Goal: Task Accomplishment & Management: Use online tool/utility

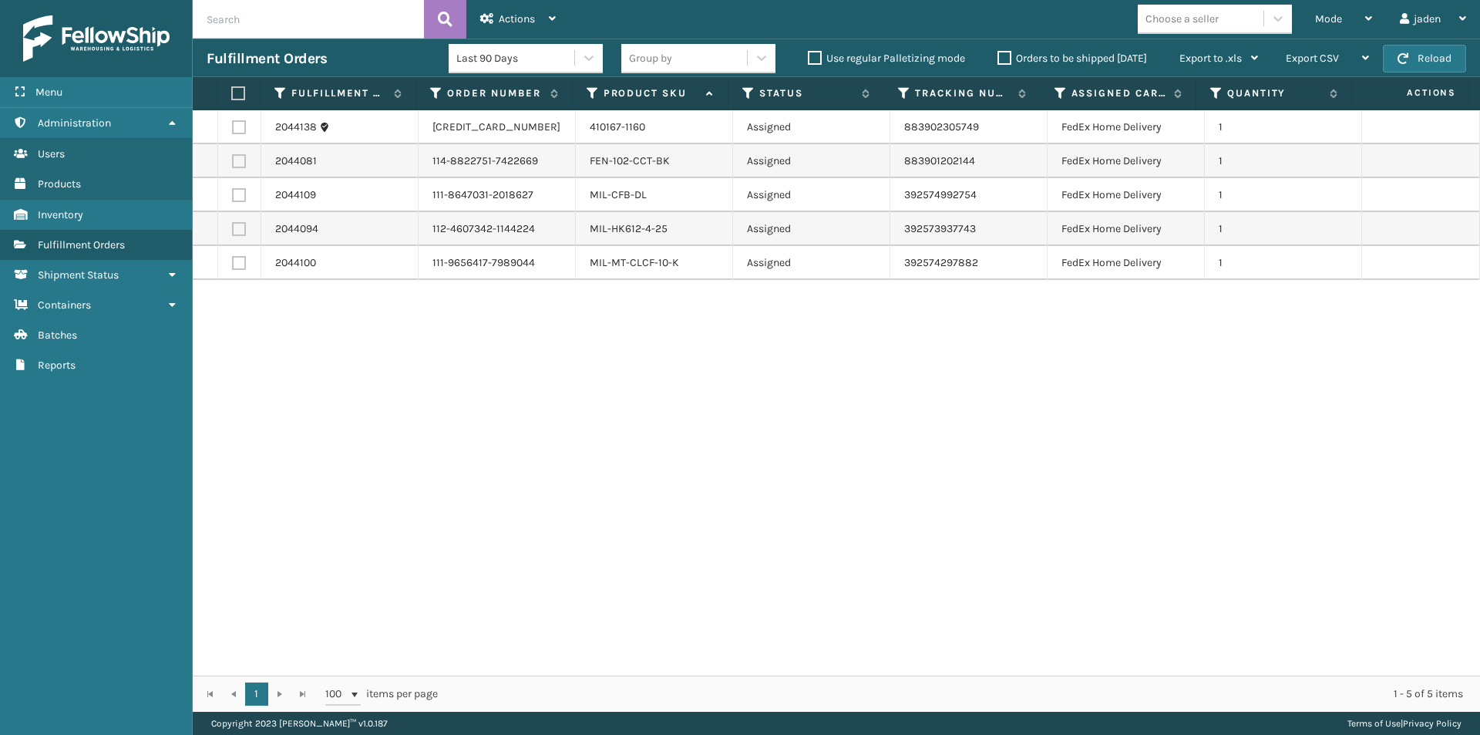
click at [1389, 62] on button "Reload" at bounding box center [1424, 59] width 83 height 28
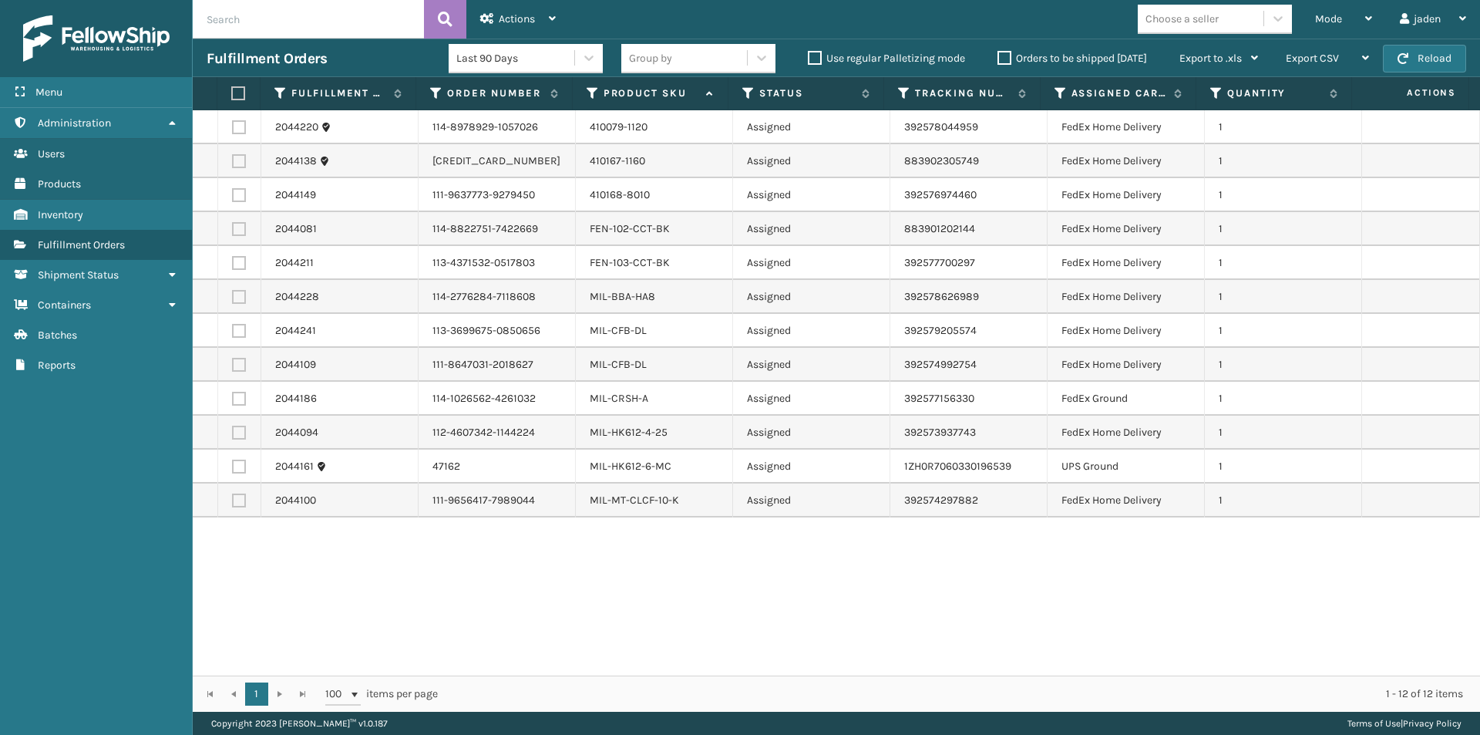
drag, startPoint x: 972, startPoint y: 579, endPoint x: 743, endPoint y: 584, distance: 229.1
click at [743, 584] on div "2044220 114-8978929-1057026 410079-1120 Assigned 392578044959 FedEx Home Delive…" at bounding box center [837, 392] width 1288 height 565
click at [1418, 51] on button "Reload" at bounding box center [1424, 59] width 83 height 28
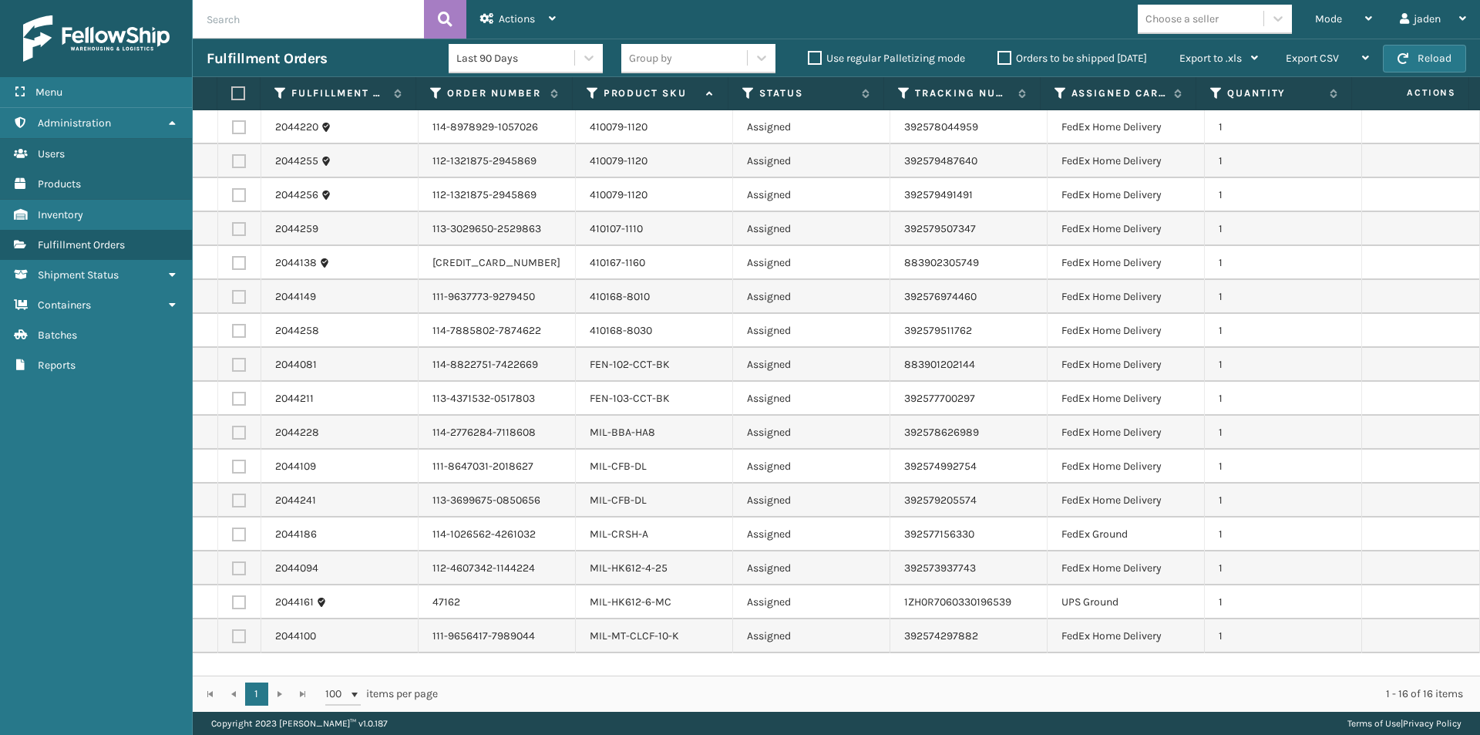
click at [237, 92] on label at bounding box center [236, 93] width 10 height 14
click at [232, 92] on input "checkbox" at bounding box center [231, 94] width 1 height 10
checkbox input "true"
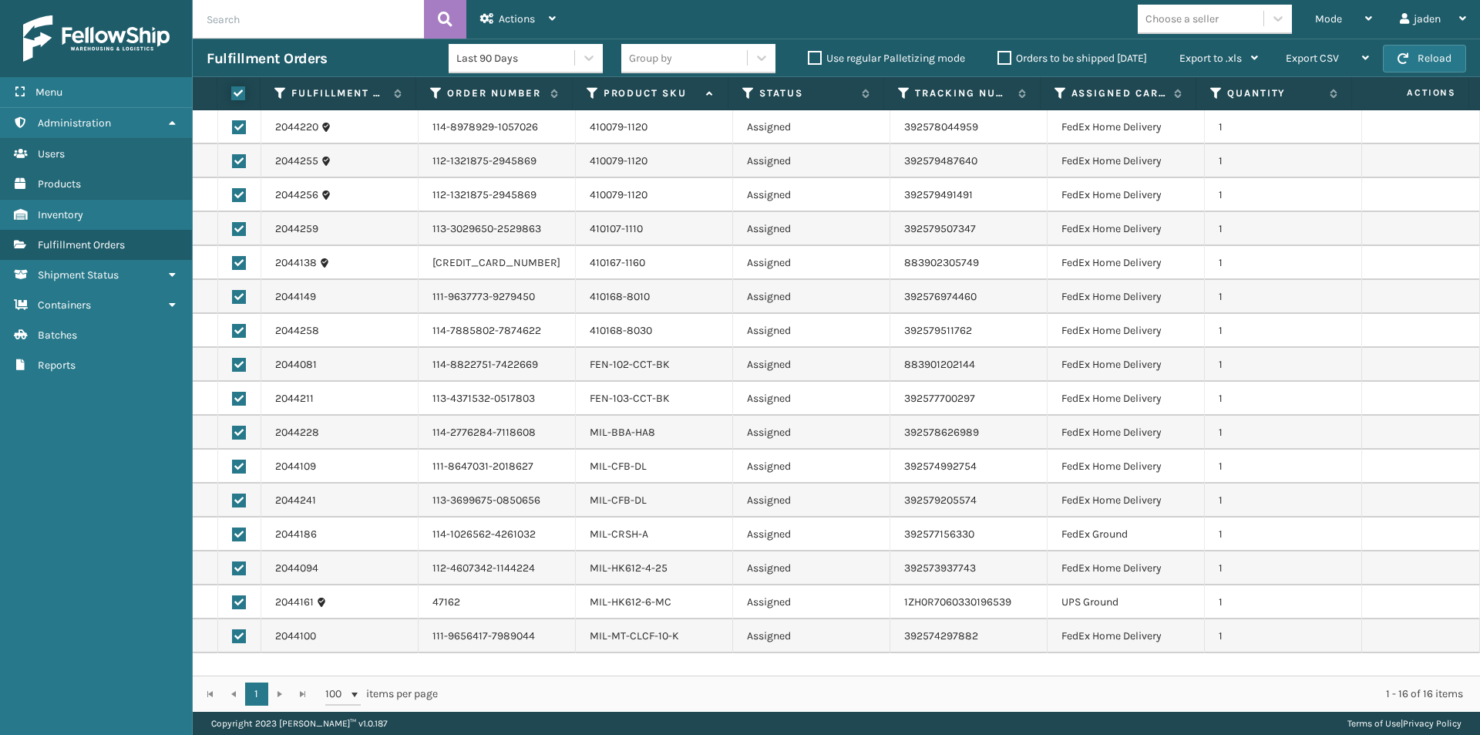
checkbox input "true"
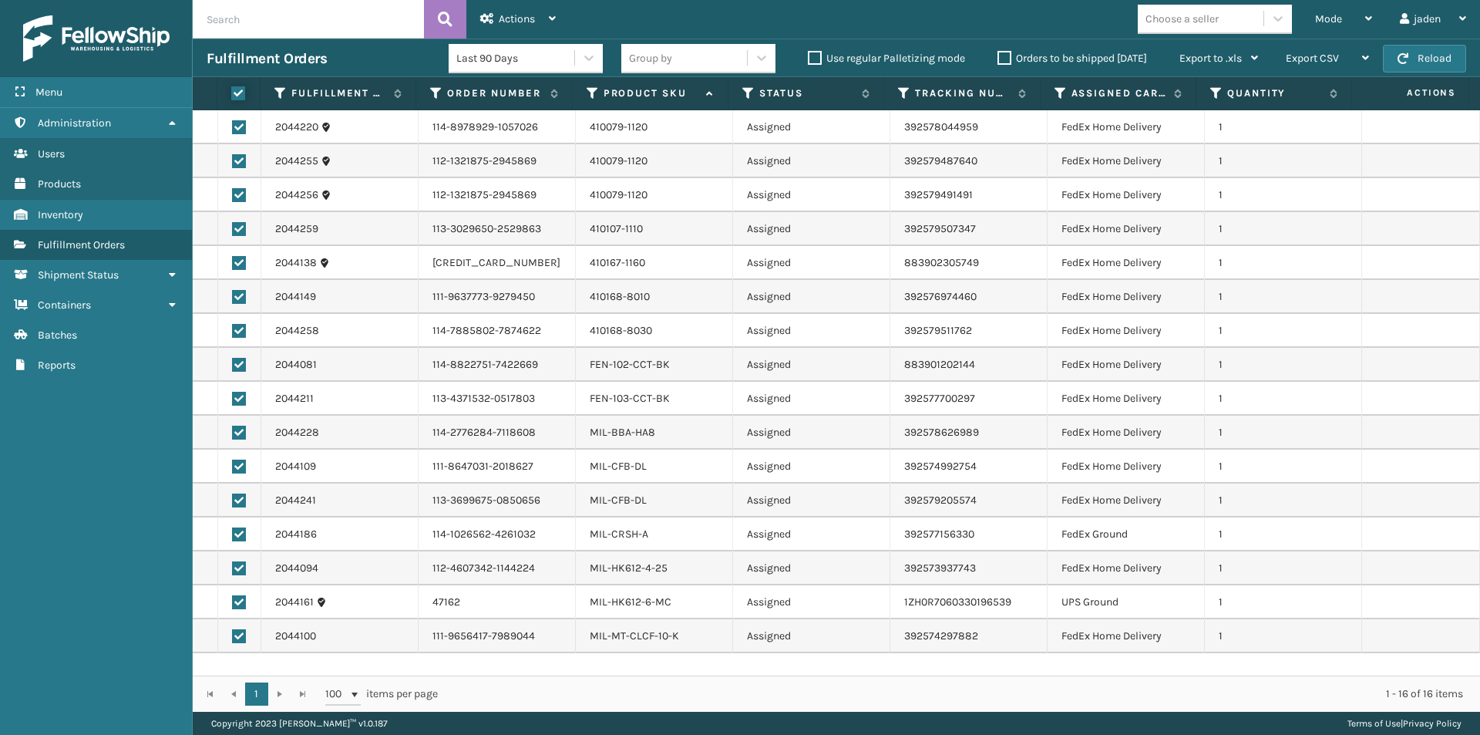
checkbox input "true"
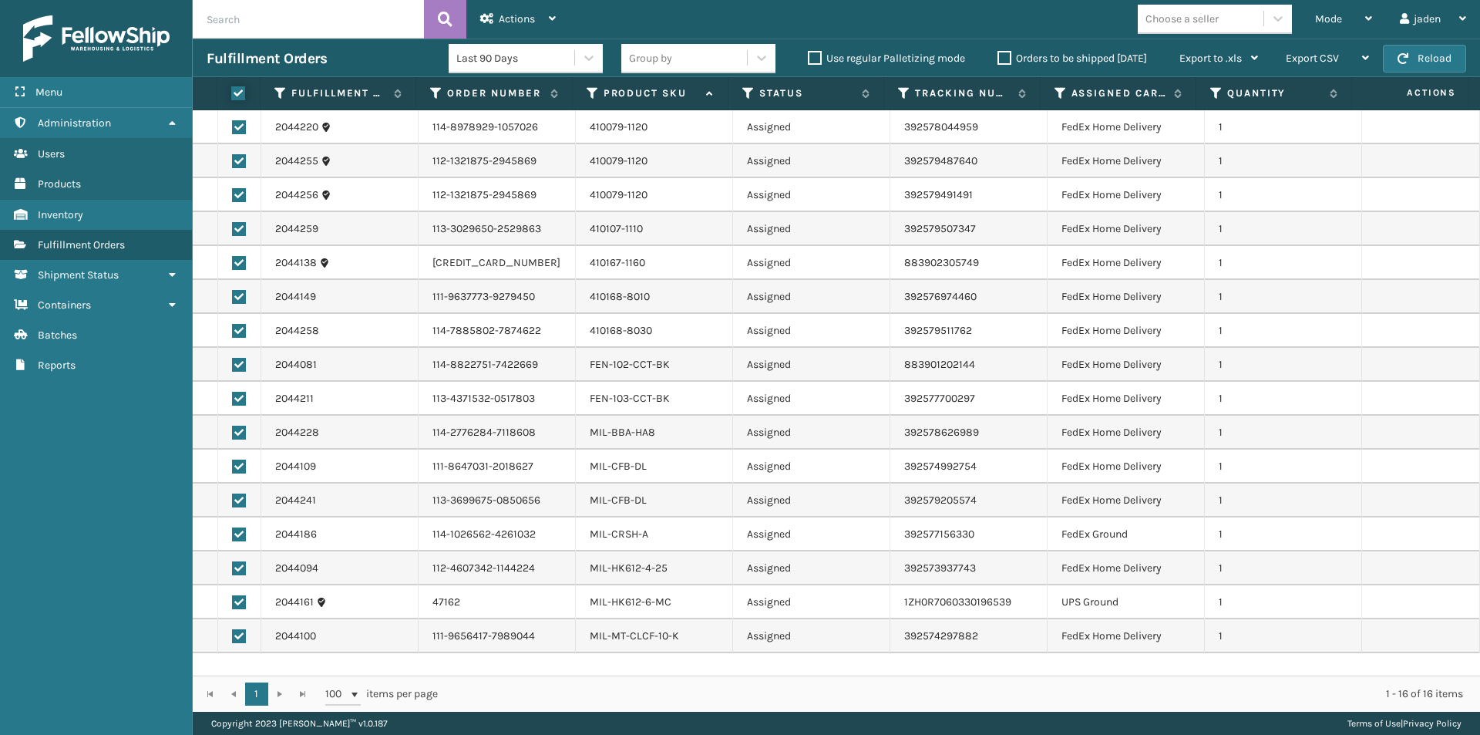
checkbox input "true"
click at [241, 599] on label at bounding box center [239, 602] width 14 height 14
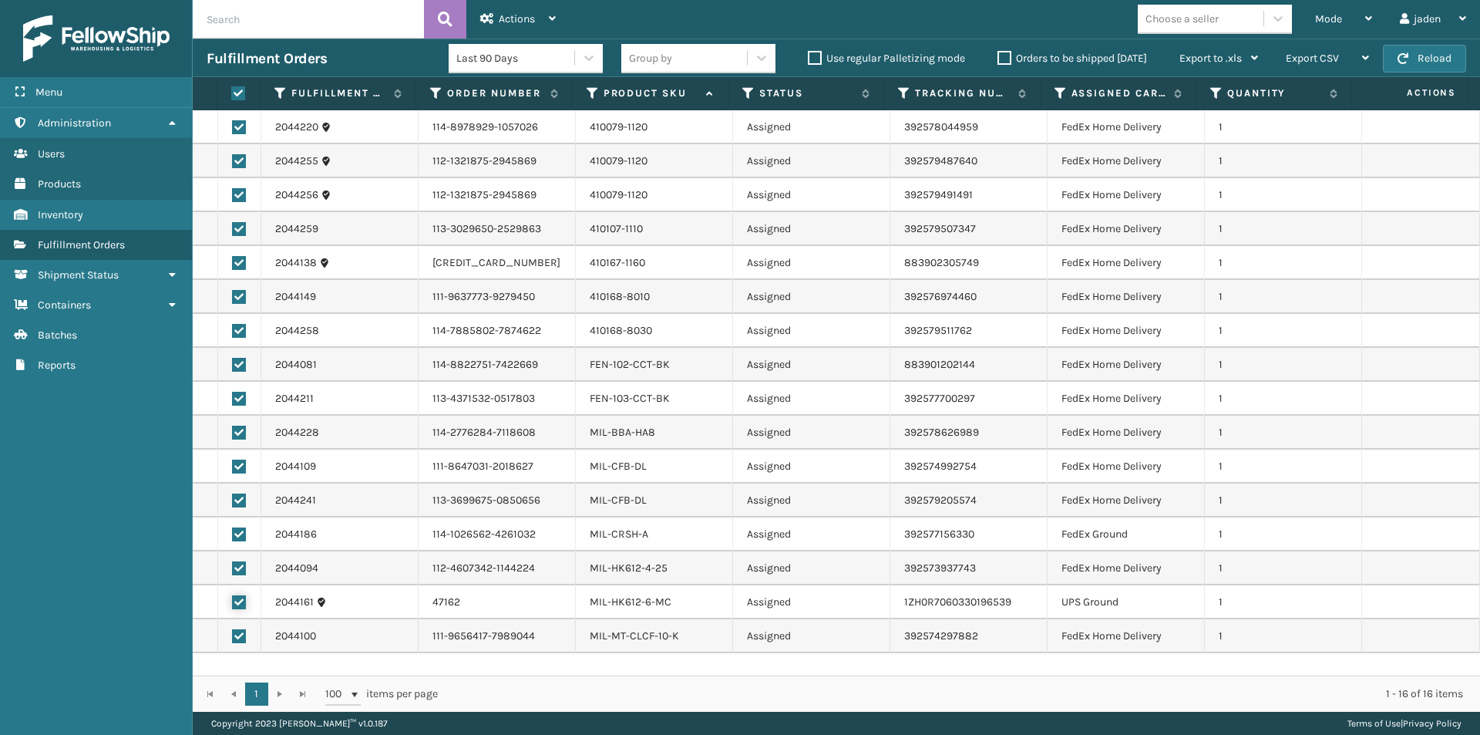
click at [233, 599] on input "checkbox" at bounding box center [232, 600] width 1 height 10
checkbox input "false"
click at [515, 12] on span "Actions" at bounding box center [517, 18] width 36 height 13
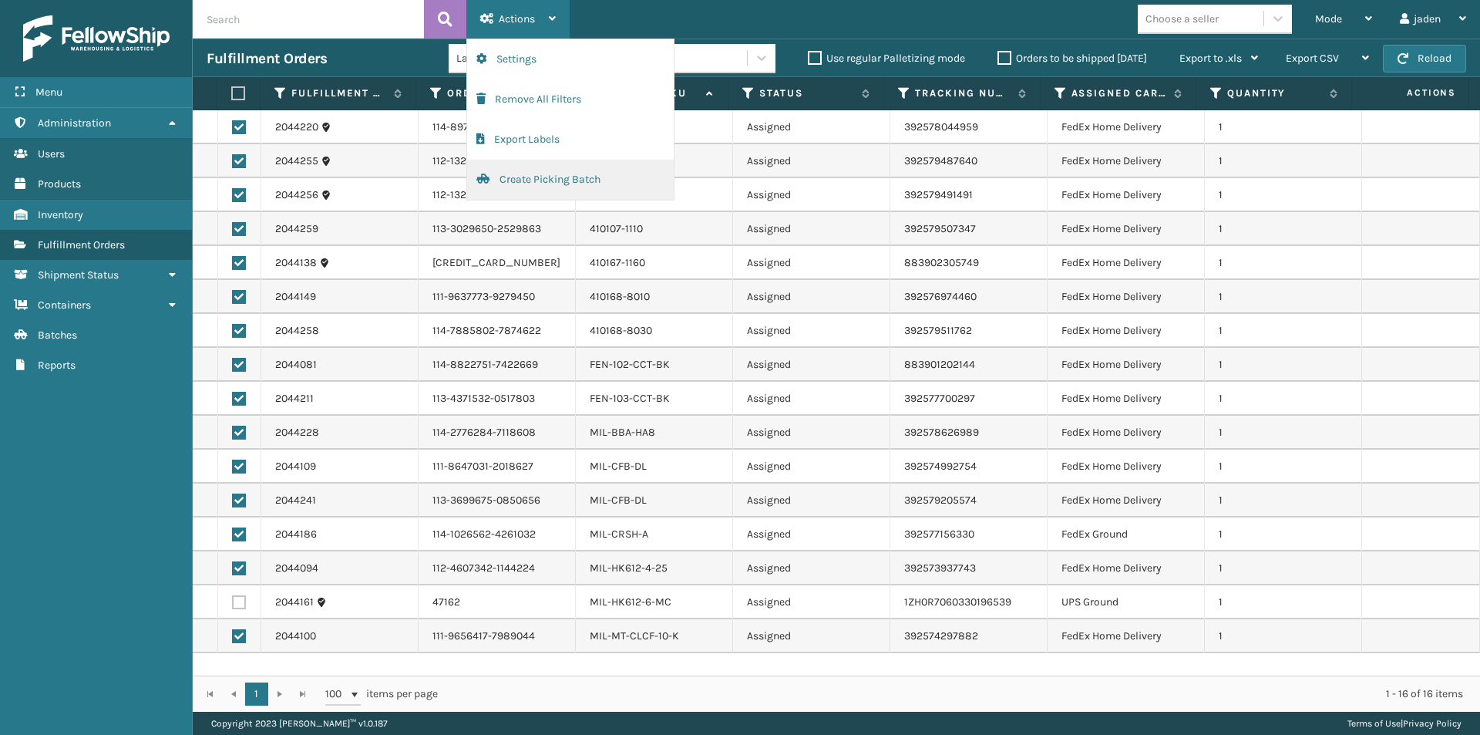
click at [501, 179] on button "Create Picking Batch" at bounding box center [570, 180] width 207 height 40
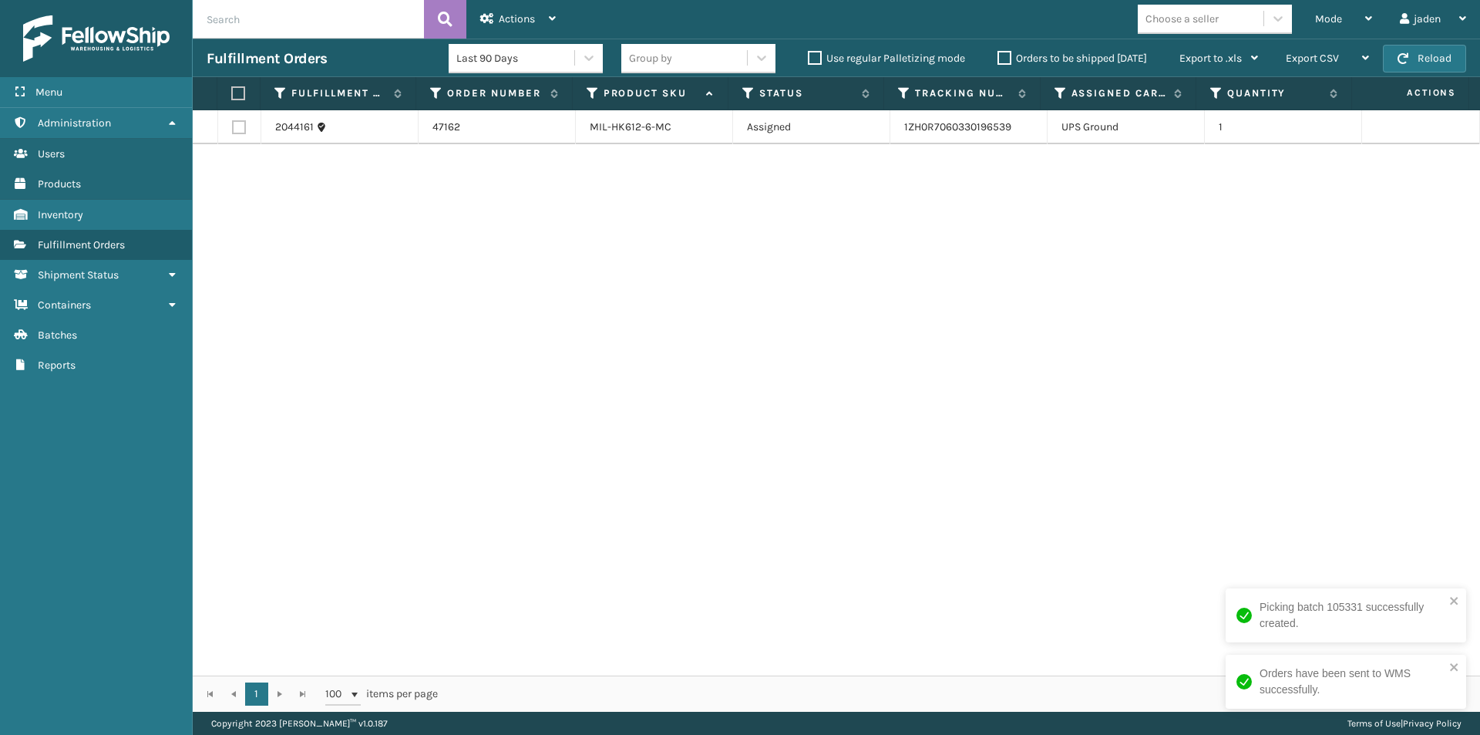
drag, startPoint x: 1165, startPoint y: 391, endPoint x: 663, endPoint y: 390, distance: 501.9
click at [663, 390] on div "2044161 47162 MIL-HK612-6-MC Assigned 1ZH0R7060330196539 UPS Ground 1" at bounding box center [837, 392] width 1288 height 565
click at [231, 98] on label at bounding box center [236, 93] width 10 height 14
click at [231, 98] on input "checkbox" at bounding box center [231, 94] width 1 height 10
checkbox input "true"
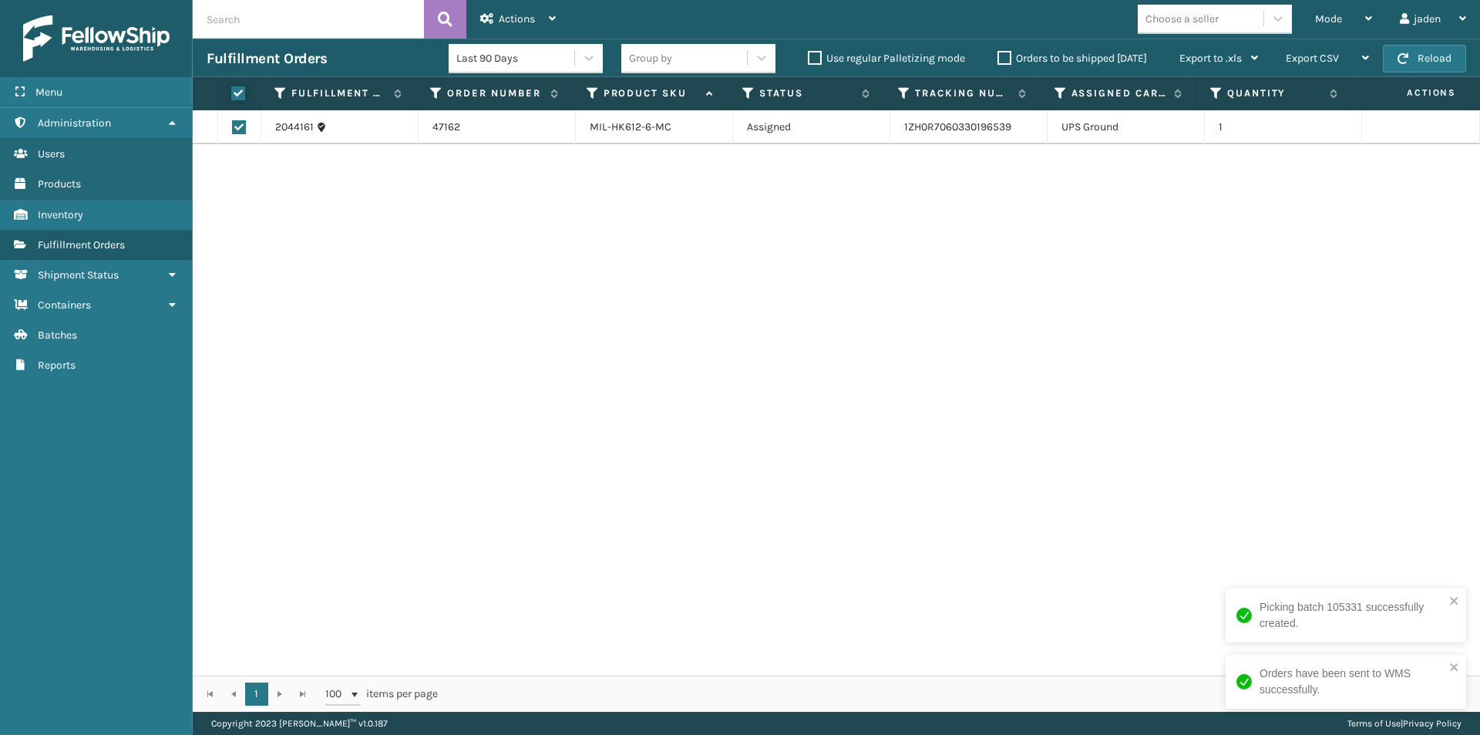
checkbox input "true"
click at [543, 1] on div "Actions" at bounding box center [518, 19] width 76 height 39
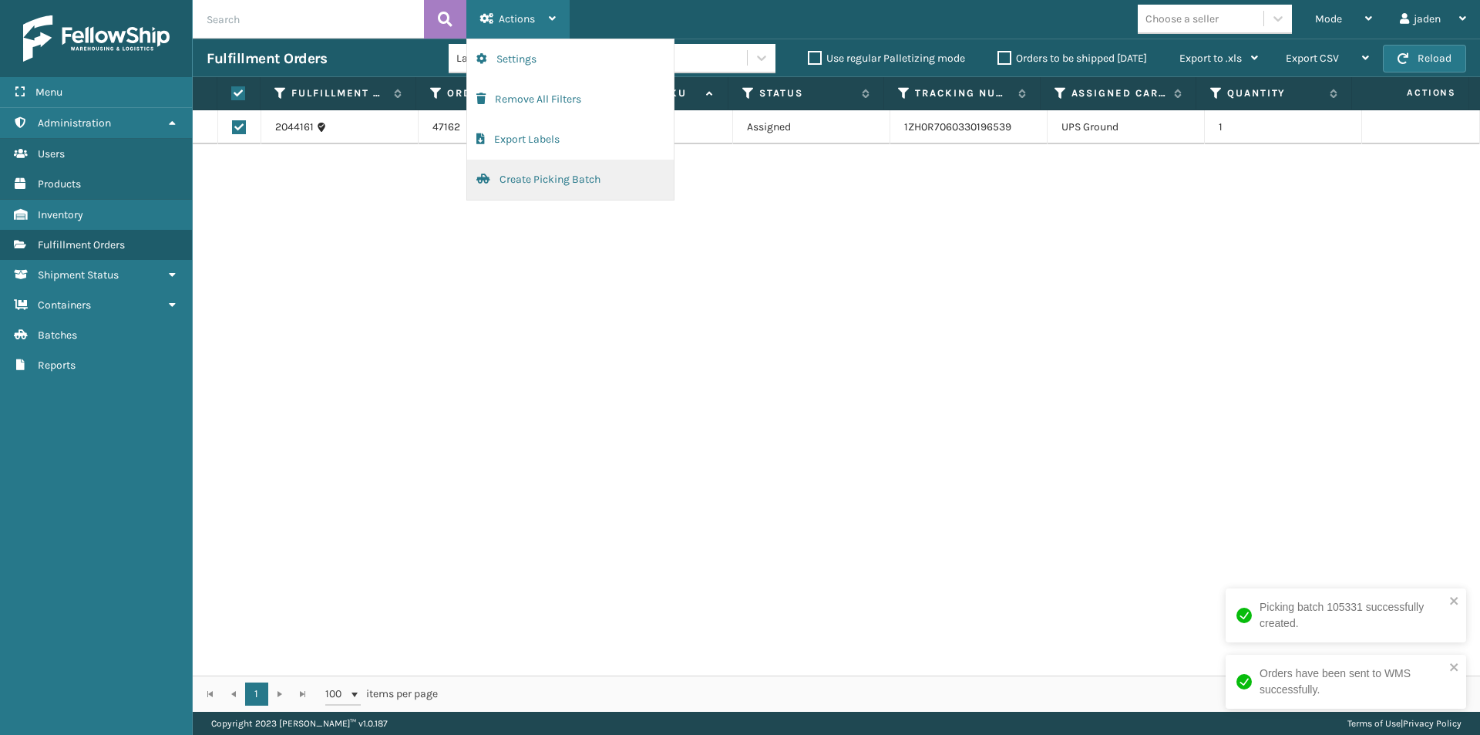
click at [495, 184] on button "Create Picking Batch" at bounding box center [570, 180] width 207 height 40
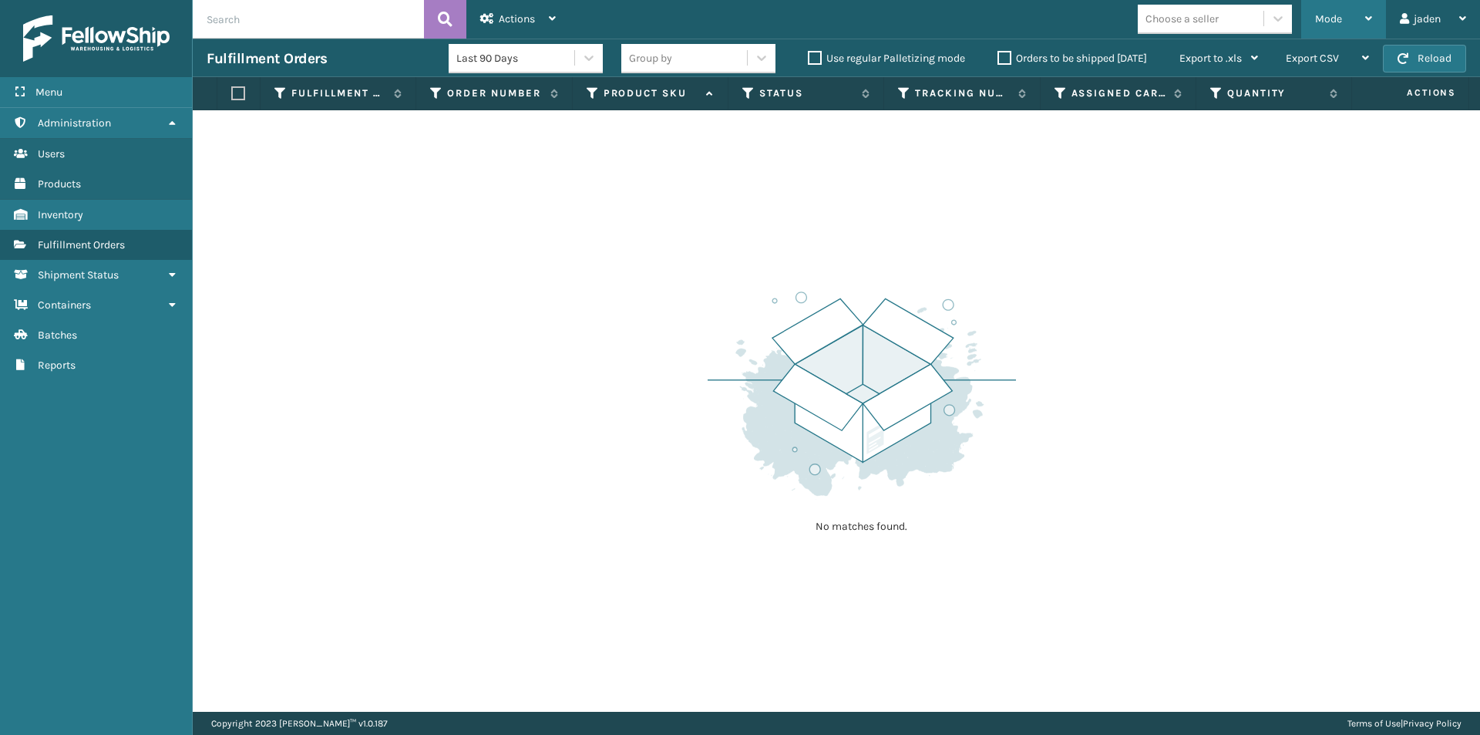
click at [1335, 18] on span "Mode" at bounding box center [1328, 18] width 27 height 13
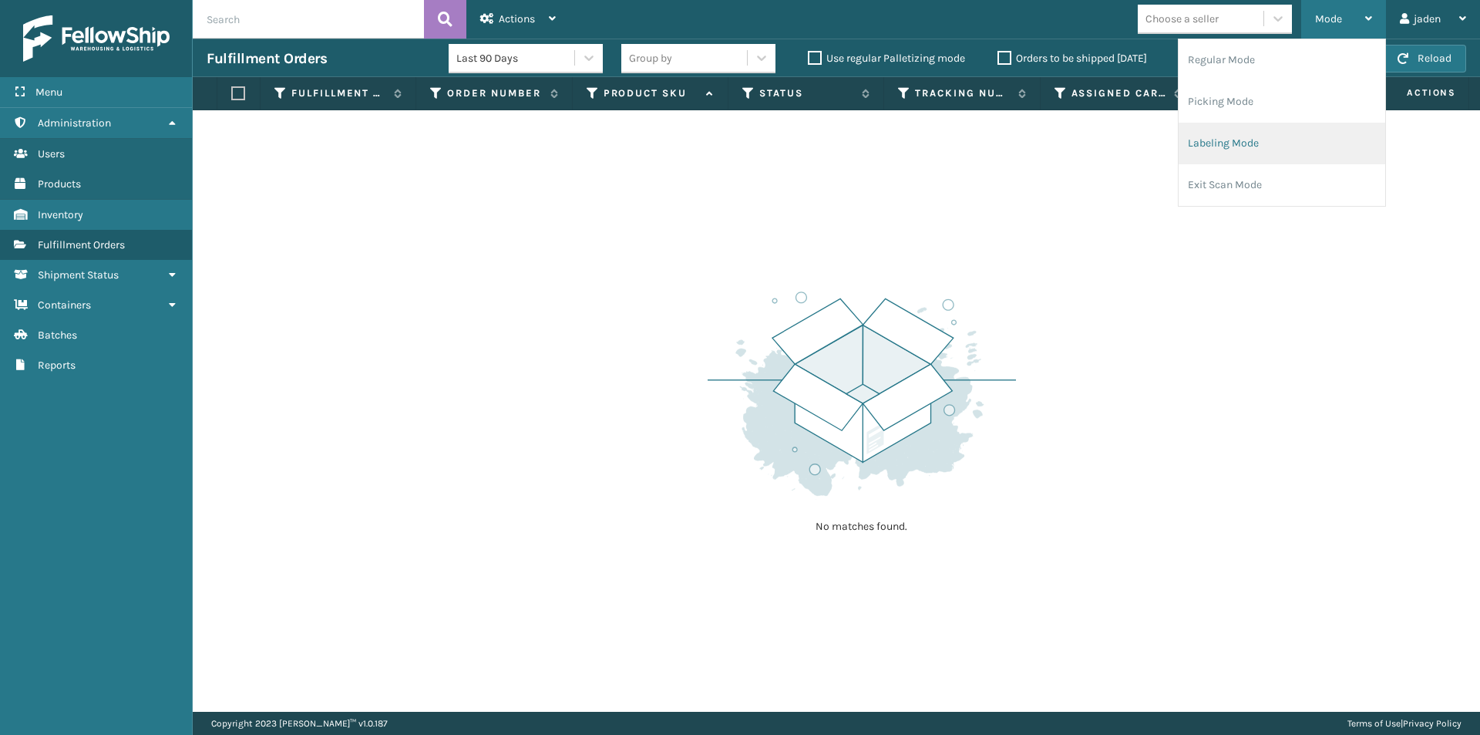
click at [1247, 155] on li "Labeling Mode" at bounding box center [1282, 144] width 207 height 42
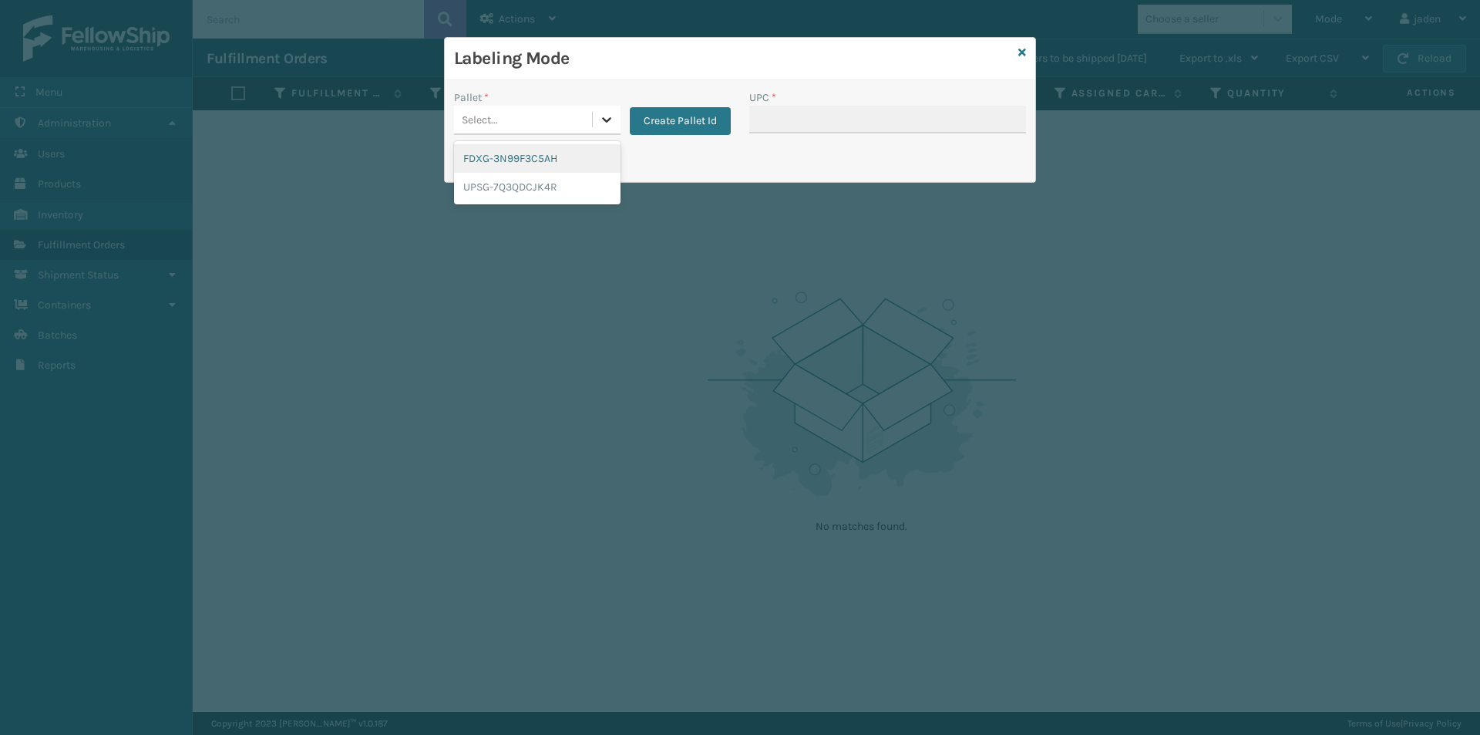
click at [602, 117] on icon at bounding box center [606, 119] width 15 height 15
click at [488, 194] on div "UPSG-7Q3QDCJK4R" at bounding box center [537, 187] width 167 height 29
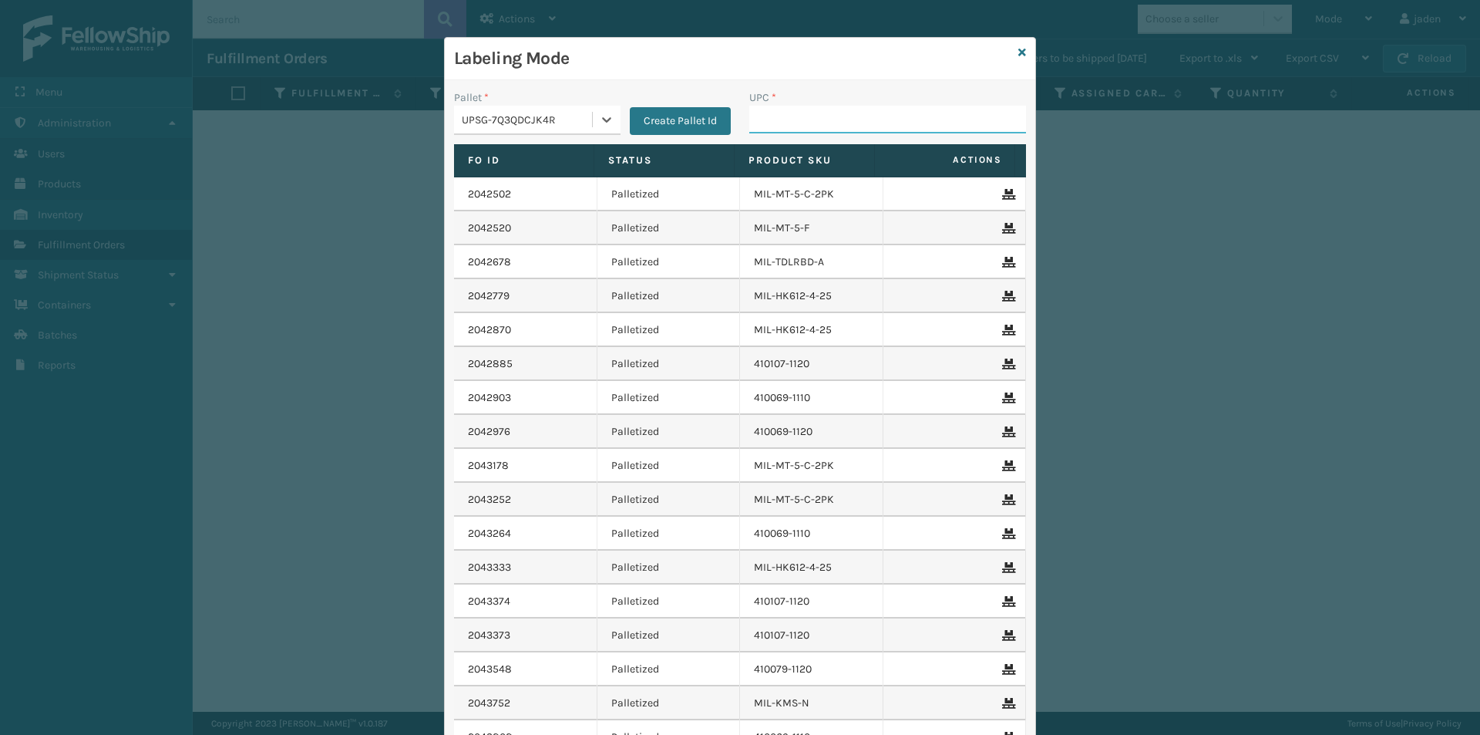
click at [830, 130] on input "UPC *" at bounding box center [887, 120] width 277 height 28
type input "8409851"
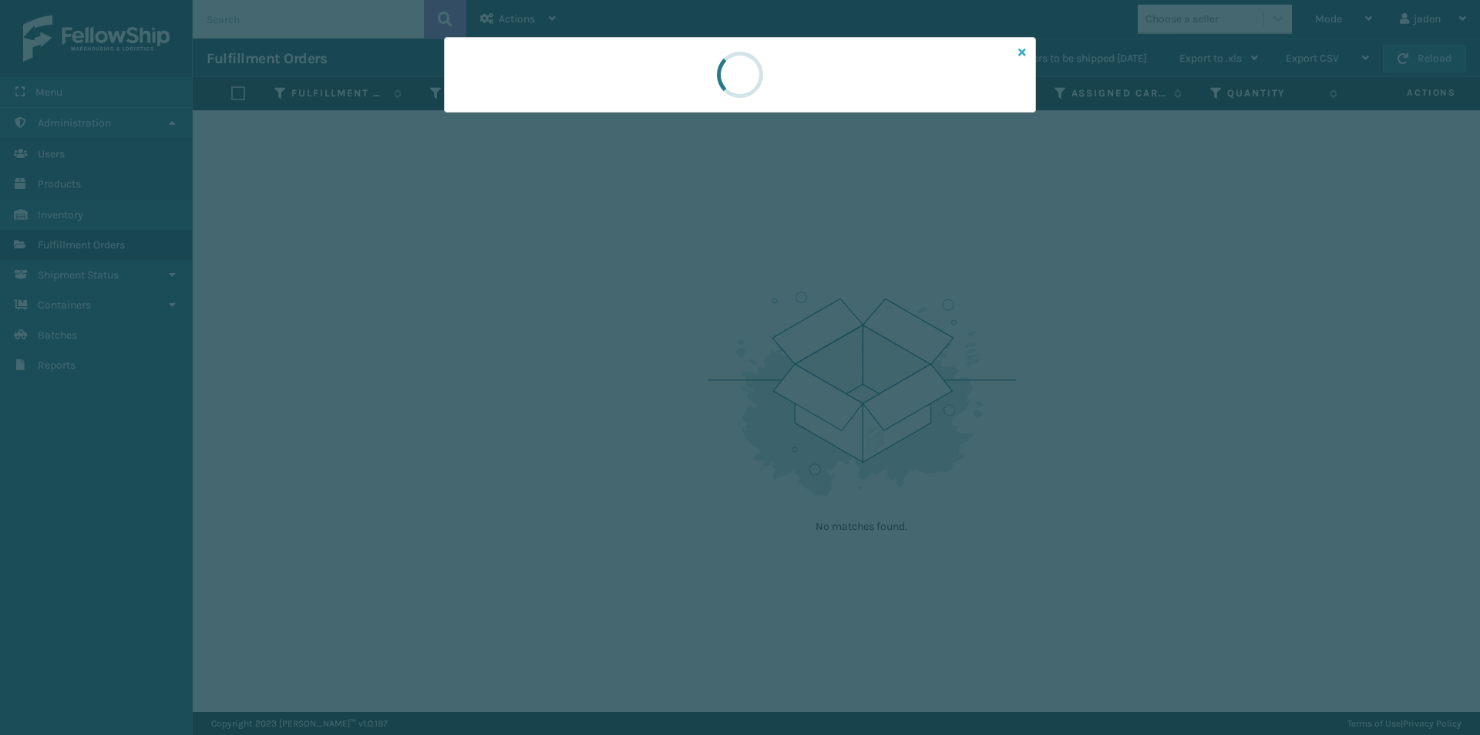
click at [1021, 49] on icon at bounding box center [1023, 52] width 8 height 11
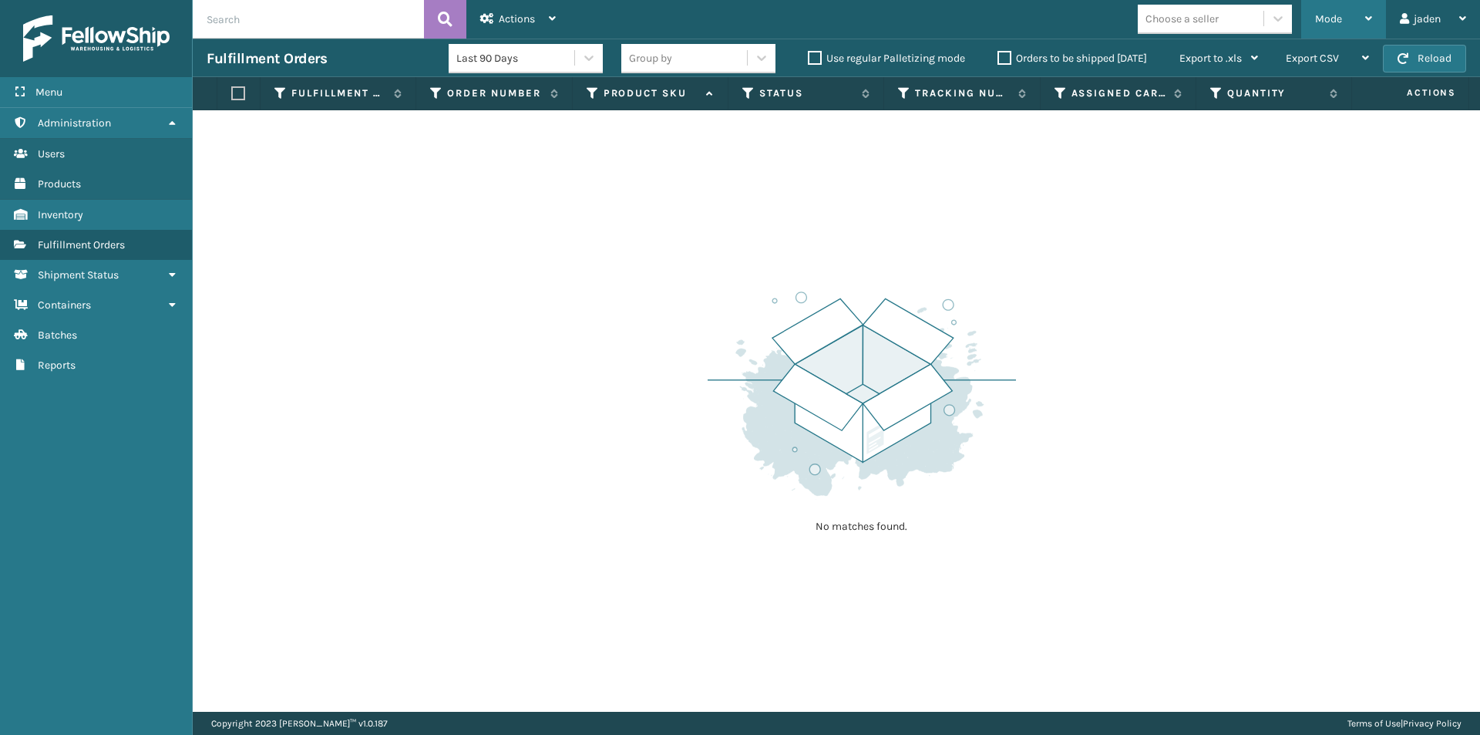
click at [1332, 25] on div "Mode" at bounding box center [1343, 19] width 57 height 39
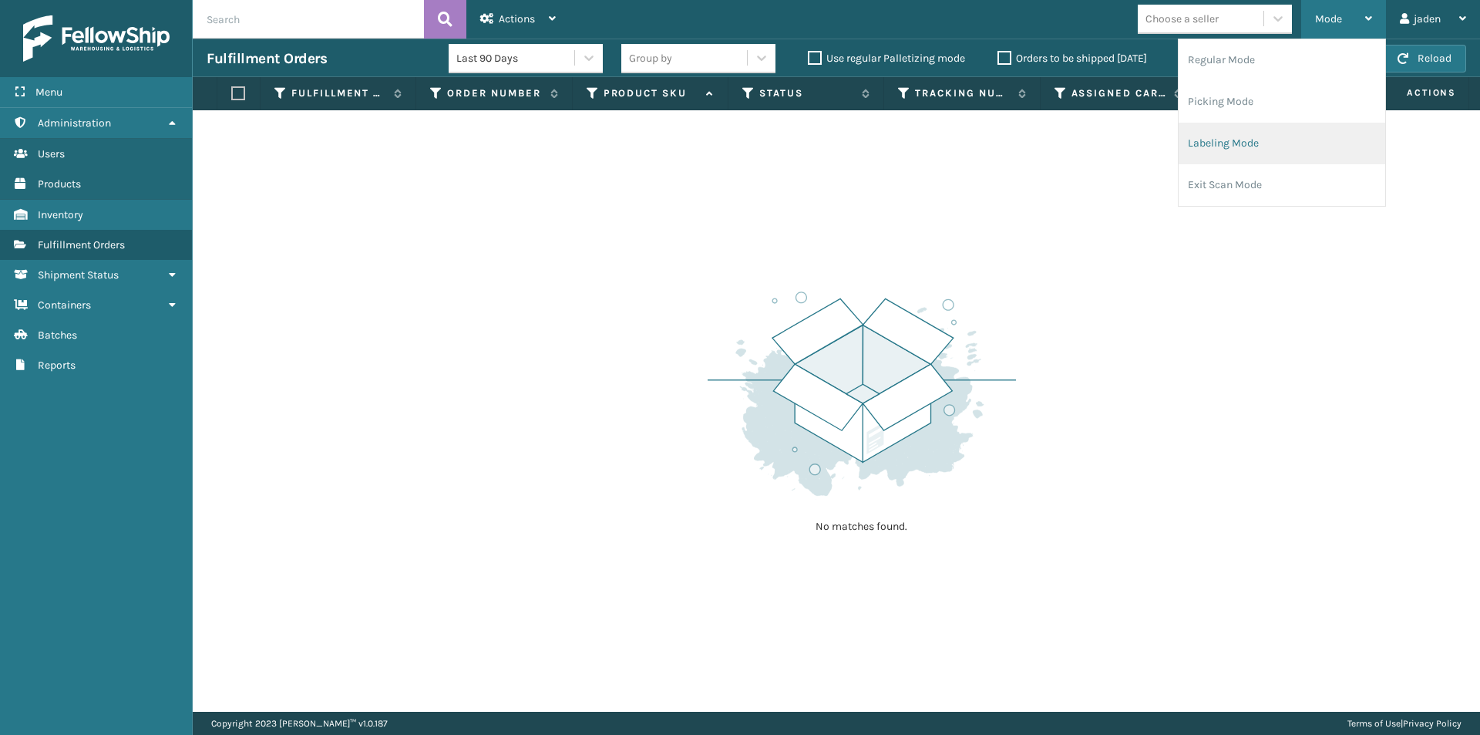
click at [1271, 143] on li "Labeling Mode" at bounding box center [1282, 144] width 207 height 42
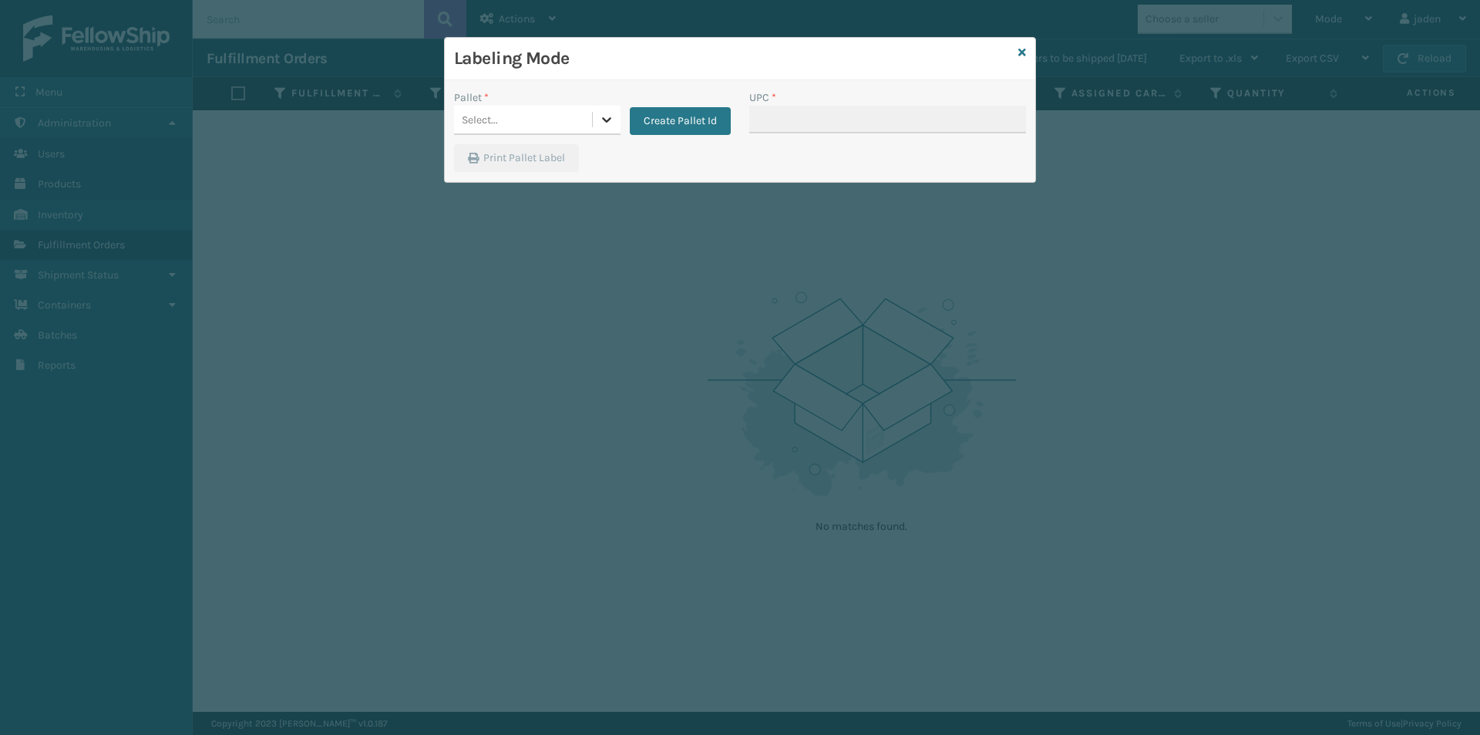
click at [597, 120] on div at bounding box center [607, 120] width 28 height 28
click at [543, 184] on div "UPSG-7Q3QDCJK4R" at bounding box center [537, 187] width 167 height 29
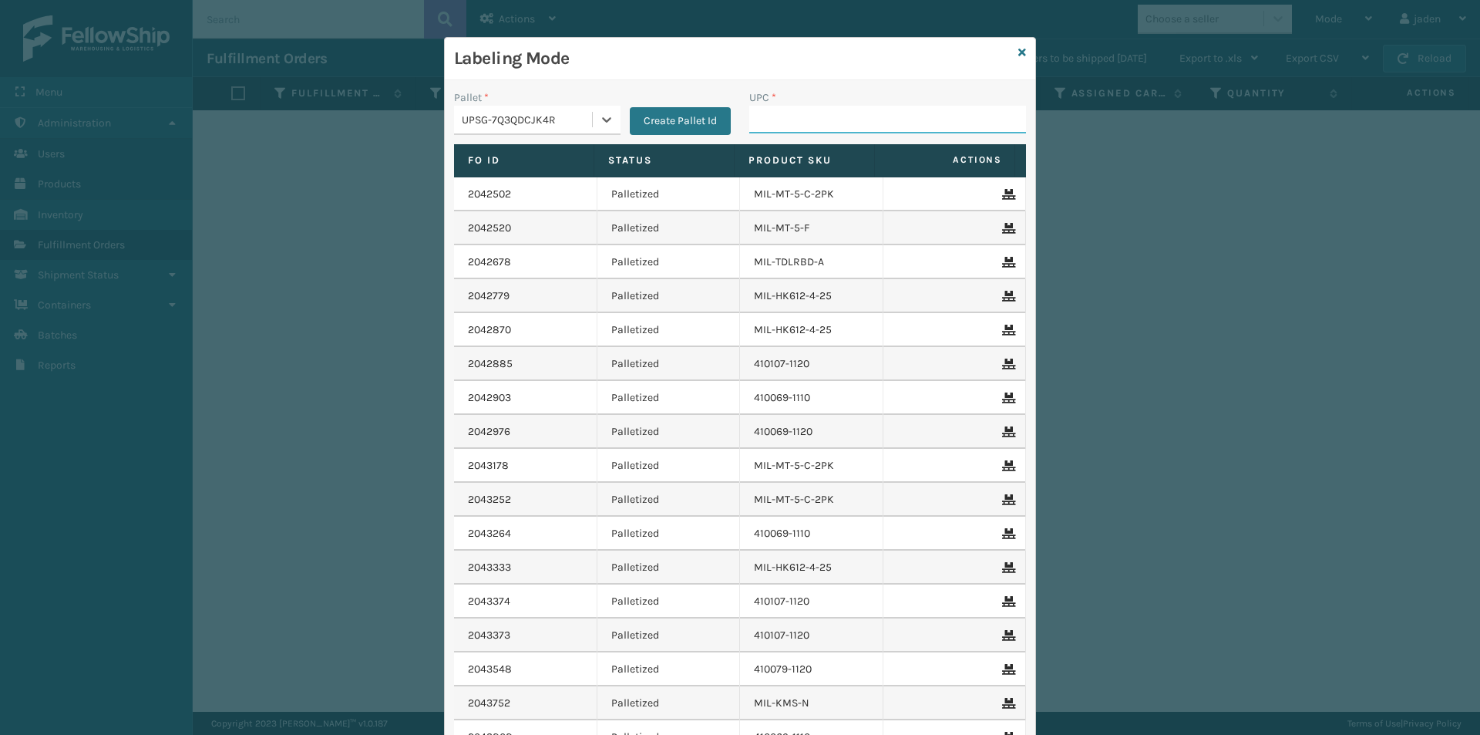
click at [826, 120] on input "UPC *" at bounding box center [887, 120] width 277 height 28
type input "8409851"
click at [1019, 53] on icon at bounding box center [1023, 52] width 8 height 11
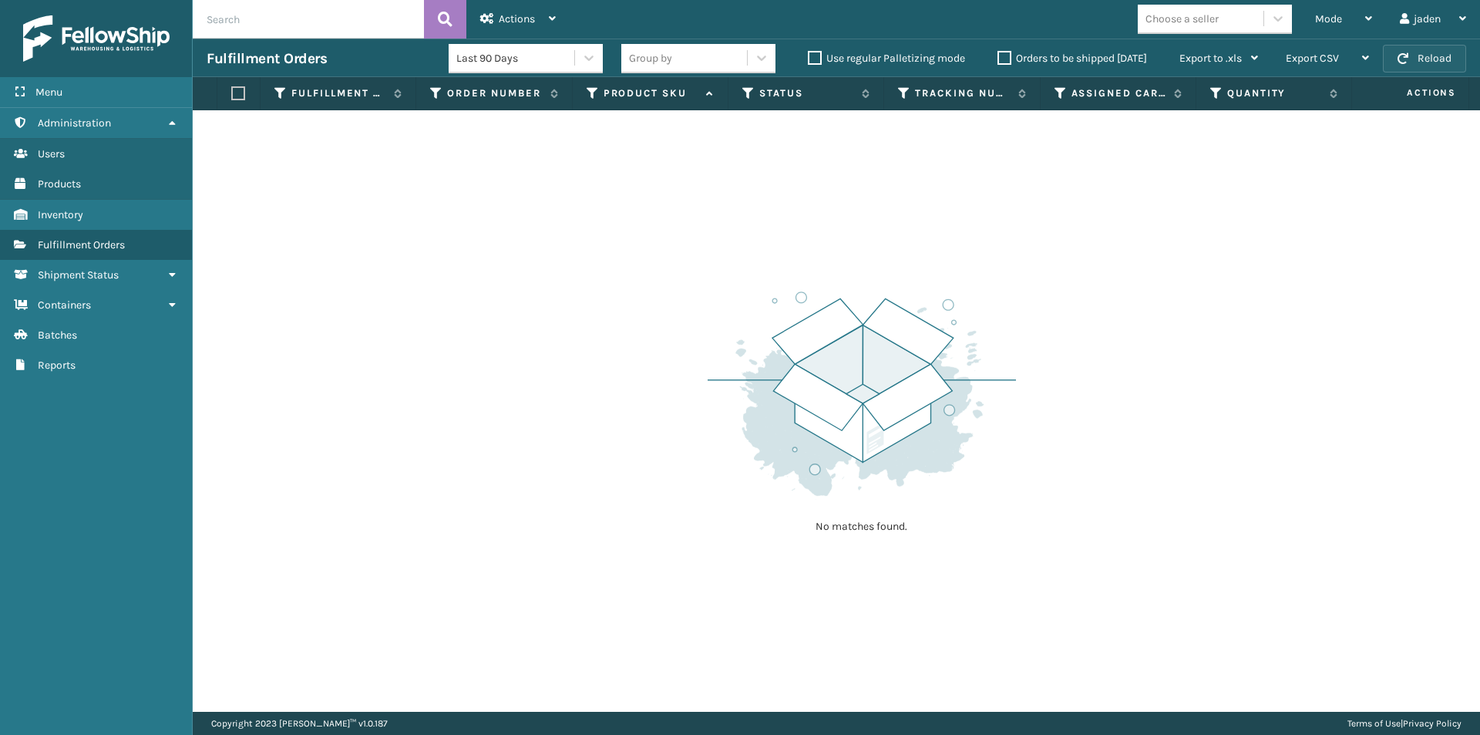
click at [1419, 62] on button "Reload" at bounding box center [1424, 59] width 83 height 28
click at [1351, 26] on div "Mode" at bounding box center [1343, 19] width 57 height 39
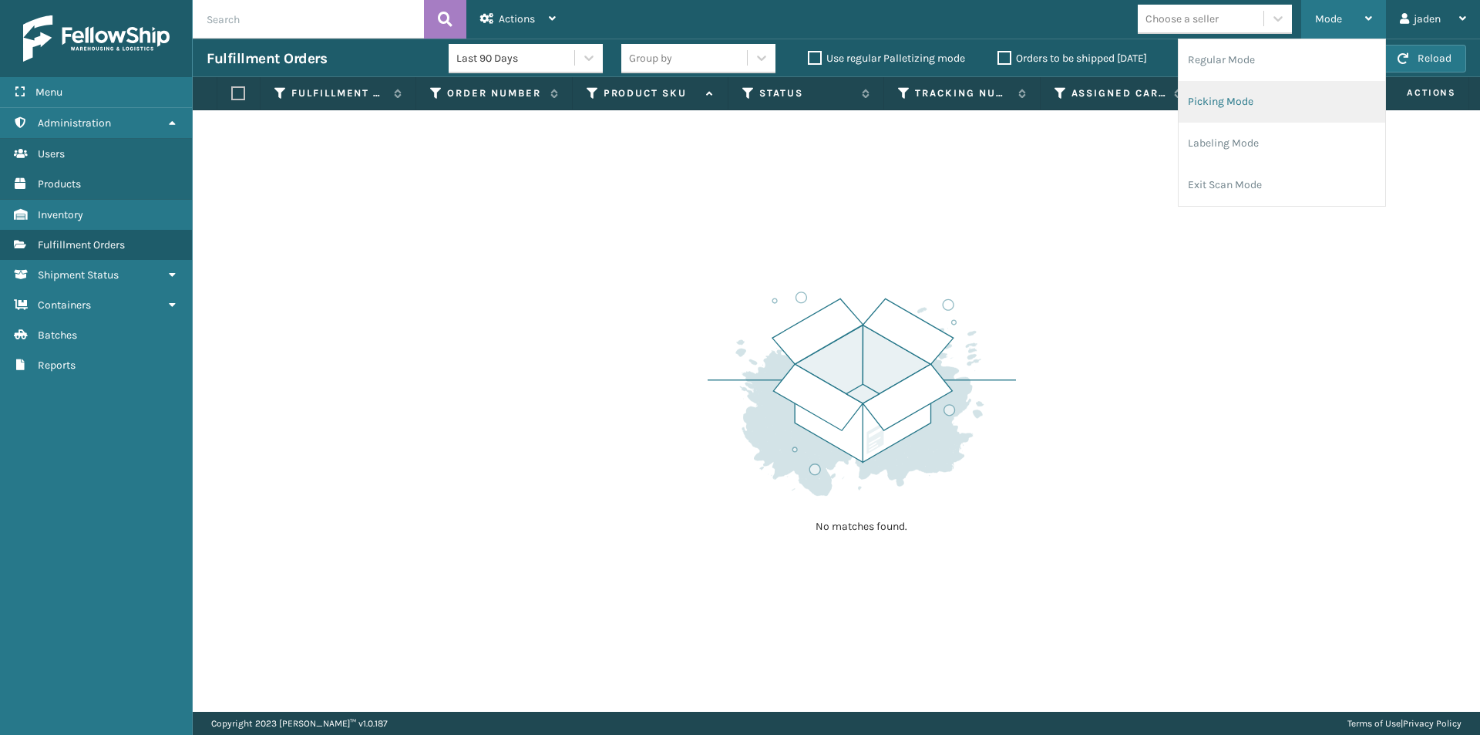
click at [1272, 93] on li "Picking Mode" at bounding box center [1282, 102] width 207 height 42
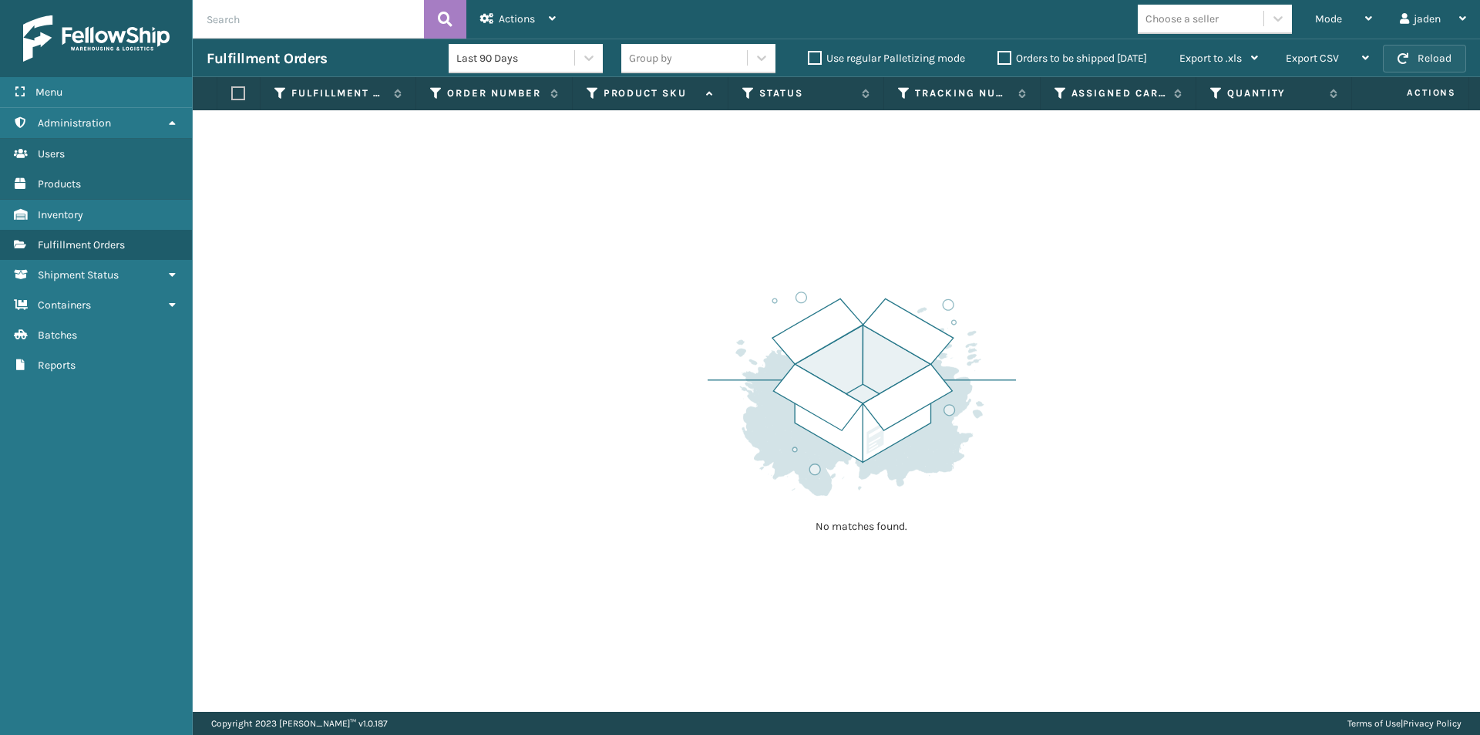
click at [1420, 59] on button "Reload" at bounding box center [1424, 59] width 83 height 28
click at [1413, 66] on button "Reload" at bounding box center [1424, 59] width 83 height 28
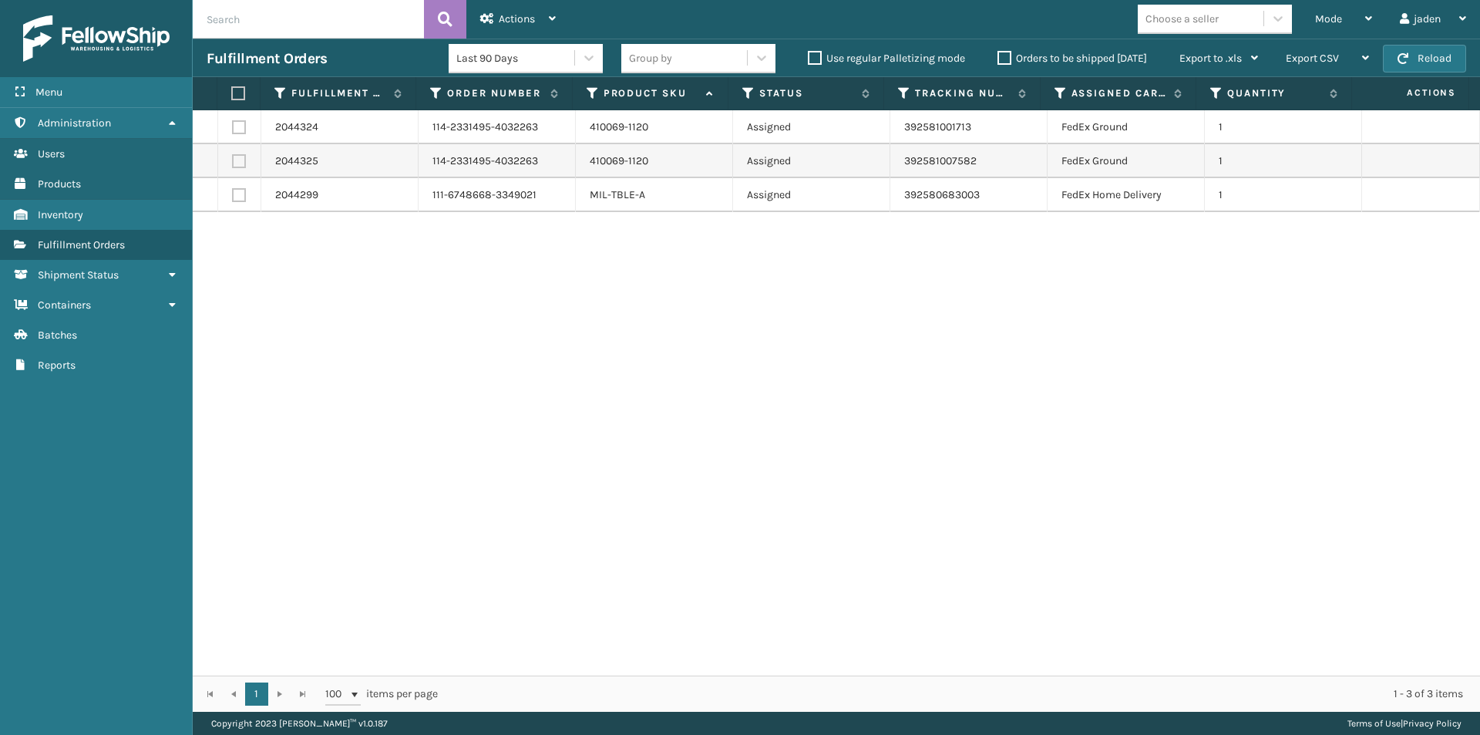
drag, startPoint x: 934, startPoint y: 408, endPoint x: 924, endPoint y: 407, distance: 10.8
drag, startPoint x: 924, startPoint y: 407, endPoint x: 443, endPoint y: 399, distance: 480.4
click at [443, 399] on div "2044324 114-2331495-4032263 410069-1120 Assigned 392581001713 FedEx Ground 1 20…" at bounding box center [837, 392] width 1288 height 565
drag, startPoint x: 1133, startPoint y: 372, endPoint x: 1115, endPoint y: 371, distance: 17.8
click at [699, 369] on div "2044324 114-2331495-4032263 410069-1120 Assigned 392581001713 FedEx Ground 1 20…" at bounding box center [837, 392] width 1288 height 565
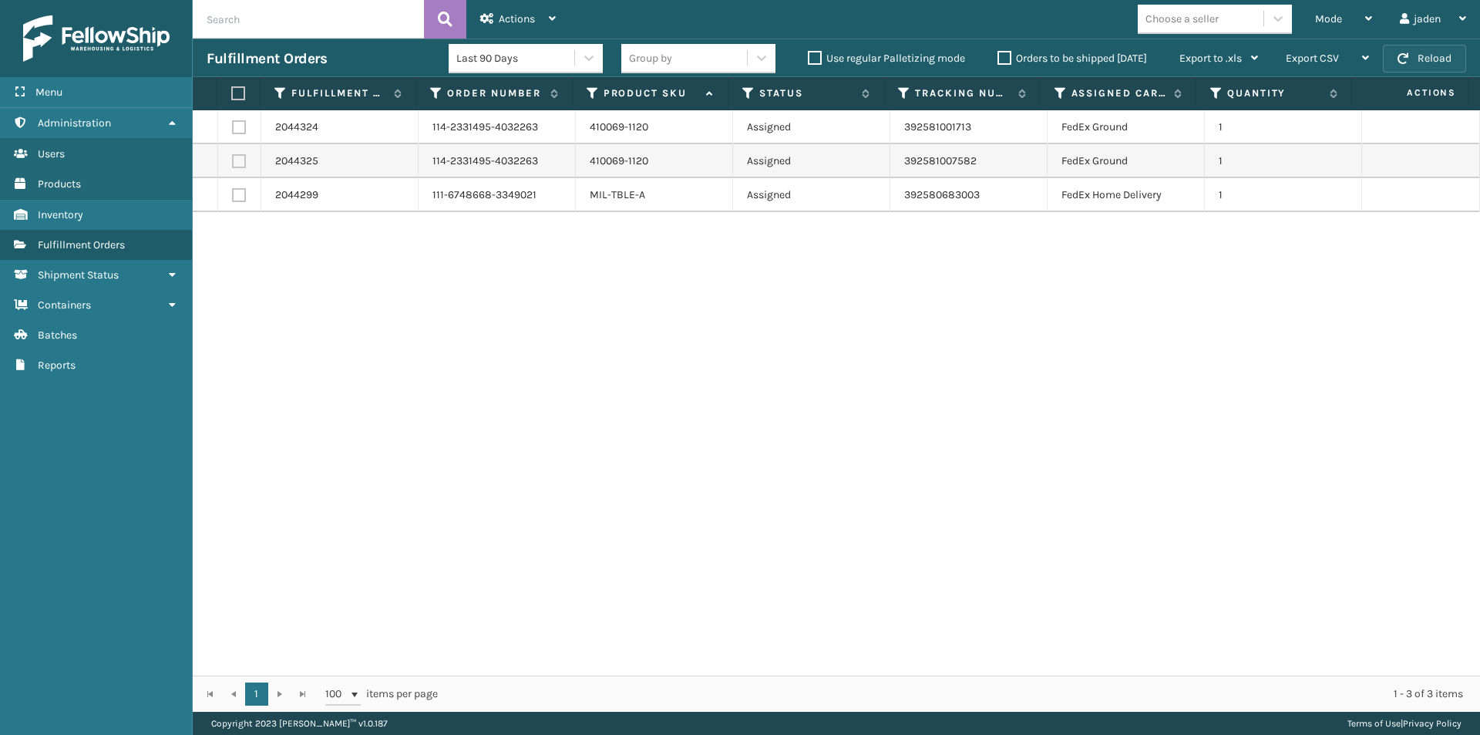
click at [1401, 54] on span "button" at bounding box center [1403, 58] width 11 height 11
click at [234, 94] on label at bounding box center [236, 93] width 10 height 14
click at [232, 94] on input "checkbox" at bounding box center [231, 94] width 1 height 10
checkbox input "true"
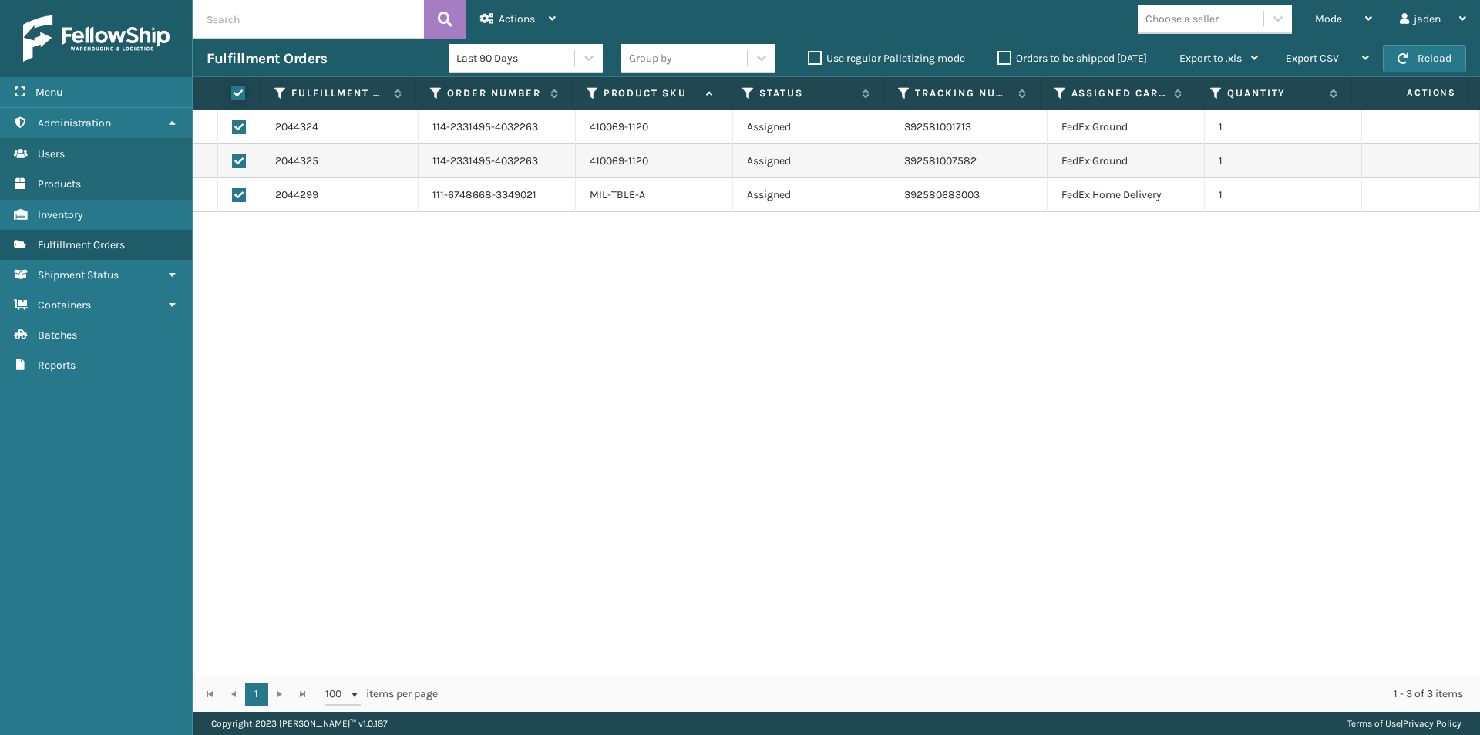
checkbox input "true"
click at [530, 19] on span "Actions" at bounding box center [517, 18] width 36 height 13
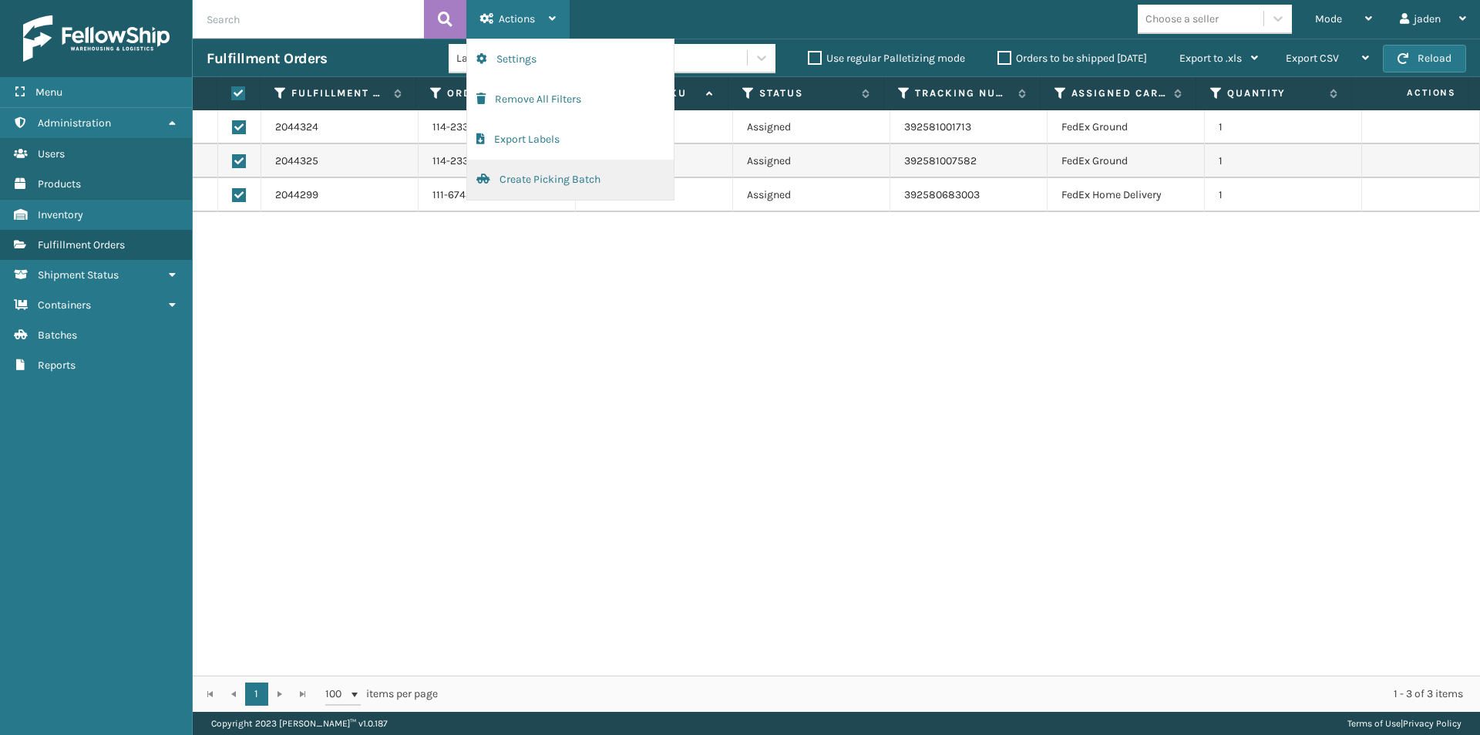
click at [514, 181] on button "Create Picking Batch" at bounding box center [570, 180] width 207 height 40
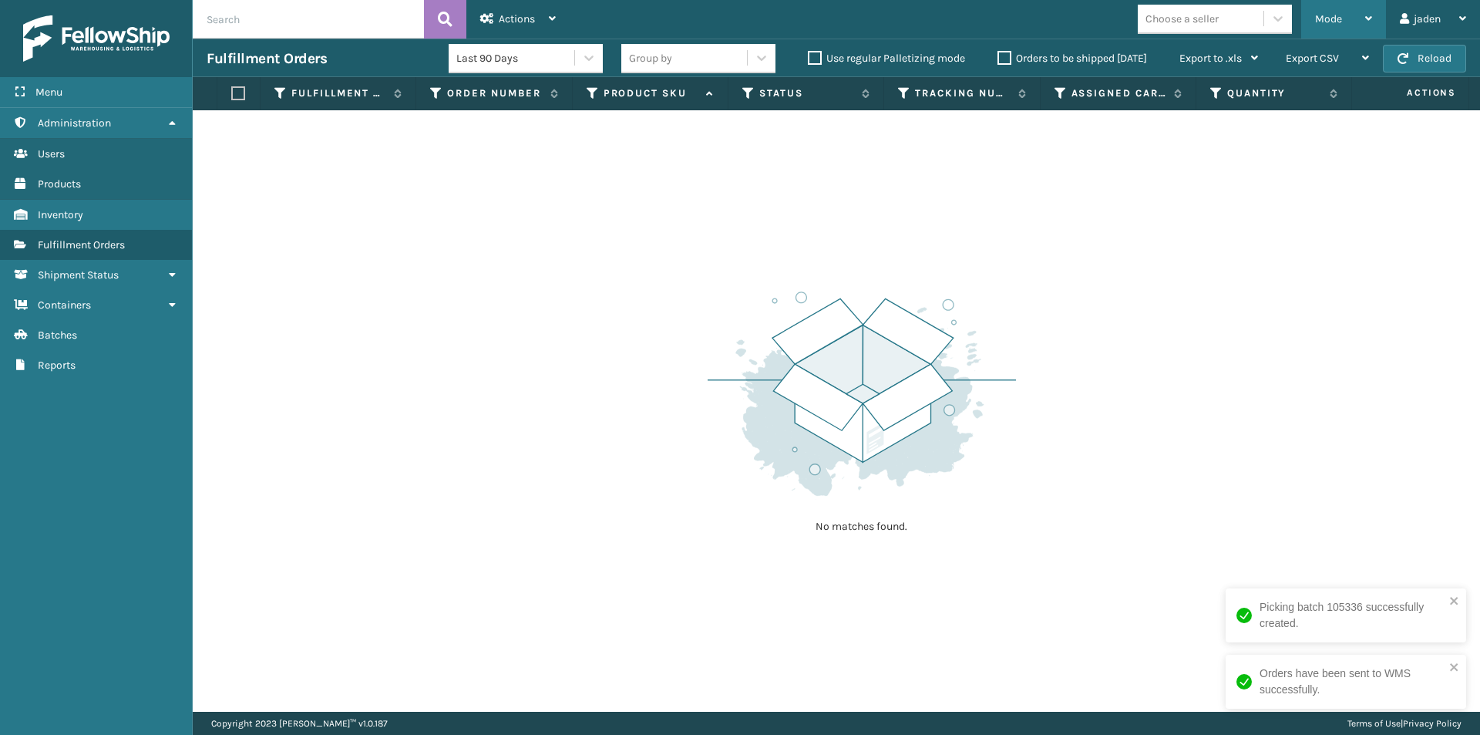
click at [1351, 19] on div "Mode" at bounding box center [1343, 19] width 57 height 39
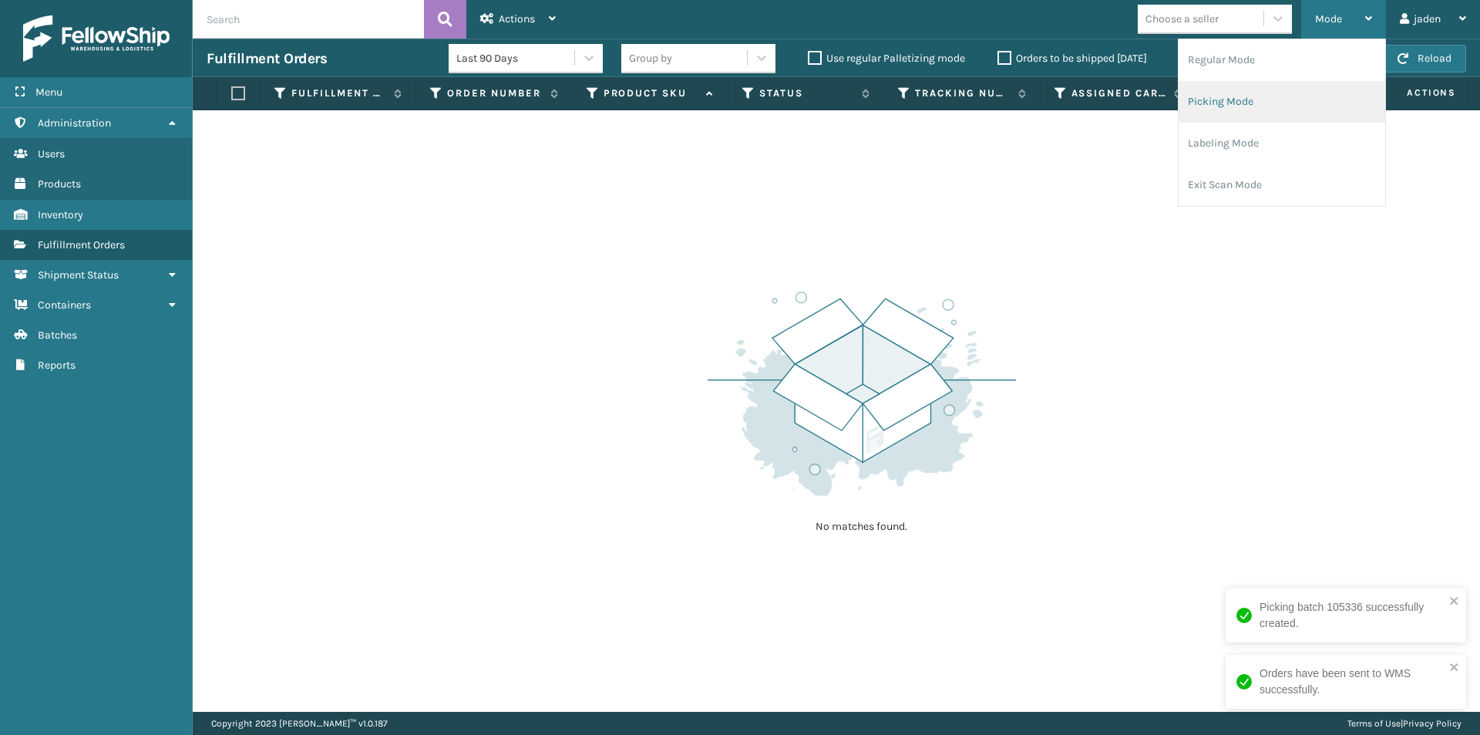
click at [1275, 109] on li "Picking Mode" at bounding box center [1282, 102] width 207 height 42
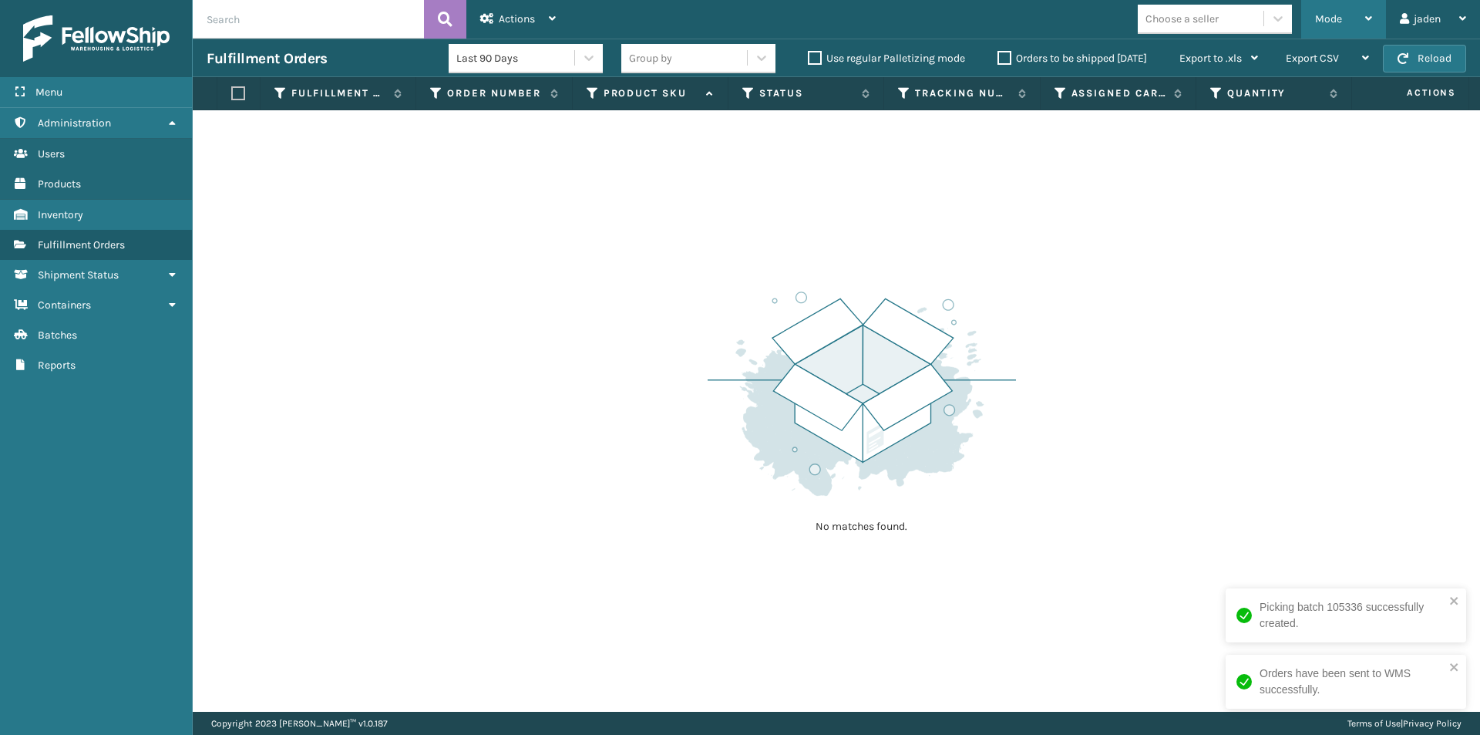
click at [1346, 15] on div "Mode" at bounding box center [1343, 19] width 57 height 39
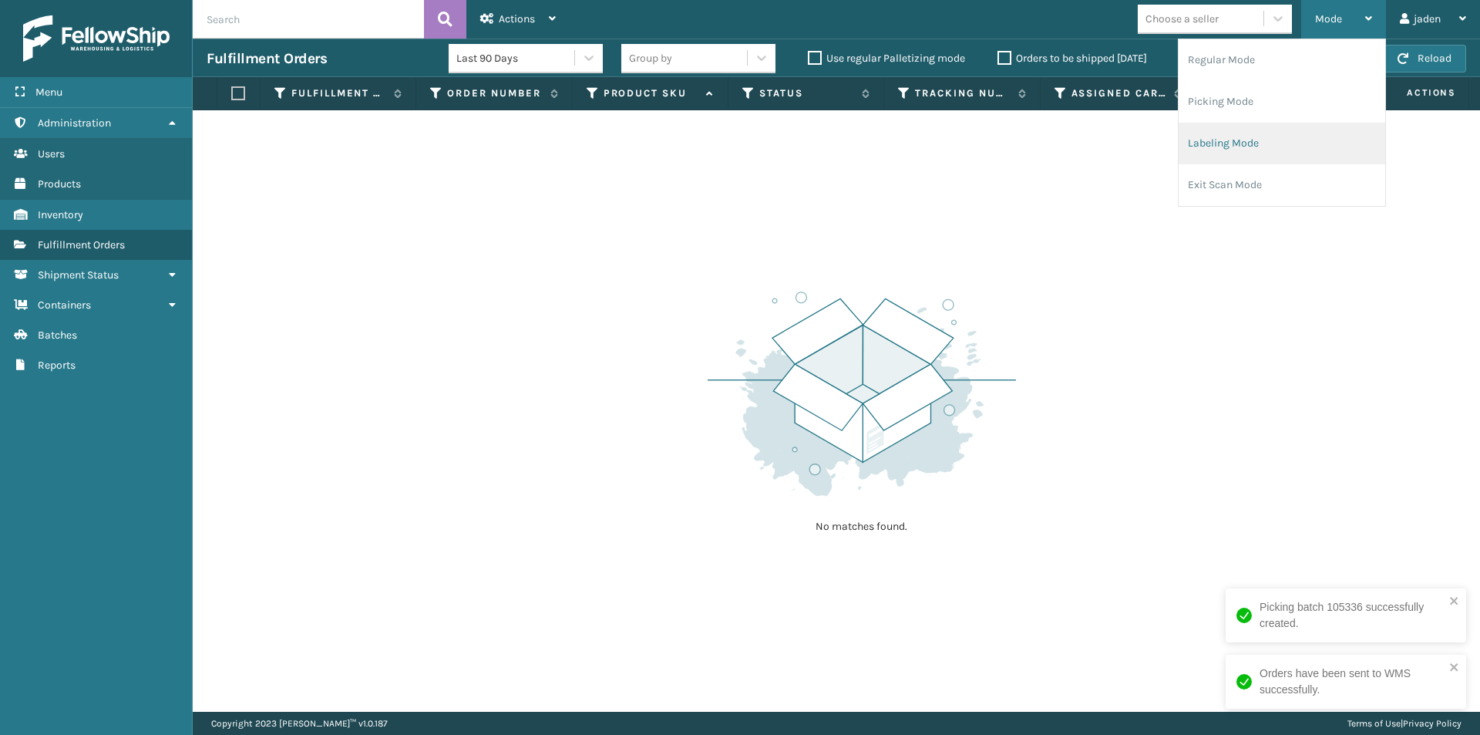
click at [1240, 140] on li "Labeling Mode" at bounding box center [1282, 144] width 207 height 42
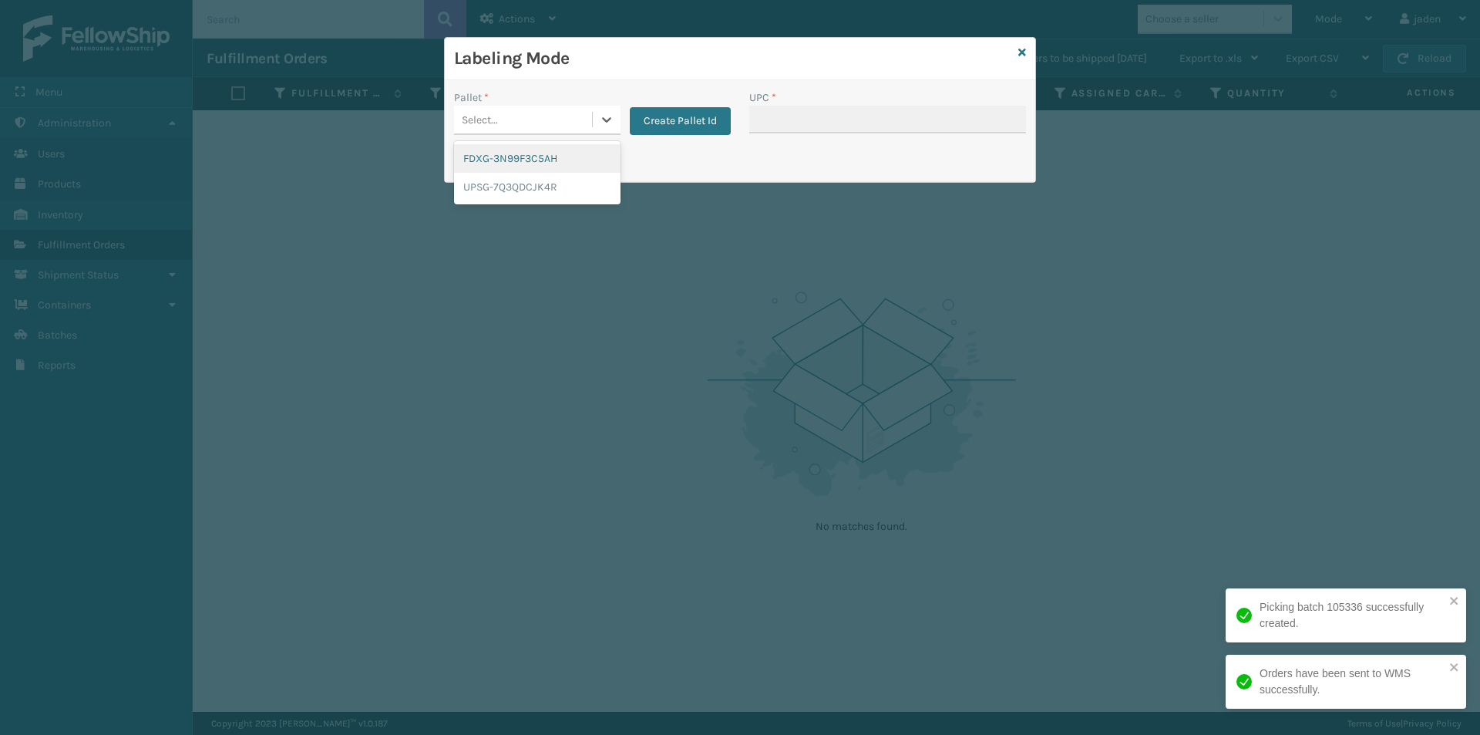
click at [618, 115] on div at bounding box center [607, 120] width 28 height 28
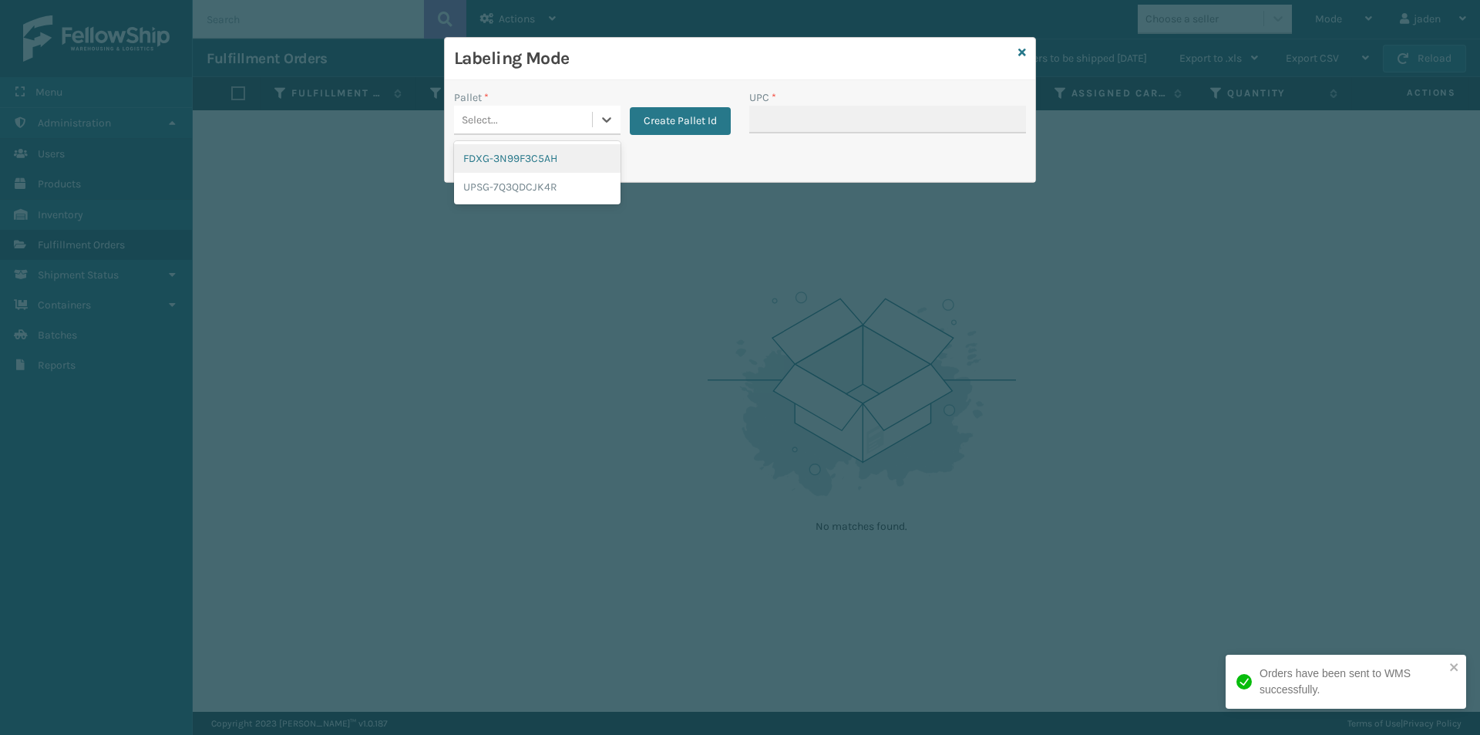
click at [493, 168] on div "FDXG-3N99F3C5AH" at bounding box center [537, 158] width 167 height 29
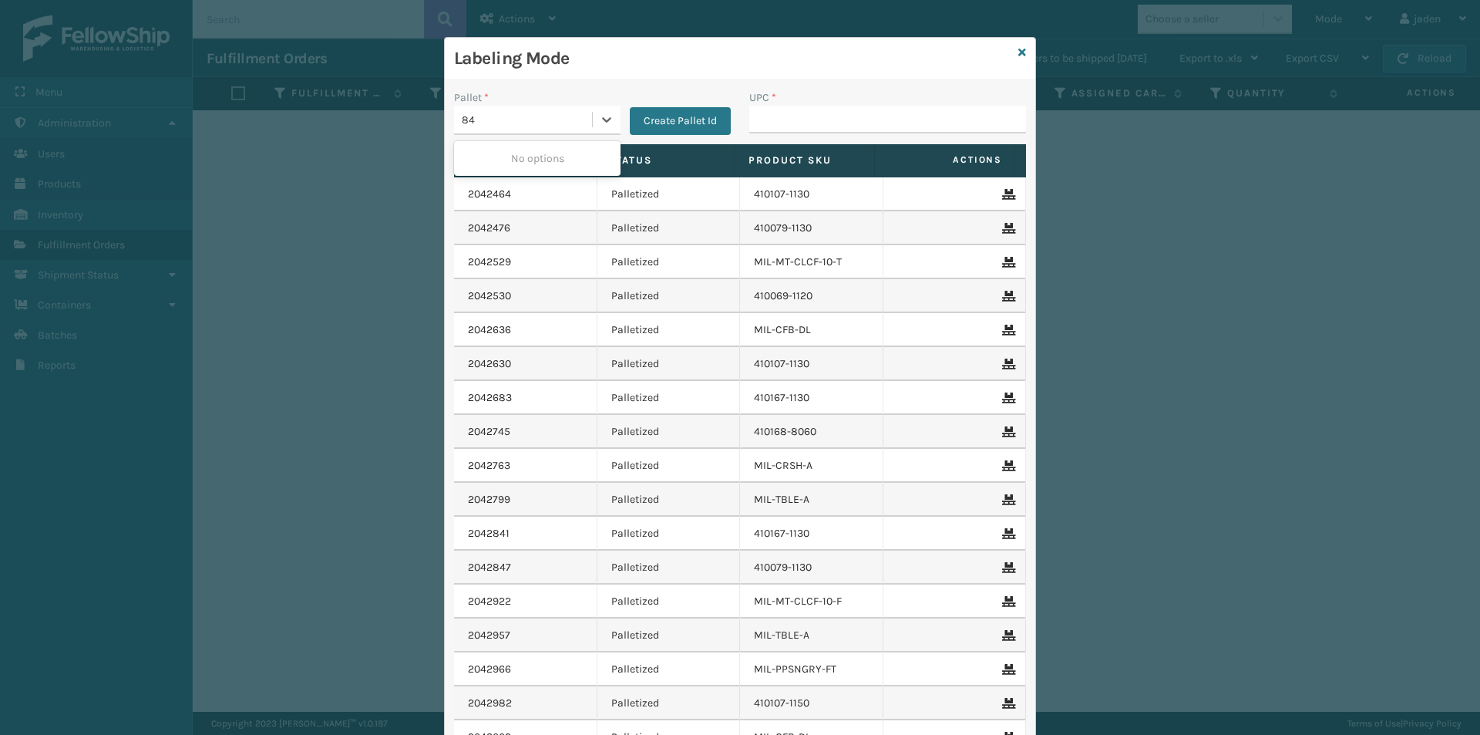
type input "8"
click at [901, 120] on input "UPC *" at bounding box center [887, 120] width 277 height 28
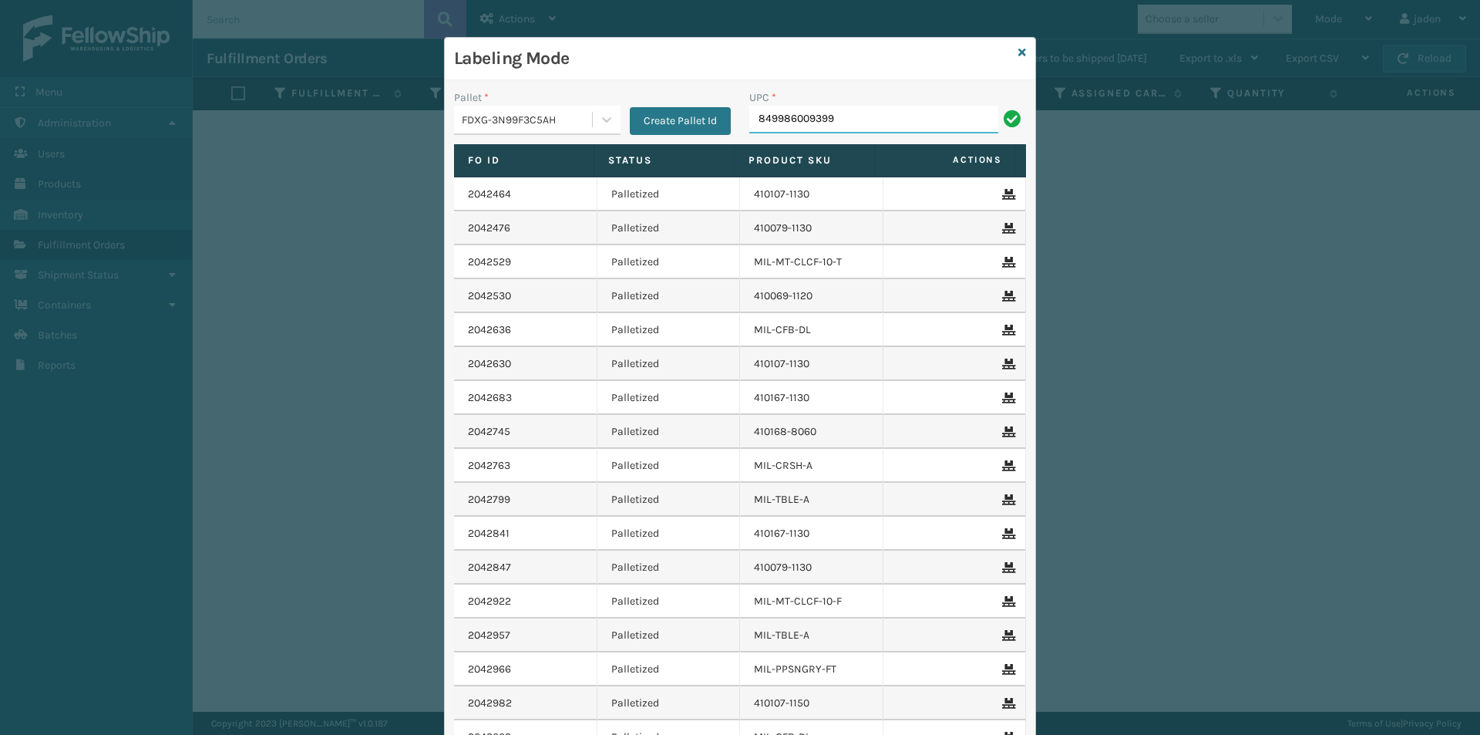
type input "849986009399"
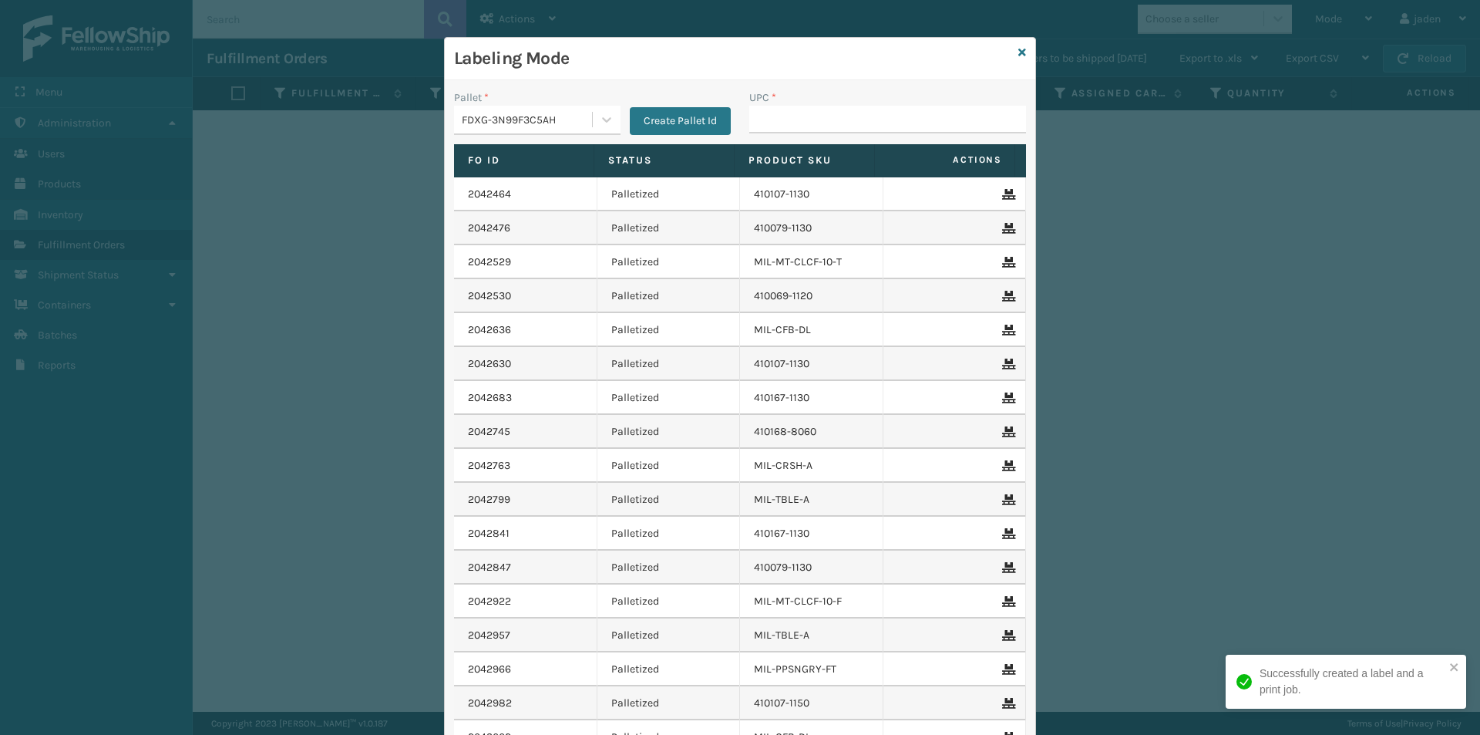
type input "4"
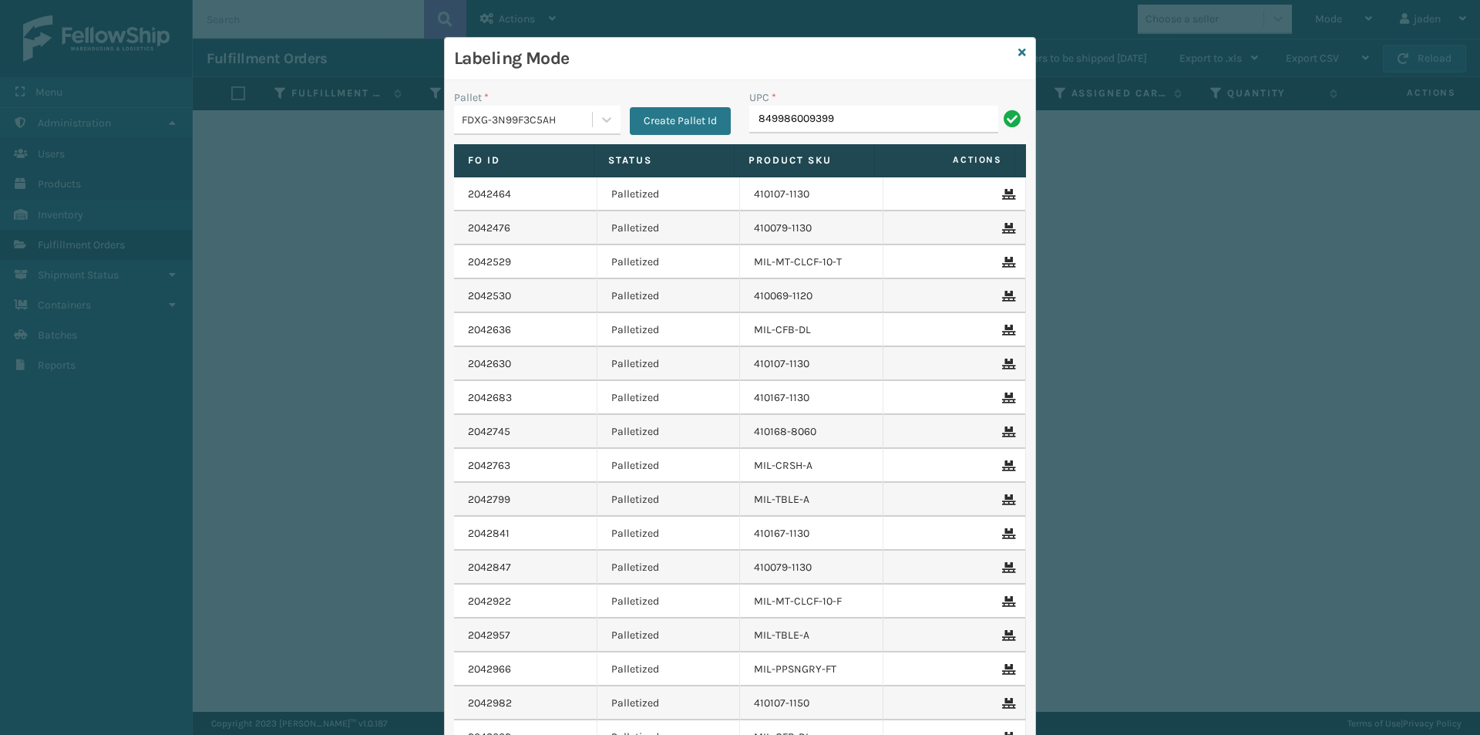
type input "849986009399"
type input "410079-1120"
type input "410107-1110"
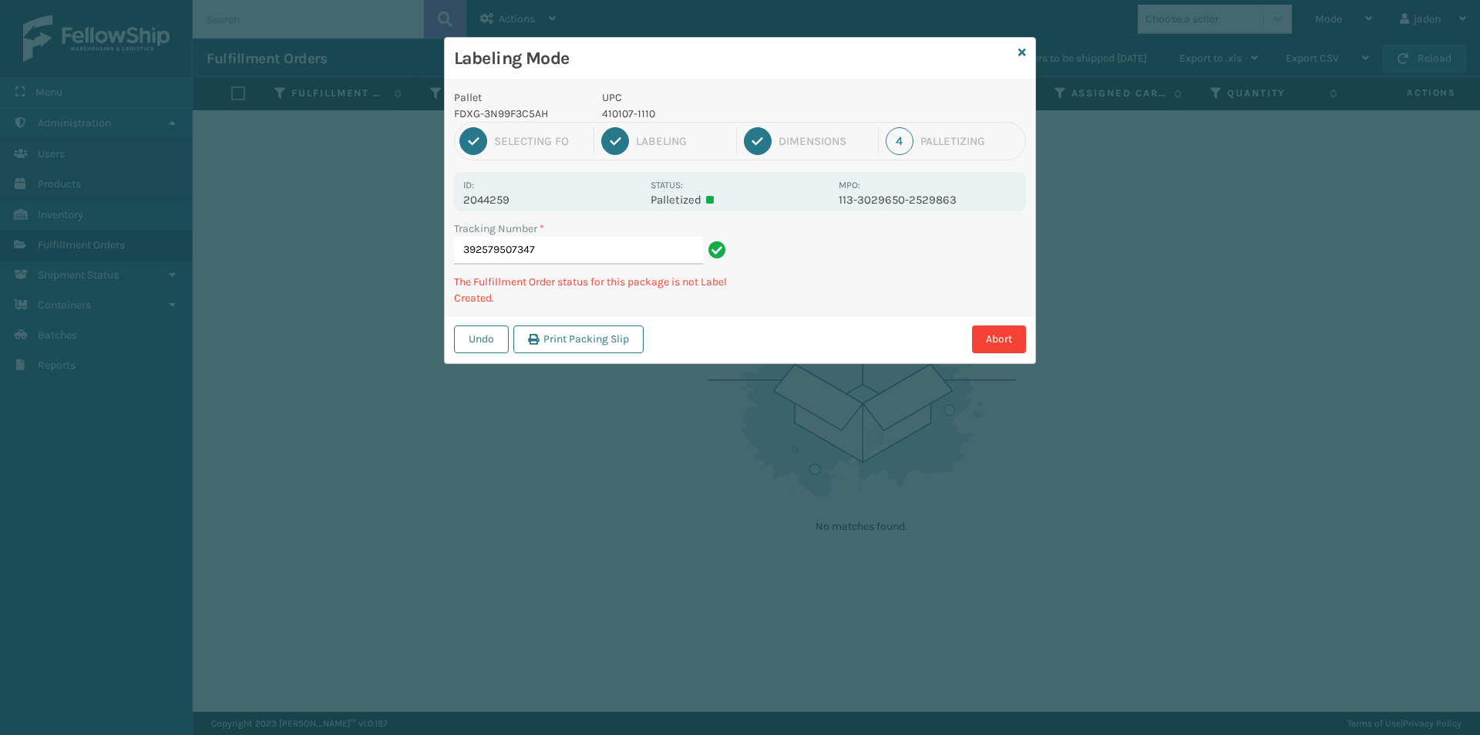
type input "3925795073474"
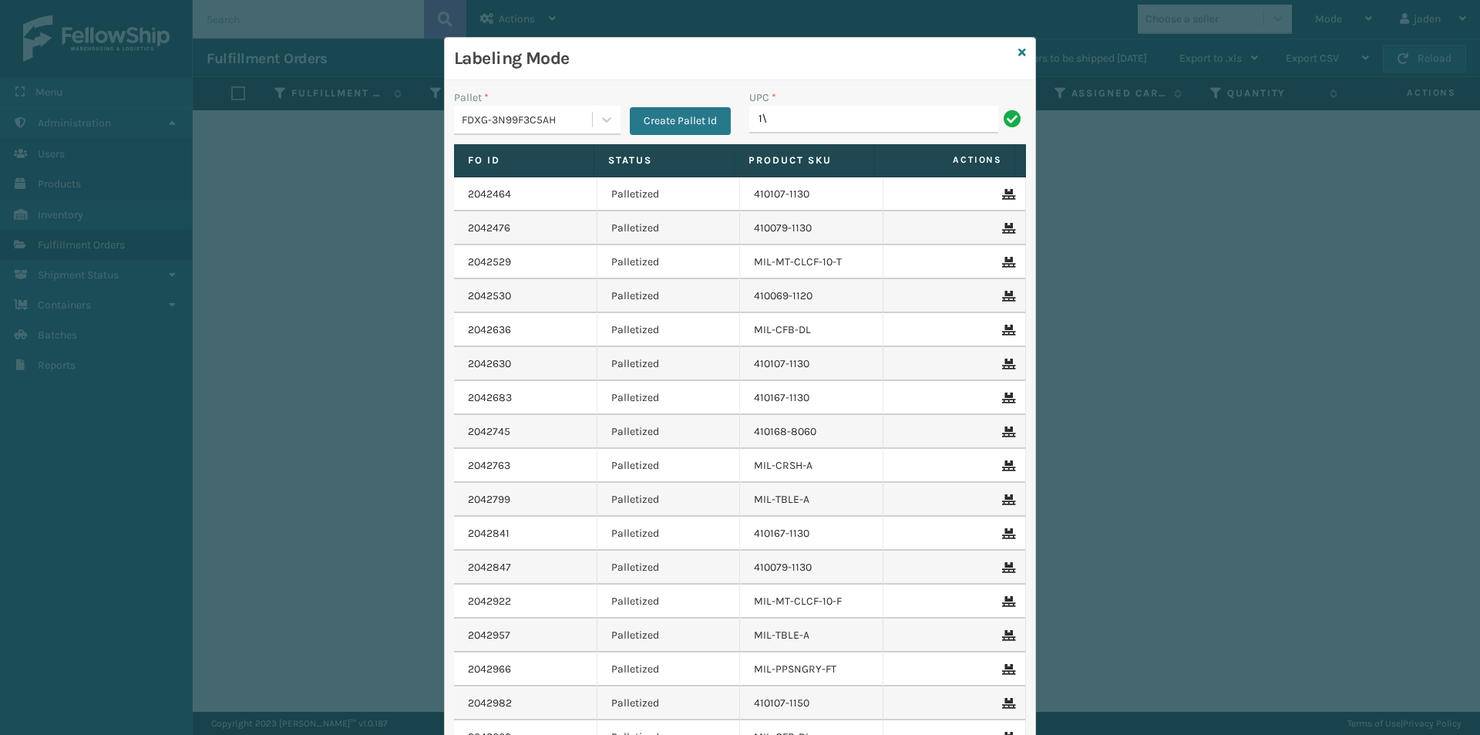
type input "1"
type input "410167-1160"
type input "410168-8010"
type input "410168-8030"
type input "85004605"
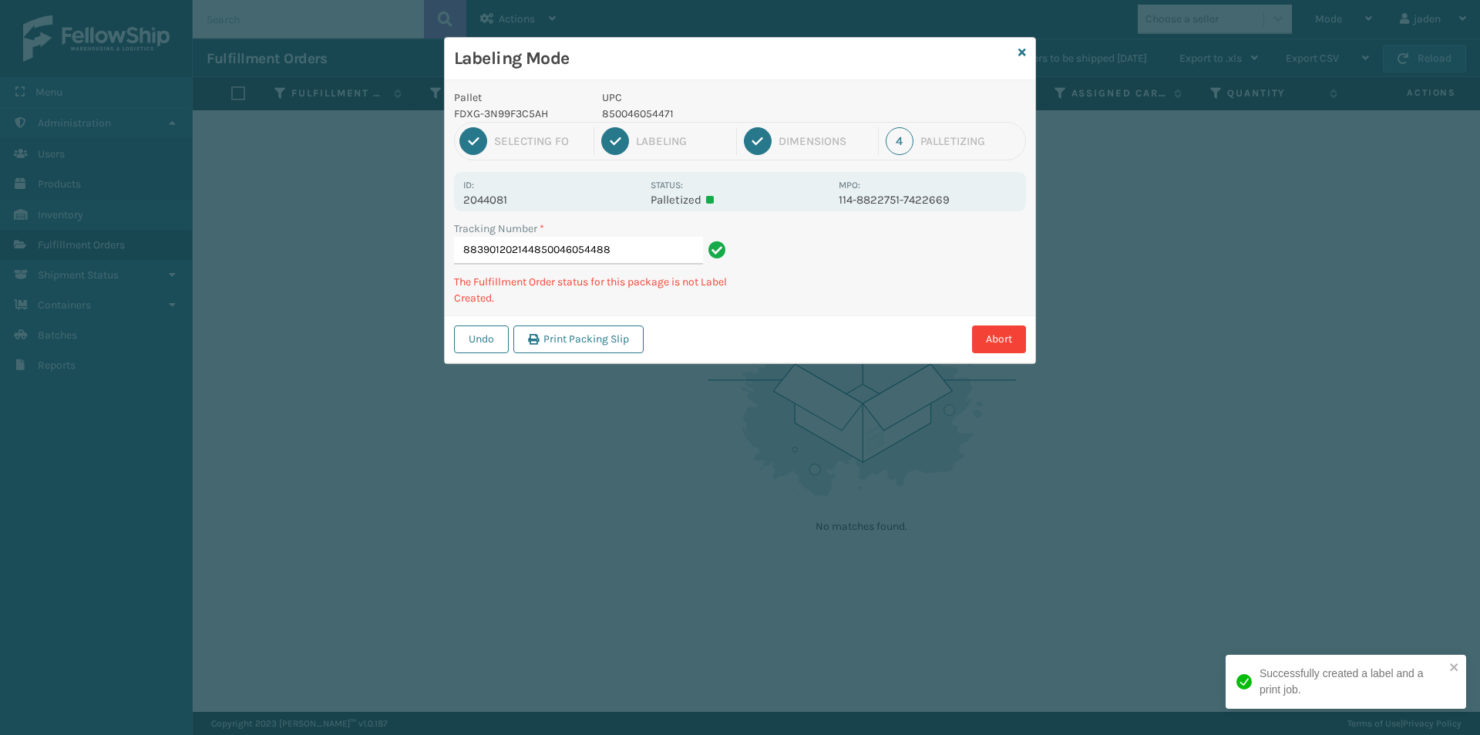
type input "883901202144850046054488"
type input "392579205574840985112622"
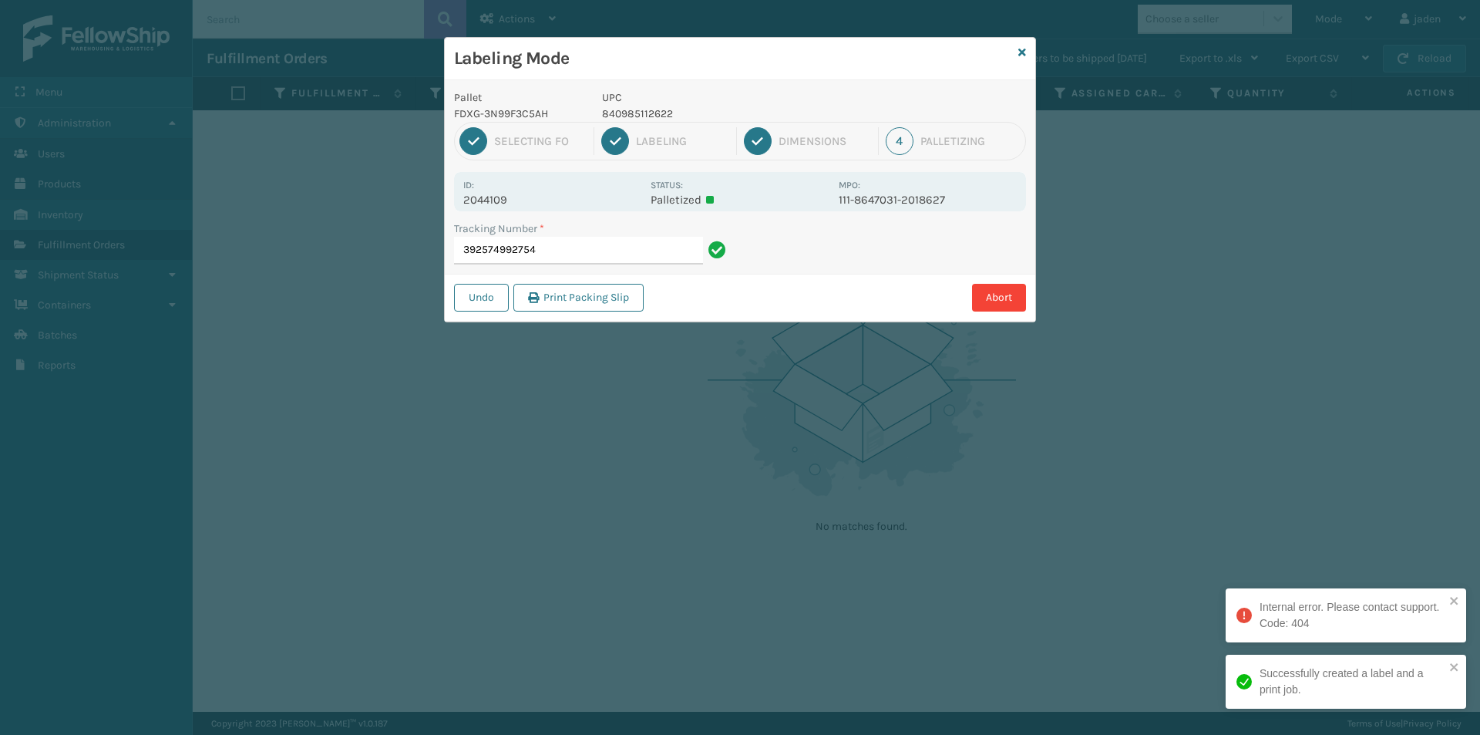
drag, startPoint x: 882, startPoint y: 230, endPoint x: 819, endPoint y: 291, distance: 88.3
click at [730, 346] on div "Labeling Mode Pallet FDXG-3N99F3C5AH UPC 840985112622 1 Selecting FO 2 Labeling…" at bounding box center [740, 367] width 1480 height 735
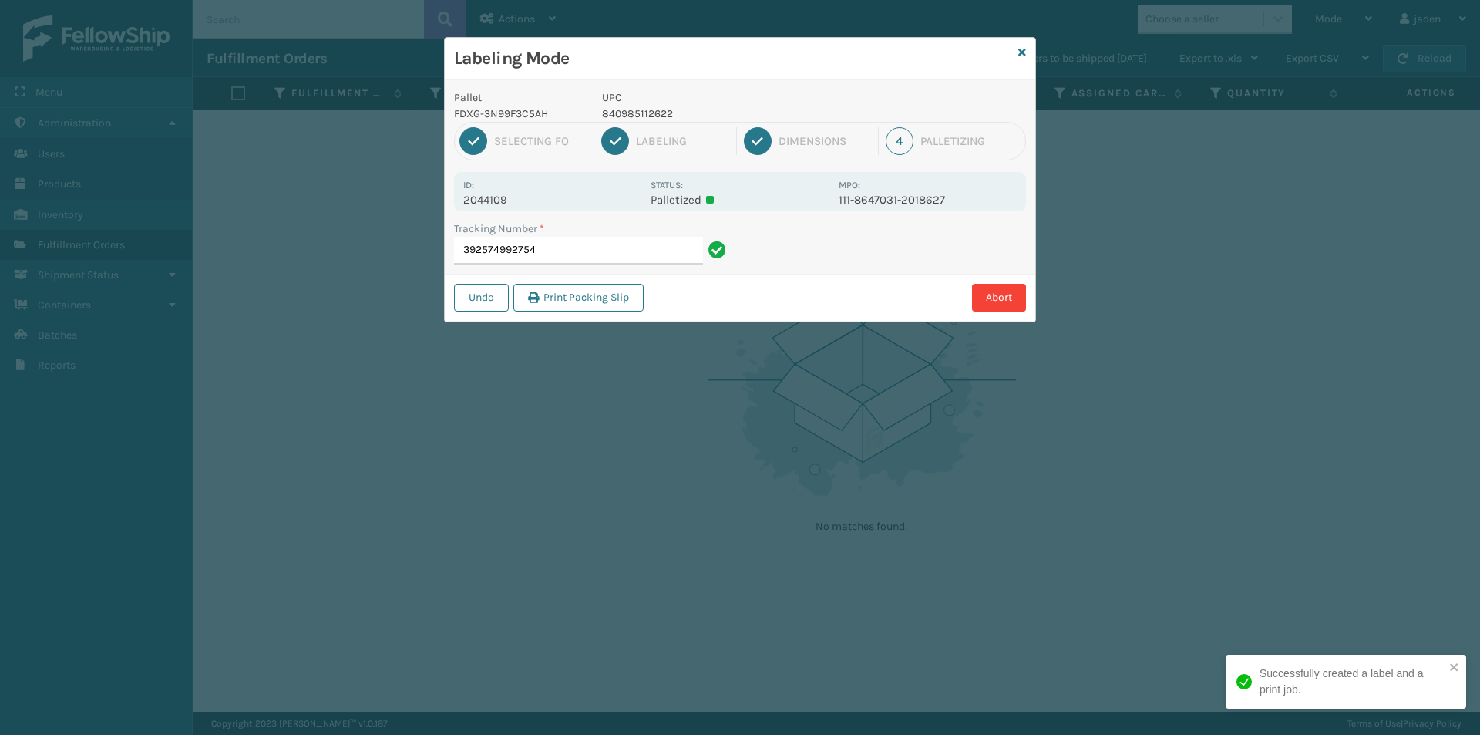
drag, startPoint x: 854, startPoint y: 269, endPoint x: 873, endPoint y: 257, distance: 22.9
click at [873, 257] on div "Tracking Number * 392574992754" at bounding box center [740, 247] width 591 height 53
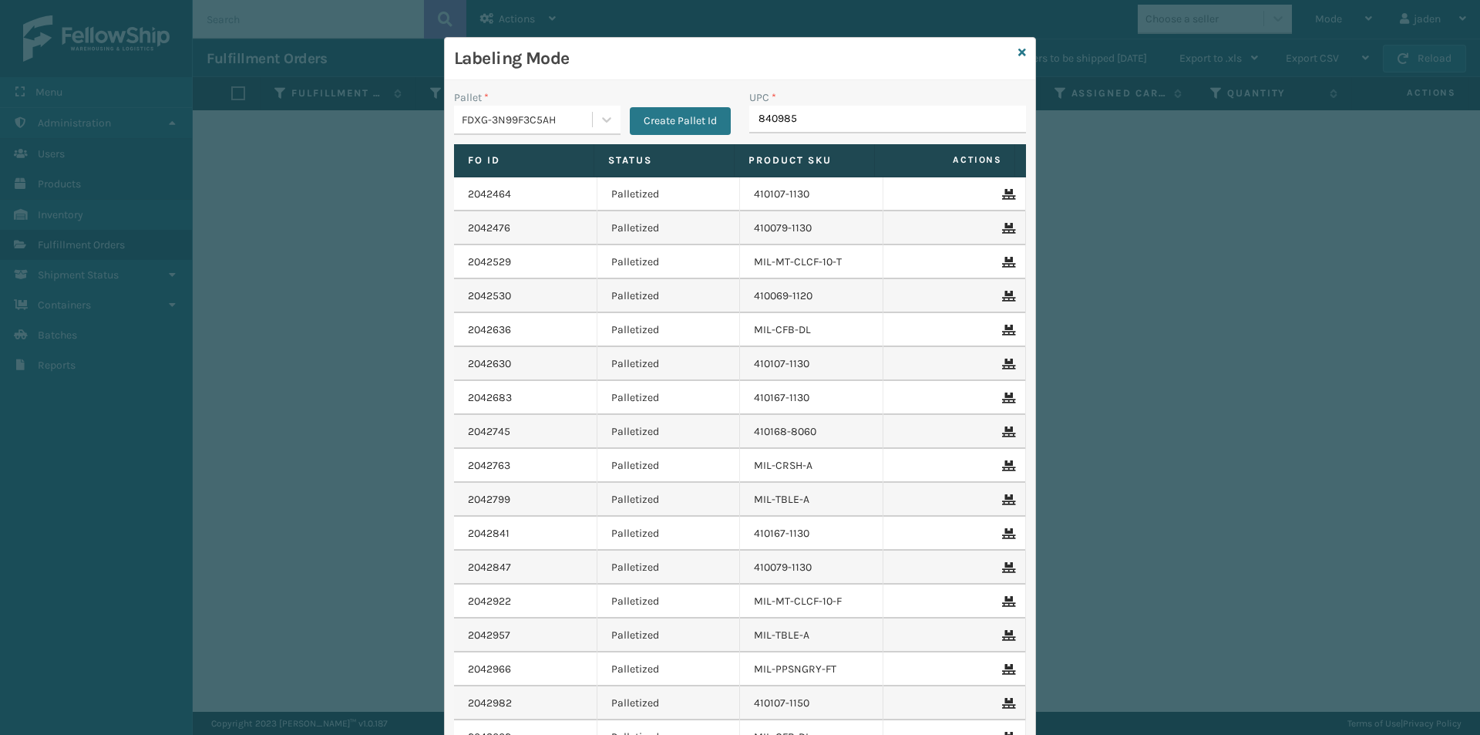
type input "8409851"
drag, startPoint x: 1009, startPoint y: 60, endPoint x: 1017, endPoint y: 59, distance: 8.6
click at [1014, 60] on div "Labeling Mode Pallet * FDXG-3N99F3C5AH Create Pallet Id UPC * Fo Id Status Prod…" at bounding box center [740, 437] width 592 height 800
click at [1019, 59] on link at bounding box center [1023, 53] width 8 height 16
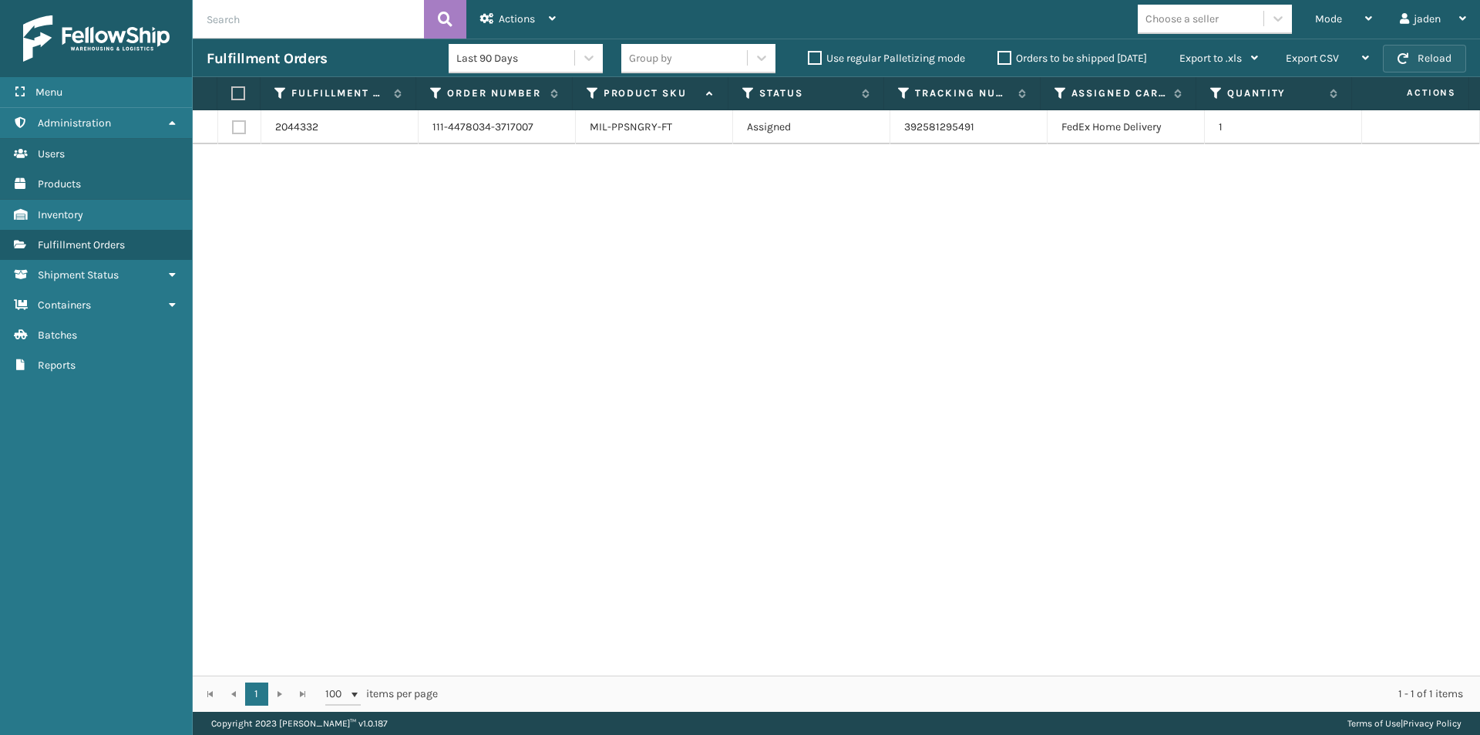
click at [1438, 55] on button "Reload" at bounding box center [1424, 59] width 83 height 28
click at [241, 88] on label at bounding box center [236, 93] width 10 height 14
click at [232, 89] on input "checkbox" at bounding box center [231, 94] width 1 height 10
checkbox input "true"
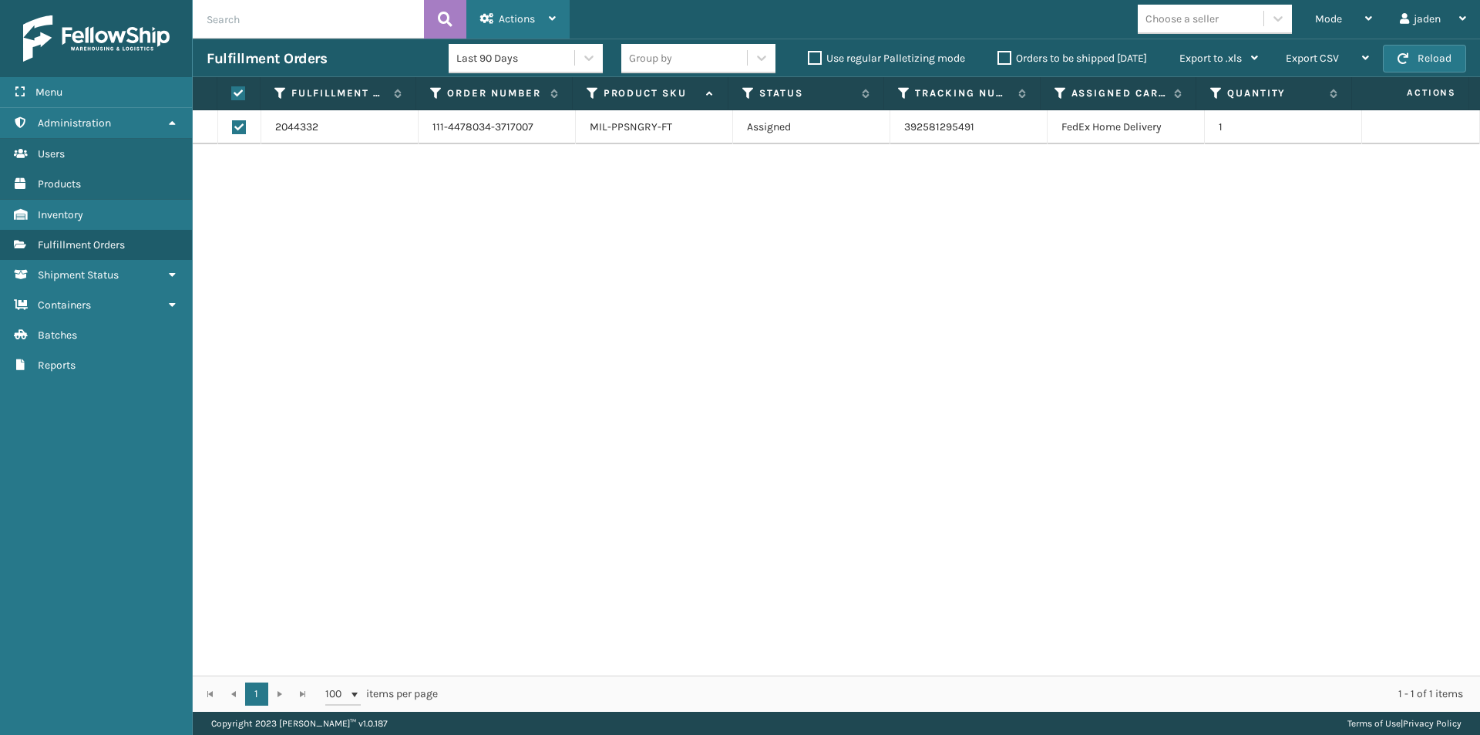
click at [533, 13] on span "Actions" at bounding box center [517, 18] width 36 height 13
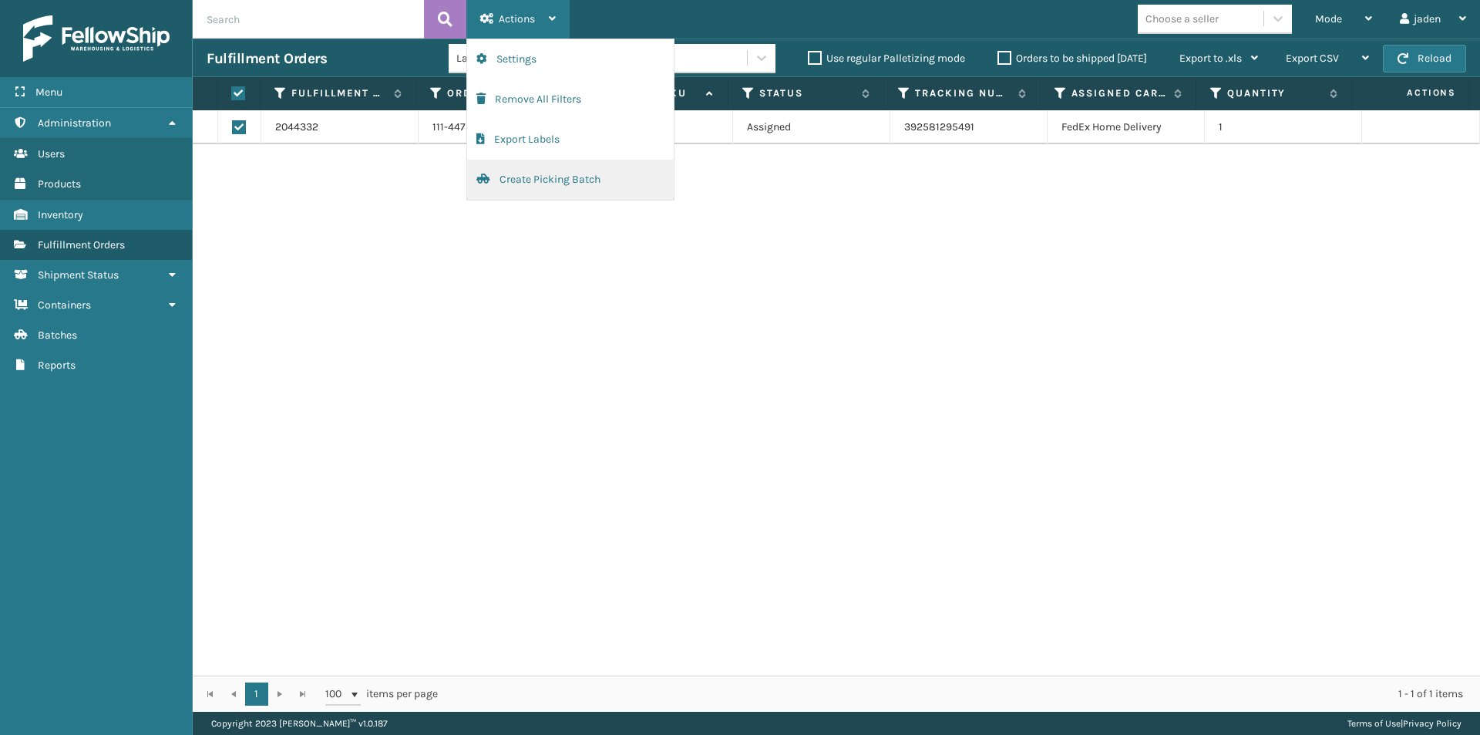
click at [520, 160] on button "Create Picking Batch" at bounding box center [570, 180] width 207 height 40
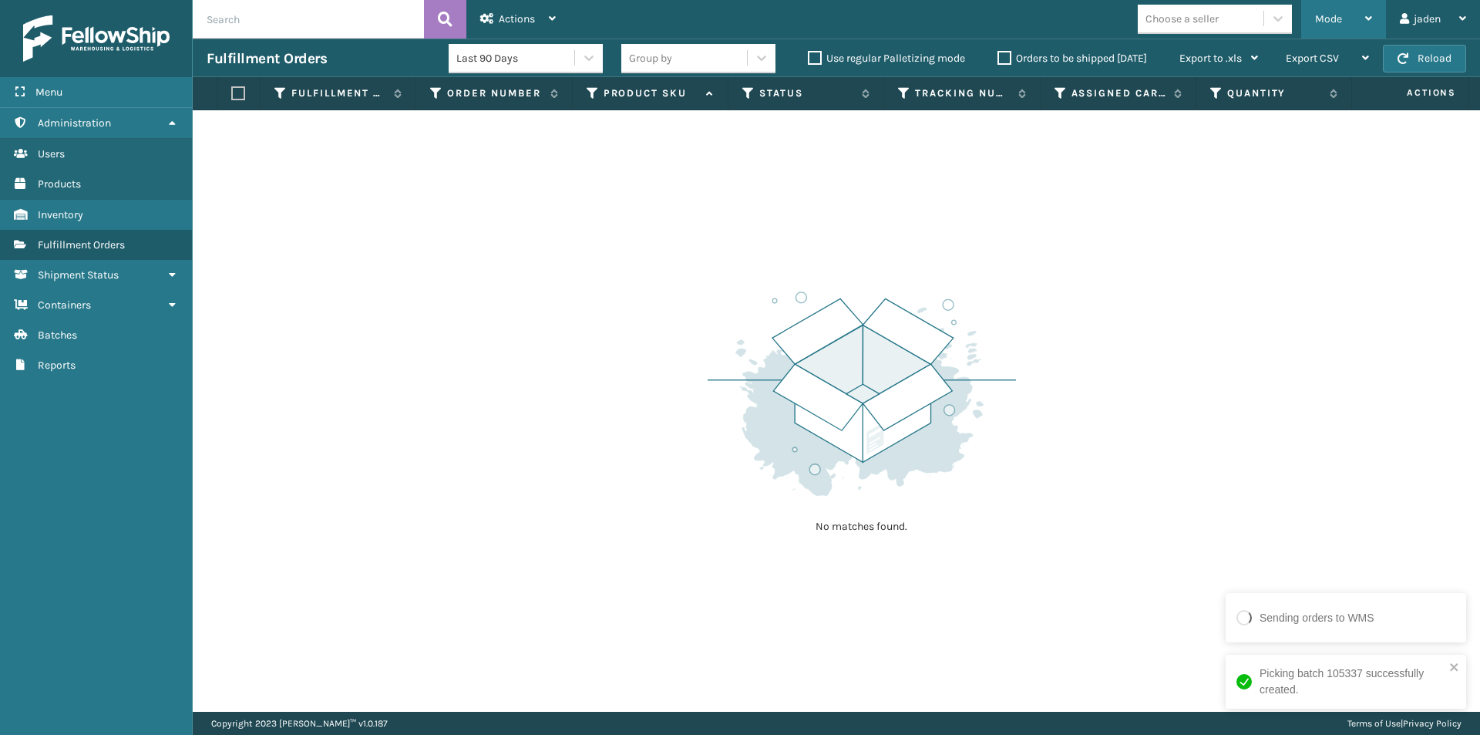
click at [1325, 19] on span "Mode" at bounding box center [1328, 18] width 27 height 13
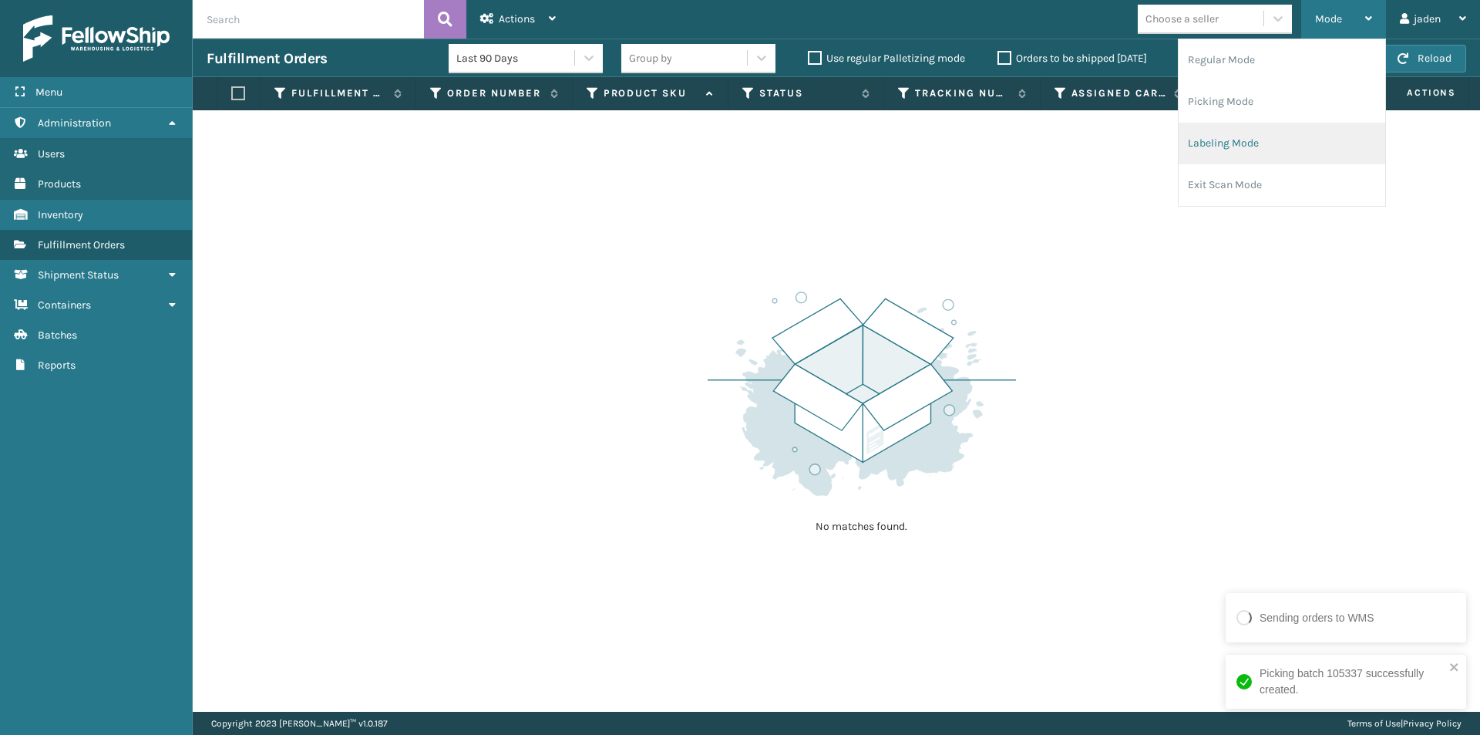
click at [1258, 129] on li "Labeling Mode" at bounding box center [1282, 144] width 207 height 42
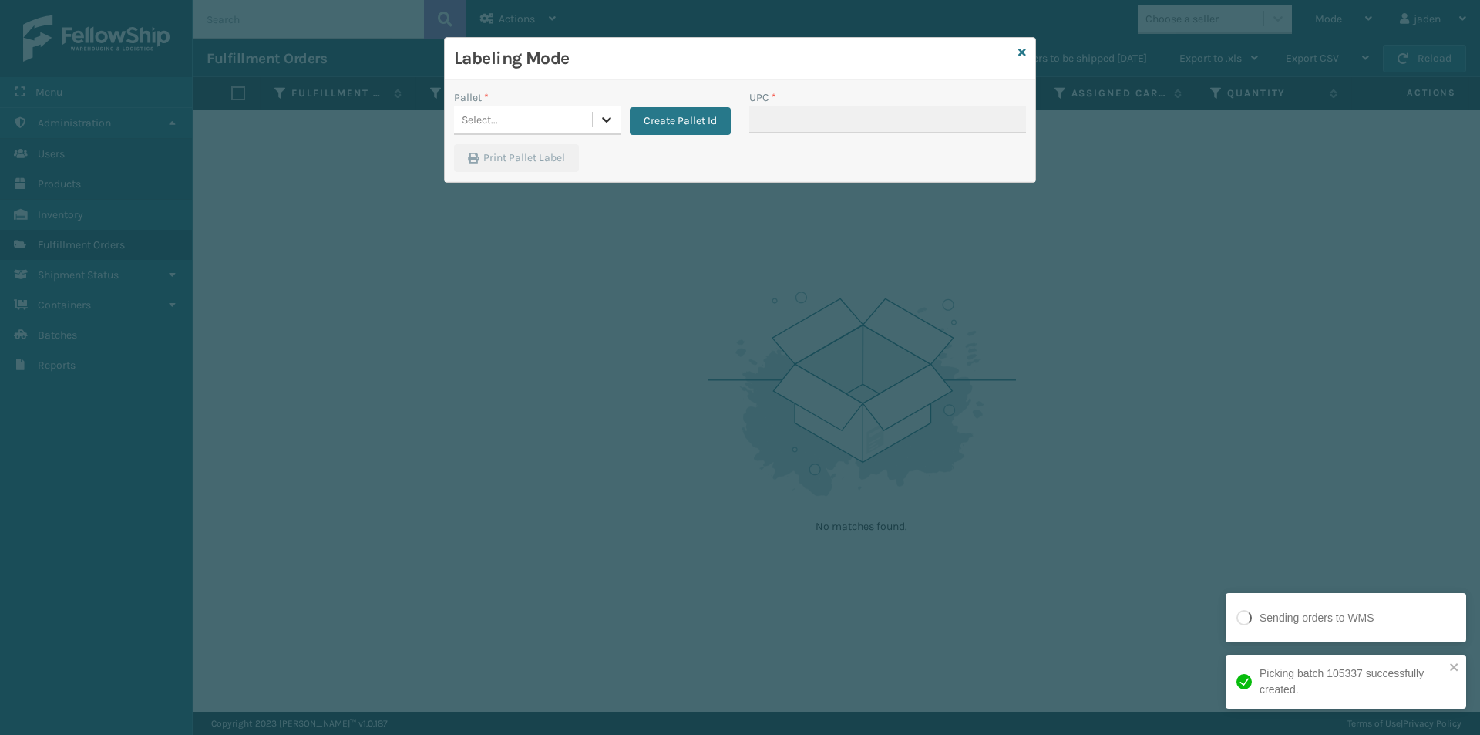
click at [597, 126] on div at bounding box center [607, 120] width 28 height 28
click at [499, 175] on div "UPSG-7Q3QDCJK4R" at bounding box center [537, 187] width 167 height 29
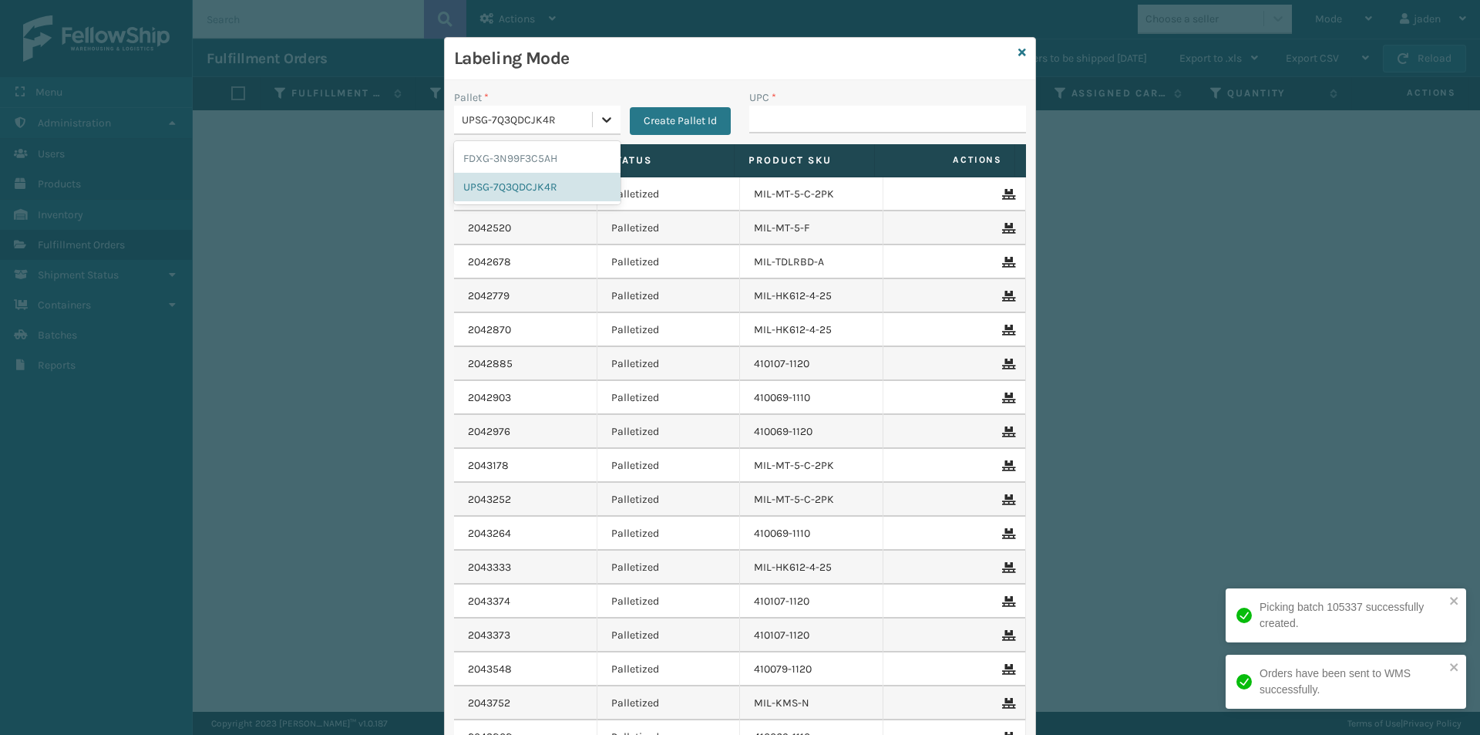
drag, startPoint x: 604, startPoint y: 121, endPoint x: 583, endPoint y: 165, distance: 48.6
click at [602, 122] on icon at bounding box center [606, 119] width 15 height 15
click at [583, 165] on div "FDXG-3N99F3C5AH" at bounding box center [537, 158] width 167 height 29
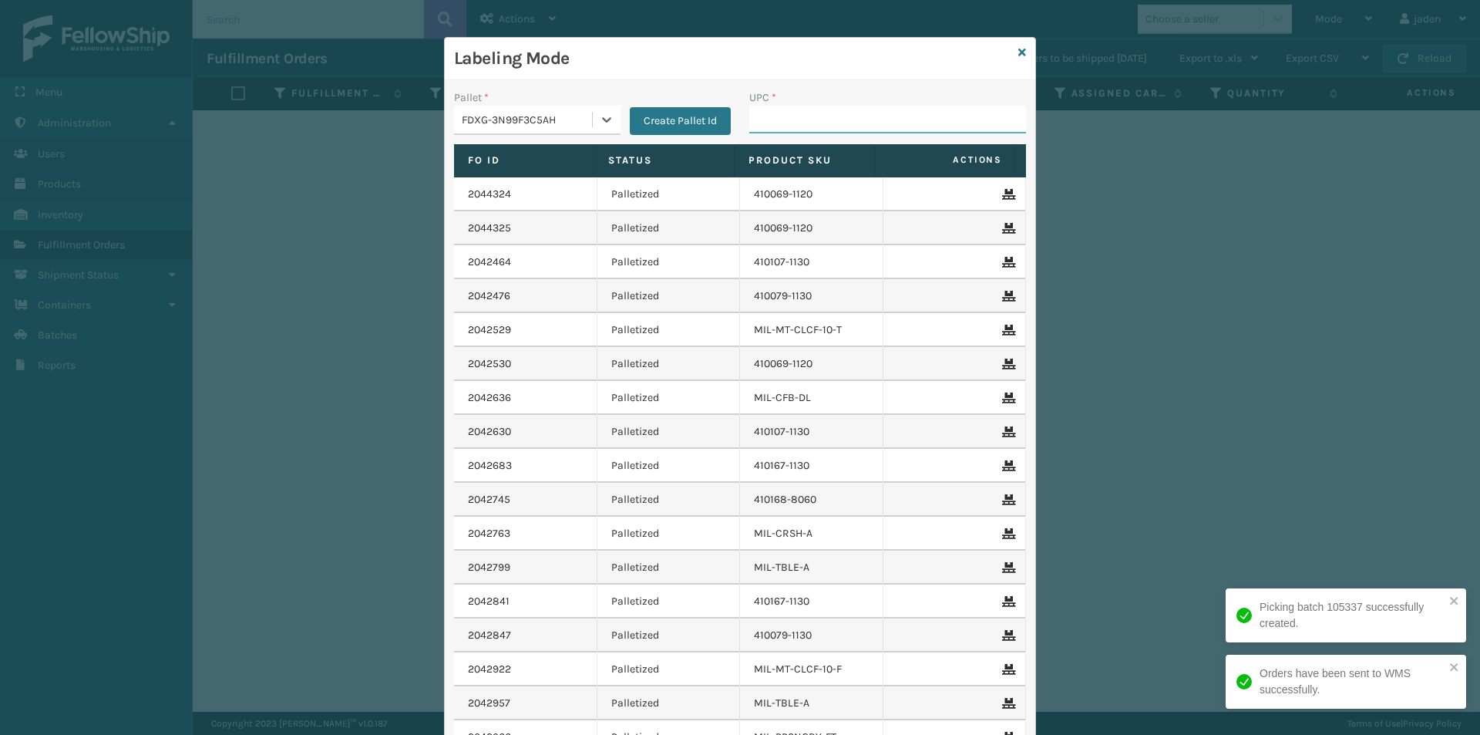
click at [799, 115] on input "UPC *" at bounding box center [887, 120] width 277 height 28
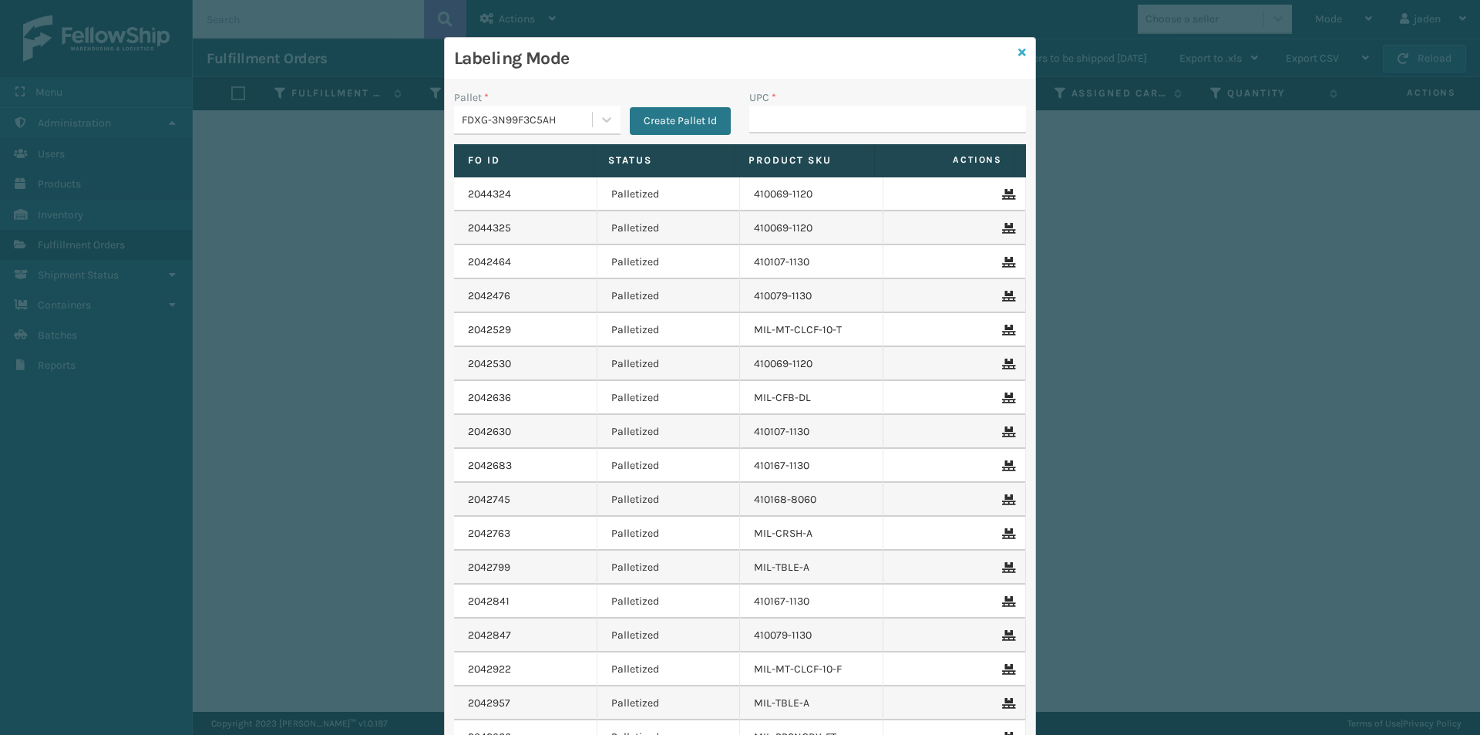
click at [1019, 49] on icon at bounding box center [1023, 52] width 8 height 11
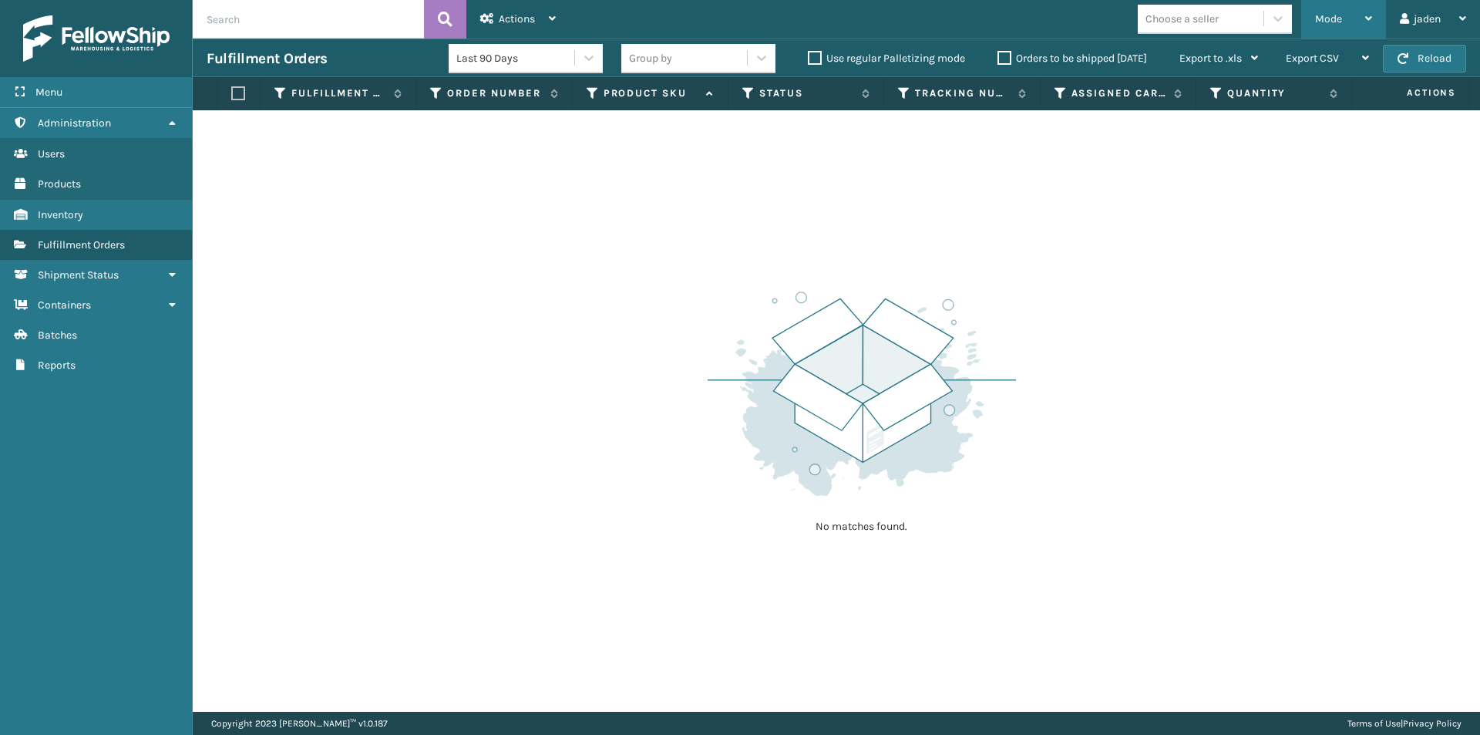
click at [1345, 18] on div "Mode" at bounding box center [1343, 19] width 57 height 39
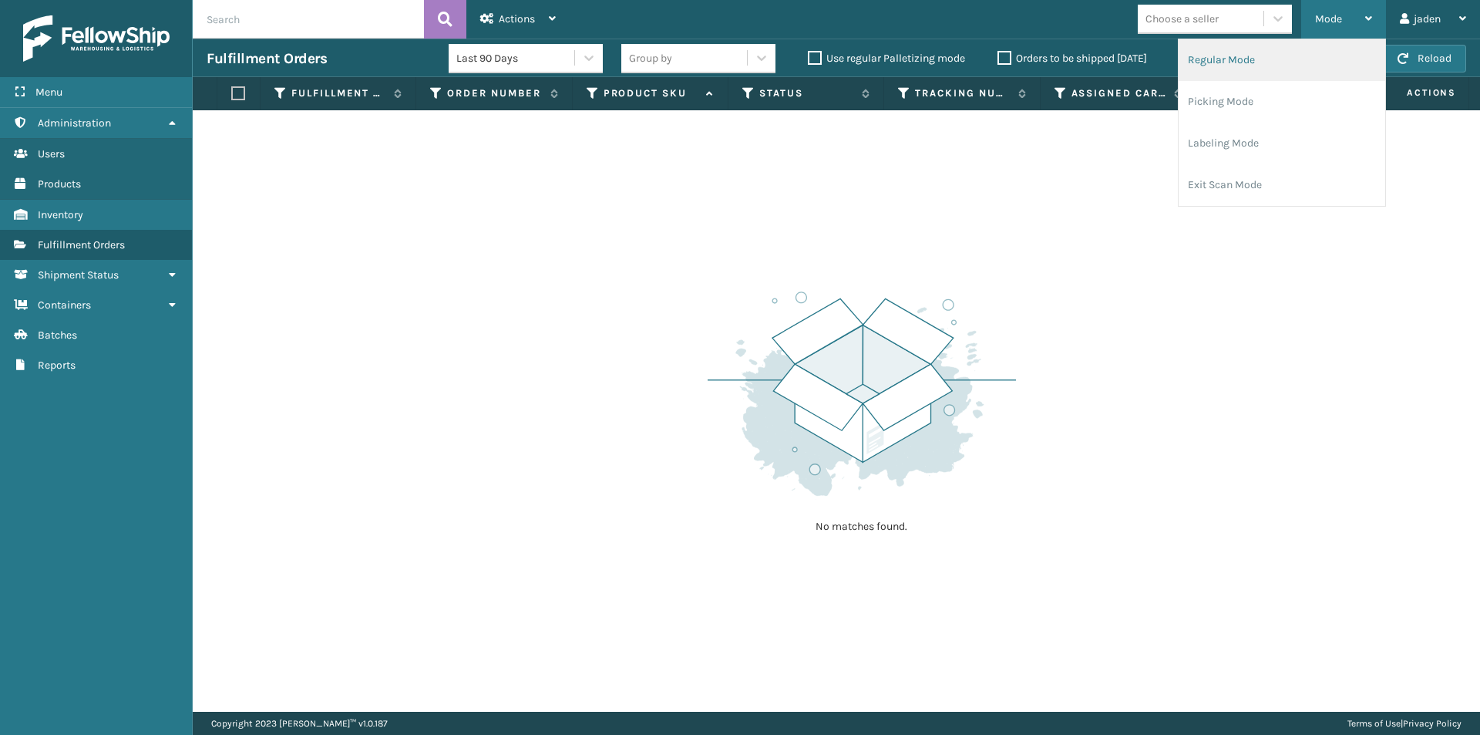
click at [1291, 71] on li "Regular Mode" at bounding box center [1282, 60] width 207 height 42
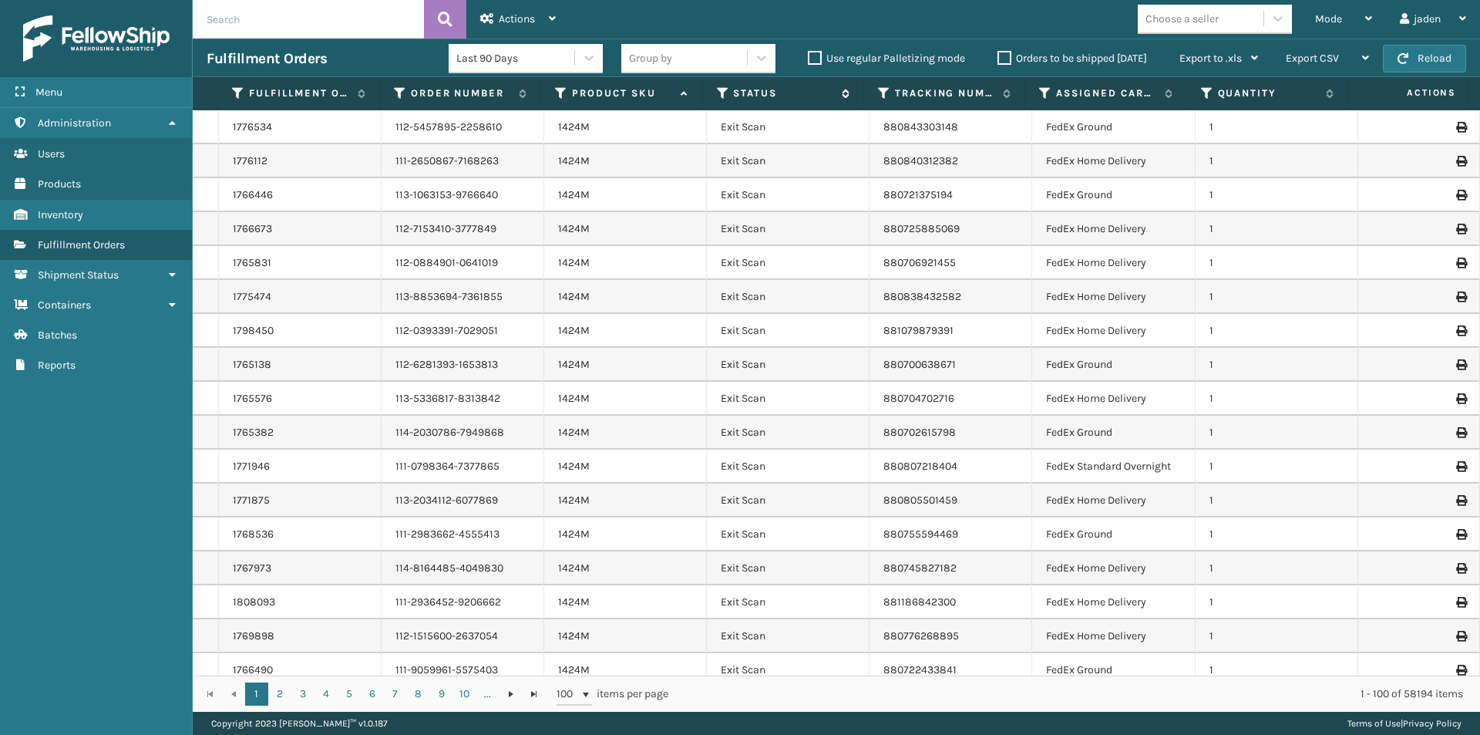
click at [721, 92] on icon at bounding box center [723, 93] width 12 height 14
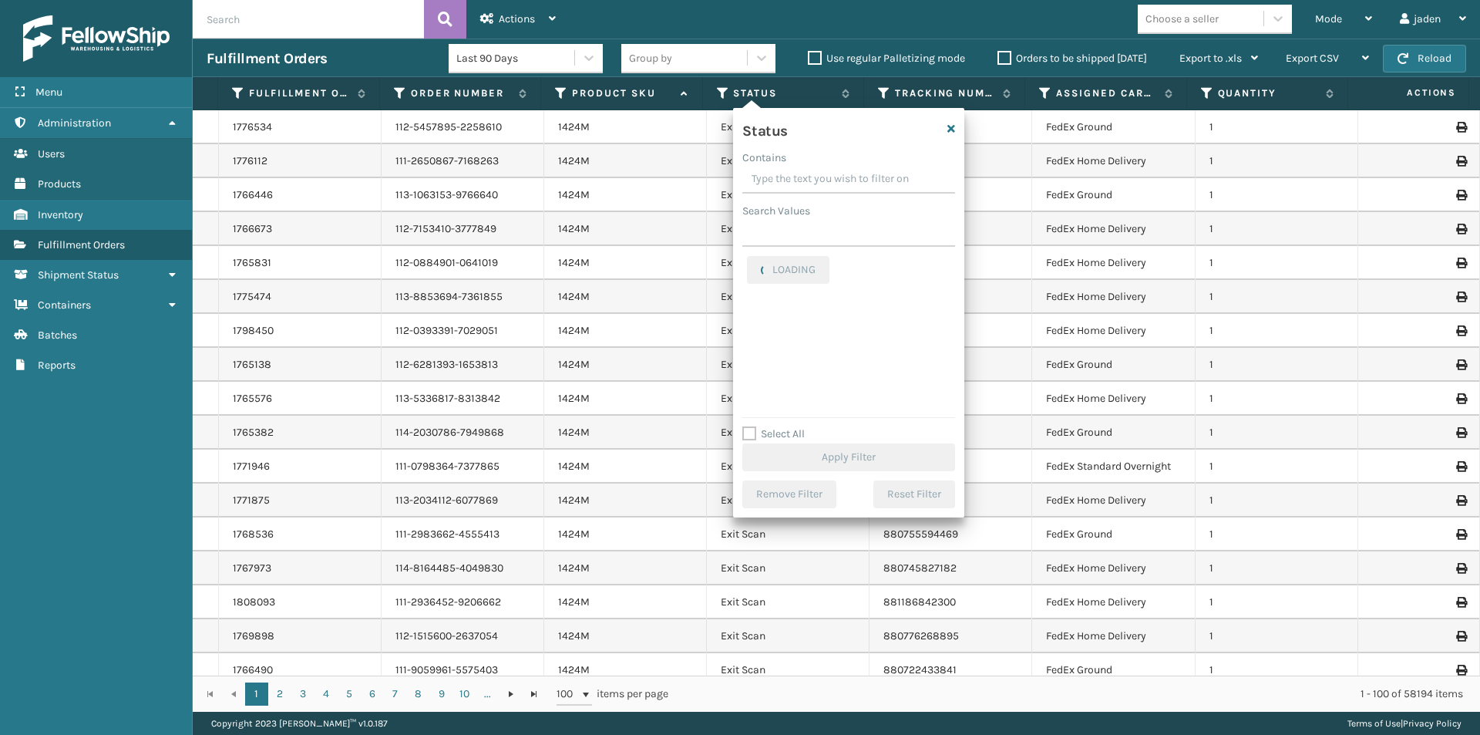
drag, startPoint x: 825, startPoint y: 179, endPoint x: 812, endPoint y: 178, distance: 13.1
click at [812, 178] on input "Contains" at bounding box center [849, 180] width 213 height 28
click at [755, 320] on label "Picking" at bounding box center [774, 326] width 55 height 13
click at [748, 319] on input "Picking" at bounding box center [747, 323] width 1 height 10
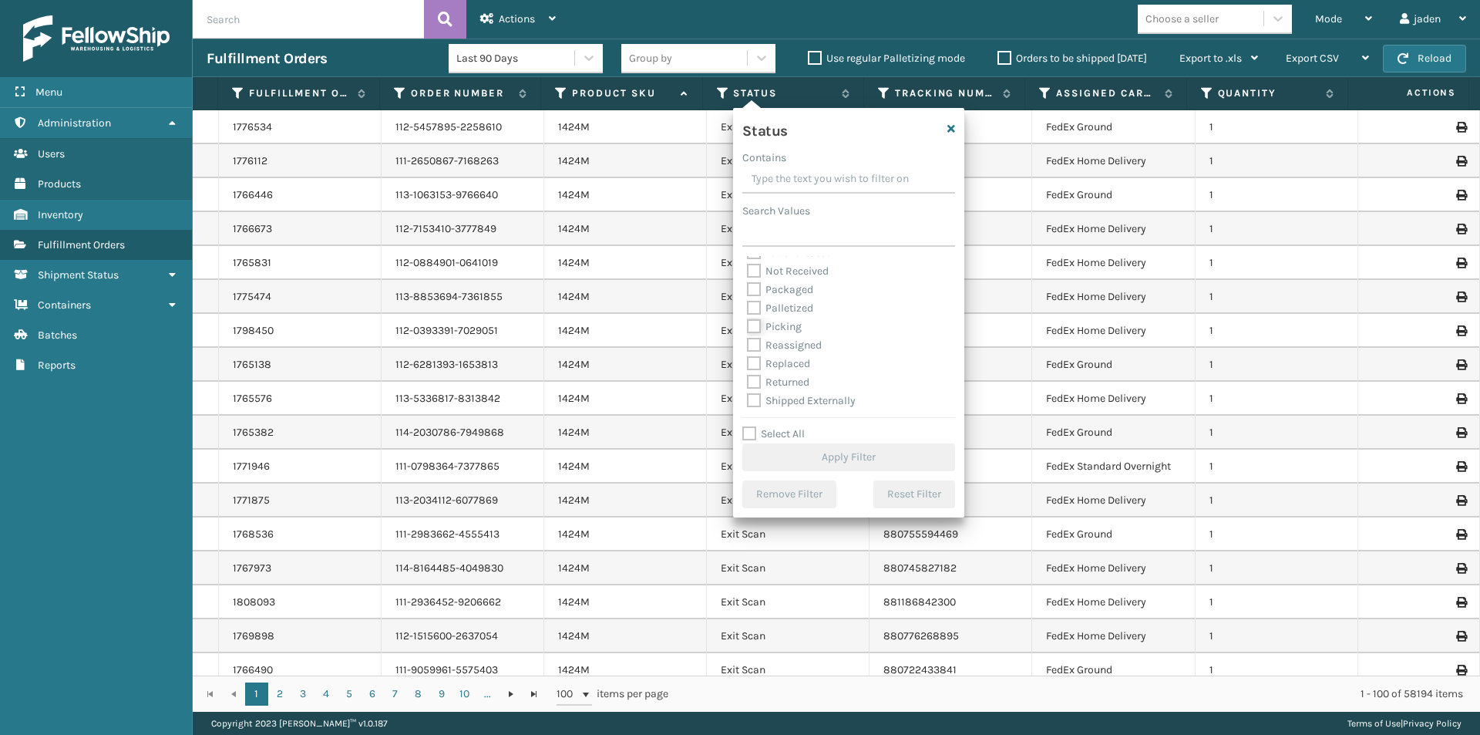
checkbox input "true"
click at [812, 451] on button "Apply Filter" at bounding box center [849, 457] width 213 height 28
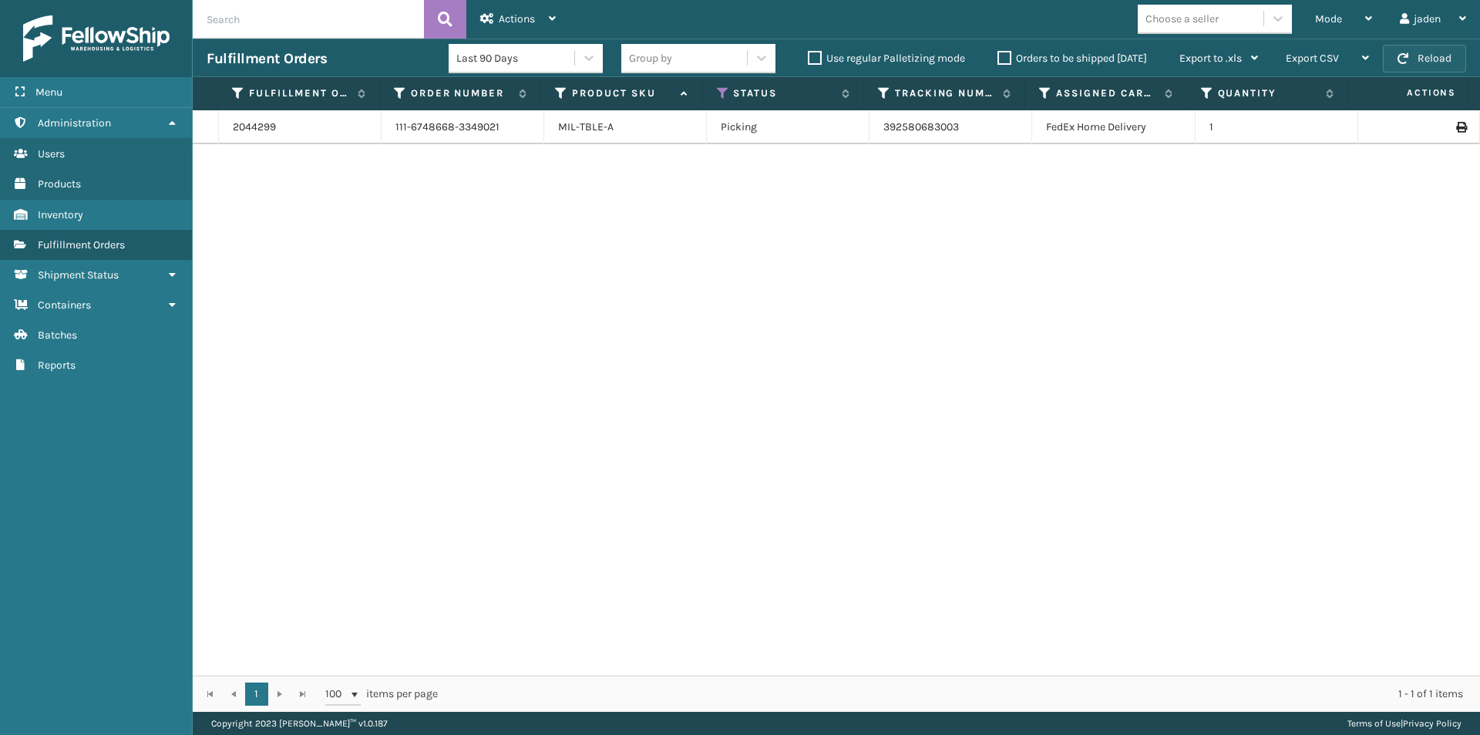
click at [1443, 53] on button "Reload" at bounding box center [1424, 59] width 83 height 28
drag, startPoint x: 1008, startPoint y: 224, endPoint x: 964, endPoint y: 60, distance: 170.0
click at [696, 204] on div "2044299 111-6748668-3349021 MIL-TBLE-A Picking 392580683003 FedEx Home Delivery…" at bounding box center [837, 392] width 1288 height 565
click at [1360, 15] on div "Mode" at bounding box center [1343, 19] width 57 height 39
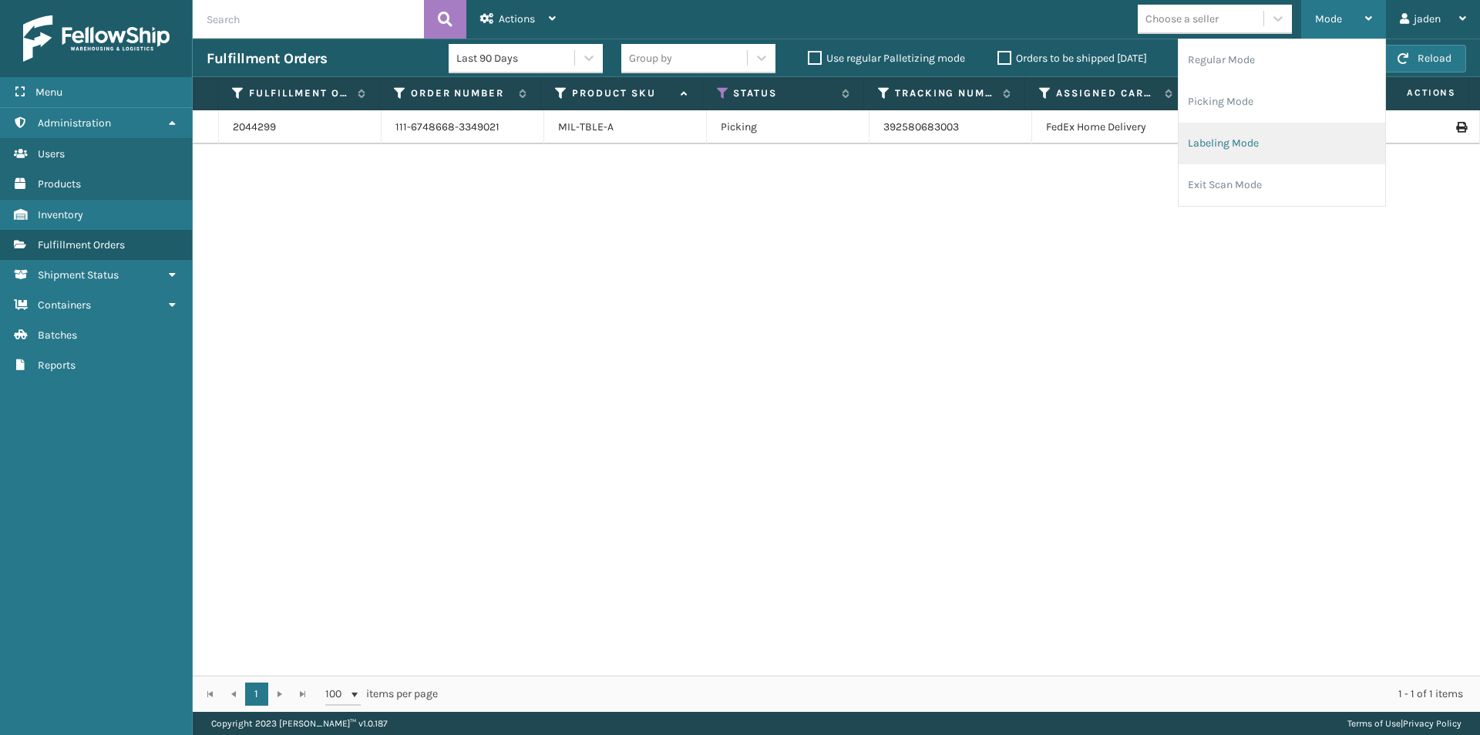
click at [1278, 129] on li "Labeling Mode" at bounding box center [1282, 144] width 207 height 42
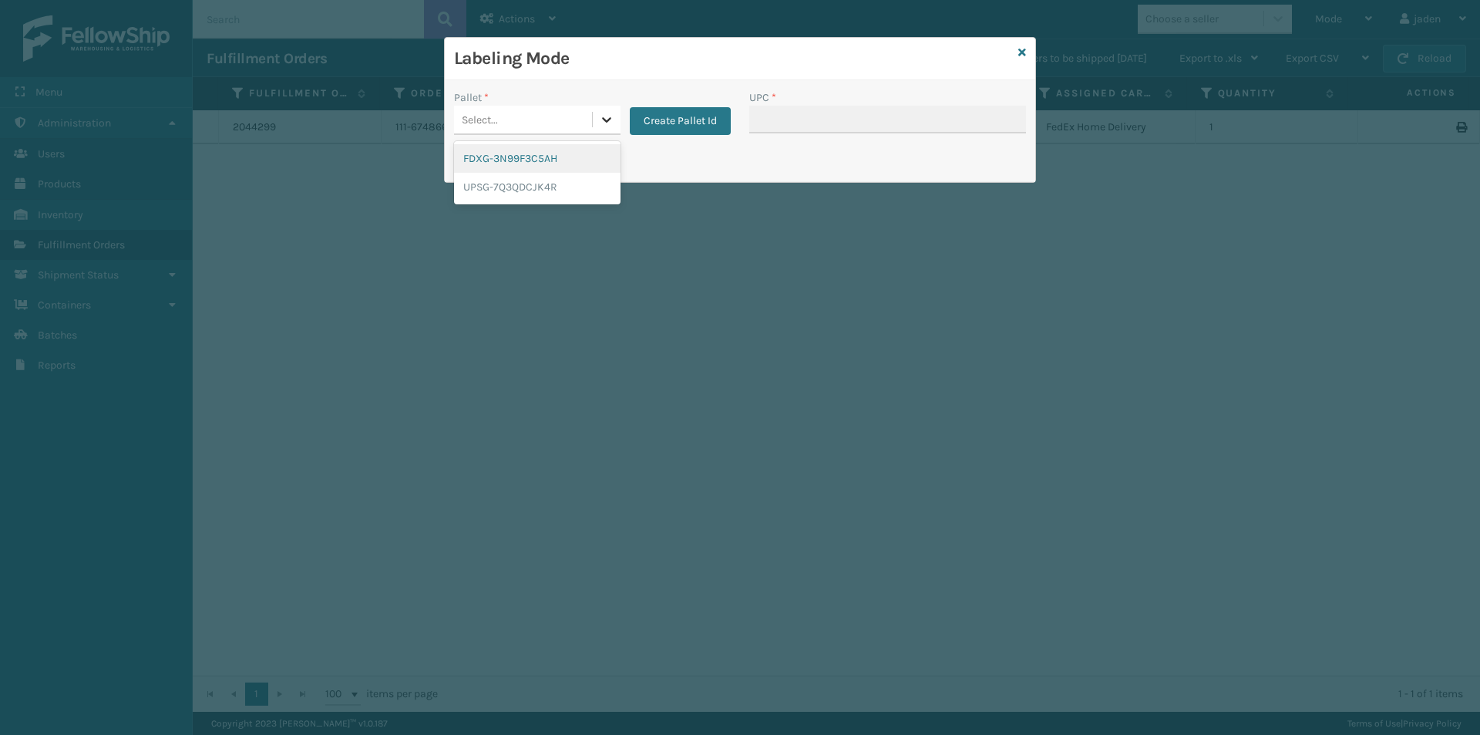
click at [598, 123] on div at bounding box center [607, 120] width 28 height 28
click at [488, 167] on div "FDXG-3N99F3C5AH" at bounding box center [537, 158] width 167 height 29
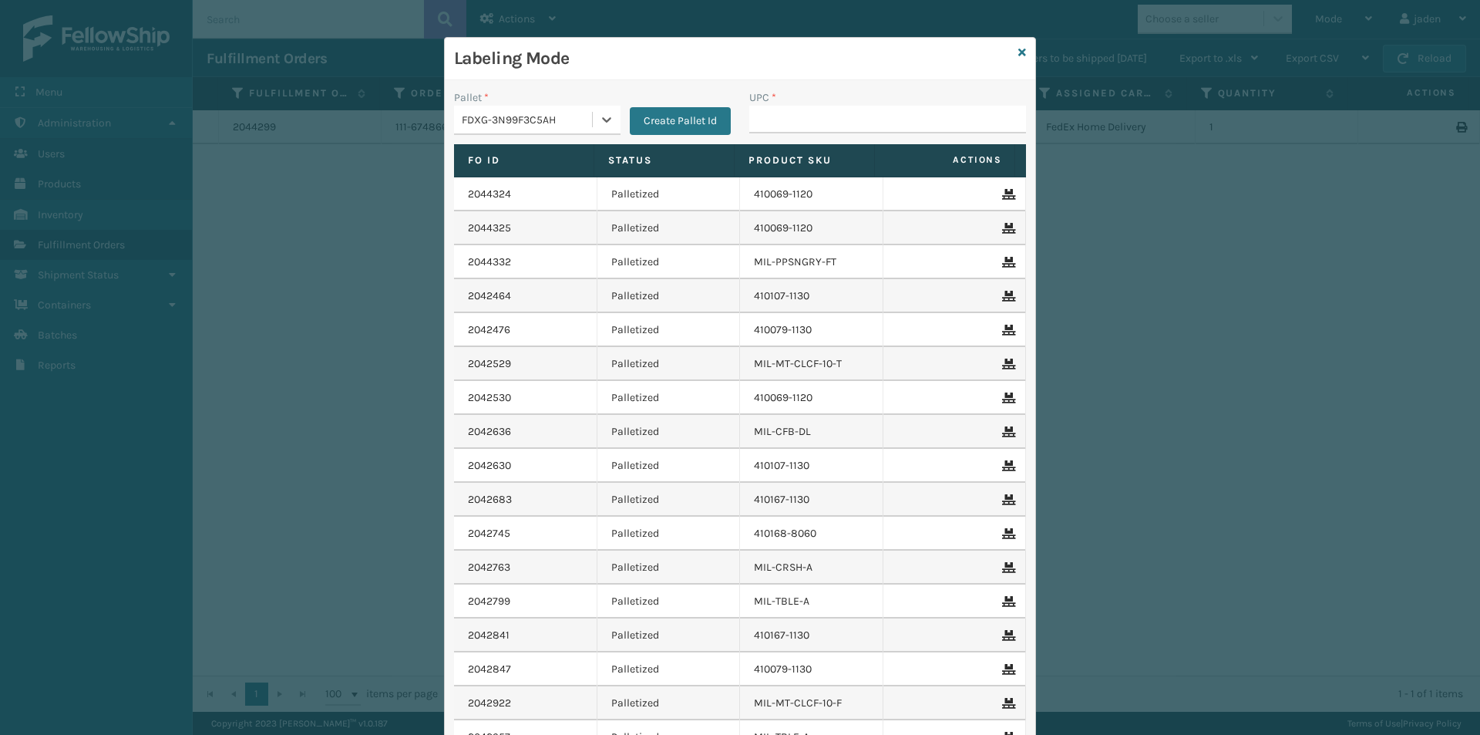
click at [888, 103] on div "UPC *" at bounding box center [887, 97] width 277 height 16
click at [891, 119] on input "UPC *" at bounding box center [887, 120] width 277 height 28
type input "8409851"
click at [1019, 50] on icon at bounding box center [1023, 52] width 8 height 11
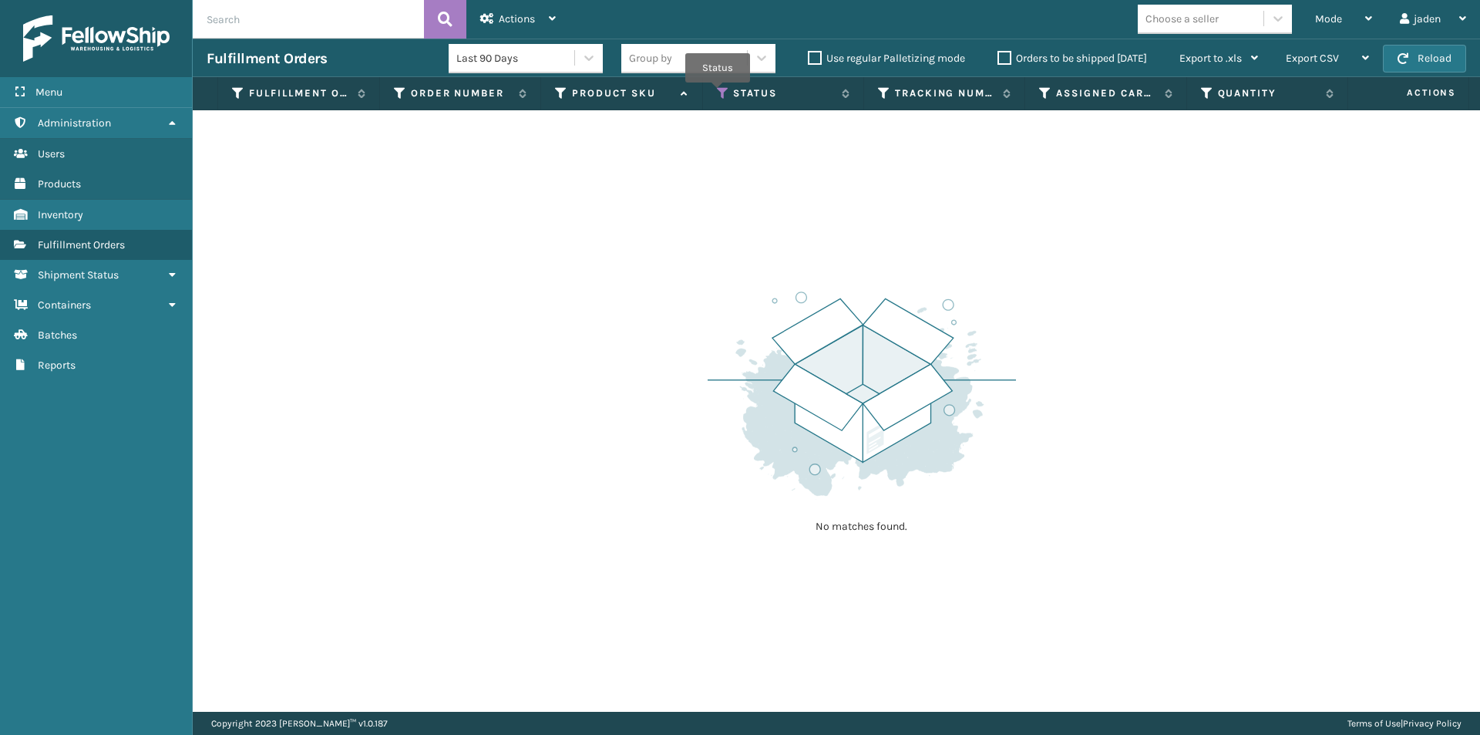
click at [716, 93] on th "Status" at bounding box center [783, 93] width 161 height 33
click at [722, 93] on icon at bounding box center [723, 93] width 12 height 14
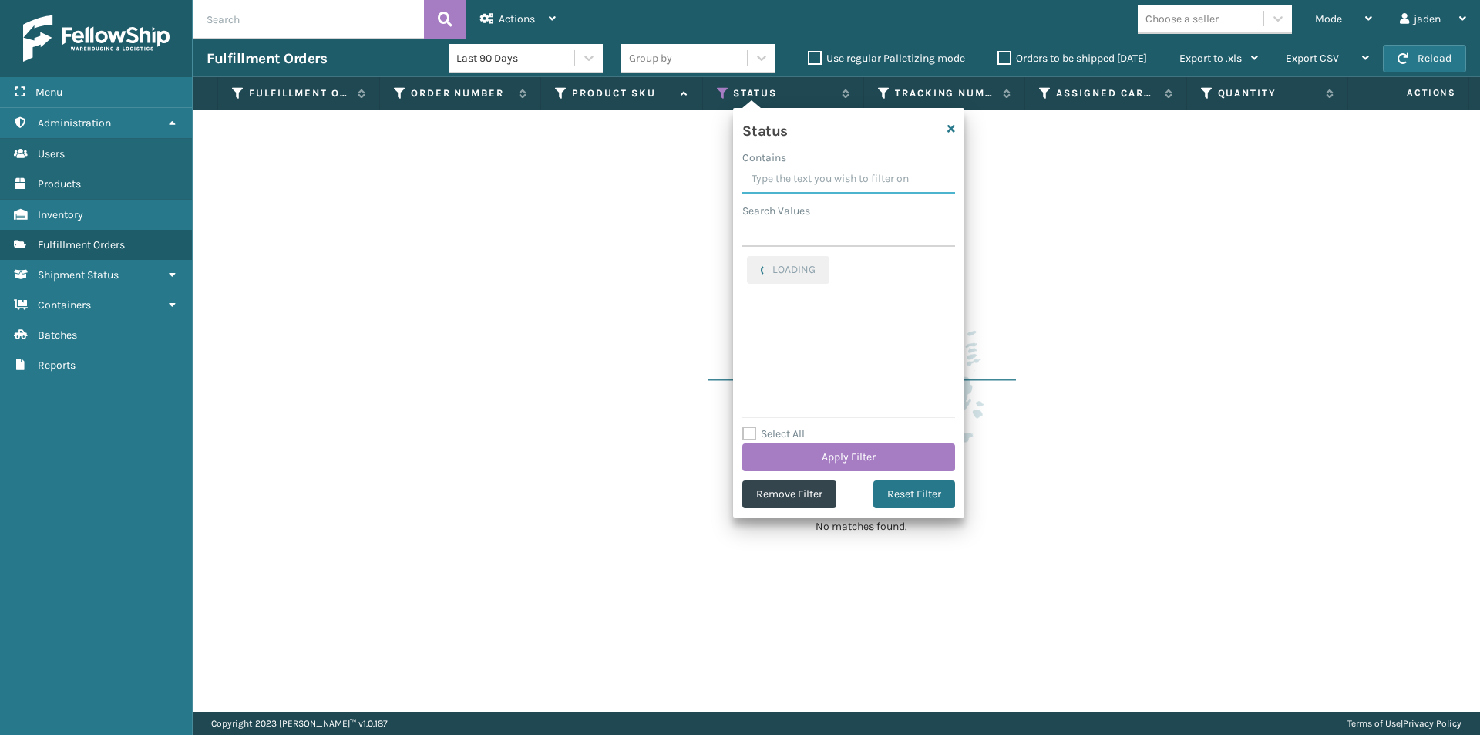
drag, startPoint x: 880, startPoint y: 162, endPoint x: 800, endPoint y: 175, distance: 80.5
click at [800, 175] on input "Contains" at bounding box center [849, 180] width 213 height 28
click at [753, 273] on div "Picking" at bounding box center [849, 265] width 204 height 19
click at [753, 267] on label "Picking" at bounding box center [774, 264] width 55 height 13
click at [748, 266] on input "Picking" at bounding box center [747, 261] width 1 height 10
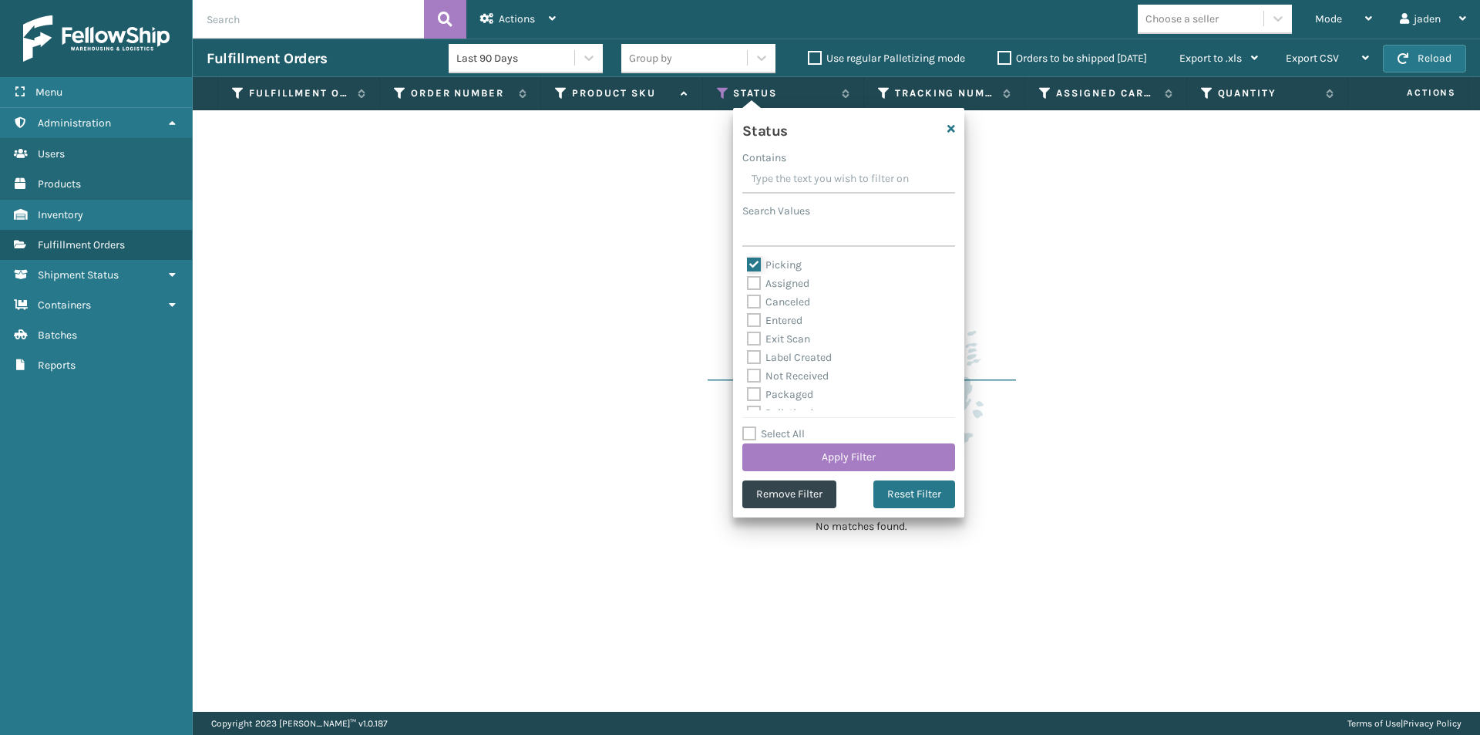
checkbox input "false"
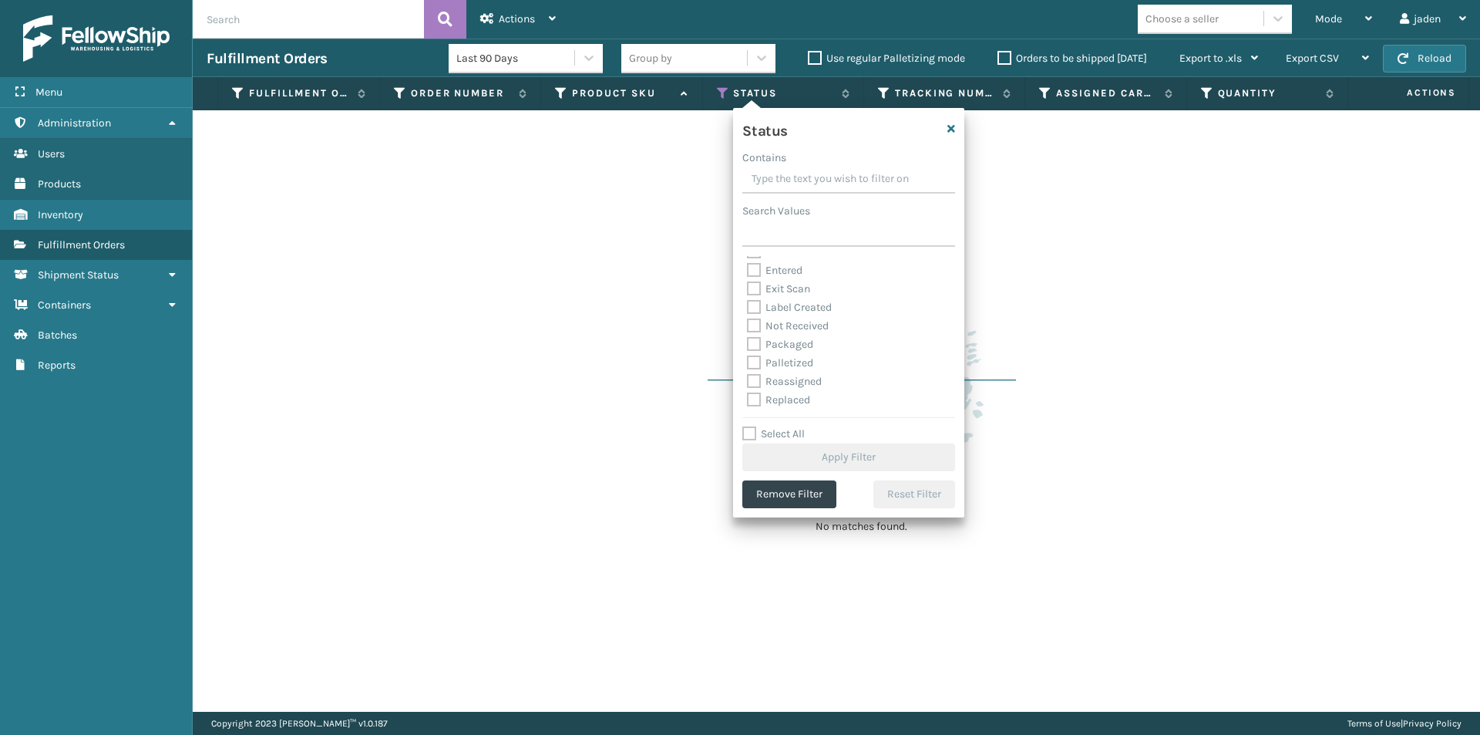
scroll to position [77, 0]
click at [755, 331] on label "Palletized" at bounding box center [780, 335] width 66 height 13
click at [748, 331] on input "Palletized" at bounding box center [747, 332] width 1 height 10
checkbox input "true"
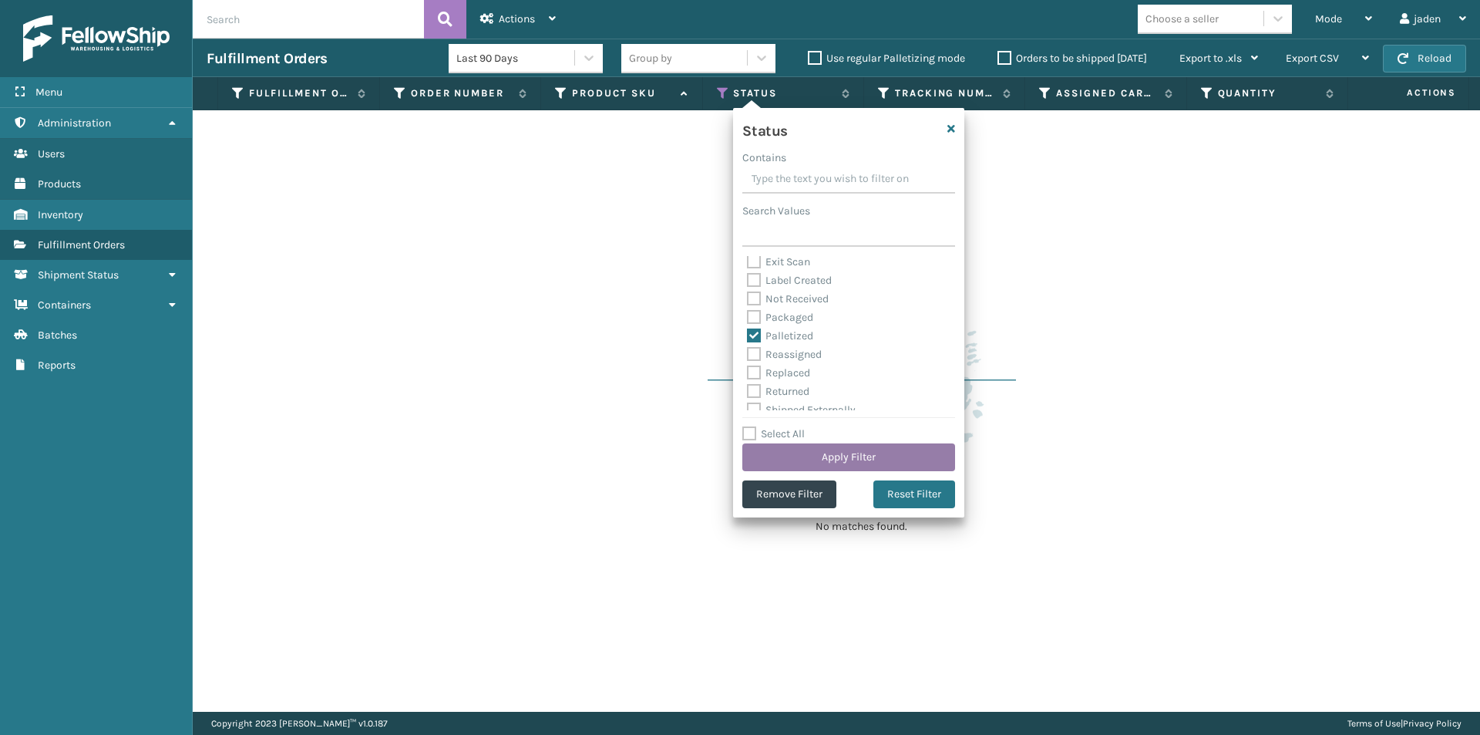
click at [807, 458] on button "Apply Filter" at bounding box center [849, 457] width 213 height 28
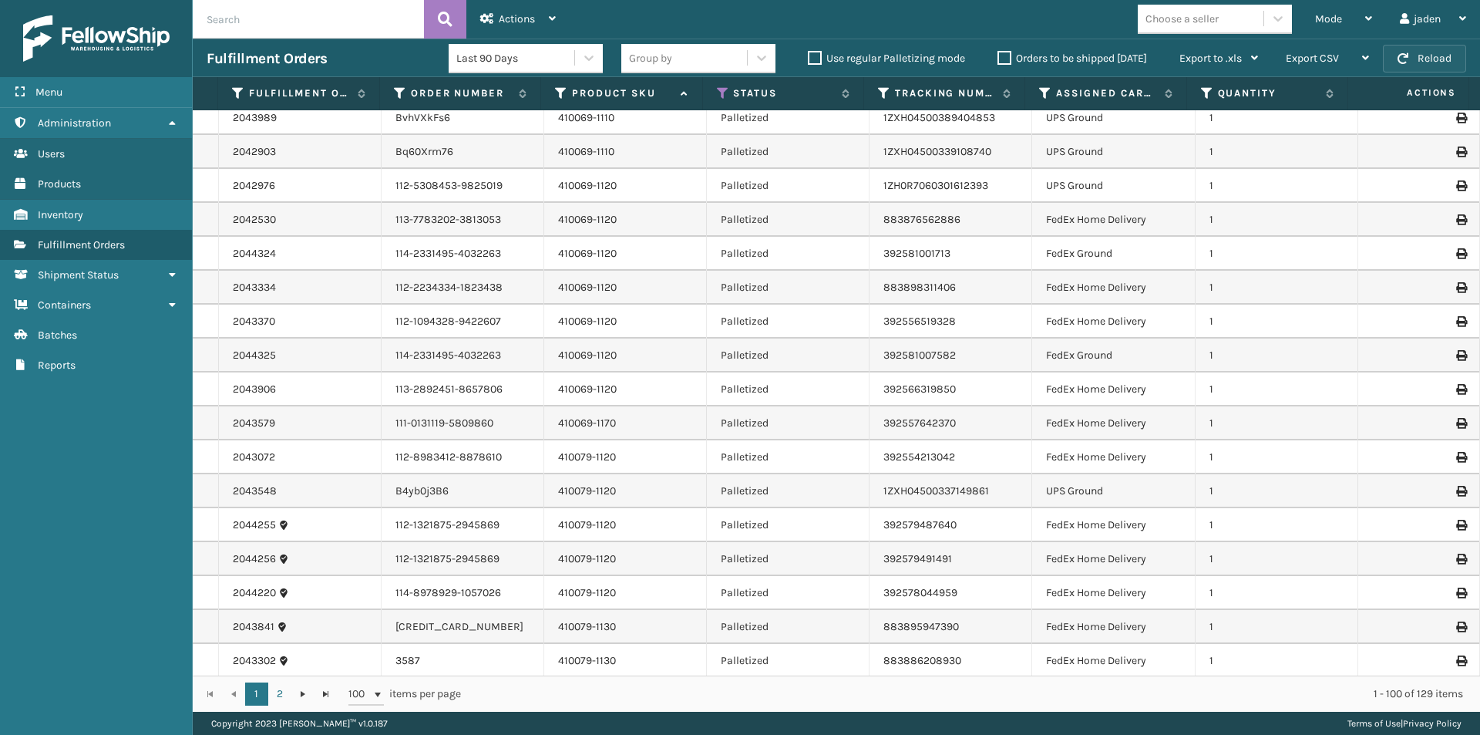
click at [1420, 69] on button "Reload" at bounding box center [1424, 59] width 83 height 28
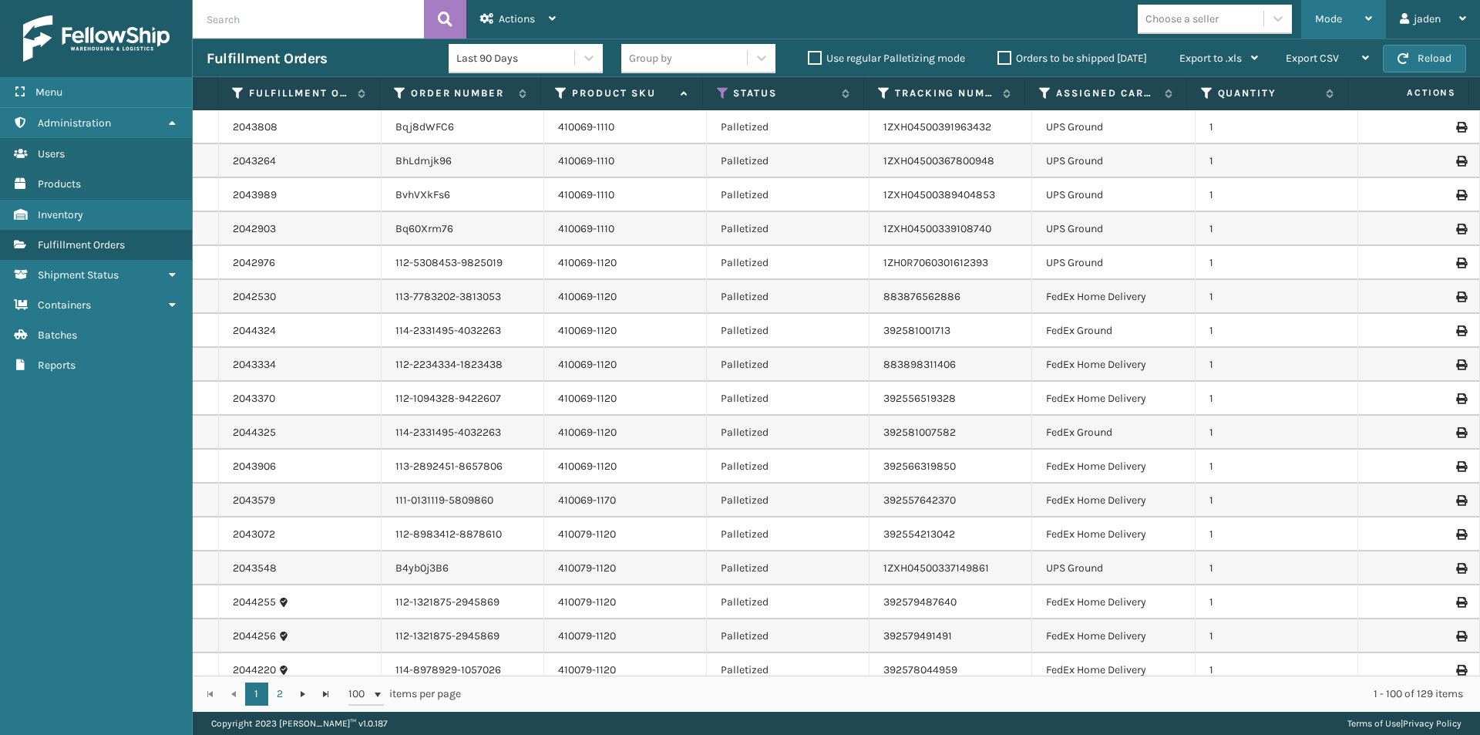
click at [1344, 23] on div "Mode" at bounding box center [1343, 19] width 57 height 39
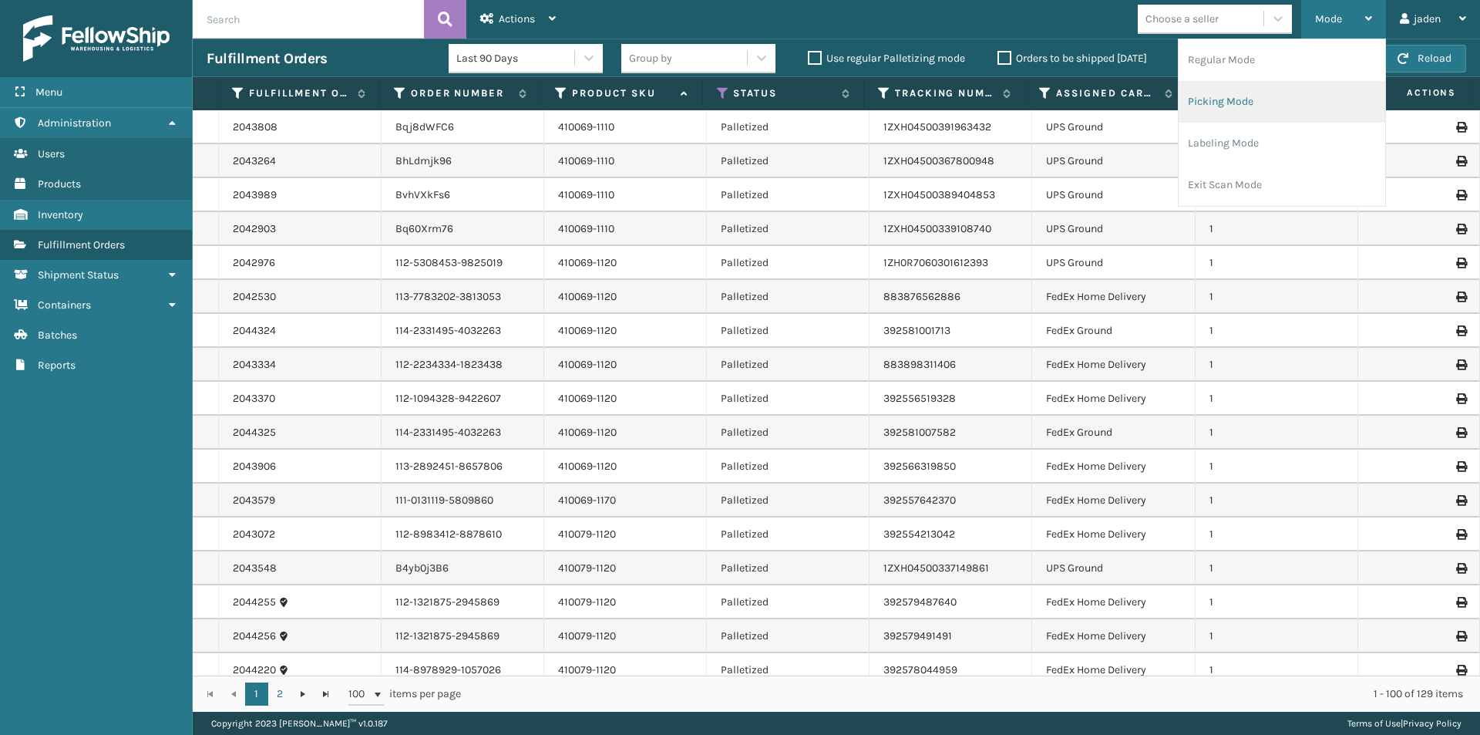
click at [1249, 106] on li "Picking Mode" at bounding box center [1282, 102] width 207 height 42
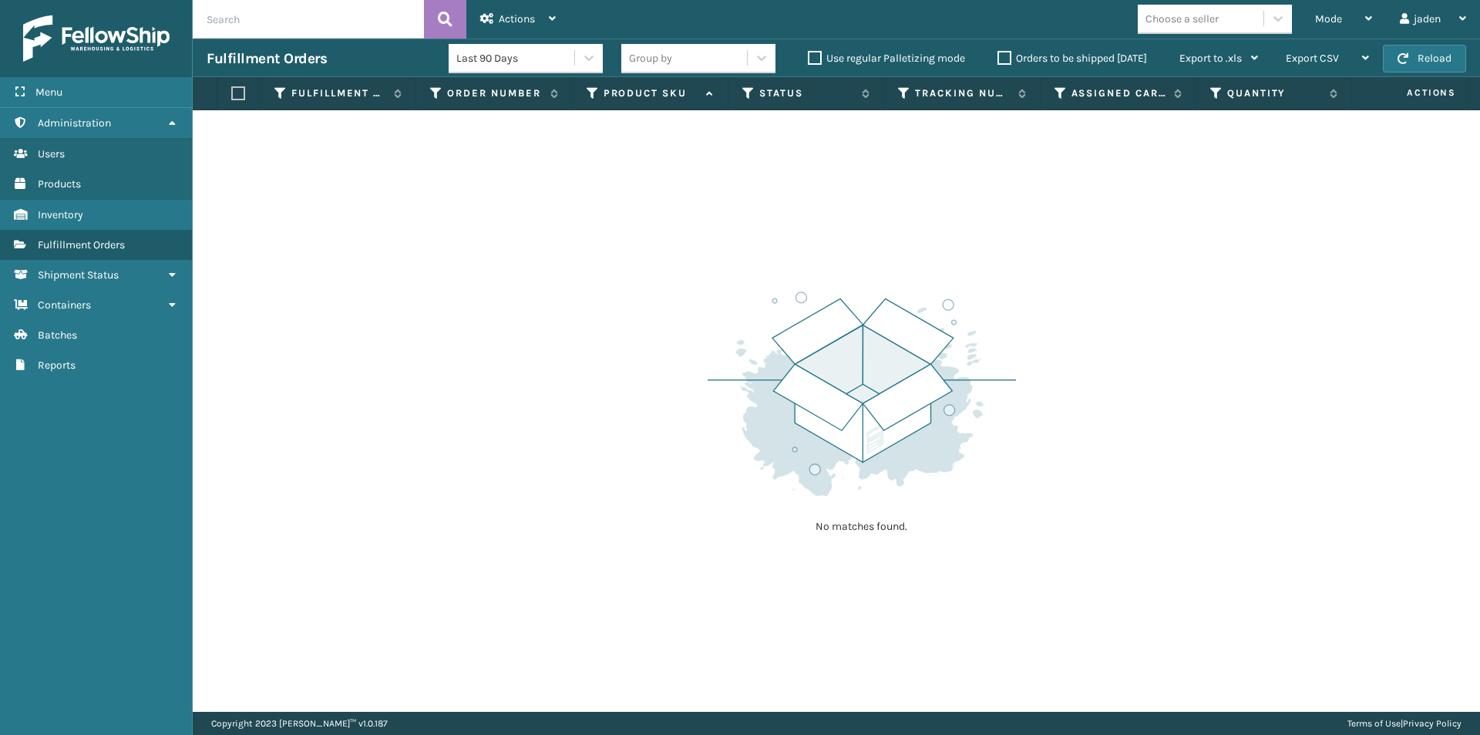
drag, startPoint x: 1083, startPoint y: 254, endPoint x: 1055, endPoint y: 254, distance: 27.8
drag, startPoint x: 1055, startPoint y: 254, endPoint x: 1059, endPoint y: 119, distance: 135.0
click at [734, 229] on div "No matches found." at bounding box center [837, 410] width 1288 height 601
click at [1404, 63] on span "button" at bounding box center [1403, 58] width 11 height 11
click at [1008, 59] on label "Orders to be shipped [DATE]" at bounding box center [1073, 58] width 150 height 13
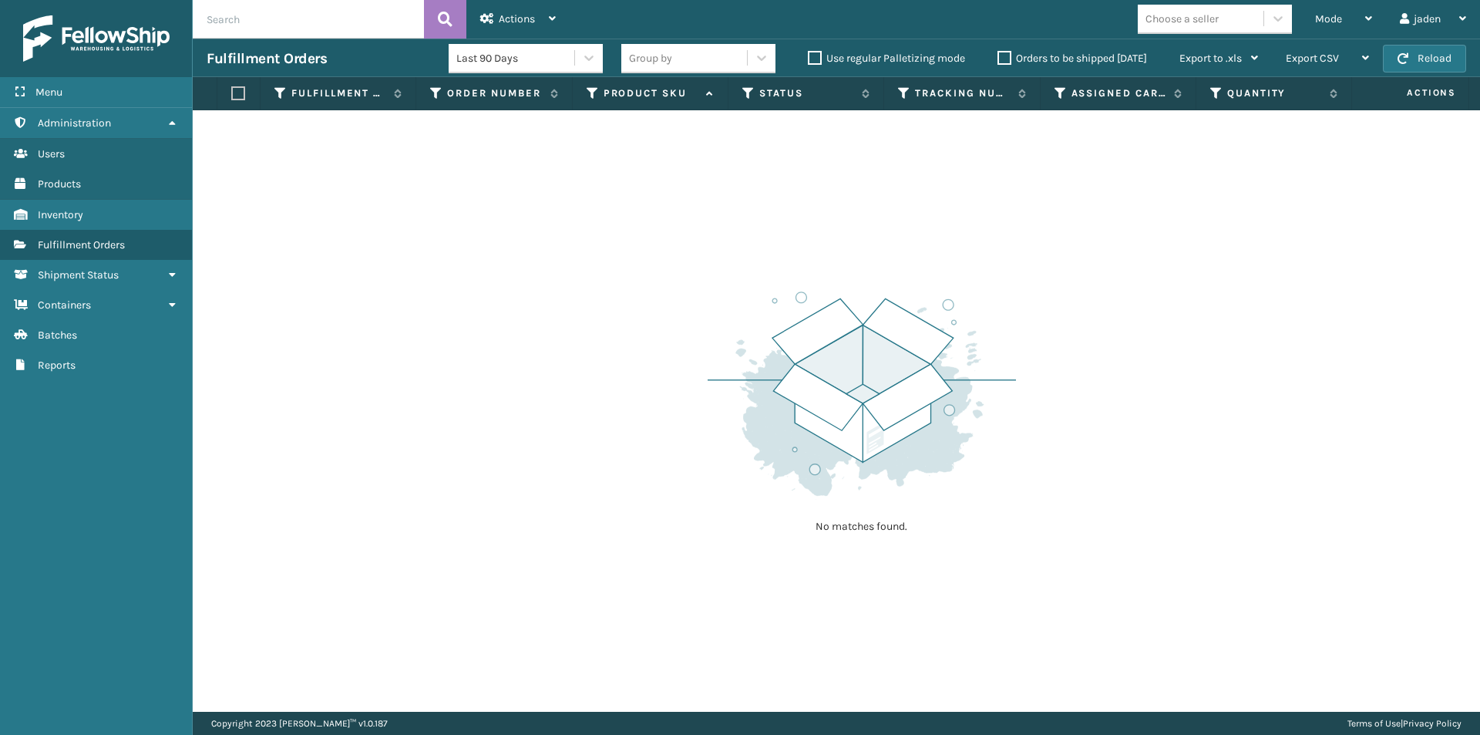
click at [998, 59] on input "Orders to be shipped [DATE]" at bounding box center [998, 54] width 1 height 10
click at [1424, 62] on button "Reload" at bounding box center [1424, 59] width 83 height 28
click at [523, 342] on div "No matches found." at bounding box center [837, 410] width 1288 height 601
click at [1446, 48] on button "Reload" at bounding box center [1424, 59] width 83 height 28
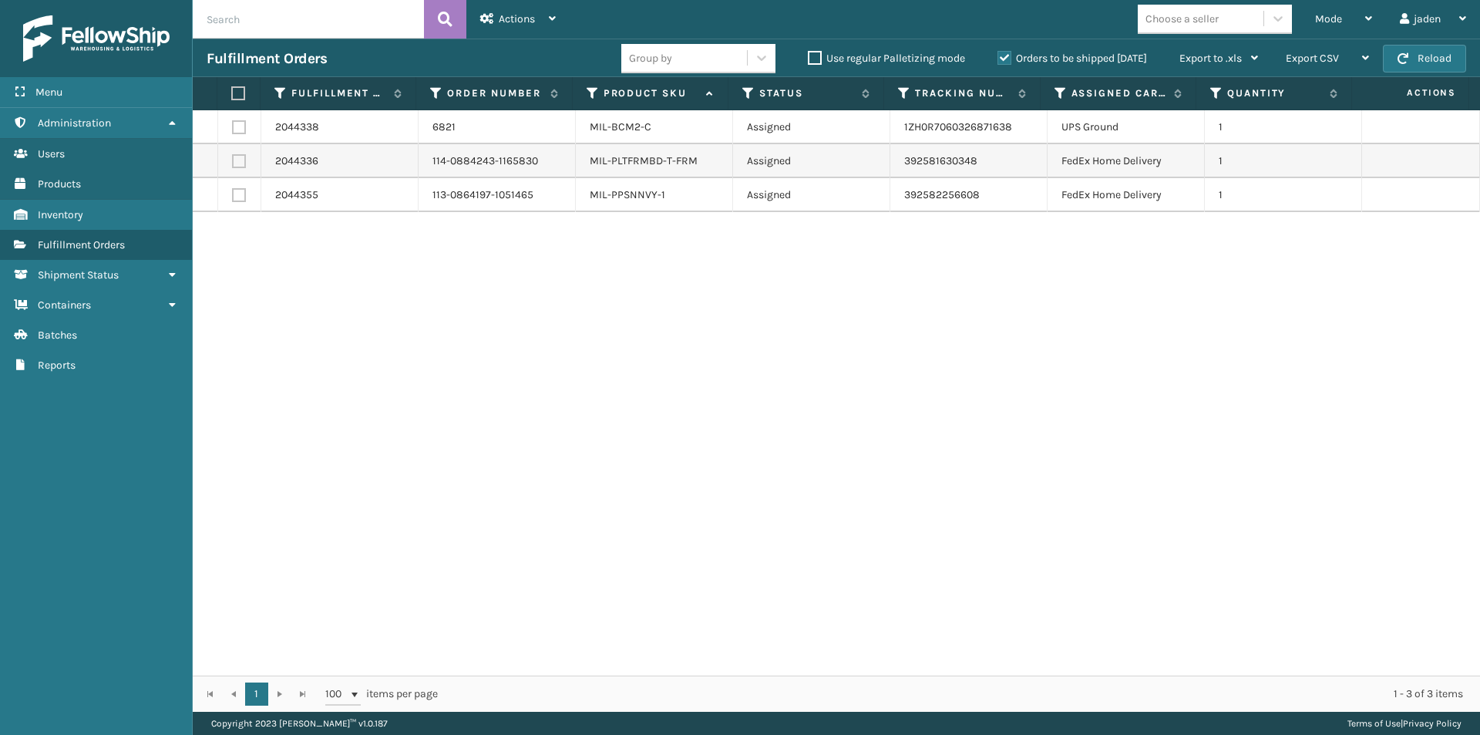
drag, startPoint x: 977, startPoint y: 364, endPoint x: 460, endPoint y: 238, distance: 531.7
click at [561, 362] on div "2044338 6821 MIL-BCM2-C Assigned 1ZH0R7060326871638 UPS Ground 1 2044336 114-08…" at bounding box center [837, 392] width 1288 height 565
click at [238, 91] on label at bounding box center [236, 93] width 10 height 14
click at [232, 91] on input "checkbox" at bounding box center [231, 94] width 1 height 10
checkbox input "true"
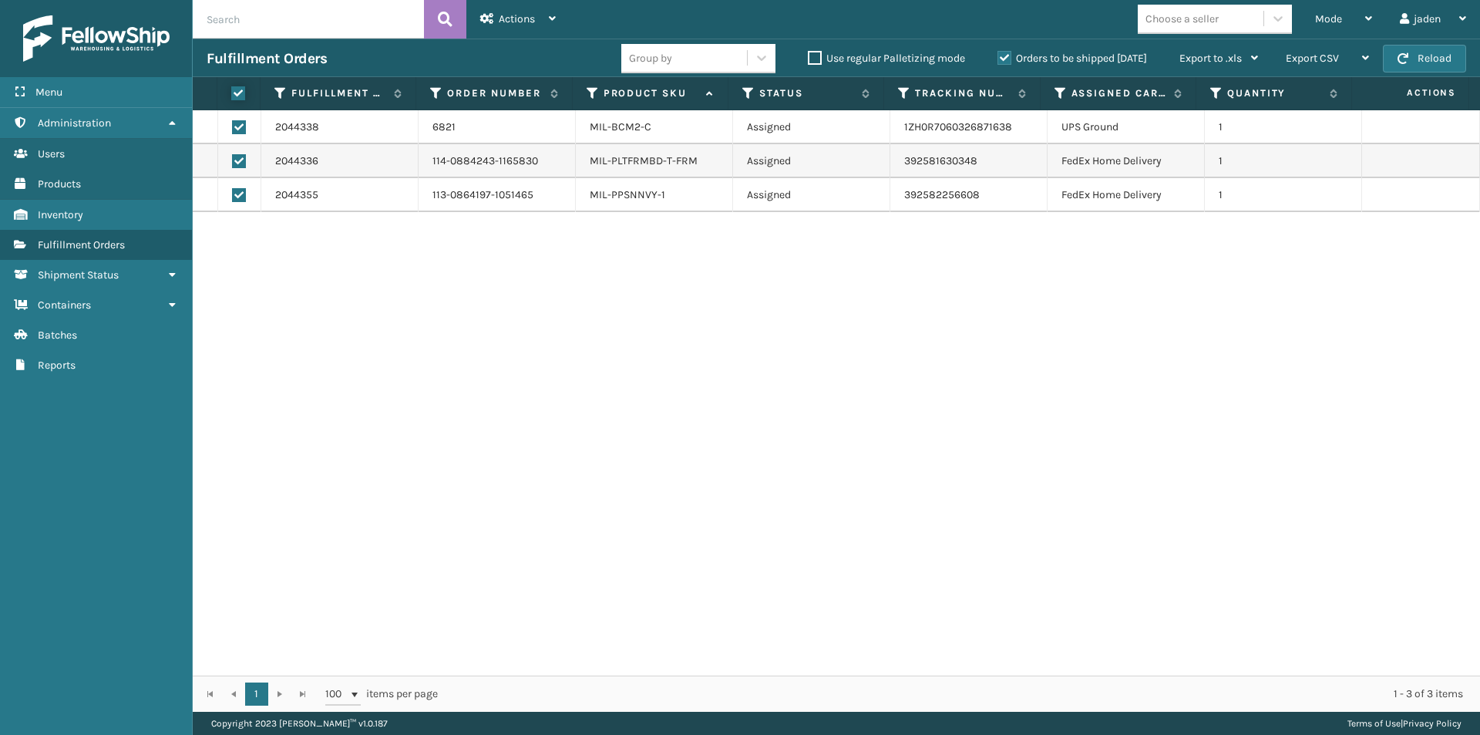
checkbox input "true"
click at [530, 15] on span "Actions" at bounding box center [517, 18] width 36 height 13
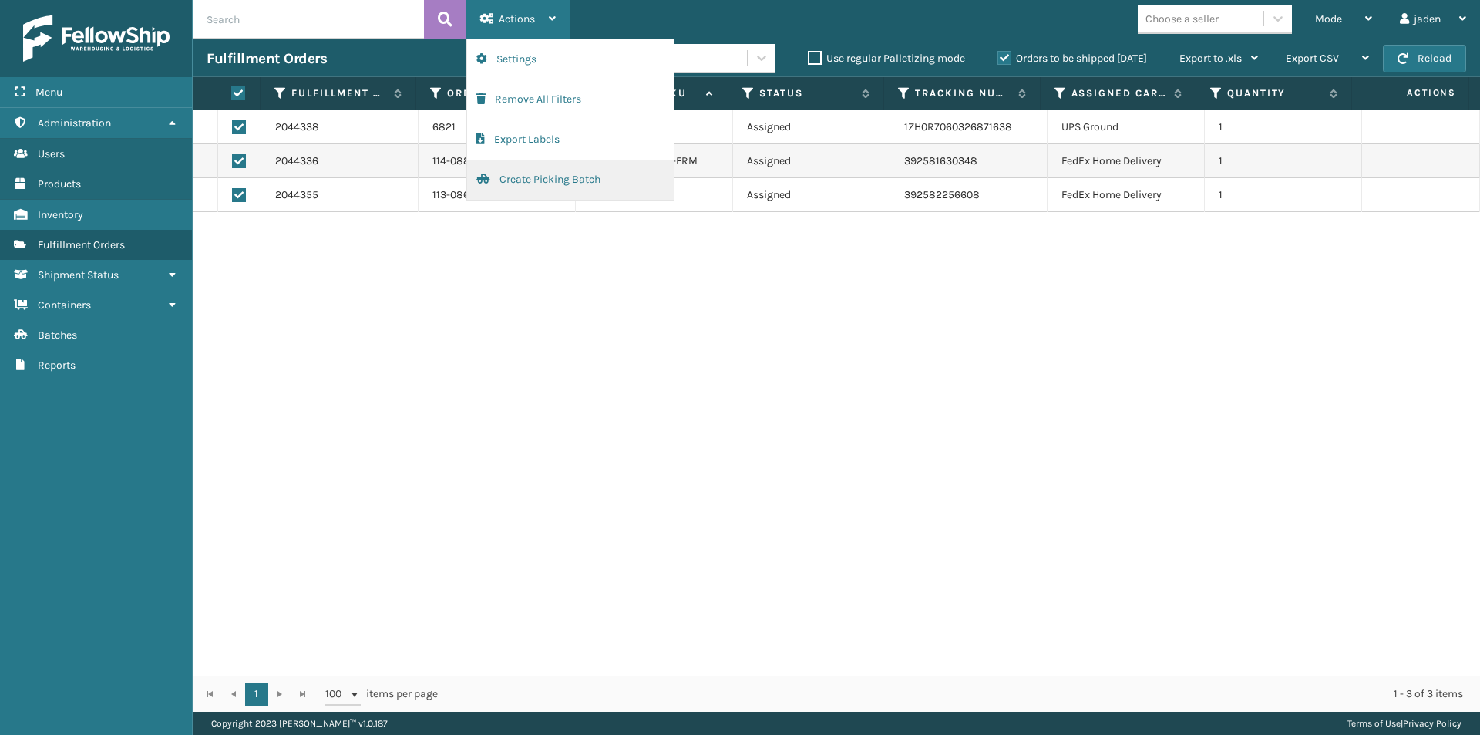
click at [547, 183] on button "Create Picking Batch" at bounding box center [570, 180] width 207 height 40
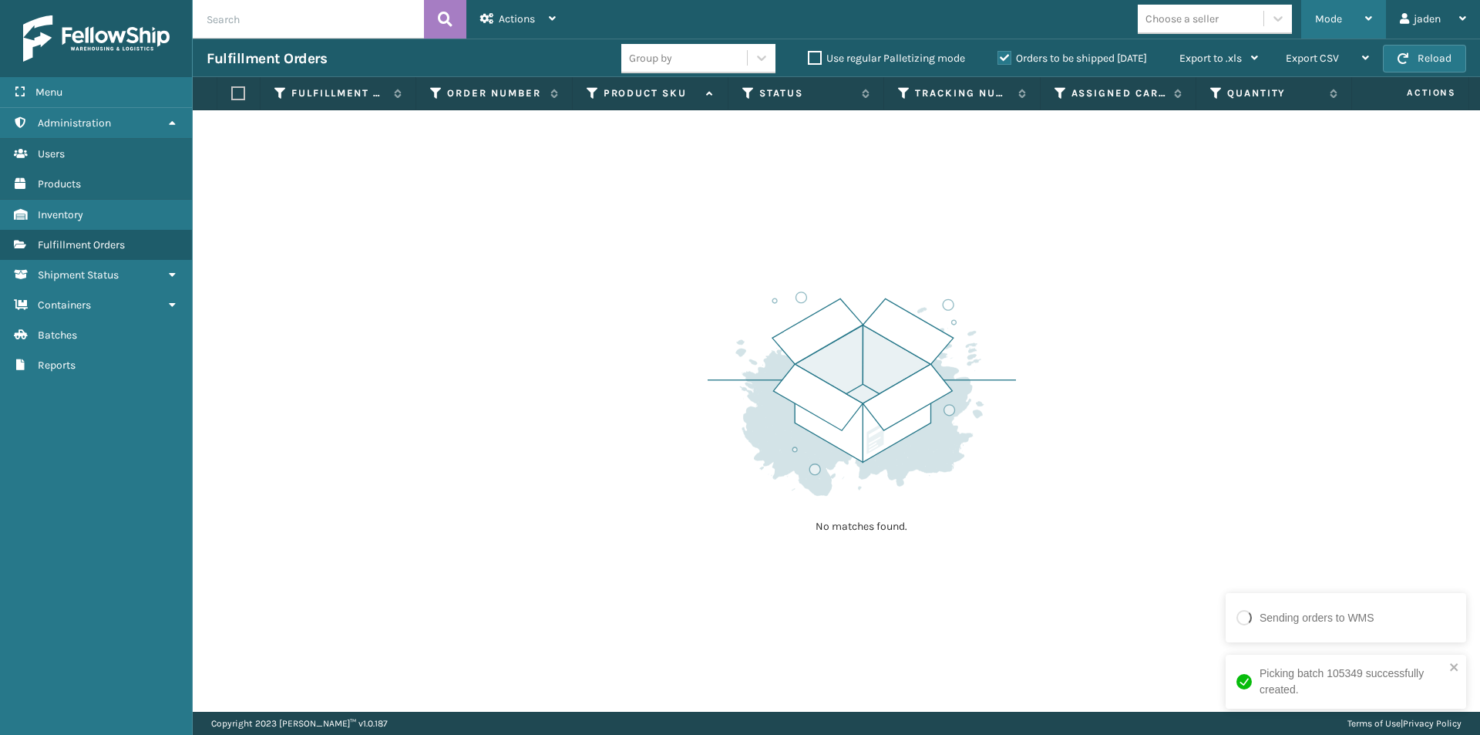
click at [1351, 24] on div "Mode" at bounding box center [1343, 19] width 57 height 39
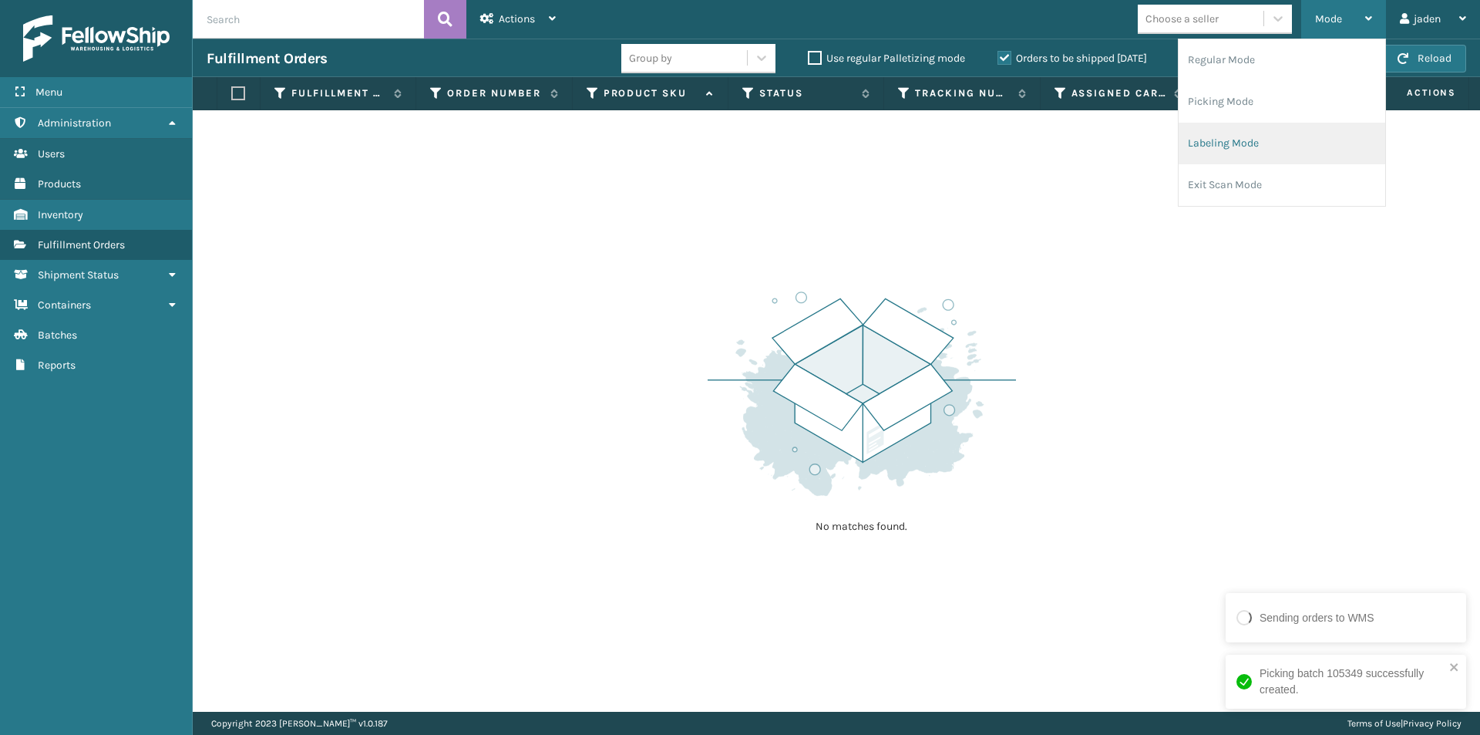
click at [1227, 148] on li "Labeling Mode" at bounding box center [1282, 144] width 207 height 42
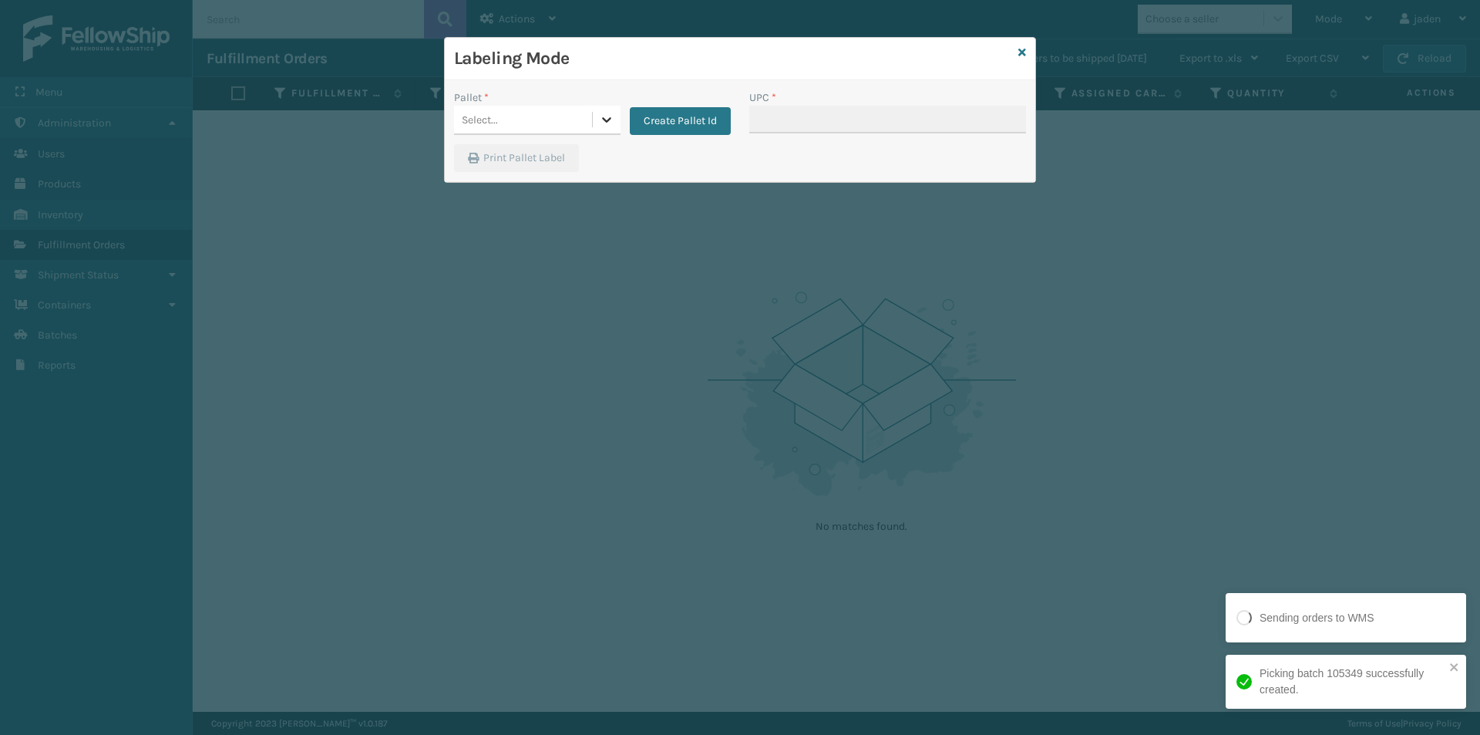
click at [604, 123] on icon at bounding box center [606, 119] width 15 height 15
click at [520, 160] on div "FDXG-3N99F3C5AH" at bounding box center [537, 158] width 167 height 29
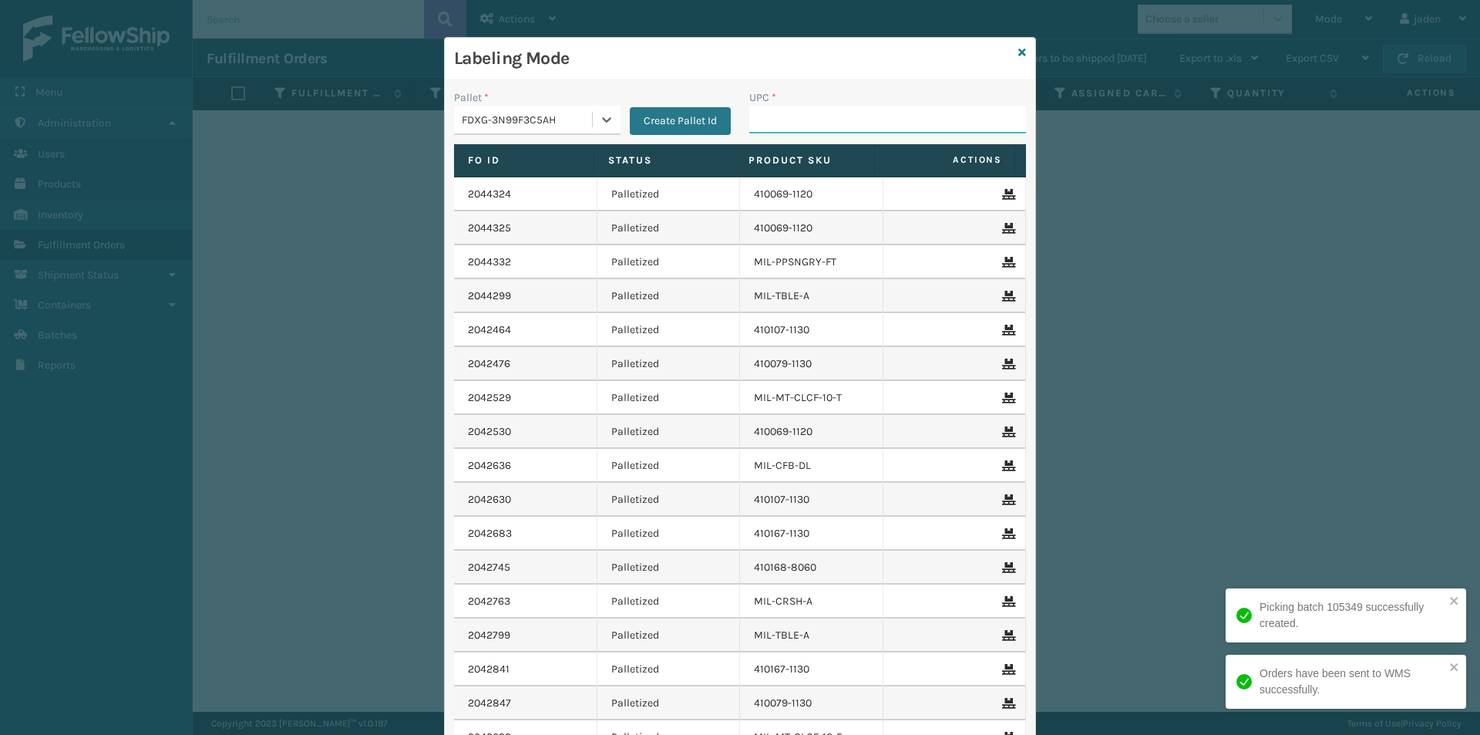
click at [941, 116] on input "UPC *" at bounding box center [887, 120] width 277 height 28
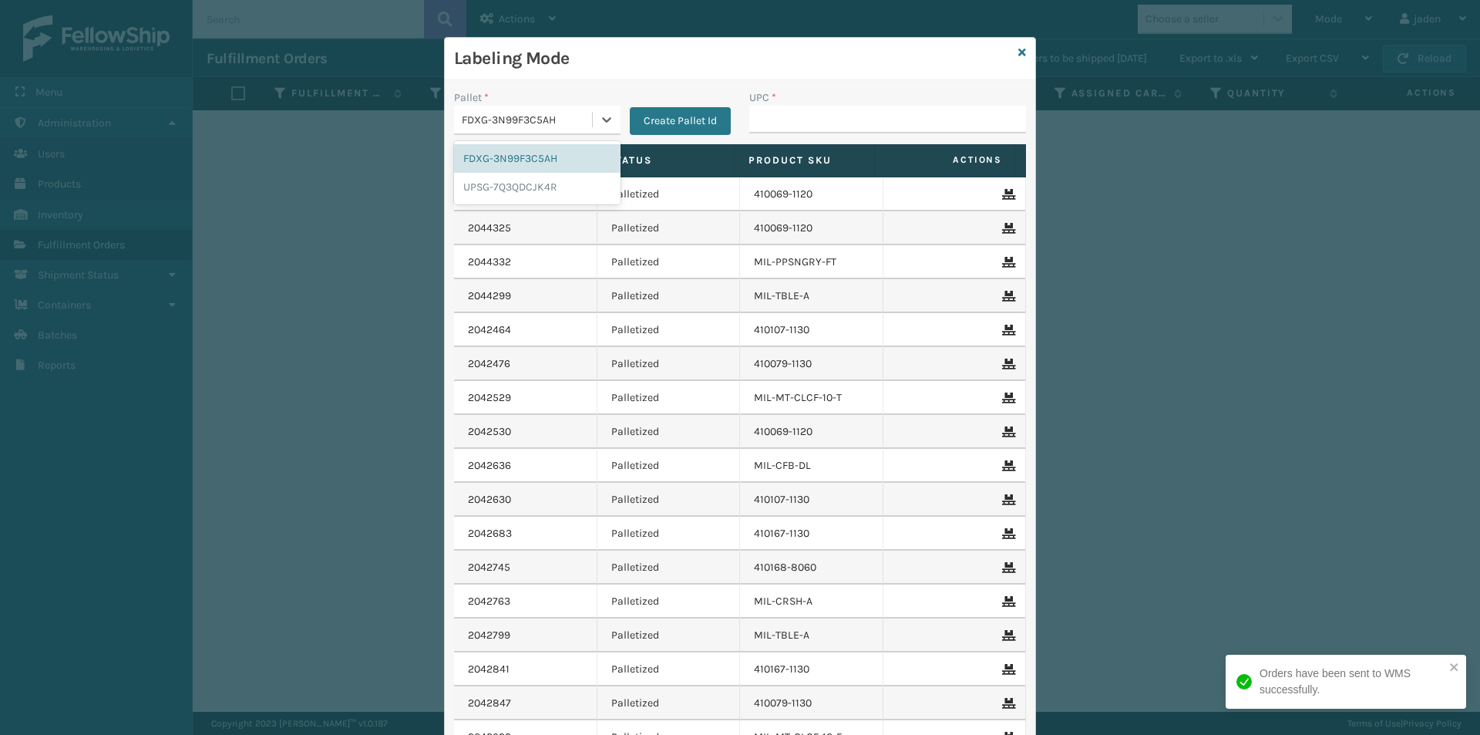
click at [584, 131] on div "FDXG-3N99F3C5AH" at bounding box center [523, 119] width 138 height 25
click at [533, 188] on div "UPSG-7Q3QDCJK4R" at bounding box center [537, 187] width 167 height 29
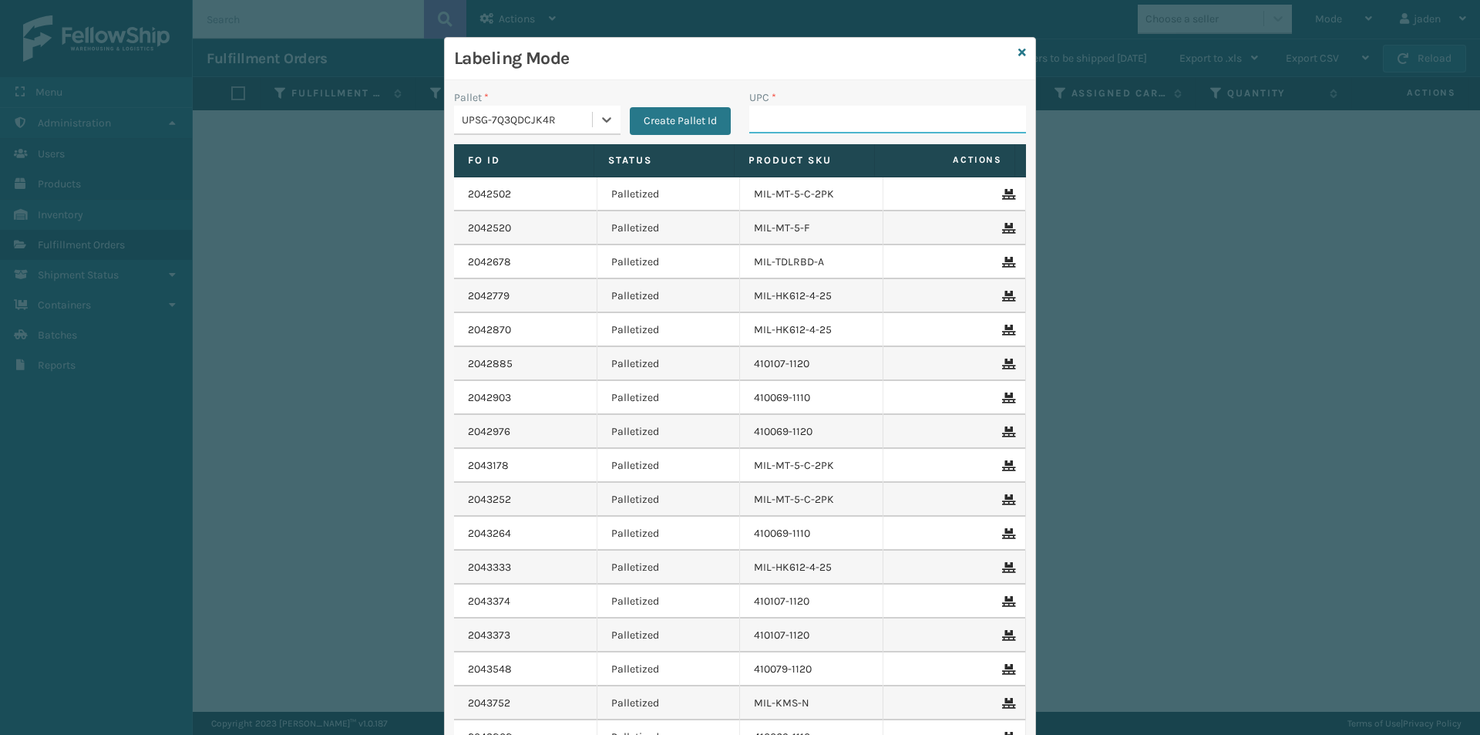
click at [856, 123] on input "UPC *" at bounding box center [887, 120] width 277 height 28
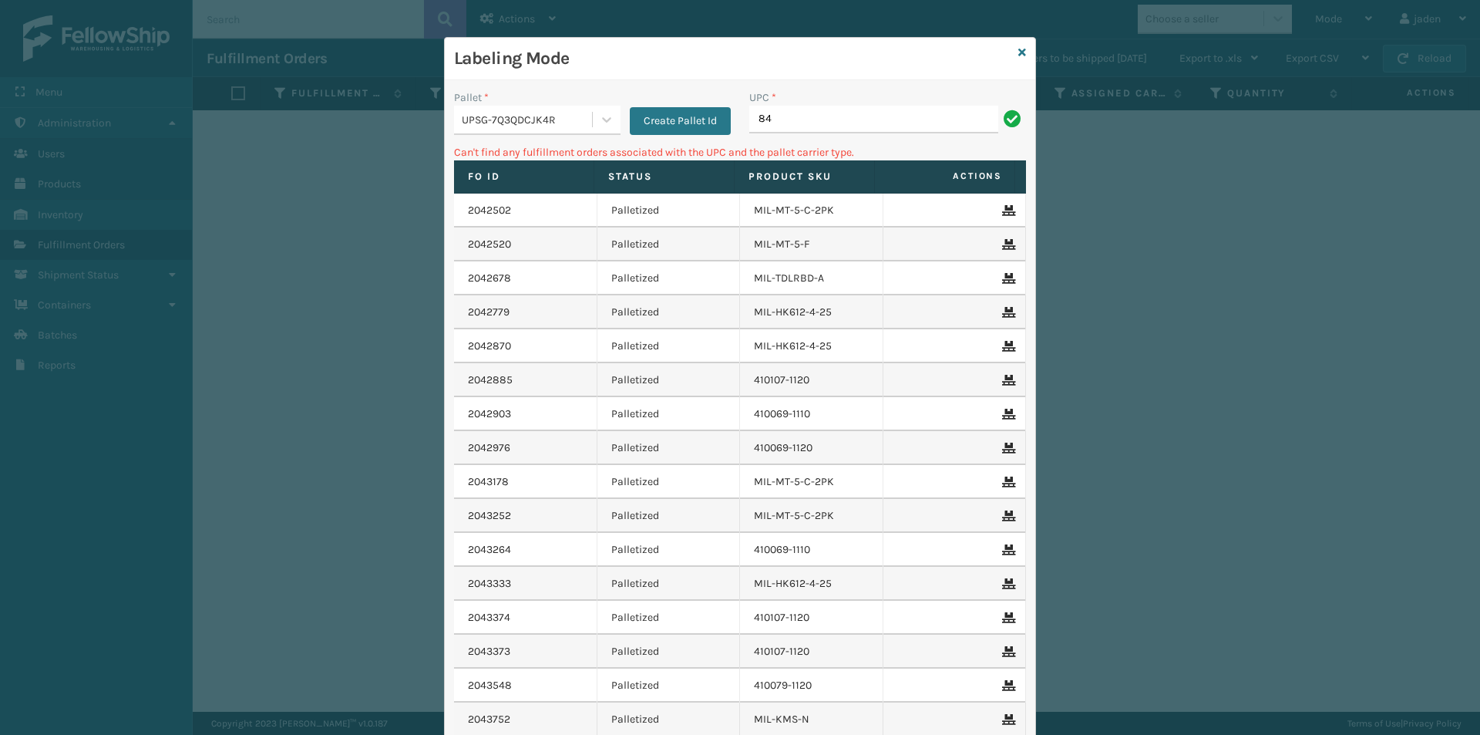
type input "8"
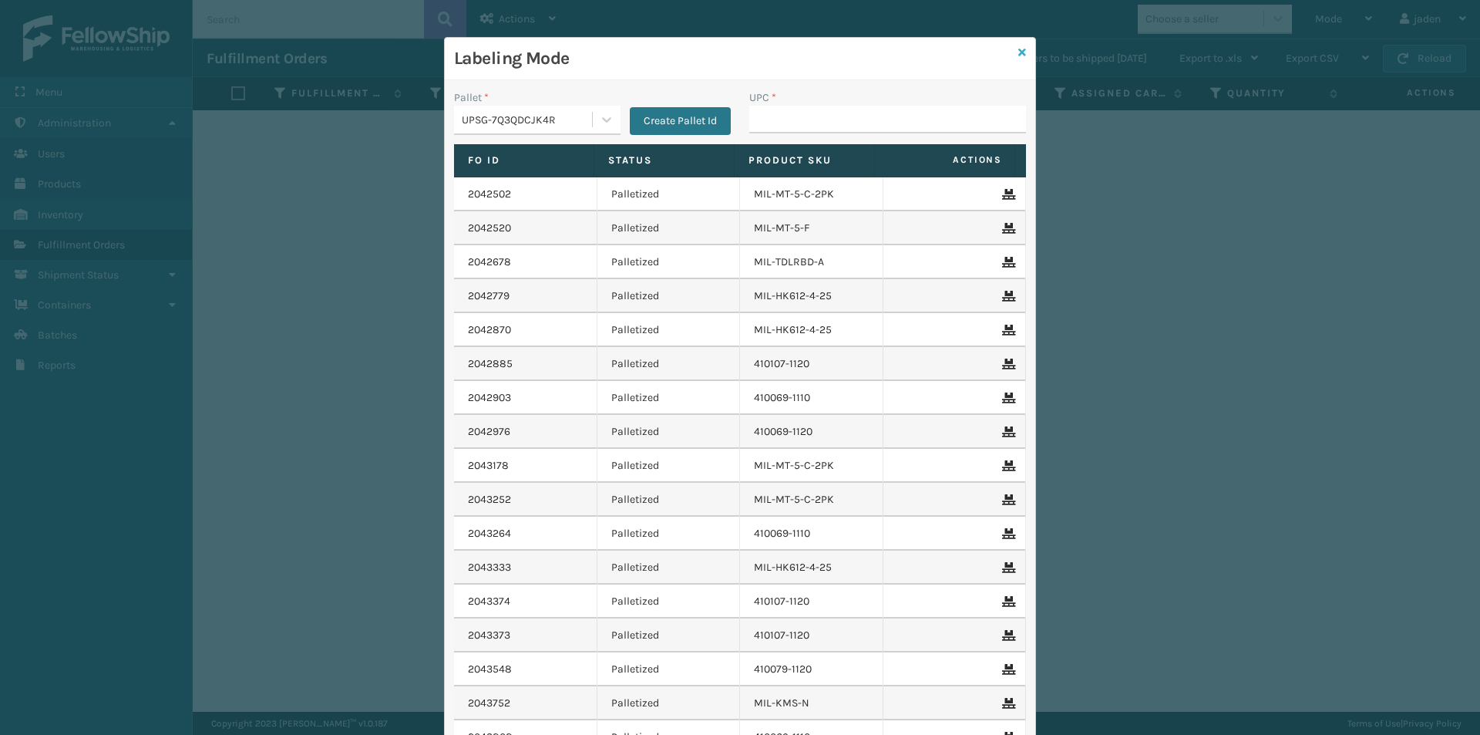
click at [1019, 52] on icon at bounding box center [1023, 52] width 8 height 11
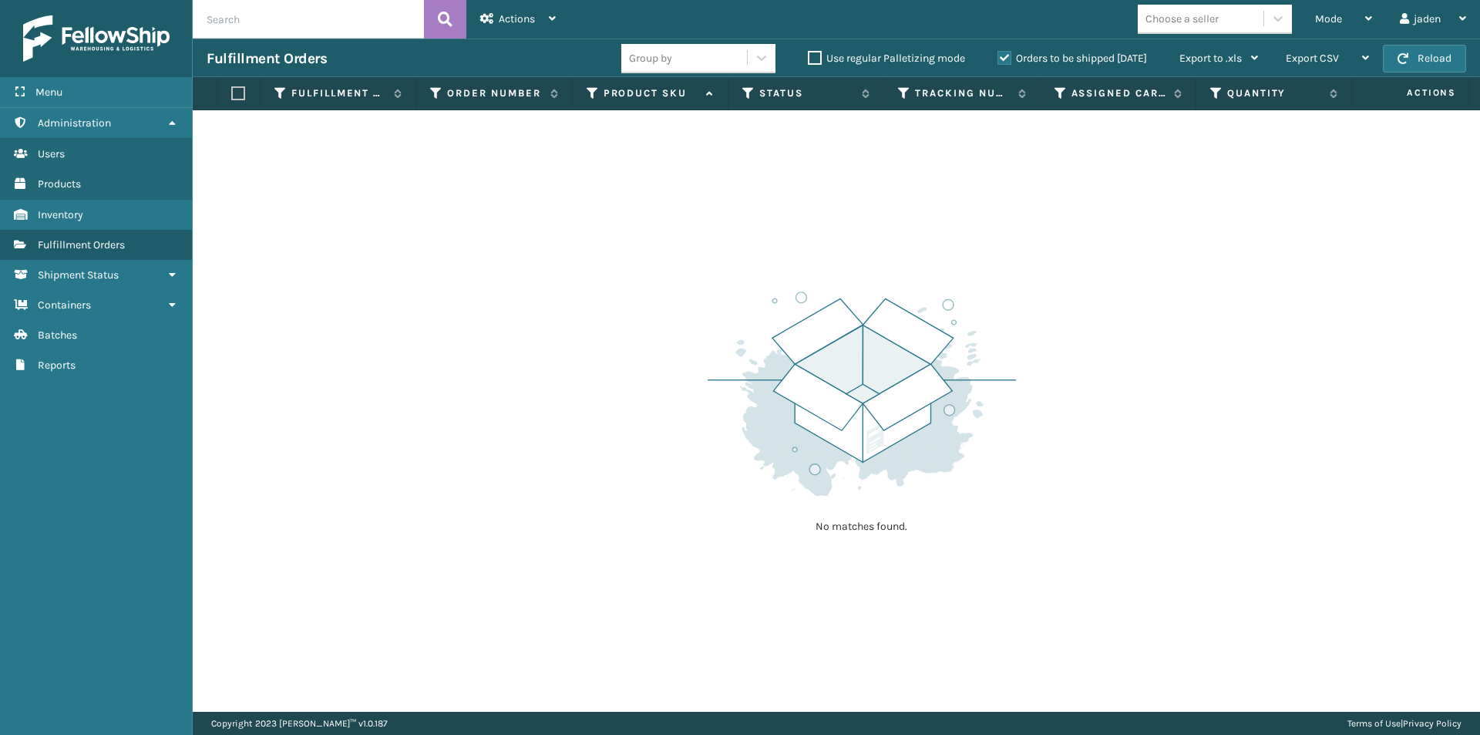
click at [1006, 60] on label "Orders to be shipped [DATE]" at bounding box center [1073, 58] width 150 height 13
click at [998, 59] on input "Orders to be shipped [DATE]" at bounding box center [998, 54] width 1 height 10
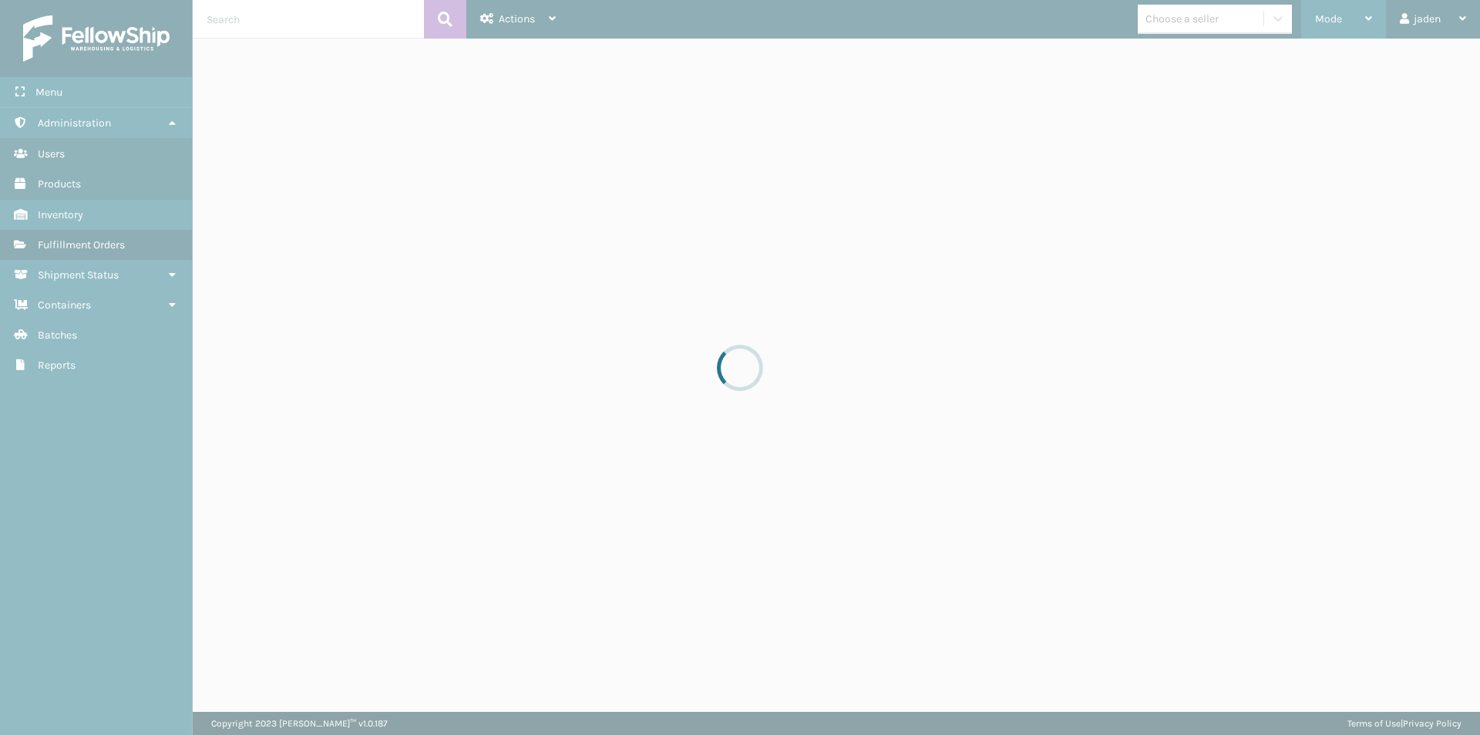
click at [1335, 15] on span "Mode" at bounding box center [1328, 18] width 27 height 13
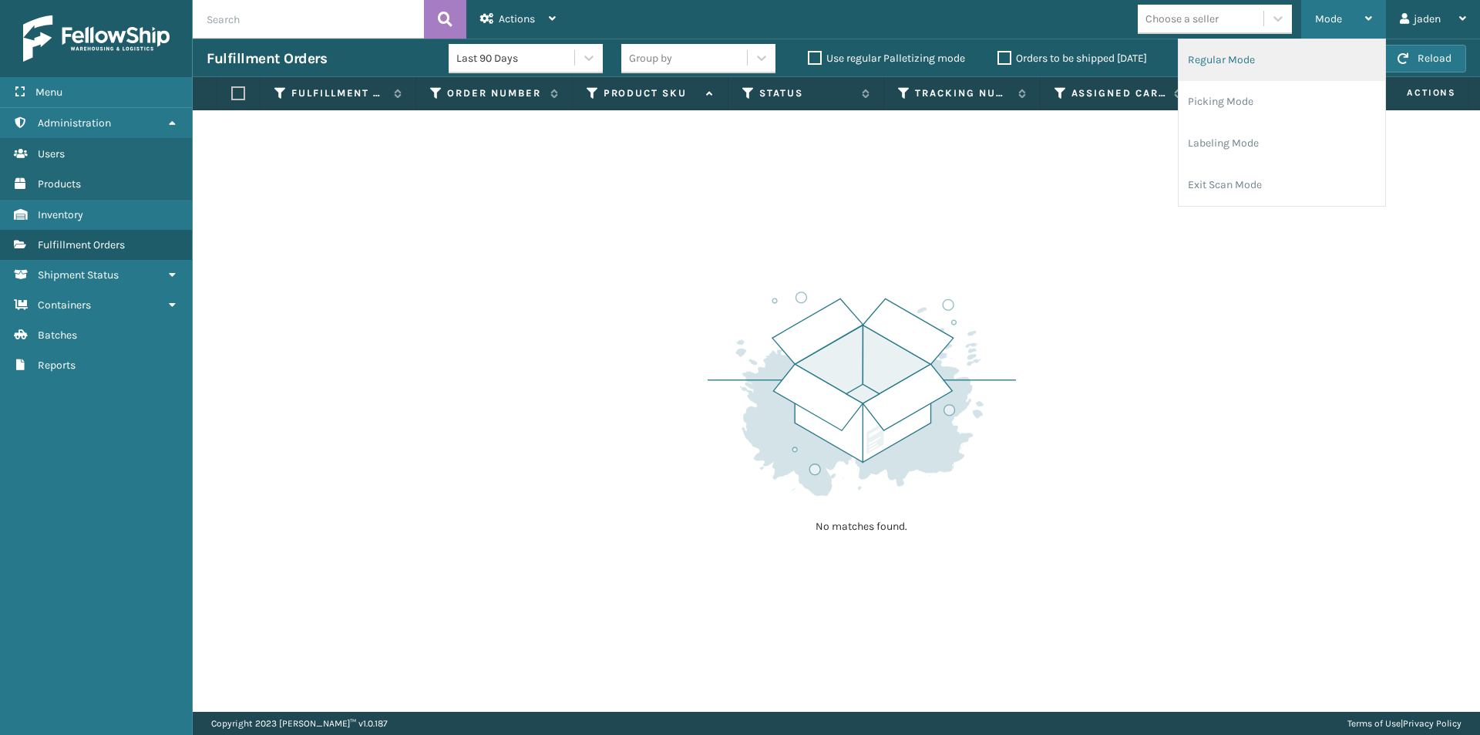
click at [1248, 62] on li "Regular Mode" at bounding box center [1282, 60] width 207 height 42
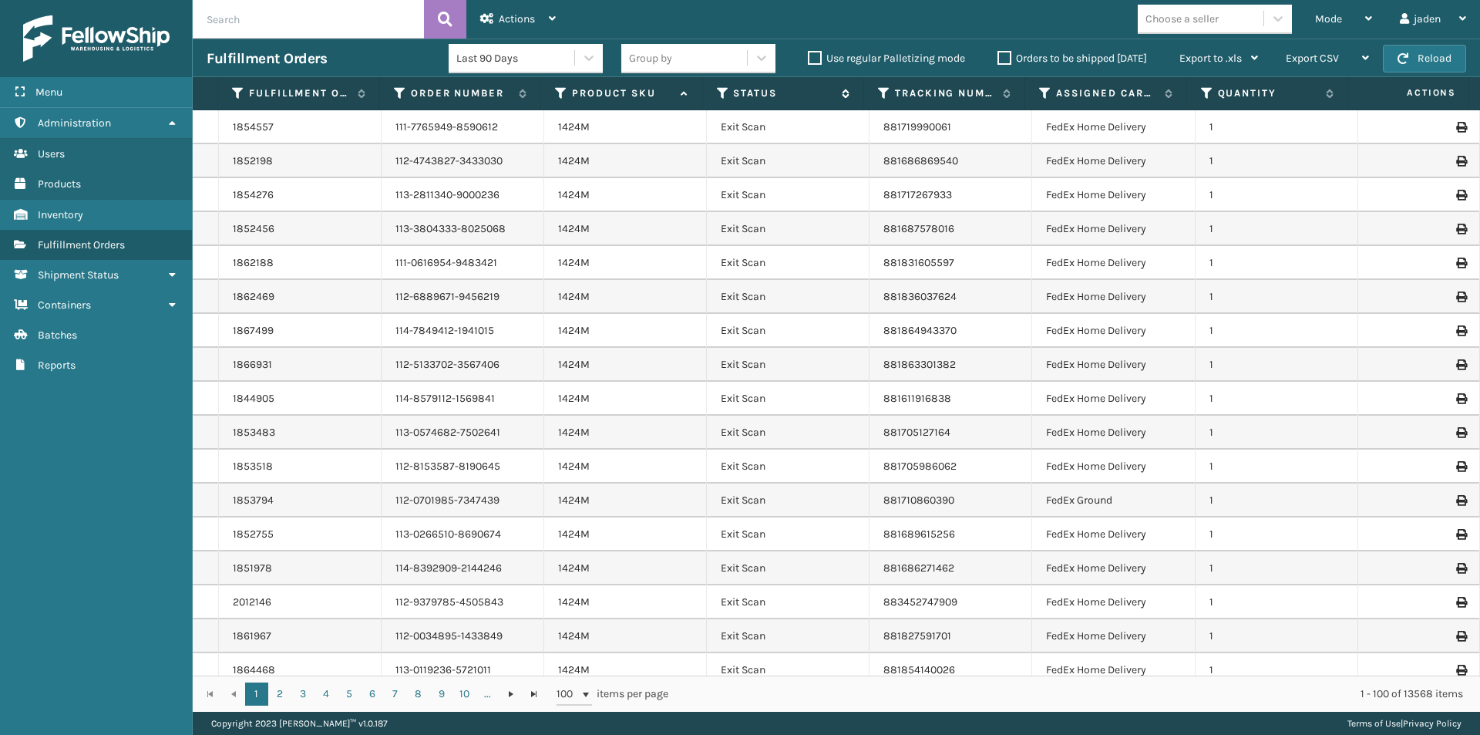
click at [721, 91] on icon at bounding box center [723, 93] width 12 height 14
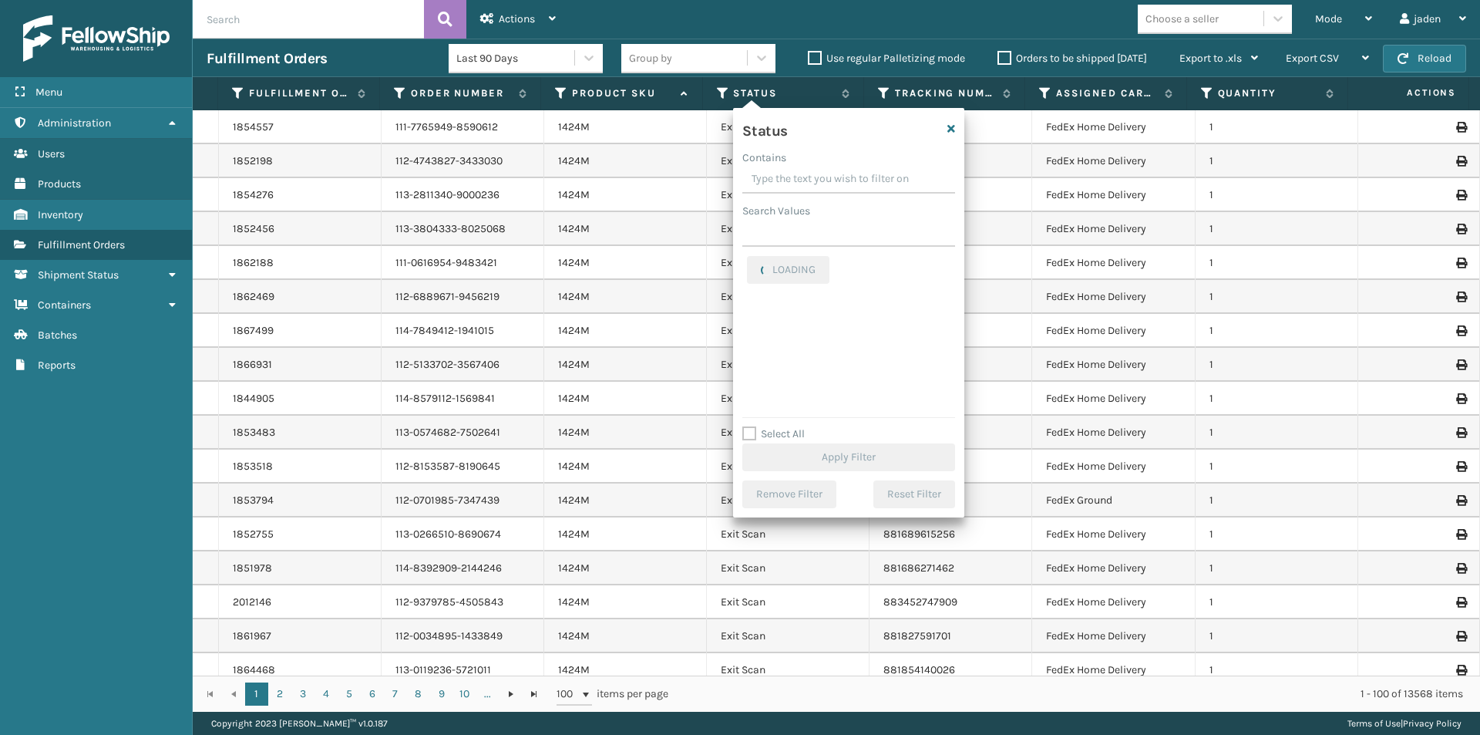
drag, startPoint x: 889, startPoint y: 178, endPoint x: 822, endPoint y: 174, distance: 67.2
click at [822, 174] on input "Contains" at bounding box center [849, 180] width 213 height 28
drag, startPoint x: 872, startPoint y: 166, endPoint x: 800, endPoint y: 166, distance: 71.7
click at [800, 166] on input "Contains" at bounding box center [849, 180] width 213 height 28
drag, startPoint x: 894, startPoint y: 163, endPoint x: 809, endPoint y: 167, distance: 84.9
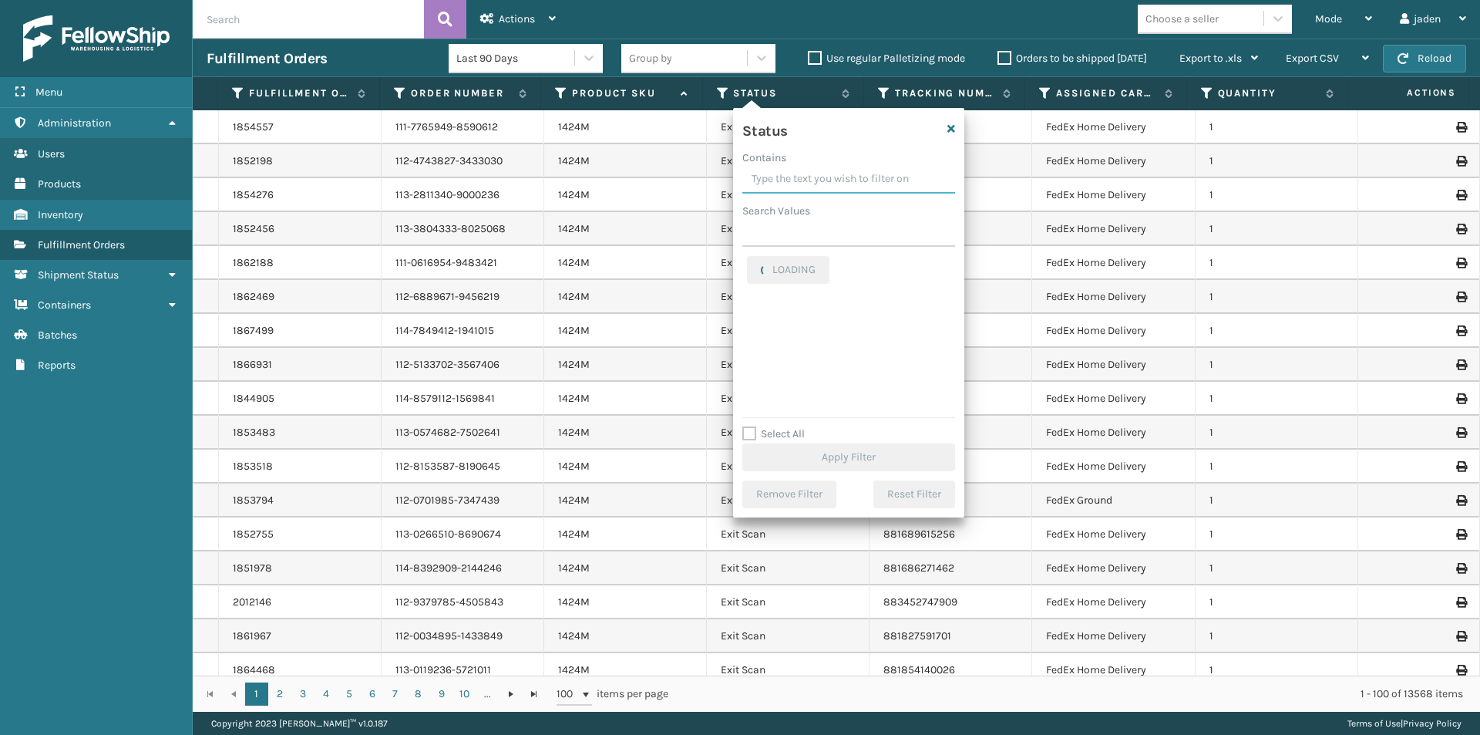
click at [809, 167] on input "Contains" at bounding box center [849, 180] width 213 height 28
click at [759, 310] on label "Palletized" at bounding box center [780, 307] width 66 height 13
click at [748, 309] on input "Palletized" at bounding box center [747, 304] width 1 height 10
checkbox input "true"
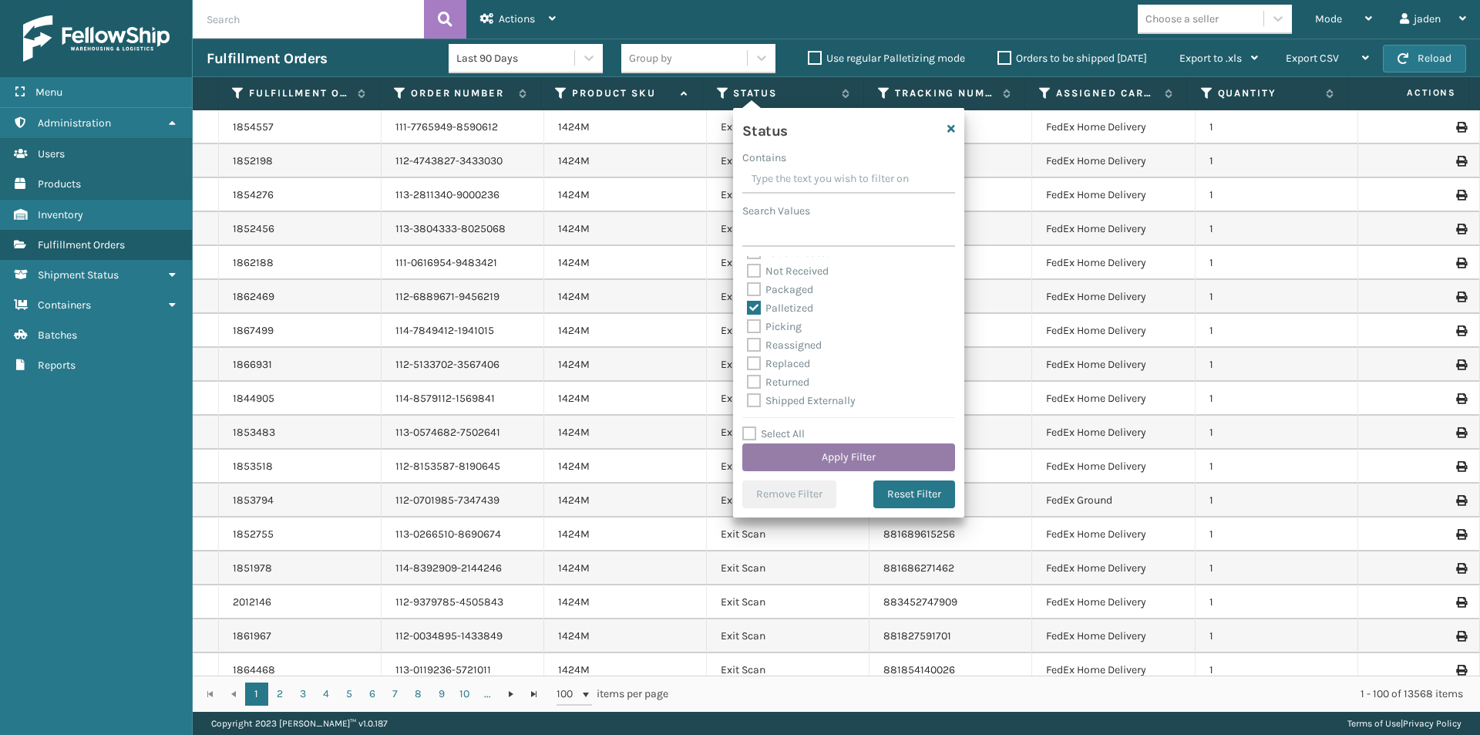
click at [814, 450] on button "Apply Filter" at bounding box center [849, 457] width 213 height 28
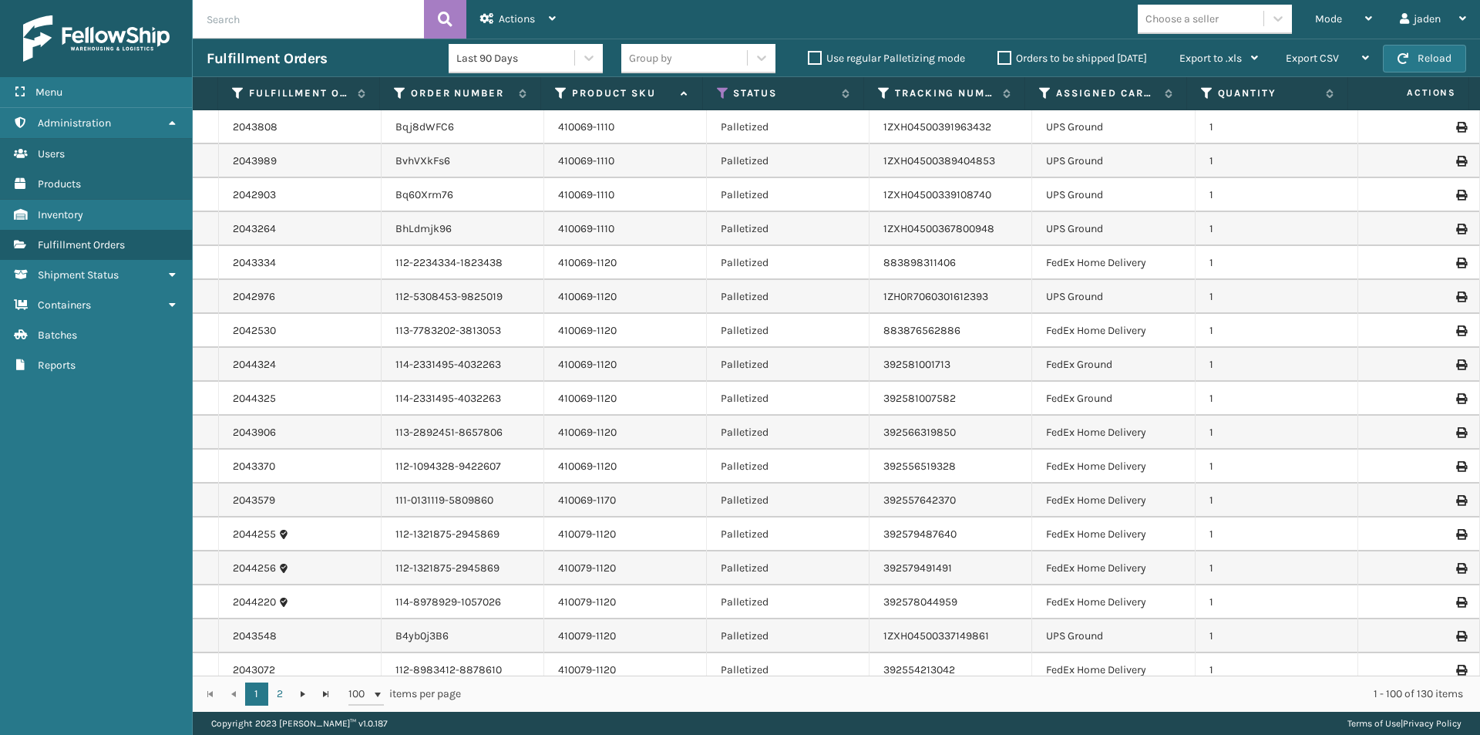
click at [321, 29] on input "text" at bounding box center [308, 19] width 231 height 39
click at [325, 10] on input "text" at bounding box center [308, 19] width 231 height 39
type input "392574297882"
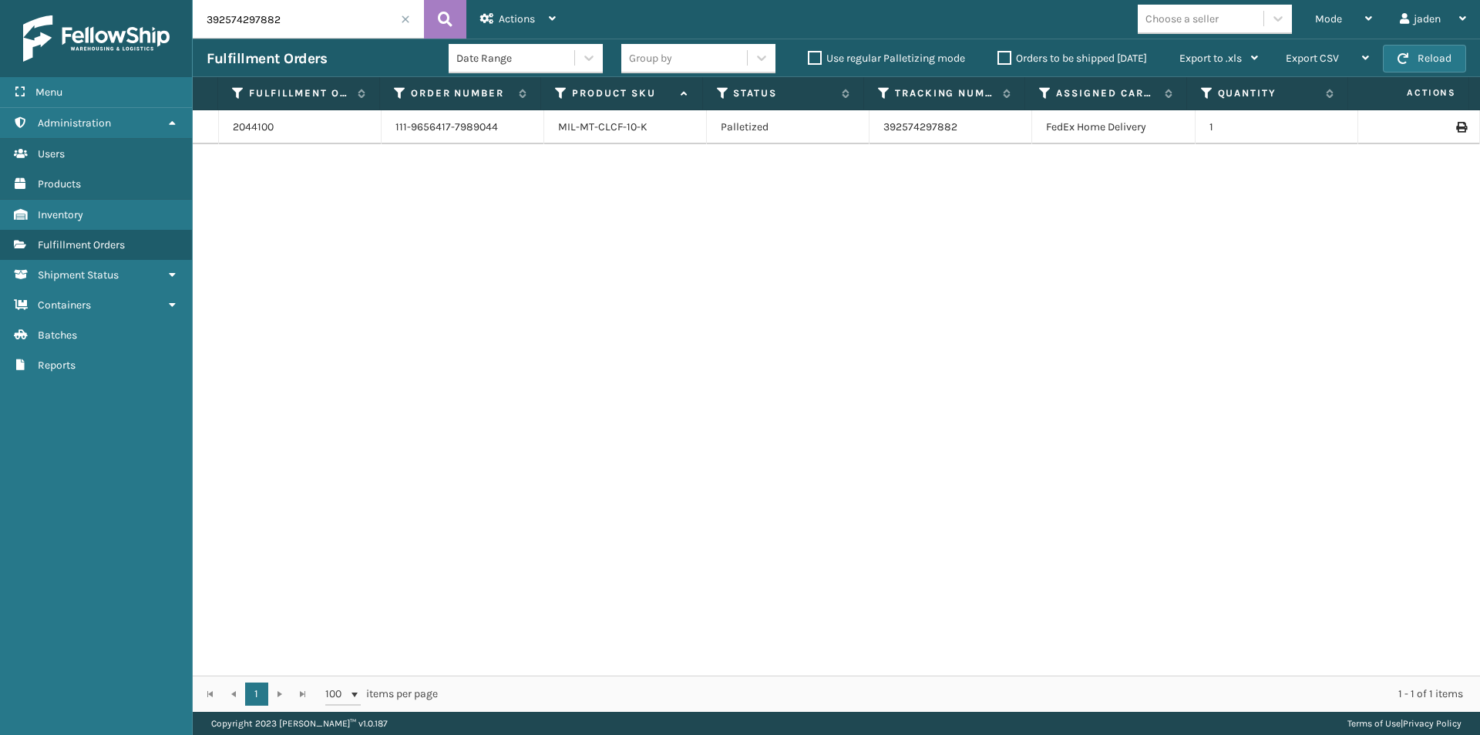
click at [405, 20] on span at bounding box center [405, 19] width 9 height 9
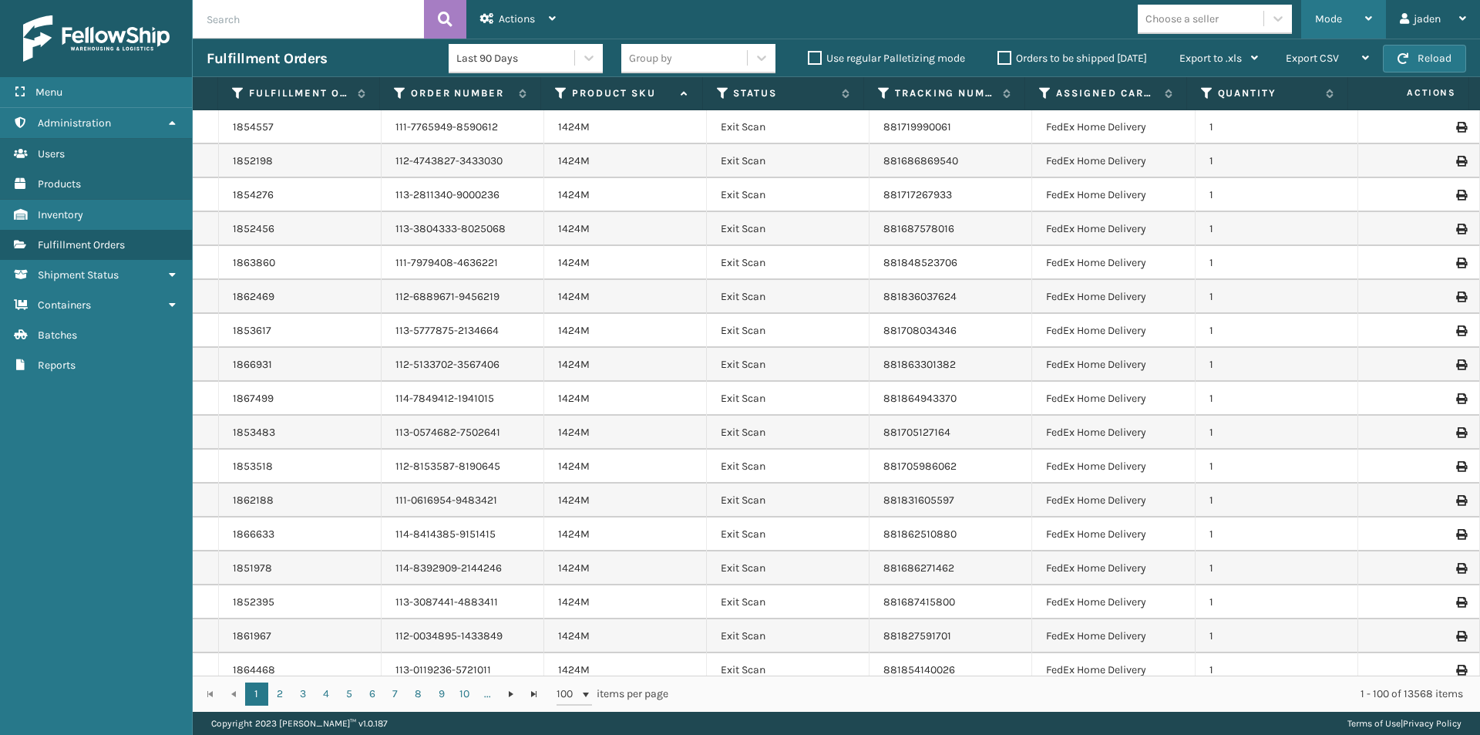
click at [1362, 33] on div "Mode" at bounding box center [1343, 19] width 57 height 39
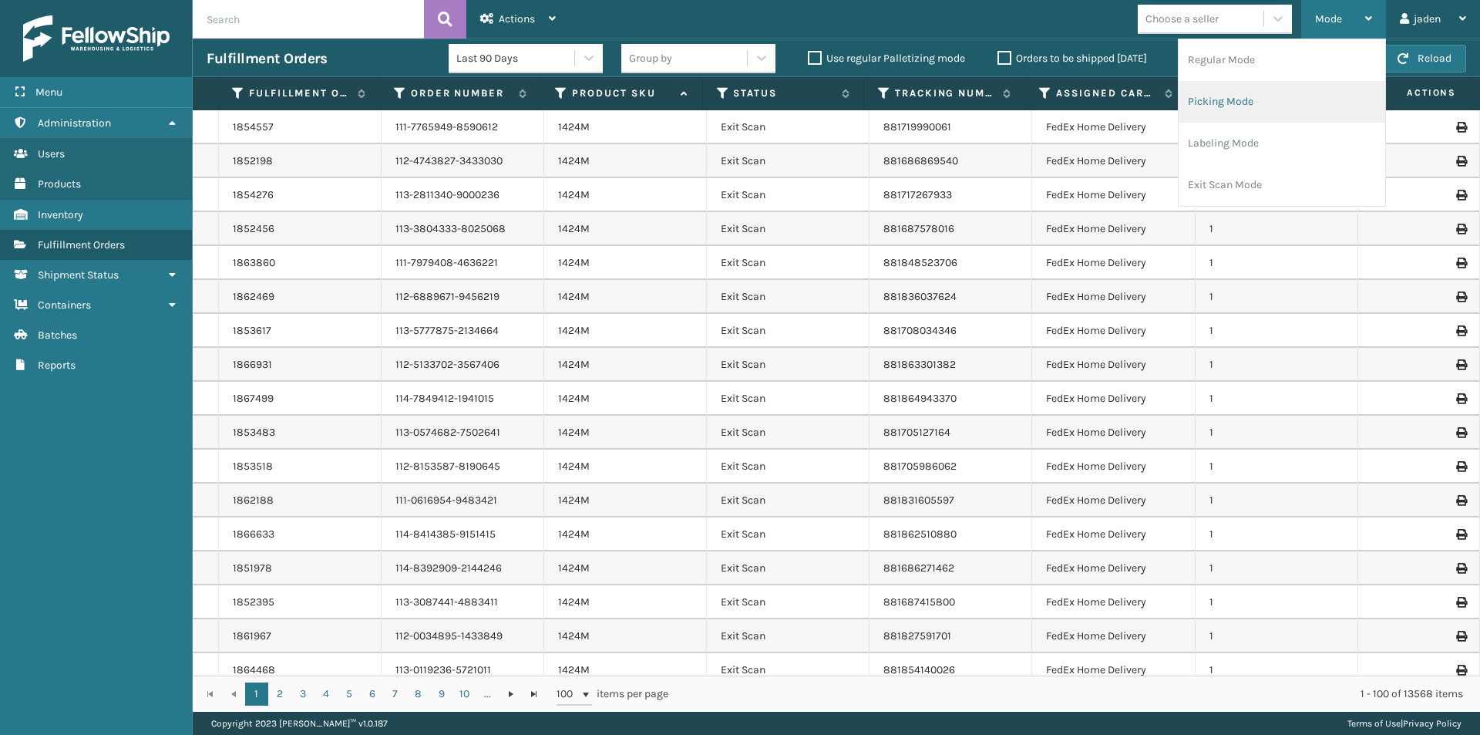
click at [1288, 100] on li "Picking Mode" at bounding box center [1282, 102] width 207 height 42
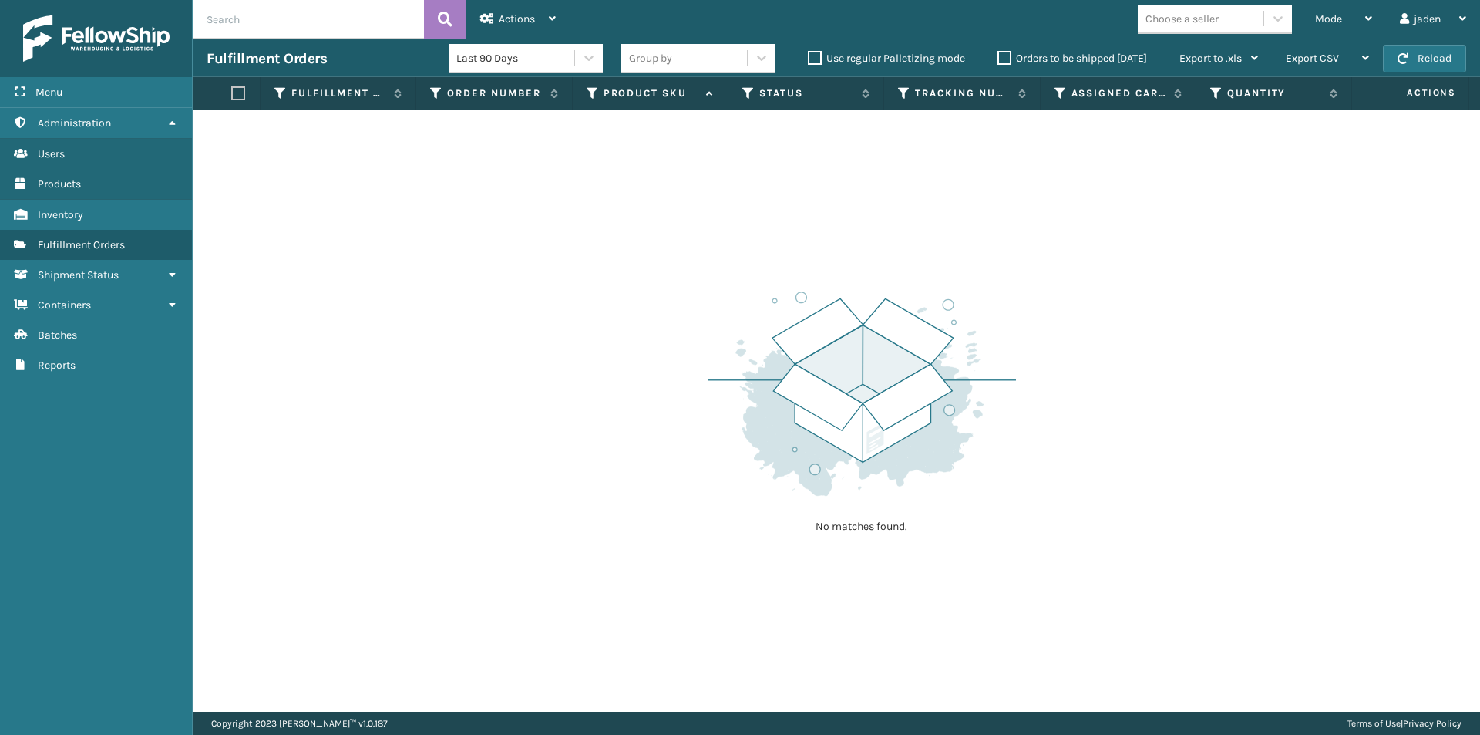
drag, startPoint x: 1019, startPoint y: 344, endPoint x: 1042, endPoint y: 73, distance: 271.7
click at [747, 256] on div "No matches found." at bounding box center [837, 410] width 1288 height 601
click at [1349, 3] on div "Mode" at bounding box center [1343, 19] width 57 height 39
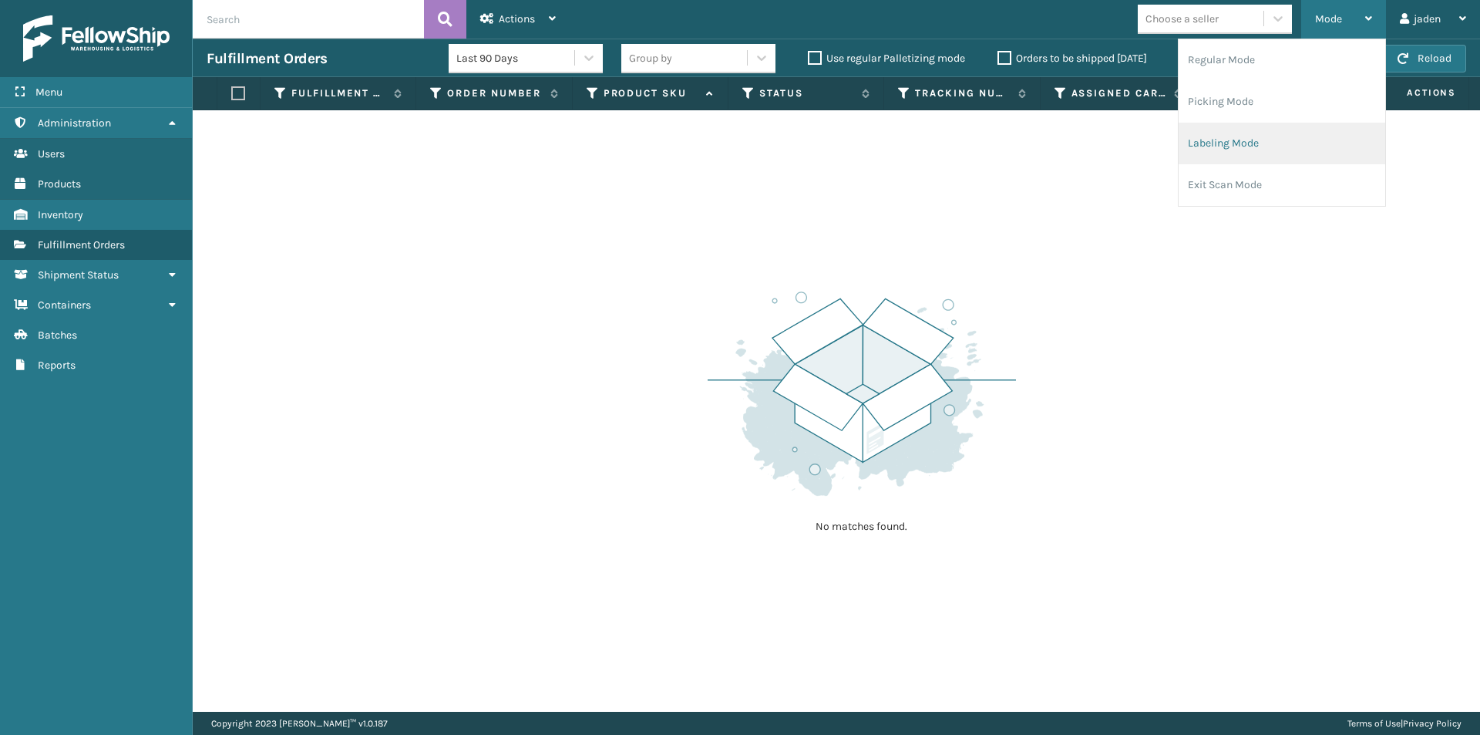
click at [1289, 143] on li "Labeling Mode" at bounding box center [1282, 144] width 207 height 42
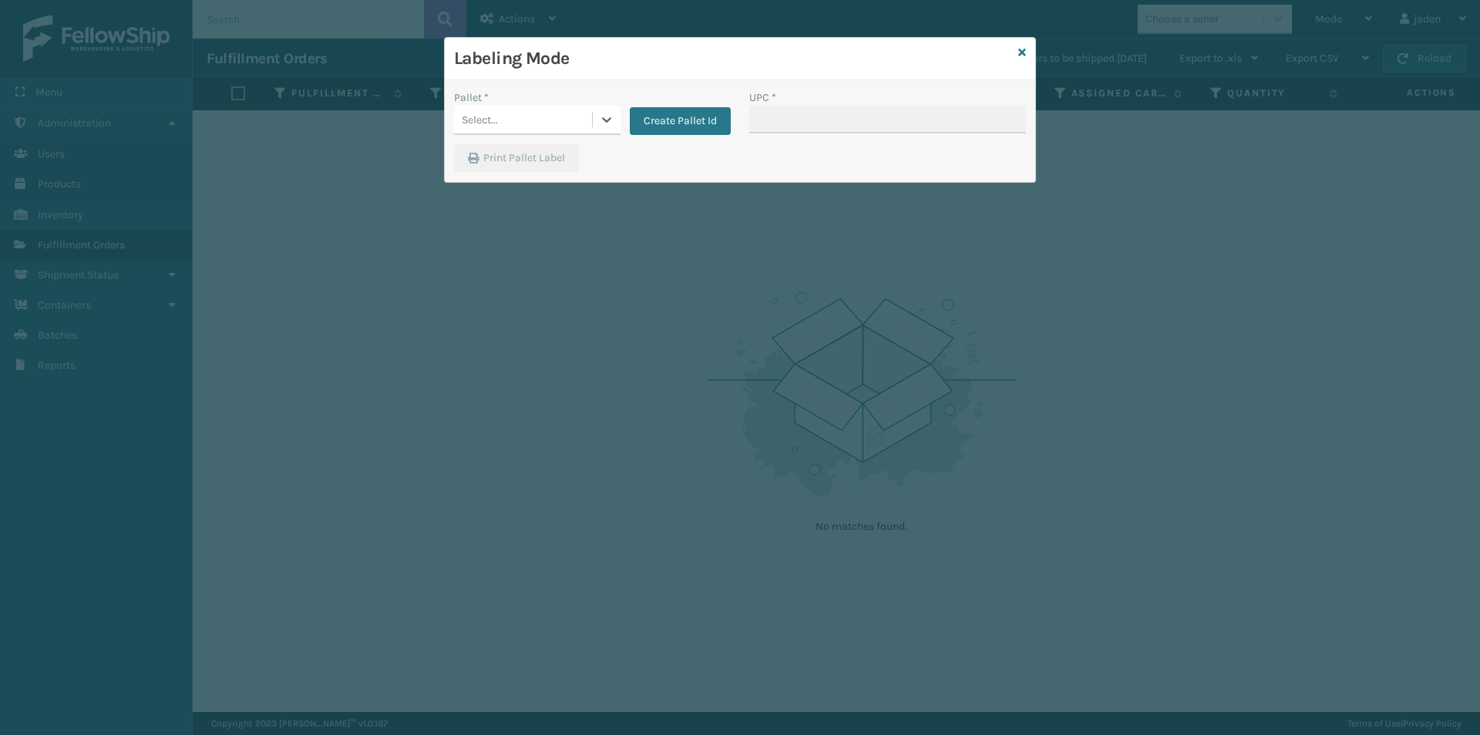
drag, startPoint x: 623, startPoint y: 121, endPoint x: 580, endPoint y: 138, distance: 46.4
click at [606, 119] on icon at bounding box center [606, 119] width 15 height 15
click at [522, 157] on div "FDXG-3N99F3C5AH" at bounding box center [537, 158] width 167 height 29
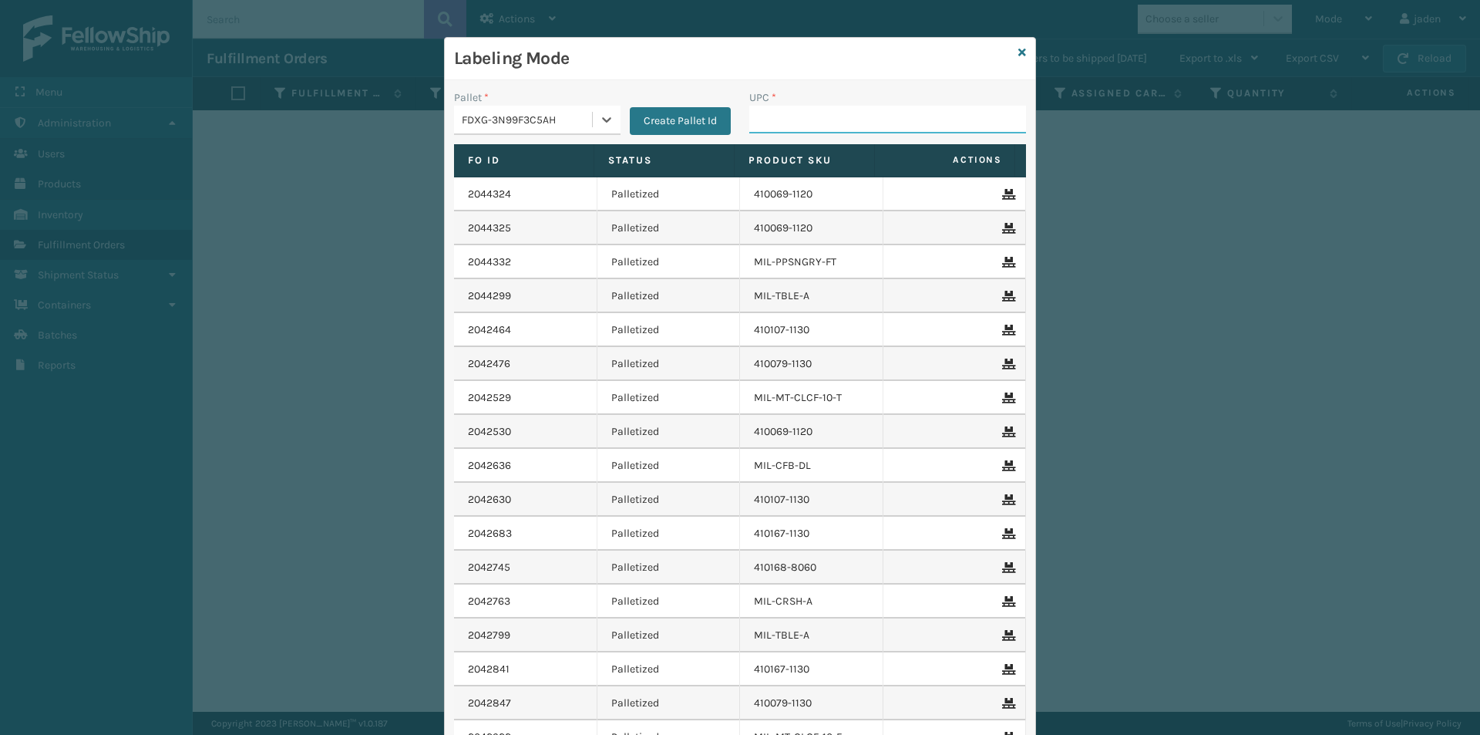
click at [811, 113] on input "UPC *" at bounding box center [887, 120] width 277 height 28
click at [1019, 52] on icon at bounding box center [1023, 52] width 8 height 11
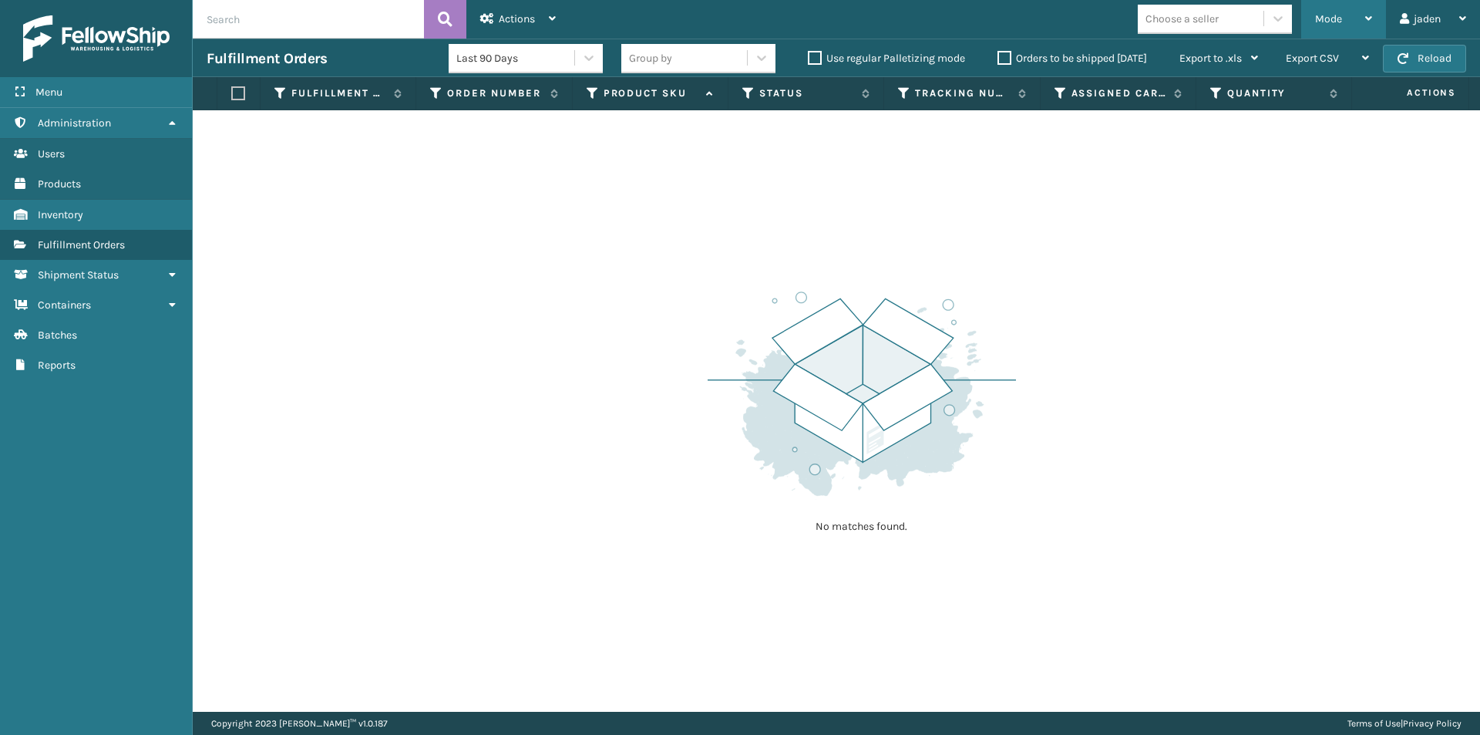
click at [1331, 19] on span "Mode" at bounding box center [1328, 18] width 27 height 13
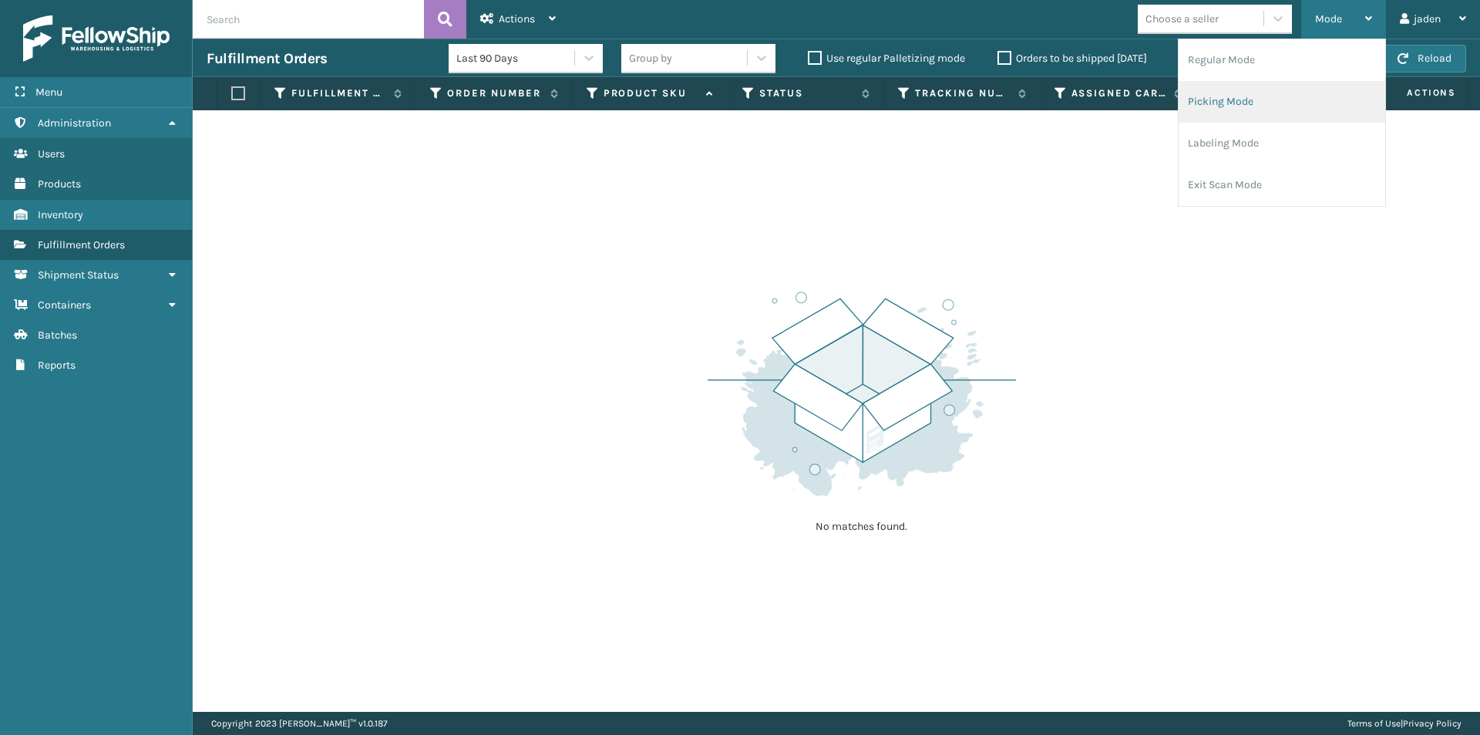
click at [1264, 92] on li "Picking Mode" at bounding box center [1282, 102] width 207 height 42
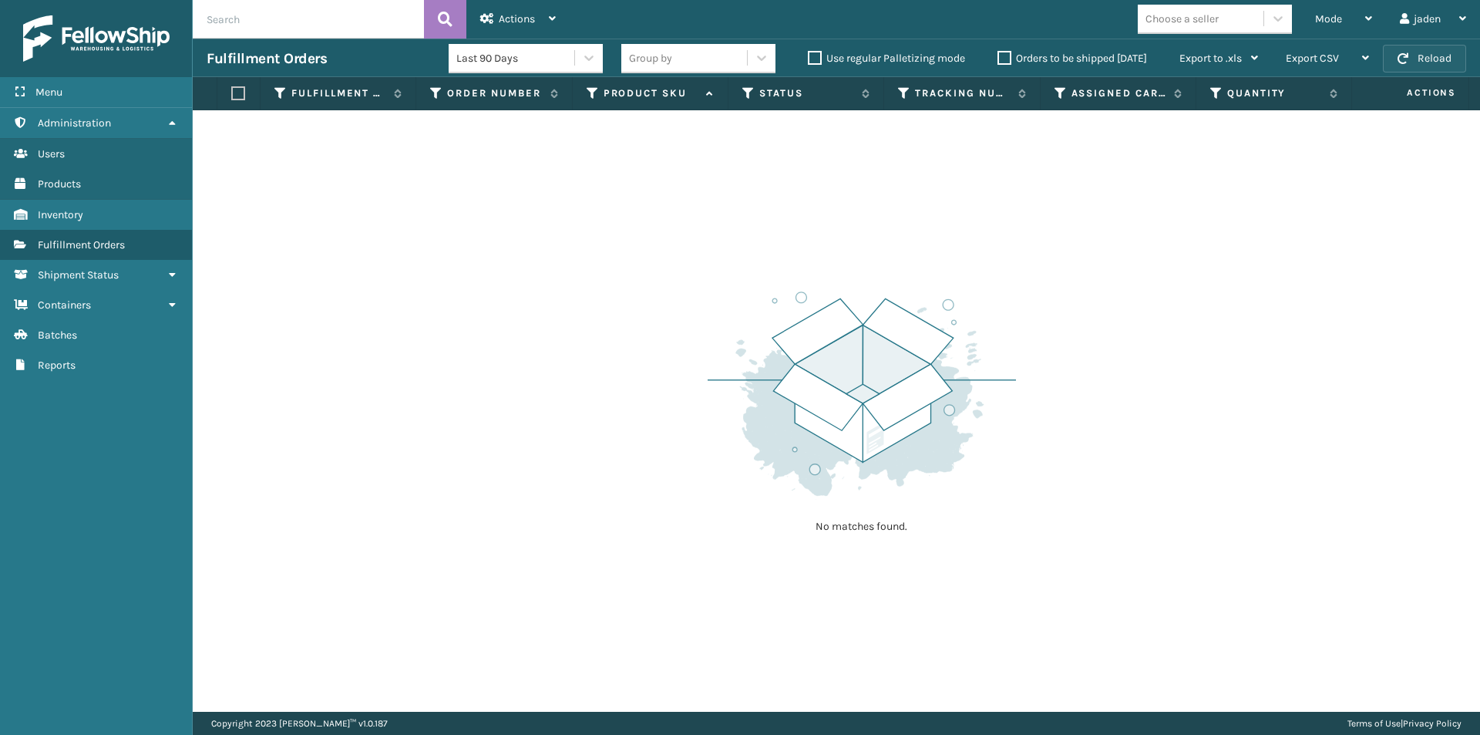
click at [1417, 52] on button "Reload" at bounding box center [1424, 59] width 83 height 28
click at [1362, 27] on div "Mode" at bounding box center [1343, 19] width 57 height 39
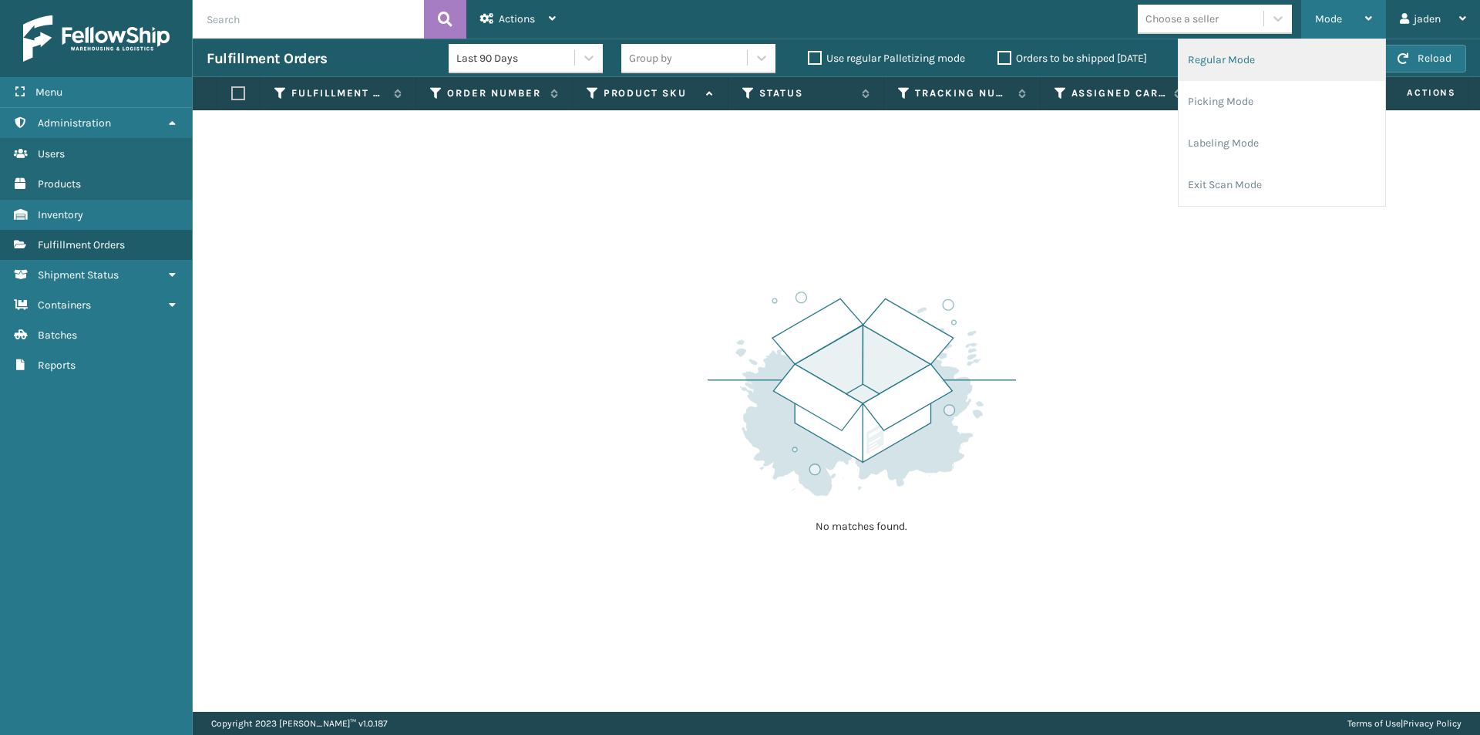
click at [1295, 62] on li "Regular Mode" at bounding box center [1282, 60] width 207 height 42
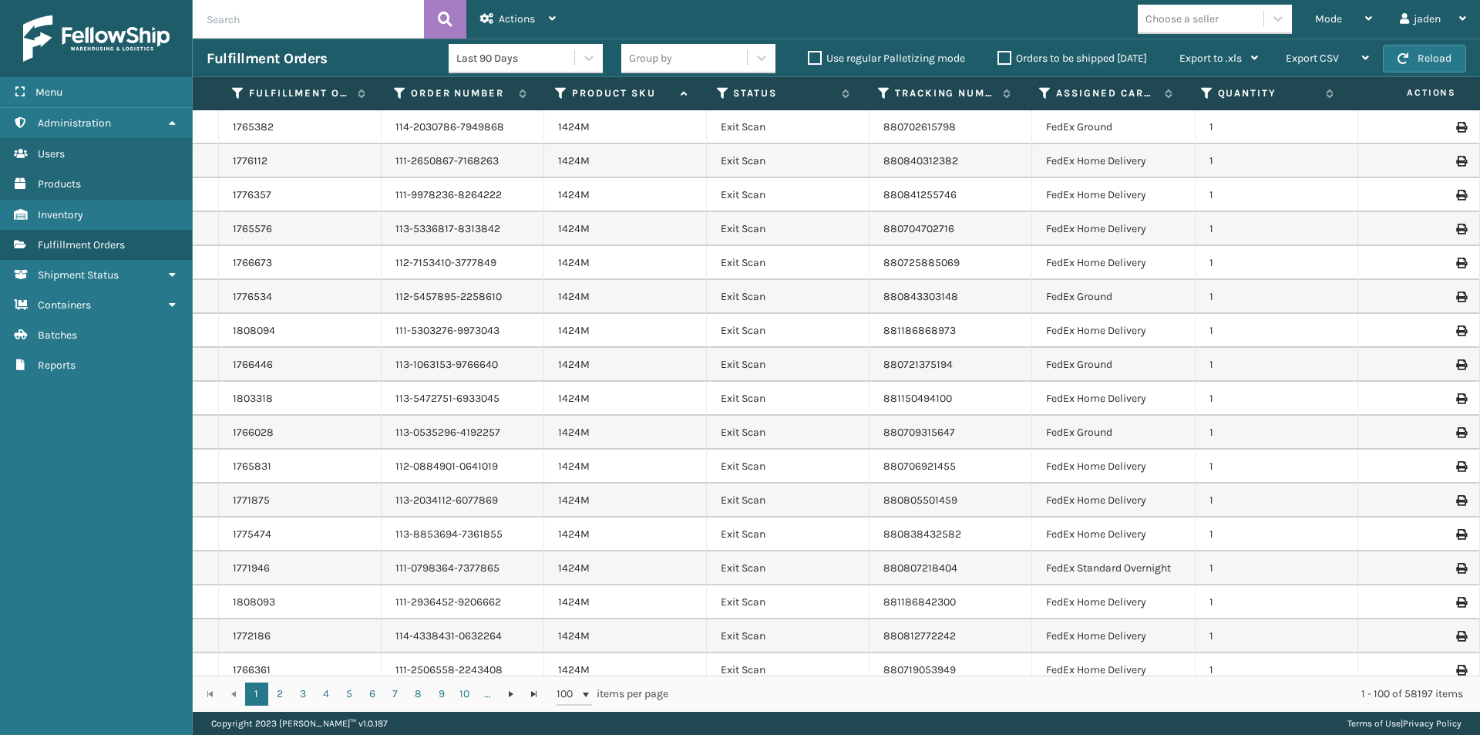
click at [712, 89] on th "Status" at bounding box center [783, 93] width 161 height 33
click at [723, 93] on icon at bounding box center [723, 93] width 12 height 14
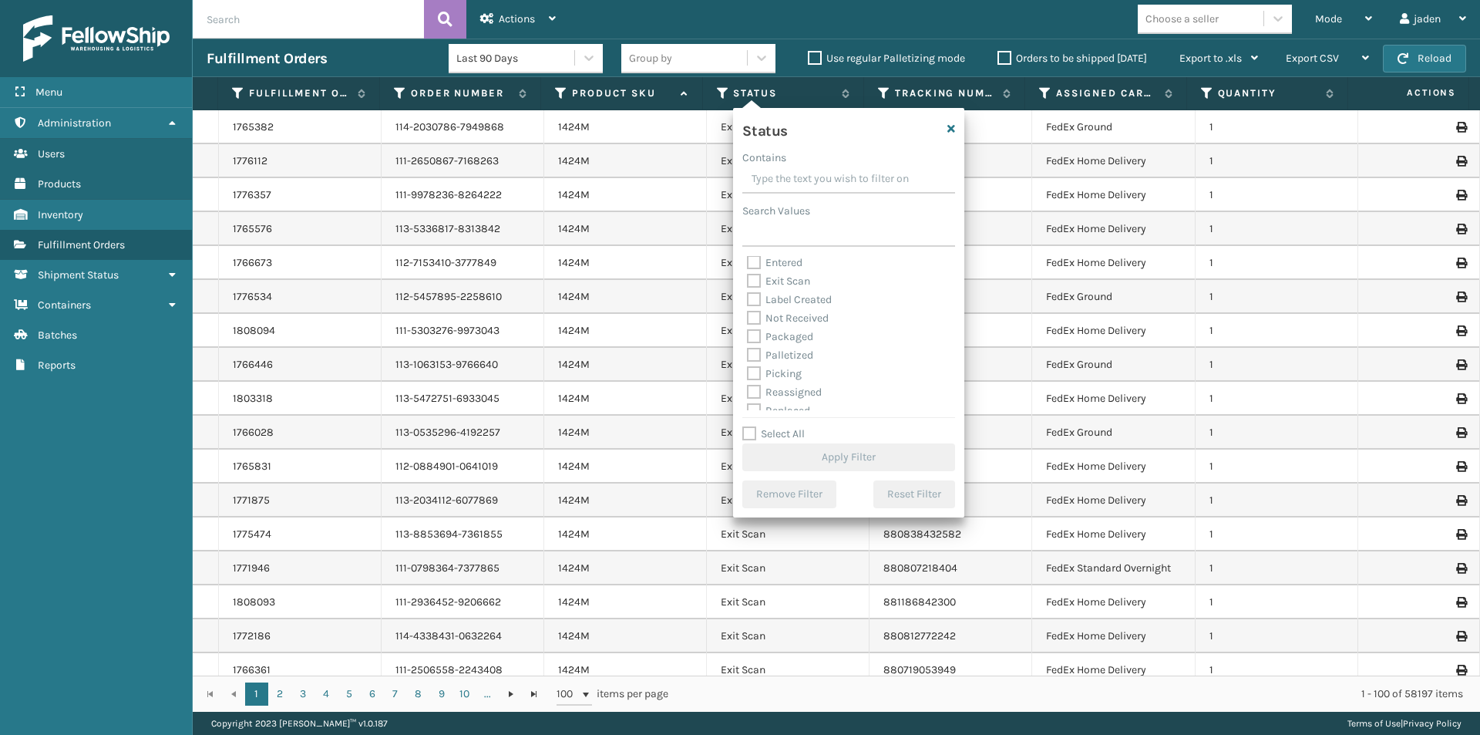
scroll to position [77, 0]
click at [767, 342] on div "Picking" at bounding box center [849, 336] width 204 height 19
click at [758, 337] on label "Picking" at bounding box center [774, 335] width 55 height 13
click at [748, 337] on input "Picking" at bounding box center [747, 332] width 1 height 10
checkbox input "true"
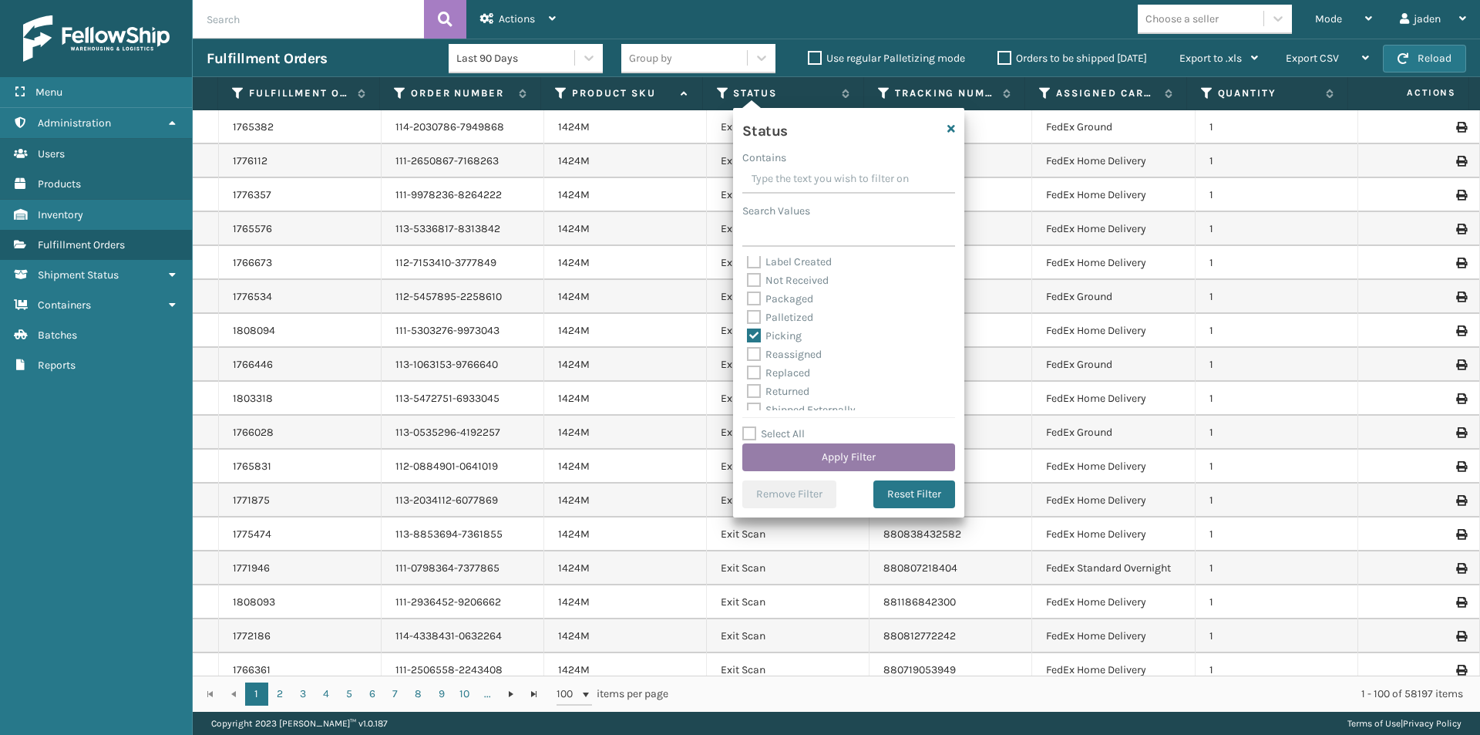
click at [833, 454] on button "Apply Filter" at bounding box center [849, 457] width 213 height 28
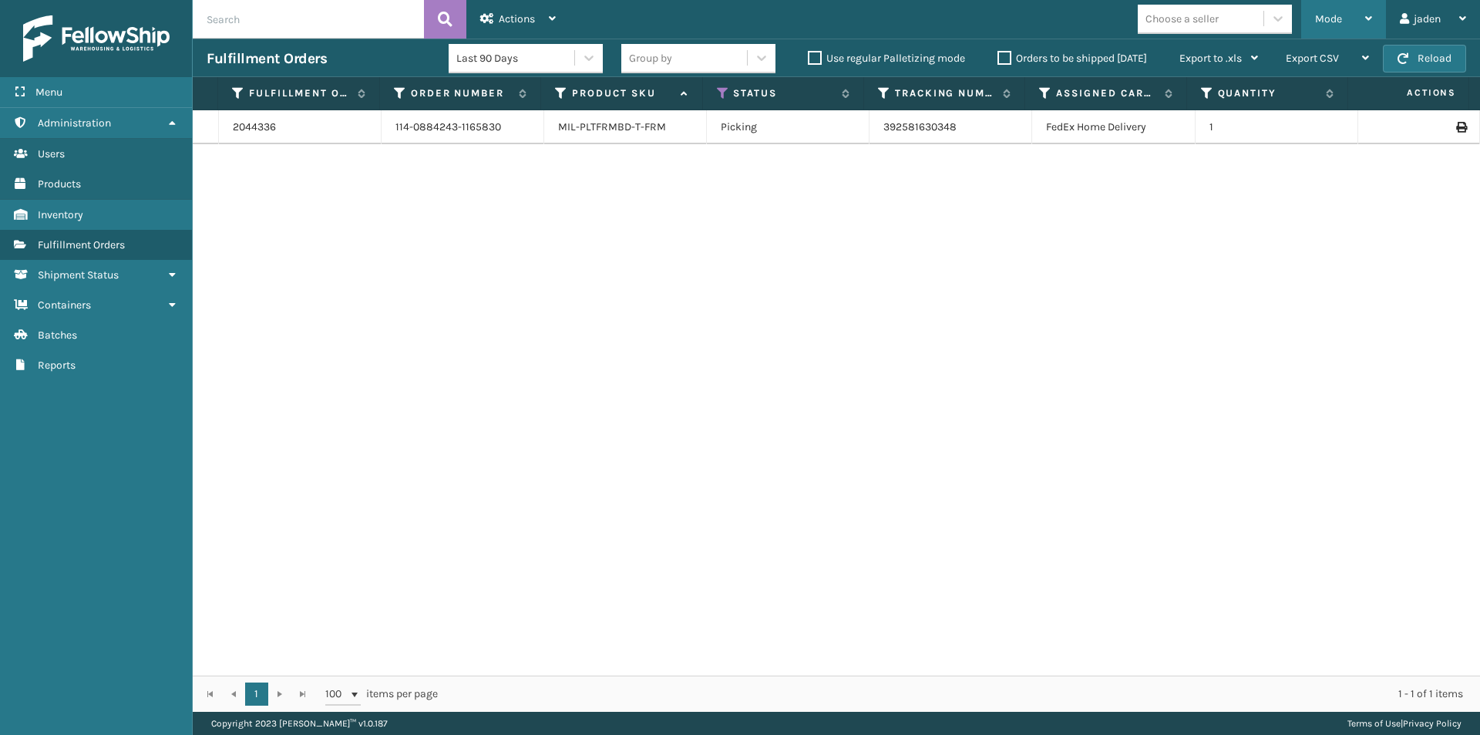
click at [1342, 13] on div "Mode" at bounding box center [1343, 19] width 57 height 39
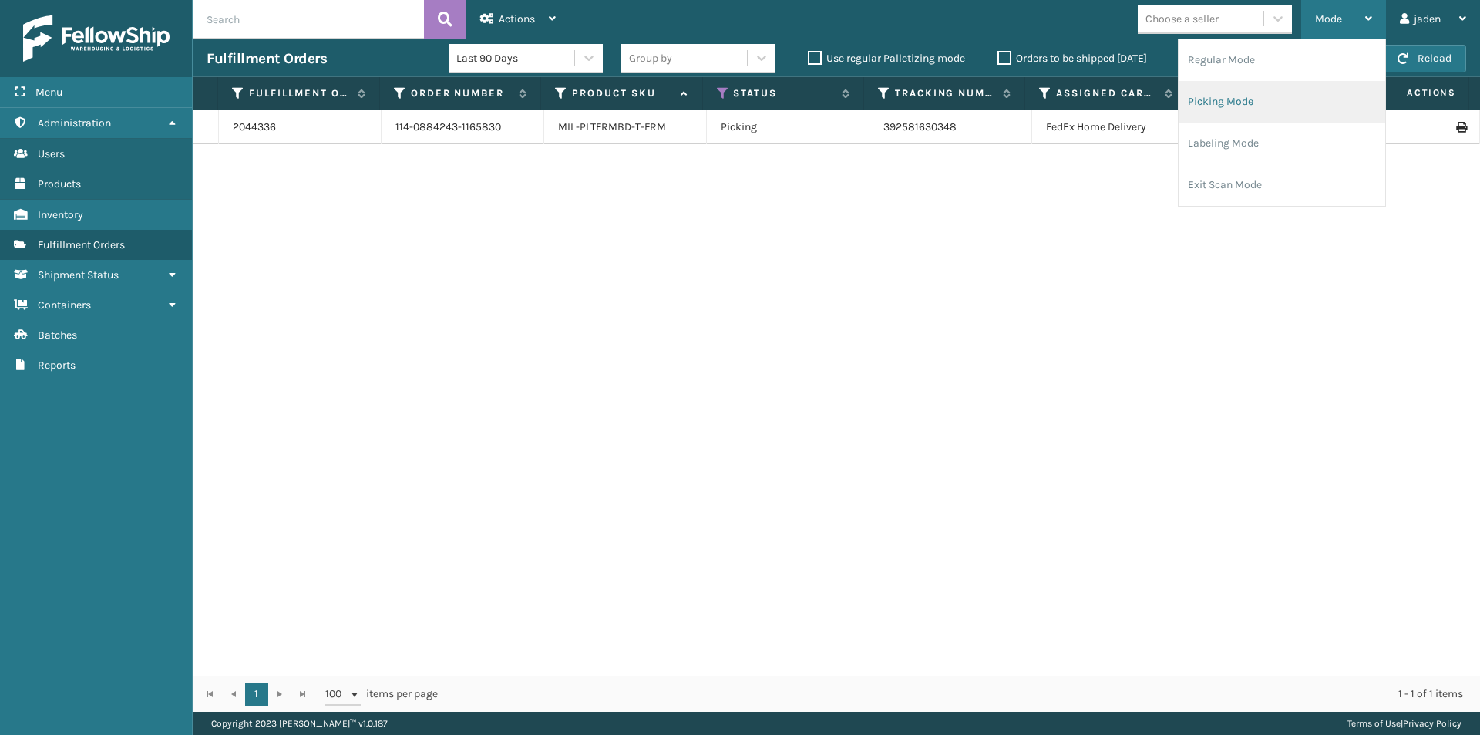
click at [1217, 107] on li "Picking Mode" at bounding box center [1282, 102] width 207 height 42
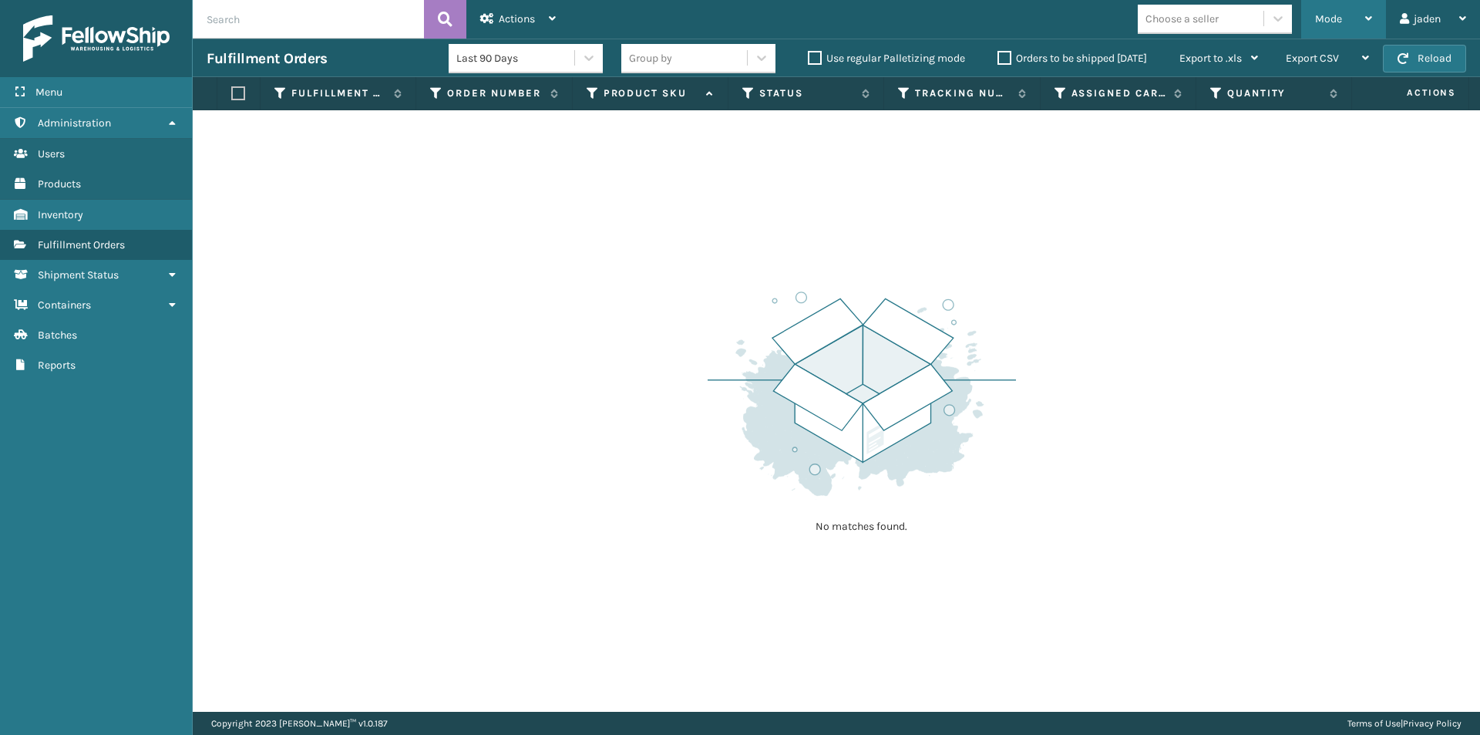
click at [1348, 22] on div "Mode" at bounding box center [1343, 19] width 57 height 39
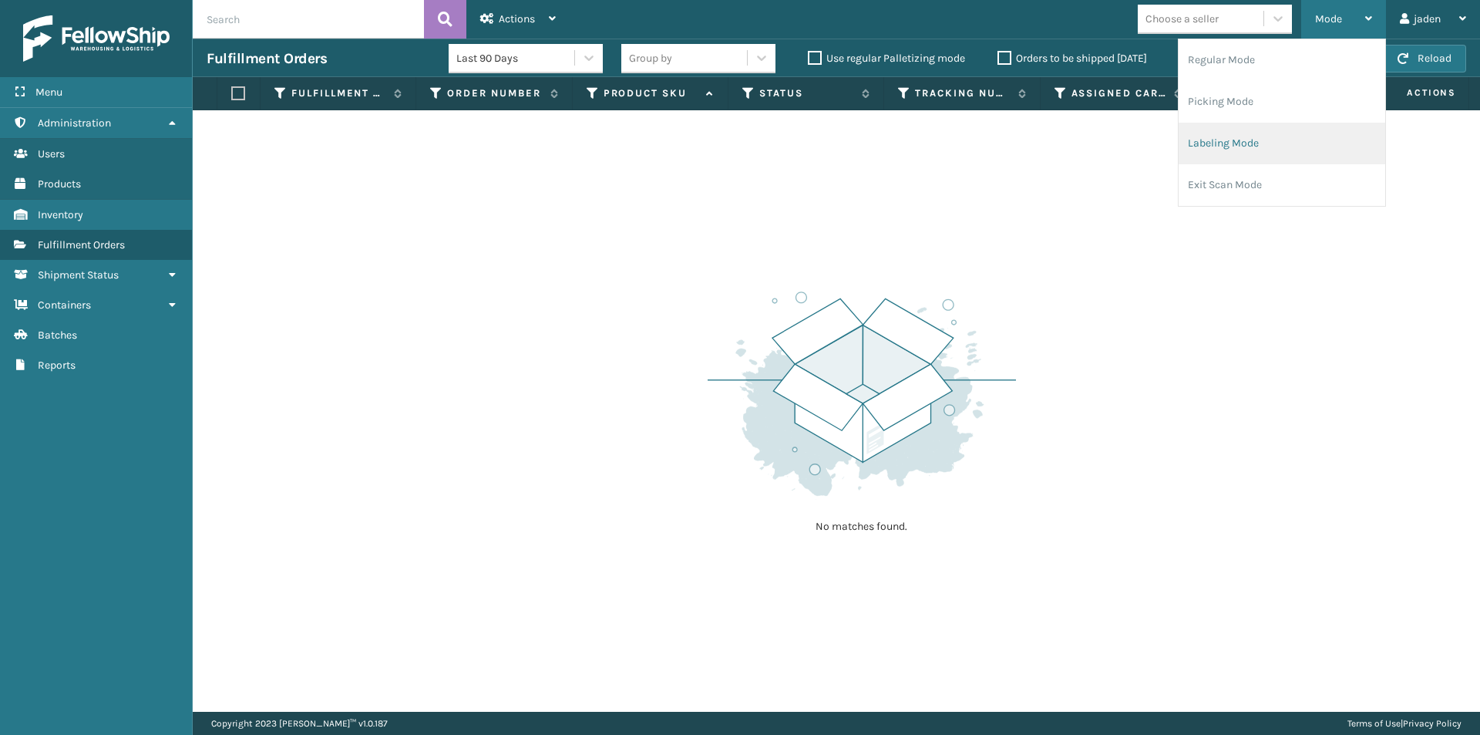
click at [1280, 138] on li "Labeling Mode" at bounding box center [1282, 144] width 207 height 42
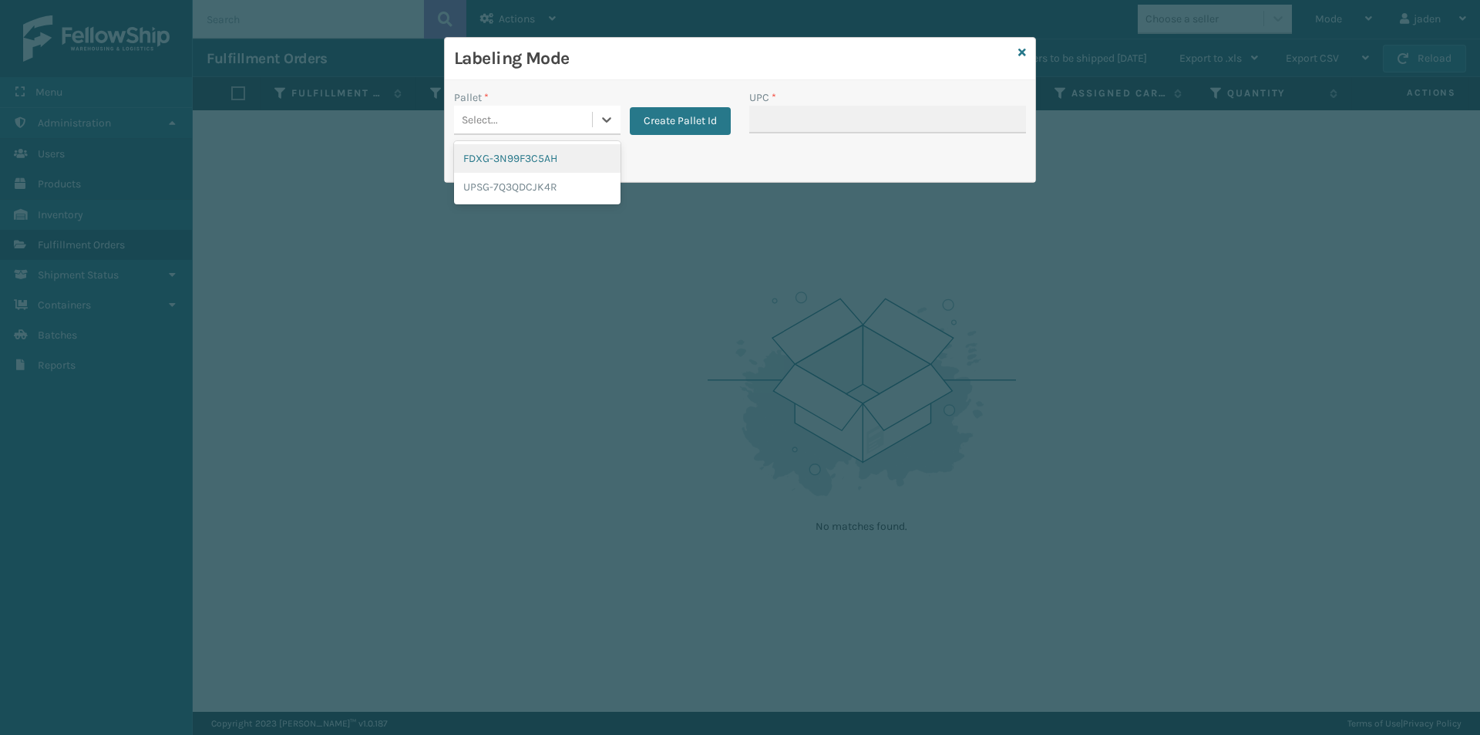
drag, startPoint x: 594, startPoint y: 118, endPoint x: 570, endPoint y: 137, distance: 31.3
click at [594, 122] on div at bounding box center [607, 120] width 28 height 28
click at [496, 163] on div "FDXG-3N99F3C5AH" at bounding box center [537, 158] width 167 height 29
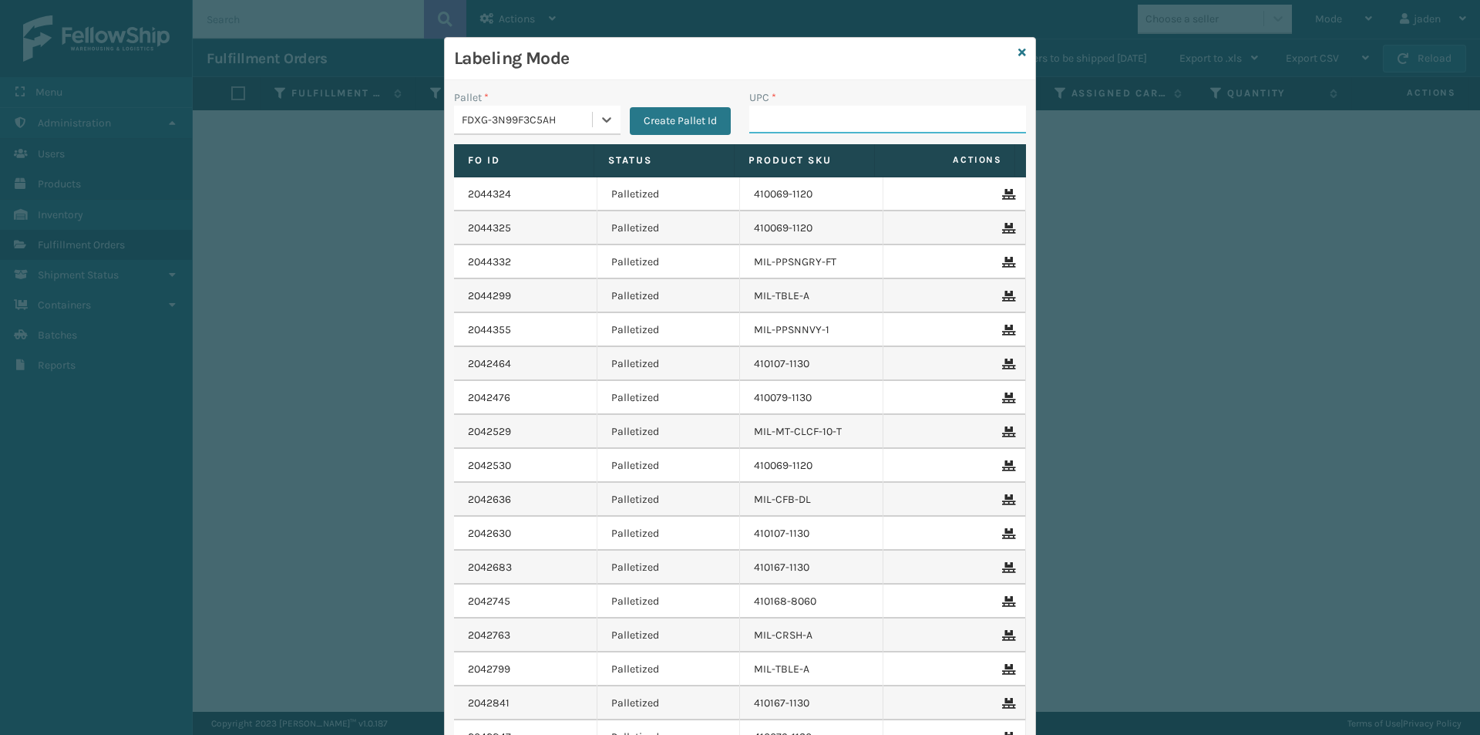
click at [893, 109] on input "UPC *" at bounding box center [887, 120] width 277 height 28
type input "840985126391"
click at [1019, 55] on icon at bounding box center [1023, 52] width 8 height 11
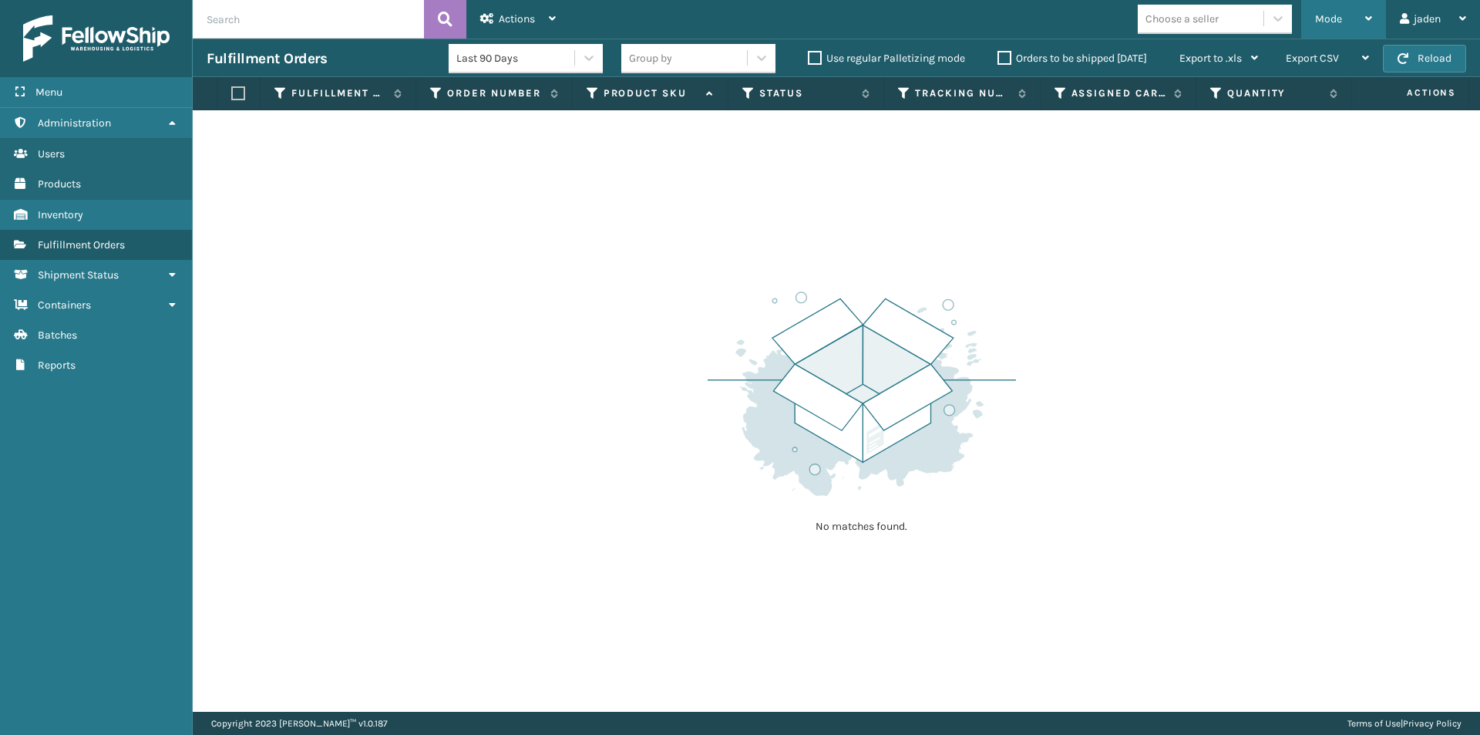
click at [1347, 12] on div "Mode" at bounding box center [1343, 19] width 57 height 39
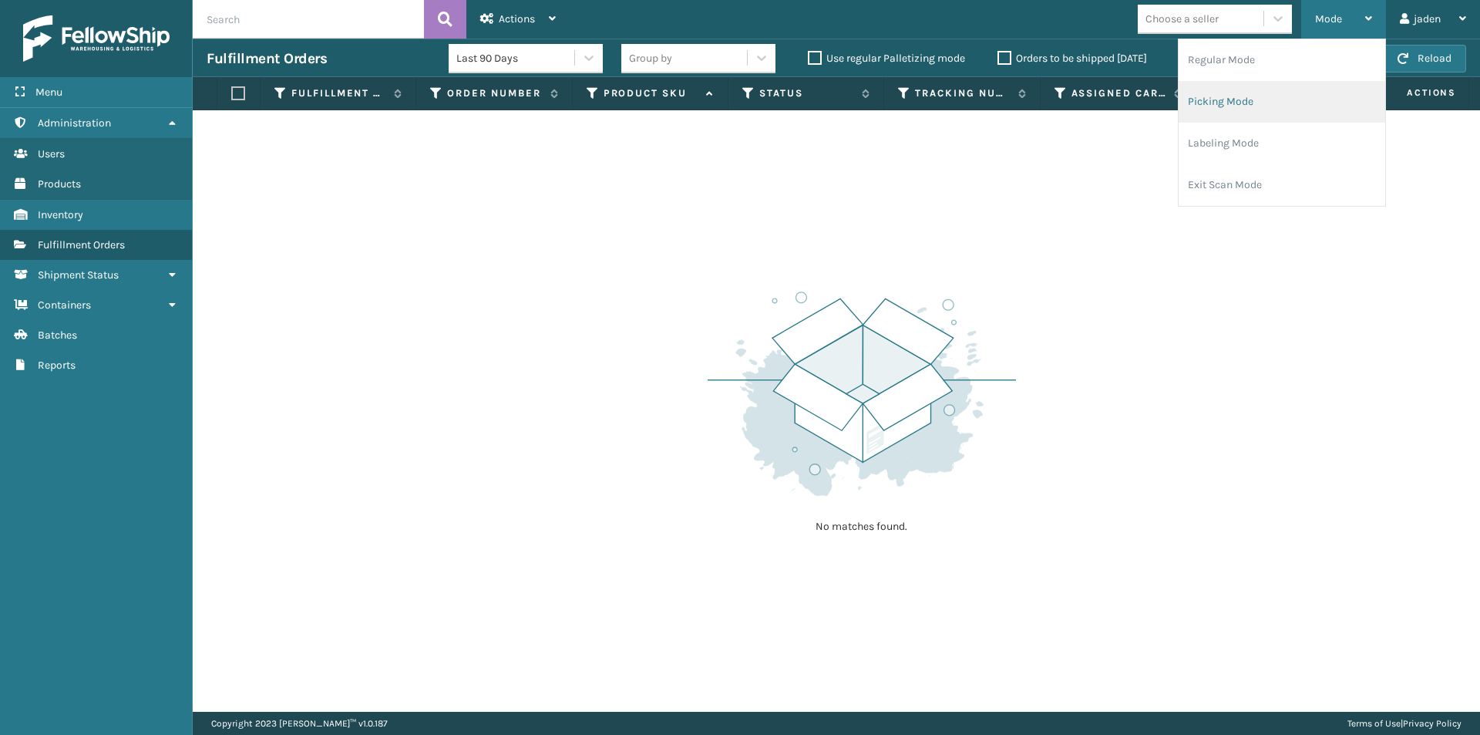
click at [1247, 99] on li "Picking Mode" at bounding box center [1282, 102] width 207 height 42
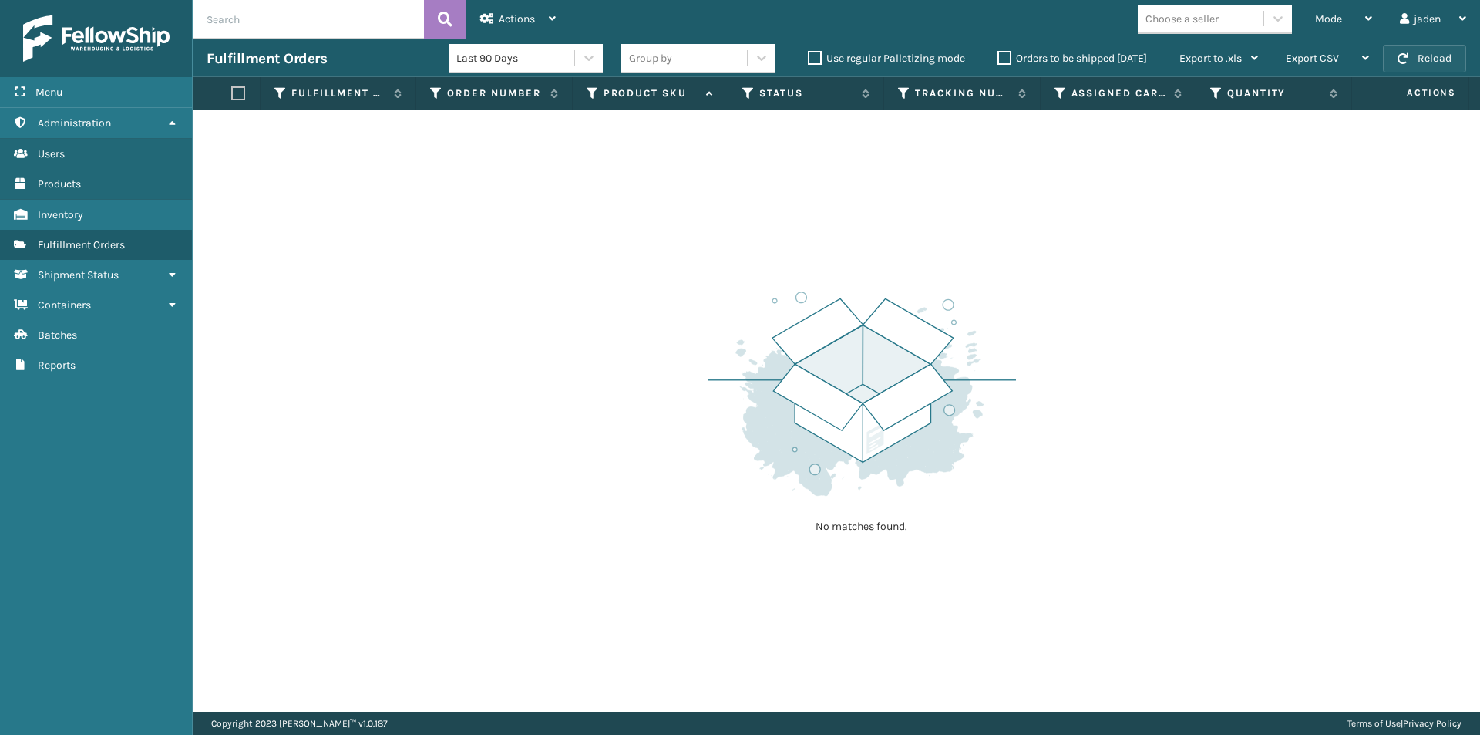
click at [1406, 61] on span "button" at bounding box center [1403, 58] width 11 height 11
click at [1316, 5] on div "Mode" at bounding box center [1343, 19] width 57 height 39
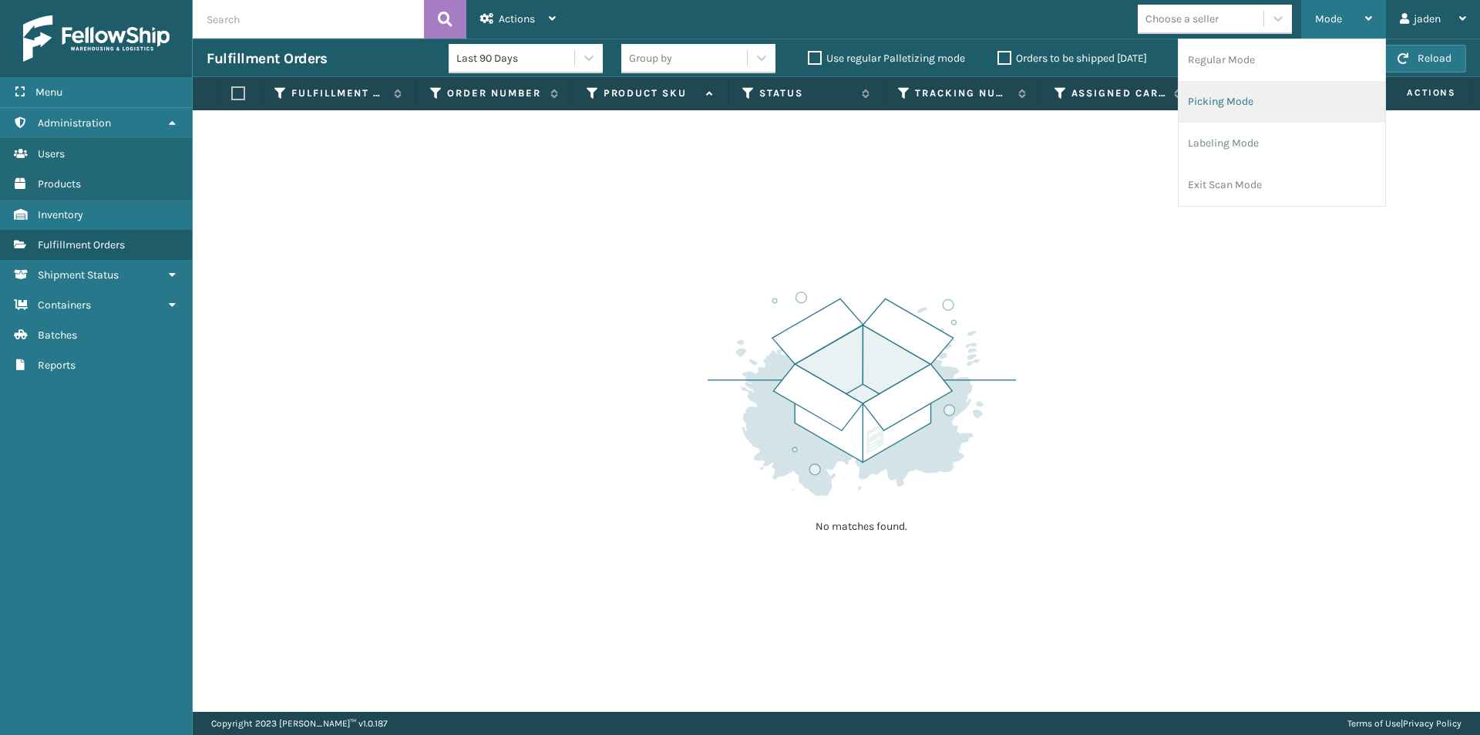
click at [1226, 103] on li "Picking Mode" at bounding box center [1282, 102] width 207 height 42
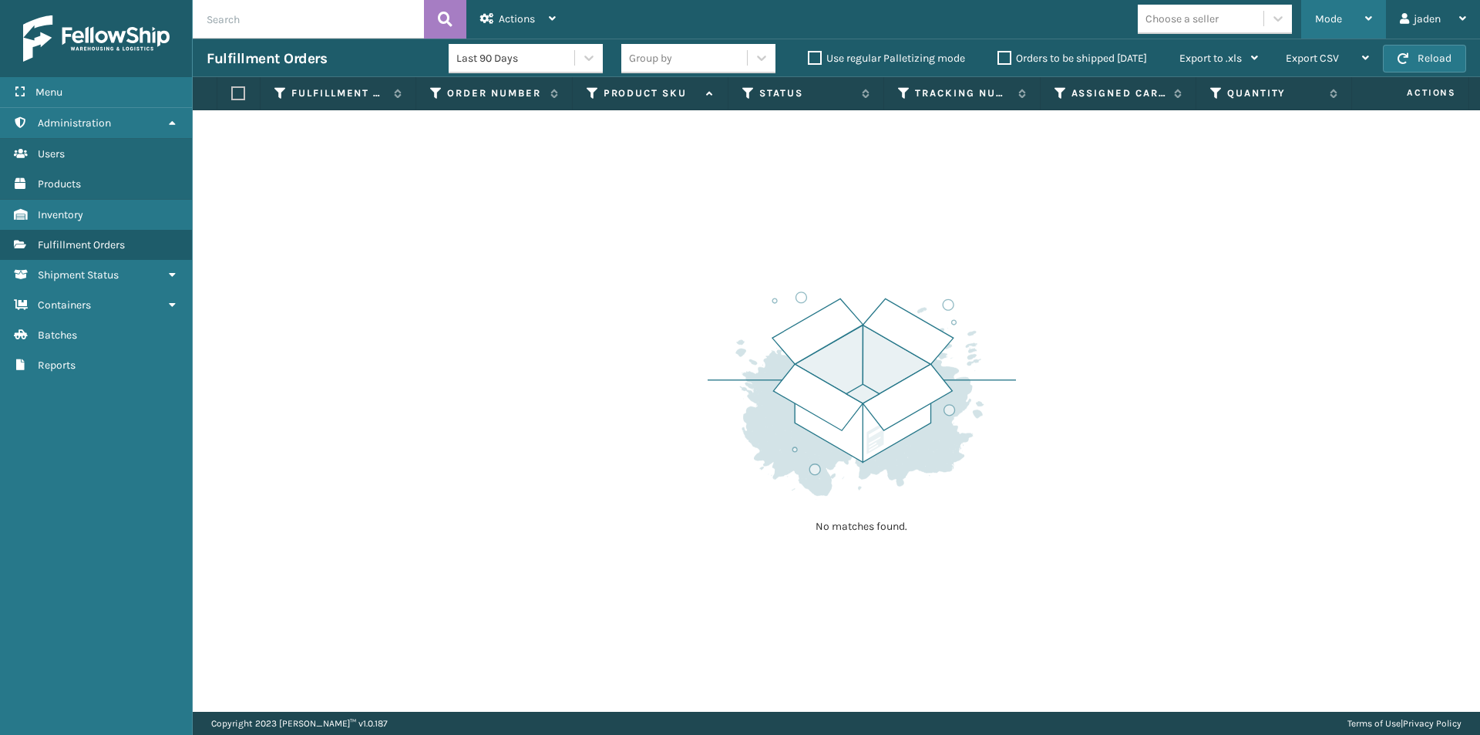
click at [1338, 17] on span "Mode" at bounding box center [1328, 18] width 27 height 13
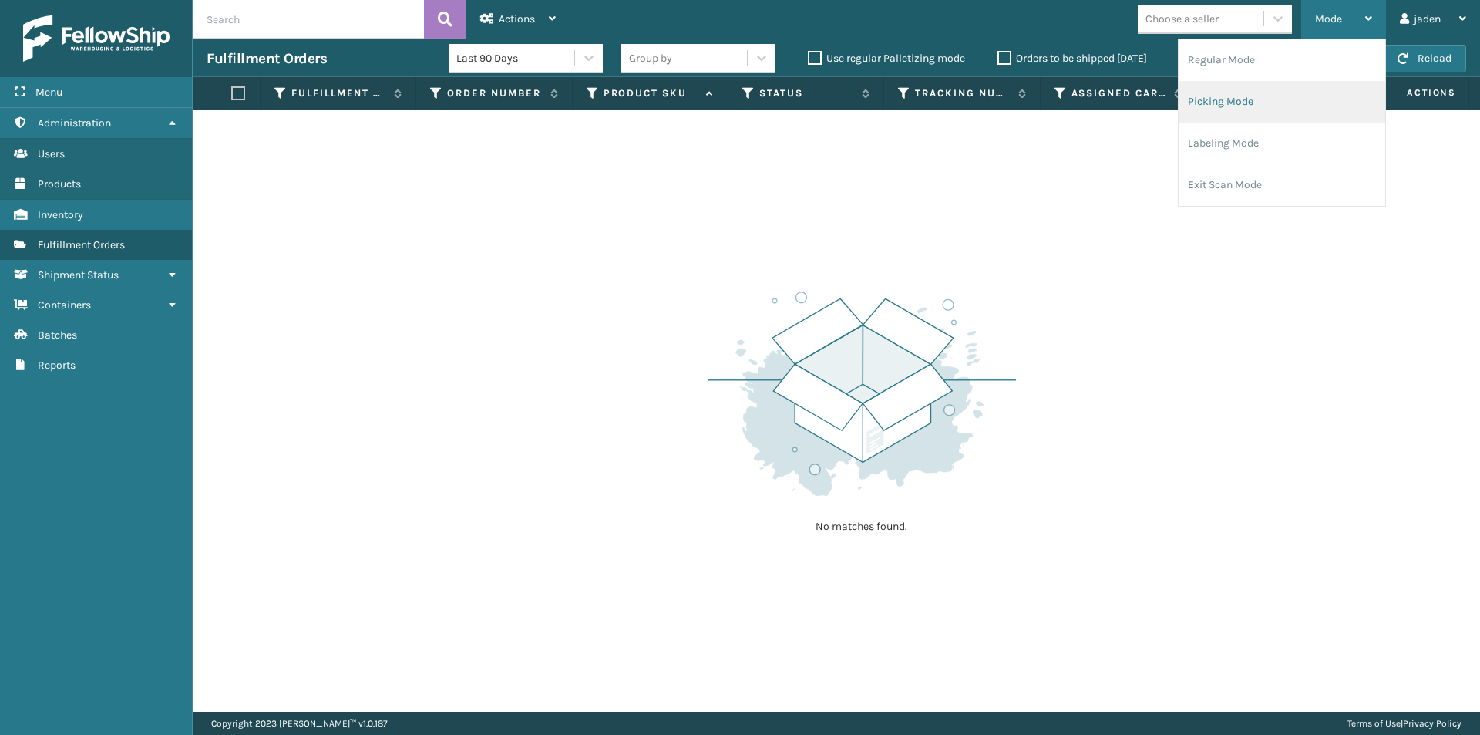
click at [1230, 109] on li "Picking Mode" at bounding box center [1282, 102] width 207 height 42
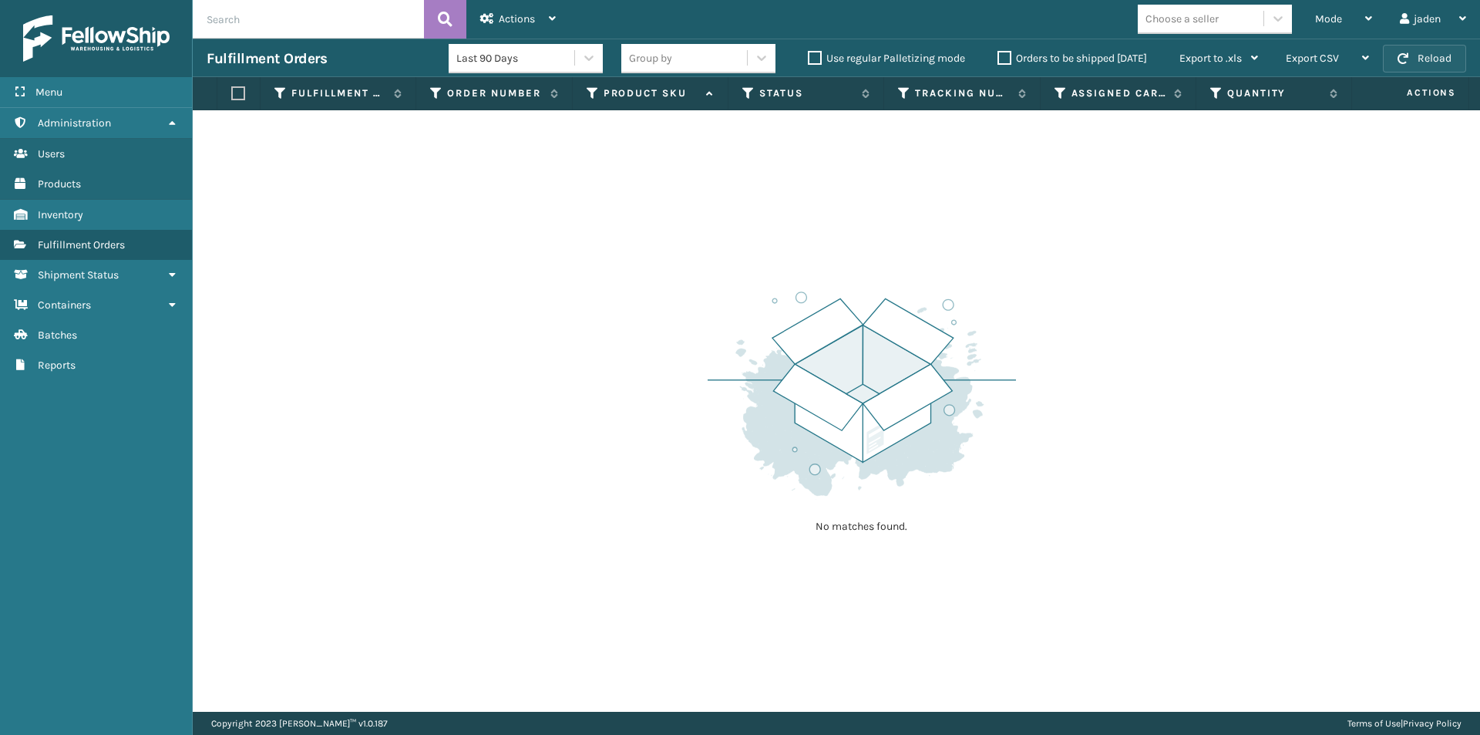
click at [1434, 56] on button "Reload" at bounding box center [1424, 59] width 83 height 28
click at [1348, 15] on div "Mode" at bounding box center [1343, 19] width 57 height 39
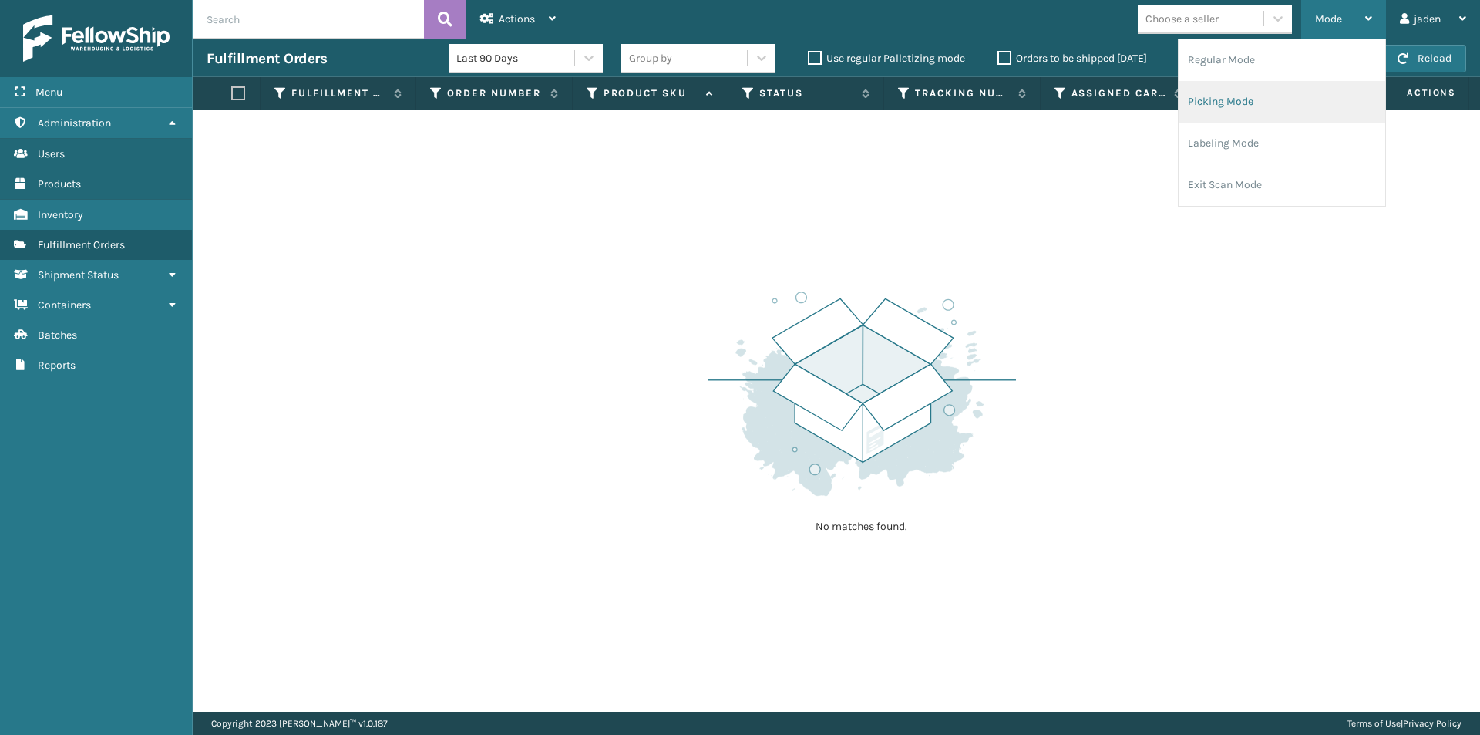
click at [1293, 113] on li "Picking Mode" at bounding box center [1282, 102] width 207 height 42
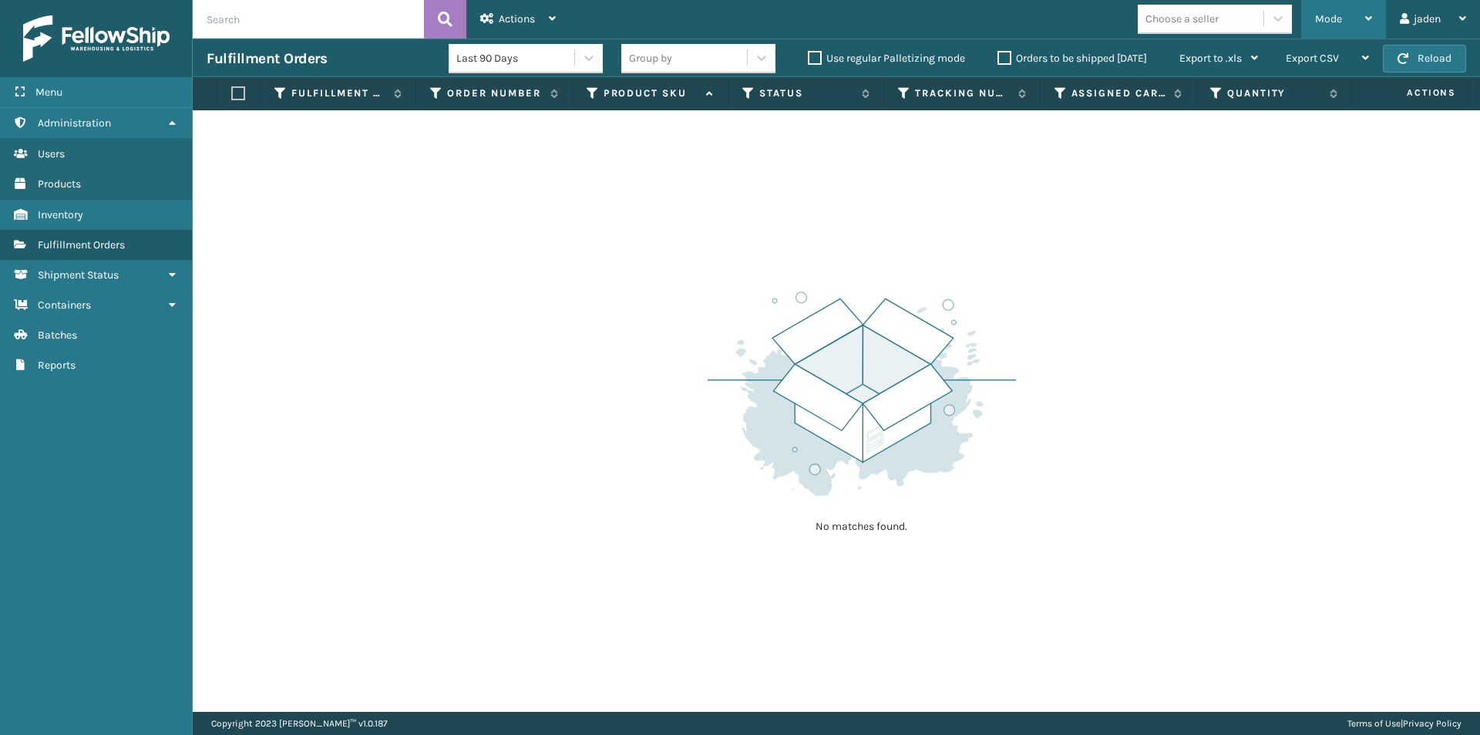
drag, startPoint x: 1293, startPoint y: 113, endPoint x: 1436, endPoint y: 58, distance: 152.8
click at [1436, 58] on button "Reload" at bounding box center [1424, 59] width 83 height 28
click at [1335, 25] on div "Mode" at bounding box center [1343, 19] width 57 height 39
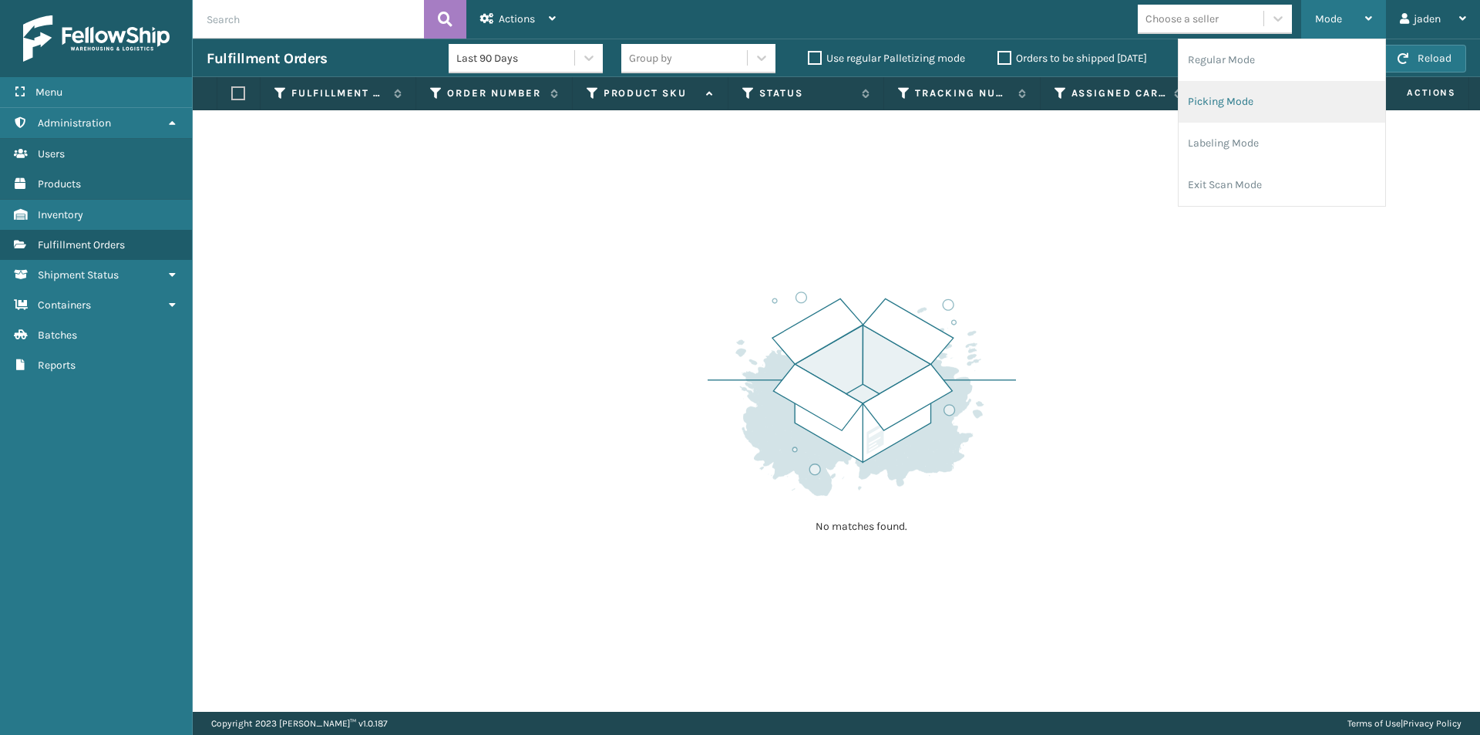
click at [1247, 113] on li "Picking Mode" at bounding box center [1282, 102] width 207 height 42
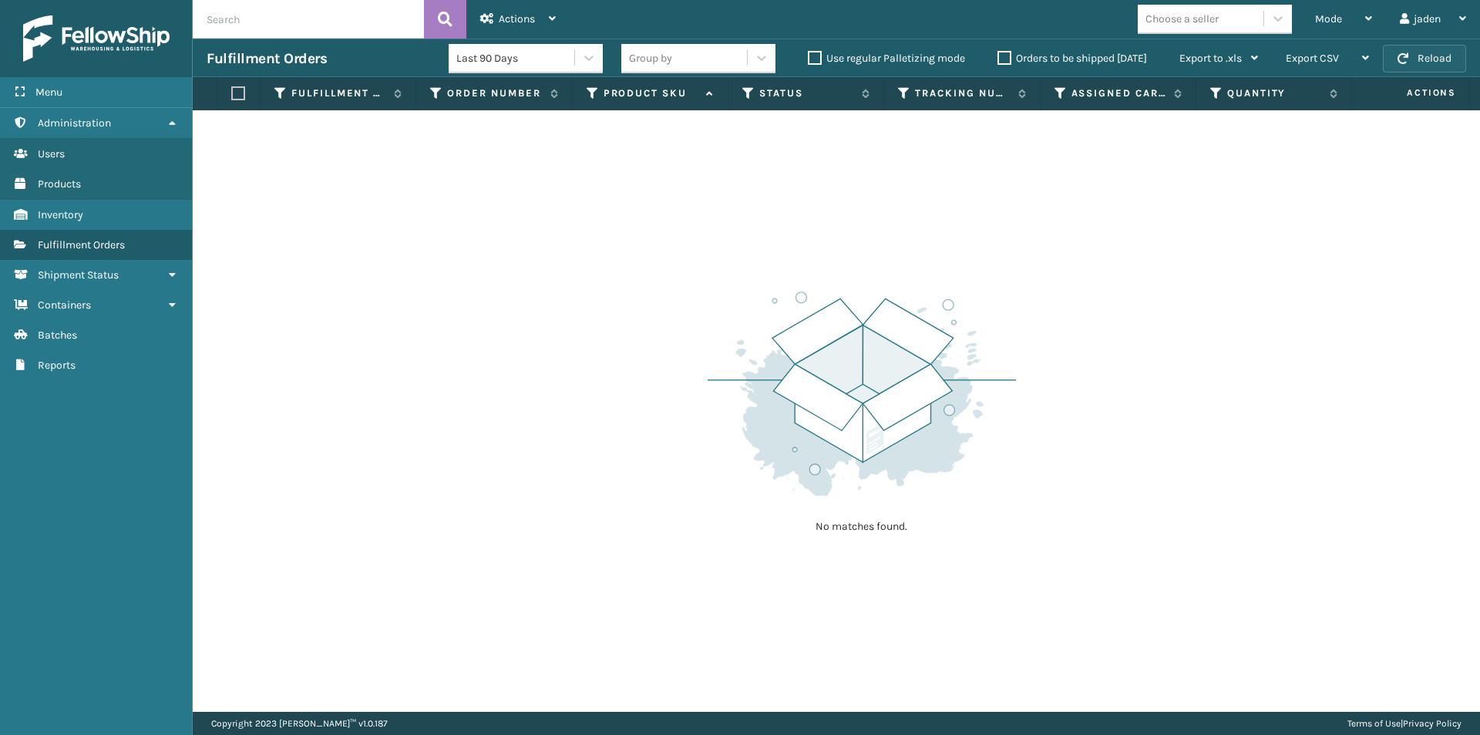
click at [1413, 70] on button "Reload" at bounding box center [1424, 59] width 83 height 28
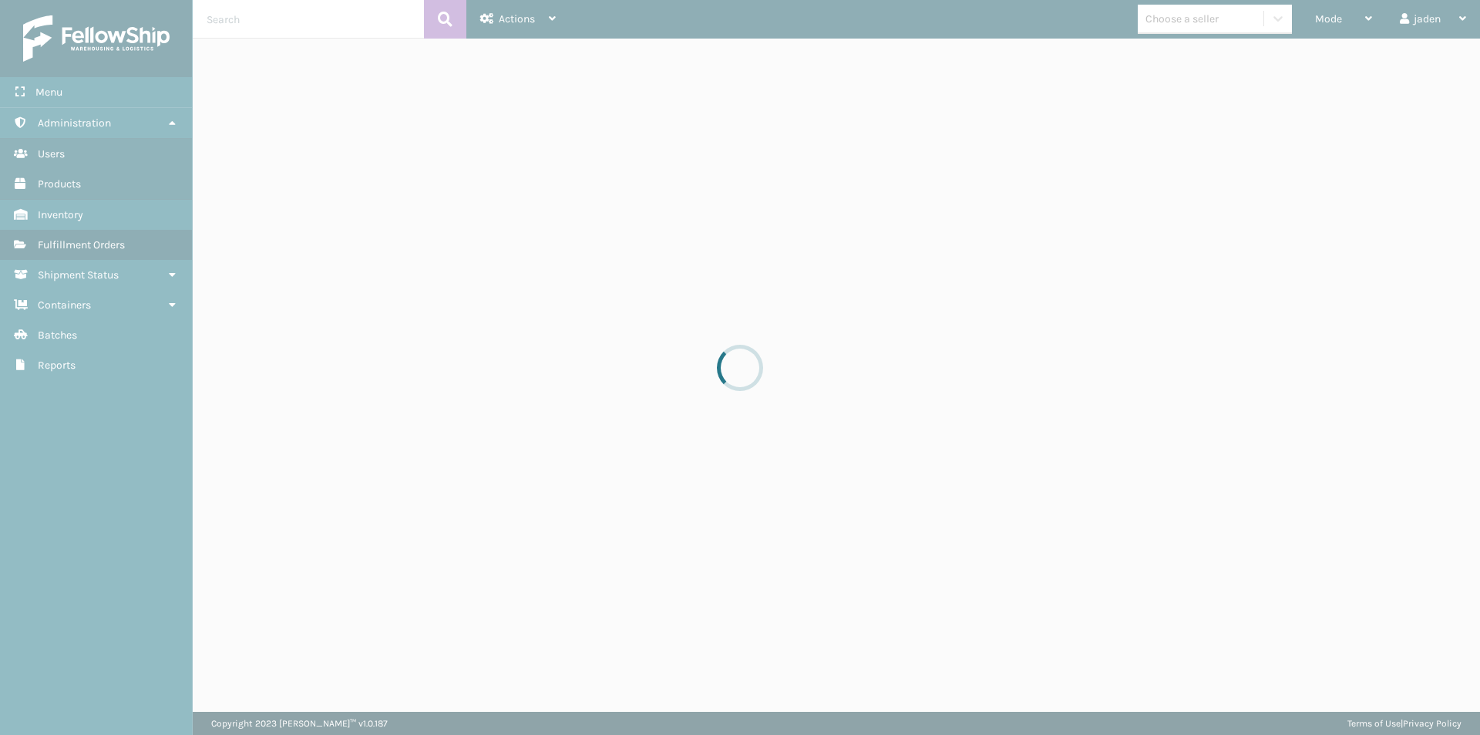
click at [1339, 15] on span "Mode" at bounding box center [1328, 18] width 27 height 13
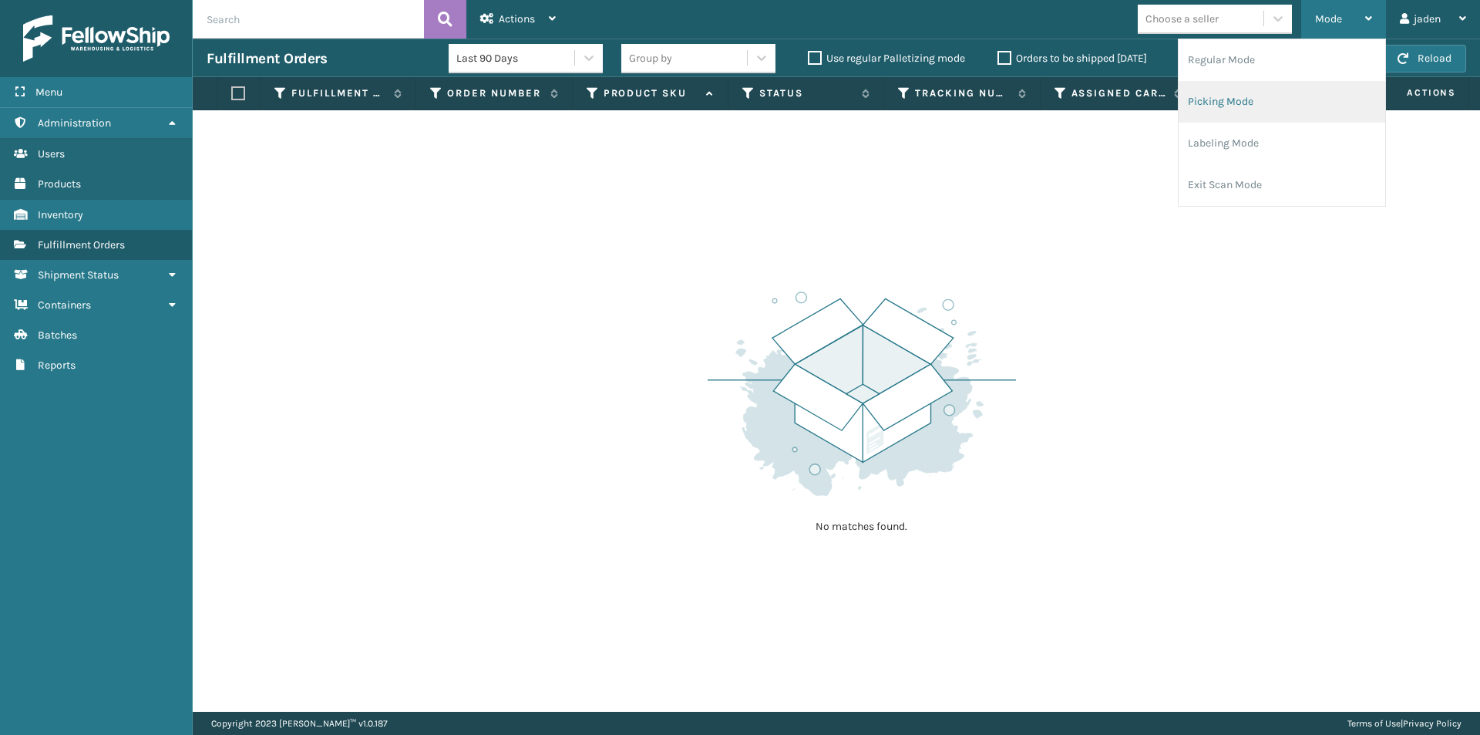
click at [1241, 106] on li "Picking Mode" at bounding box center [1282, 102] width 207 height 42
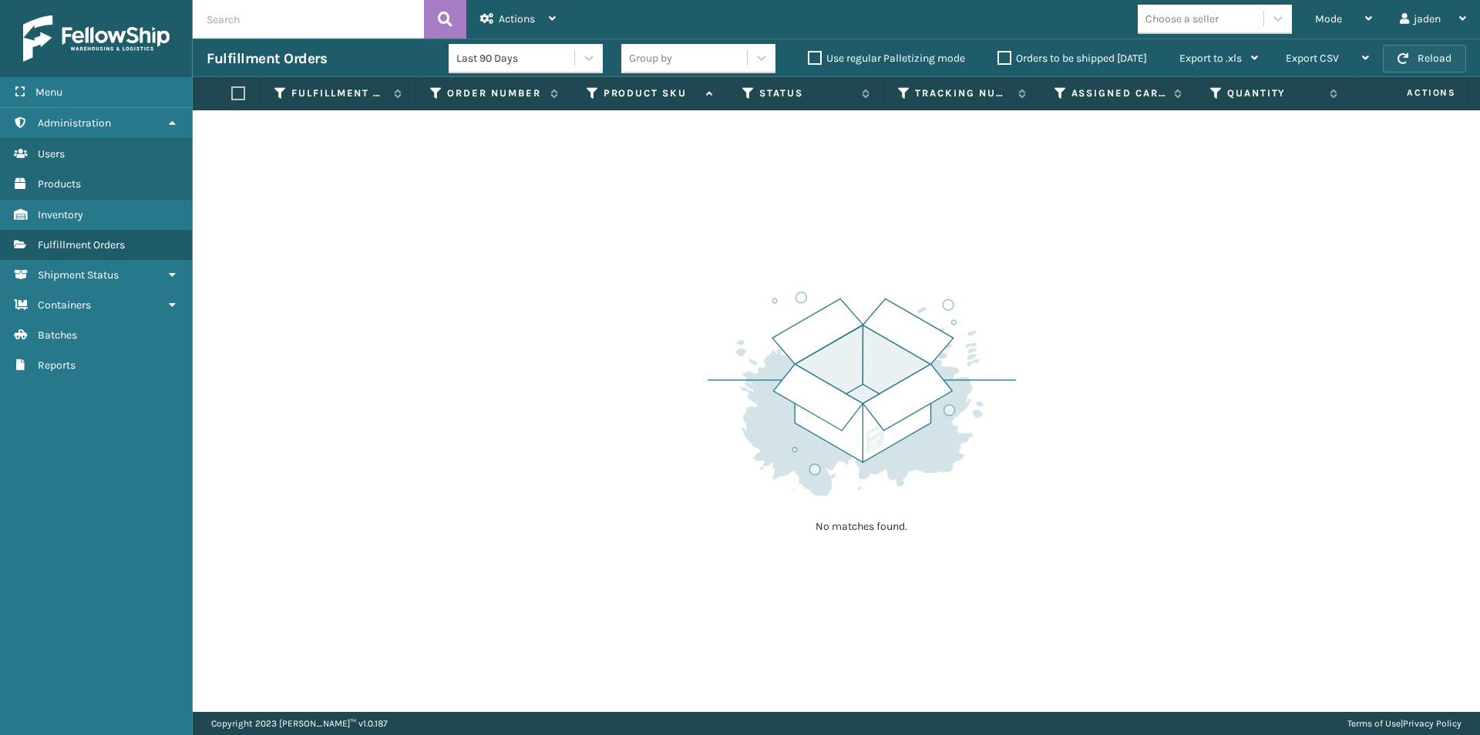
click at [1399, 68] on button "Reload" at bounding box center [1424, 59] width 83 height 28
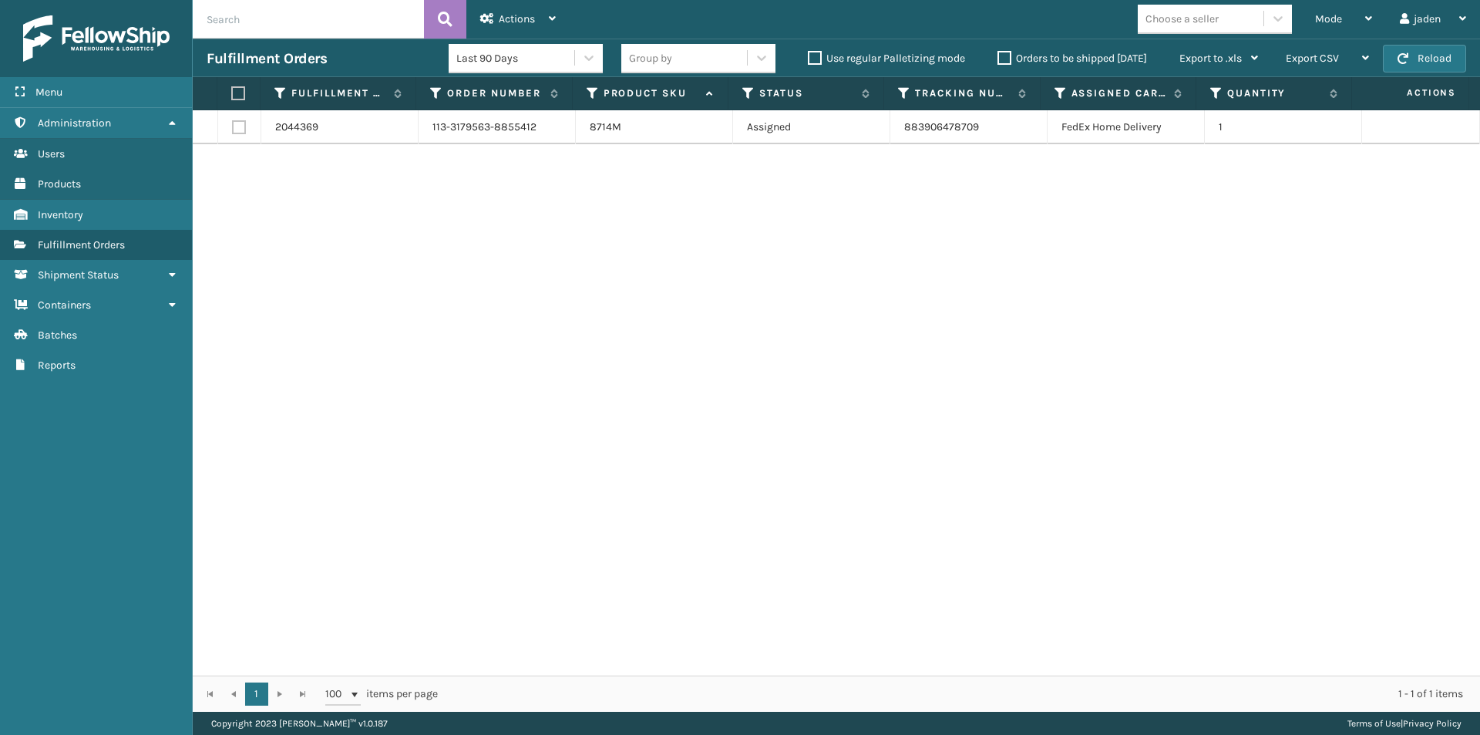
click at [234, 91] on label at bounding box center [236, 93] width 10 height 14
click at [232, 91] on input "checkbox" at bounding box center [231, 94] width 1 height 10
checkbox input "true"
click at [1405, 59] on span "button" at bounding box center [1403, 58] width 11 height 11
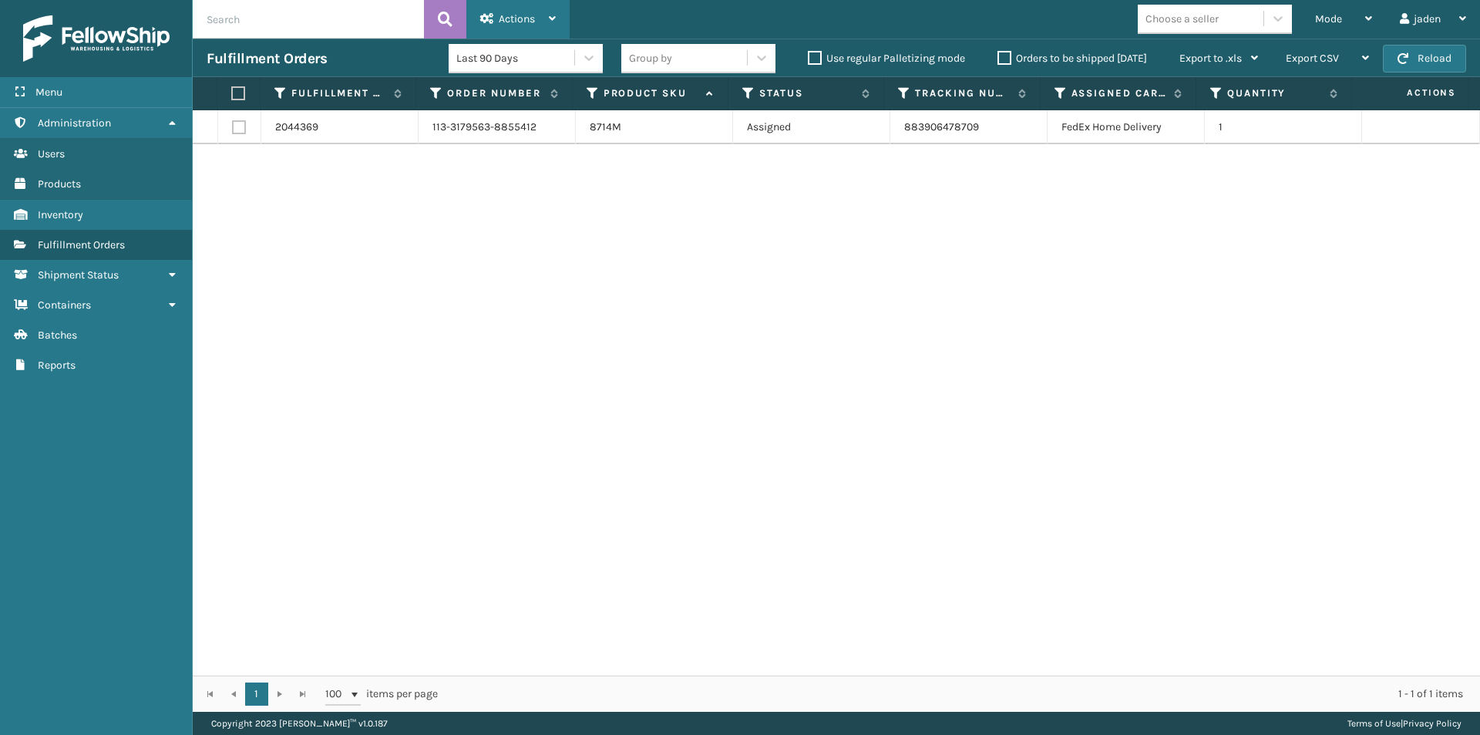
click at [530, 23] on span "Actions" at bounding box center [517, 18] width 36 height 13
click at [242, 102] on th at bounding box center [238, 93] width 43 height 33
click at [236, 95] on label at bounding box center [236, 93] width 10 height 14
click at [232, 95] on input "checkbox" at bounding box center [231, 94] width 1 height 10
checkbox input "true"
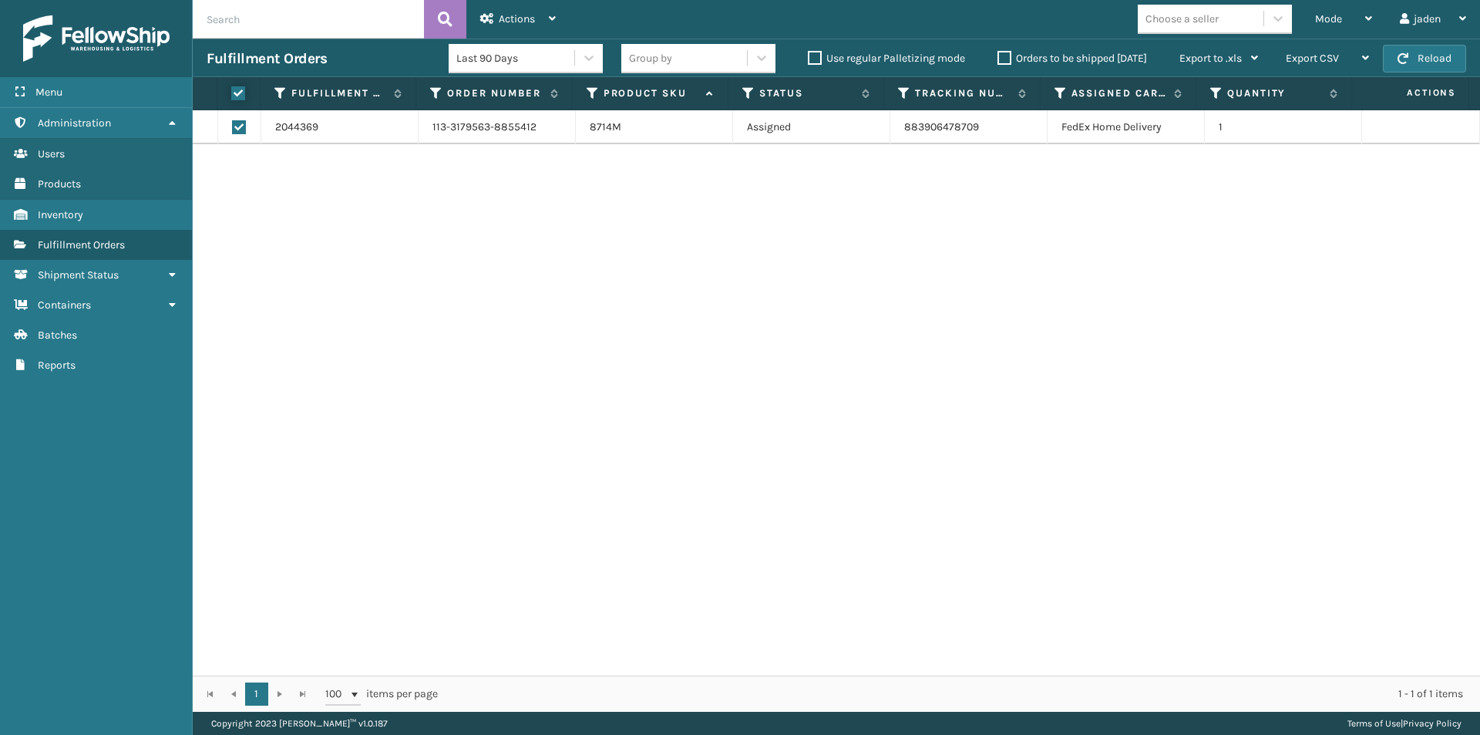
checkbox input "true"
click at [545, 15] on div "Actions" at bounding box center [518, 19] width 76 height 39
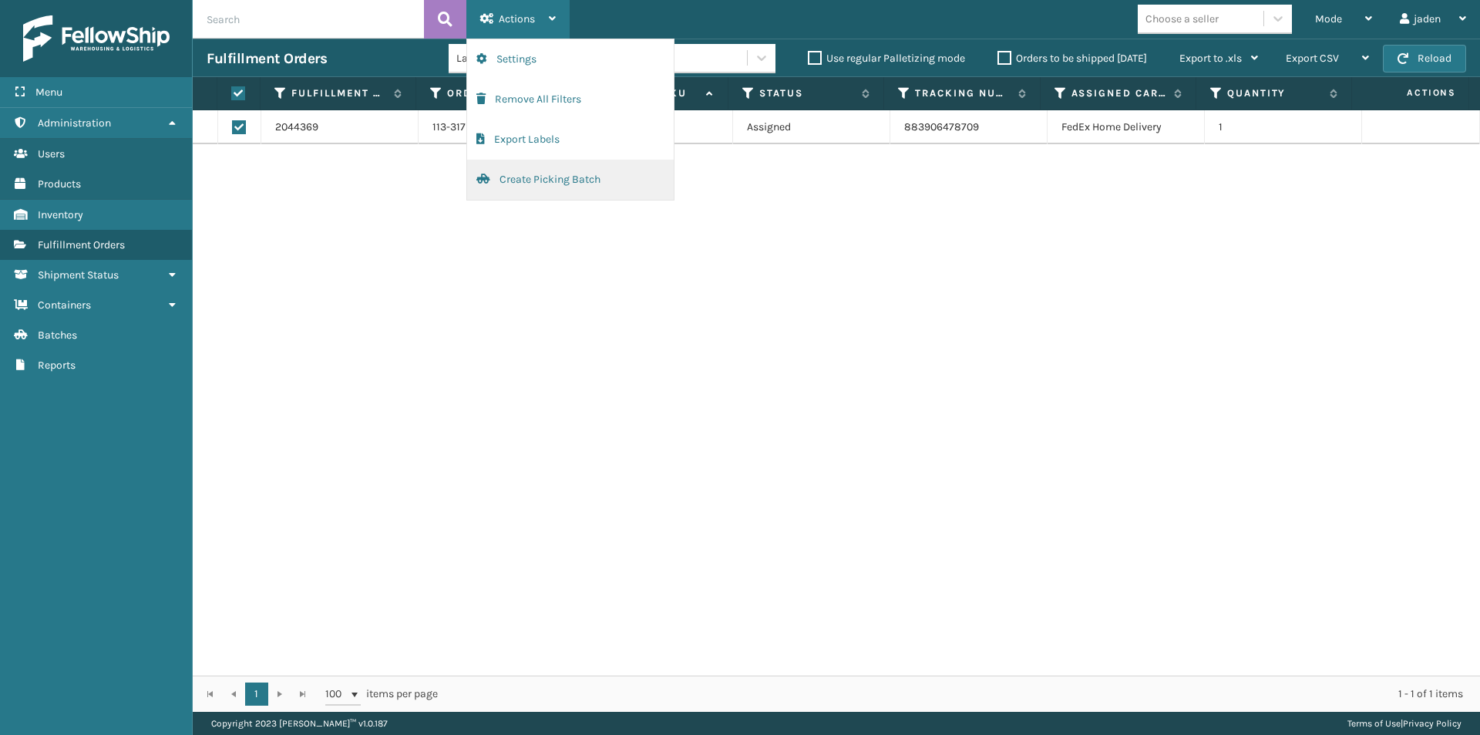
click at [547, 180] on button "Create Picking Batch" at bounding box center [570, 180] width 207 height 40
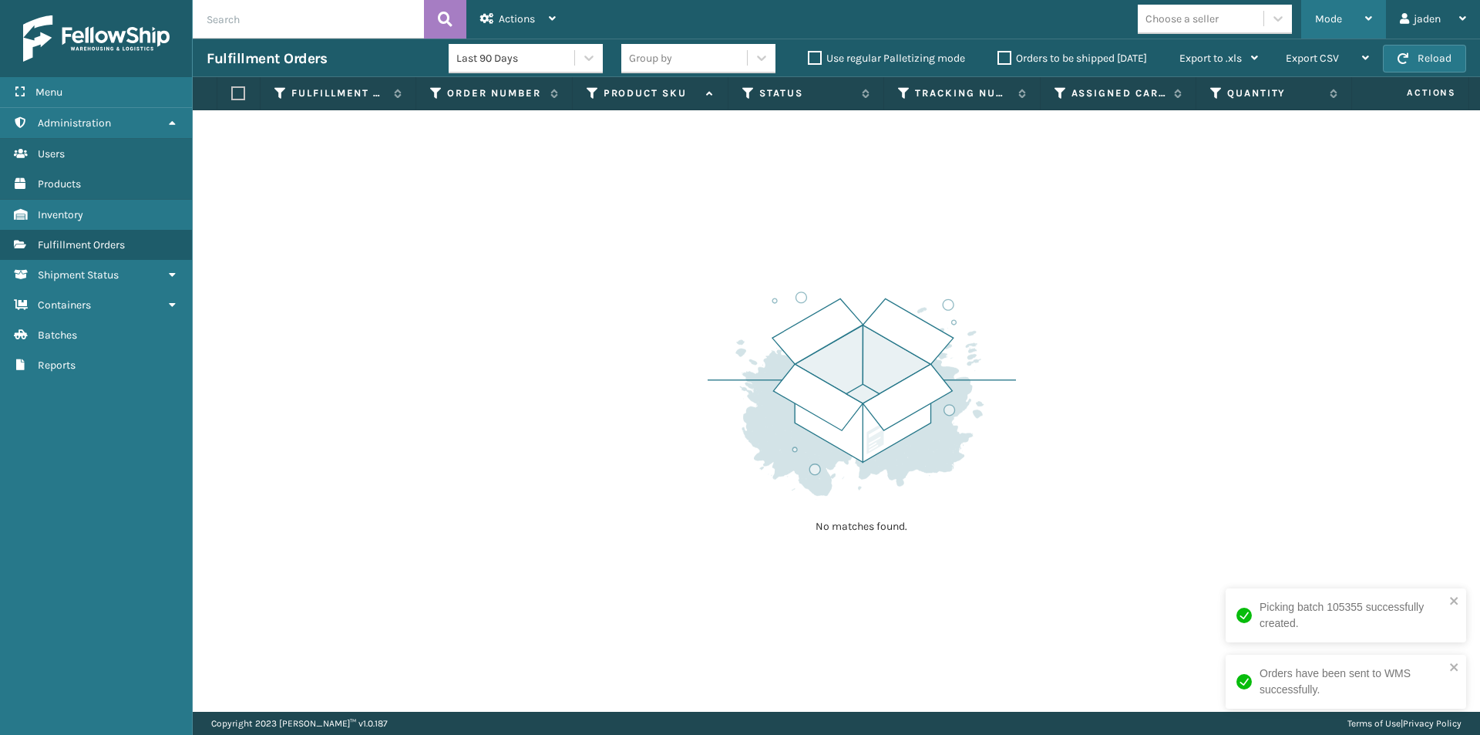
click at [1329, 11] on div "Mode" at bounding box center [1343, 19] width 57 height 39
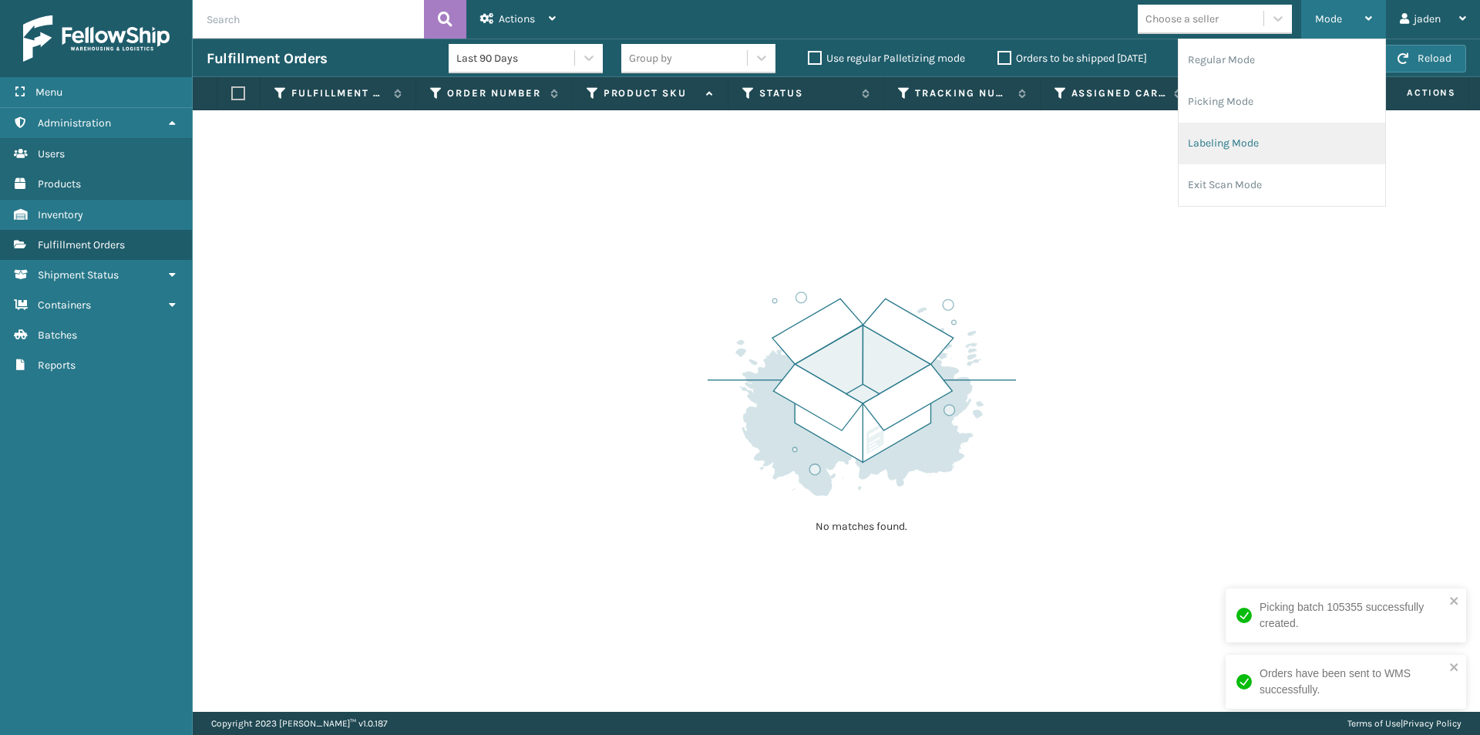
click at [1239, 146] on li "Labeling Mode" at bounding box center [1282, 144] width 207 height 42
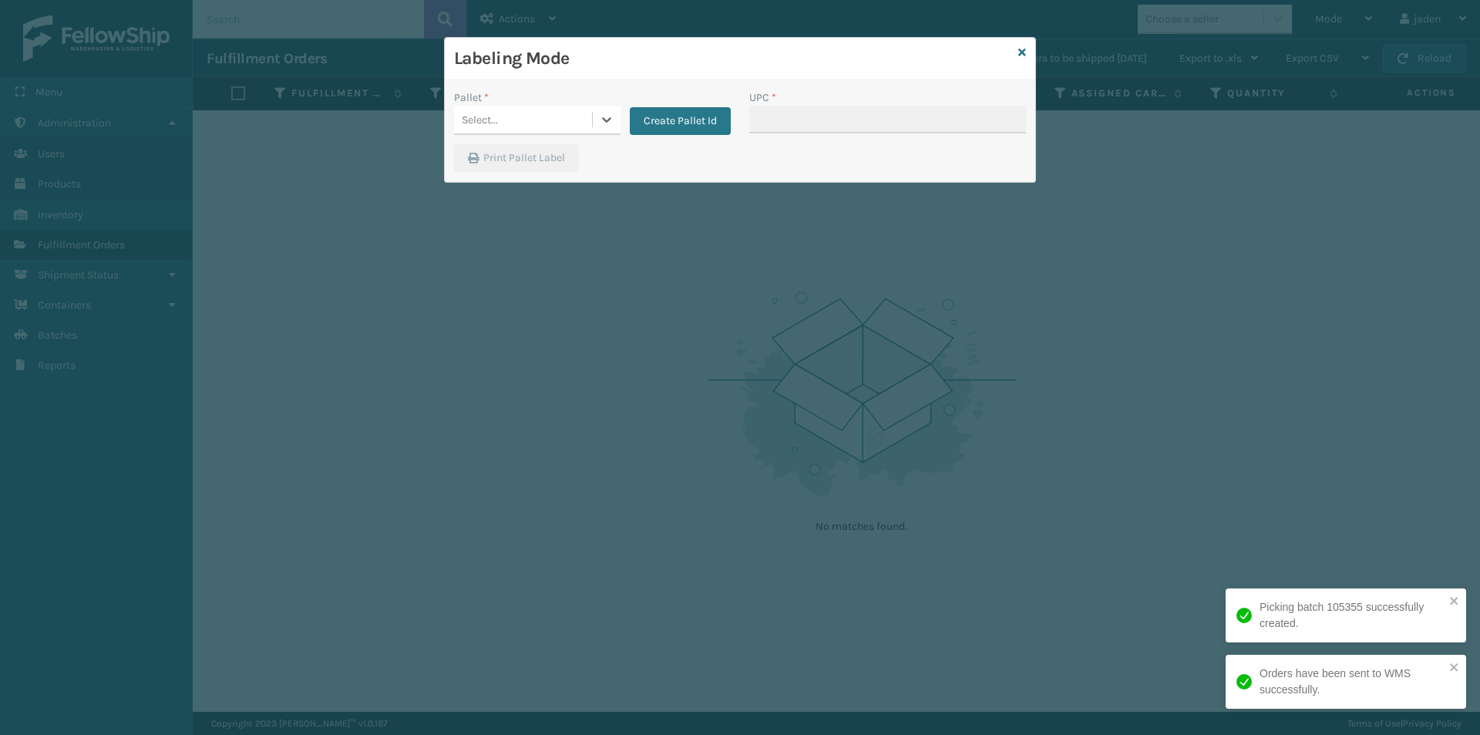
click at [564, 123] on div "Select..." at bounding box center [523, 119] width 138 height 25
drag, startPoint x: 533, startPoint y: 150, endPoint x: 772, endPoint y: 118, distance: 241.1
click at [533, 150] on div "FDXG-3N99F3C5AH" at bounding box center [537, 158] width 167 height 29
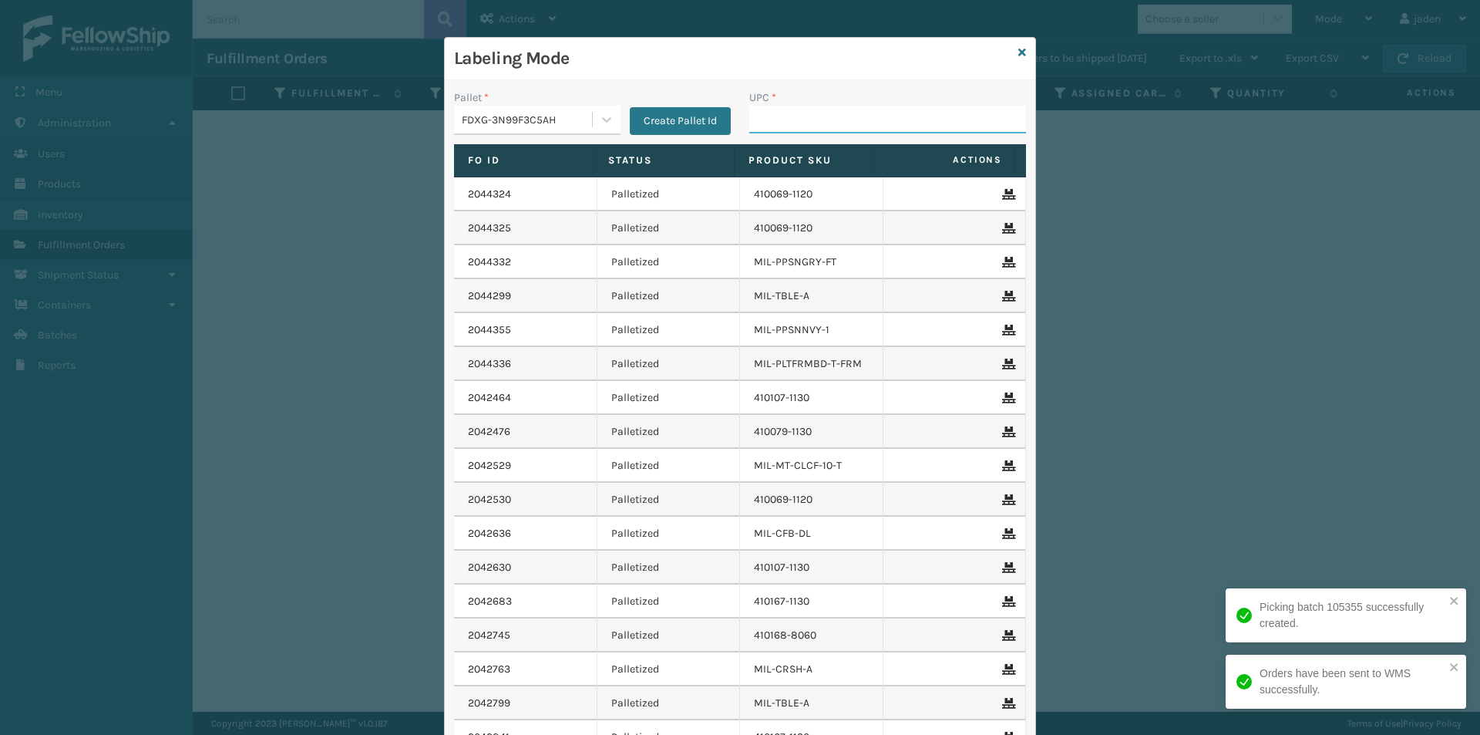
click at [840, 111] on input "UPC *" at bounding box center [887, 120] width 277 height 28
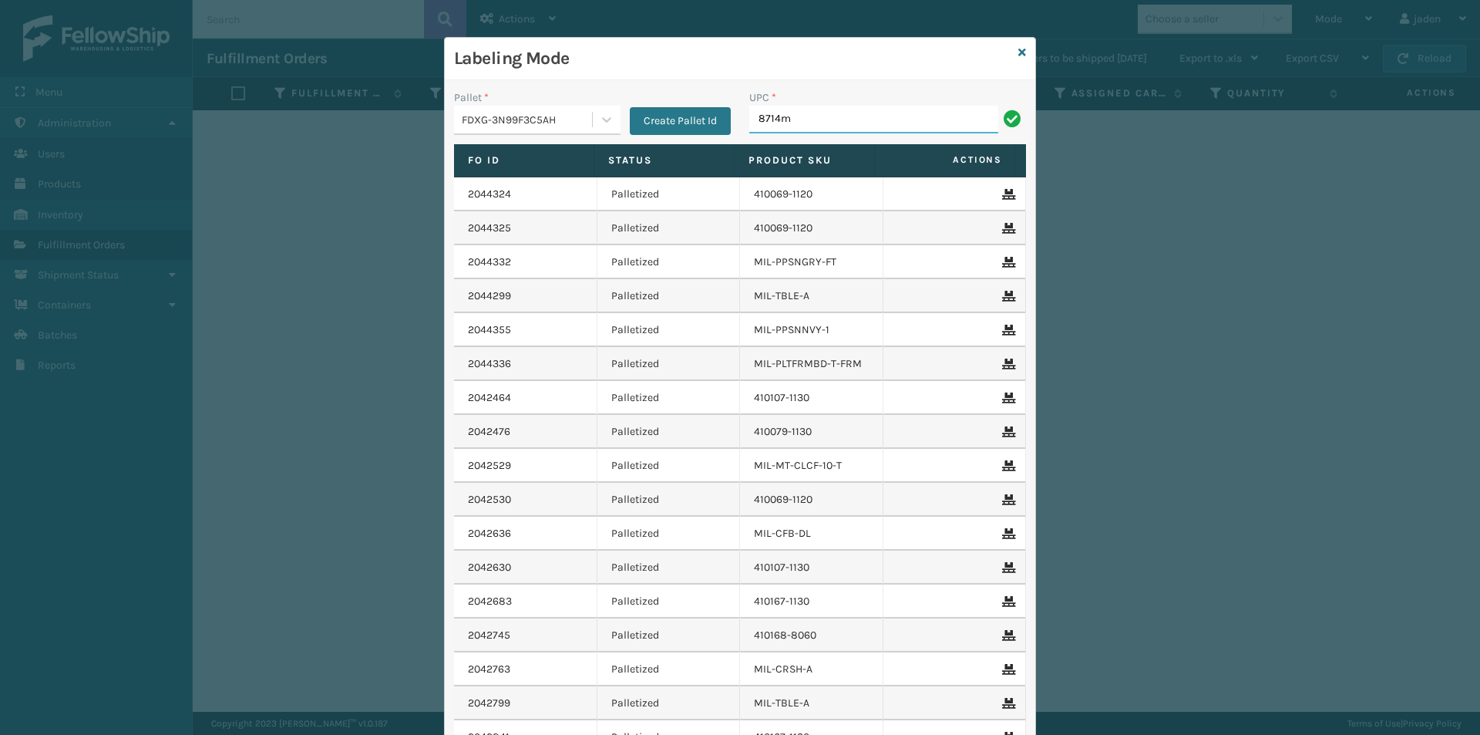
type input "8714m"
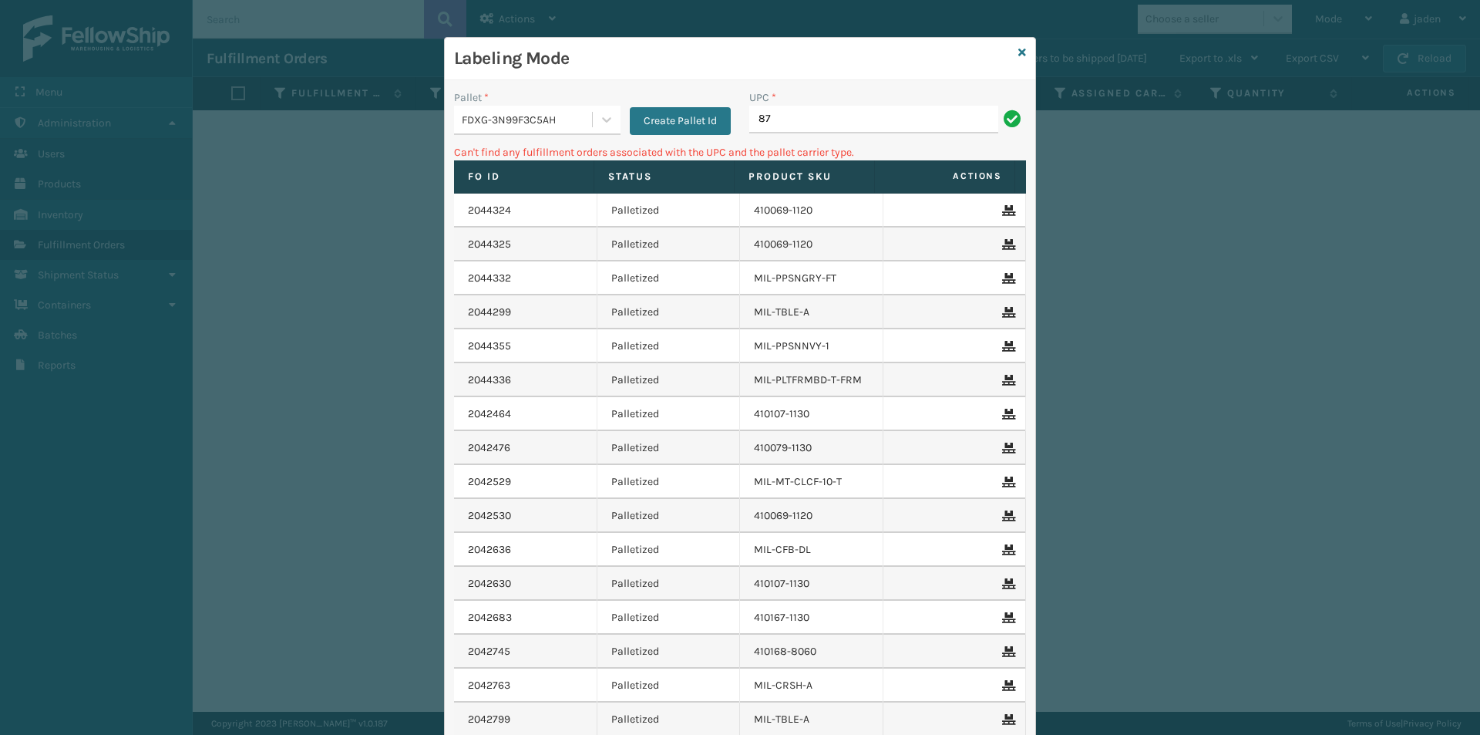
type input "8"
type input "8714M"
click at [1019, 48] on icon at bounding box center [1023, 52] width 8 height 11
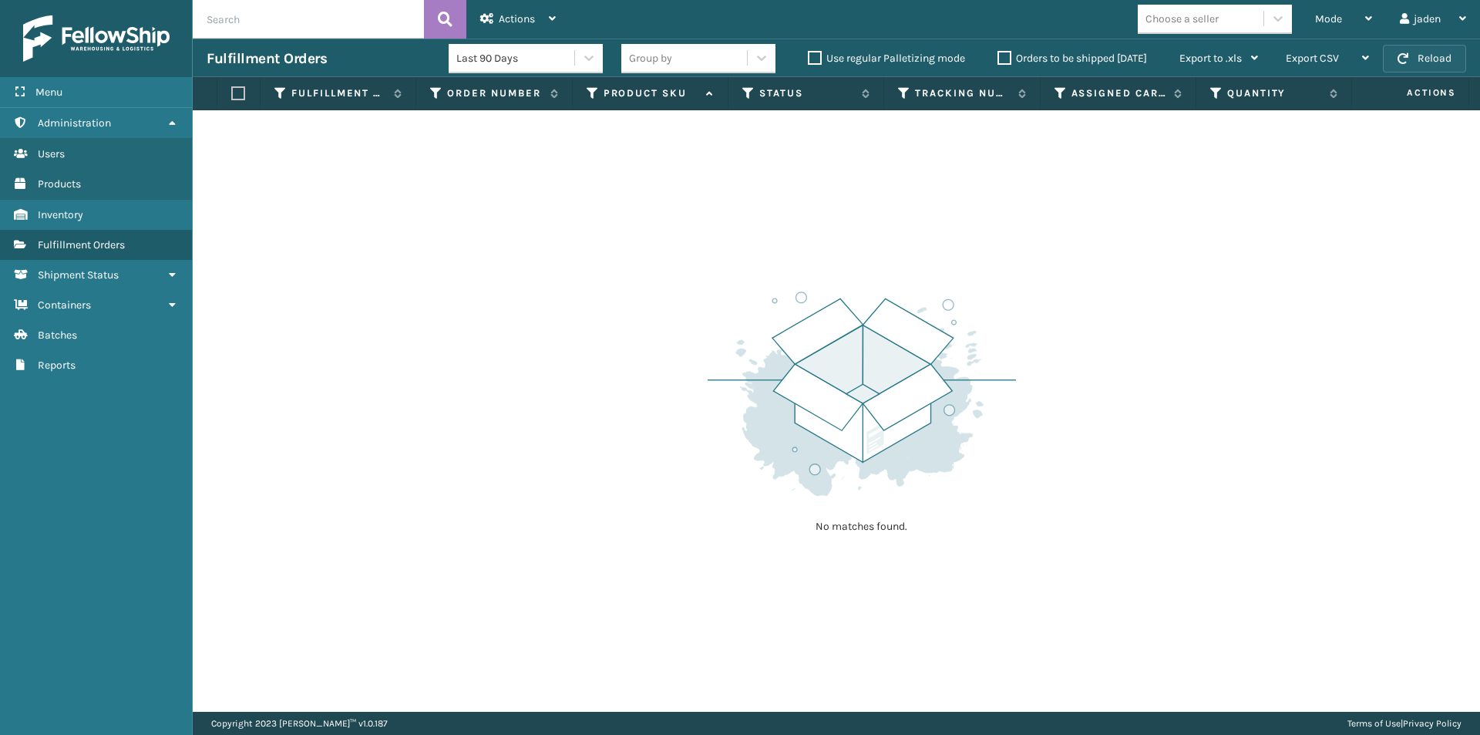
click at [1409, 60] on span "button" at bounding box center [1403, 58] width 11 height 11
click at [1346, 30] on div "Mode" at bounding box center [1343, 19] width 57 height 39
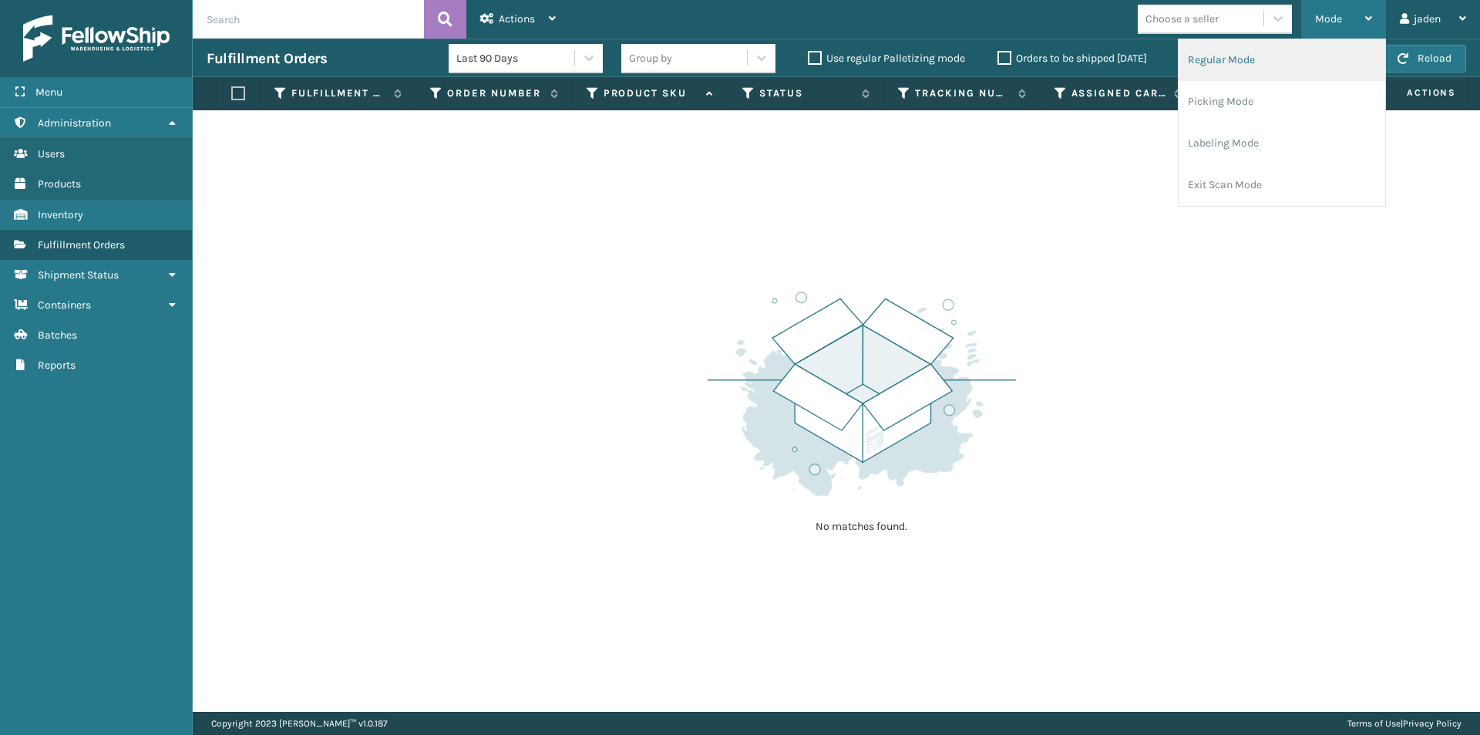
click at [1223, 62] on li "Regular Mode" at bounding box center [1282, 60] width 207 height 42
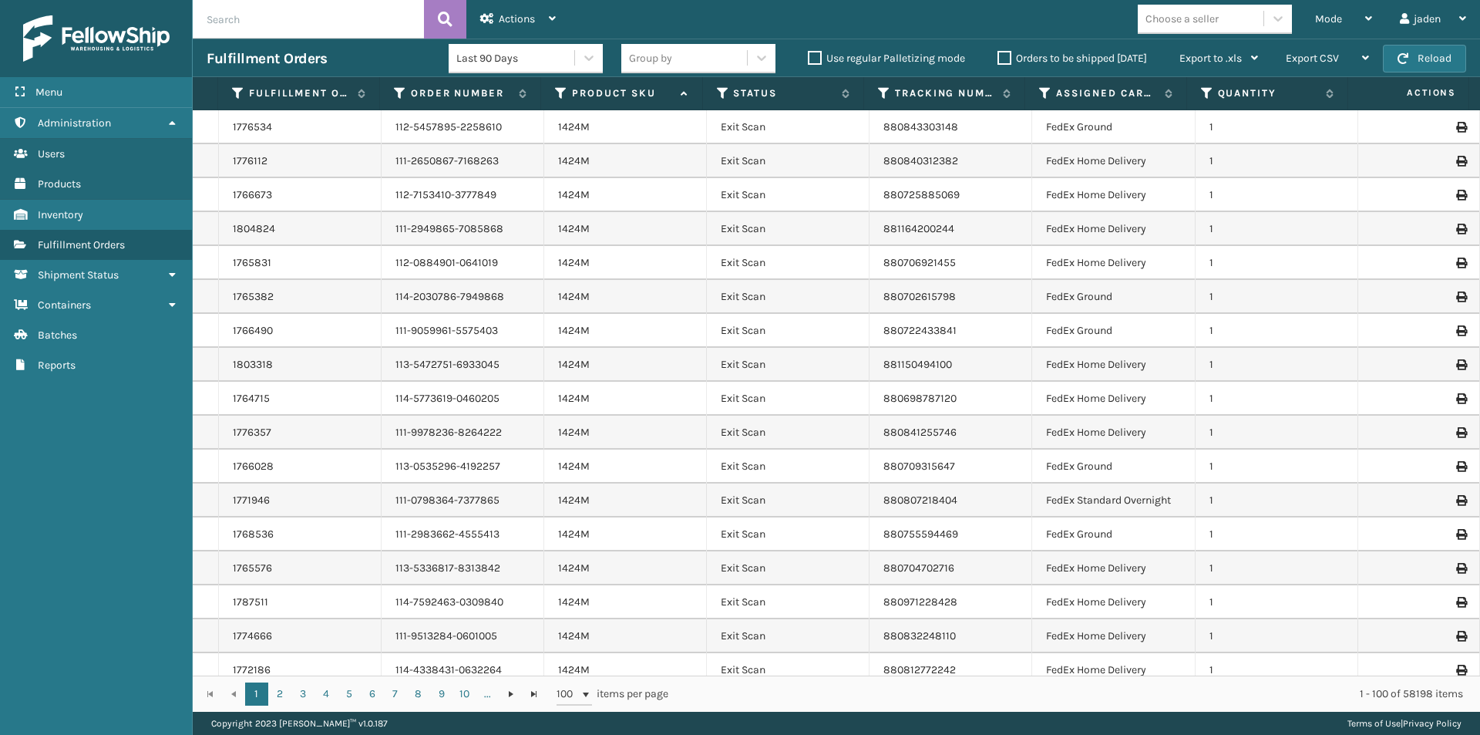
click at [714, 94] on th "Status" at bounding box center [783, 93] width 161 height 33
click at [721, 93] on icon at bounding box center [723, 93] width 12 height 14
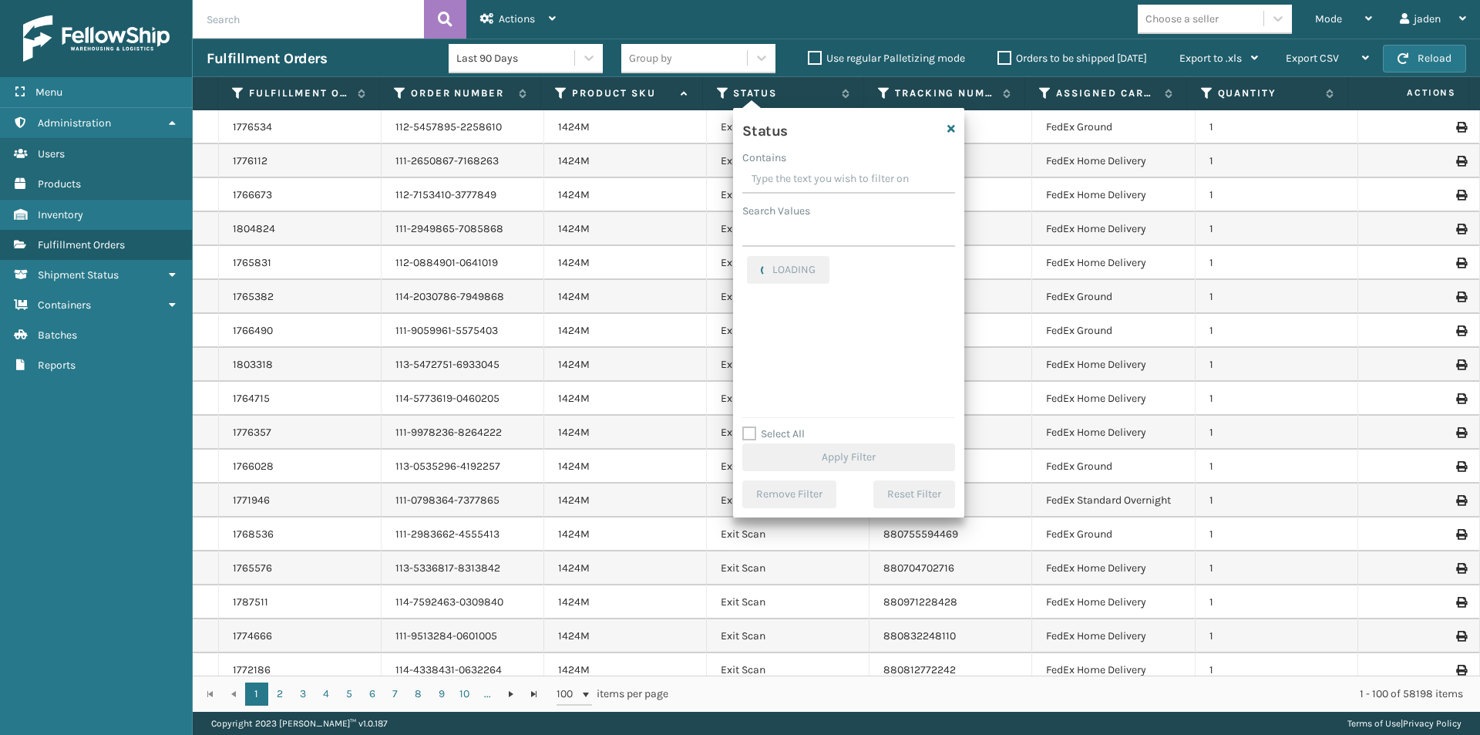
drag, startPoint x: 854, startPoint y: 181, endPoint x: 798, endPoint y: 167, distance: 58.0
click at [798, 167] on input "Contains" at bounding box center [849, 180] width 213 height 28
drag, startPoint x: 866, startPoint y: 160, endPoint x: 804, endPoint y: 153, distance: 62.0
click at [804, 153] on div "Contains" at bounding box center [849, 158] width 213 height 16
drag, startPoint x: 858, startPoint y: 179, endPoint x: 822, endPoint y: 173, distance: 36.6
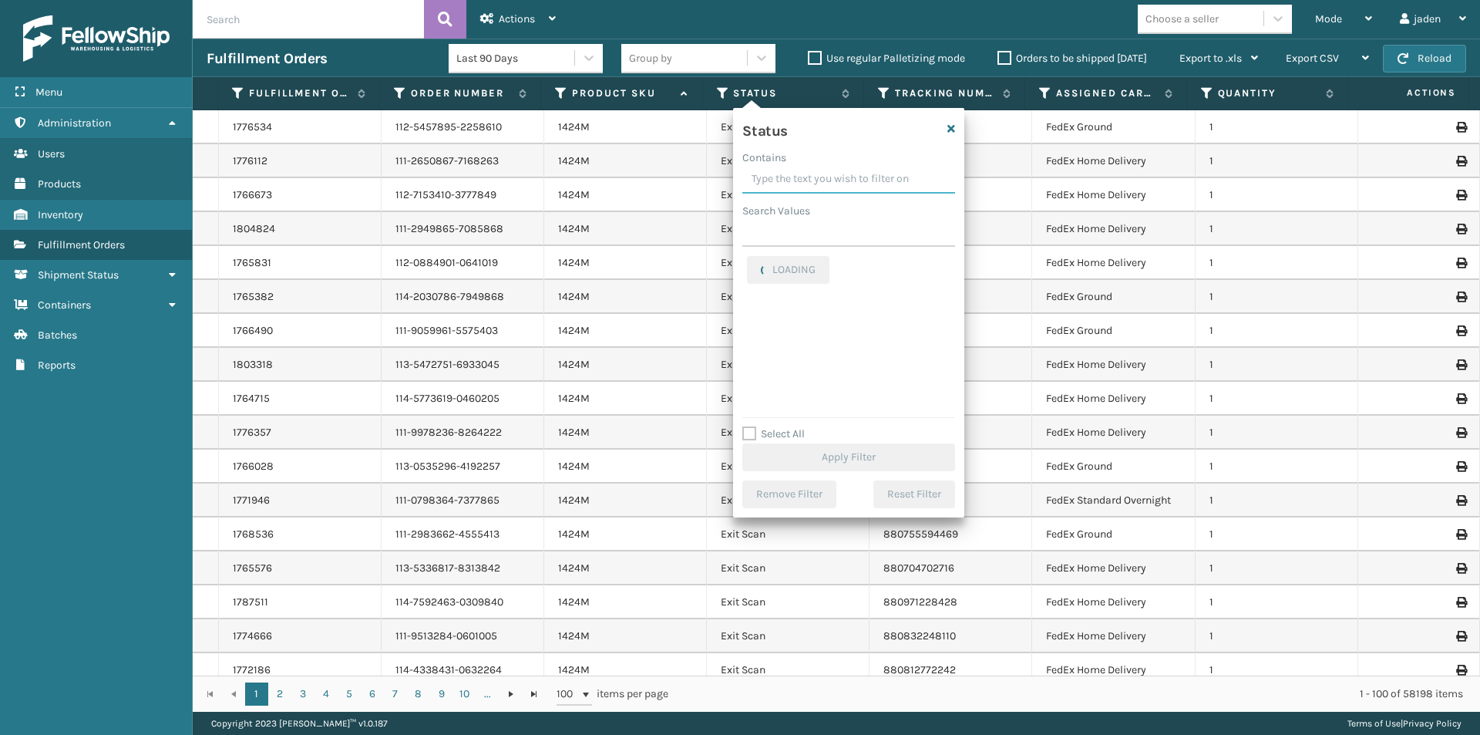
click at [822, 173] on input "Contains" at bounding box center [849, 180] width 213 height 28
click at [749, 322] on label "Picking" at bounding box center [774, 326] width 55 height 13
click at [748, 322] on input "Picking" at bounding box center [747, 323] width 1 height 10
checkbox input "true"
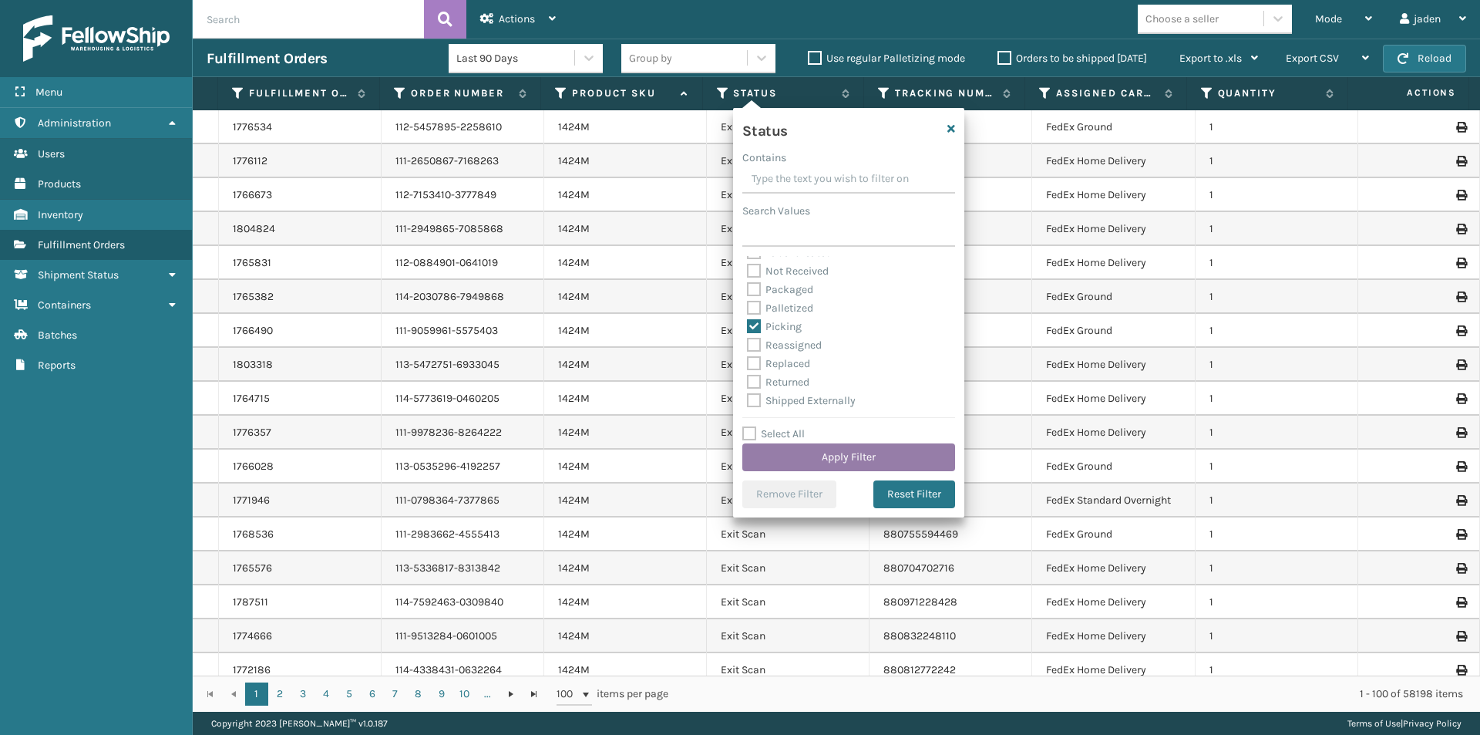
click at [793, 457] on button "Apply Filter" at bounding box center [849, 457] width 213 height 28
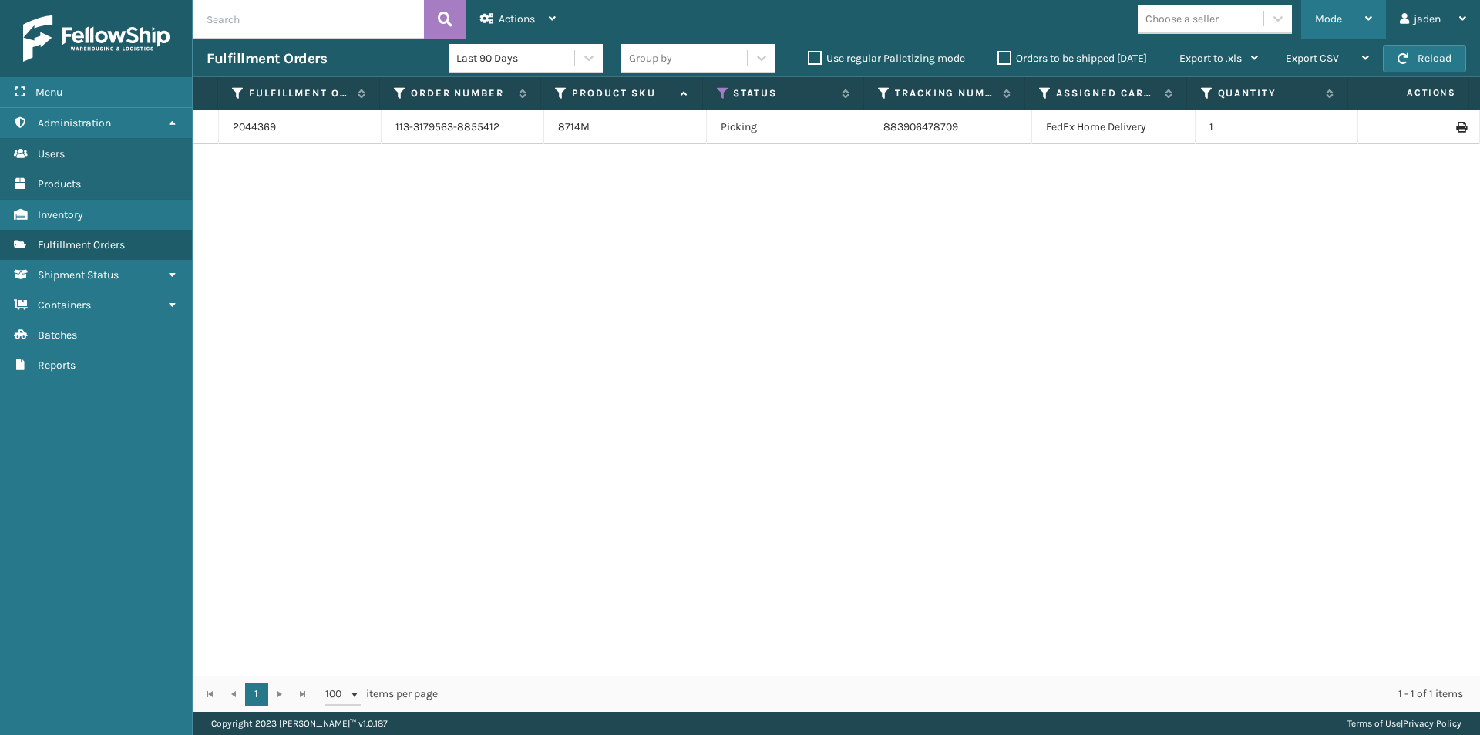
click at [1329, 20] on span "Mode" at bounding box center [1328, 18] width 27 height 13
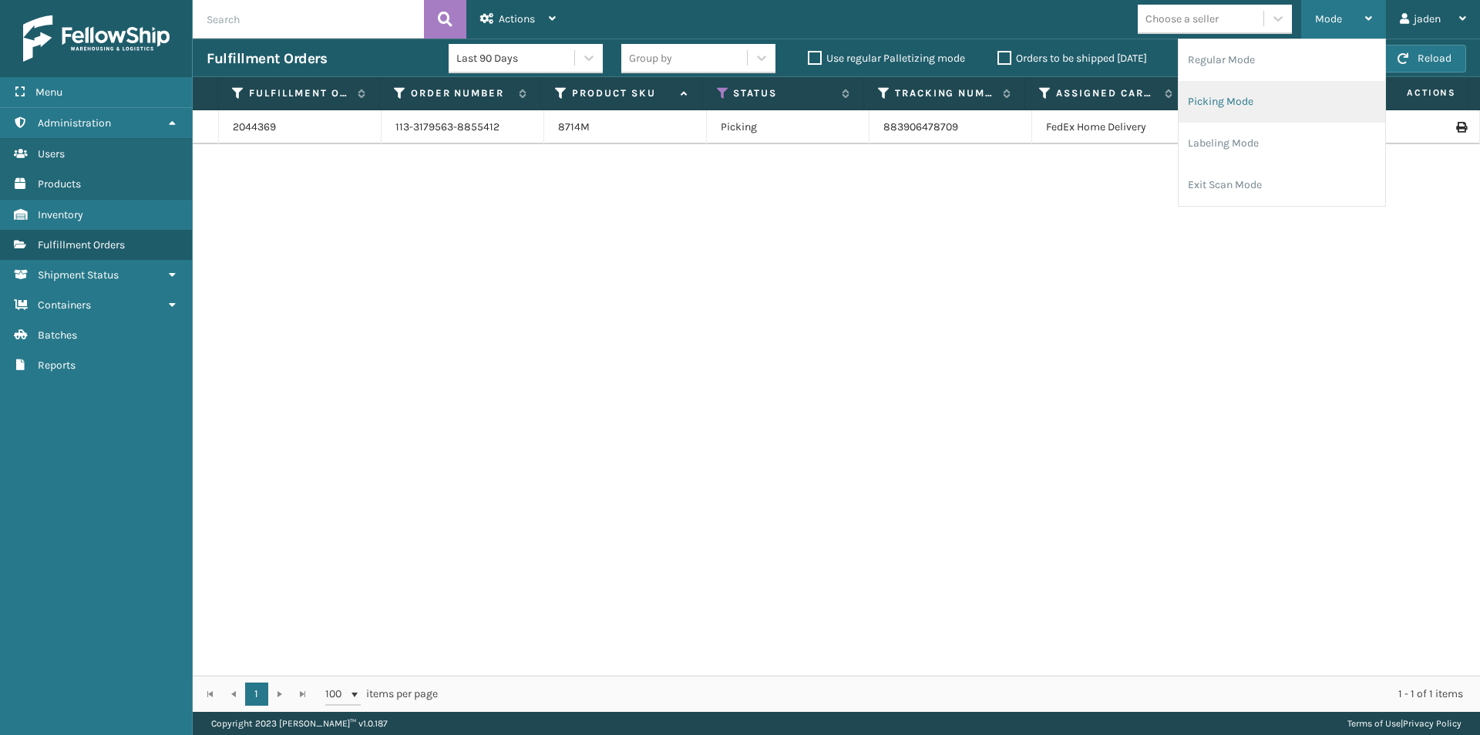
click at [1285, 86] on li "Picking Mode" at bounding box center [1282, 102] width 207 height 42
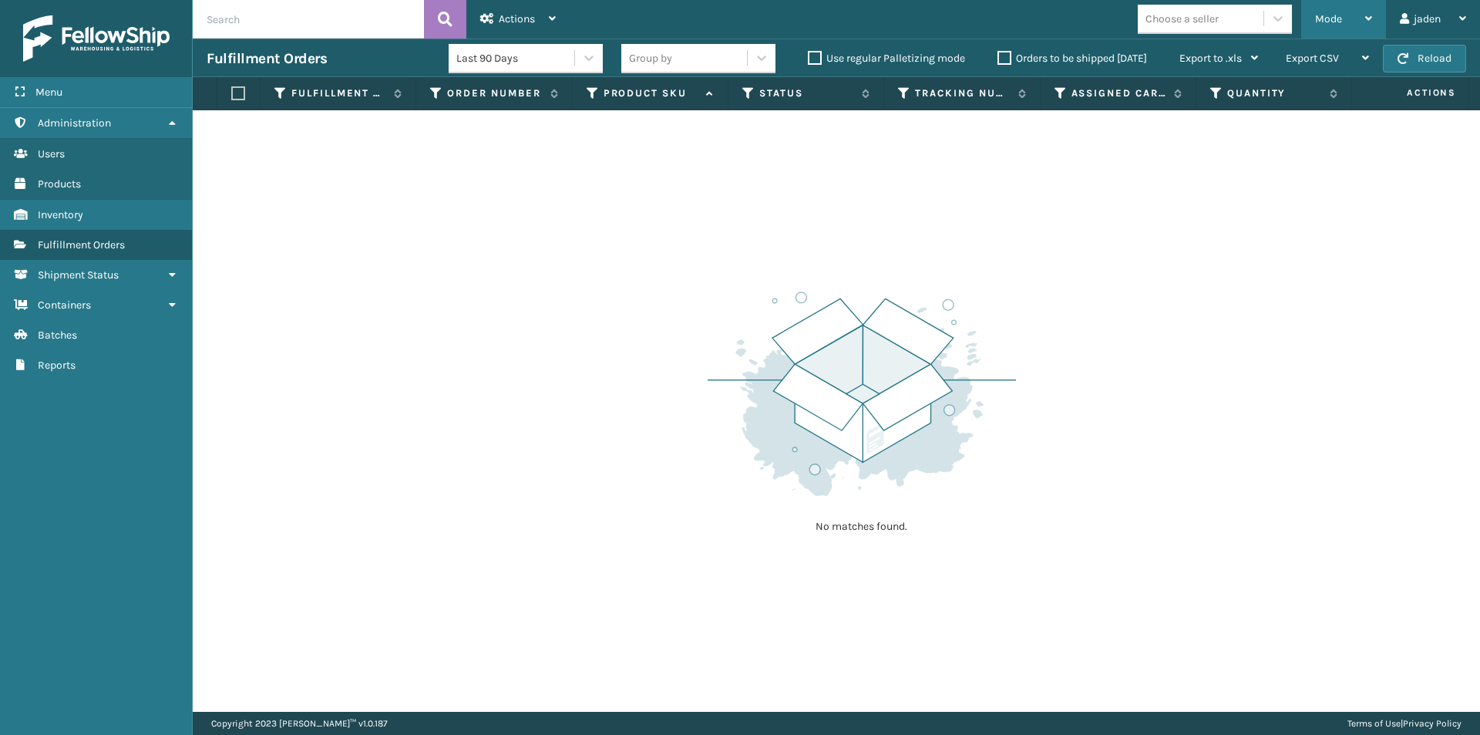
click at [1327, 22] on span "Mode" at bounding box center [1328, 18] width 27 height 13
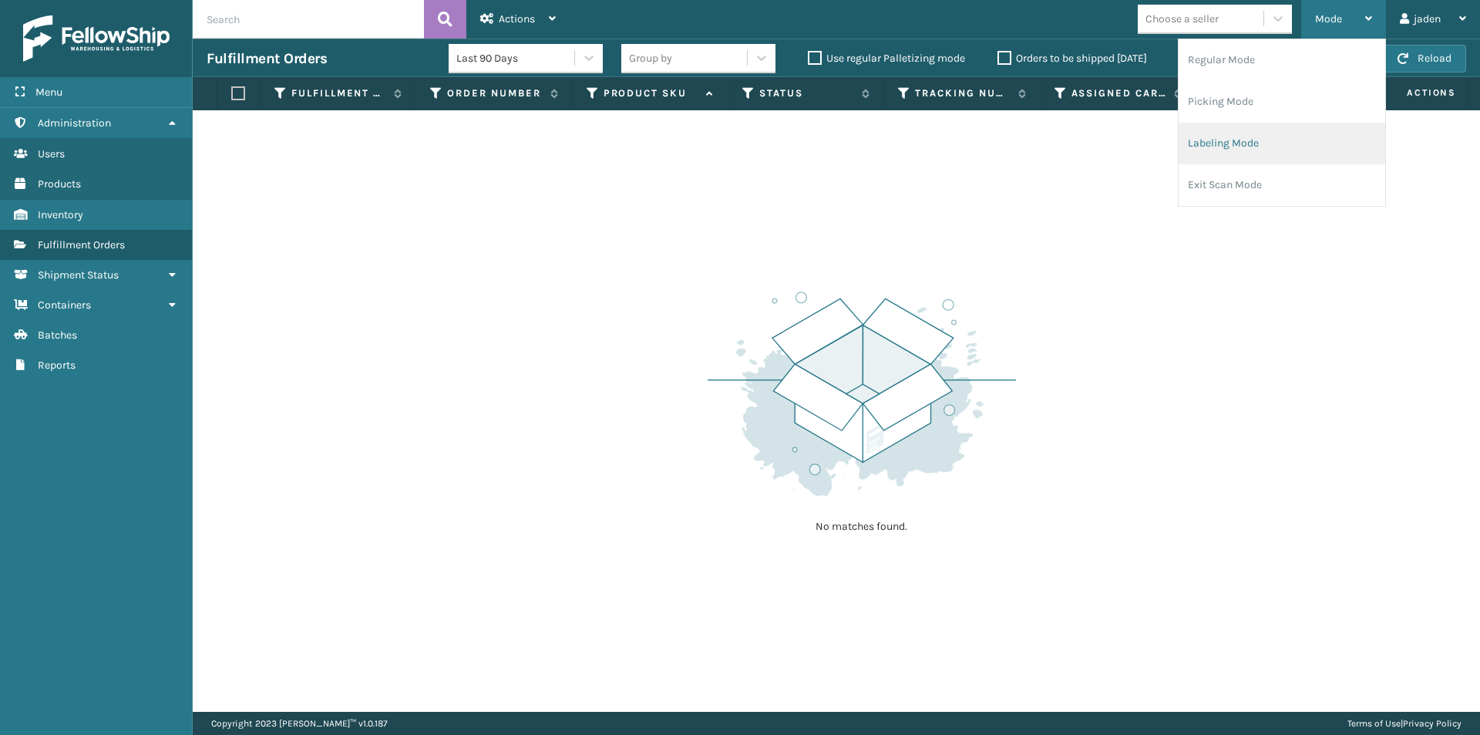
click at [1255, 154] on li "Labeling Mode" at bounding box center [1282, 144] width 207 height 42
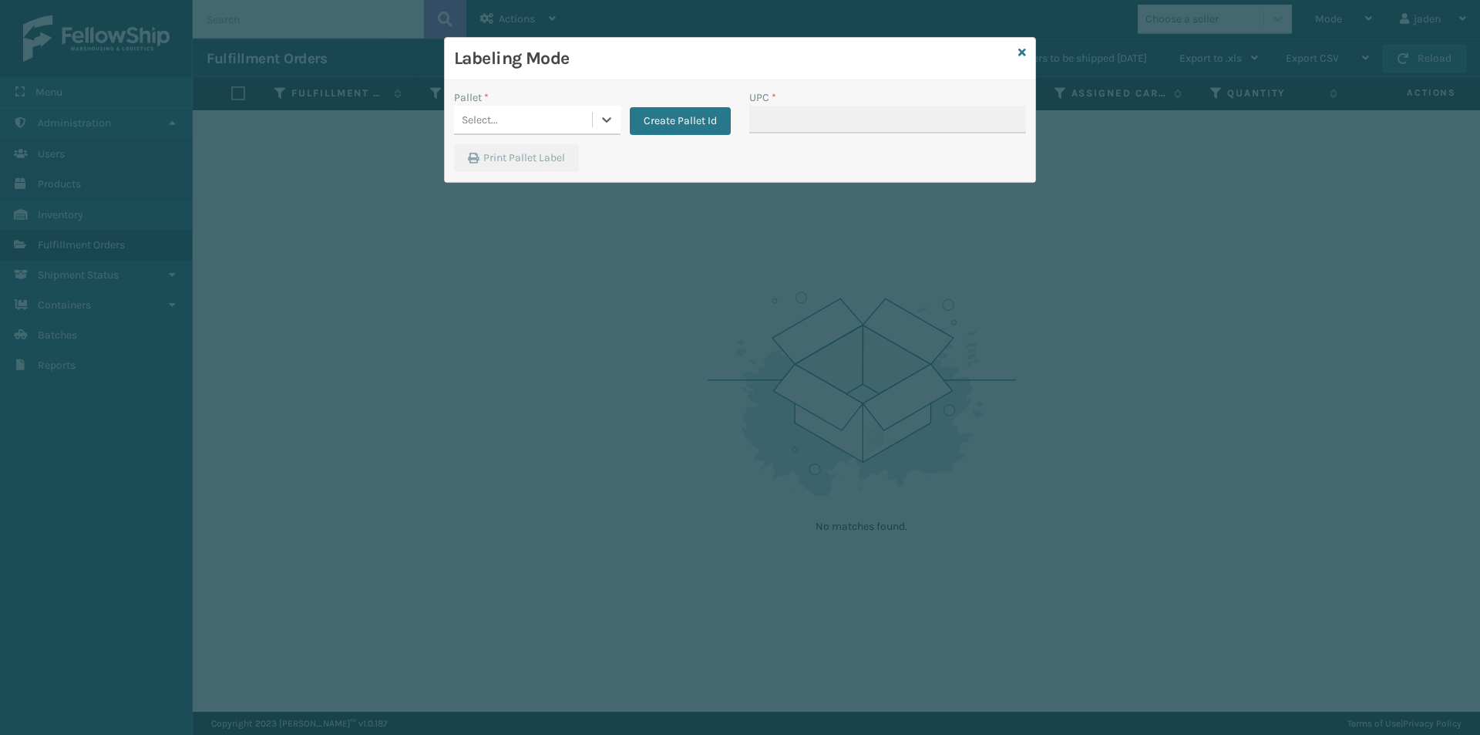
click at [595, 118] on div at bounding box center [607, 120] width 28 height 28
click at [561, 142] on div "FDXG-3N99F3C5AH UPSG-7Q3QDCJK4R" at bounding box center [537, 172] width 167 height 63
drag, startPoint x: 561, startPoint y: 157, endPoint x: 773, endPoint y: 126, distance: 214.2
click at [561, 157] on div "FDXG-3N99F3C5AH" at bounding box center [537, 158] width 167 height 29
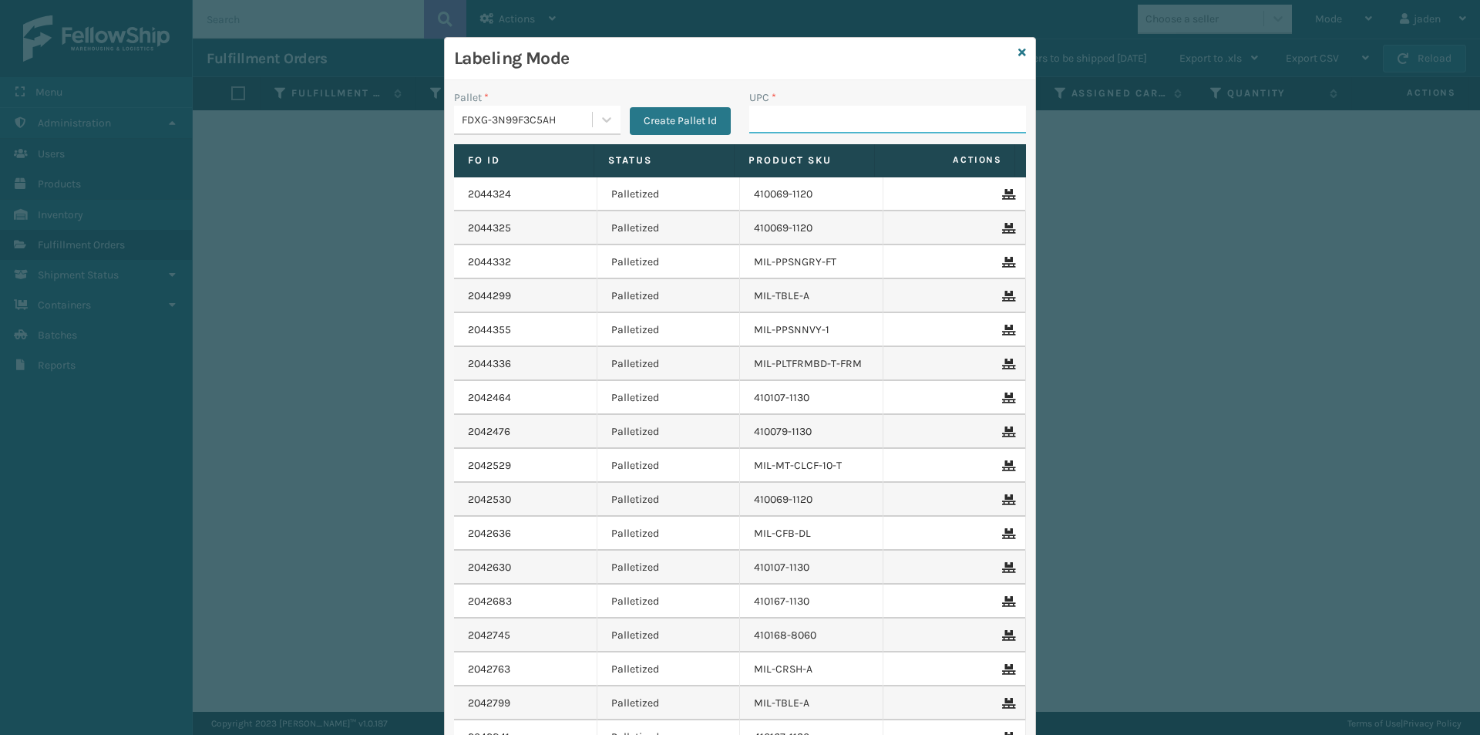
click at [814, 121] on input "UPC *" at bounding box center [887, 120] width 277 height 28
type input "080313087141"
click at [1019, 51] on icon at bounding box center [1023, 52] width 8 height 11
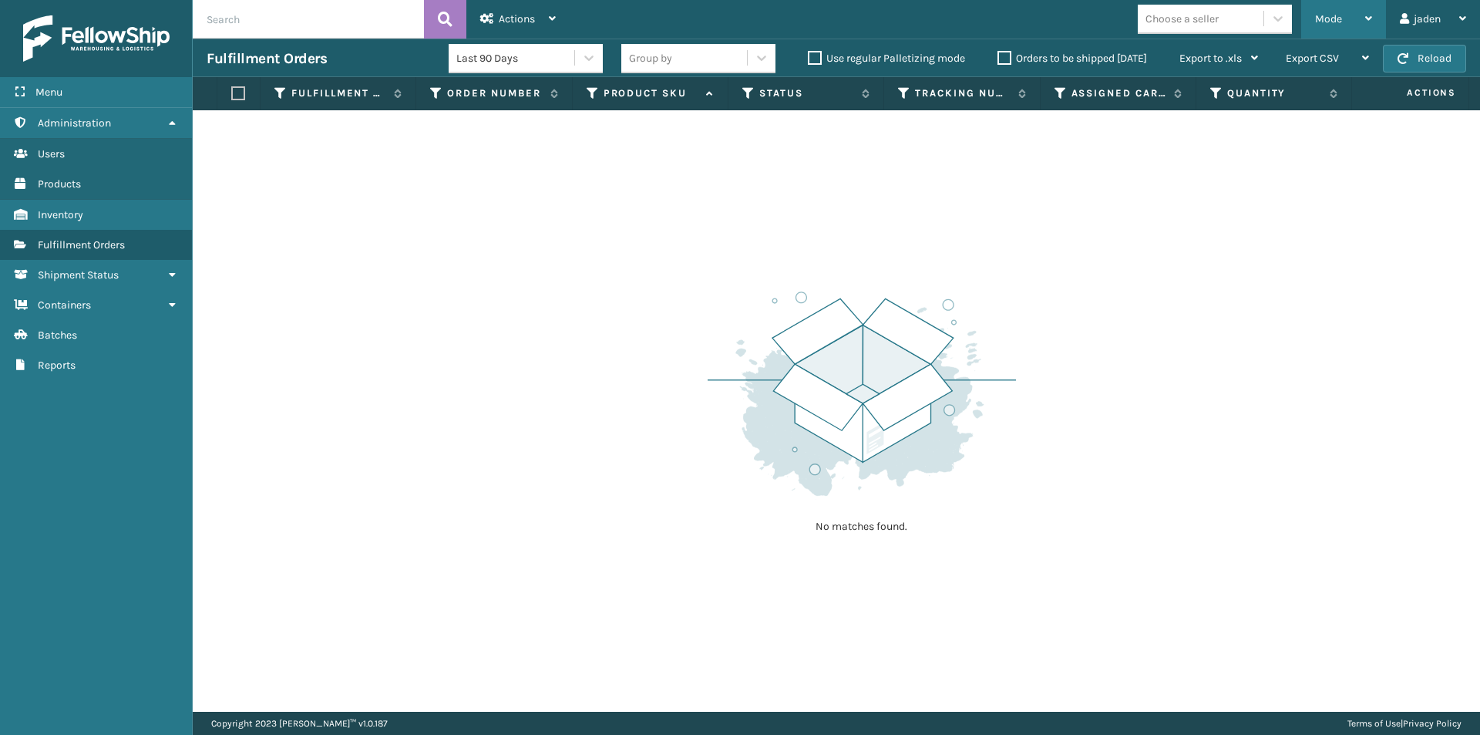
click at [1340, 19] on span "Mode" at bounding box center [1328, 18] width 27 height 13
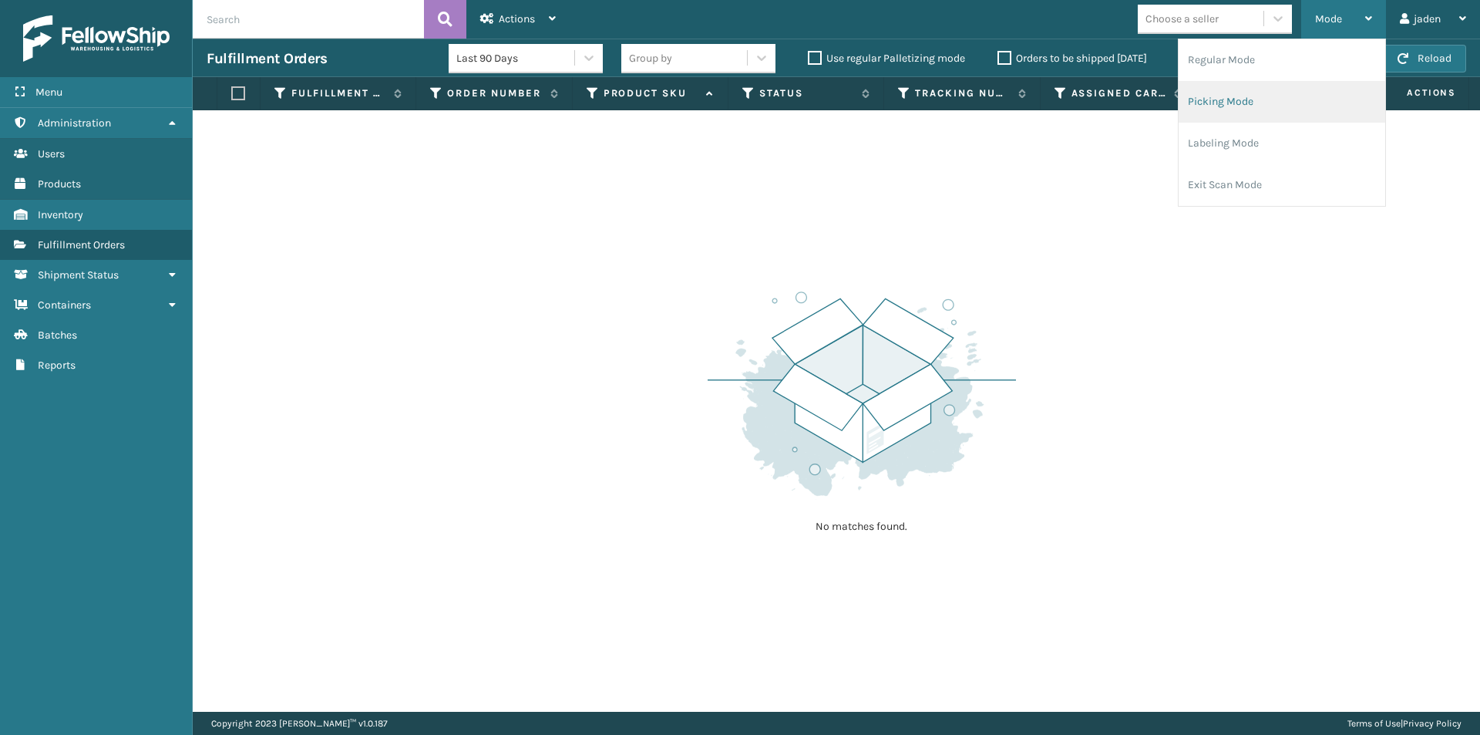
click at [1265, 89] on li "Picking Mode" at bounding box center [1282, 102] width 207 height 42
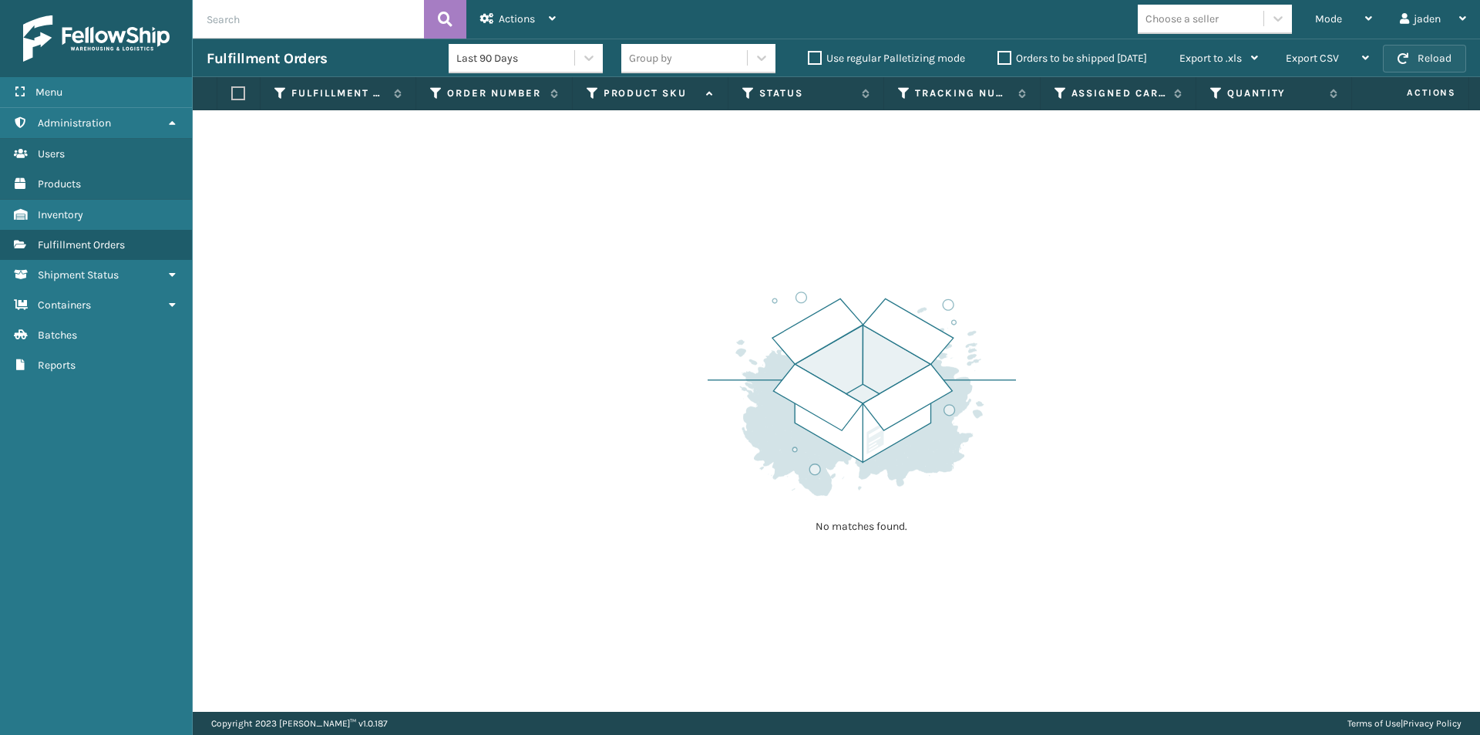
click at [1427, 49] on button "Reload" at bounding box center [1424, 59] width 83 height 28
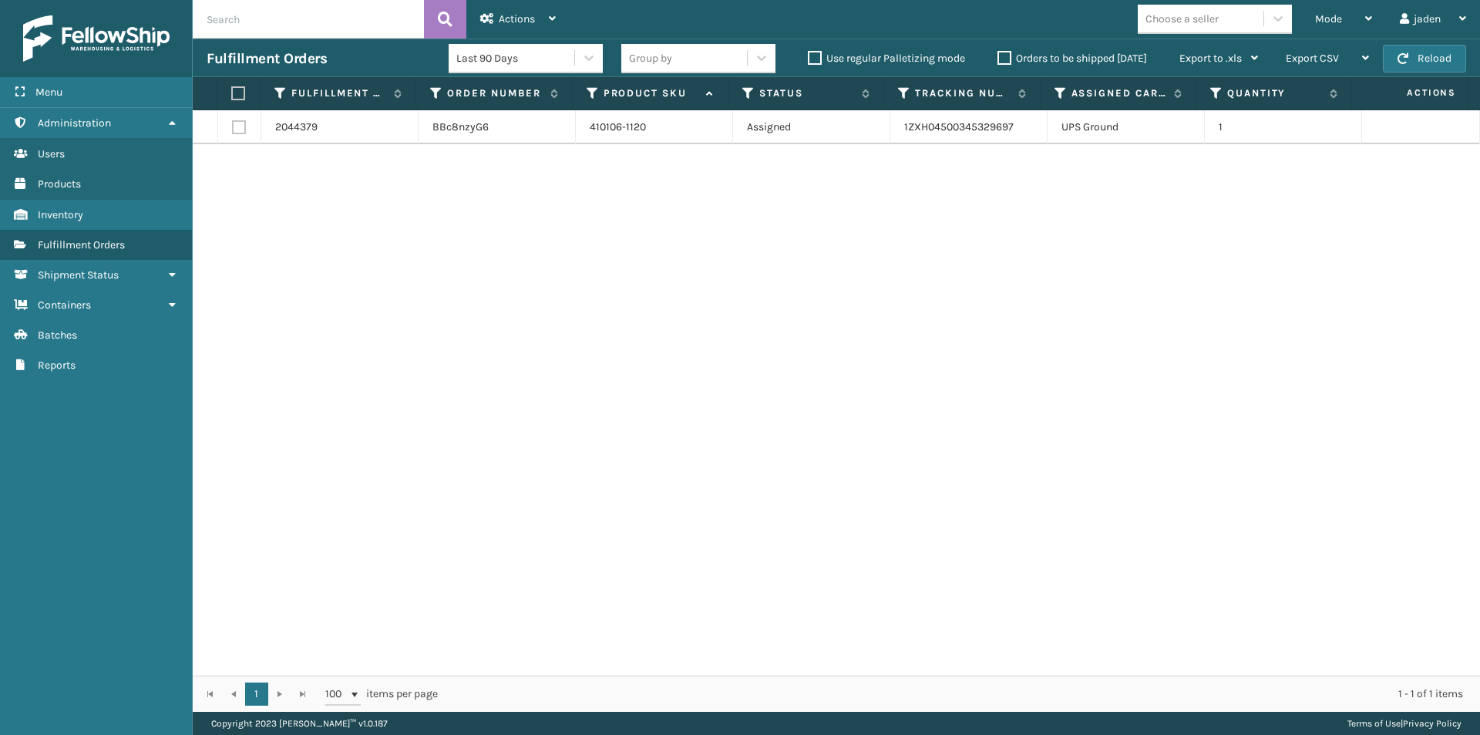
drag, startPoint x: 831, startPoint y: 260, endPoint x: 793, endPoint y: 190, distance: 80.1
click at [616, 249] on div "2044379 BBc8nzyG6 410106-1120 Assigned 1ZXH04500345329697 UPS Ground 1" at bounding box center [837, 392] width 1288 height 565
click at [239, 96] on label at bounding box center [236, 93] width 10 height 14
click at [232, 96] on input "checkbox" at bounding box center [231, 94] width 1 height 10
checkbox input "true"
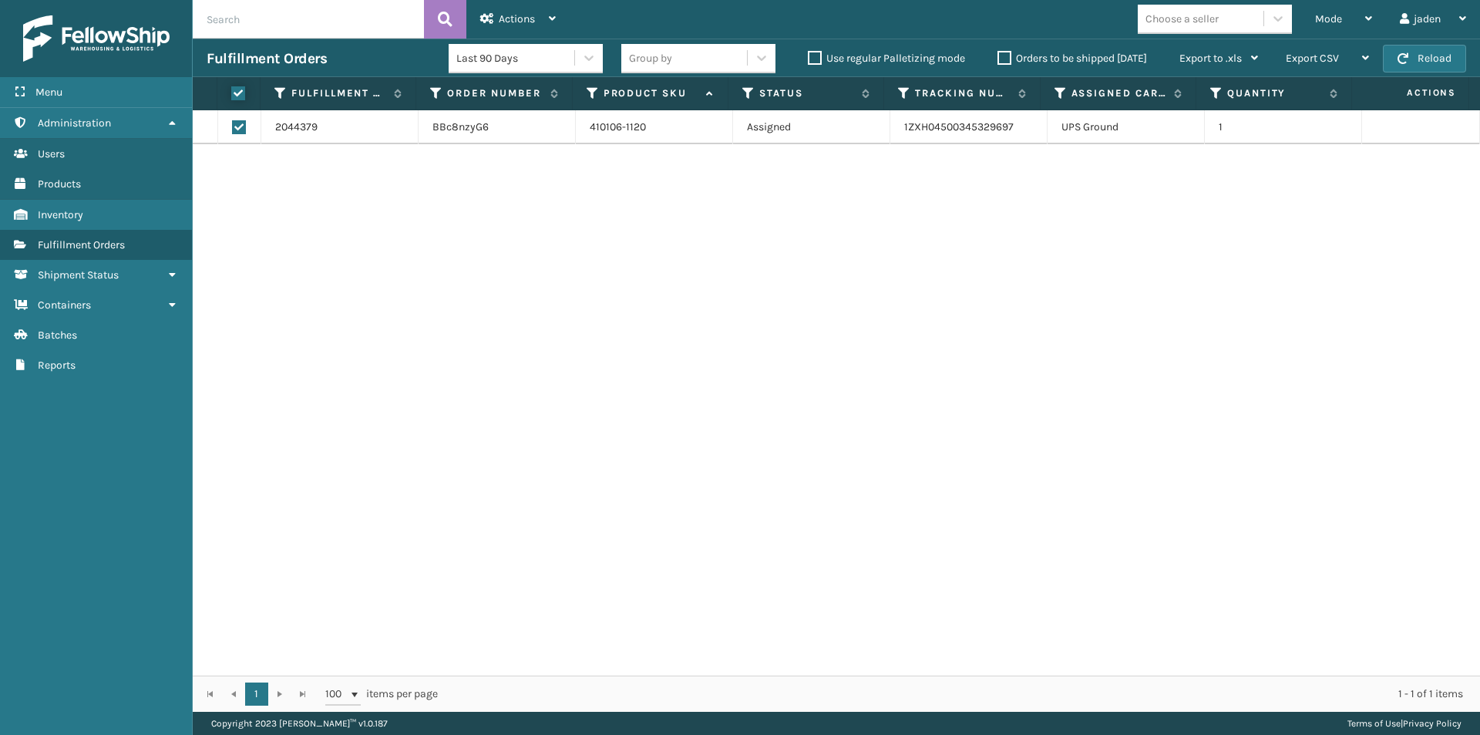
checkbox input "true"
click at [524, 13] on span "Actions" at bounding box center [517, 18] width 36 height 13
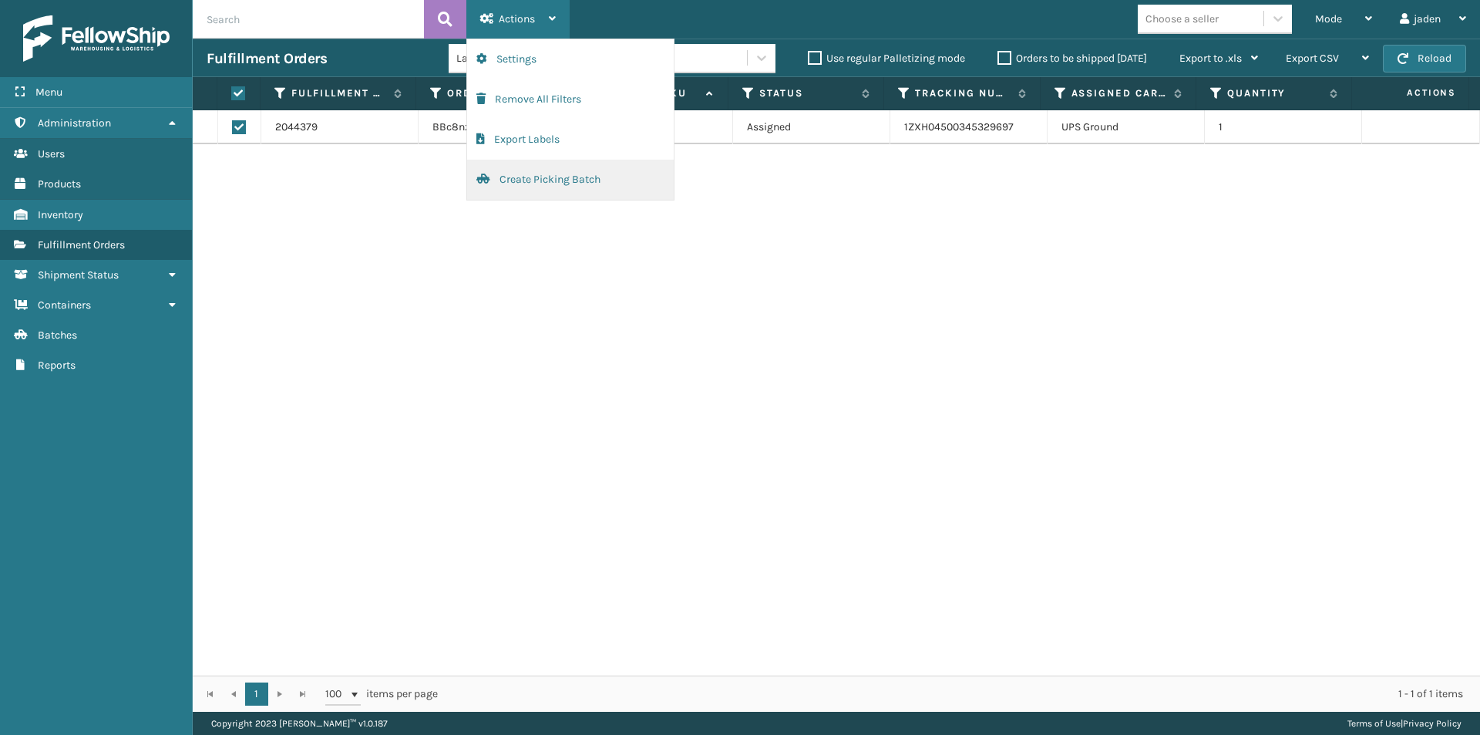
click at [529, 191] on button "Create Picking Batch" at bounding box center [570, 180] width 207 height 40
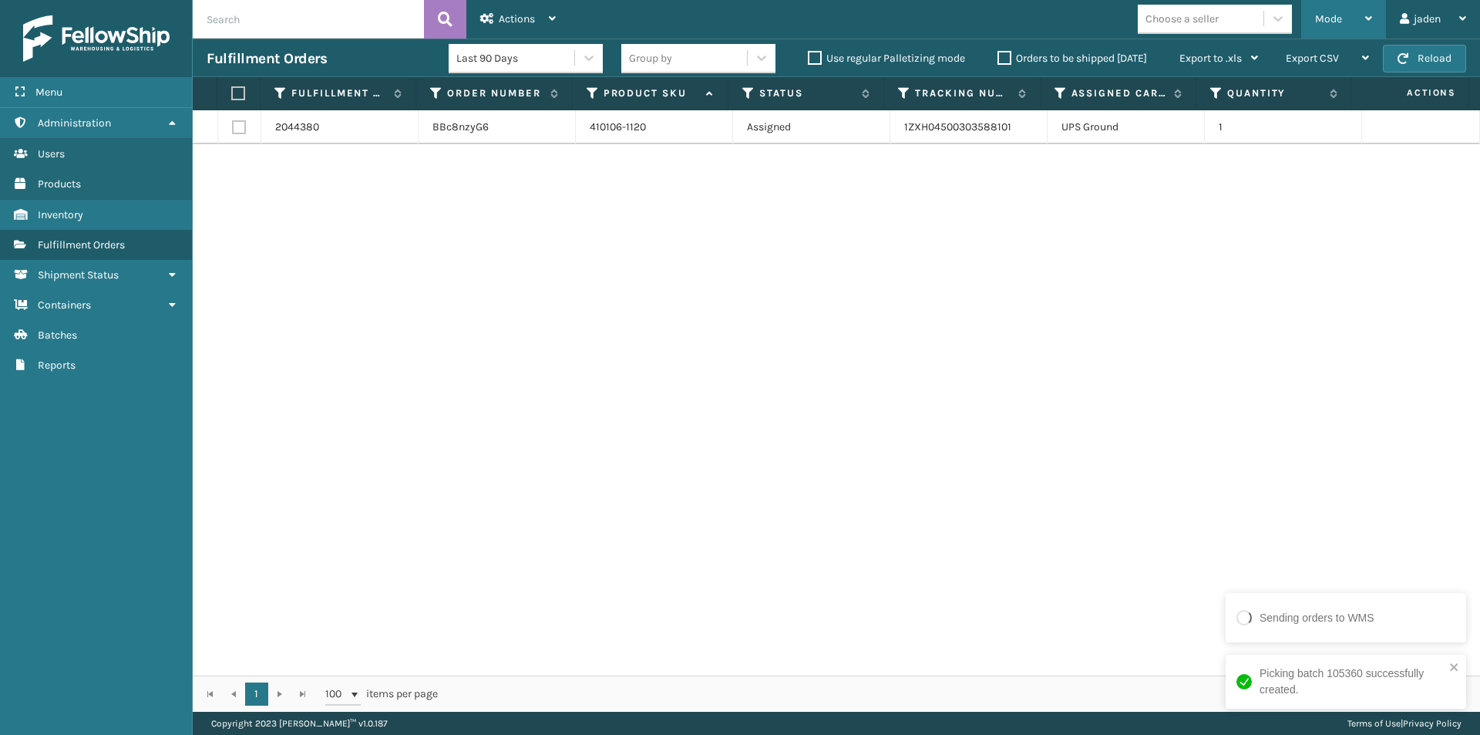
click at [1329, 18] on span "Mode" at bounding box center [1328, 18] width 27 height 13
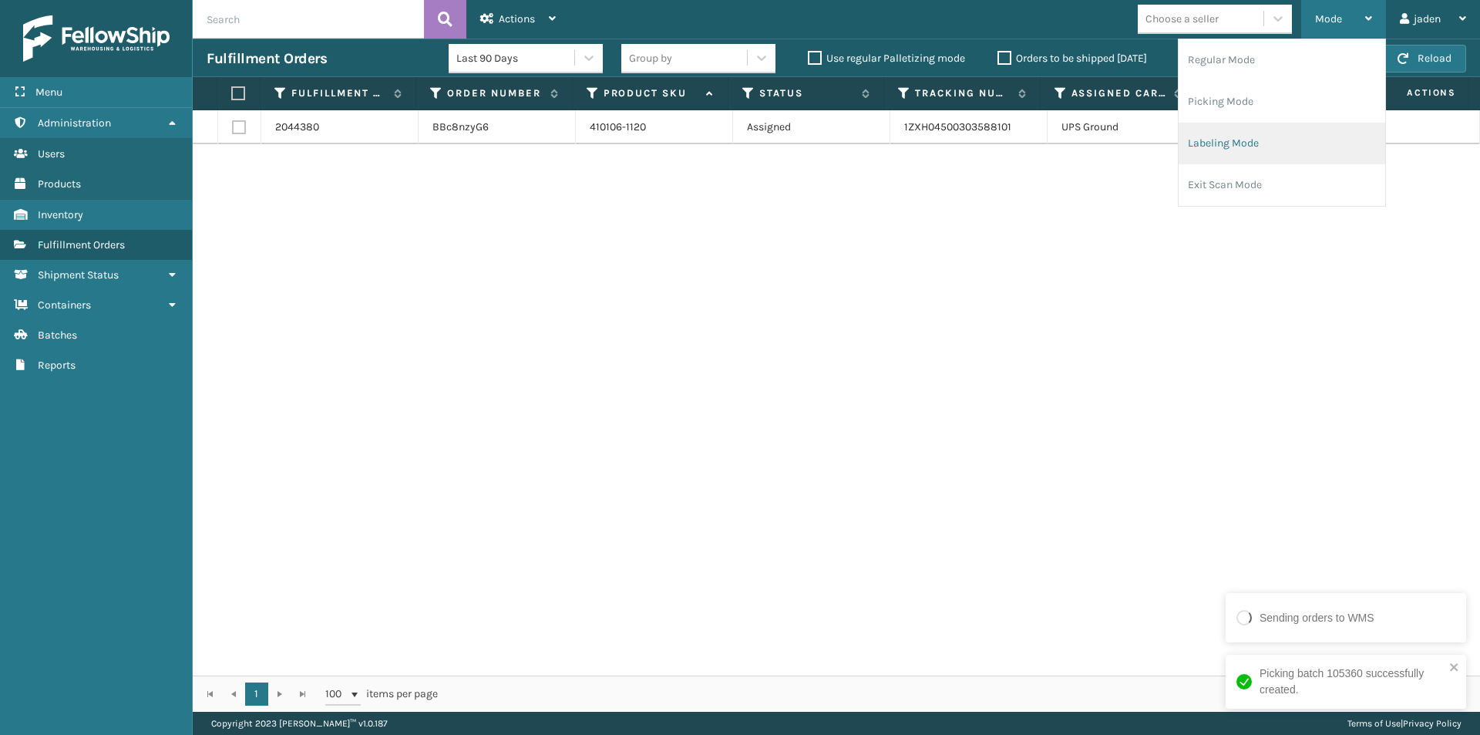
click at [1223, 140] on li "Labeling Mode" at bounding box center [1282, 144] width 207 height 42
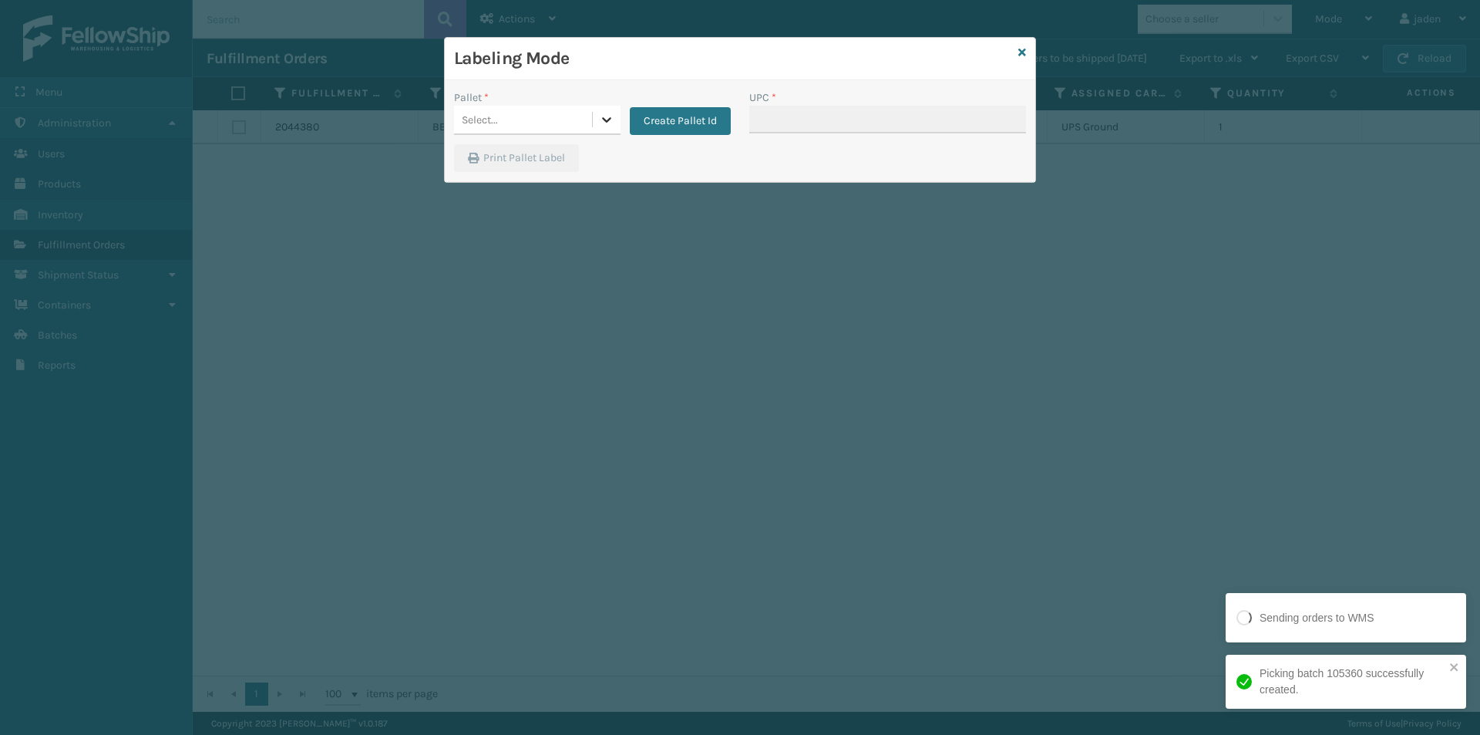
drag, startPoint x: 599, startPoint y: 117, endPoint x: 588, endPoint y: 140, distance: 25.5
click at [600, 121] on icon at bounding box center [606, 119] width 15 height 15
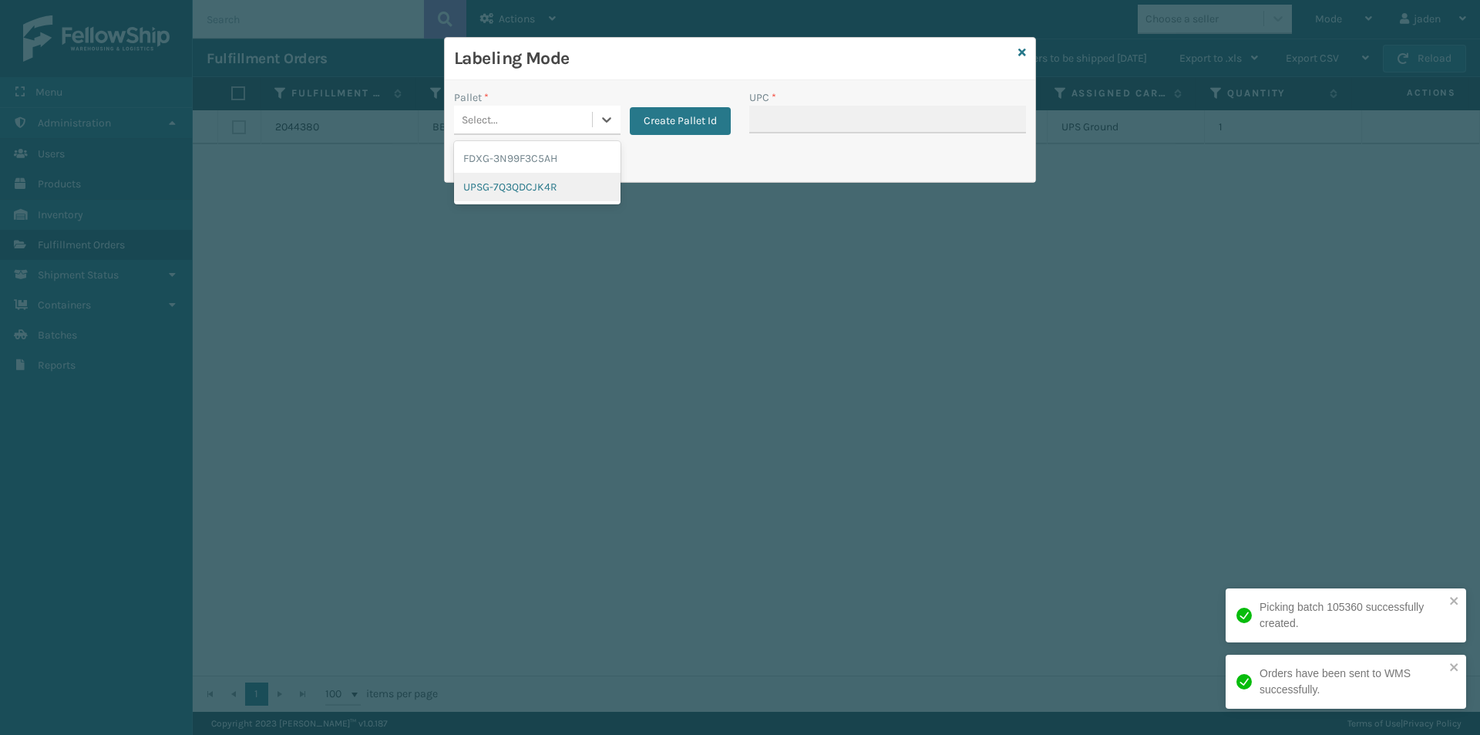
click at [558, 191] on div "UPSG-7Q3QDCJK4R" at bounding box center [537, 187] width 167 height 29
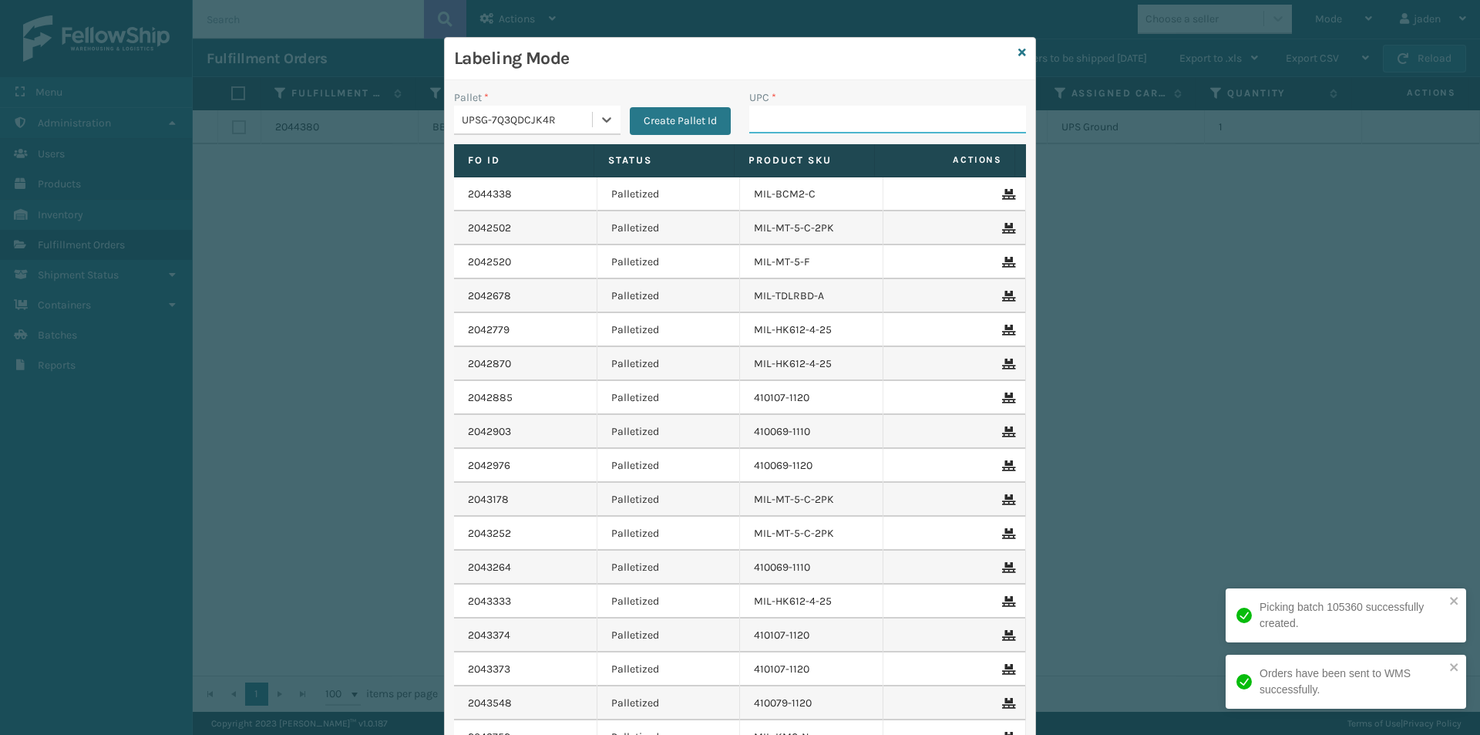
click at [787, 123] on input "UPC *" at bounding box center [887, 120] width 277 height 28
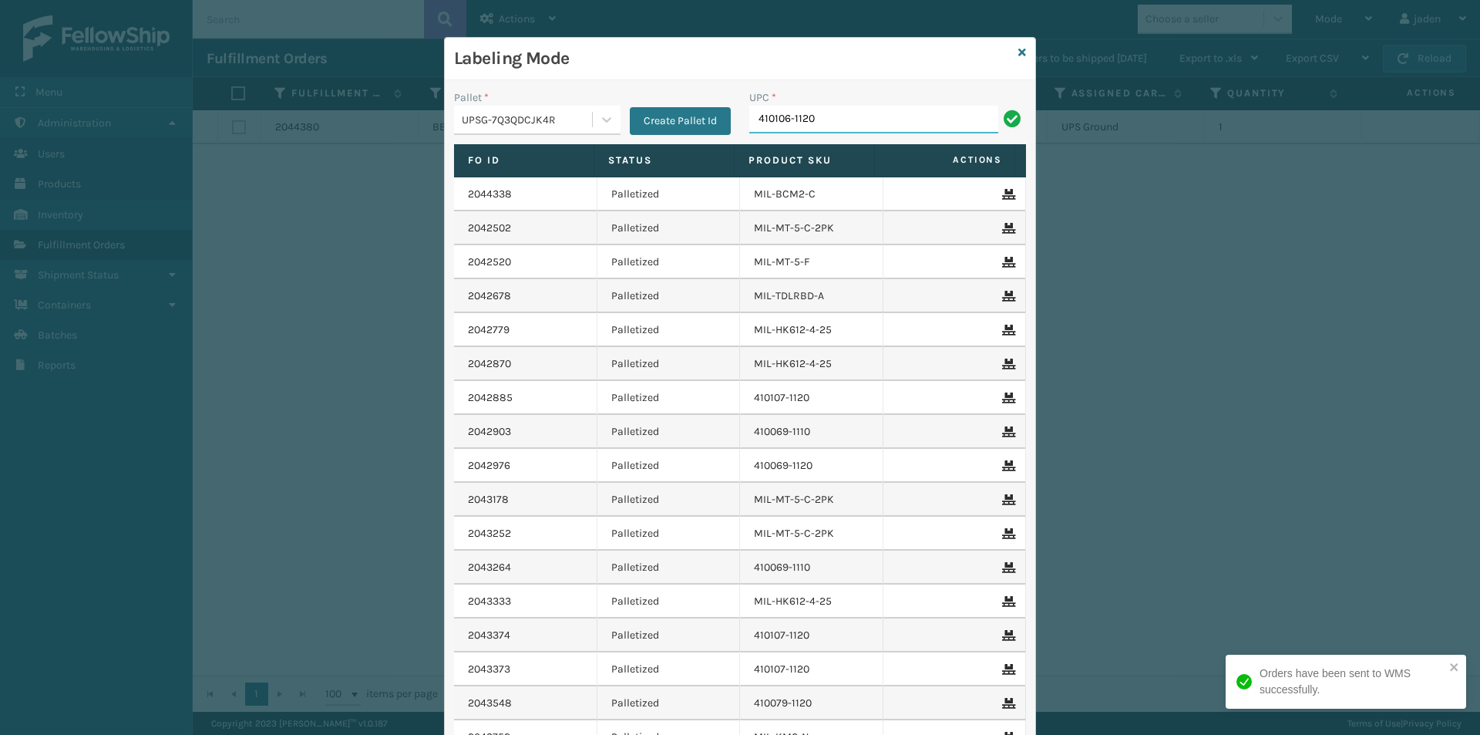
type input "410106-1120"
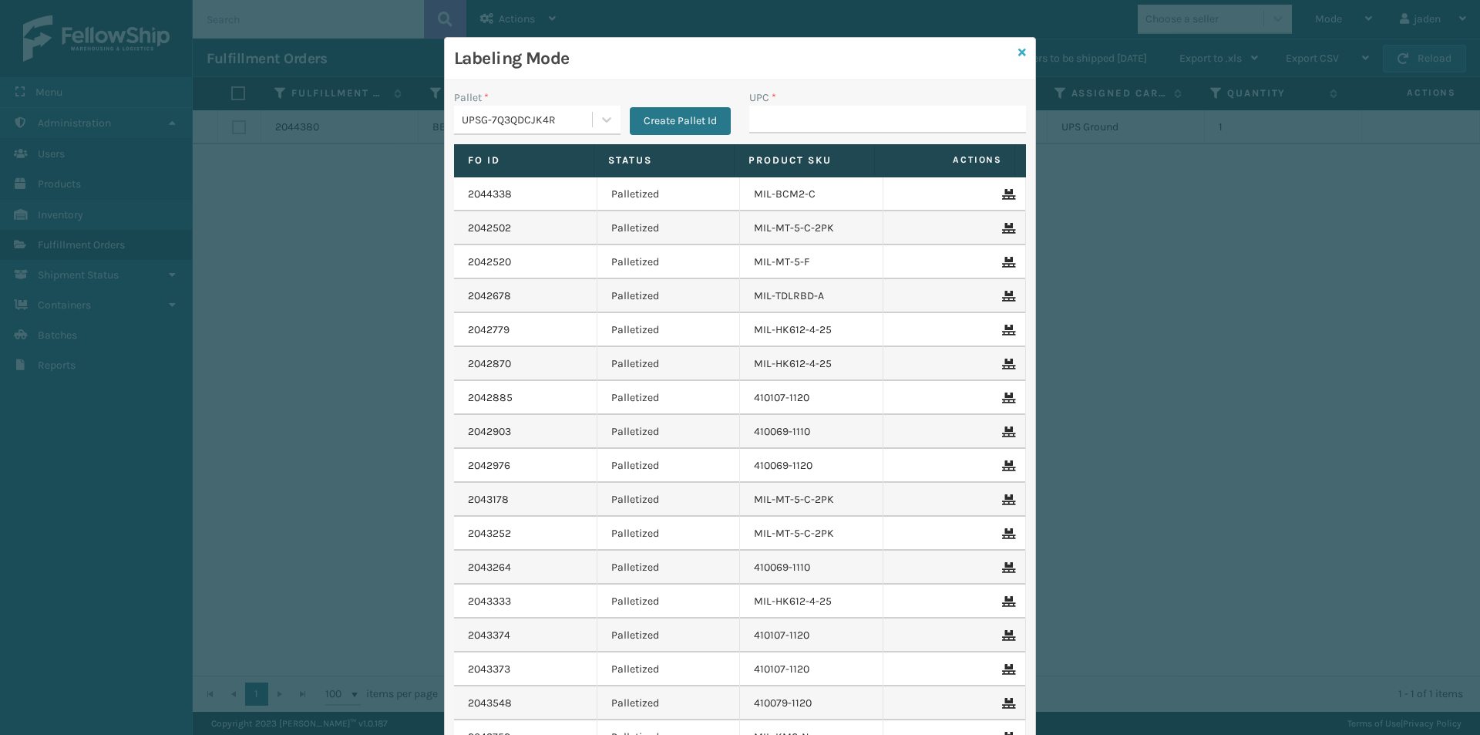
click at [1019, 56] on icon at bounding box center [1023, 52] width 8 height 11
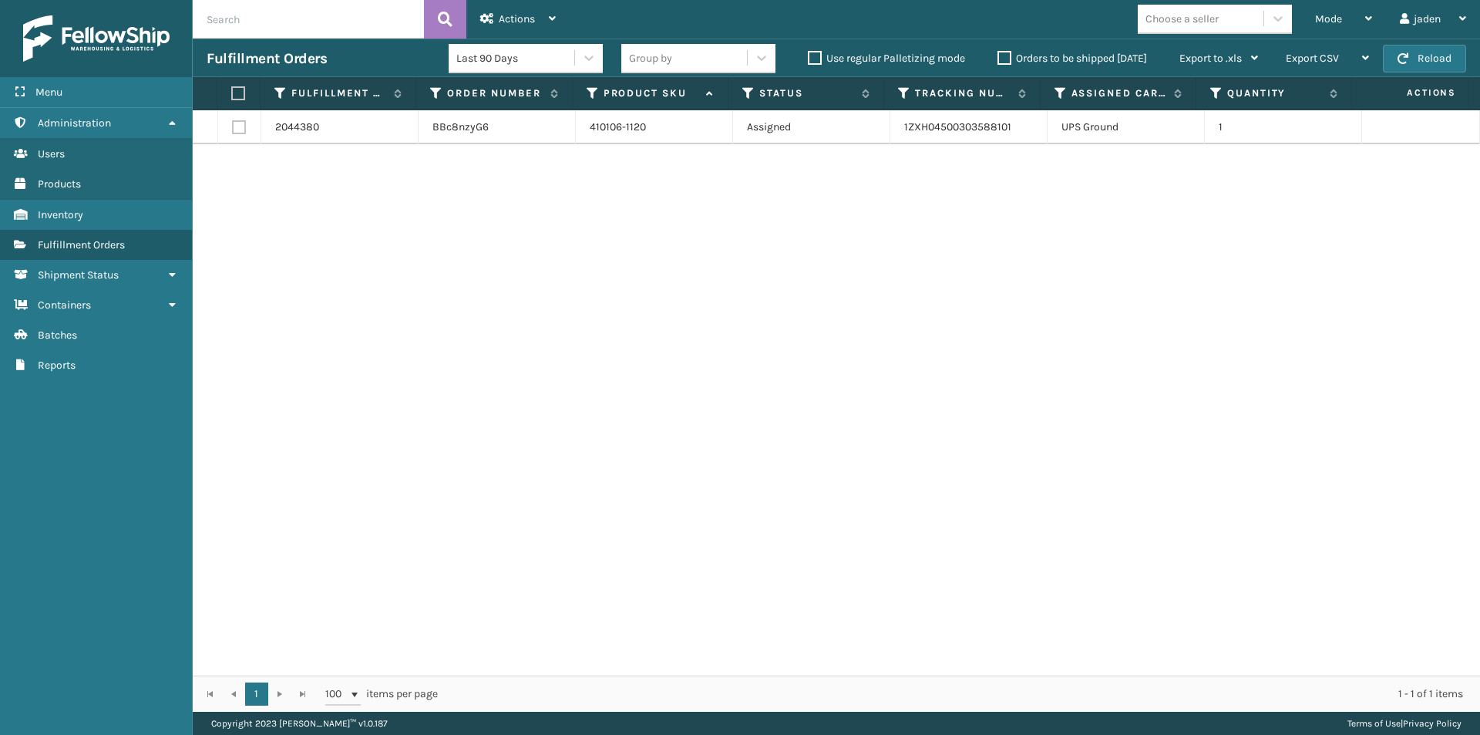
click at [241, 94] on label at bounding box center [236, 93] width 10 height 14
click at [232, 94] on input "checkbox" at bounding box center [231, 94] width 1 height 10
checkbox input "true"
click at [486, 19] on icon at bounding box center [487, 18] width 14 height 11
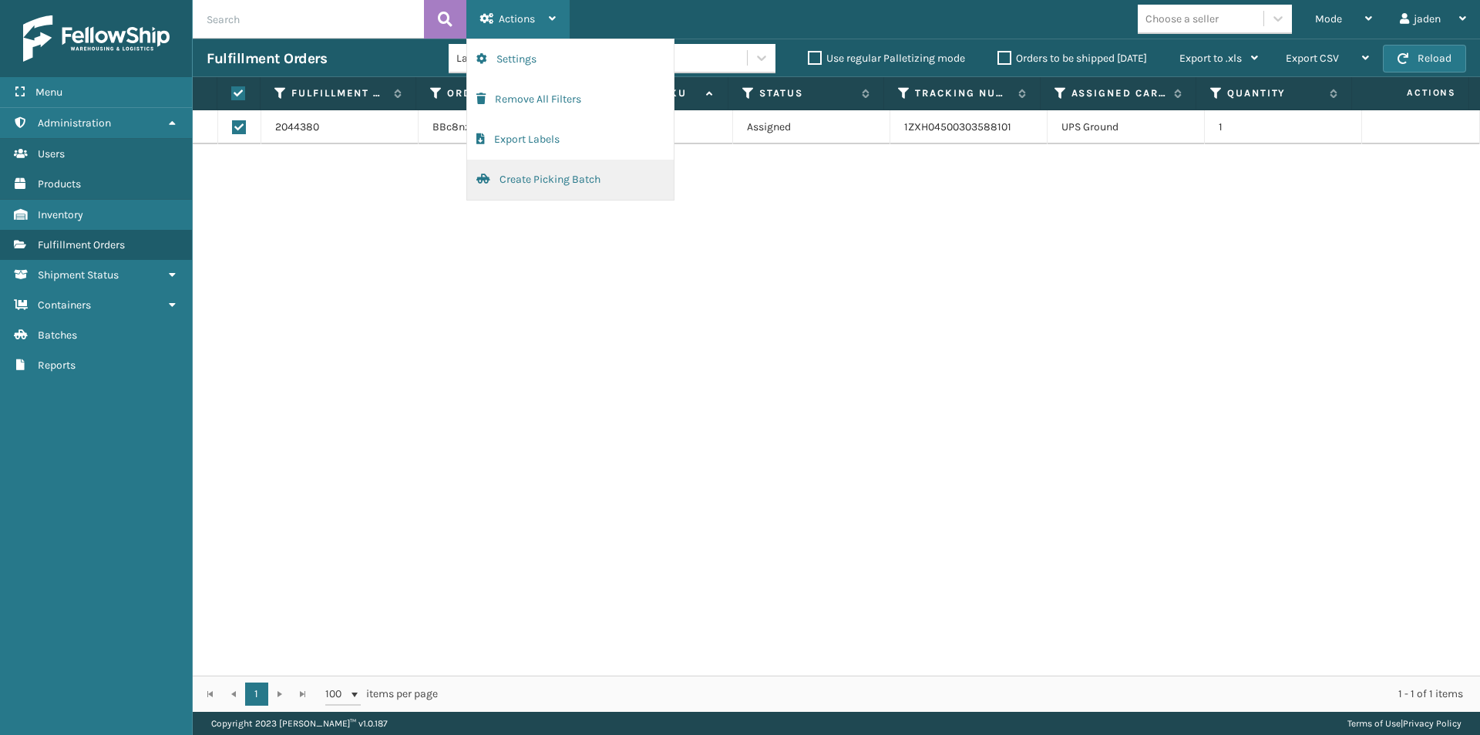
click at [512, 177] on button "Create Picking Batch" at bounding box center [570, 180] width 207 height 40
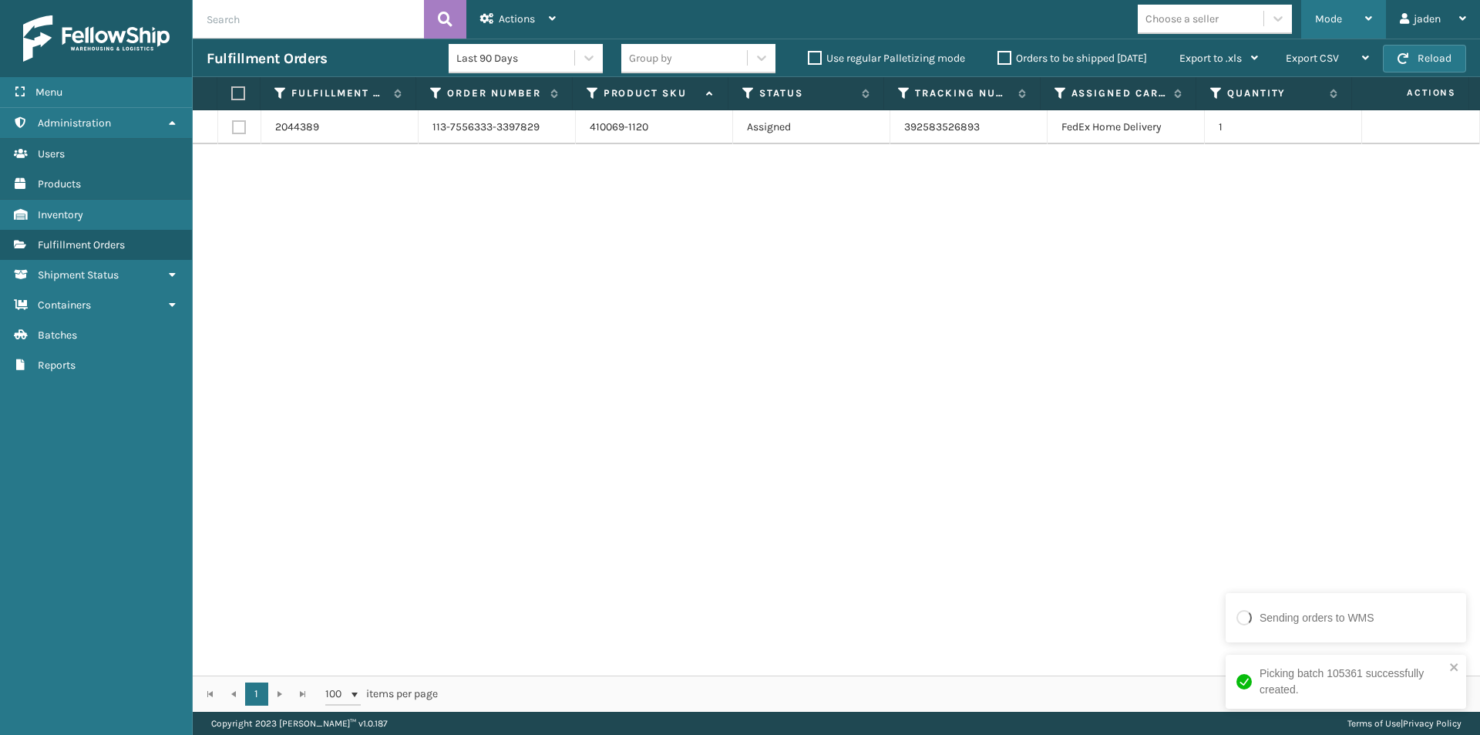
click at [1355, 18] on div "Mode" at bounding box center [1343, 19] width 57 height 39
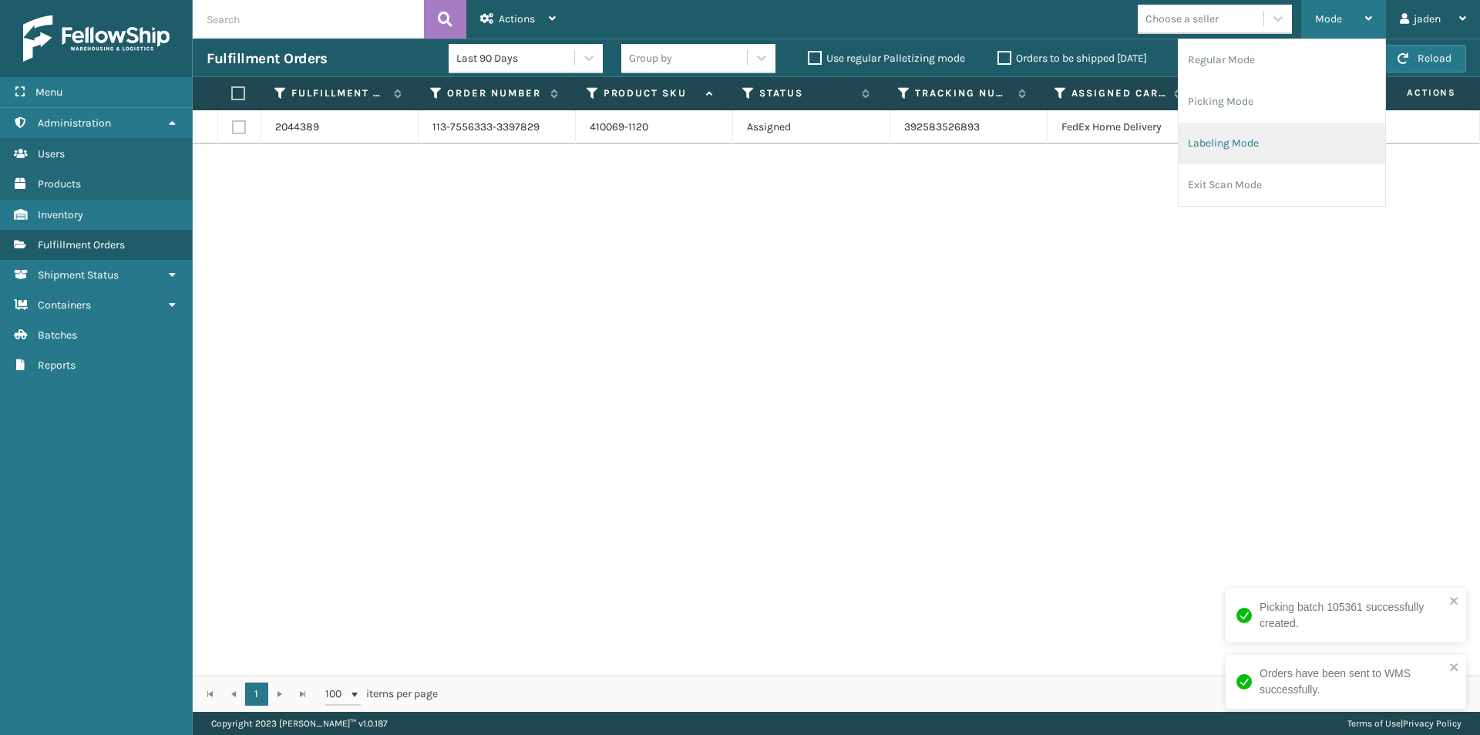
click at [1226, 146] on li "Labeling Mode" at bounding box center [1282, 144] width 207 height 42
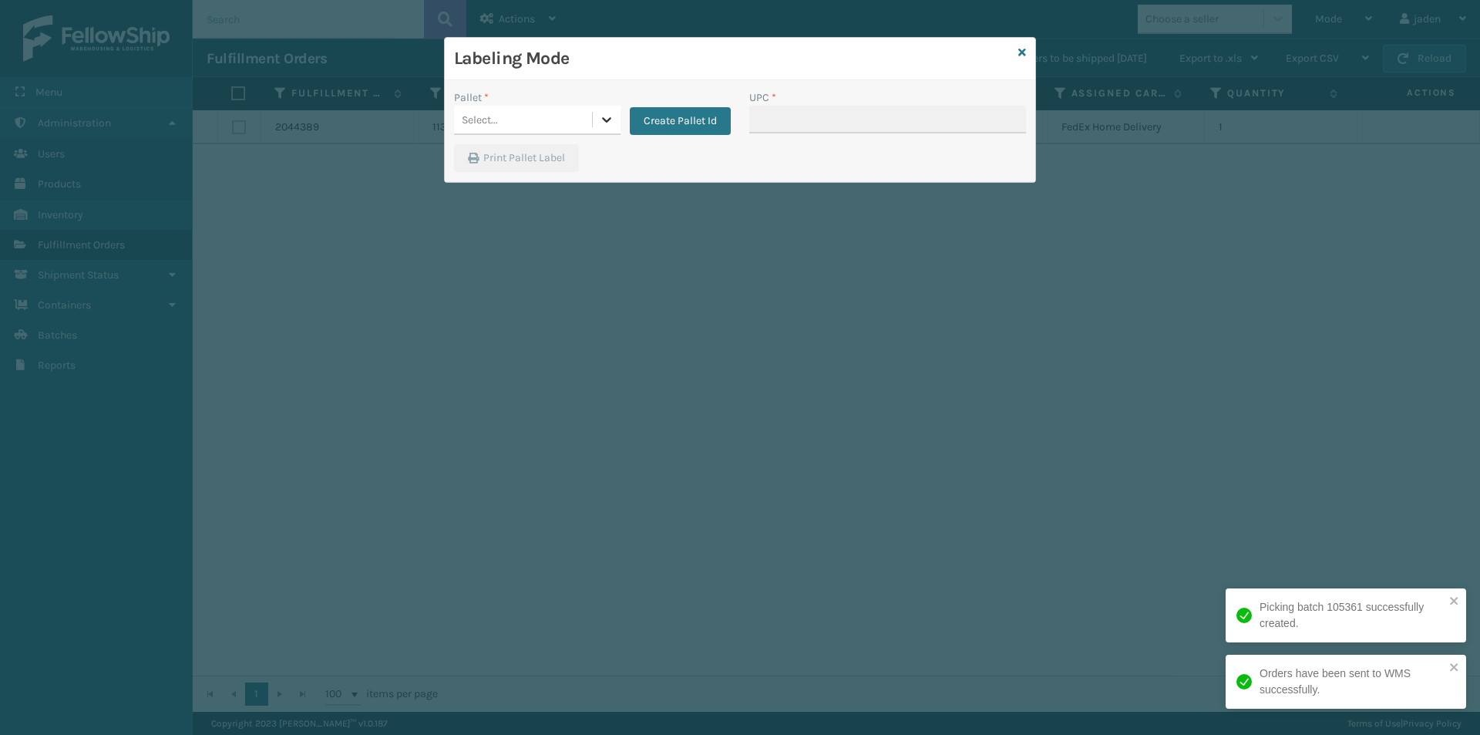
click at [613, 113] on icon at bounding box center [606, 119] width 15 height 15
drag, startPoint x: 505, startPoint y: 190, endPoint x: 814, endPoint y: 124, distance: 316.1
click at [511, 188] on div "UPSG-7Q3QDCJK4R" at bounding box center [537, 187] width 167 height 29
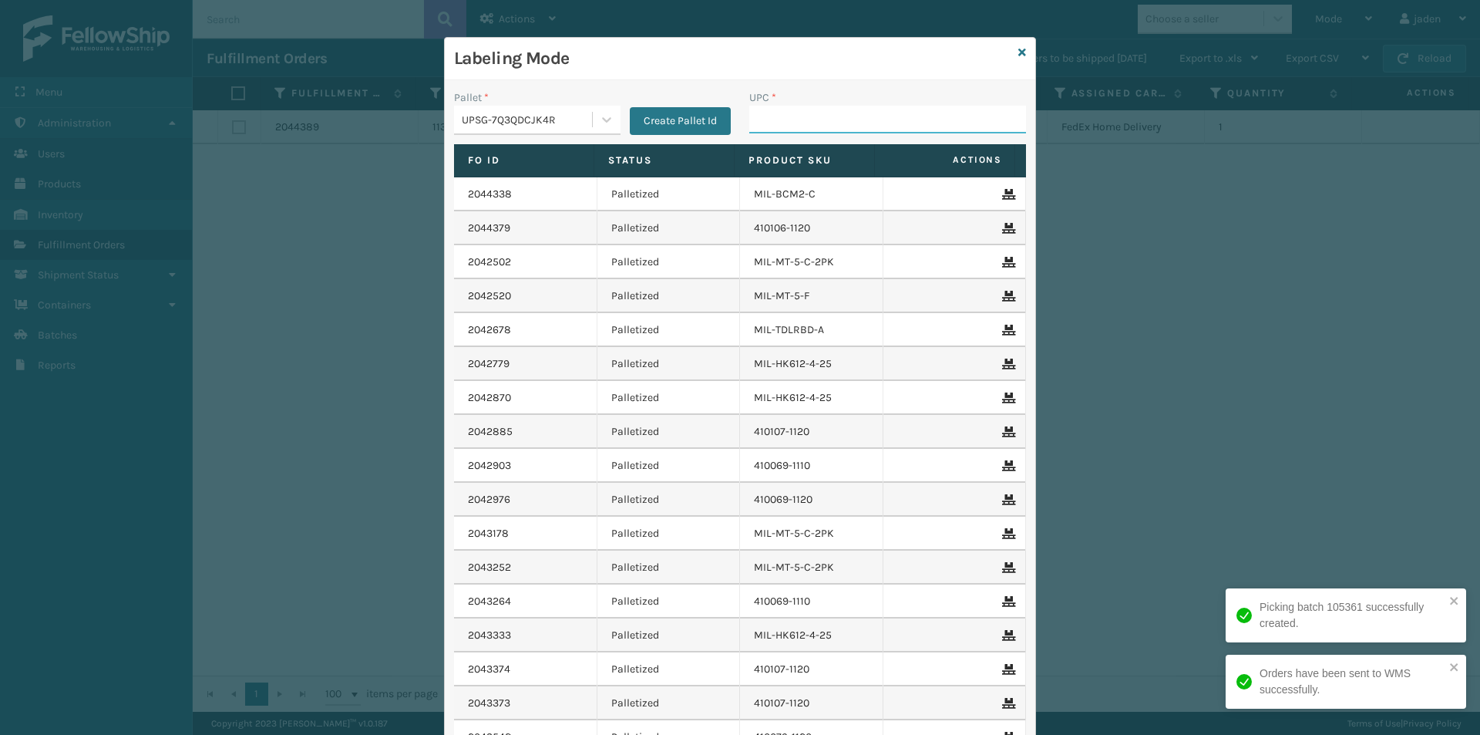
click at [814, 124] on input "UPC *" at bounding box center [887, 120] width 277 height 28
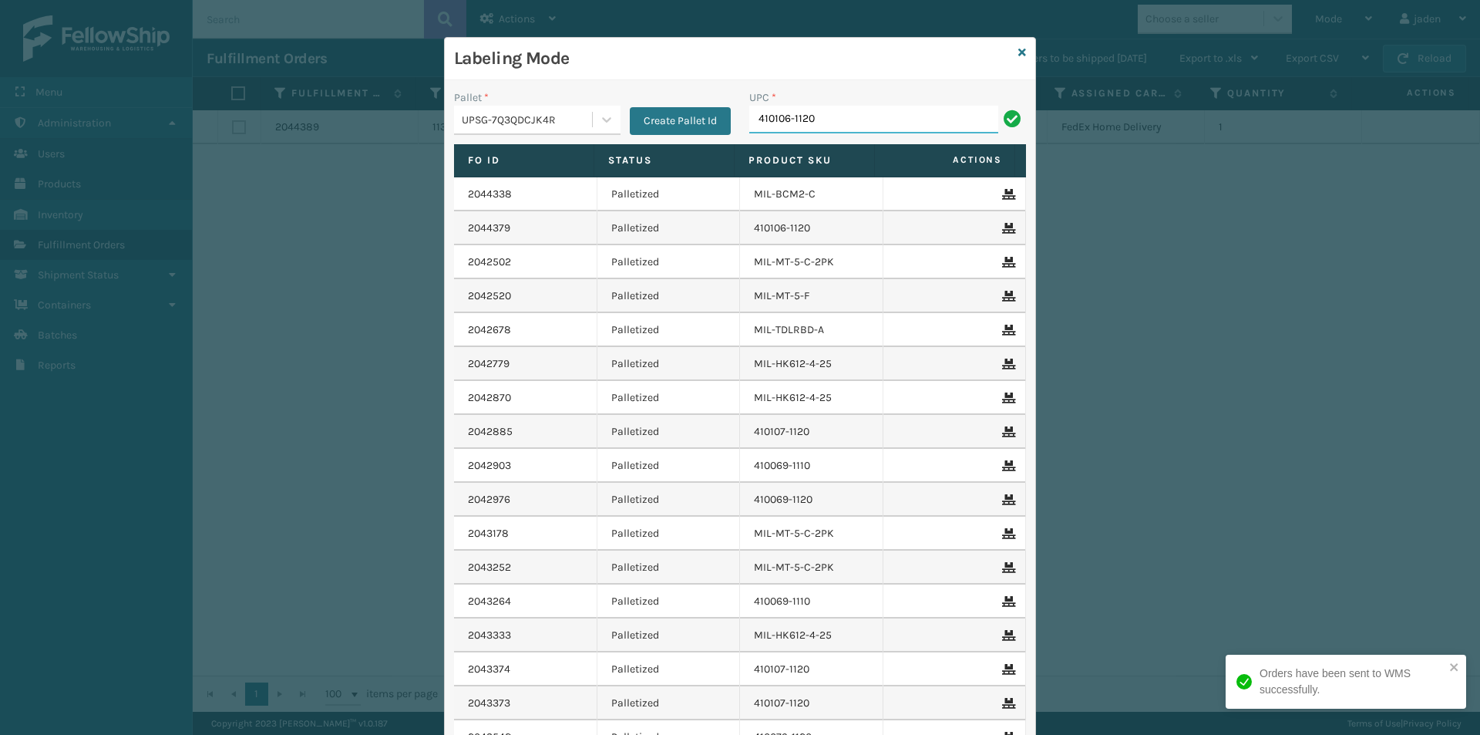
type input "410106-1120"
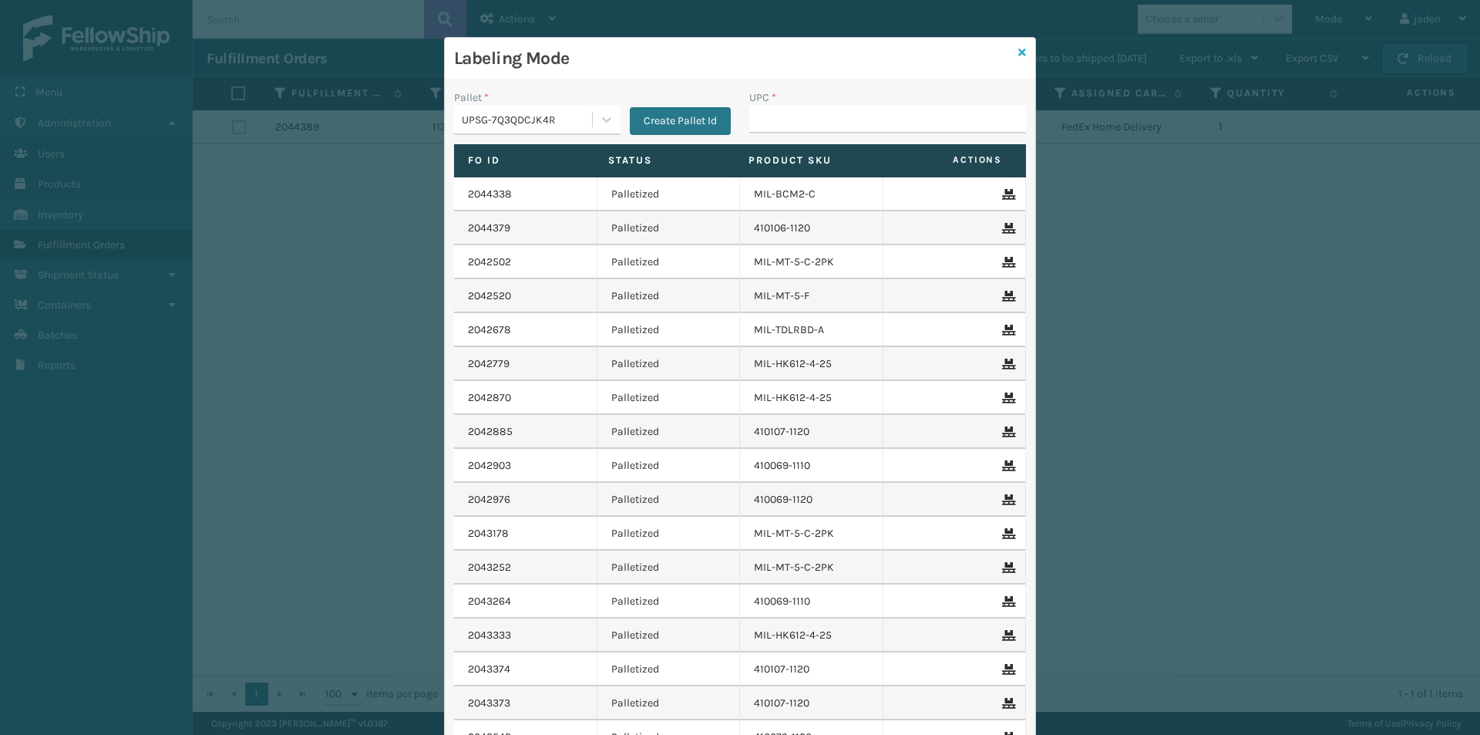
click at [1019, 52] on icon at bounding box center [1023, 52] width 8 height 11
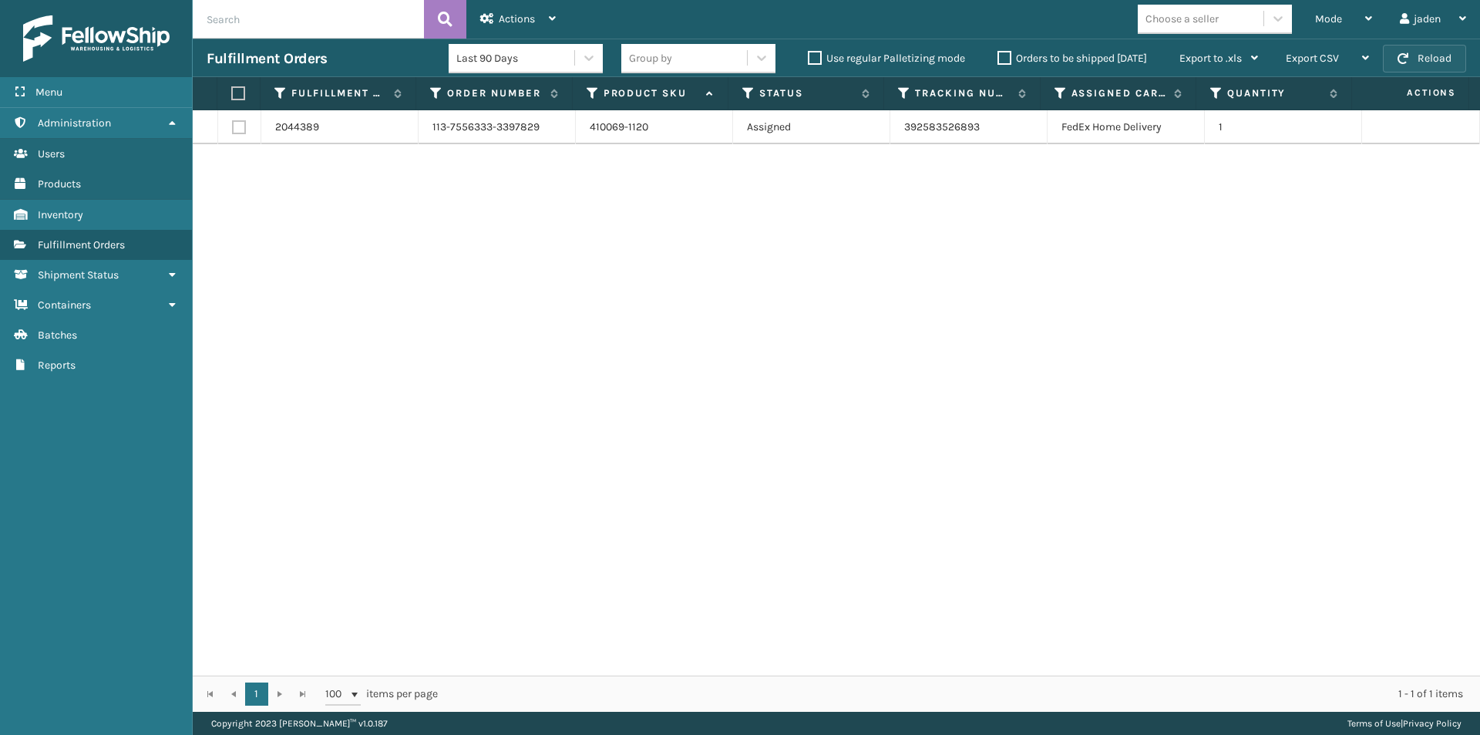
click at [1430, 59] on button "Reload" at bounding box center [1424, 59] width 83 height 28
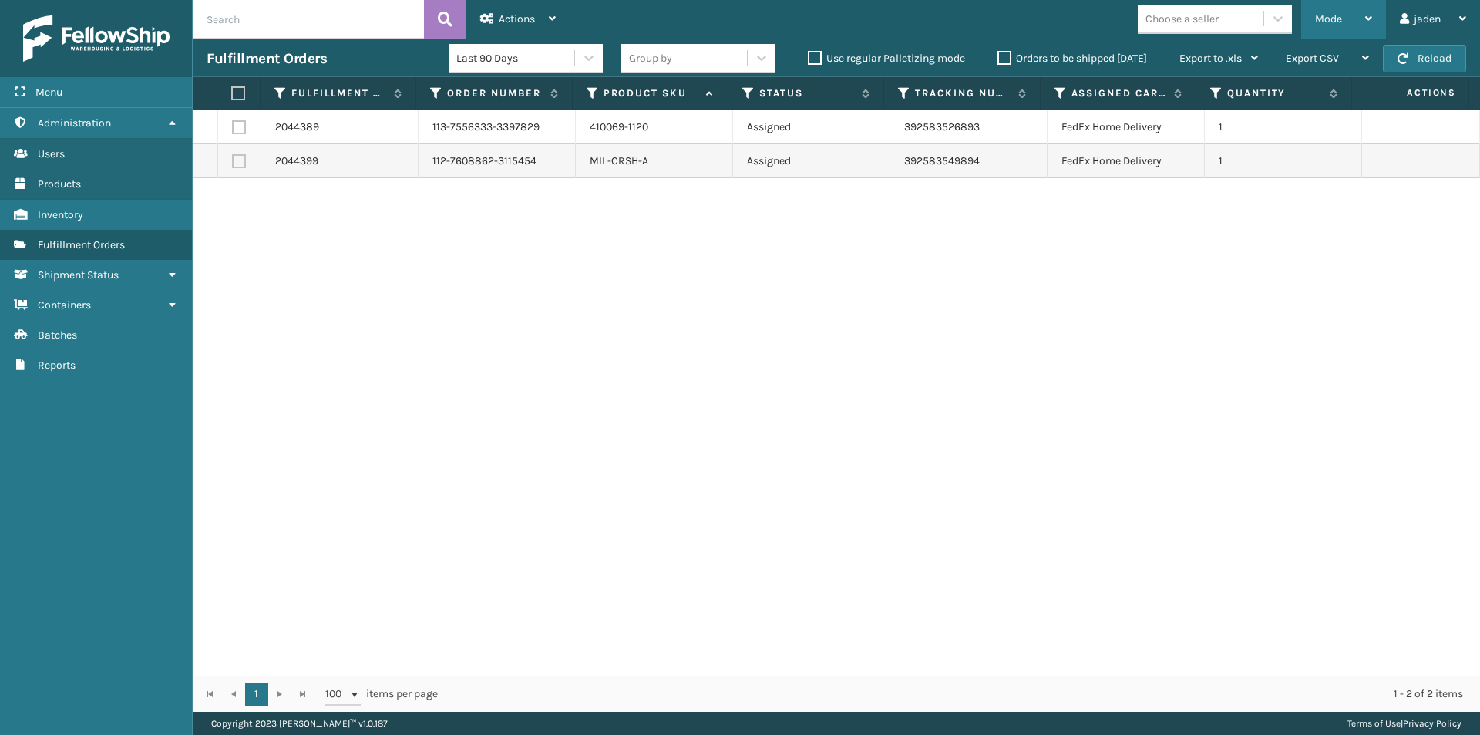
click at [1338, 15] on span "Mode" at bounding box center [1328, 18] width 27 height 13
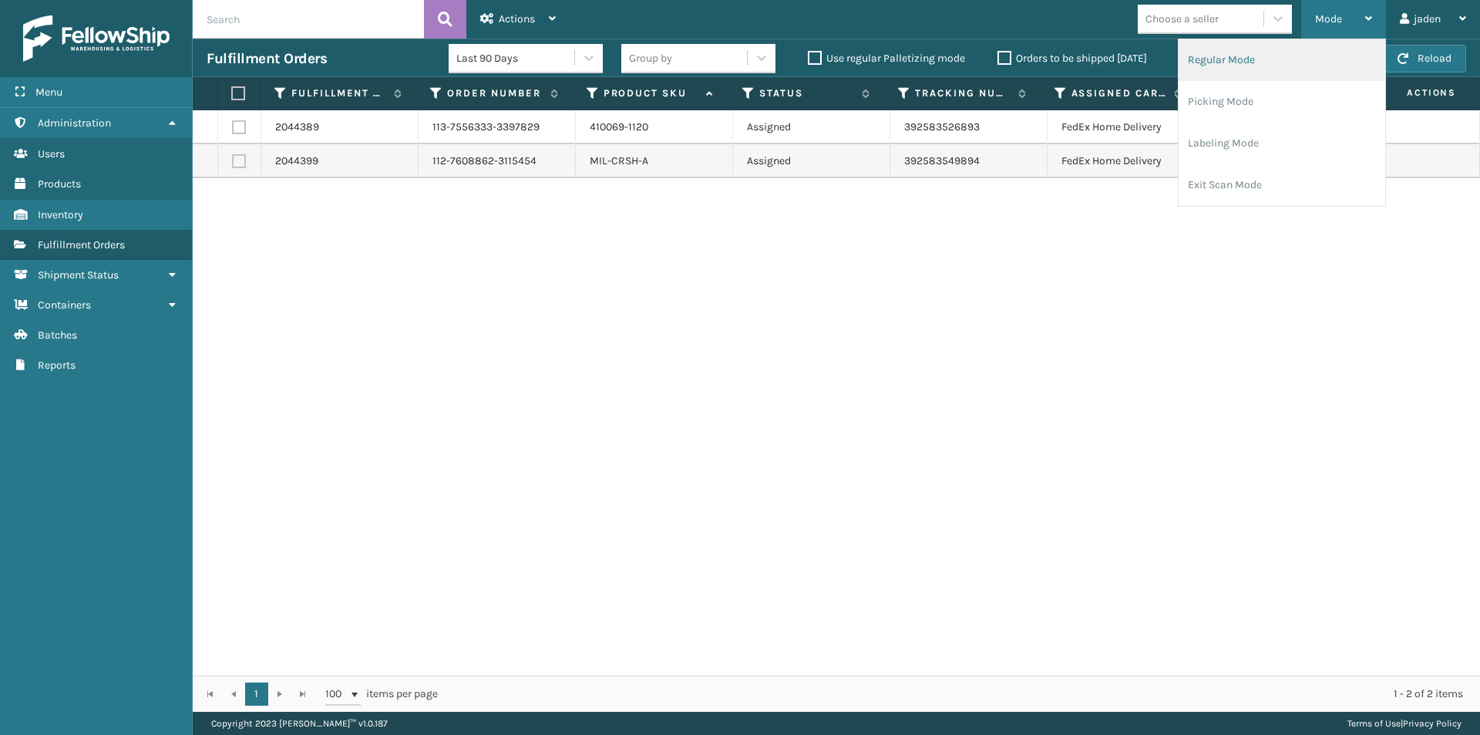
click at [1213, 58] on li "Regular Mode" at bounding box center [1282, 60] width 207 height 42
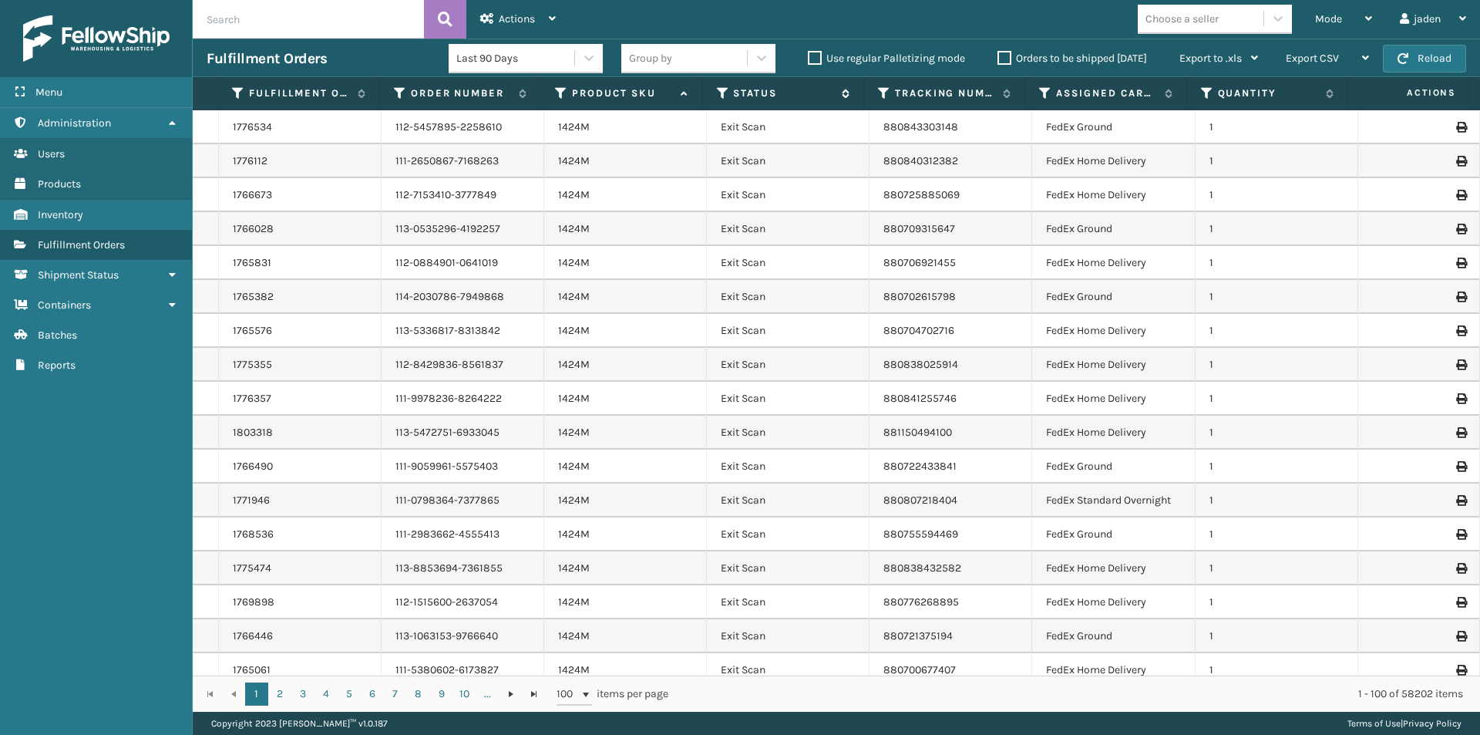
click at [720, 91] on icon at bounding box center [723, 93] width 12 height 14
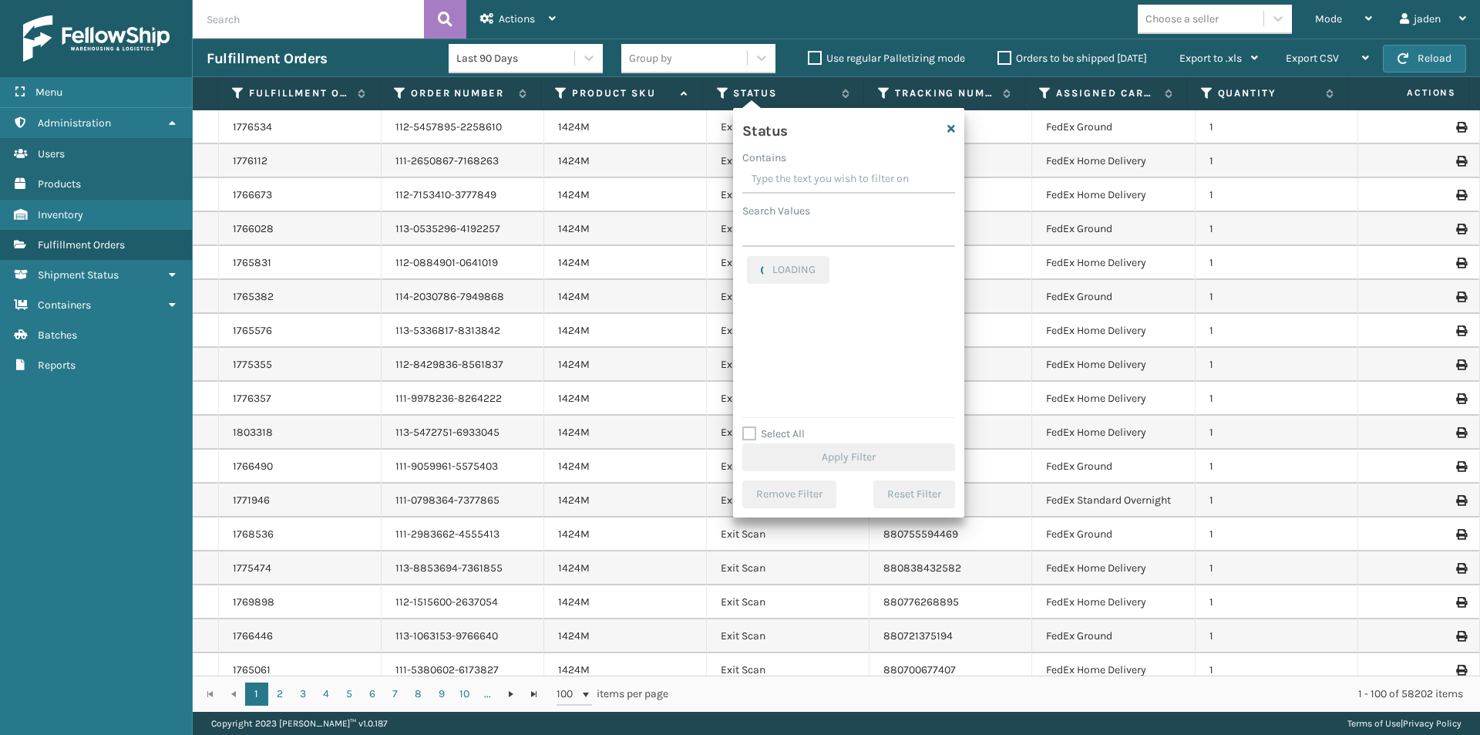
drag, startPoint x: 862, startPoint y: 177, endPoint x: 825, endPoint y: 177, distance: 37.0
click at [825, 177] on input "Contains" at bounding box center [849, 180] width 213 height 28
drag, startPoint x: 888, startPoint y: 183, endPoint x: 857, endPoint y: 182, distance: 31.6
click at [857, 182] on input "Contains" at bounding box center [849, 180] width 213 height 28
drag, startPoint x: 857, startPoint y: 182, endPoint x: 810, endPoint y: 180, distance: 47.1
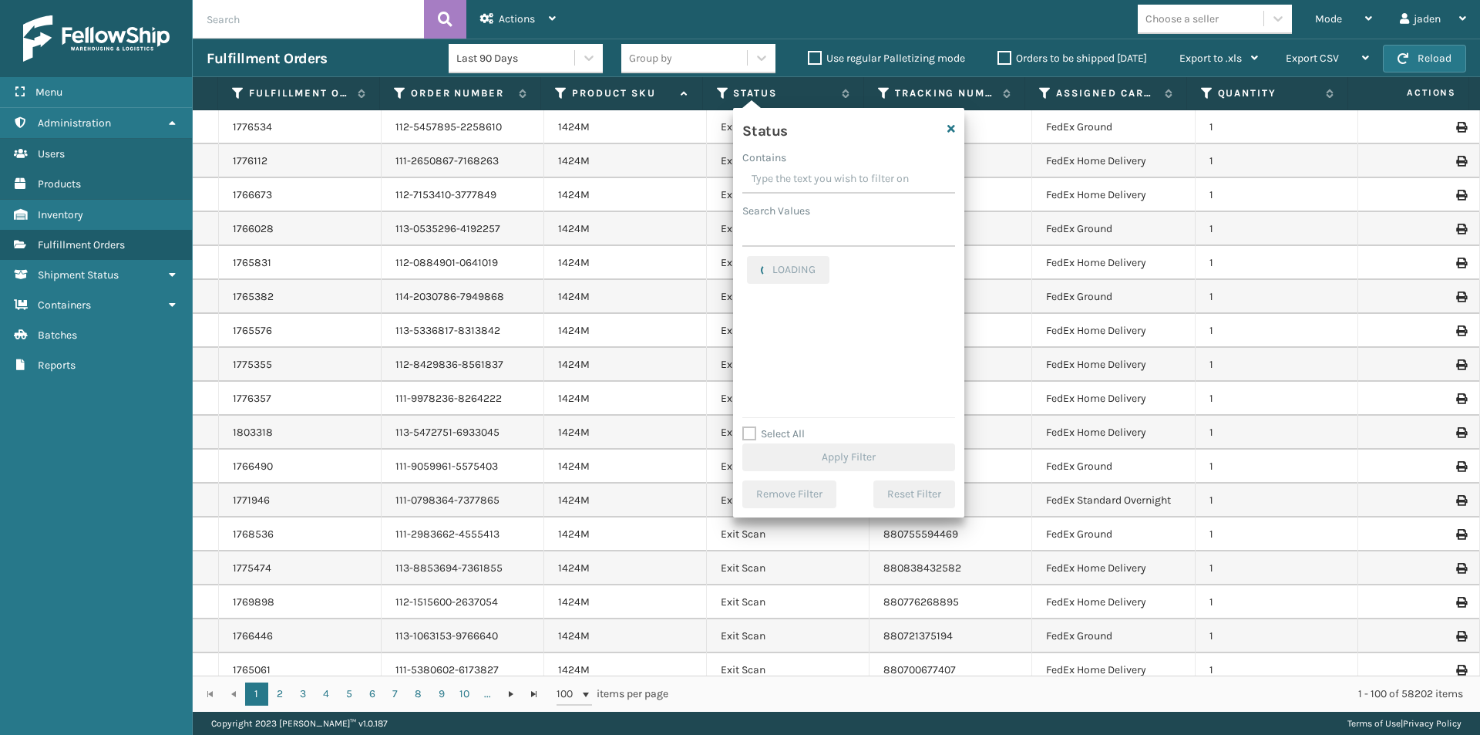
click at [810, 180] on input "Contains" at bounding box center [849, 180] width 213 height 28
drag, startPoint x: 848, startPoint y: 173, endPoint x: 804, endPoint y: 173, distance: 43.9
click at [804, 173] on input "Contains" at bounding box center [849, 180] width 213 height 28
drag, startPoint x: 890, startPoint y: 171, endPoint x: 831, endPoint y: 172, distance: 58.6
click at [831, 172] on input "Contains" at bounding box center [849, 180] width 213 height 28
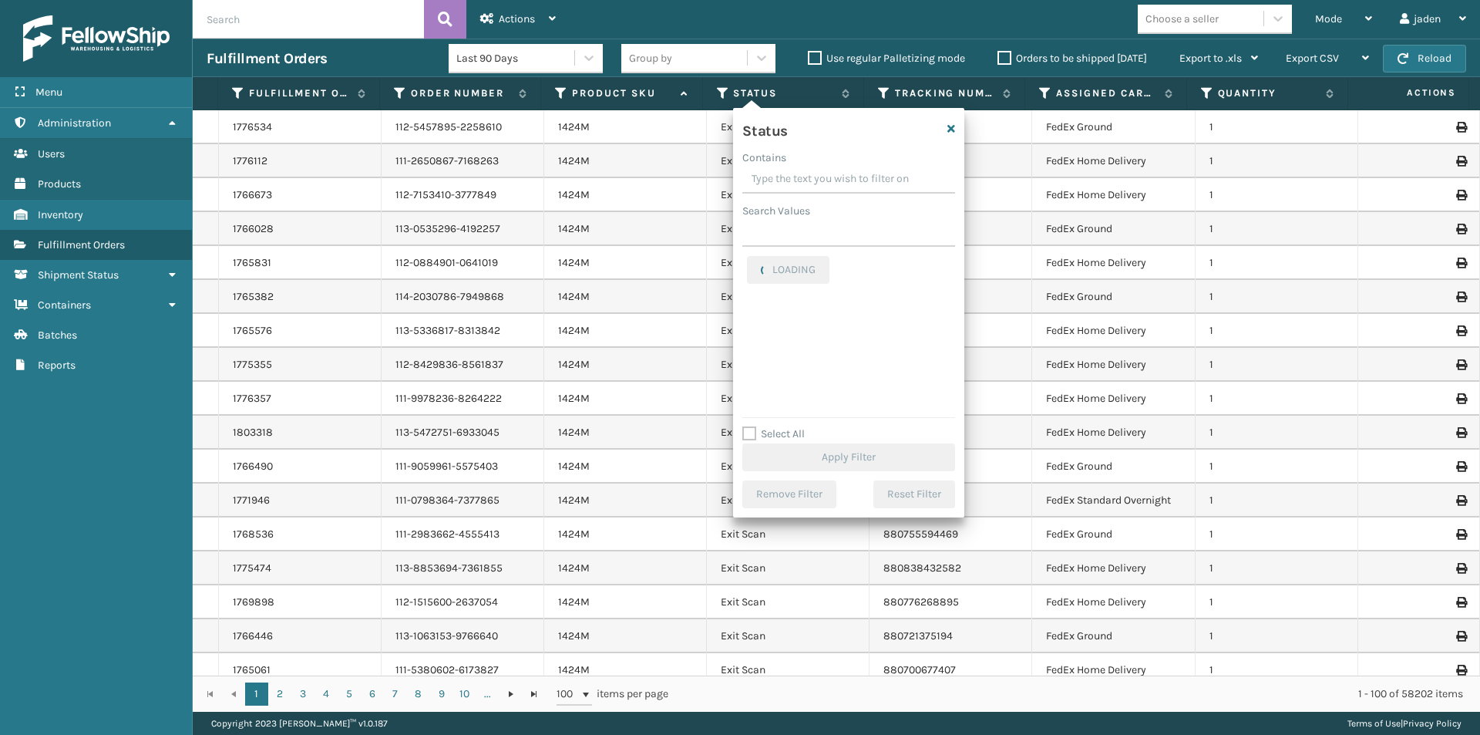
drag, startPoint x: 895, startPoint y: 170, endPoint x: 816, endPoint y: 170, distance: 79.4
click at [816, 170] on input "Contains" at bounding box center [849, 180] width 213 height 28
drag, startPoint x: 877, startPoint y: 169, endPoint x: 820, endPoint y: 167, distance: 56.3
click at [820, 167] on input "Contains" at bounding box center [849, 180] width 213 height 28
drag, startPoint x: 866, startPoint y: 168, endPoint x: 835, endPoint y: 168, distance: 30.8
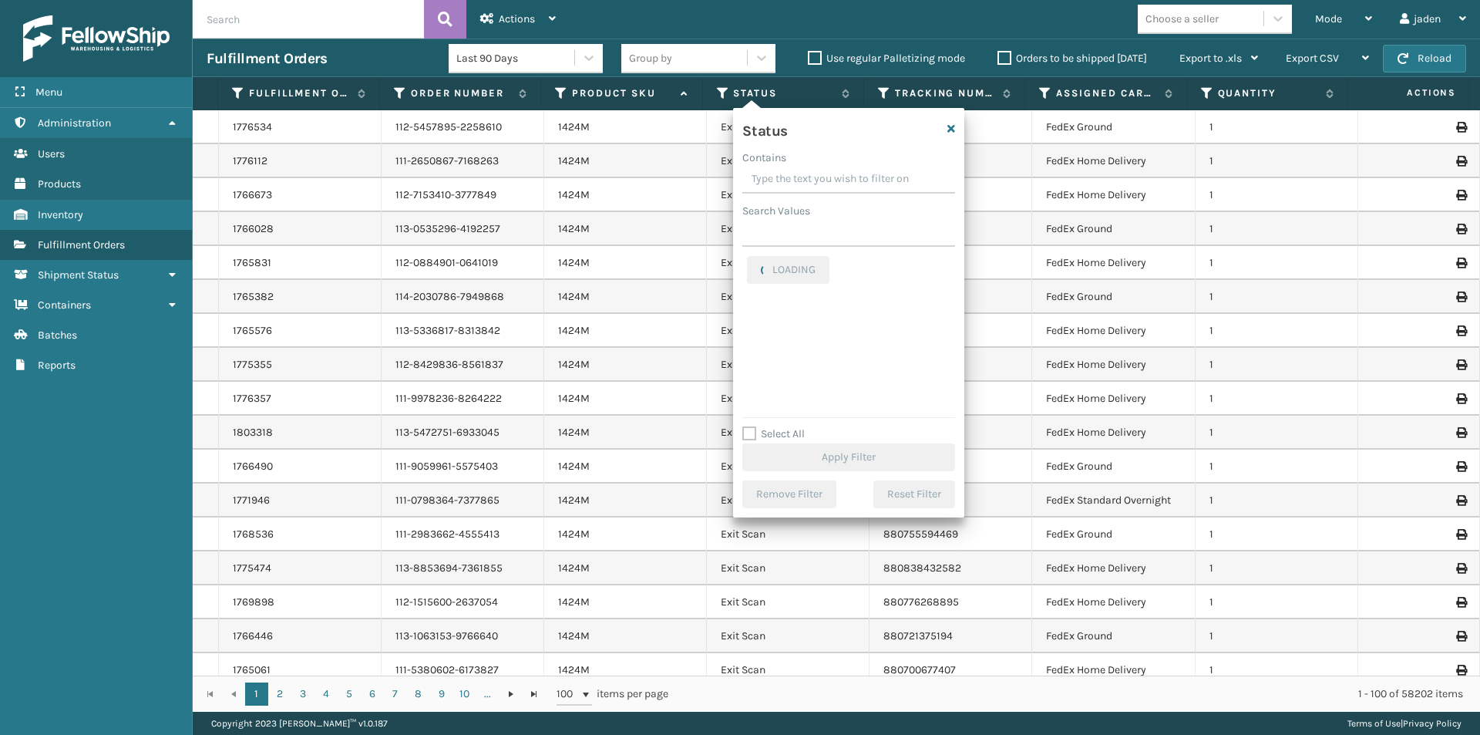
click at [835, 168] on input "Contains" at bounding box center [849, 180] width 213 height 28
drag, startPoint x: 861, startPoint y: 175, endPoint x: 800, endPoint y: 175, distance: 61.7
click at [800, 175] on input "Contains" at bounding box center [849, 180] width 213 height 28
click at [763, 329] on label "Picking" at bounding box center [774, 326] width 55 height 13
click at [748, 328] on input "Picking" at bounding box center [747, 323] width 1 height 10
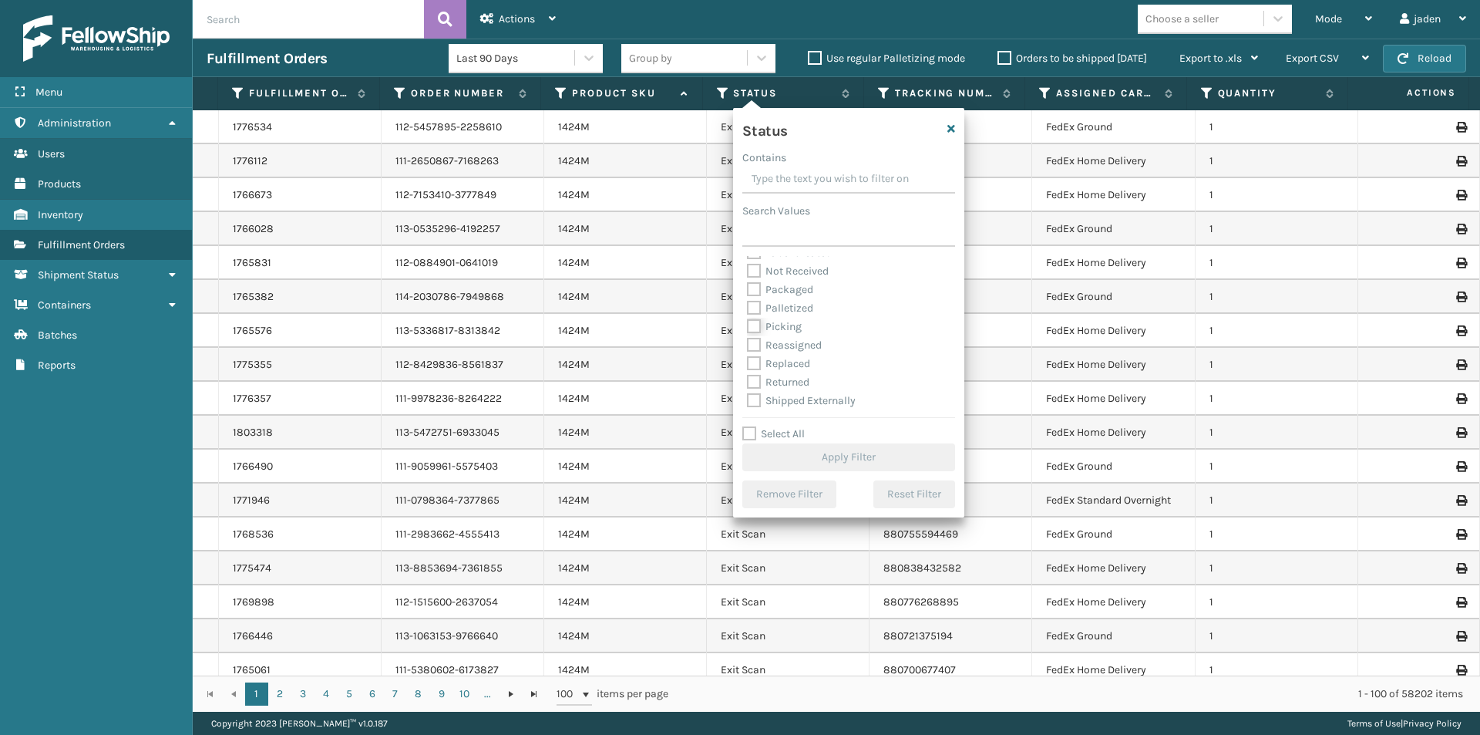
checkbox input "true"
click at [793, 450] on button "Apply Filter" at bounding box center [849, 457] width 213 height 28
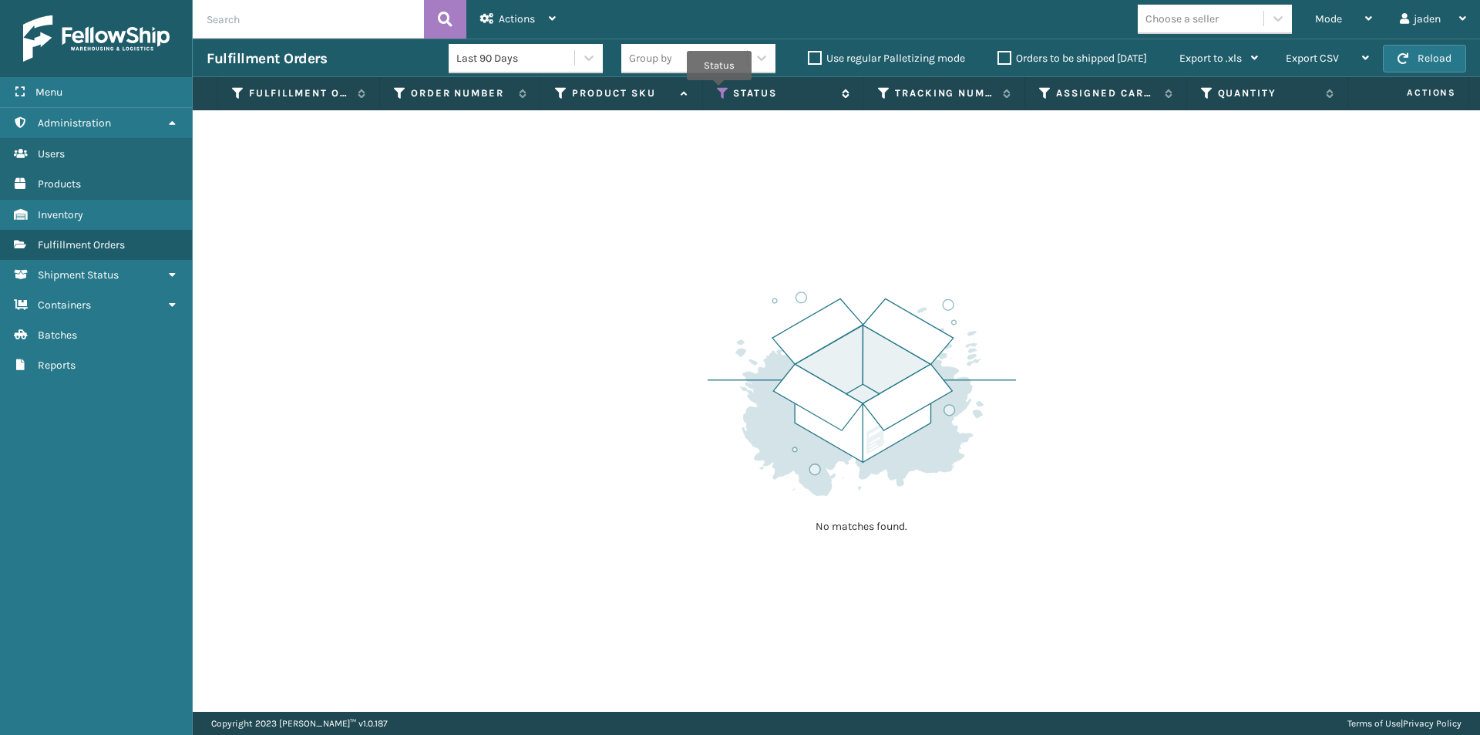
click at [719, 91] on icon at bounding box center [723, 93] width 12 height 14
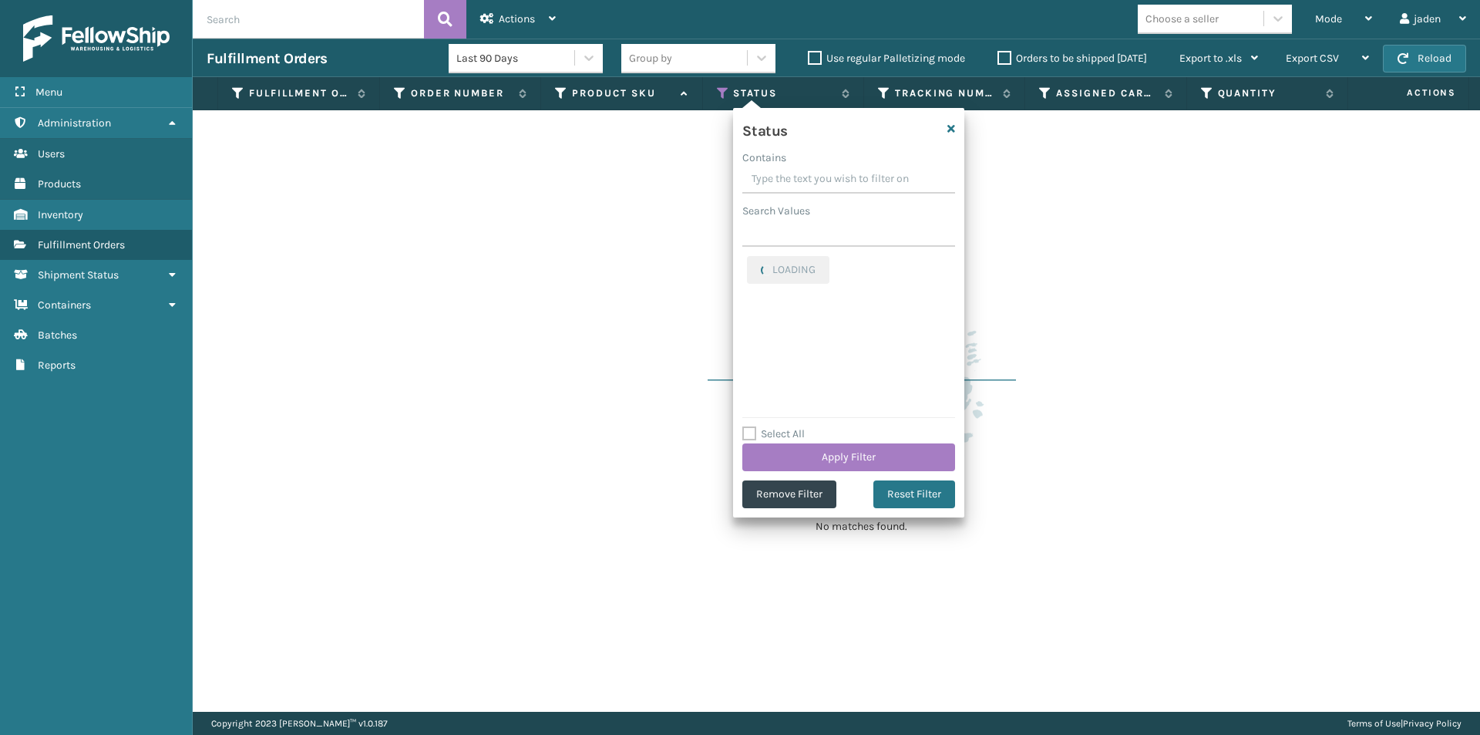
click at [807, 172] on input "Contains" at bounding box center [849, 180] width 213 height 28
click at [751, 262] on label "Picking" at bounding box center [774, 264] width 55 height 13
click at [748, 262] on input "Picking" at bounding box center [747, 261] width 1 height 10
checkbox input "false"
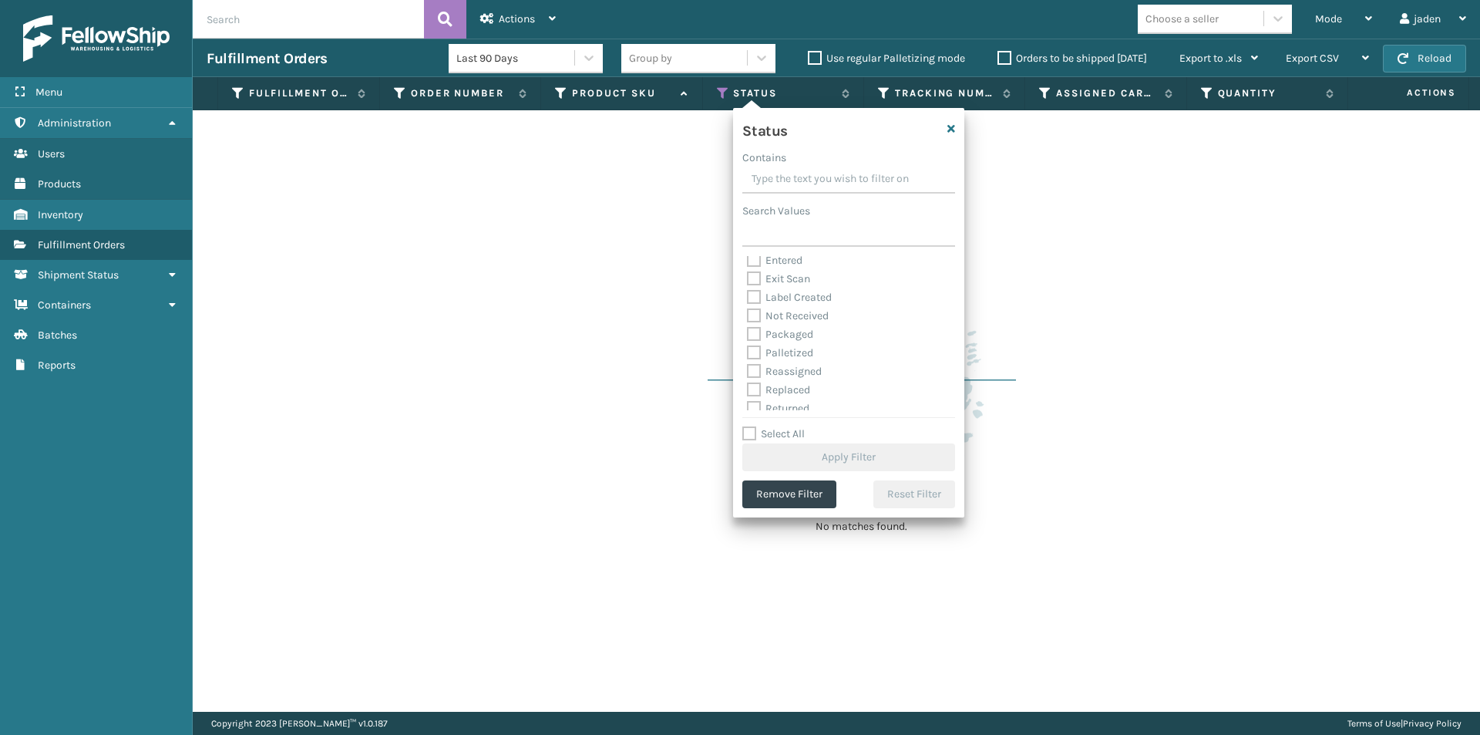
scroll to position [77, 0]
click at [759, 331] on label "Palletized" at bounding box center [780, 335] width 66 height 13
click at [748, 331] on input "Palletized" at bounding box center [747, 332] width 1 height 10
checkbox input "true"
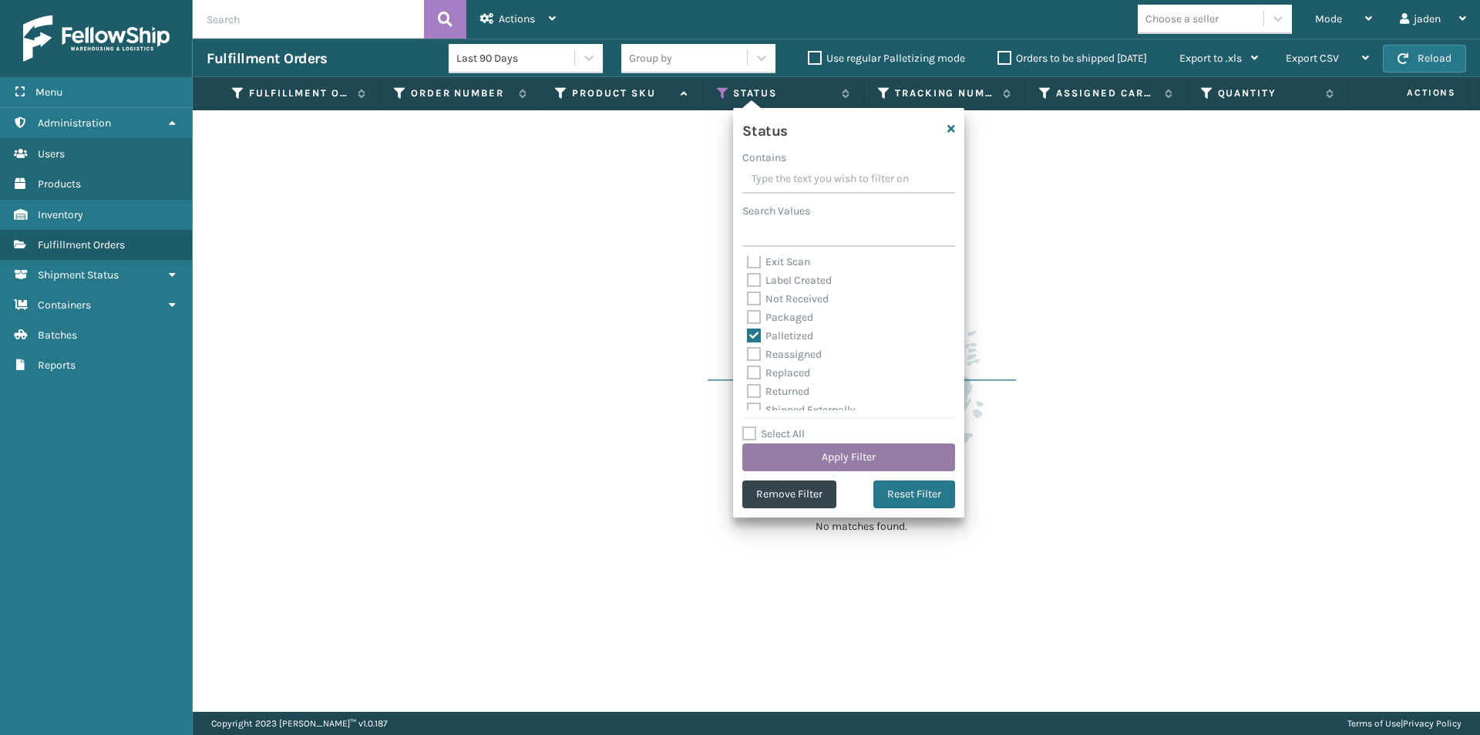
click at [837, 465] on button "Apply Filter" at bounding box center [849, 457] width 213 height 28
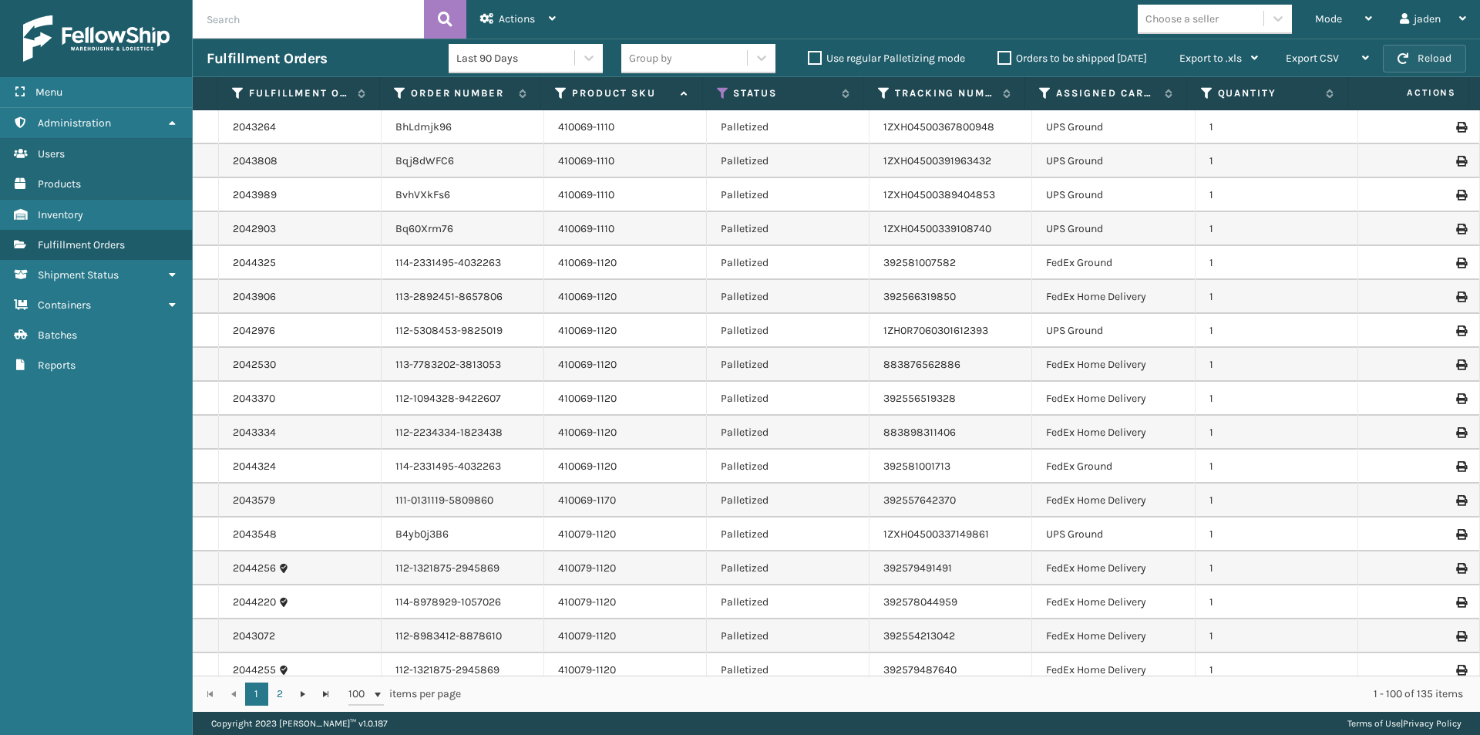
click at [1442, 60] on button "Reload" at bounding box center [1424, 59] width 83 height 28
click at [1323, 13] on span "Mode" at bounding box center [1328, 18] width 27 height 13
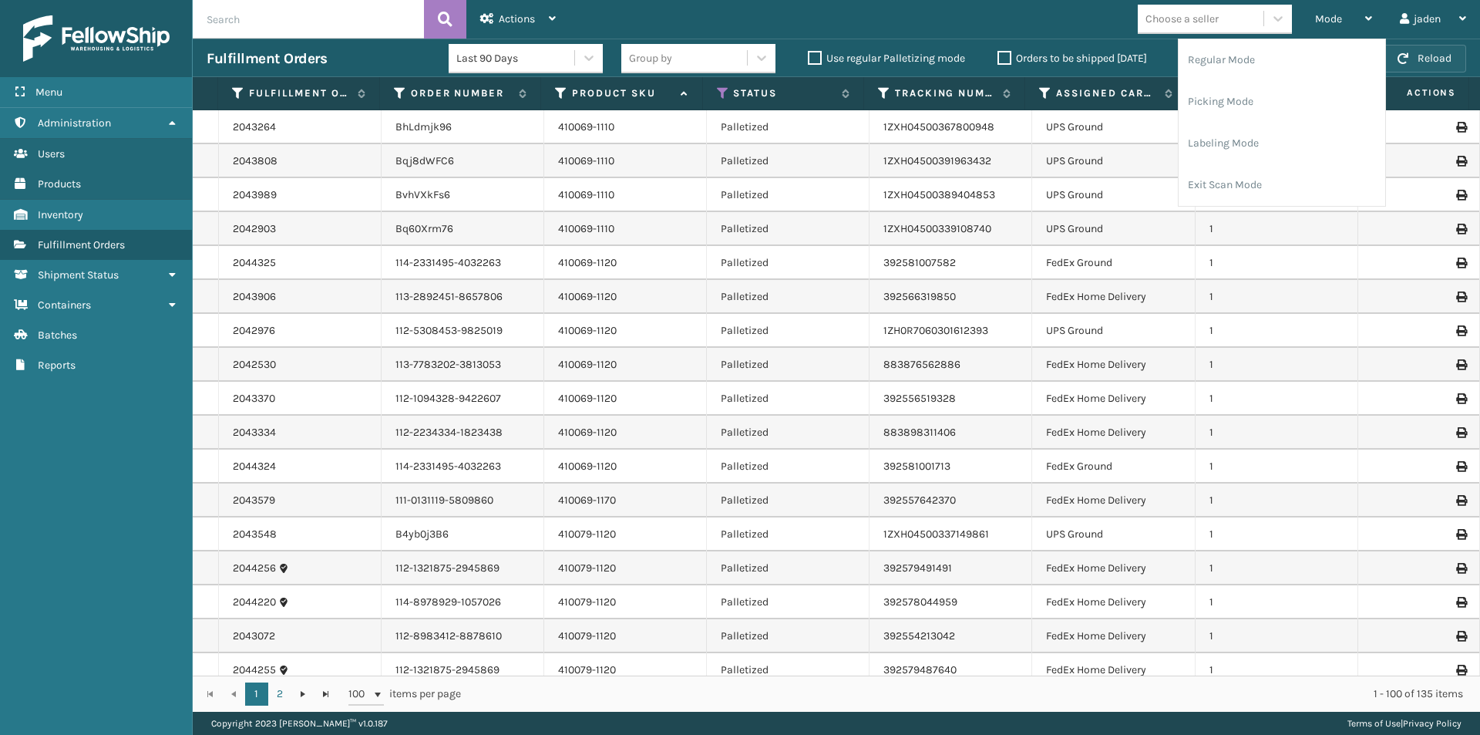
click at [1432, 50] on button "Reload" at bounding box center [1424, 59] width 83 height 28
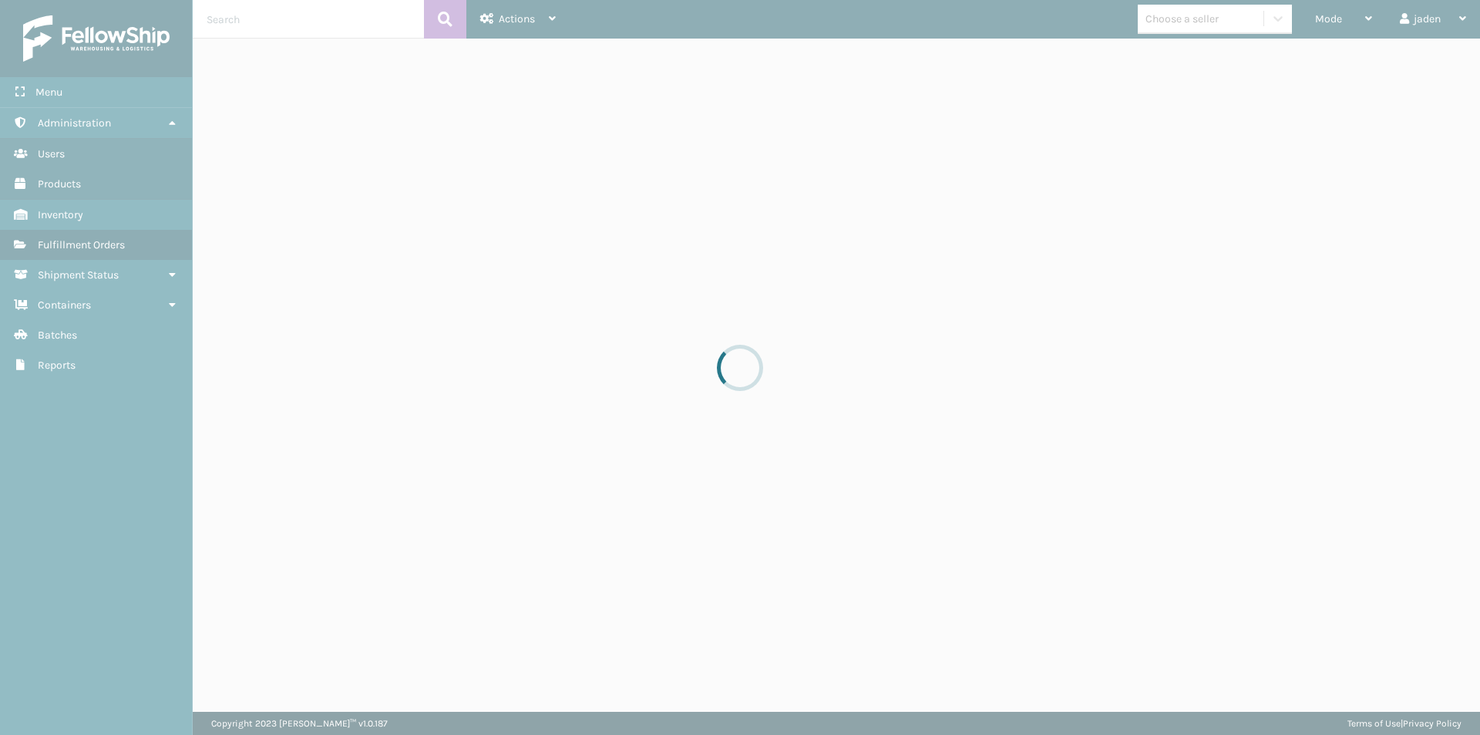
click at [1339, 14] on div at bounding box center [740, 367] width 1480 height 735
click at [1320, 18] on div at bounding box center [740, 367] width 1480 height 735
click at [1320, 18] on span "Mode" at bounding box center [1328, 18] width 27 height 13
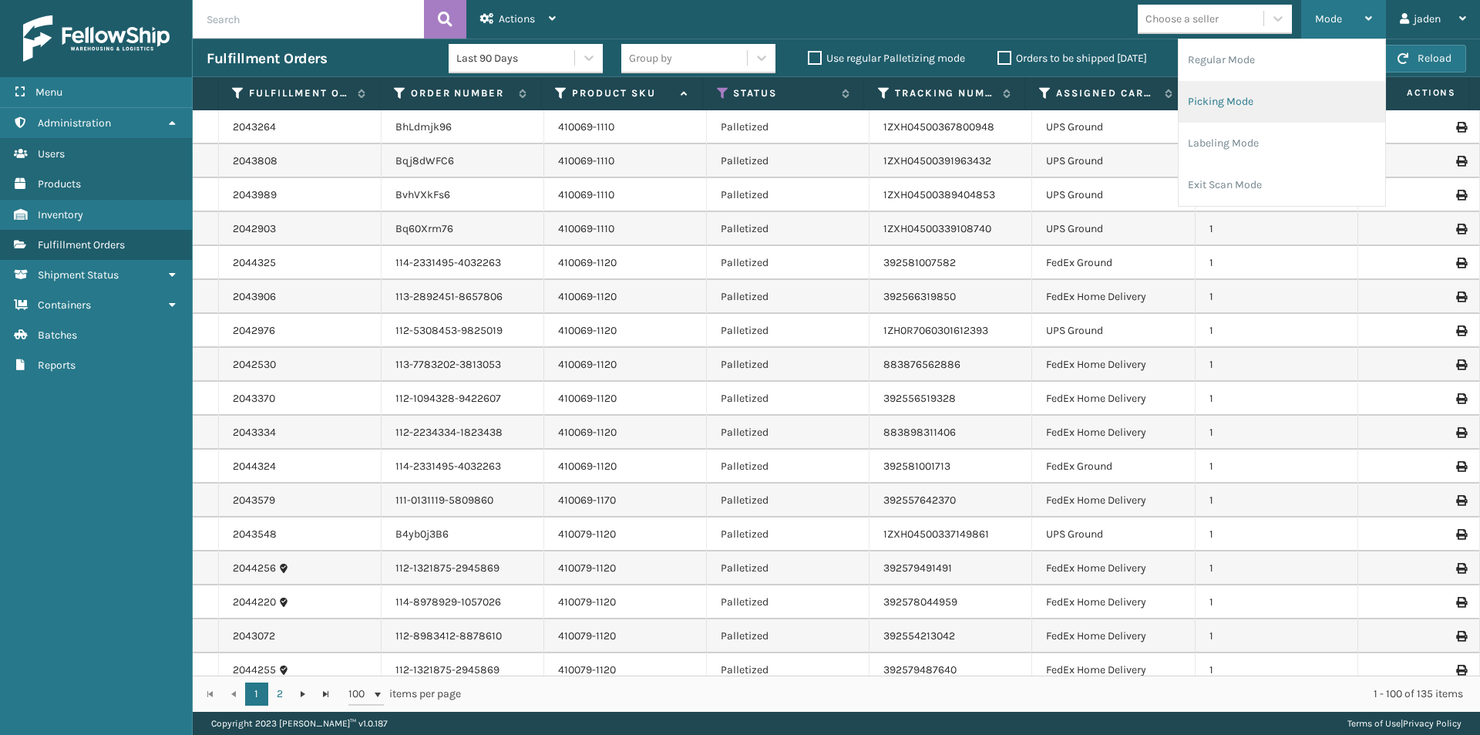
click at [1308, 103] on li "Picking Mode" at bounding box center [1282, 102] width 207 height 42
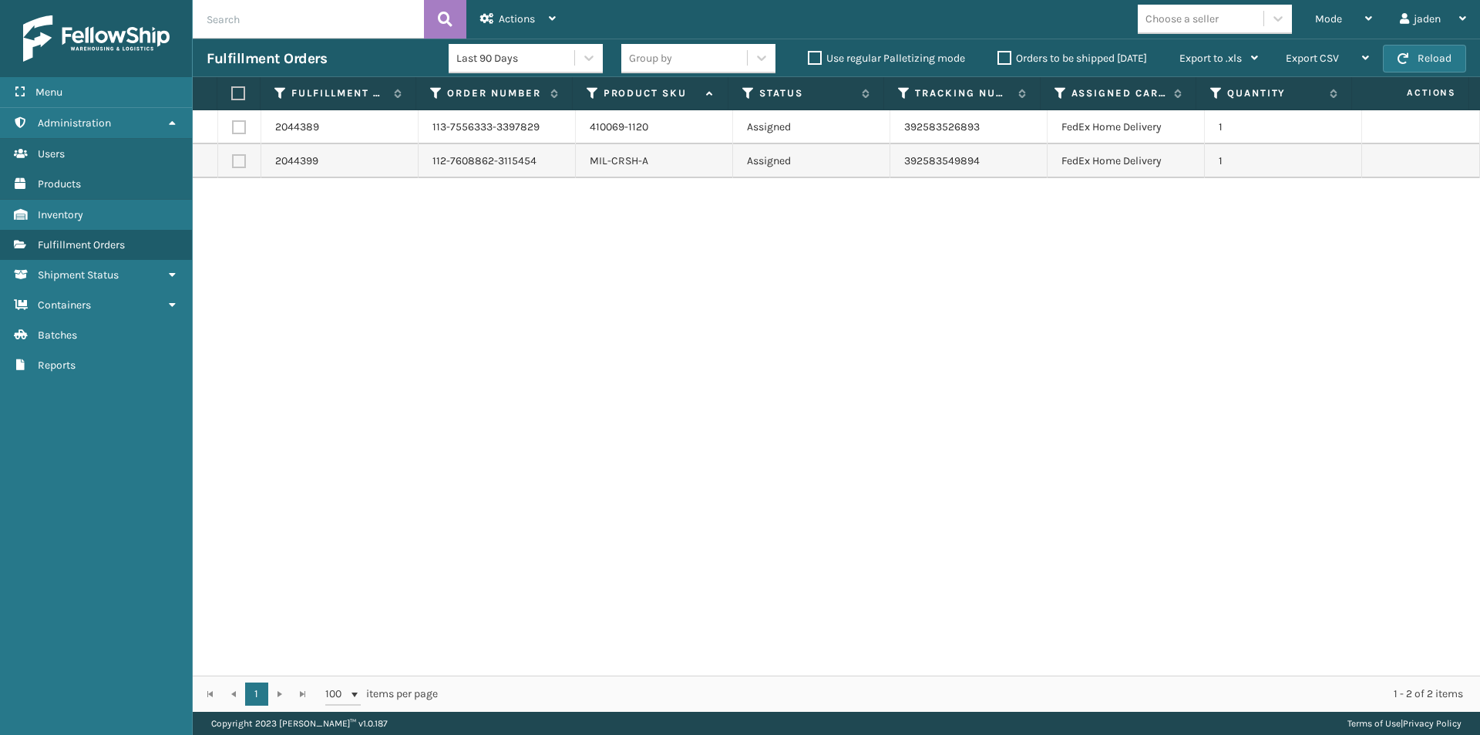
click at [1004, 56] on label "Orders to be shipped [DATE]" at bounding box center [1073, 58] width 150 height 13
click at [998, 56] on input "Orders to be shipped [DATE]" at bounding box center [998, 54] width 1 height 10
click at [1335, 22] on span "Mode" at bounding box center [1328, 18] width 27 height 13
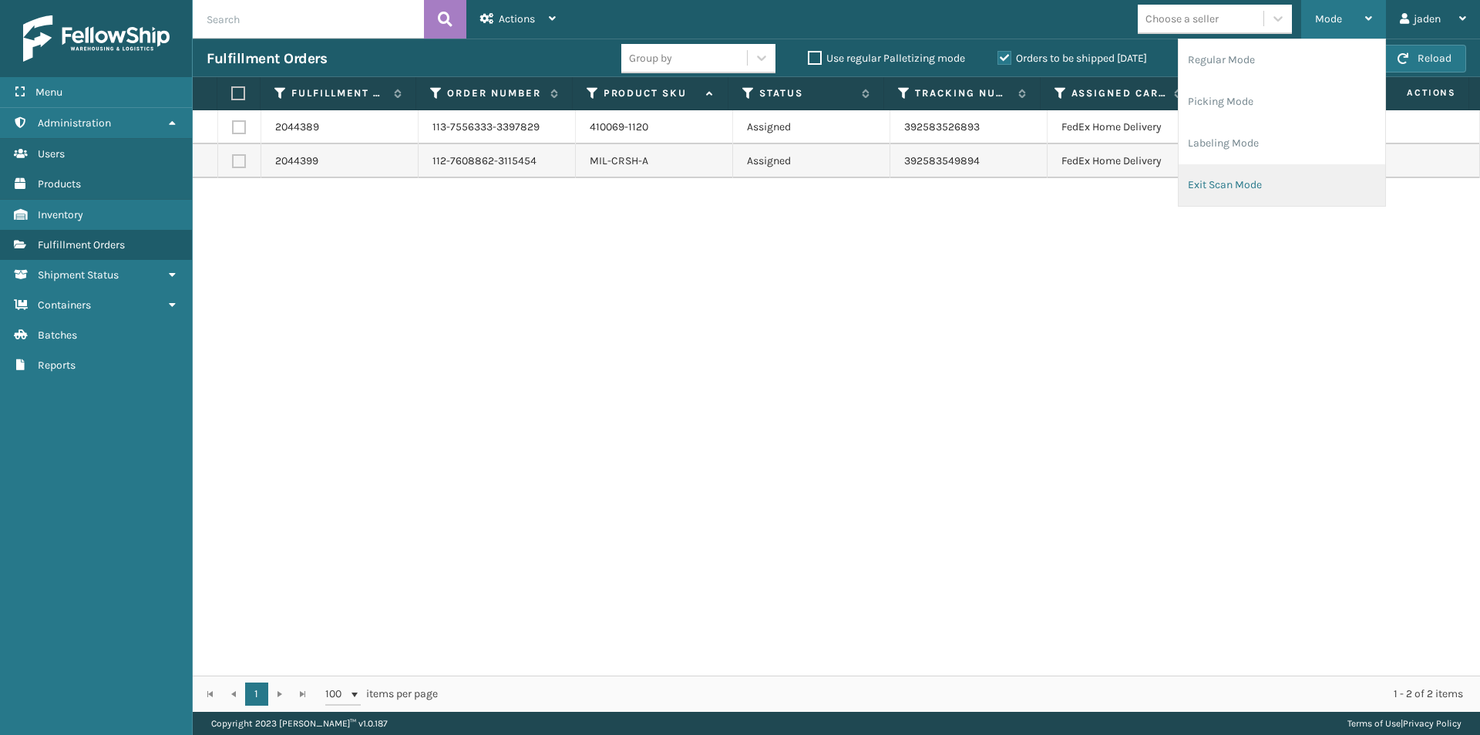
click at [1275, 197] on li "Exit Scan Mode" at bounding box center [1282, 185] width 207 height 42
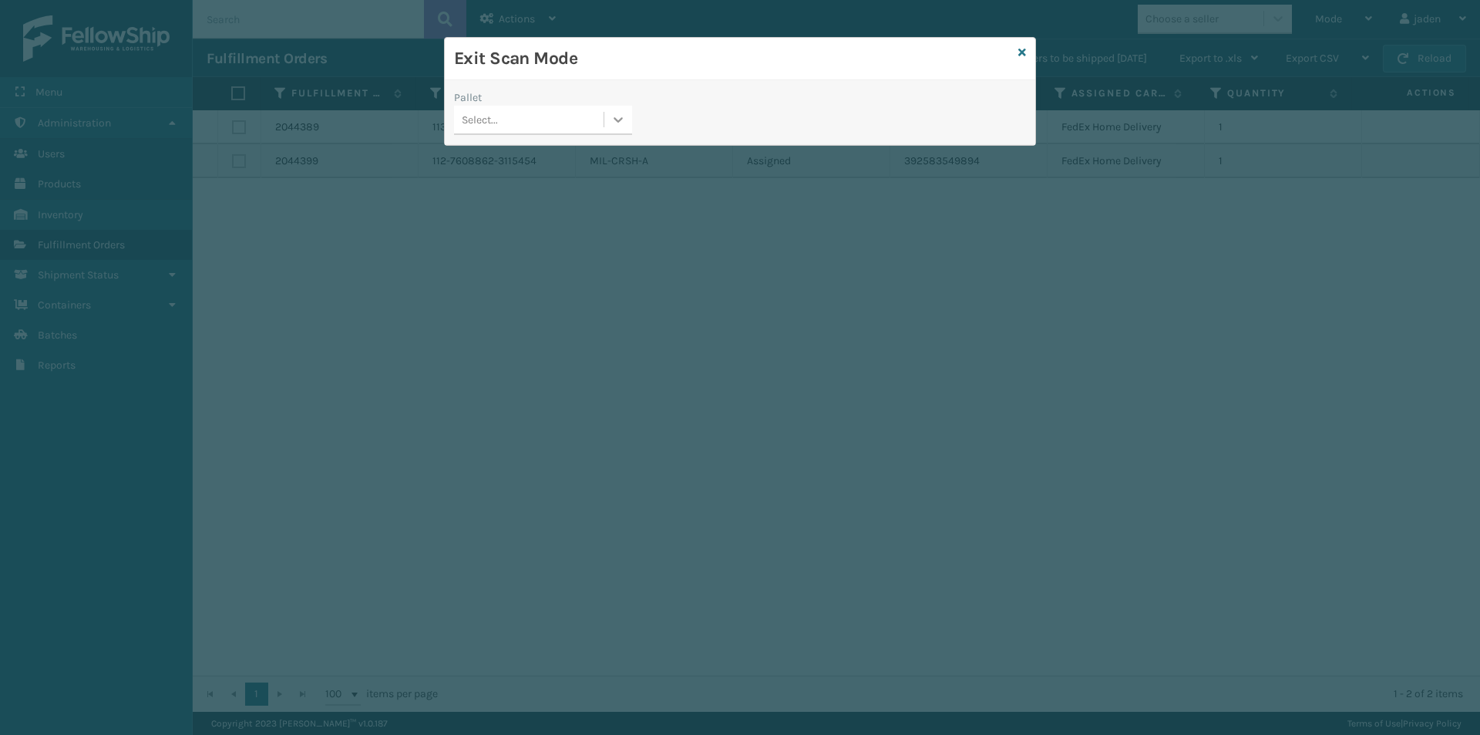
click at [620, 129] on div at bounding box center [618, 120] width 28 height 28
click at [554, 155] on div "FDXG-3N99F3C5AH" at bounding box center [543, 158] width 178 height 29
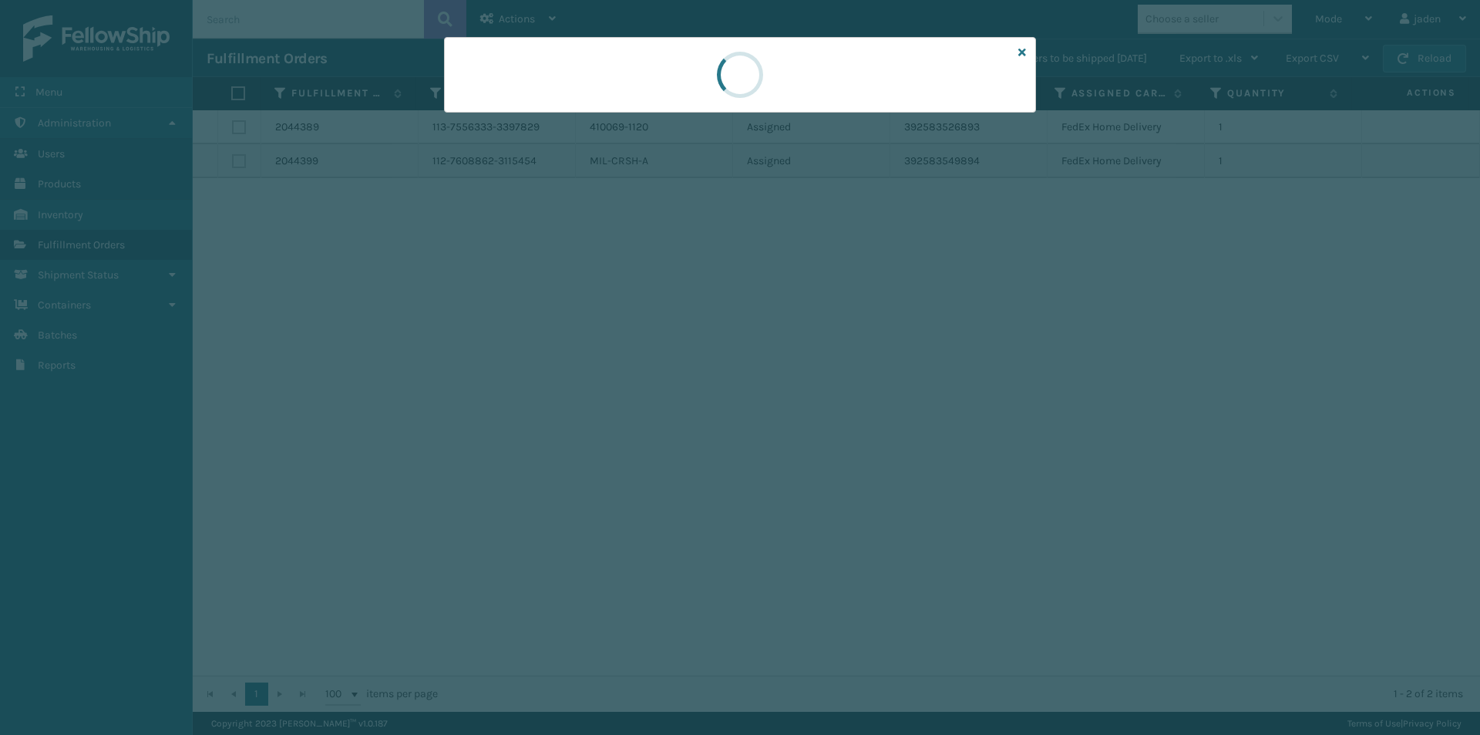
drag, startPoint x: 842, startPoint y: 94, endPoint x: 673, endPoint y: 89, distance: 168.9
click at [673, 89] on div at bounding box center [740, 75] width 592 height 76
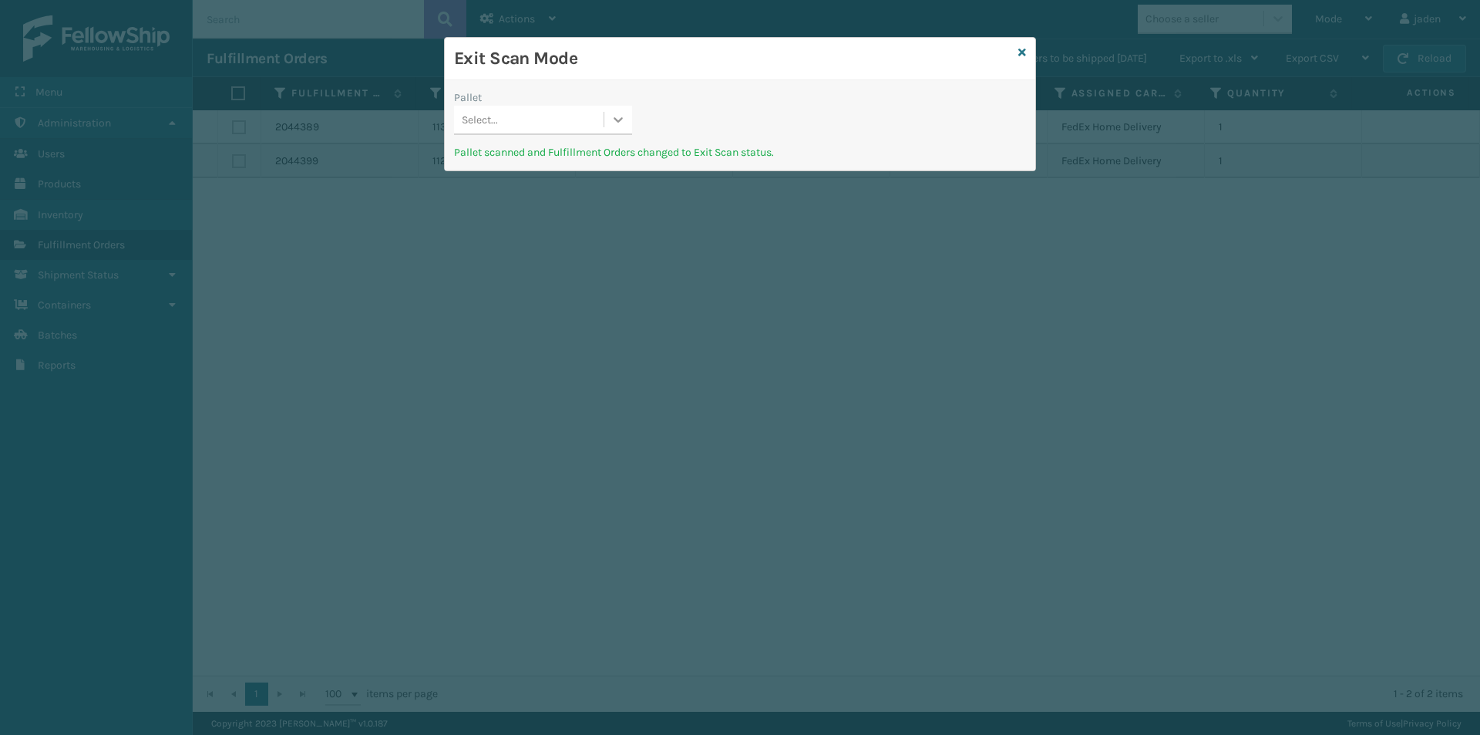
click at [607, 123] on div at bounding box center [618, 120] width 28 height 28
click at [540, 170] on div "UPSG-7Q3QDCJK4R" at bounding box center [543, 158] width 178 height 29
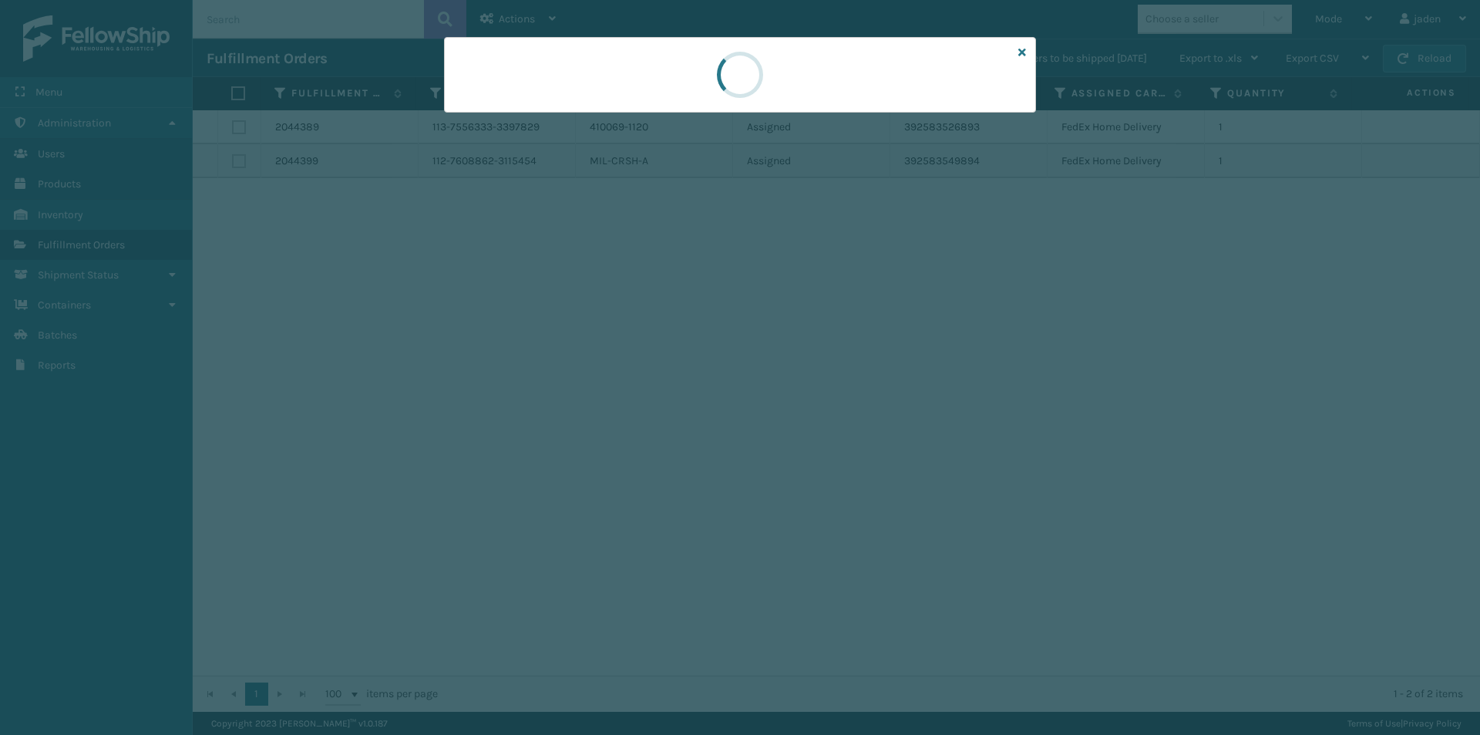
drag, startPoint x: 848, startPoint y: 97, endPoint x: 865, endPoint y: 61, distance: 40.0
click at [713, 60] on div at bounding box center [740, 75] width 65 height 74
drag, startPoint x: 816, startPoint y: 59, endPoint x: 709, endPoint y: 56, distance: 107.2
click at [709, 56] on div at bounding box center [740, 75] width 65 height 74
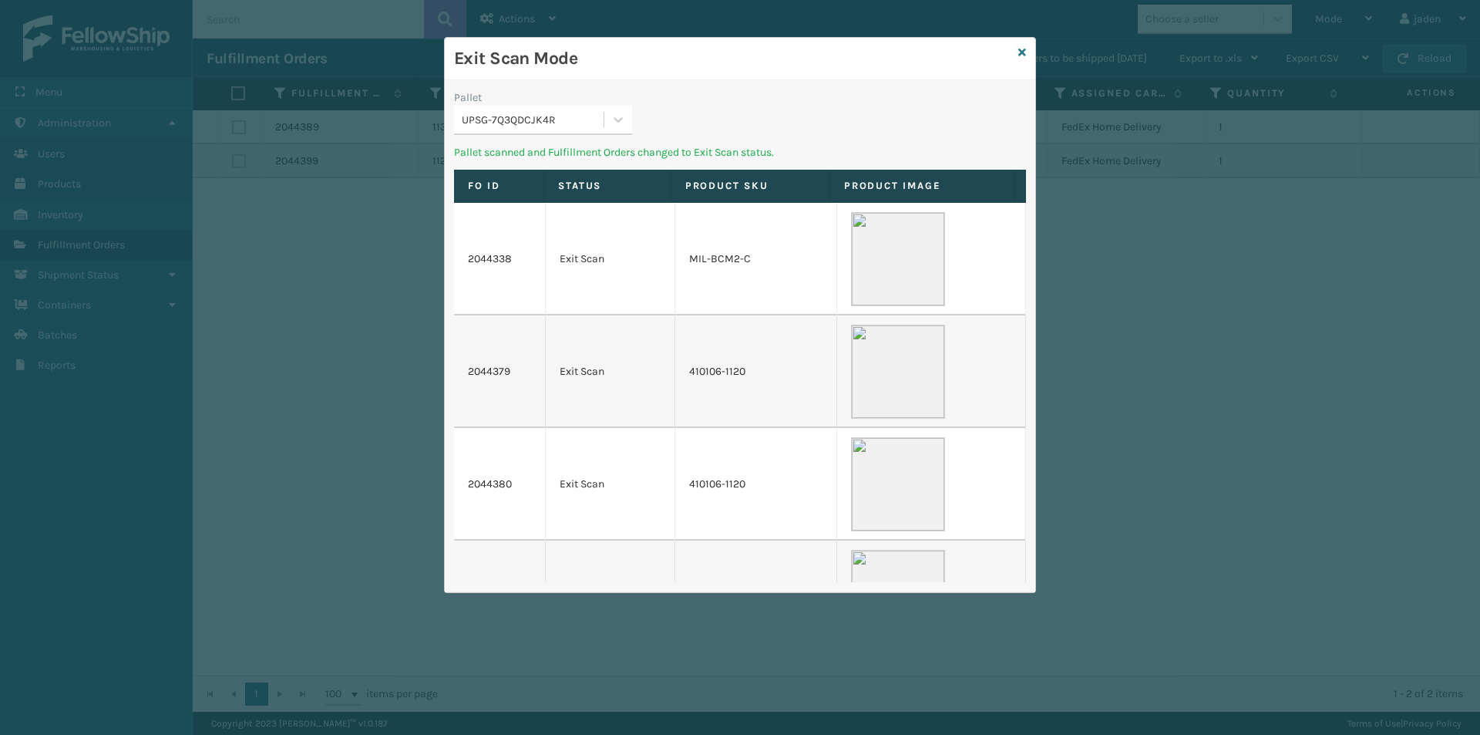
drag, startPoint x: 837, startPoint y: 98, endPoint x: 697, endPoint y: 78, distance: 141.8
click at [697, 76] on div "Exit Scan Mode" at bounding box center [740, 59] width 591 height 42
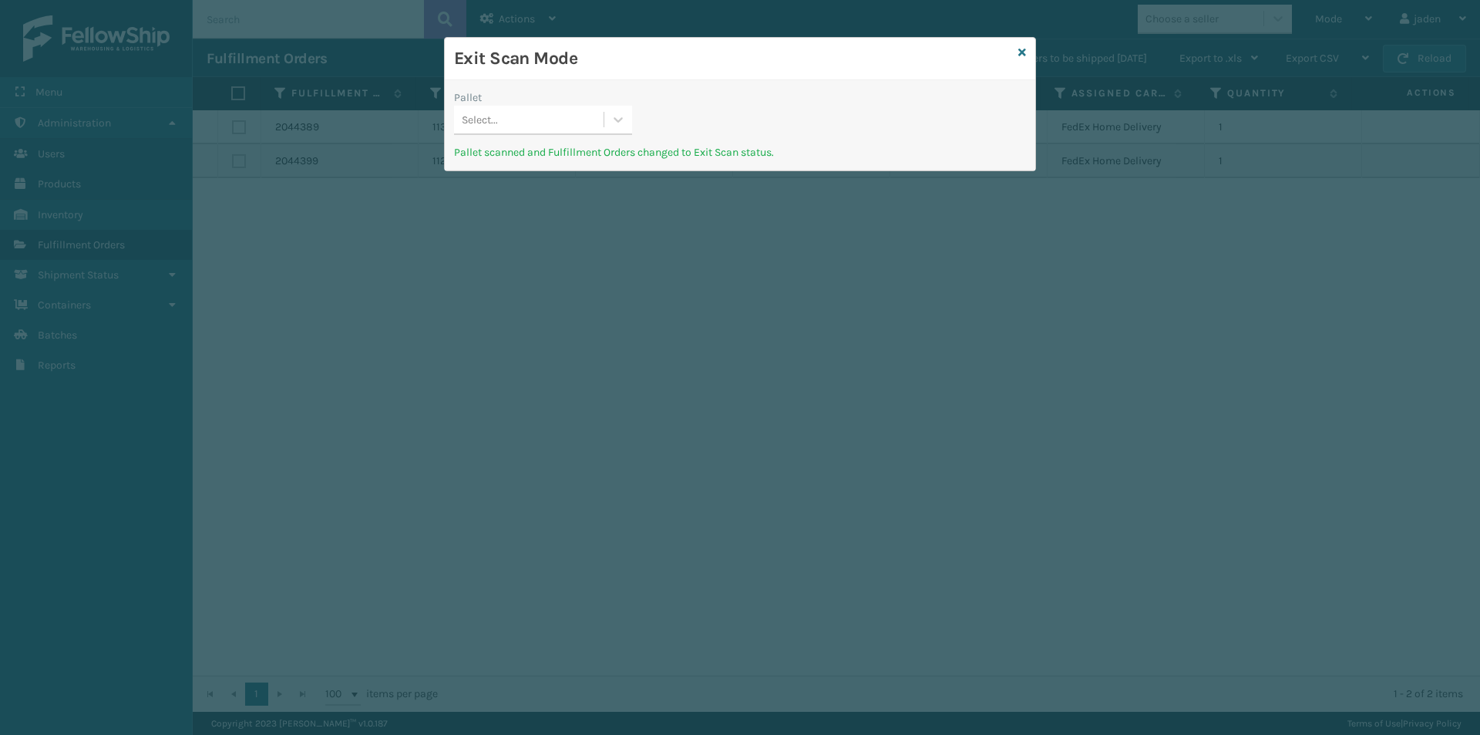
drag, startPoint x: 908, startPoint y: 113, endPoint x: 1026, endPoint y: 95, distance: 119.3
click at [816, 80] on div "Pallet Select... Pallet scanned and Fulfillment Orders changed to Exit Scan sta…" at bounding box center [740, 125] width 591 height 90
click at [1025, 55] on icon at bounding box center [1023, 52] width 8 height 11
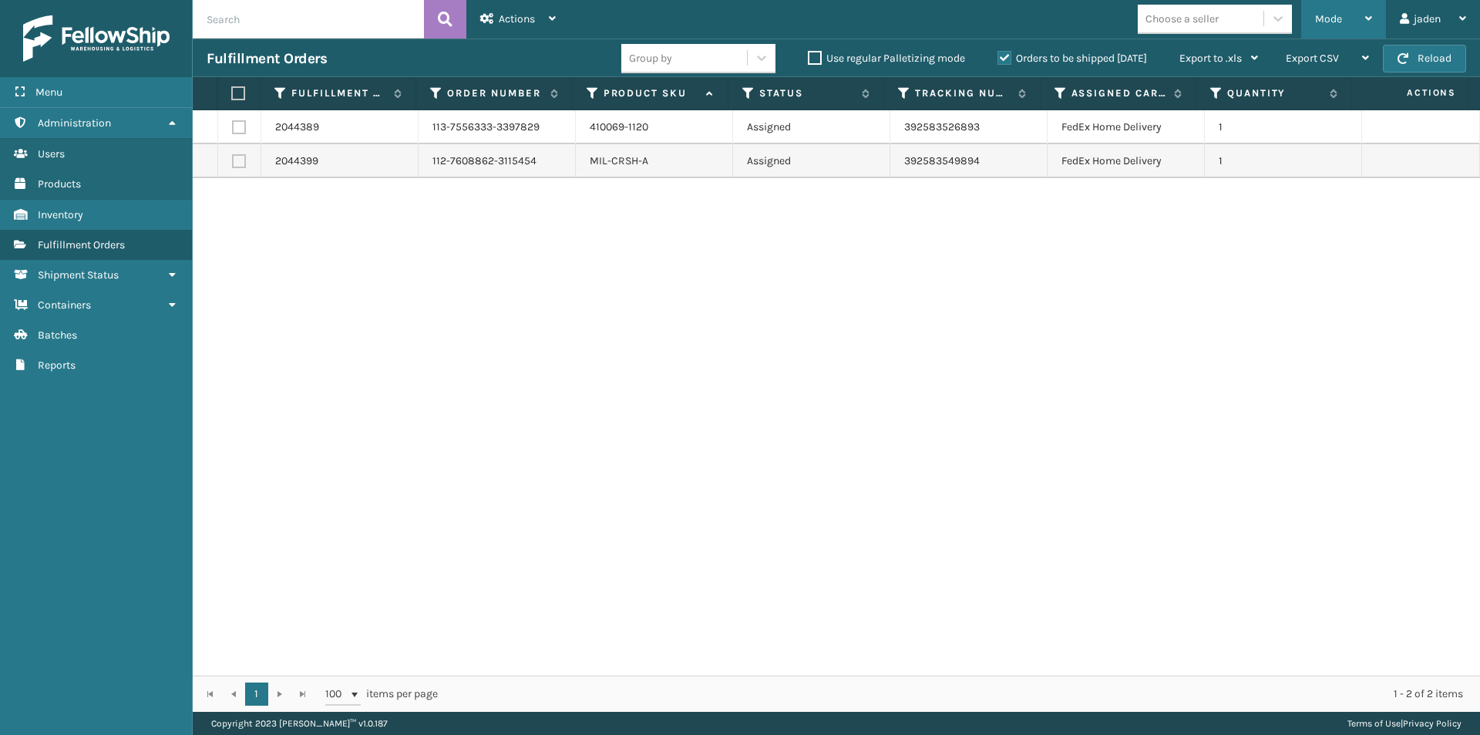
click at [1363, 16] on div "Mode" at bounding box center [1343, 19] width 57 height 39
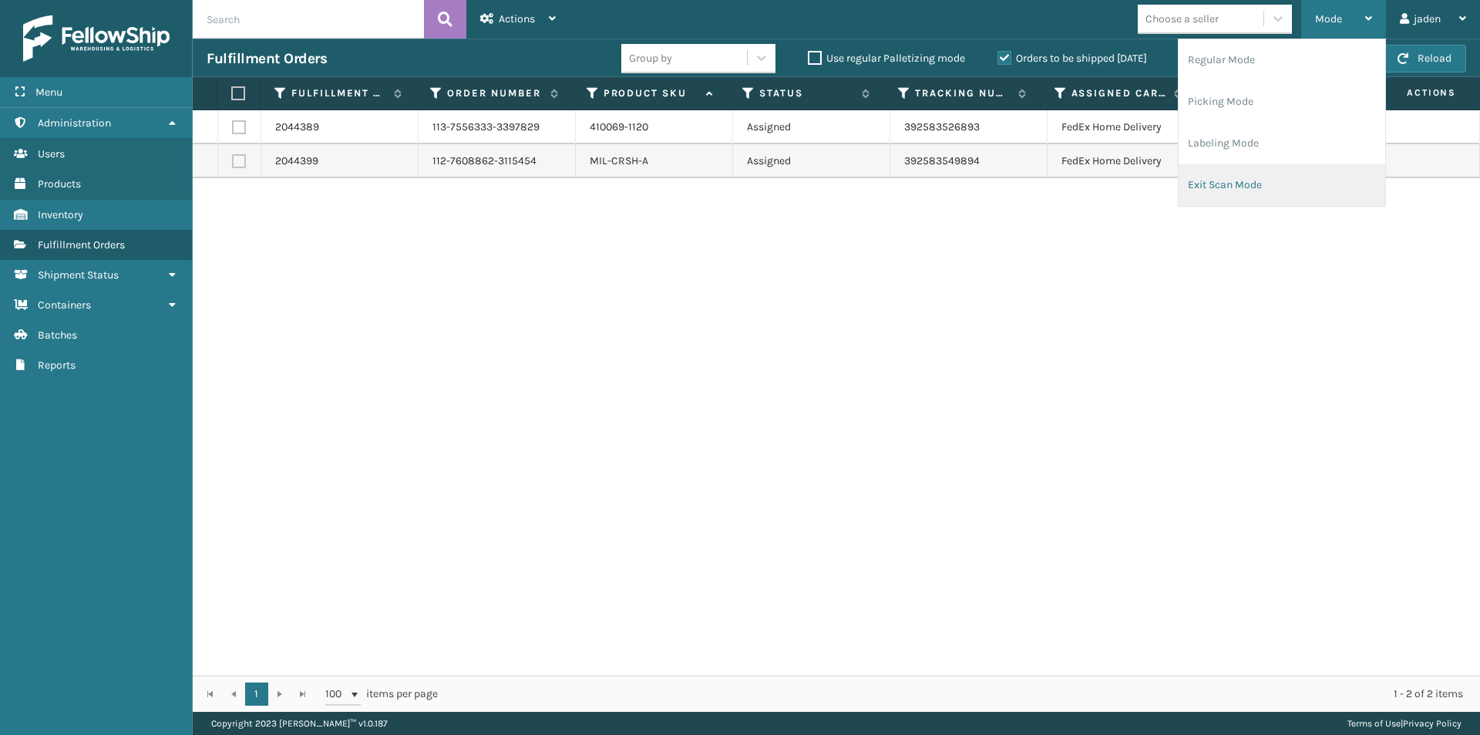
click at [1298, 175] on li "Exit Scan Mode" at bounding box center [1282, 185] width 207 height 42
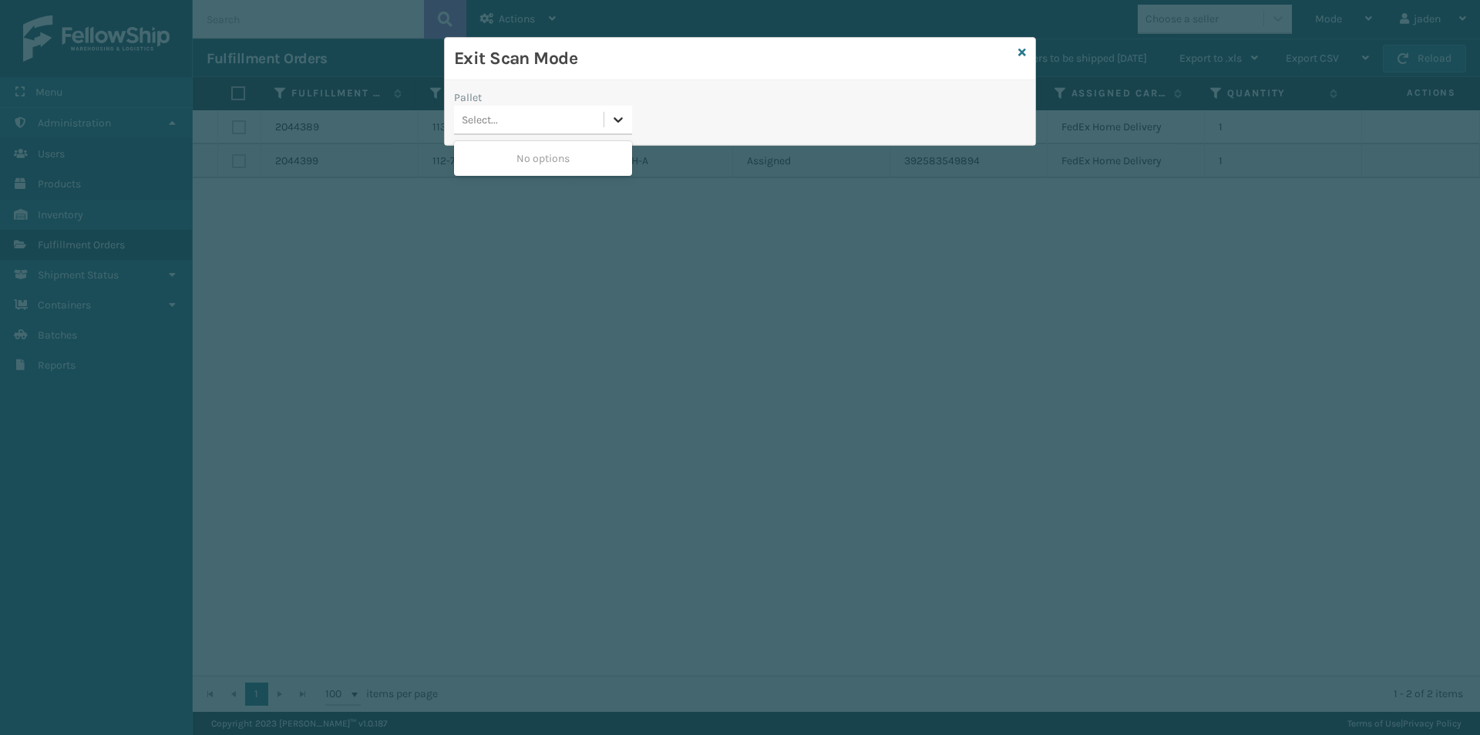
click at [608, 125] on div at bounding box center [618, 120] width 28 height 28
drag, startPoint x: 523, startPoint y: 154, endPoint x: 1012, endPoint y: 34, distance: 503.4
click at [557, 146] on div "No options" at bounding box center [543, 158] width 178 height 29
click at [1022, 52] on icon at bounding box center [1023, 52] width 8 height 11
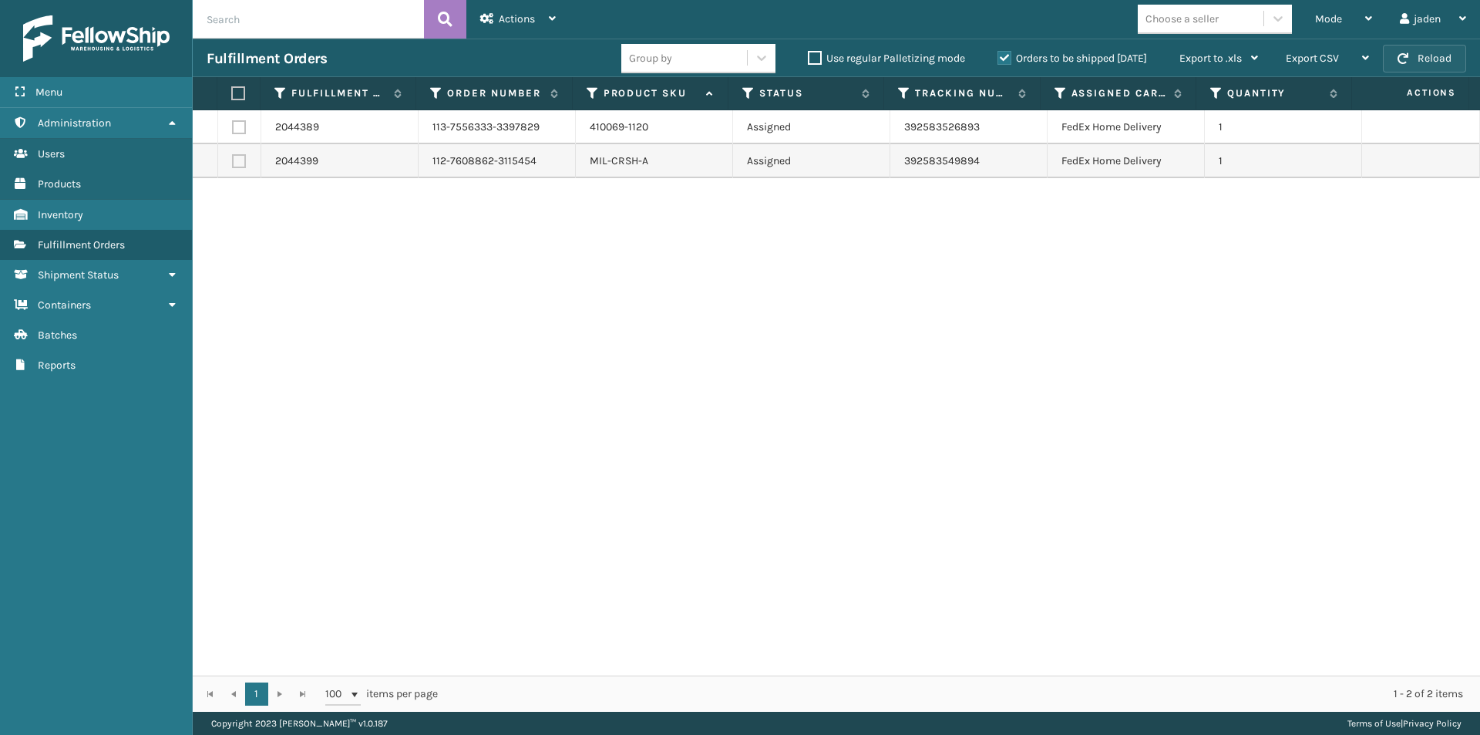
click at [1420, 47] on button "Reload" at bounding box center [1424, 59] width 83 height 28
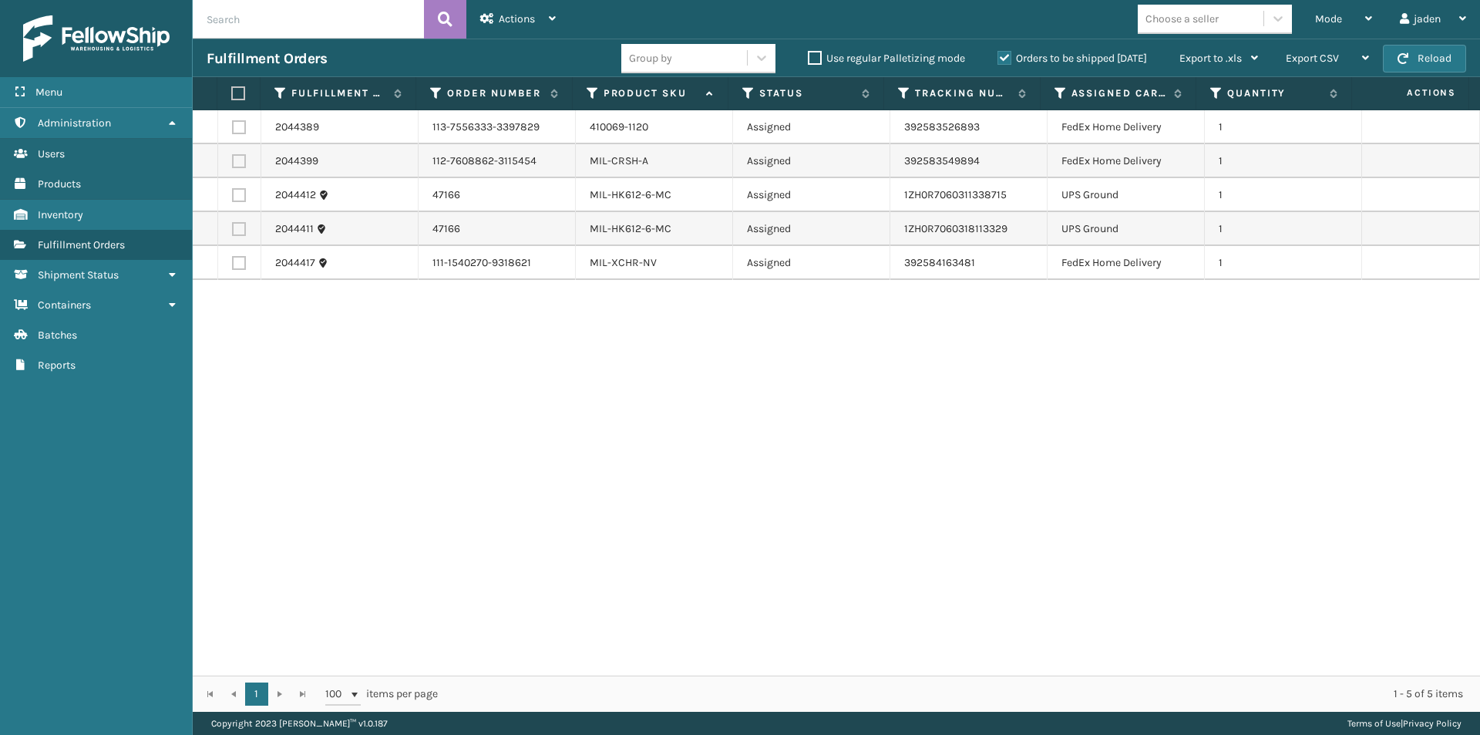
drag, startPoint x: 1056, startPoint y: 472, endPoint x: 699, endPoint y: 482, distance: 356.4
click at [699, 482] on div "2044389 113-7556333-3397829 410069-1120 Assigned 392583526893 FedEx Home Delive…" at bounding box center [837, 392] width 1288 height 565
click at [238, 197] on label at bounding box center [239, 195] width 14 height 14
click at [233, 197] on input "checkbox" at bounding box center [232, 193] width 1 height 10
checkbox input "true"
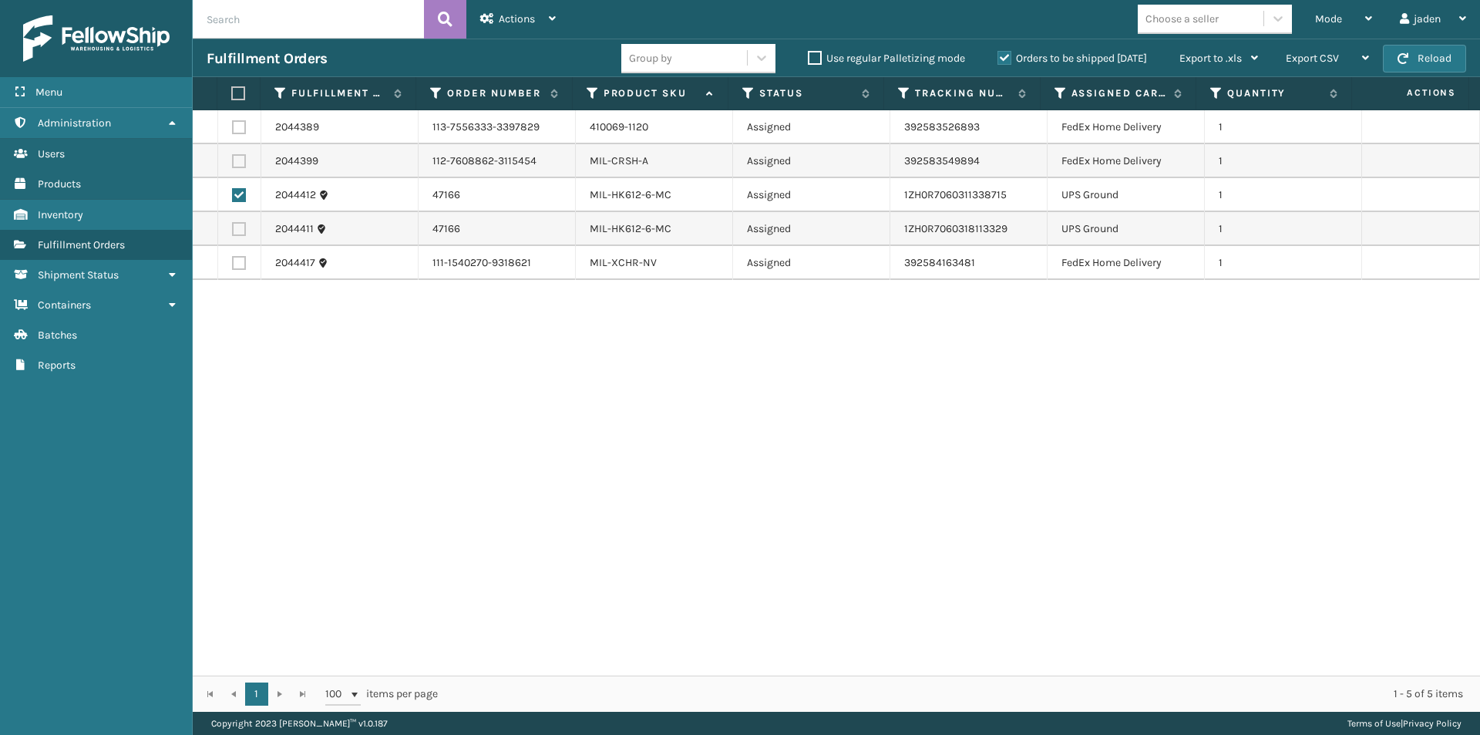
click at [240, 228] on label at bounding box center [239, 229] width 14 height 14
click at [233, 228] on input "checkbox" at bounding box center [232, 227] width 1 height 10
checkbox input "true"
drag, startPoint x: 1062, startPoint y: 396, endPoint x: 589, endPoint y: 361, distance: 474.7
click at [654, 446] on div "2044389 113-7556333-3397829 410069-1120 Assigned 392583526893 FedEx Home Delive…" at bounding box center [837, 392] width 1288 height 565
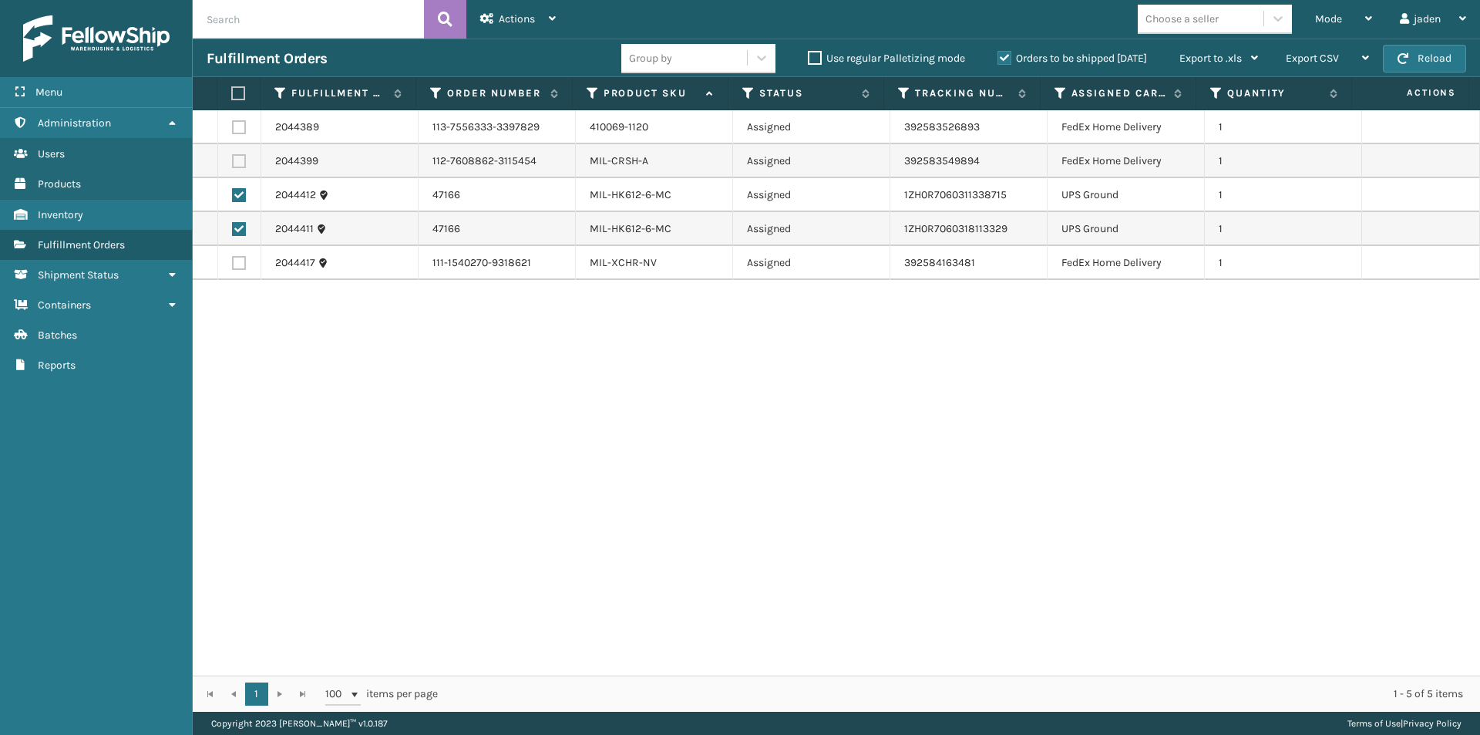
click at [240, 96] on label at bounding box center [236, 93] width 10 height 14
click at [232, 96] on input "checkbox" at bounding box center [231, 94] width 1 height 10
checkbox input "true"
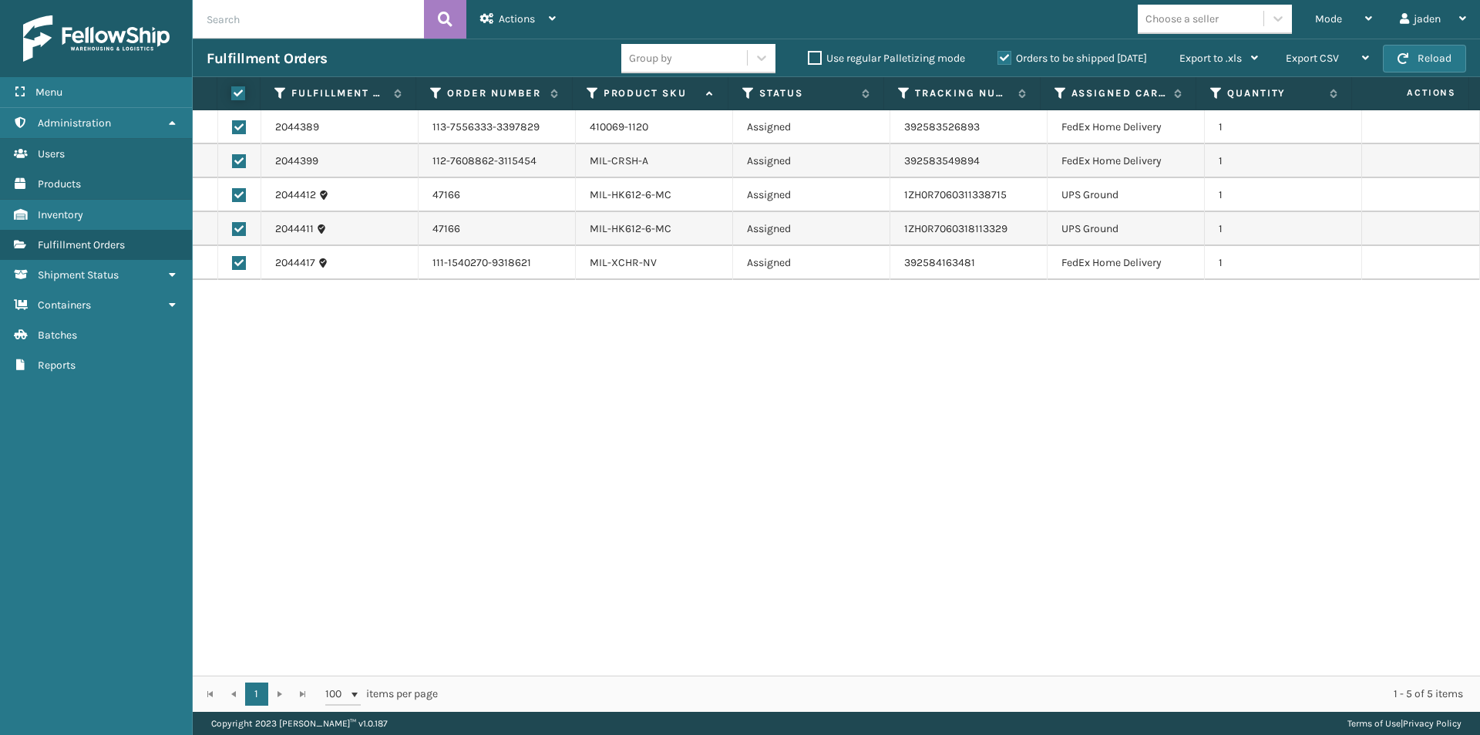
checkbox input "true"
click at [240, 96] on label at bounding box center [236, 93] width 10 height 14
click at [232, 96] on input "checkbox" at bounding box center [231, 94] width 1 height 10
checkbox input "false"
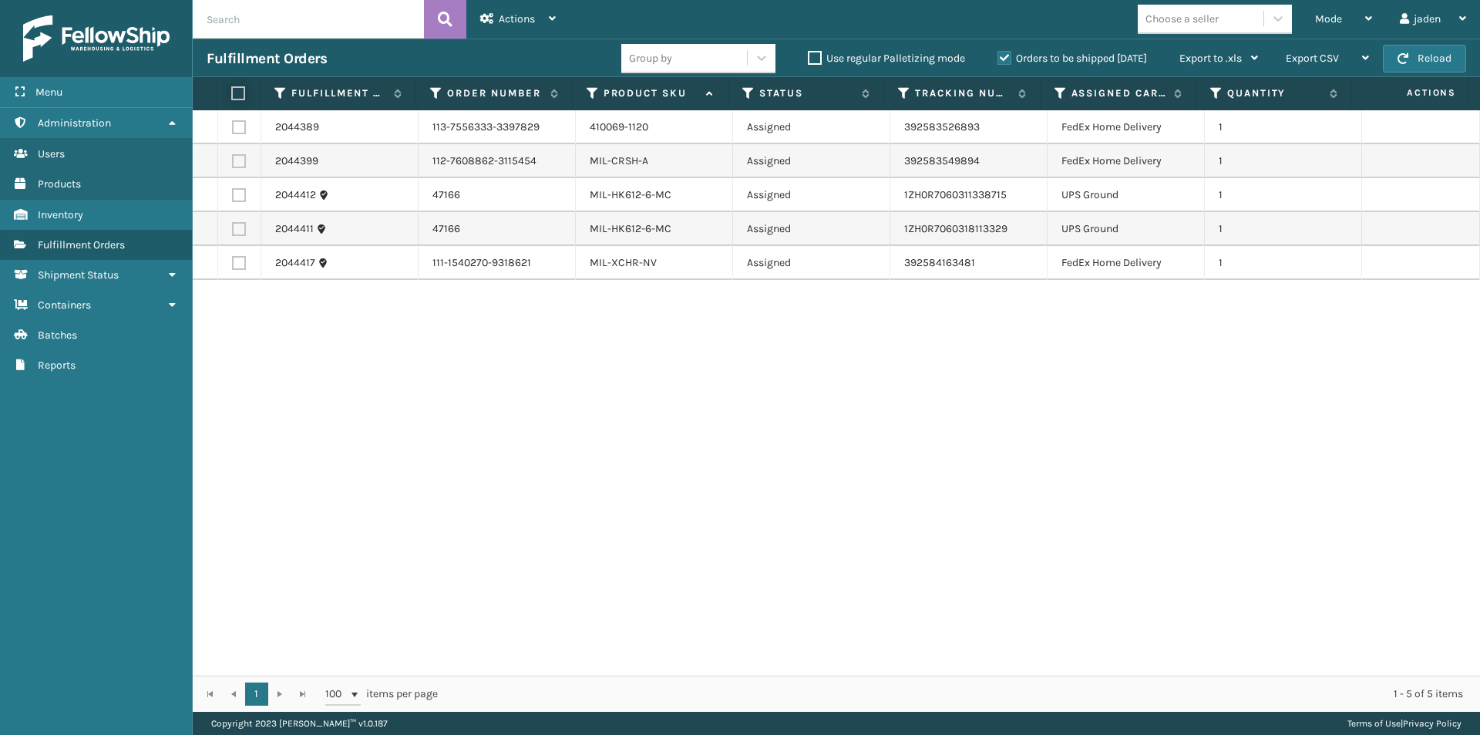
checkbox input "false"
drag, startPoint x: 1072, startPoint y: 501, endPoint x: 666, endPoint y: 501, distance: 405.6
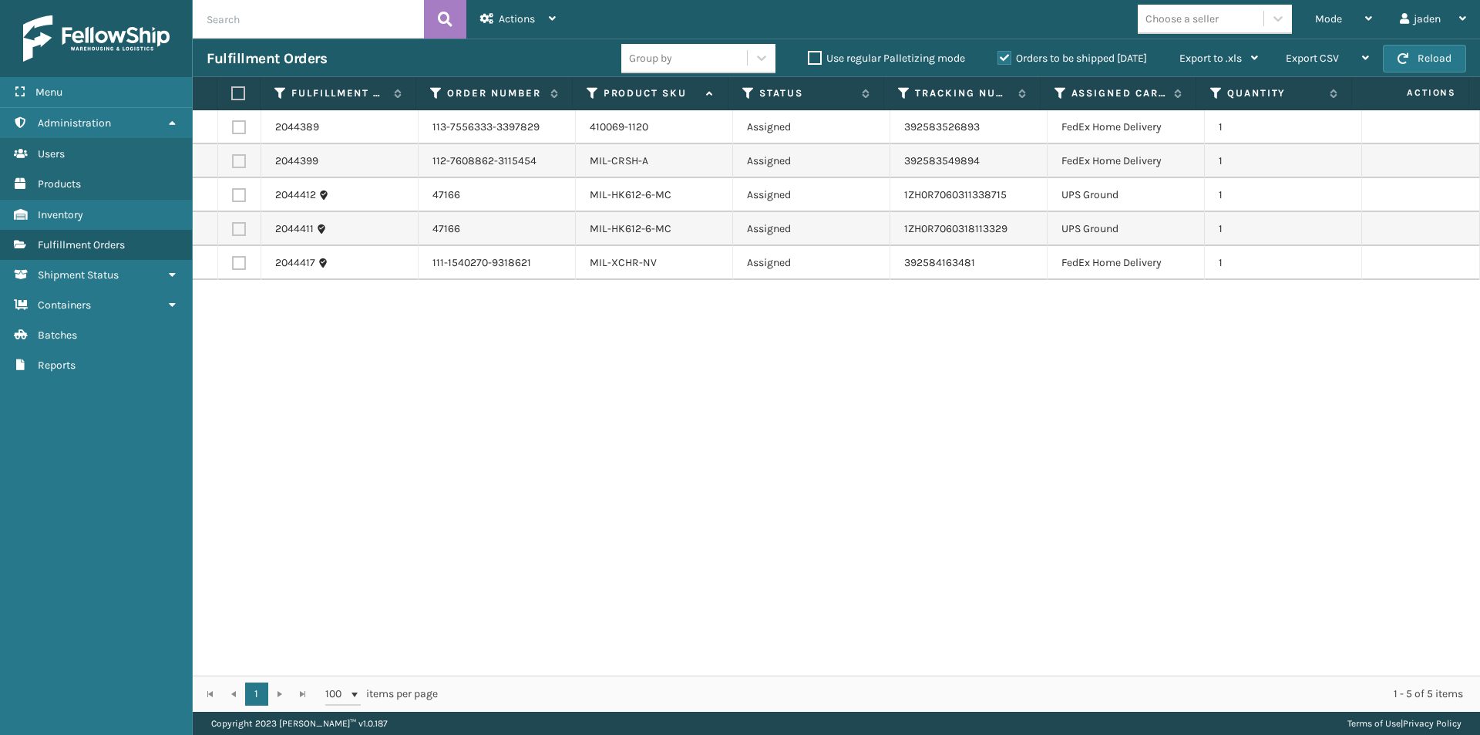
click at [666, 501] on div "2044389 113-7556333-3397829 410069-1120 Assigned 392583526893 FedEx Home Delive…" at bounding box center [837, 392] width 1288 height 565
drag, startPoint x: 1065, startPoint y: 456, endPoint x: 1046, endPoint y: 453, distance: 18.8
drag, startPoint x: 1046, startPoint y: 453, endPoint x: 539, endPoint y: 470, distance: 507.6
click at [539, 470] on div "2044389 113-7556333-3397829 410069-1120 Assigned 392583526893 FedEx Home Delive…" at bounding box center [837, 392] width 1288 height 565
drag, startPoint x: 1151, startPoint y: 460, endPoint x: 588, endPoint y: 130, distance: 652.5
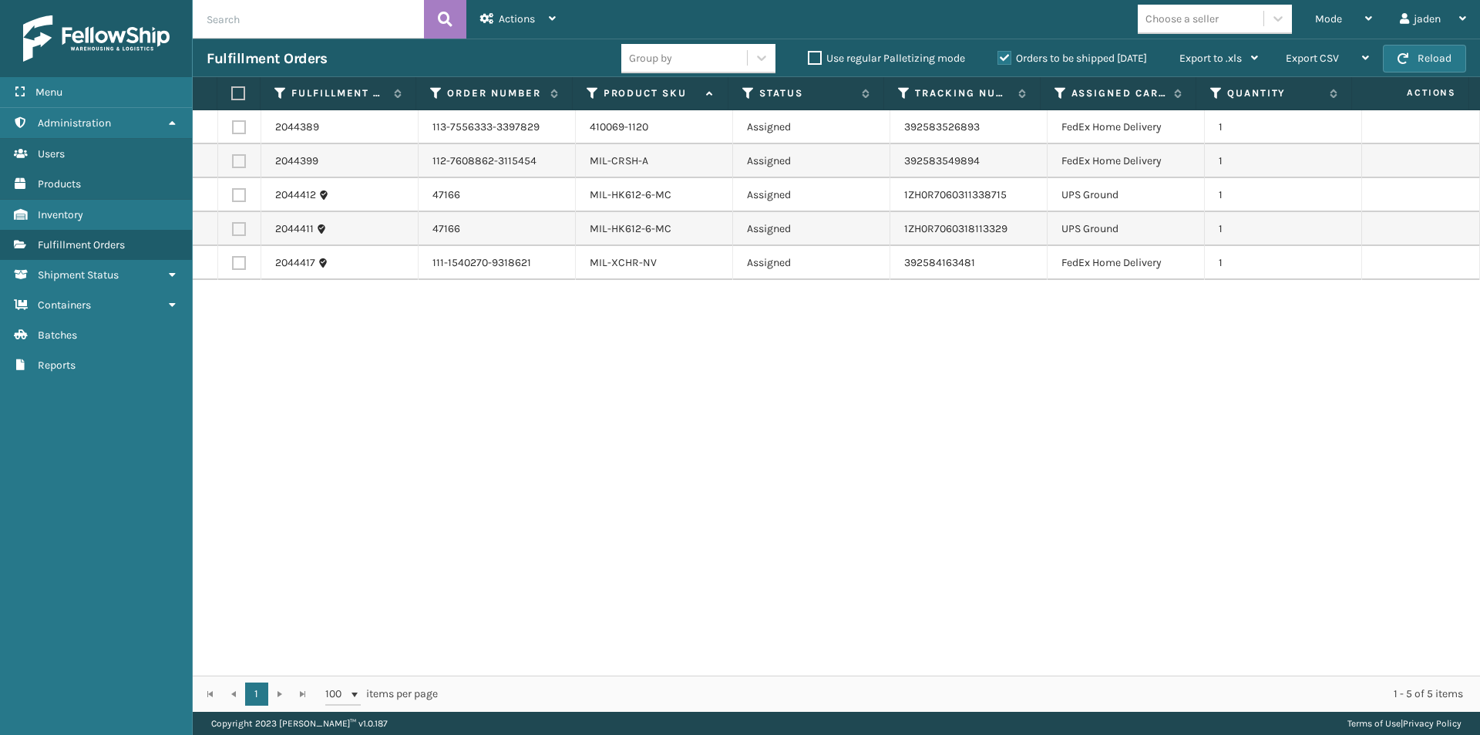
click at [616, 473] on div "2044389 113-7556333-3397829 410069-1120 Assigned 392583526893 FedEx Home Delive…" at bounding box center [837, 392] width 1288 height 565
click at [1423, 53] on button "Reload" at bounding box center [1424, 59] width 83 height 28
click at [1353, 19] on div "Mode" at bounding box center [1343, 19] width 57 height 39
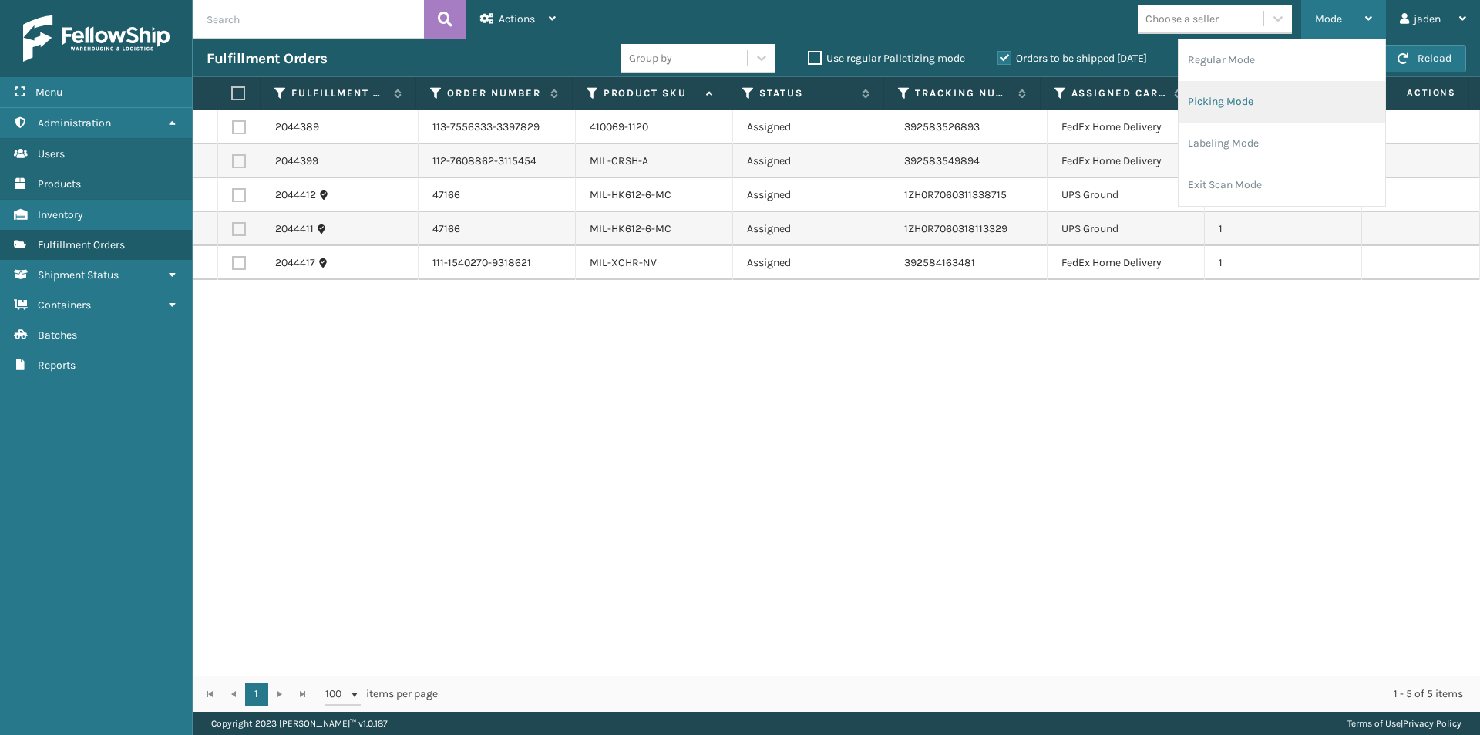
click at [1295, 105] on li "Picking Mode" at bounding box center [1282, 102] width 207 height 42
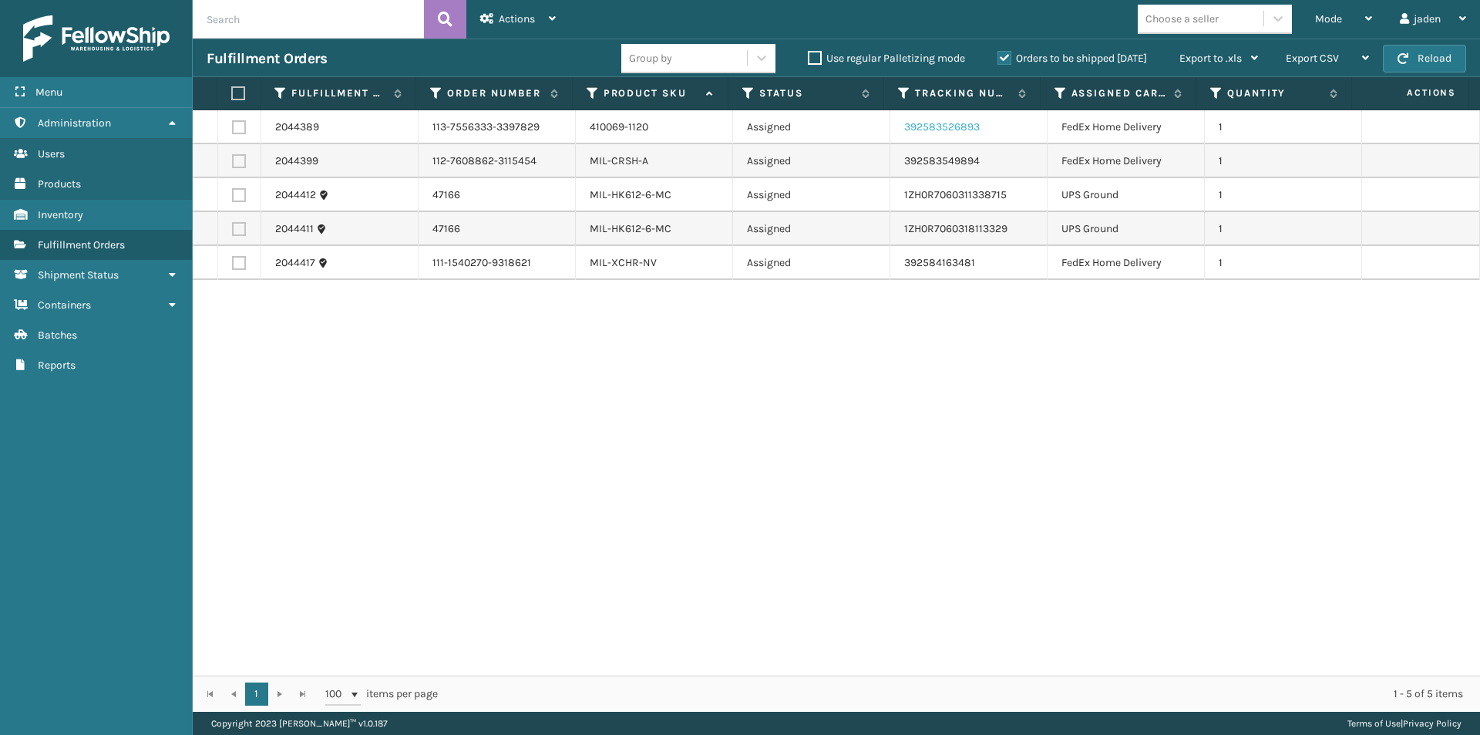
drag, startPoint x: 1079, startPoint y: 421, endPoint x: 911, endPoint y: 123, distance: 342.5
click at [621, 366] on div "2044389 113-7556333-3397829 410069-1120 Assigned 392583526893 FedEx Home Delive…" at bounding box center [837, 392] width 1288 height 565
click at [1399, 62] on span "button" at bounding box center [1403, 58] width 11 height 11
drag, startPoint x: 1025, startPoint y: 416, endPoint x: 1014, endPoint y: 412, distance: 12.5
drag, startPoint x: 1014, startPoint y: 412, endPoint x: 650, endPoint y: 399, distance: 364.2
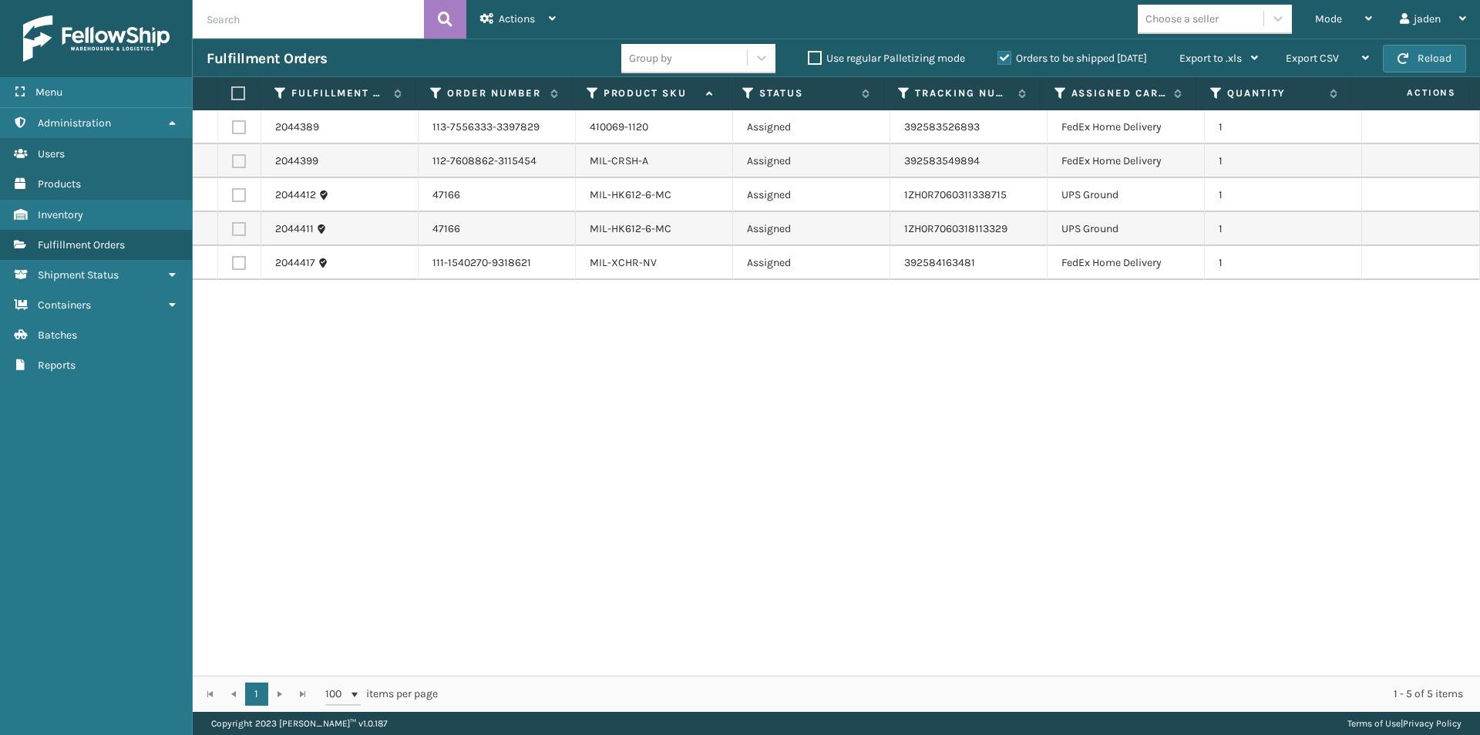
click at [650, 399] on div "2044389 113-7556333-3397829 410069-1120 Assigned 392583526893 FedEx Home Delive…" at bounding box center [837, 392] width 1288 height 565
click at [1419, 52] on button "Reload" at bounding box center [1424, 59] width 83 height 28
click at [1350, 19] on div "Mode" at bounding box center [1343, 19] width 57 height 39
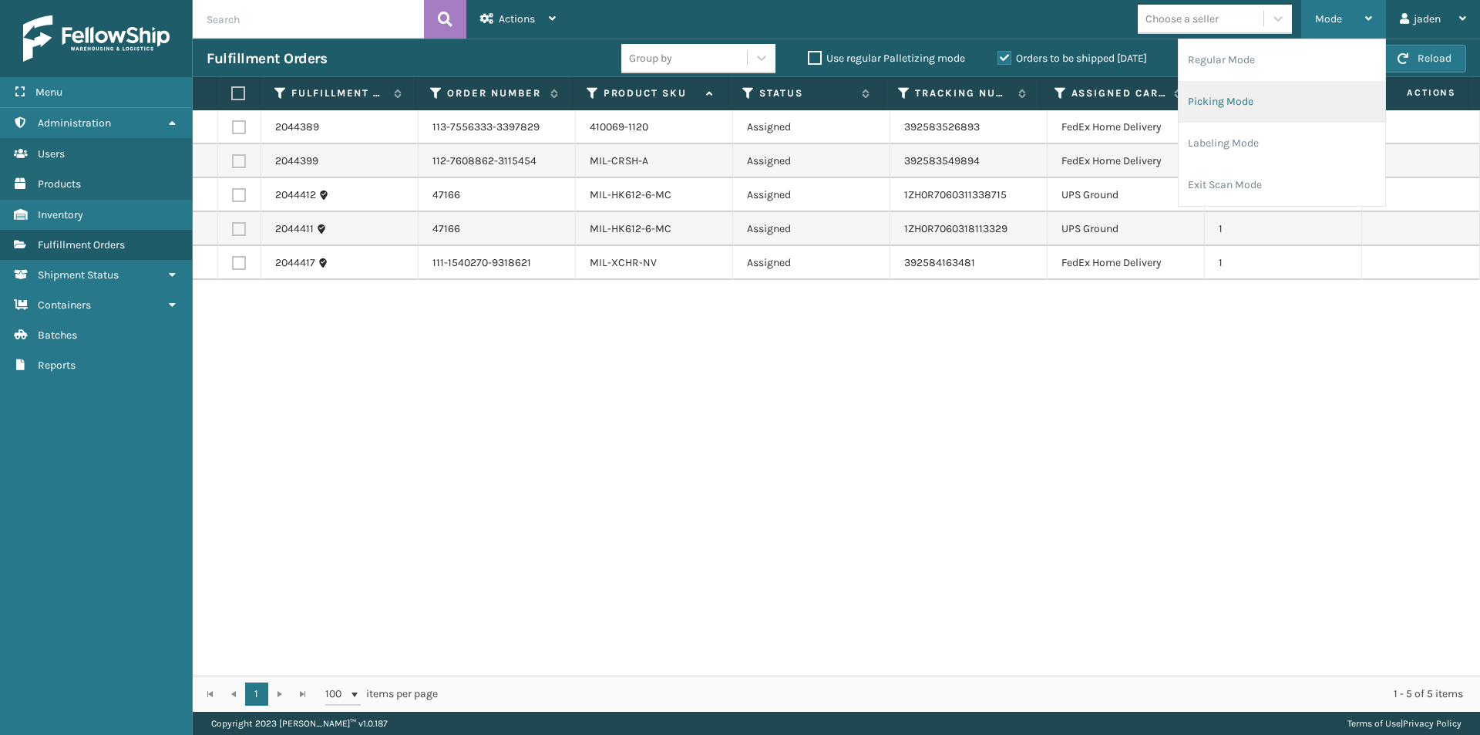
click at [1269, 93] on li "Picking Mode" at bounding box center [1282, 102] width 207 height 42
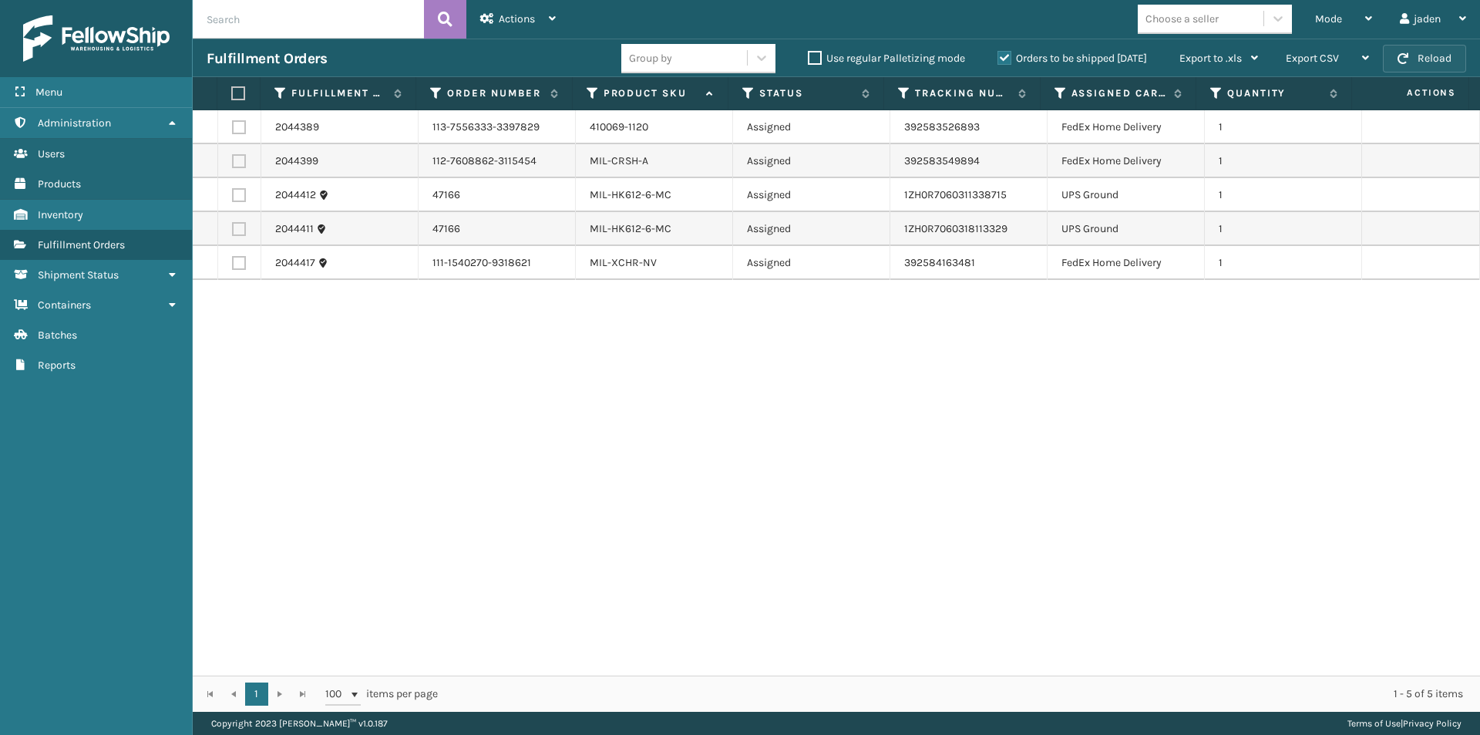
click at [1445, 52] on button "Reload" at bounding box center [1424, 59] width 83 height 28
drag, startPoint x: 1015, startPoint y: 478, endPoint x: 707, endPoint y: 547, distance: 315.2
click at [707, 547] on div "2044389 113-7556333-3397829 410069-1120 Assigned 392583526893 FedEx Home Delive…" at bounding box center [837, 392] width 1288 height 565
drag, startPoint x: 870, startPoint y: 471, endPoint x: 877, endPoint y: 394, distance: 77.3
click at [539, 476] on div "2044389 113-7556333-3397829 410069-1120 Assigned 392583526893 FedEx Home Delive…" at bounding box center [837, 392] width 1288 height 565
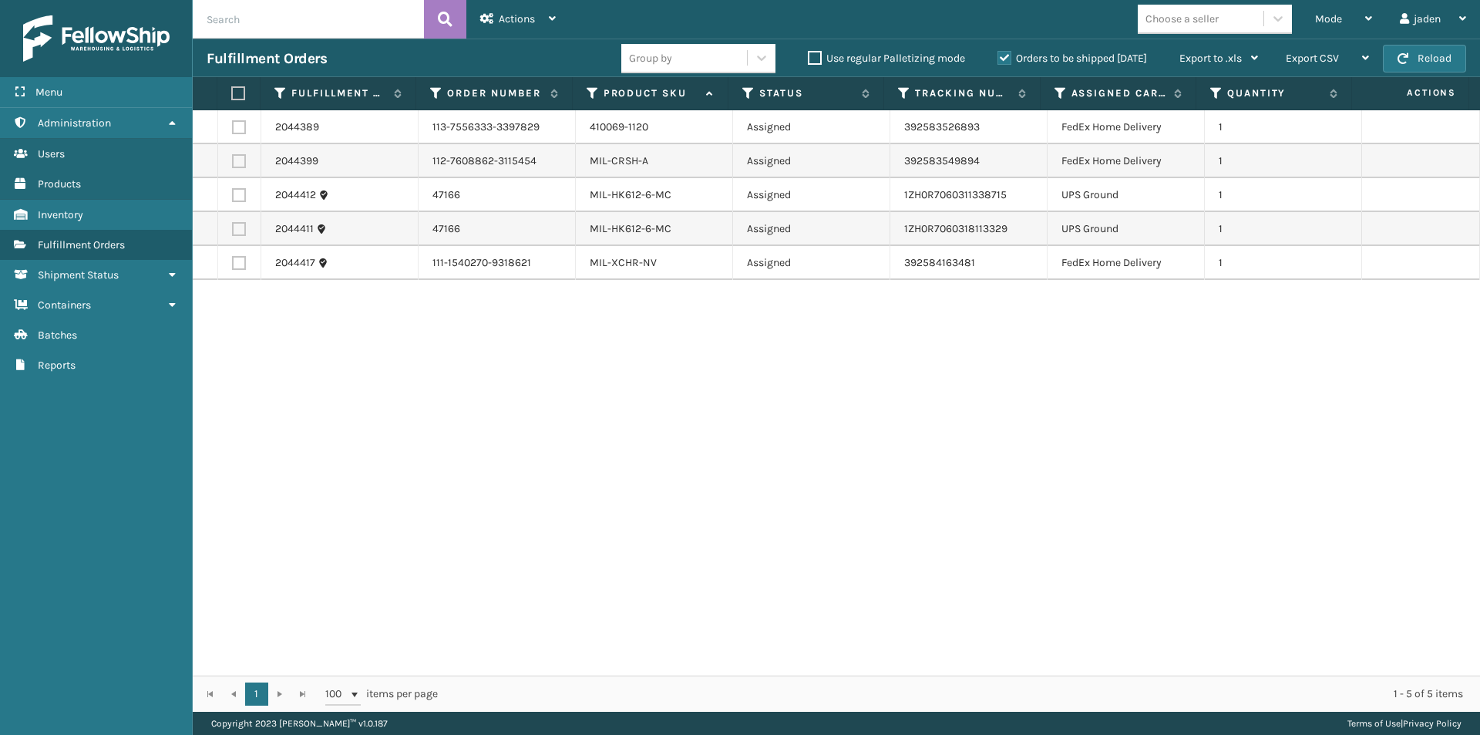
drag, startPoint x: 1286, startPoint y: 335, endPoint x: 1249, endPoint y: 395, distance: 70.6
click at [892, 443] on div "2044389 113-7556333-3397829 410069-1120 Assigned 392583526893 FedEx Home Delive…" at bounding box center [837, 392] width 1288 height 565
drag, startPoint x: 1308, startPoint y: 395, endPoint x: 1237, endPoint y: 419, distance: 74.9
drag, startPoint x: 1306, startPoint y: 359, endPoint x: 1247, endPoint y: 367, distance: 60.0
drag, startPoint x: 1257, startPoint y: 383, endPoint x: 1168, endPoint y: 396, distance: 89.5
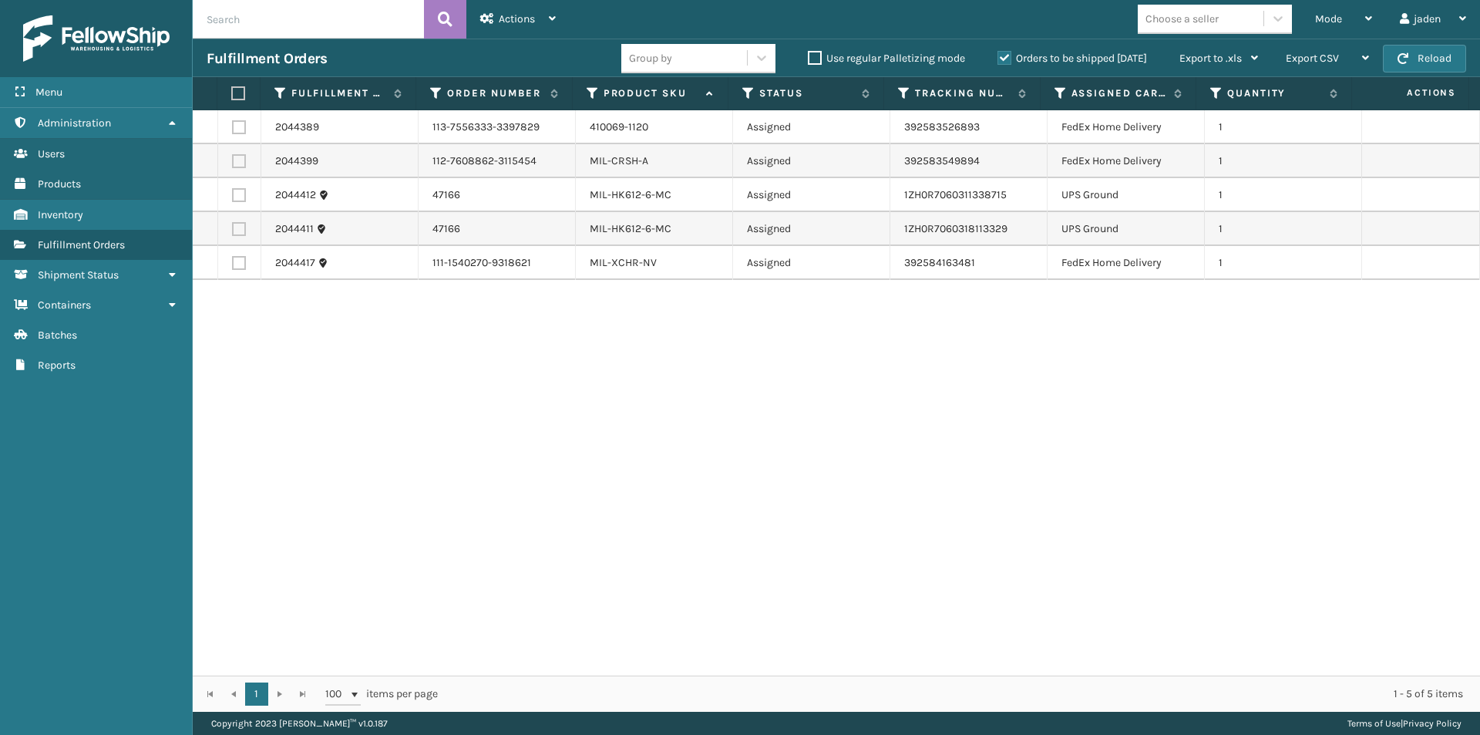
drag, startPoint x: 1230, startPoint y: 389, endPoint x: 437, endPoint y: 457, distance: 795.6
click at [437, 457] on div "2044389 113-7556333-3397829 410069-1120 Assigned 392583526893 FedEx Home Delive…" at bounding box center [837, 392] width 1288 height 565
click at [1418, 54] on button "Reload" at bounding box center [1424, 59] width 83 height 28
drag, startPoint x: 1165, startPoint y: 393, endPoint x: 1151, endPoint y: 391, distance: 14.1
drag, startPoint x: 1151, startPoint y: 391, endPoint x: 422, endPoint y: 228, distance: 747.3
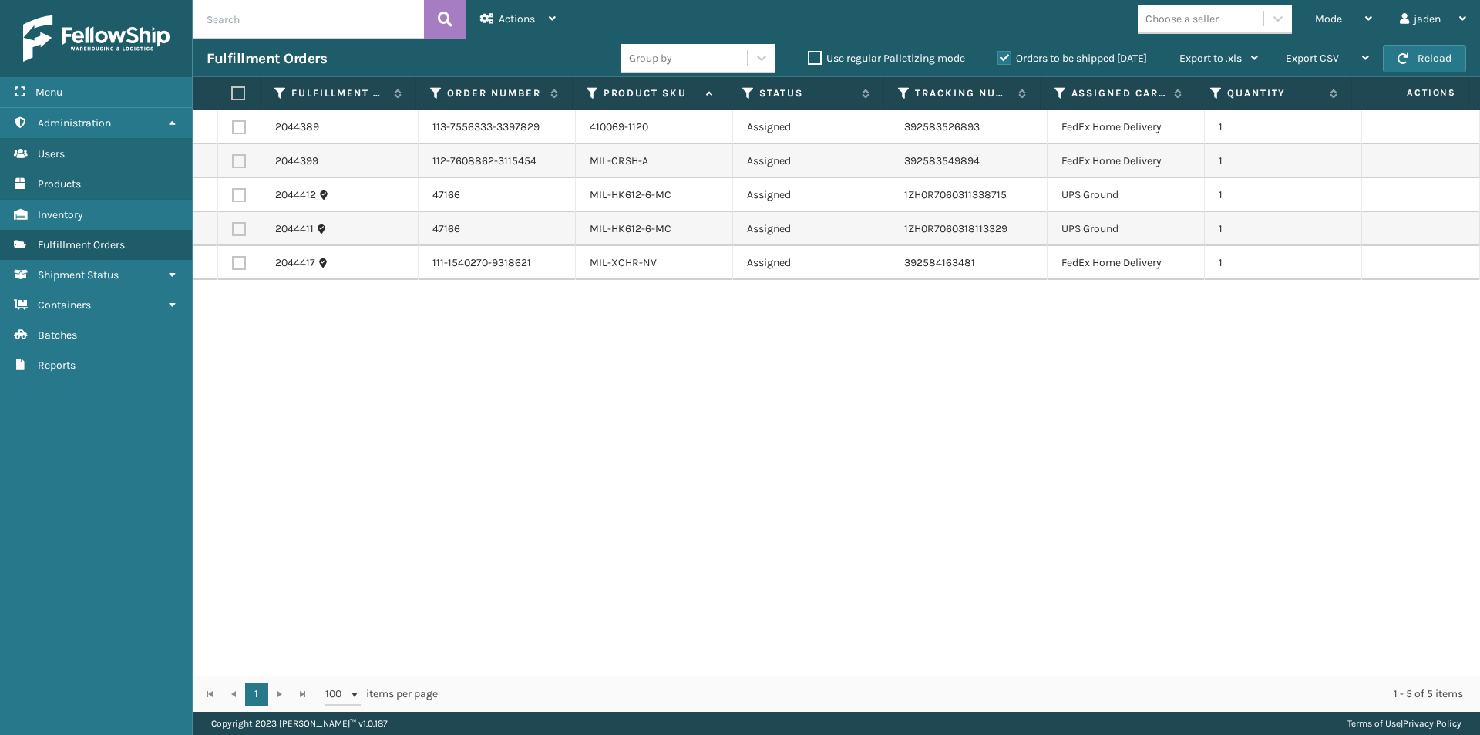
click at [606, 430] on div "2044389 113-7556333-3397829 410069-1120 Assigned 392583526893 FedEx Home Delive…" at bounding box center [837, 392] width 1288 height 565
click at [239, 197] on label at bounding box center [239, 195] width 14 height 14
click at [233, 197] on input "checkbox" at bounding box center [232, 193] width 1 height 10
checkbox input "true"
click at [239, 231] on label at bounding box center [239, 229] width 14 height 14
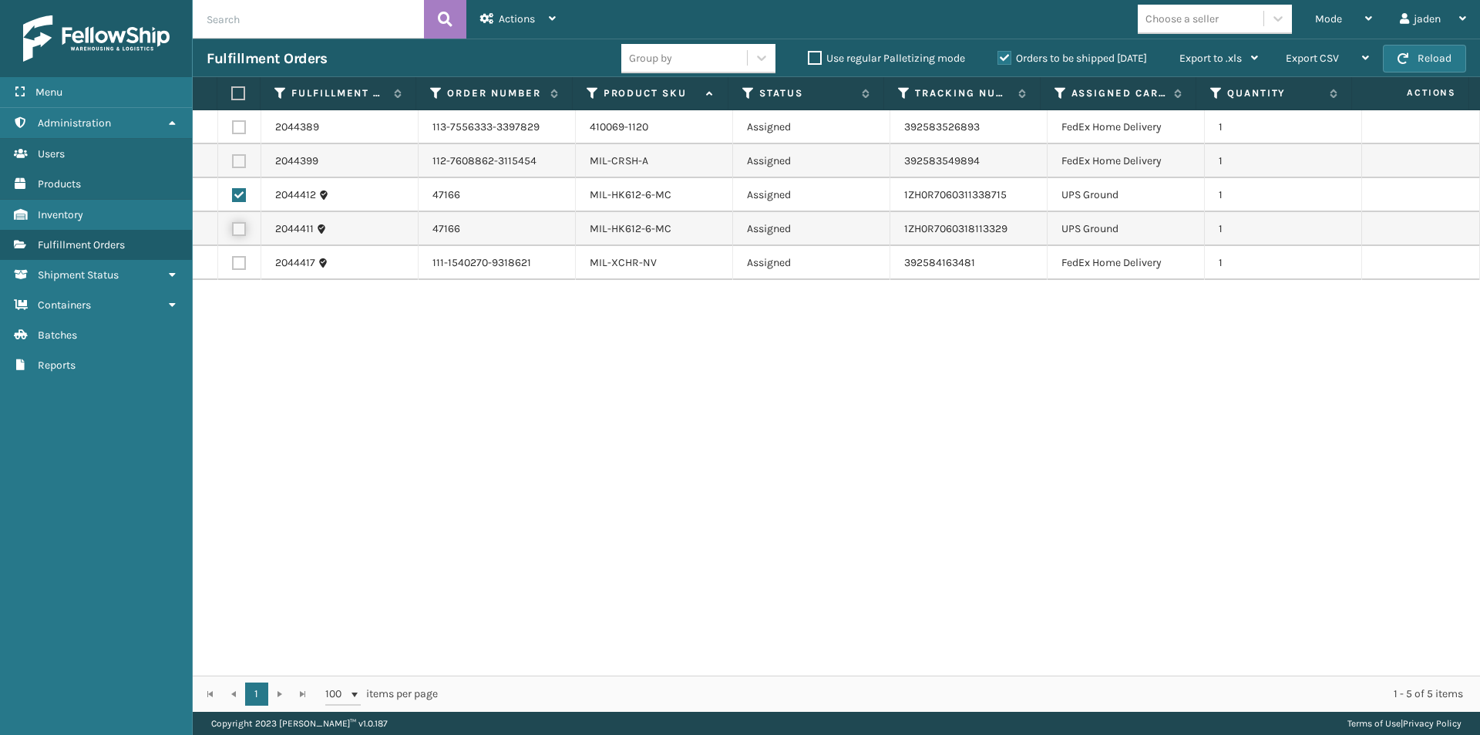
click at [233, 231] on input "checkbox" at bounding box center [232, 227] width 1 height 10
checkbox input "true"
click at [547, 19] on div "Actions" at bounding box center [518, 19] width 76 height 39
click at [577, 315] on div "2044389 113-7556333-3397829 410069-1120 Assigned 392583526893 FedEx Home Delive…" at bounding box center [837, 392] width 1288 height 565
click at [1319, 15] on span "Mode" at bounding box center [1328, 18] width 27 height 13
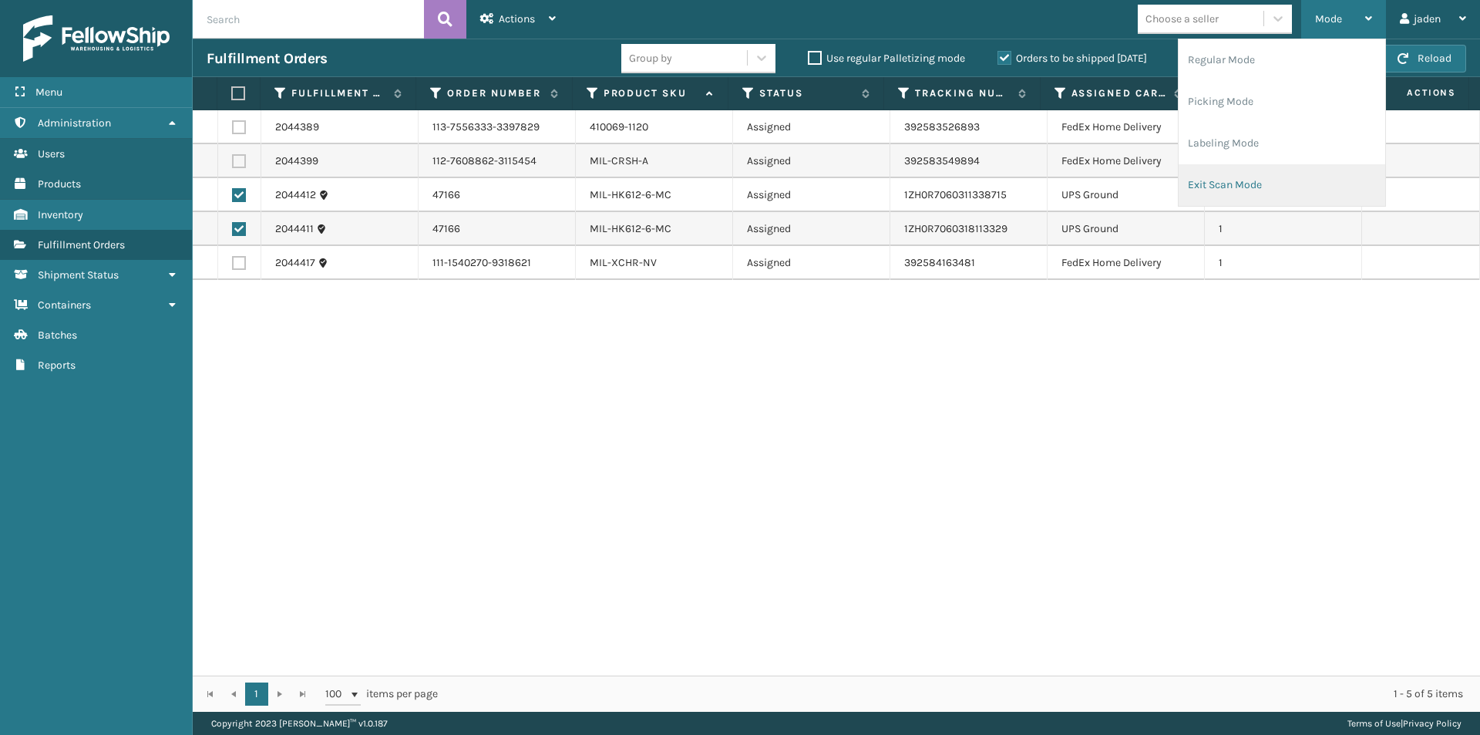
click at [1239, 165] on li "Exit Scan Mode" at bounding box center [1282, 185] width 207 height 42
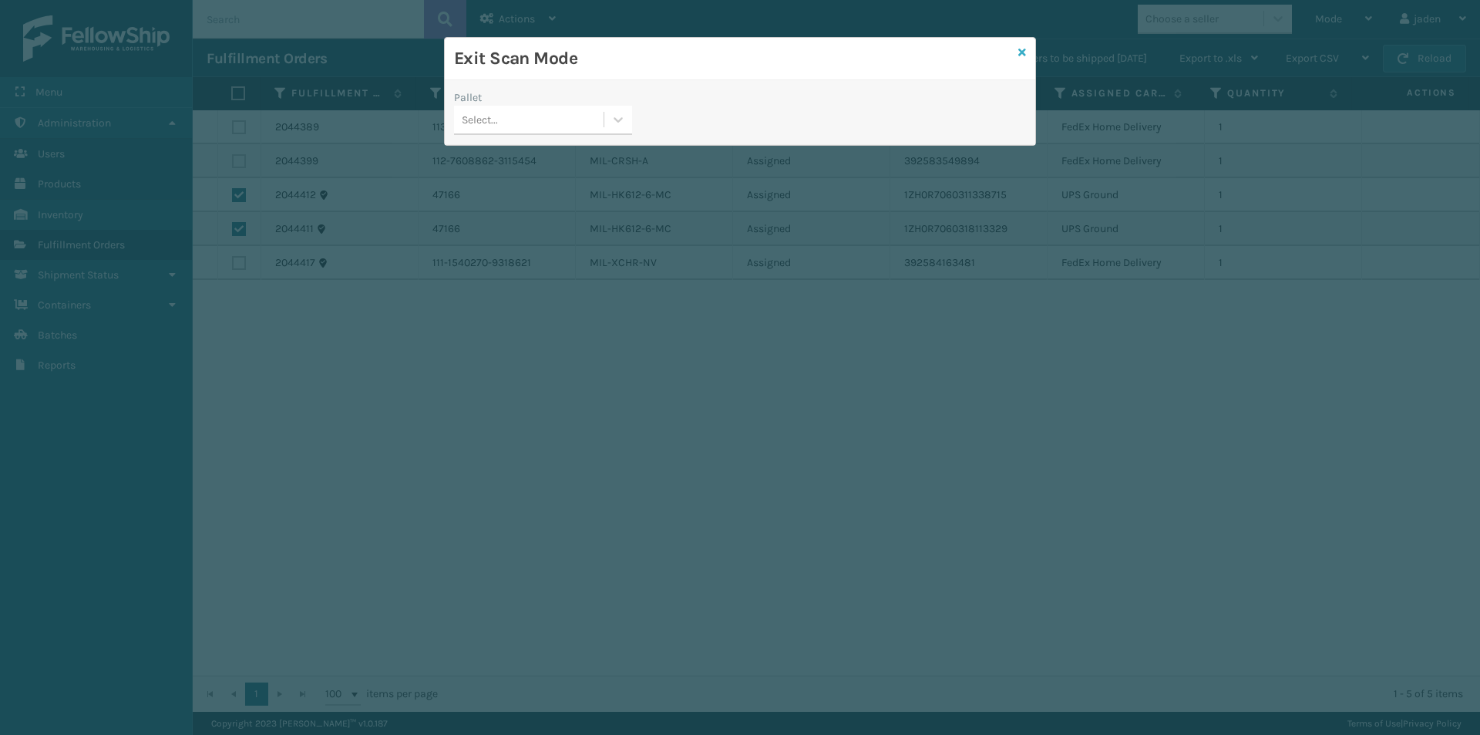
click at [1022, 47] on icon at bounding box center [1023, 52] width 8 height 11
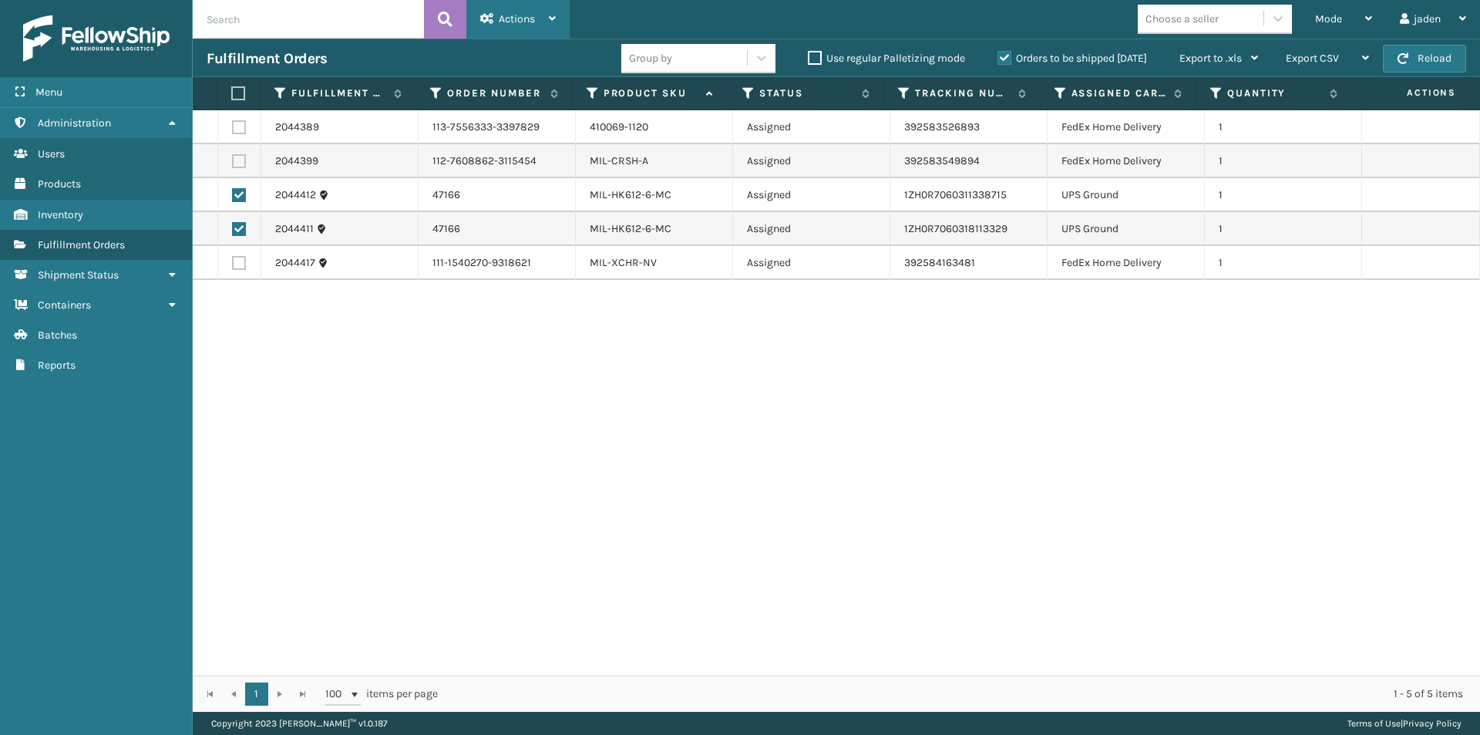
click at [517, 15] on span "Actions" at bounding box center [517, 18] width 36 height 13
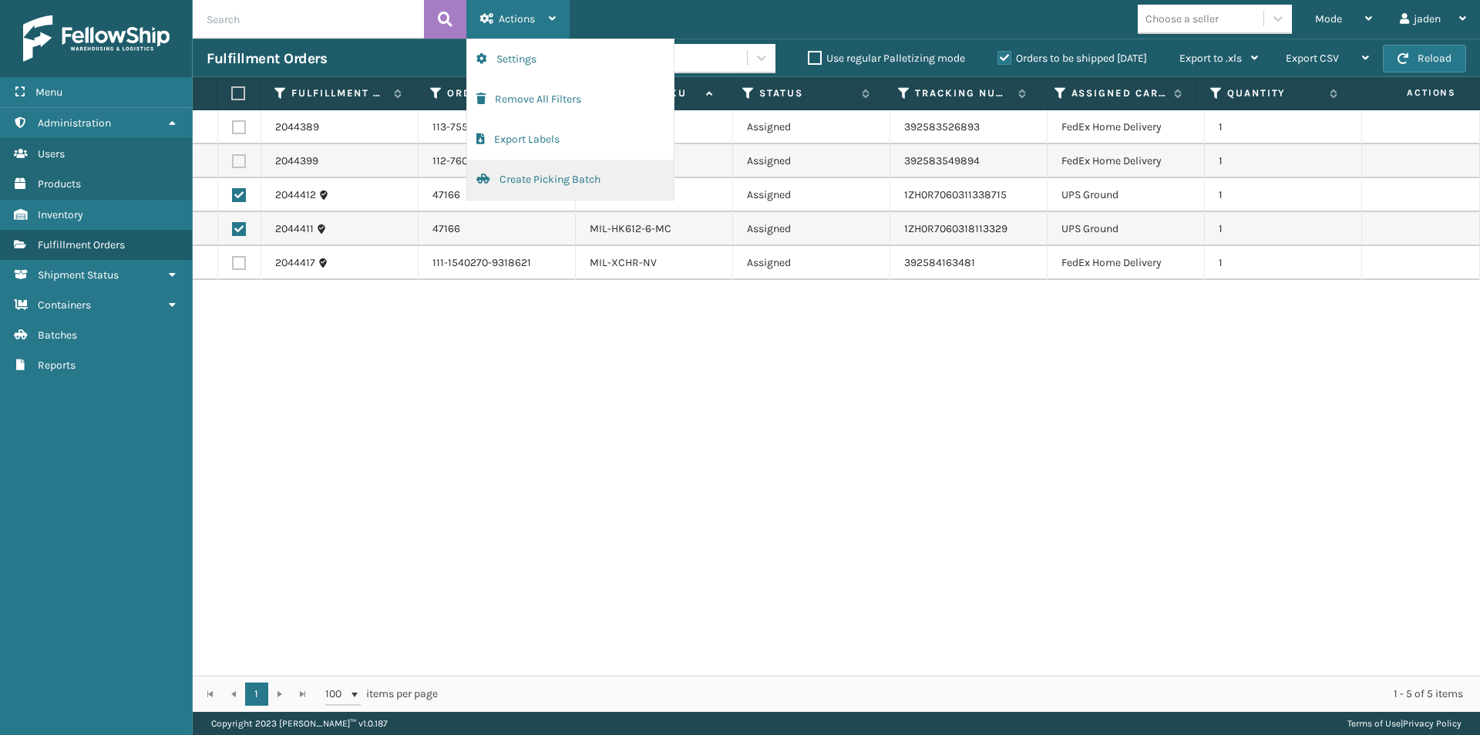
click at [567, 183] on button "Create Picking Batch" at bounding box center [570, 180] width 207 height 40
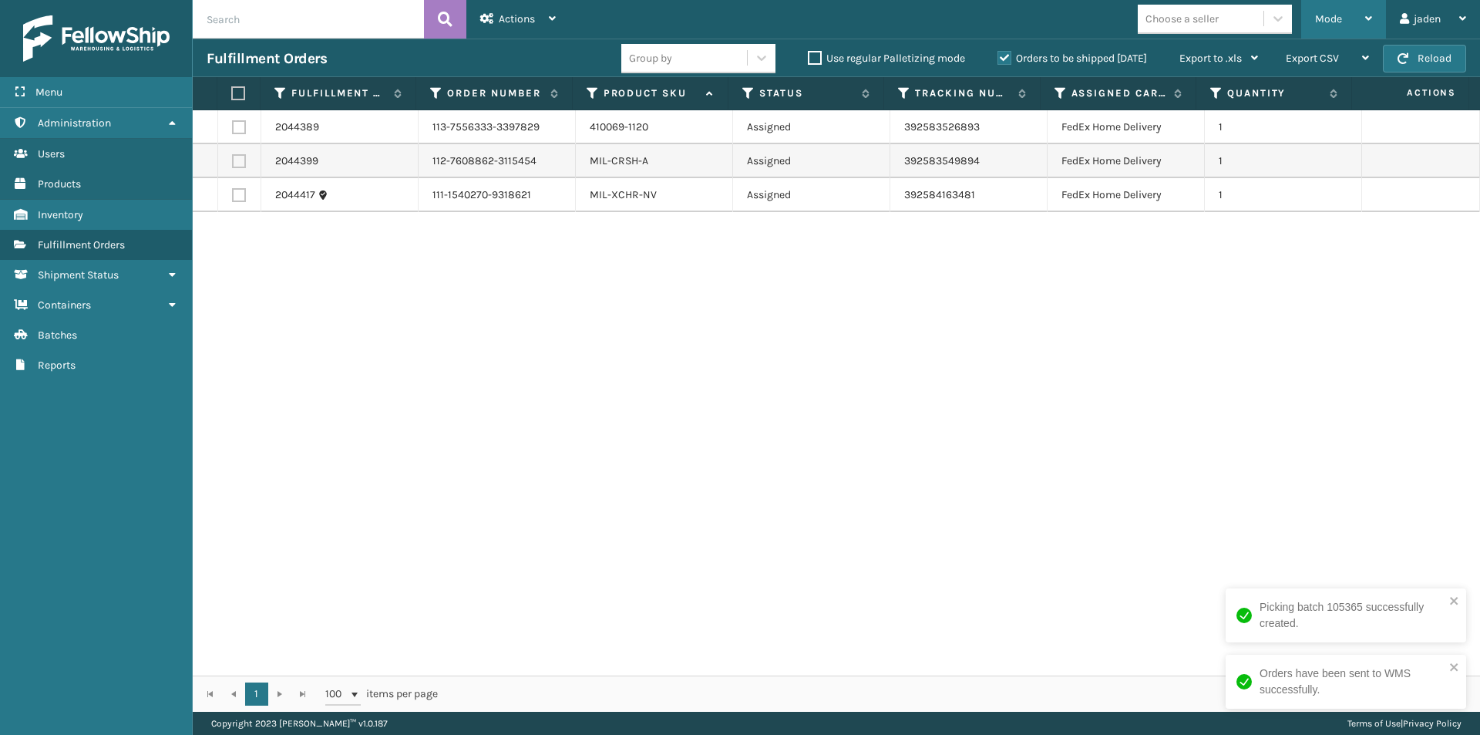
click at [1348, 22] on div "Mode" at bounding box center [1343, 19] width 57 height 39
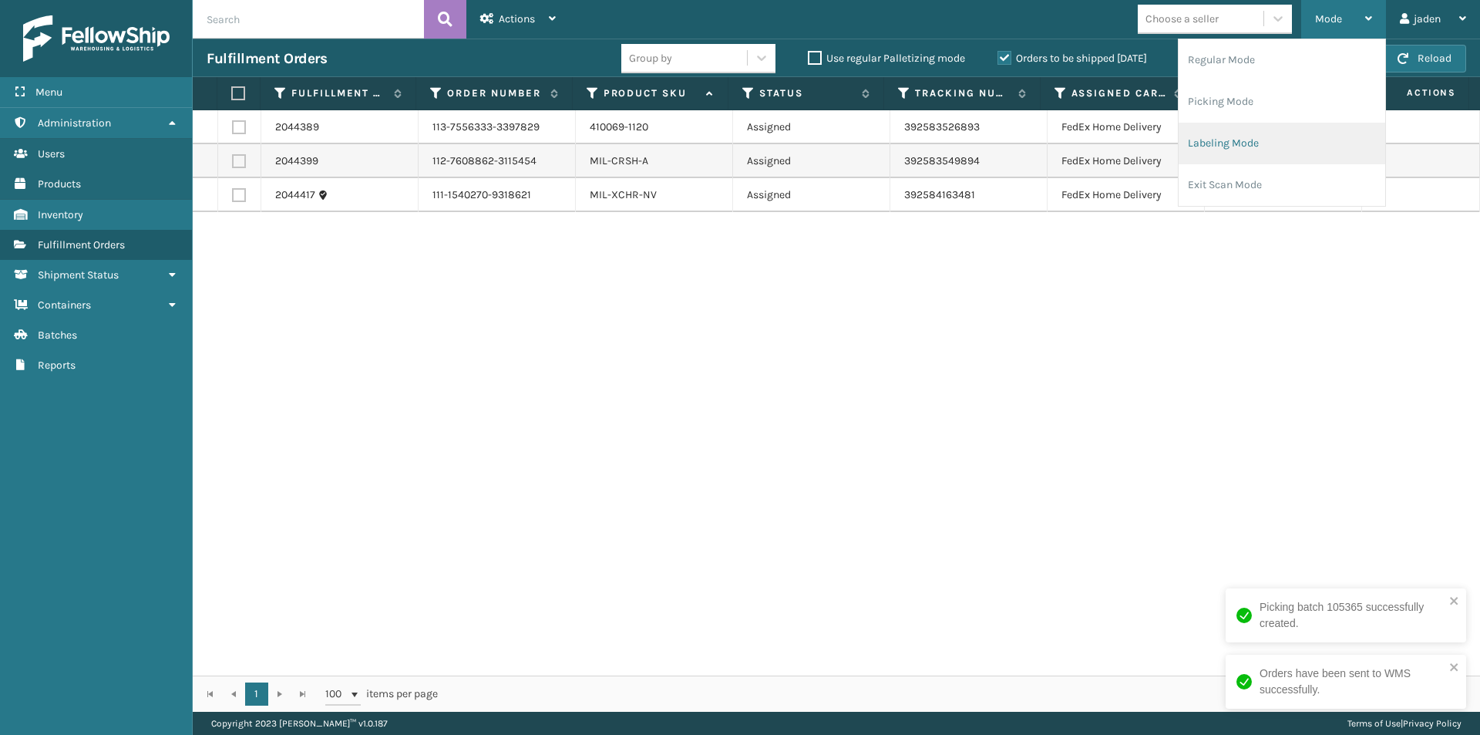
click at [1219, 144] on li "Labeling Mode" at bounding box center [1282, 144] width 207 height 42
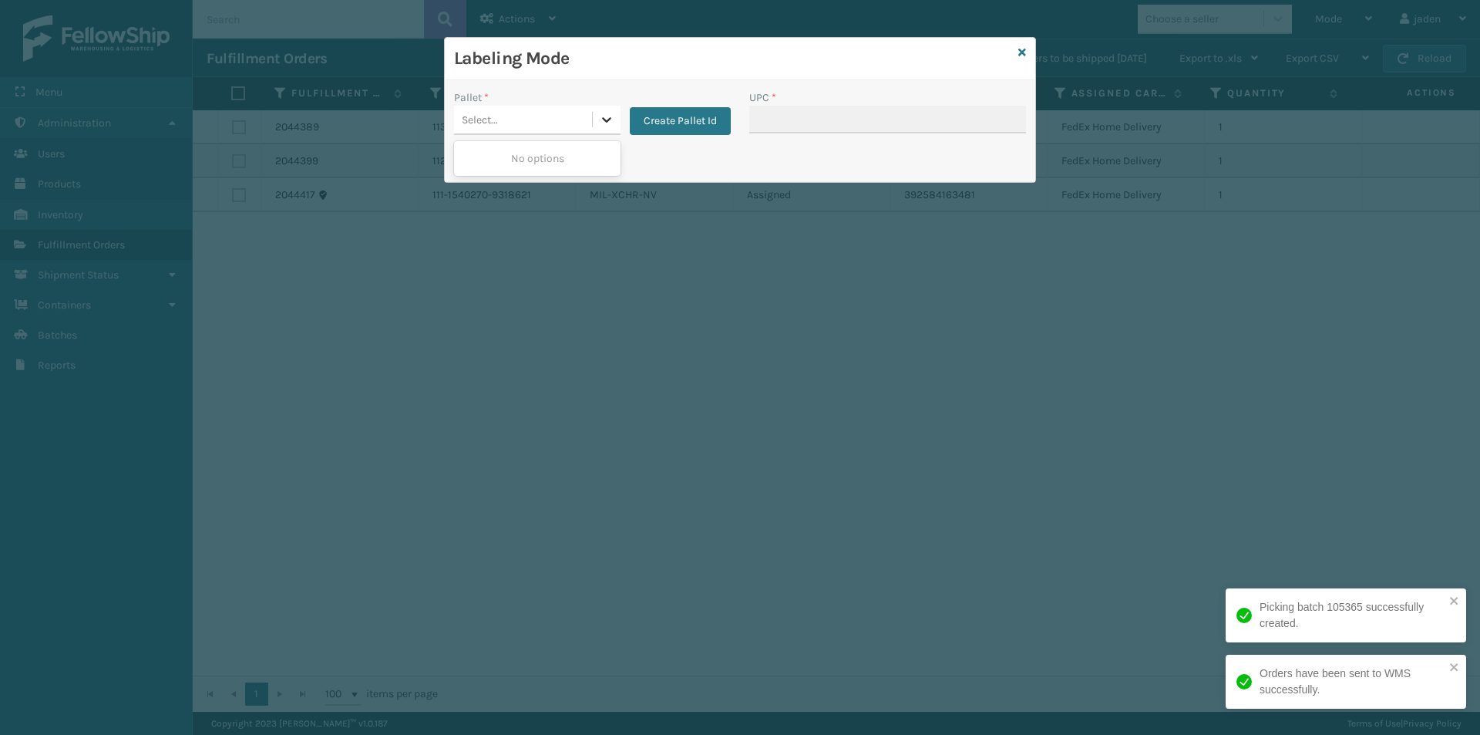
click at [607, 123] on icon at bounding box center [606, 119] width 15 height 15
click at [705, 111] on button "Create Pallet Id" at bounding box center [680, 121] width 101 height 28
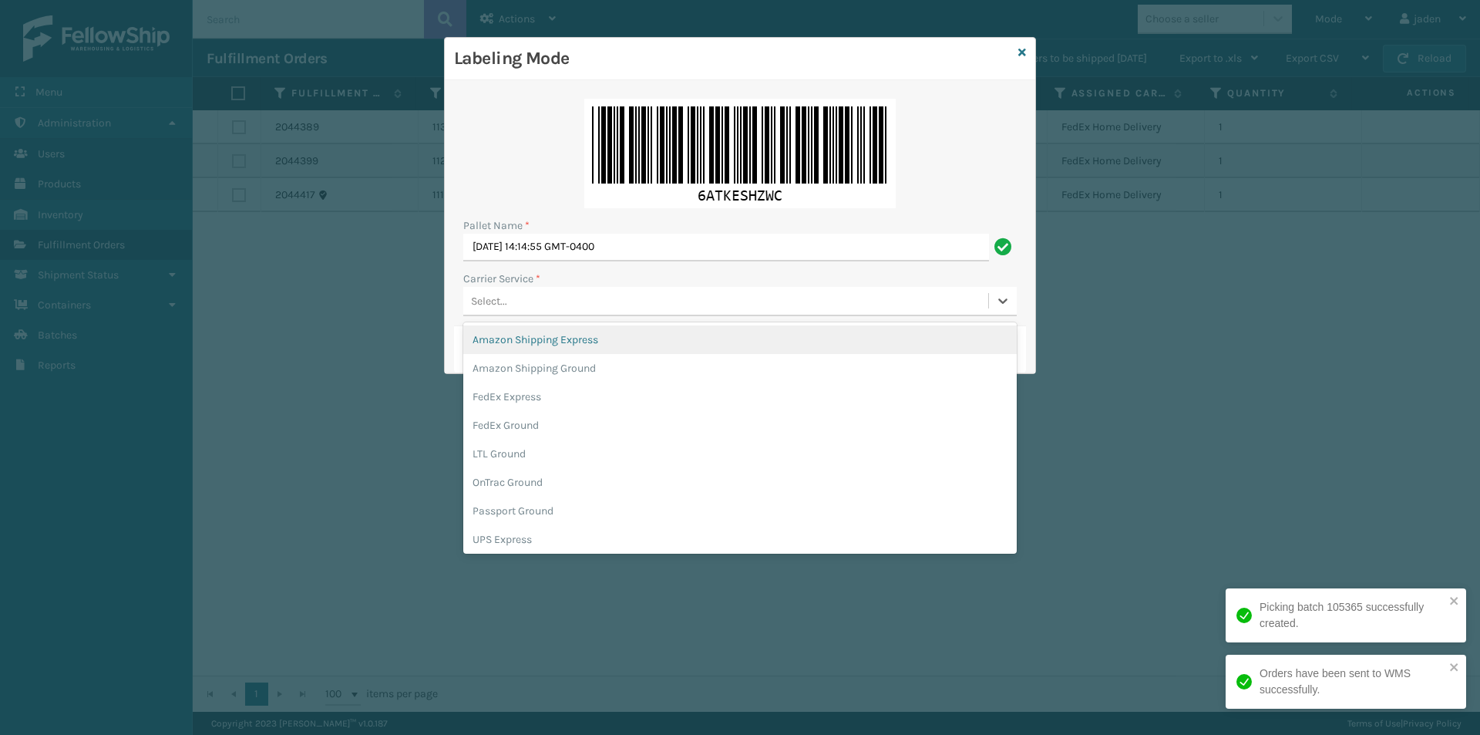
click at [577, 308] on div "Select..." at bounding box center [725, 300] width 525 height 25
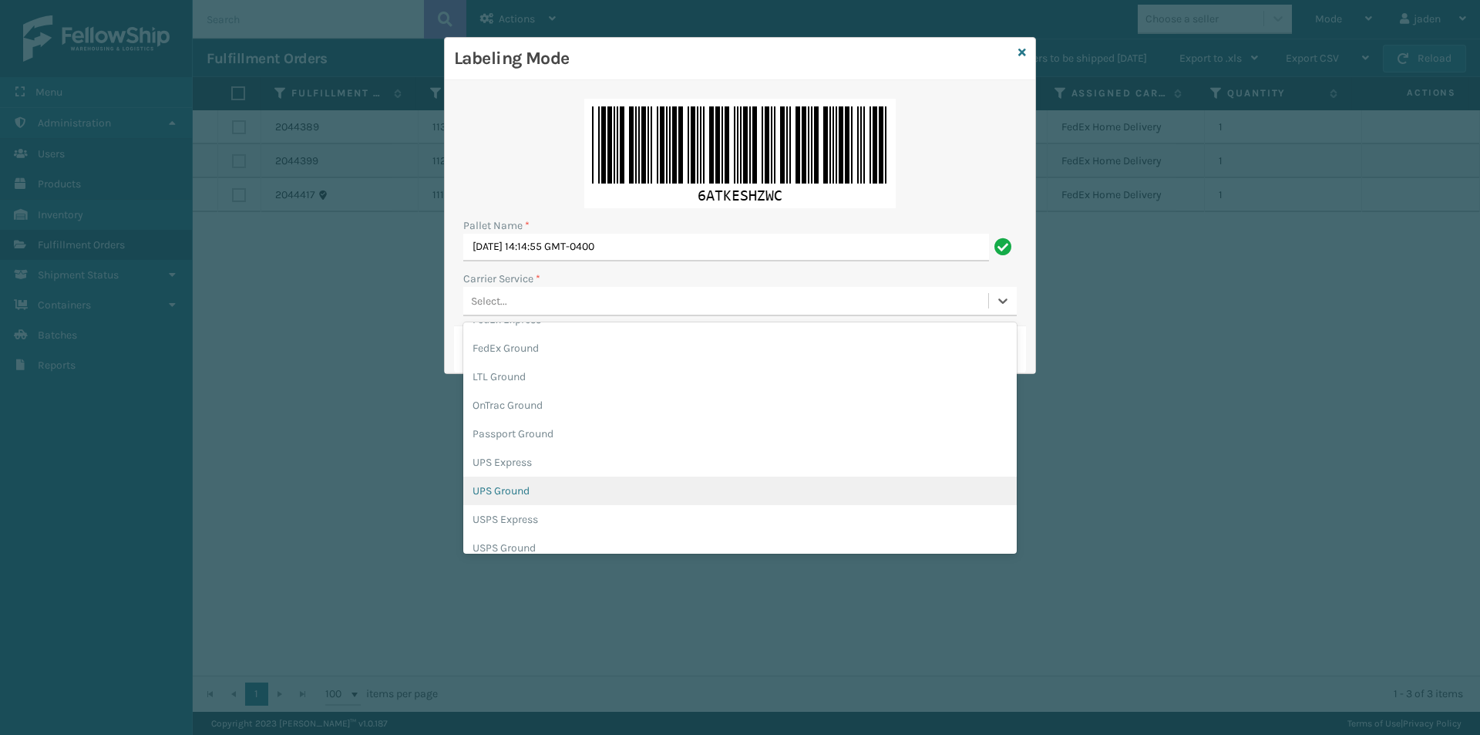
drag, startPoint x: 515, startPoint y: 490, endPoint x: 518, endPoint y: 443, distance: 47.9
click at [516, 490] on div "UPS Ground" at bounding box center [740, 490] width 554 height 29
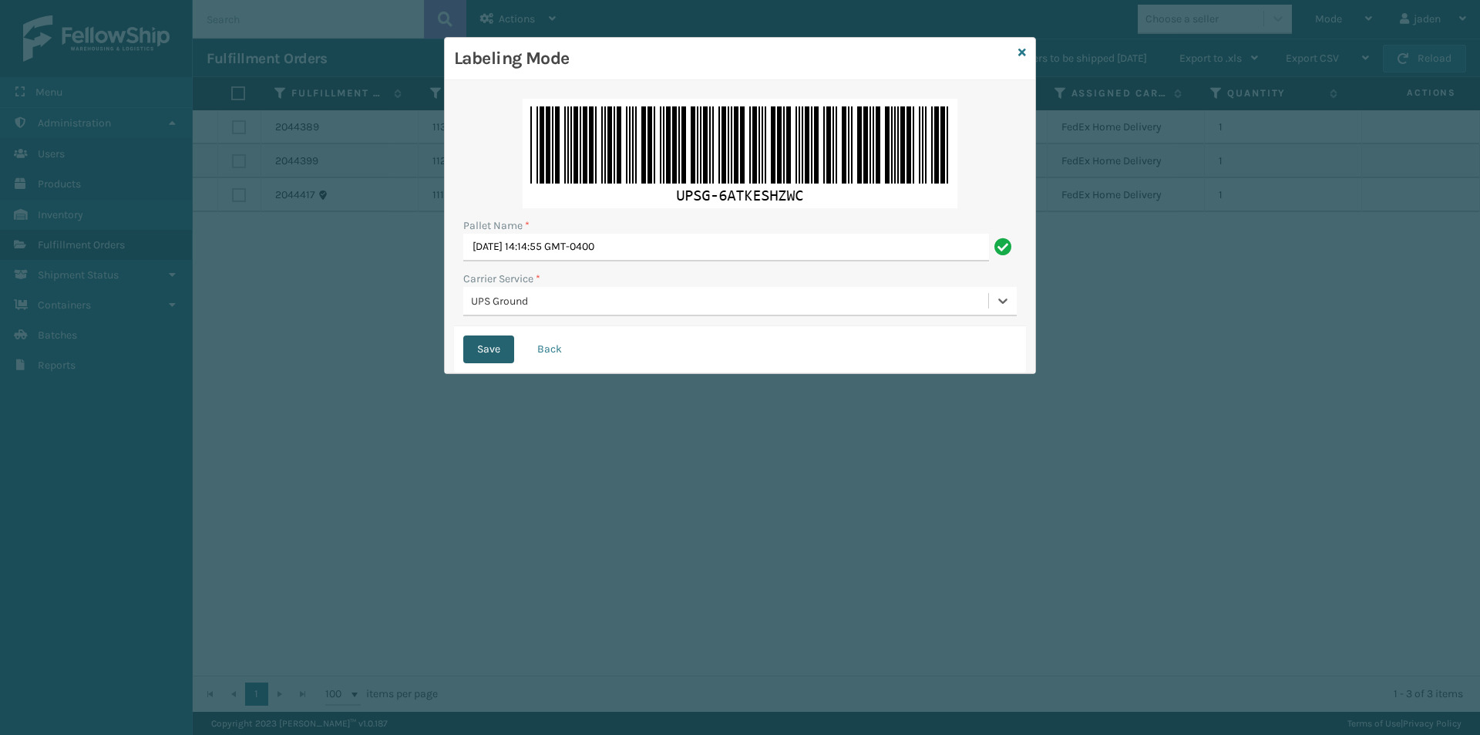
click at [484, 347] on button "Save" at bounding box center [488, 349] width 51 height 28
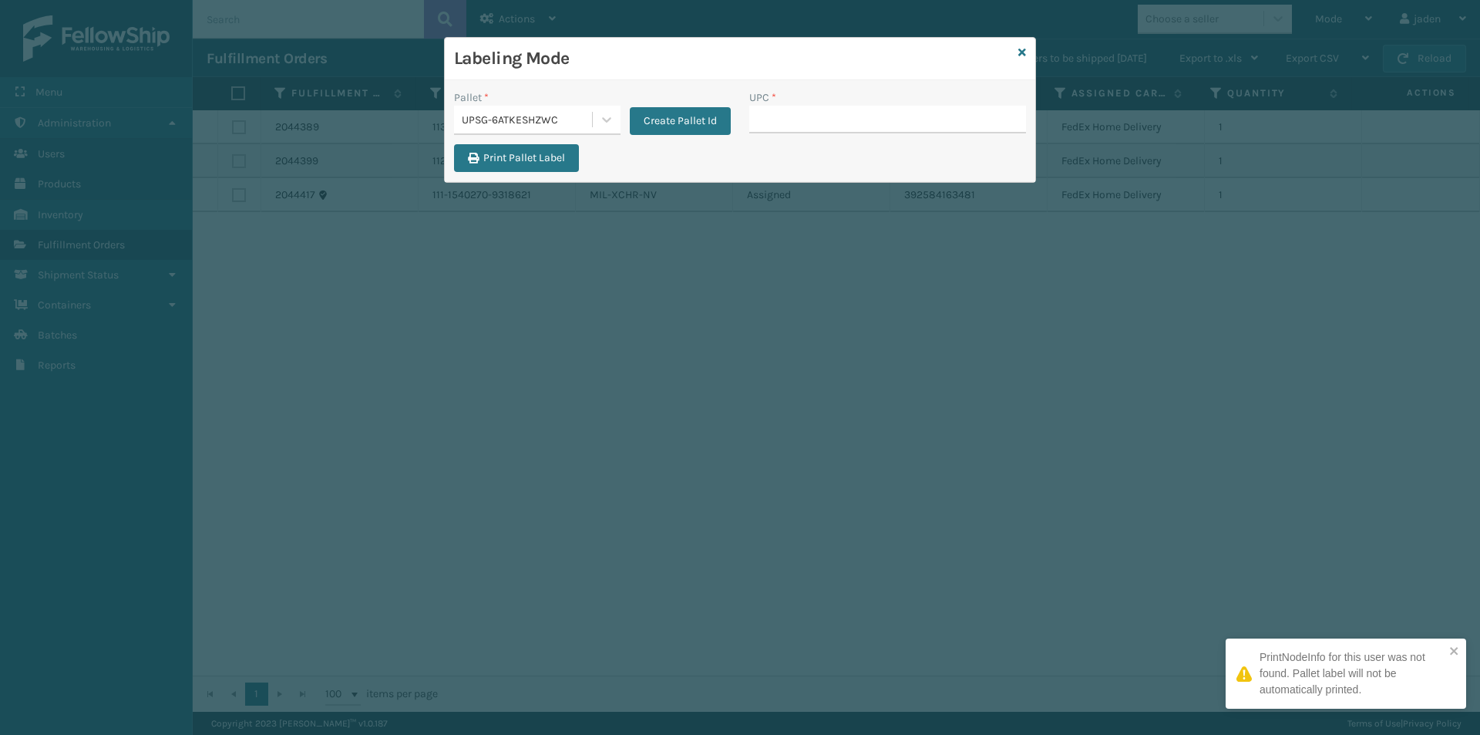
click at [844, 112] on input "UPC *" at bounding box center [887, 120] width 277 height 28
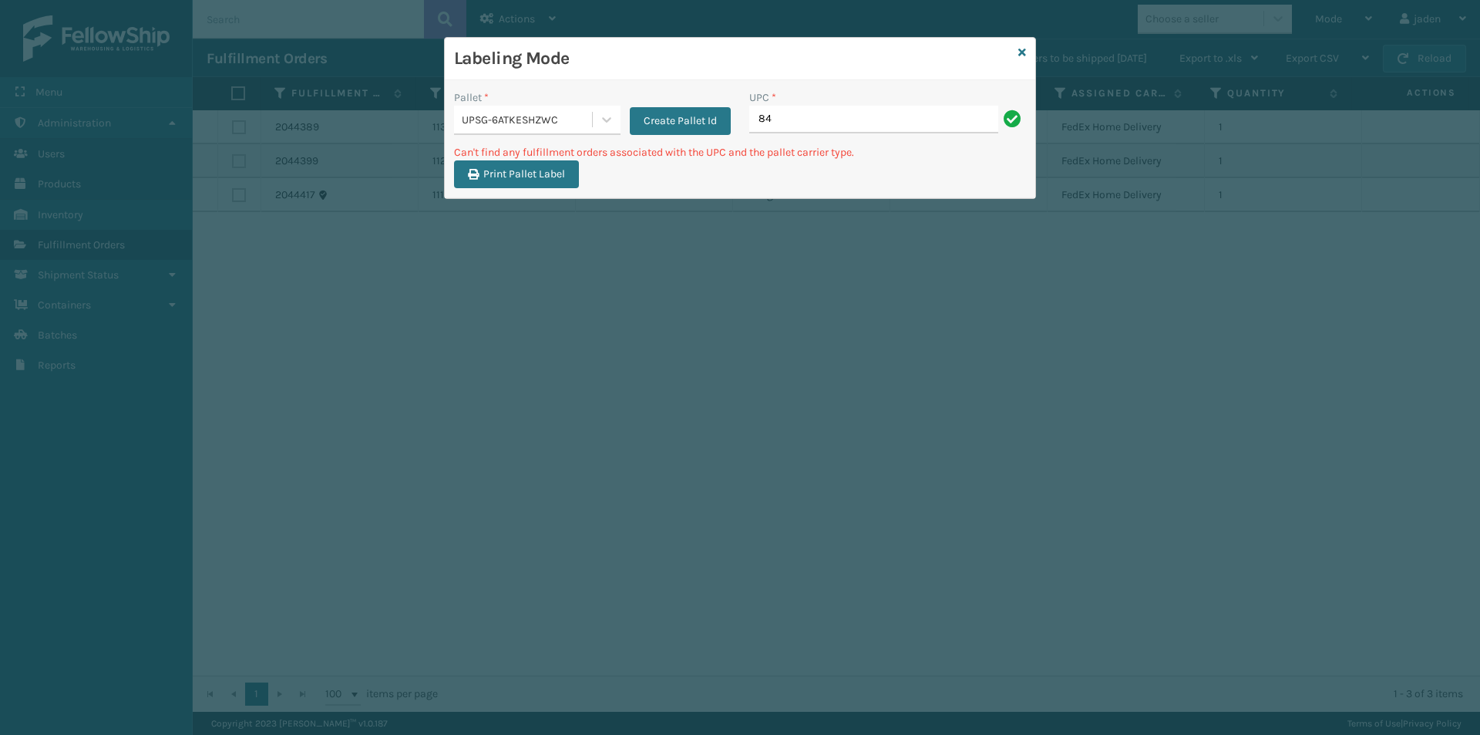
type input "8"
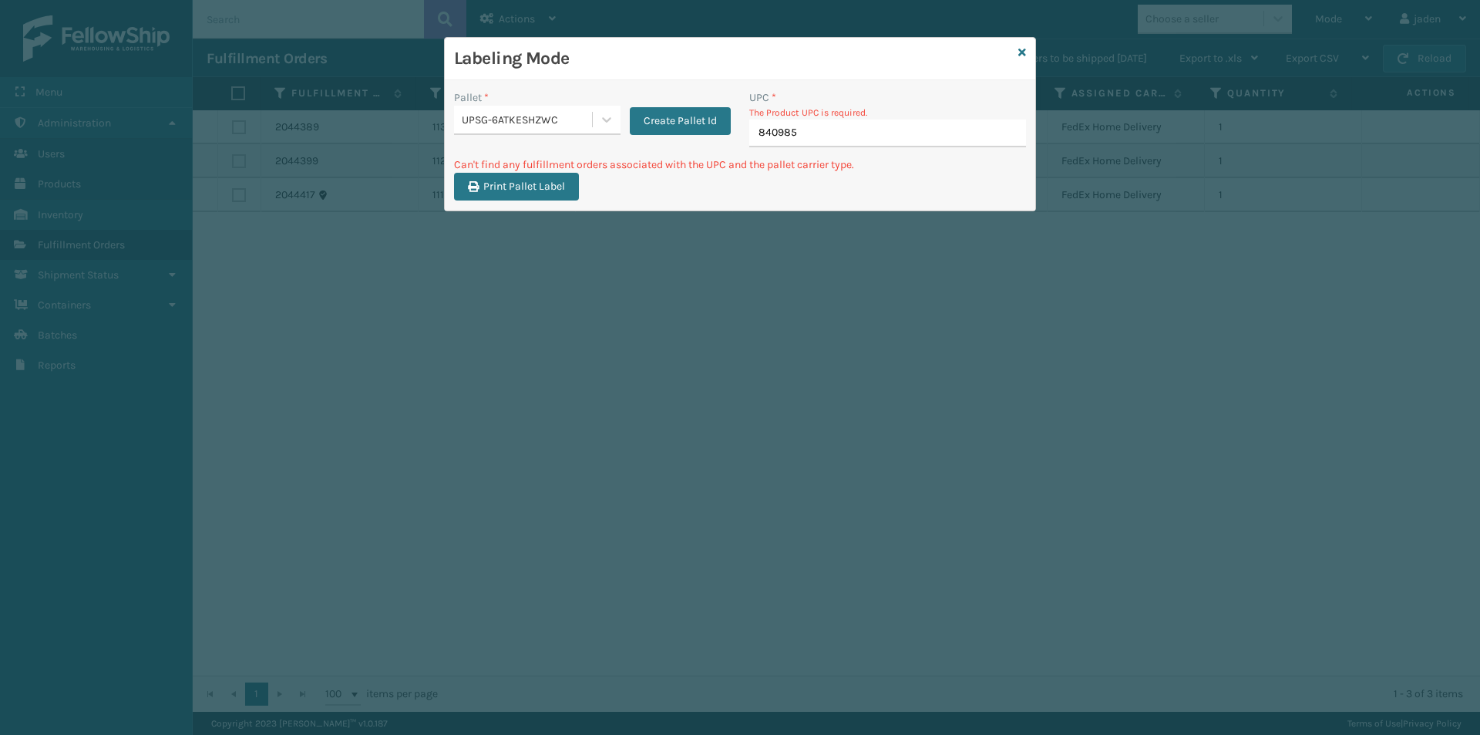
type input "8409851"
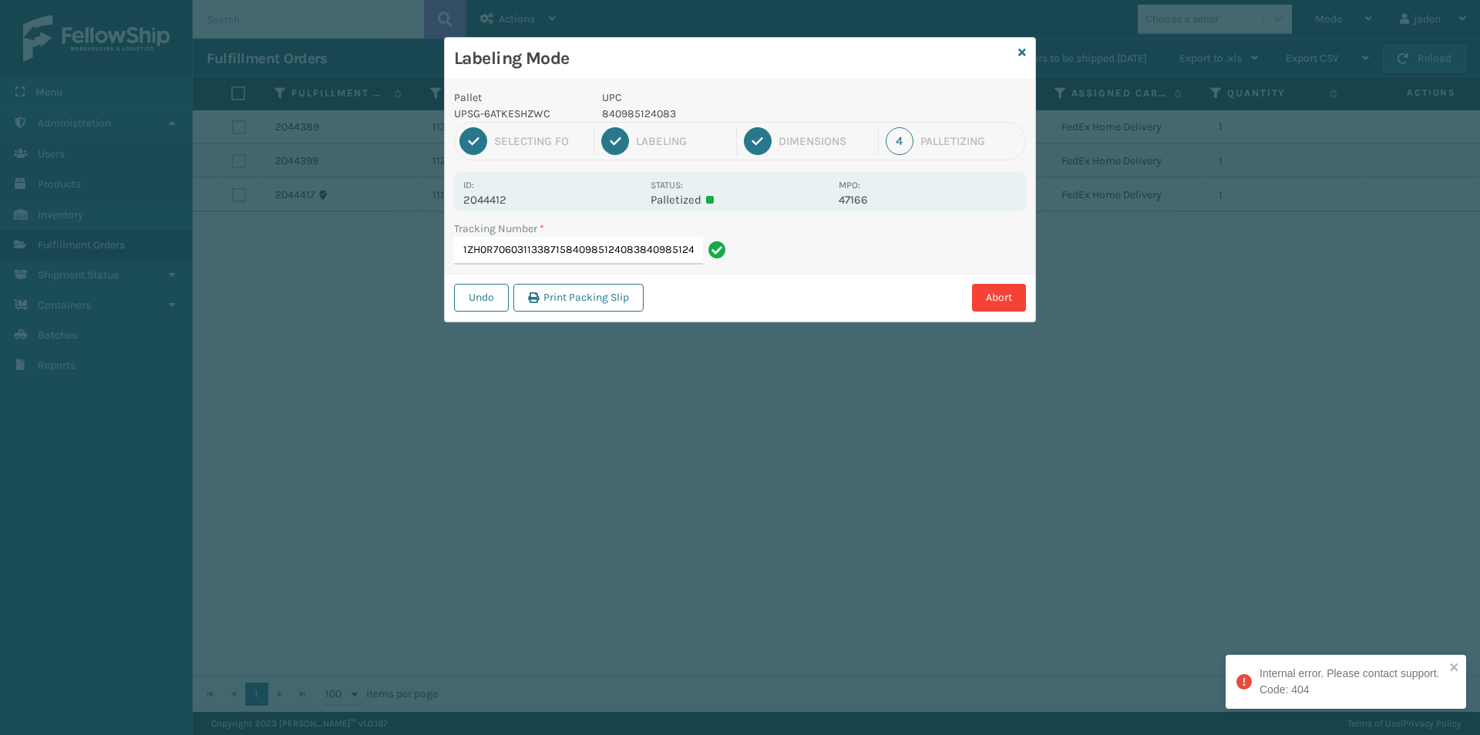
type input "1ZH0R7060311338715840985124083840985124083"
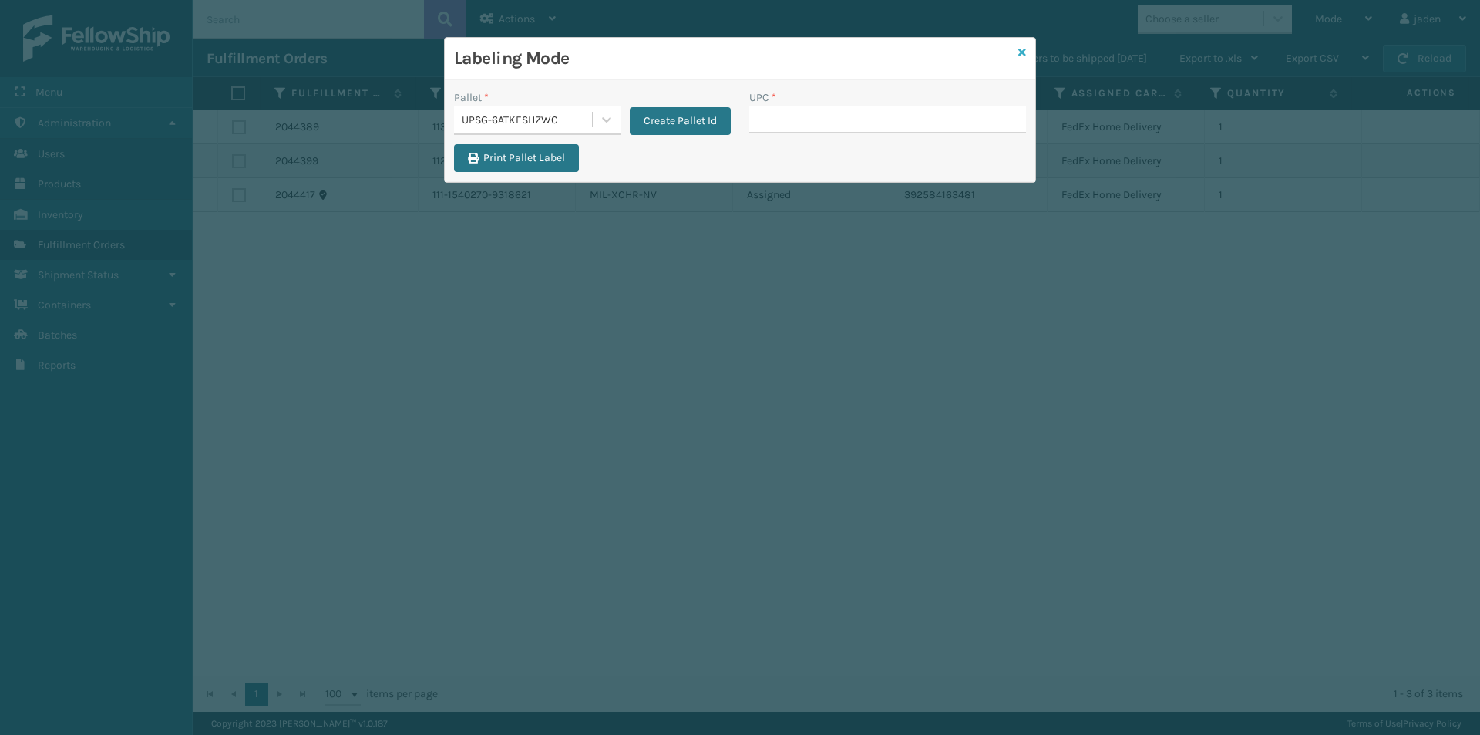
click at [1024, 49] on icon at bounding box center [1023, 52] width 8 height 11
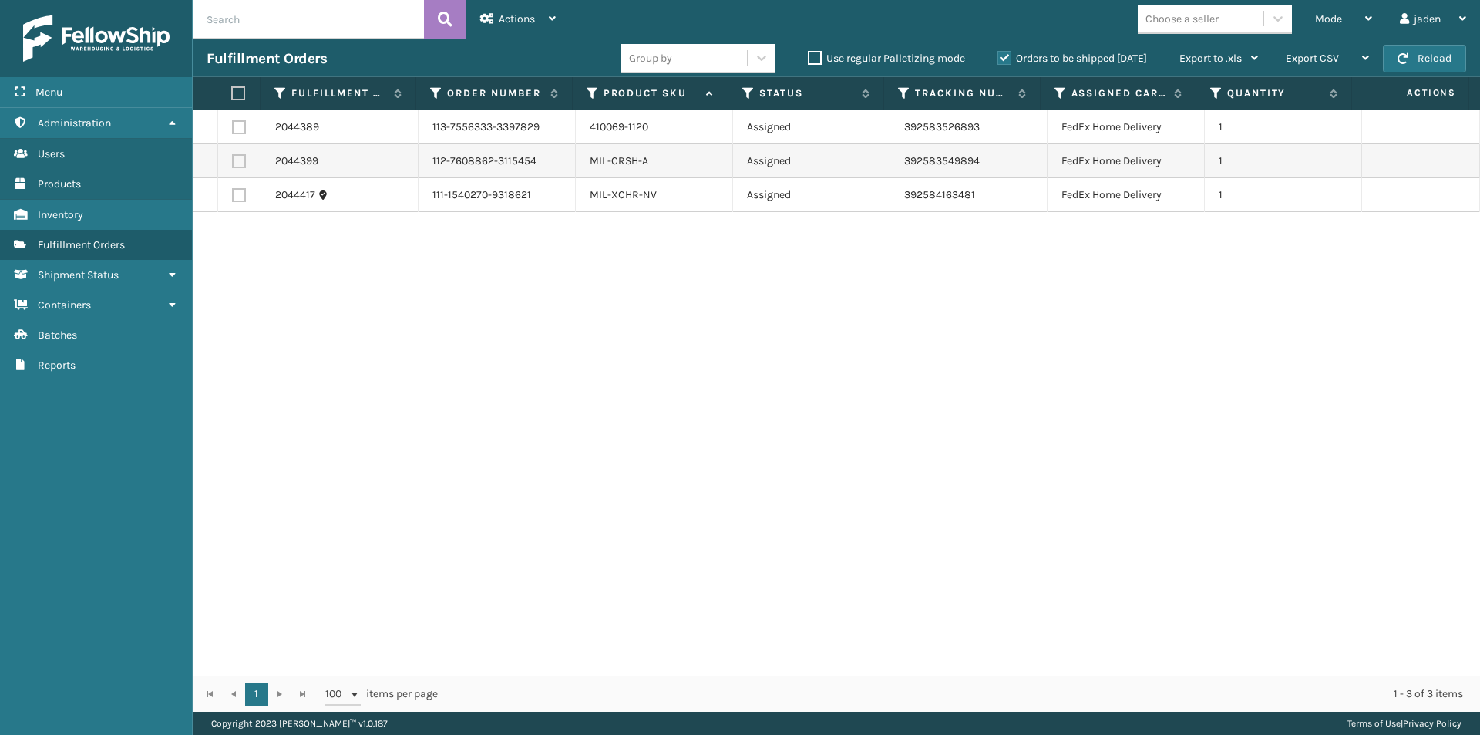
drag, startPoint x: 1041, startPoint y: 312, endPoint x: 584, endPoint y: 288, distance: 457.1
click at [567, 306] on div "2044389 113-7556333-3397829 410069-1120 Assigned 392583526893 FedEx Home Delive…" at bounding box center [837, 392] width 1288 height 565
click at [1421, 57] on button "Reload" at bounding box center [1424, 59] width 83 height 28
click at [1355, 8] on div "Mode" at bounding box center [1343, 19] width 57 height 39
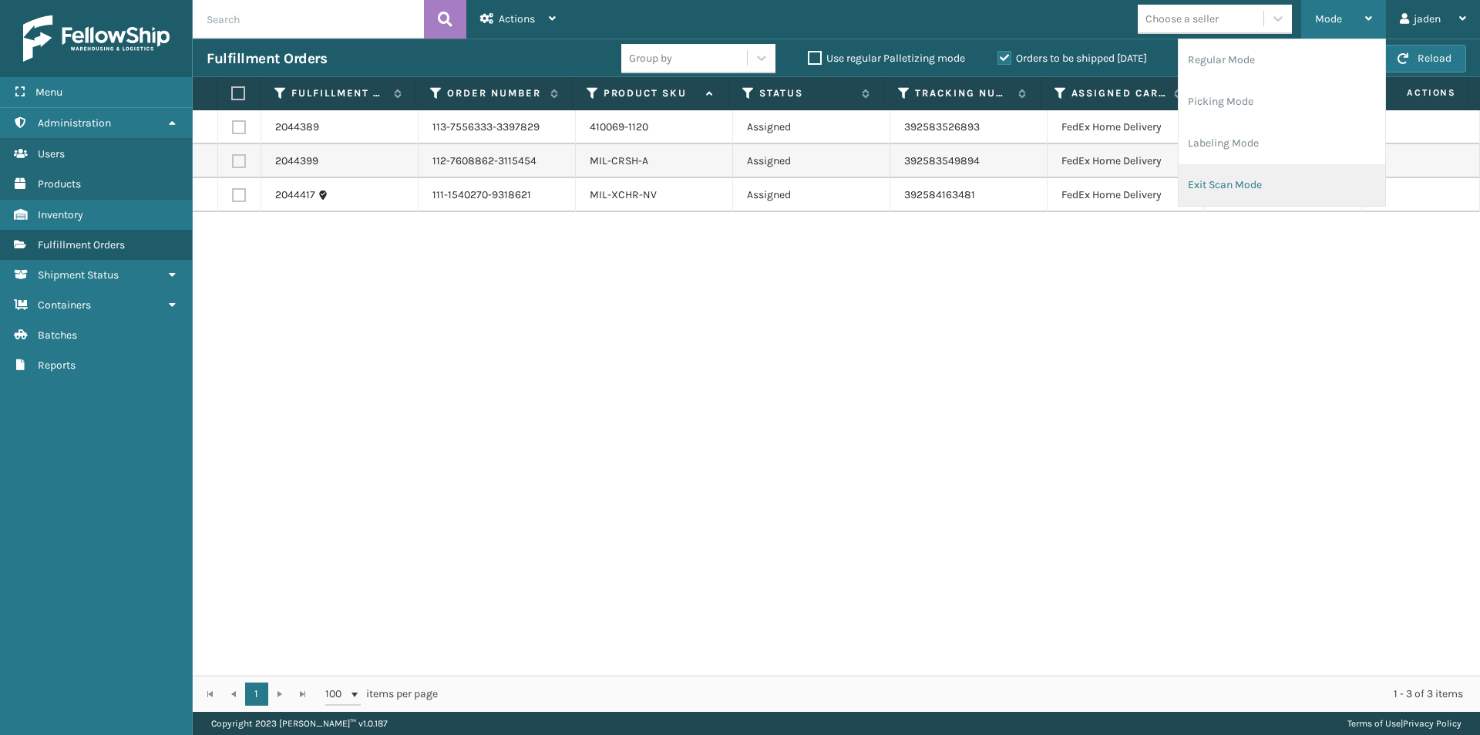
click at [1258, 184] on li "Exit Scan Mode" at bounding box center [1282, 185] width 207 height 42
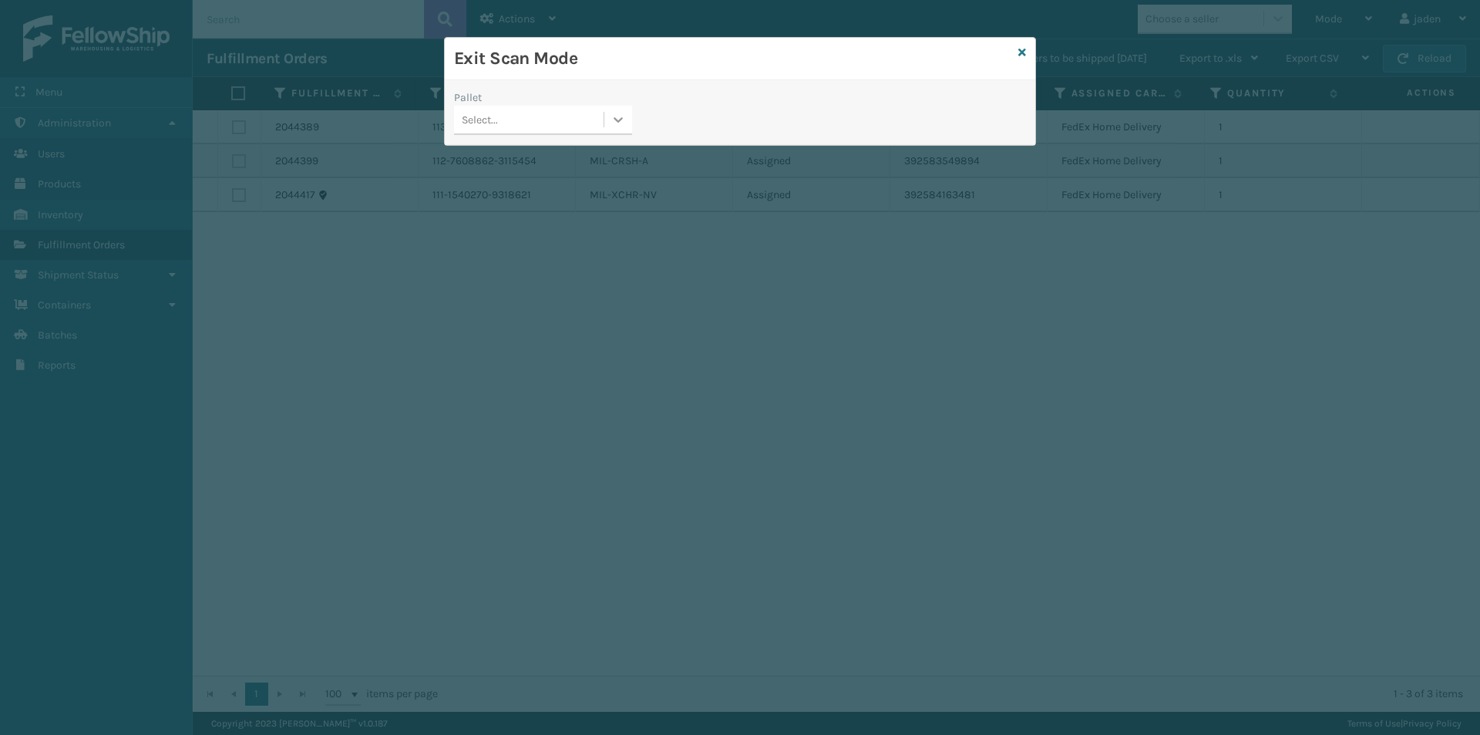
click at [608, 123] on div at bounding box center [618, 120] width 28 height 28
click at [534, 159] on div "UPSG-6ATKESHZWC" at bounding box center [543, 158] width 178 height 29
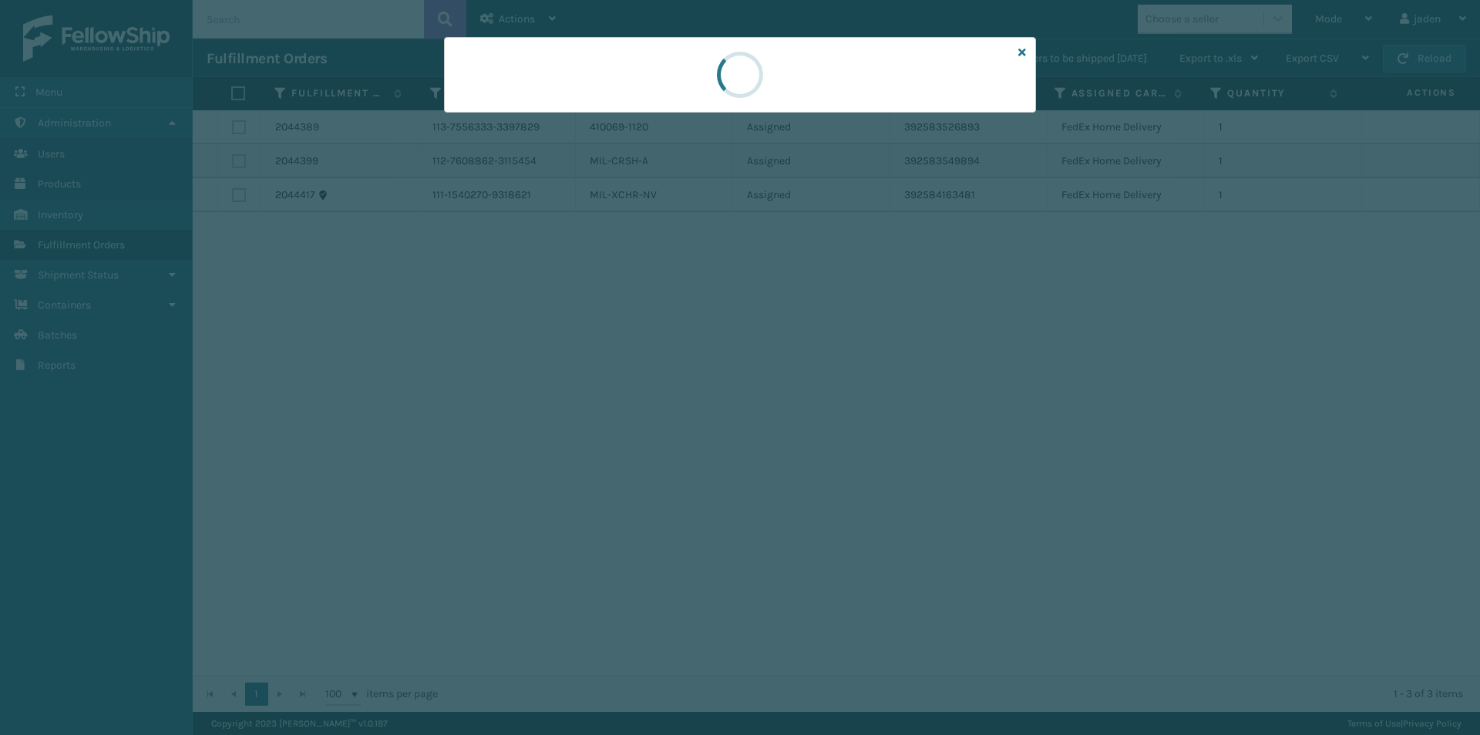
drag, startPoint x: 810, startPoint y: 84, endPoint x: 734, endPoint y: 71, distance: 77.4
click at [734, 71] on div at bounding box center [740, 75] width 52 height 52
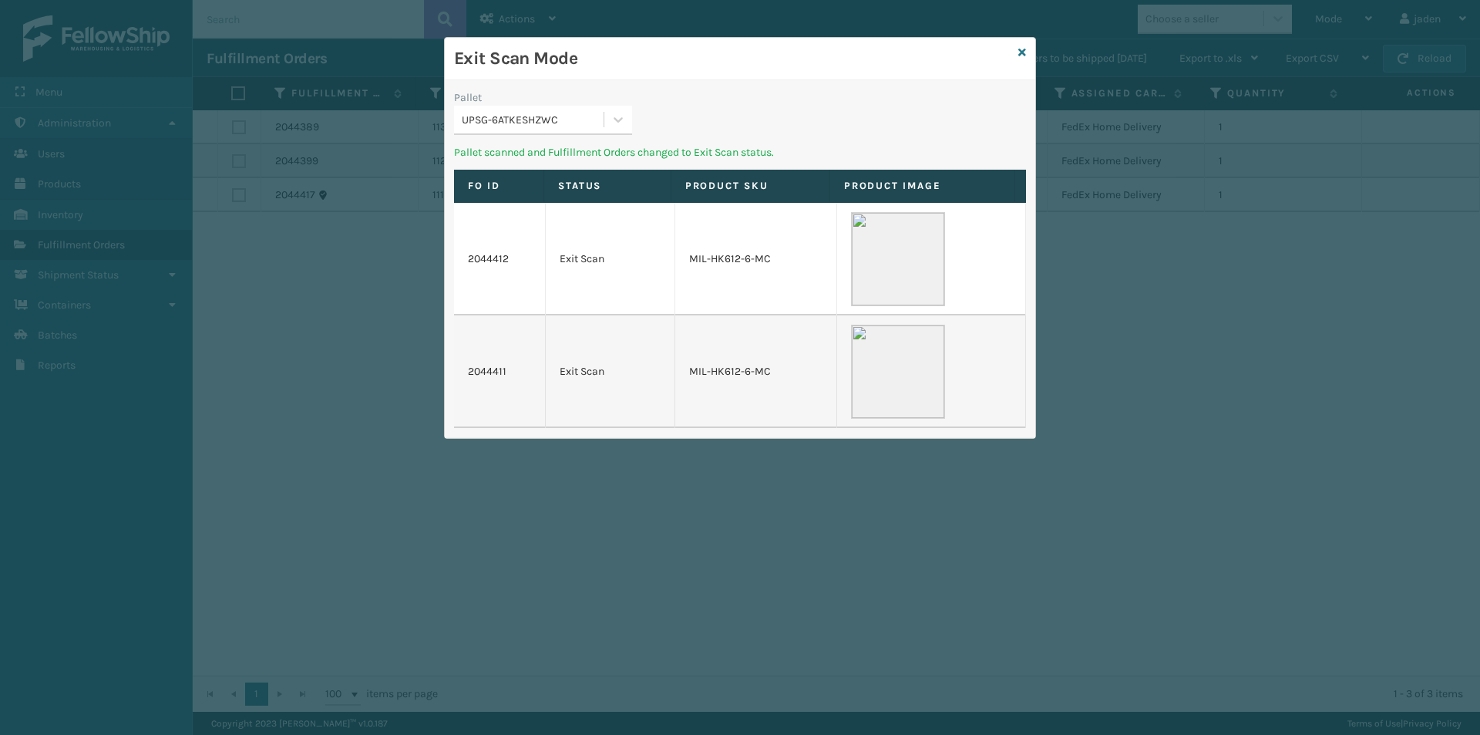
drag, startPoint x: 734, startPoint y: 71, endPoint x: 692, endPoint y: 71, distance: 42.4
click at [692, 71] on div "Exit Scan Mode" at bounding box center [740, 59] width 591 height 42
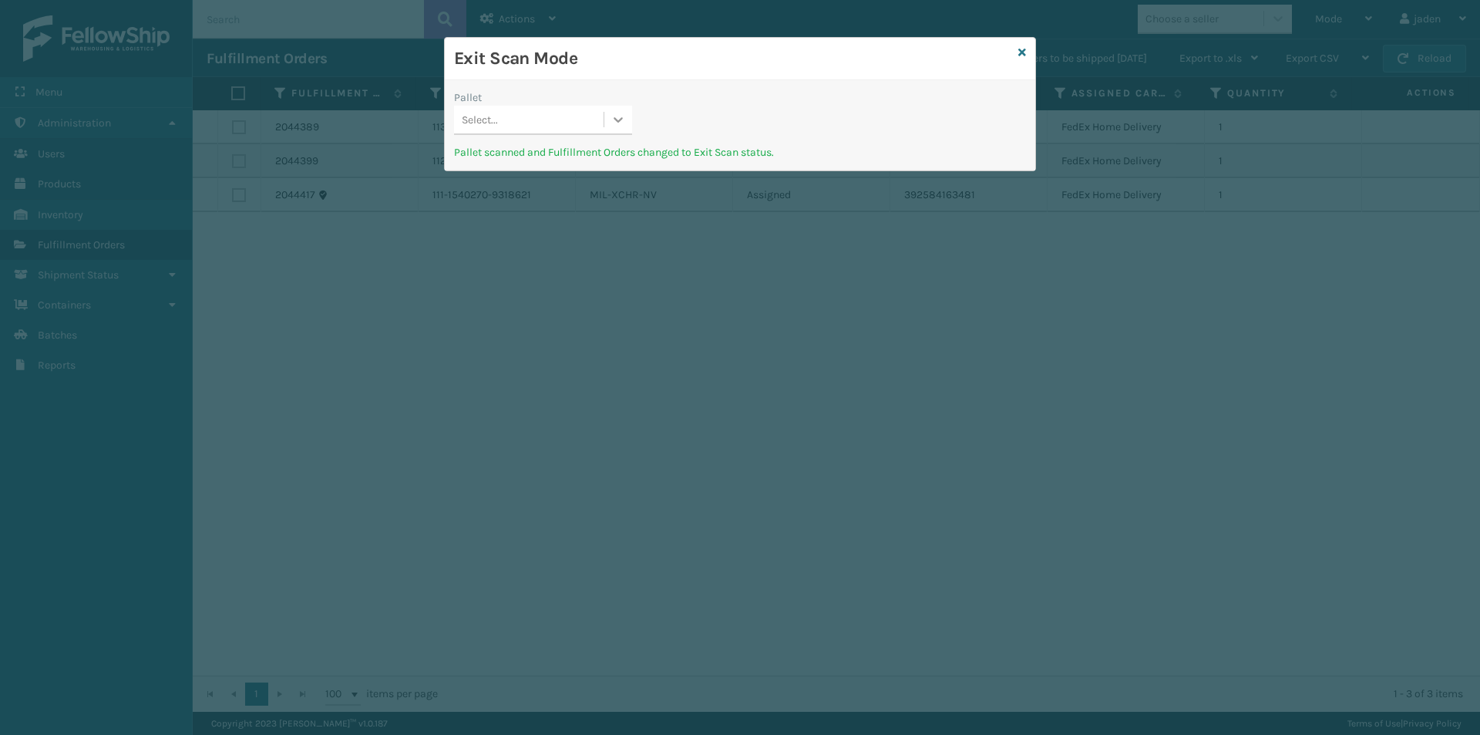
click at [610, 121] on div at bounding box center [618, 120] width 28 height 28
click at [567, 150] on div "No options" at bounding box center [543, 158] width 178 height 29
drag, startPoint x: 896, startPoint y: 84, endPoint x: 890, endPoint y: 100, distance: 17.3
click at [629, 54] on h3 "Exit Scan Mode" at bounding box center [733, 58] width 558 height 23
click at [1019, 55] on icon at bounding box center [1023, 52] width 8 height 11
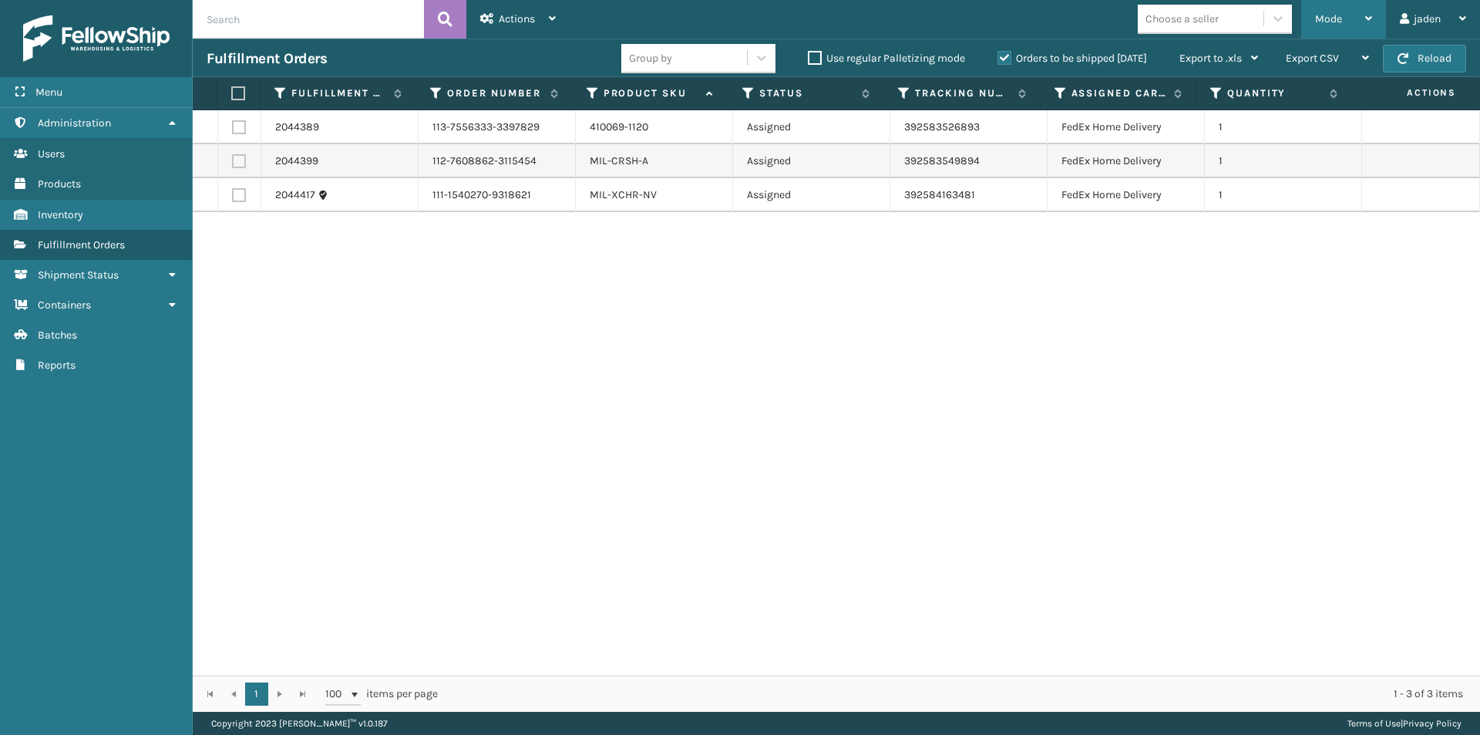
click at [1342, 17] on div "Mode" at bounding box center [1343, 19] width 57 height 39
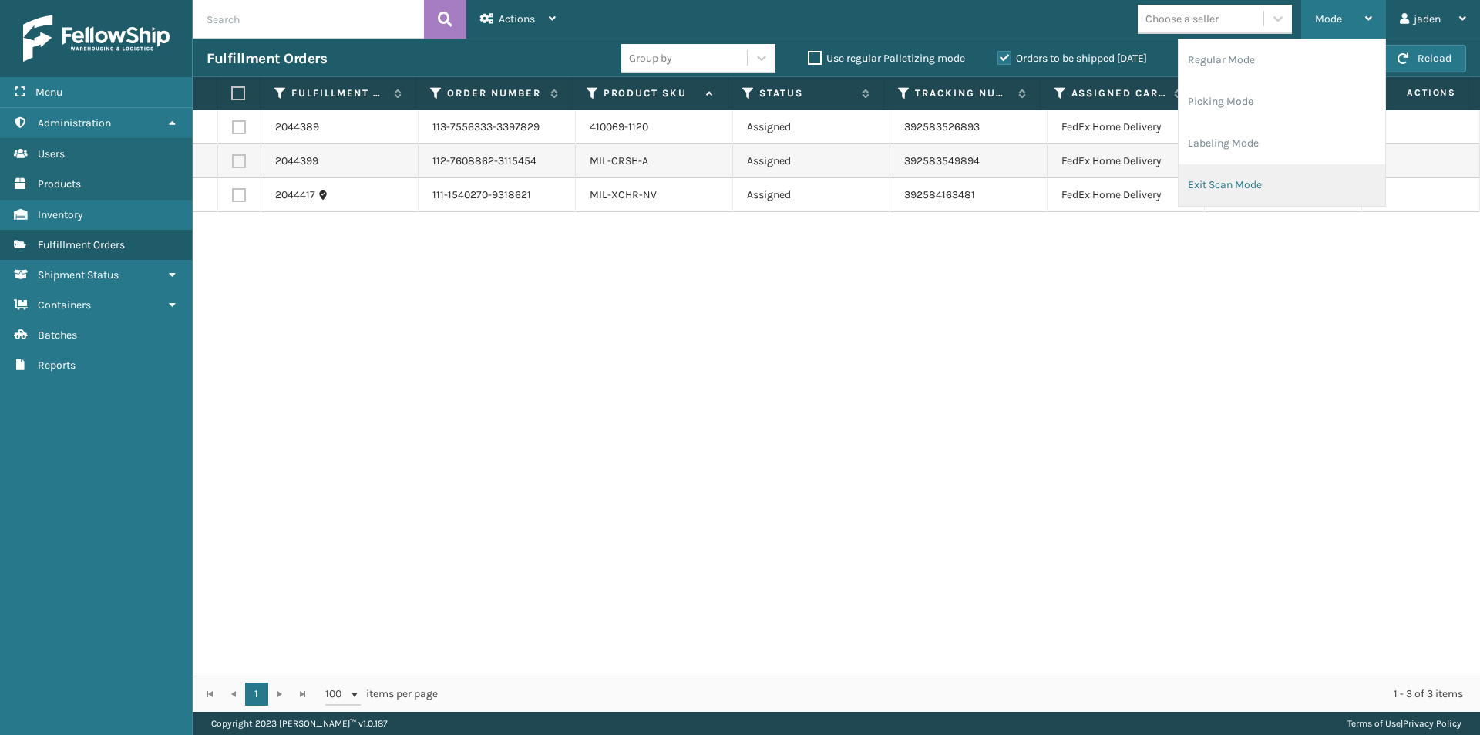
click at [1232, 187] on li "Exit Scan Mode" at bounding box center [1282, 185] width 207 height 42
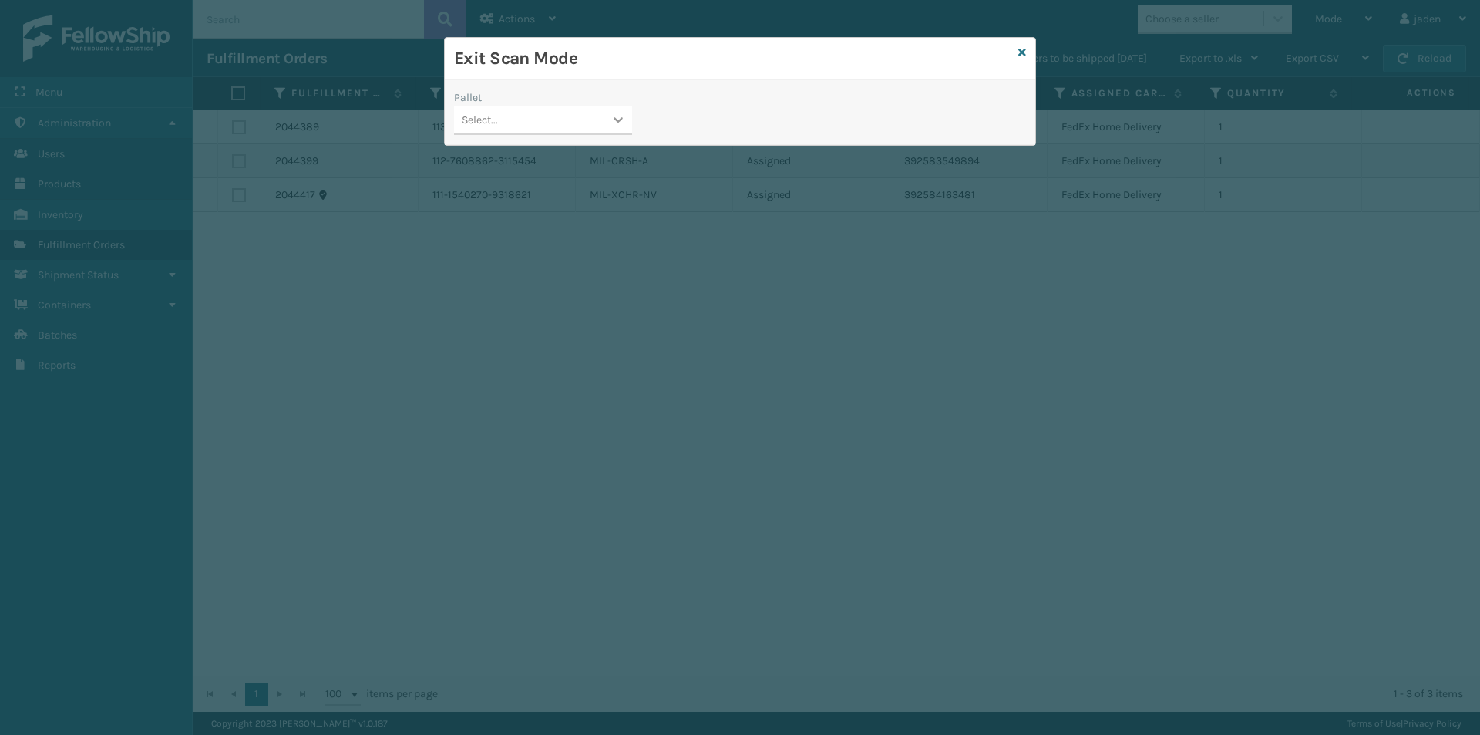
drag, startPoint x: 626, startPoint y: 105, endPoint x: 615, endPoint y: 106, distance: 10.9
click at [623, 105] on div "Pallet" at bounding box center [543, 97] width 178 height 16
click at [608, 123] on div at bounding box center [618, 120] width 28 height 28
click at [570, 157] on div "No options" at bounding box center [543, 158] width 178 height 29
click at [1019, 56] on icon at bounding box center [1023, 52] width 8 height 11
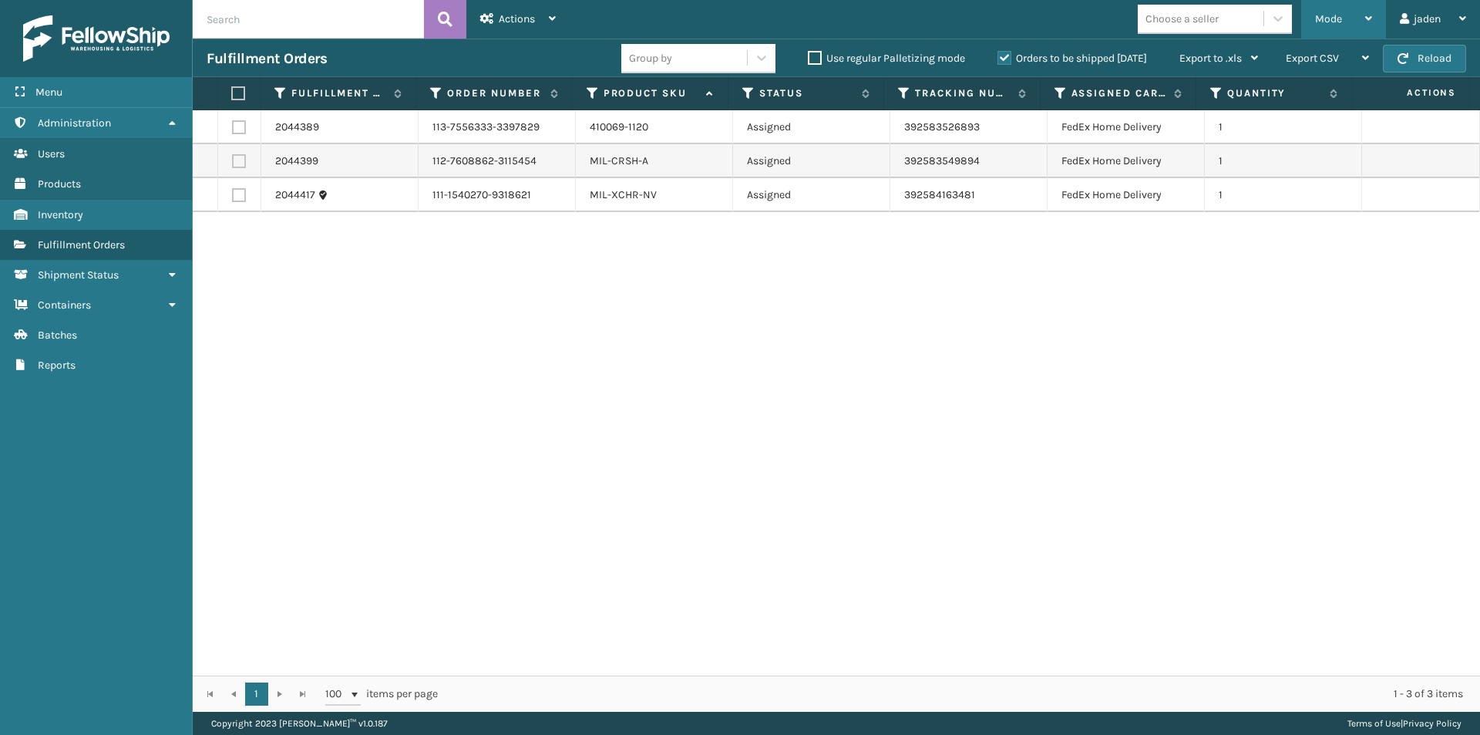
click at [1362, 18] on div "Mode" at bounding box center [1343, 19] width 57 height 39
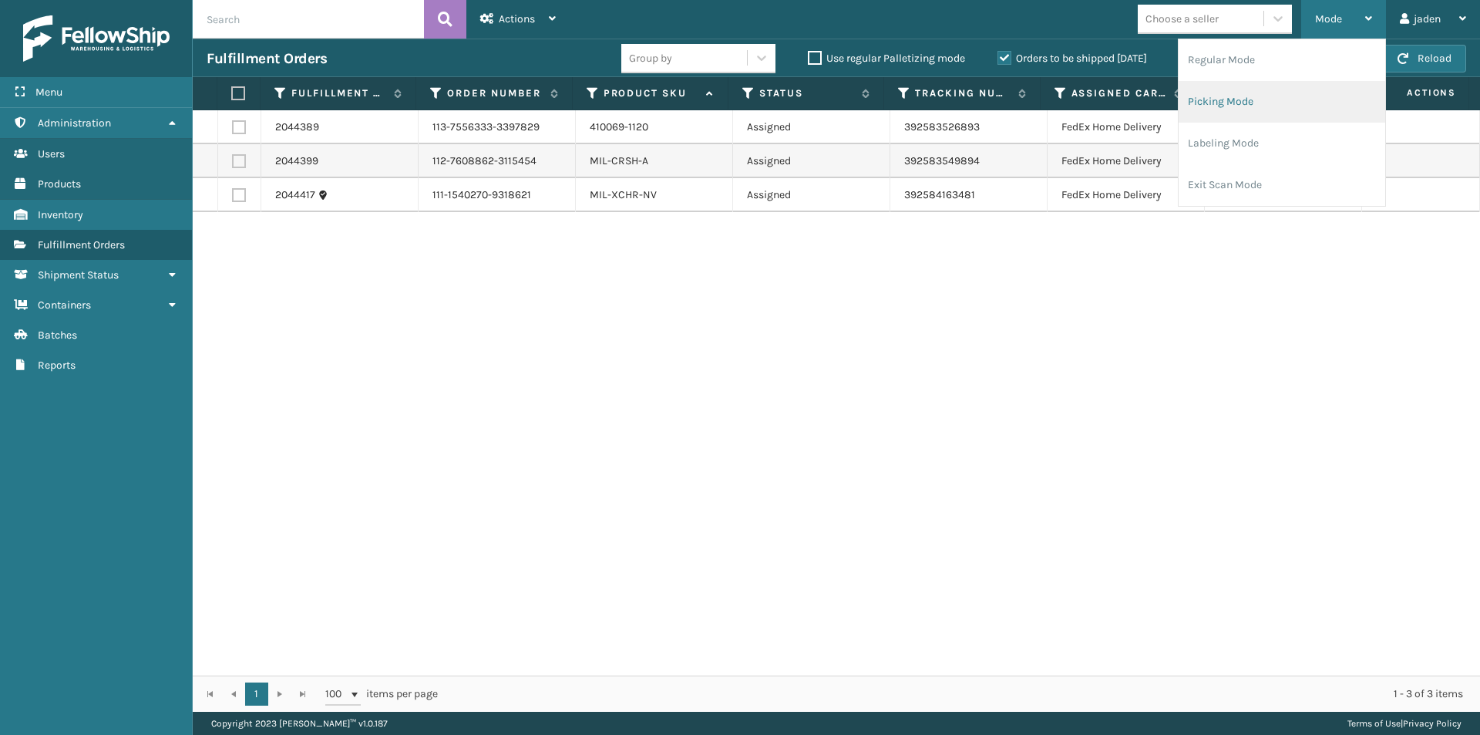
click at [1282, 103] on li "Picking Mode" at bounding box center [1282, 102] width 207 height 42
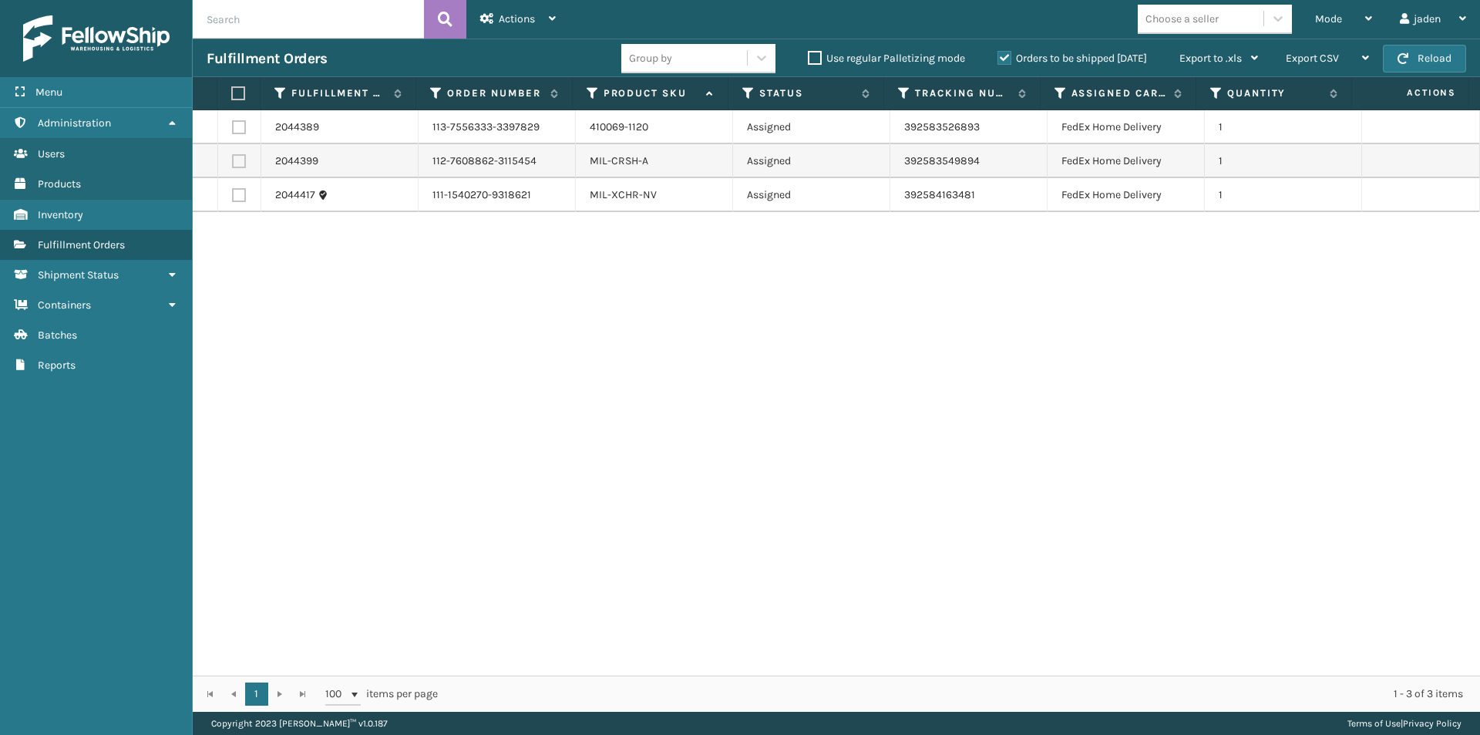
drag, startPoint x: 1169, startPoint y: 376, endPoint x: 1156, endPoint y: 374, distance: 13.3
drag, startPoint x: 1156, startPoint y: 374, endPoint x: 1143, endPoint y: 45, distance: 328.7
click at [768, 332] on div "2044389 113-7556333-3397829 410069-1120 Assigned 392583526893 FedEx Home Delive…" at bounding box center [837, 392] width 1288 height 565
click at [1434, 61] on button "Reload" at bounding box center [1424, 59] width 83 height 28
drag, startPoint x: 998, startPoint y: 400, endPoint x: 855, endPoint y: 227, distance: 225.1
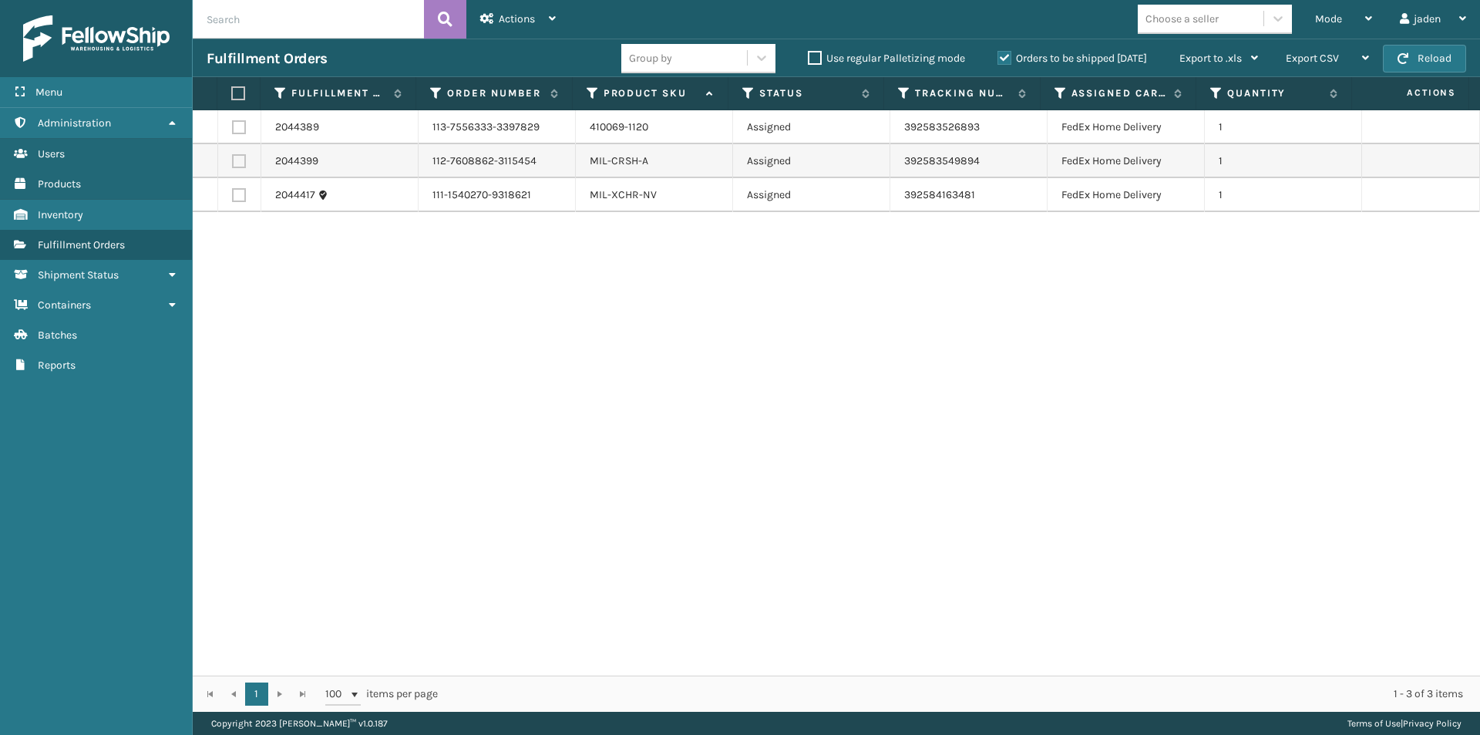
click at [672, 375] on div "2044389 113-7556333-3397829 410069-1120 Assigned 392583526893 FedEx Home Delive…" at bounding box center [837, 392] width 1288 height 565
click at [1339, 12] on span "Mode" at bounding box center [1328, 18] width 27 height 13
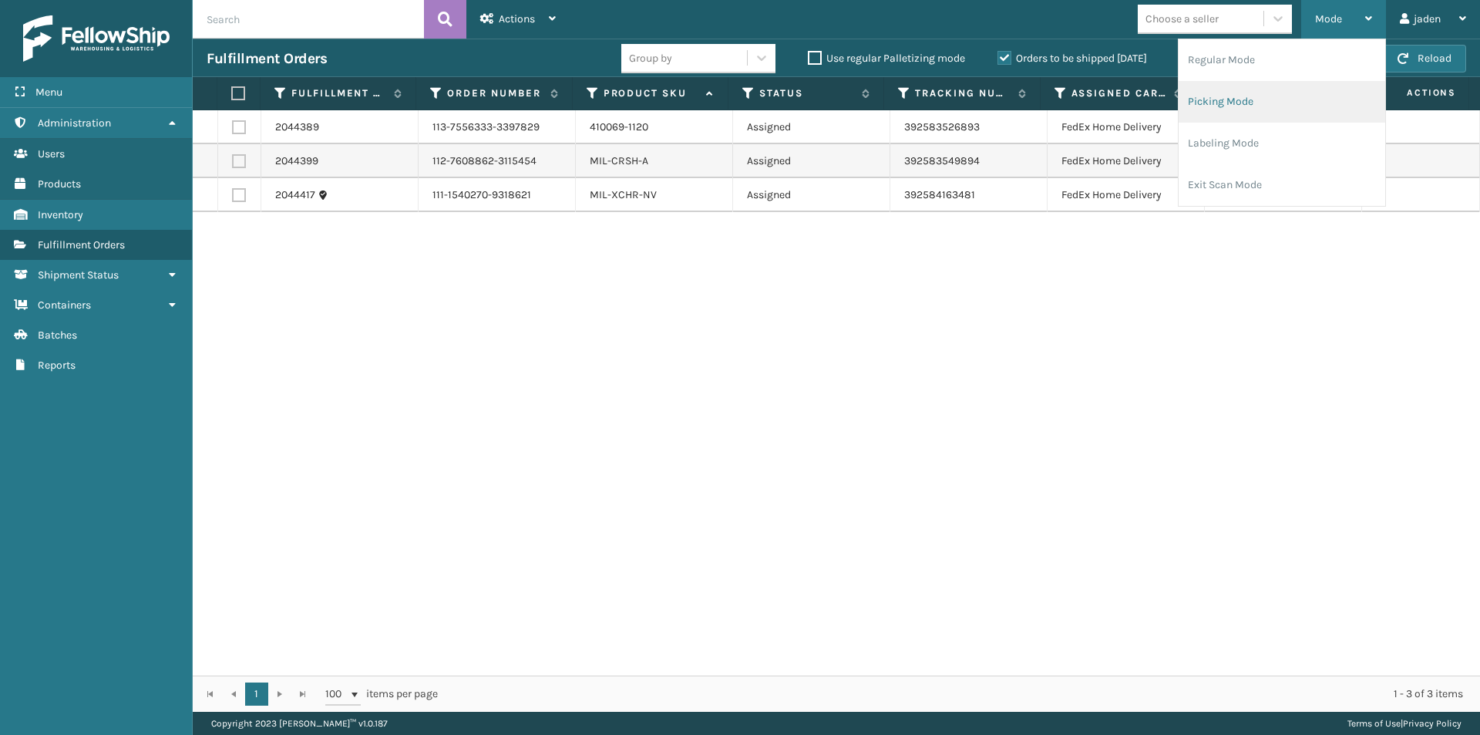
click at [1246, 108] on li "Picking Mode" at bounding box center [1282, 102] width 207 height 42
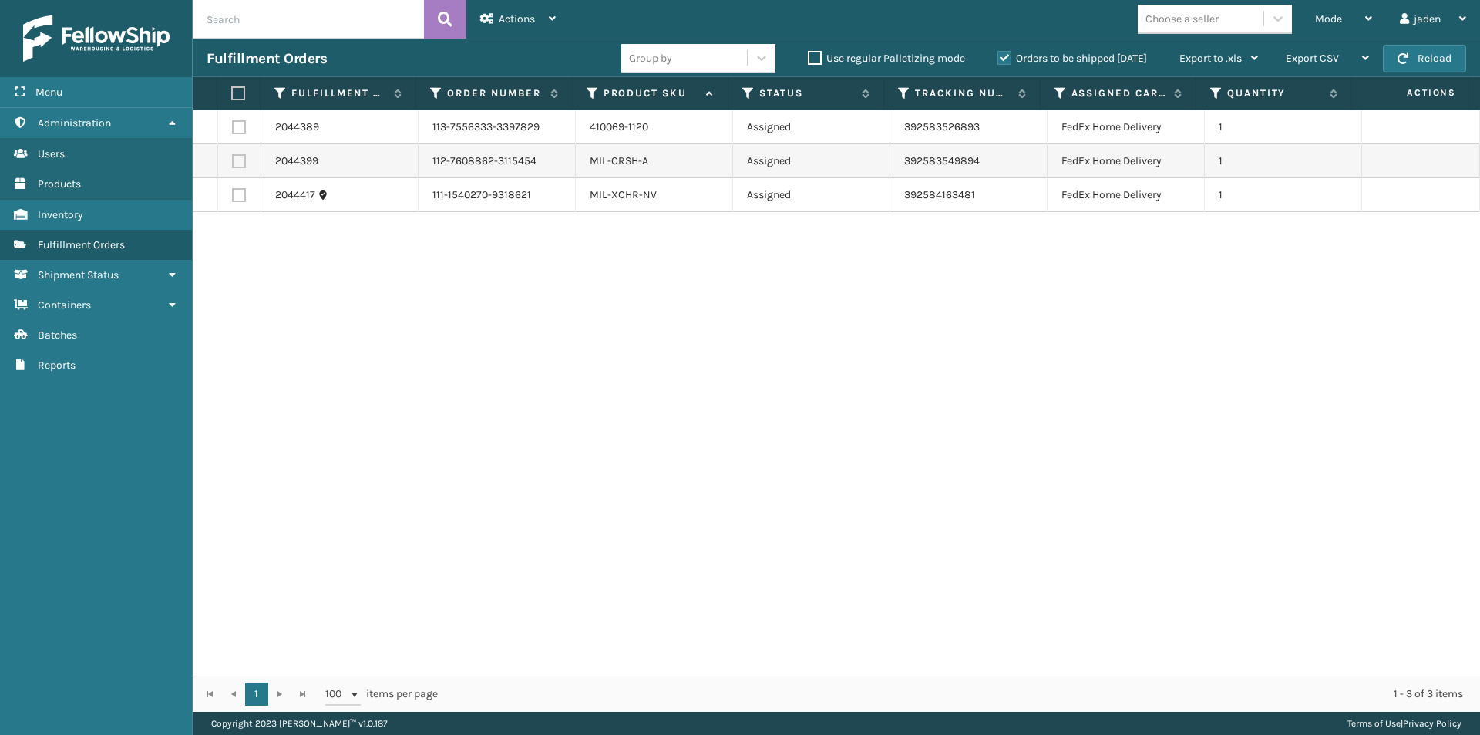
drag, startPoint x: 984, startPoint y: 382, endPoint x: 965, endPoint y: 379, distance: 18.9
drag, startPoint x: 965, startPoint y: 379, endPoint x: 684, endPoint y: 299, distance: 292.4
click at [618, 354] on div "2044389 113-7556333-3397829 410069-1120 Assigned 392583526893 FedEx Home Delive…" at bounding box center [837, 392] width 1288 height 565
click at [1447, 59] on button "Reload" at bounding box center [1424, 59] width 83 height 28
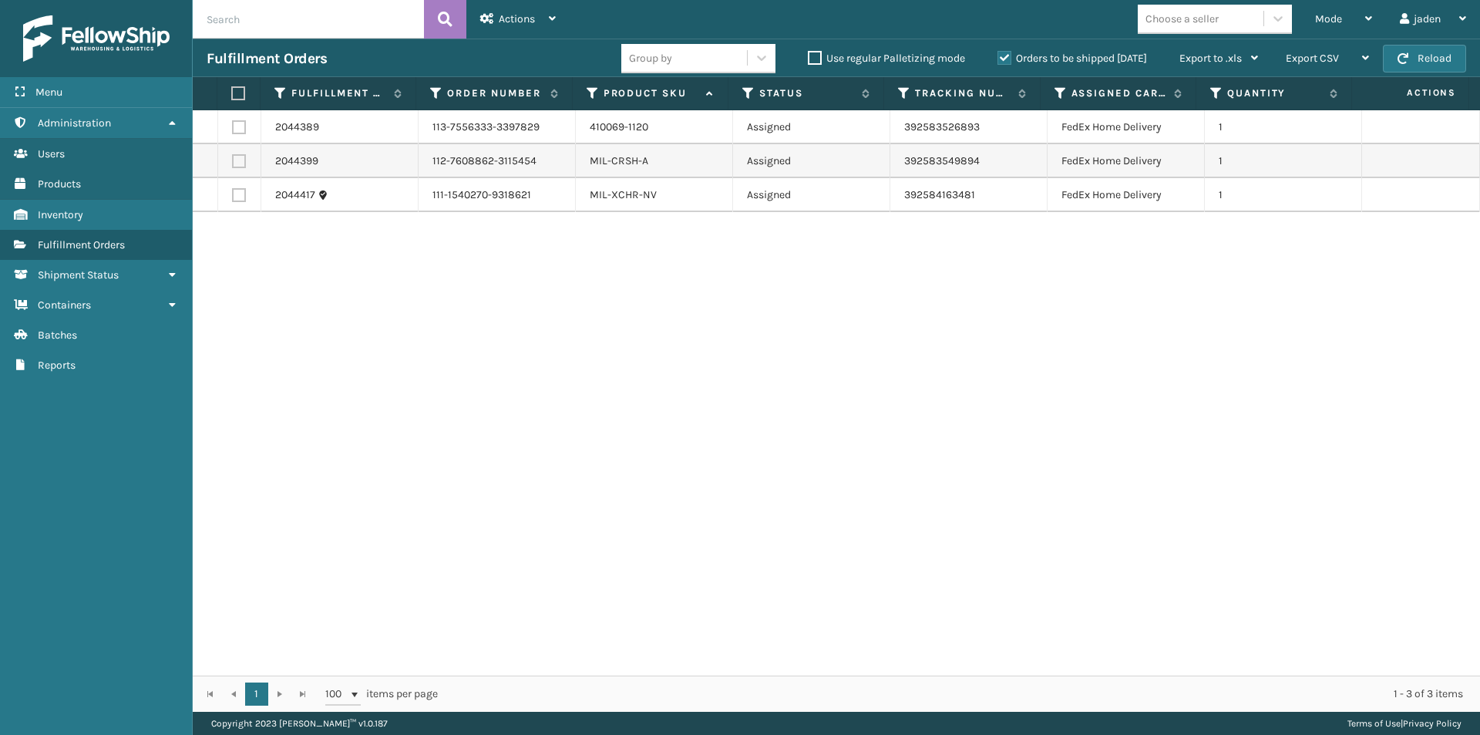
click at [1447, 59] on button "Reload" at bounding box center [1424, 59] width 83 height 28
click at [1354, 17] on div "Mode" at bounding box center [1343, 19] width 57 height 39
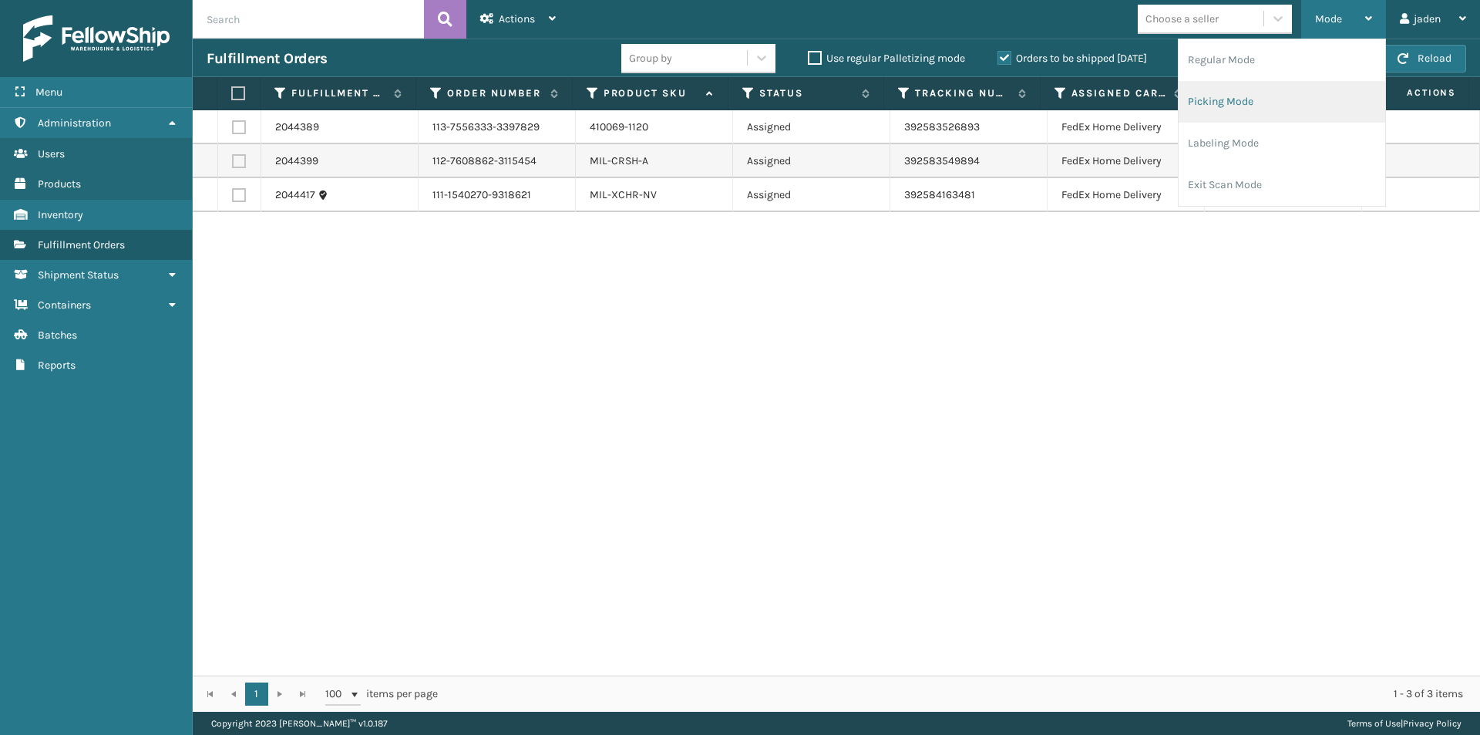
click at [1281, 106] on li "Picking Mode" at bounding box center [1282, 102] width 207 height 42
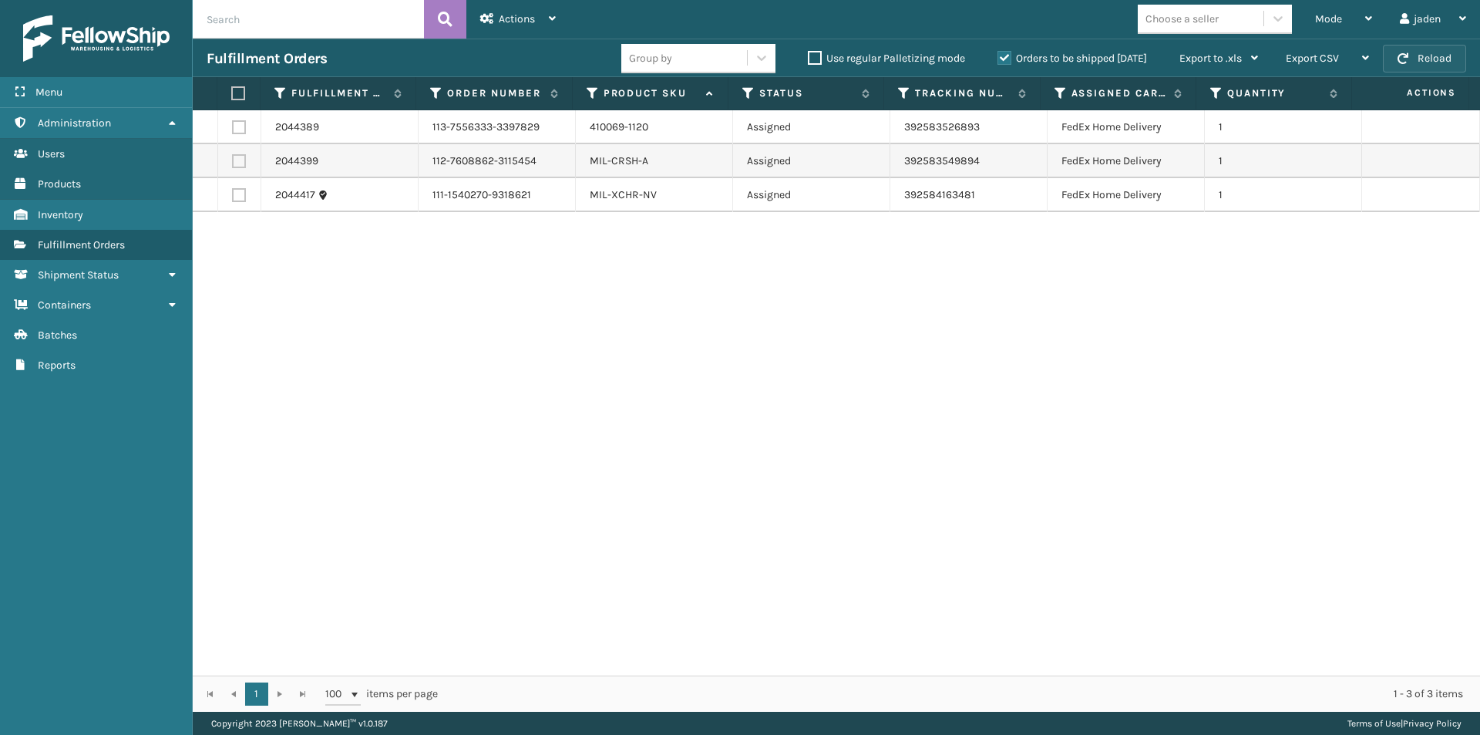
click at [1425, 56] on button "Reload" at bounding box center [1424, 59] width 83 height 28
click at [1330, 22] on span "Mode" at bounding box center [1328, 18] width 27 height 13
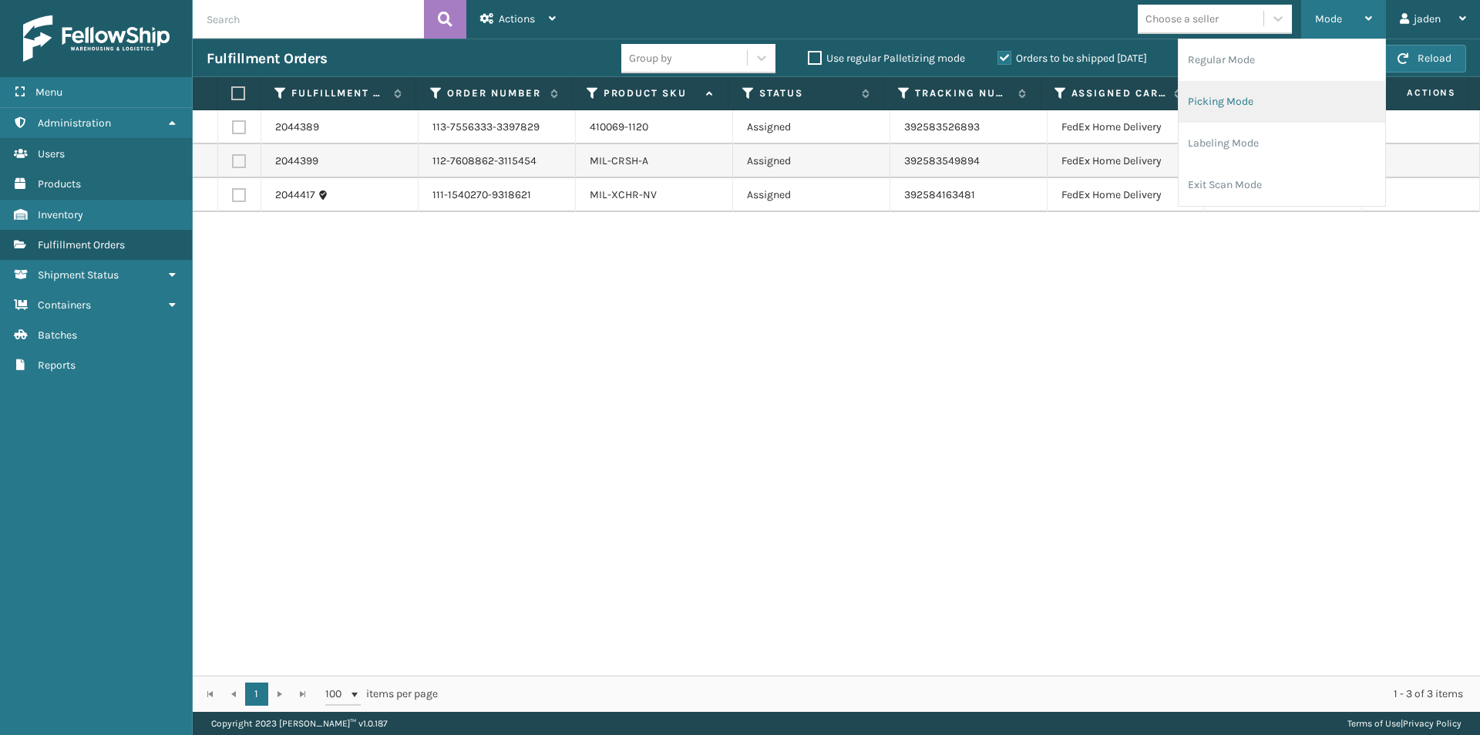
click at [1290, 99] on li "Picking Mode" at bounding box center [1282, 102] width 207 height 42
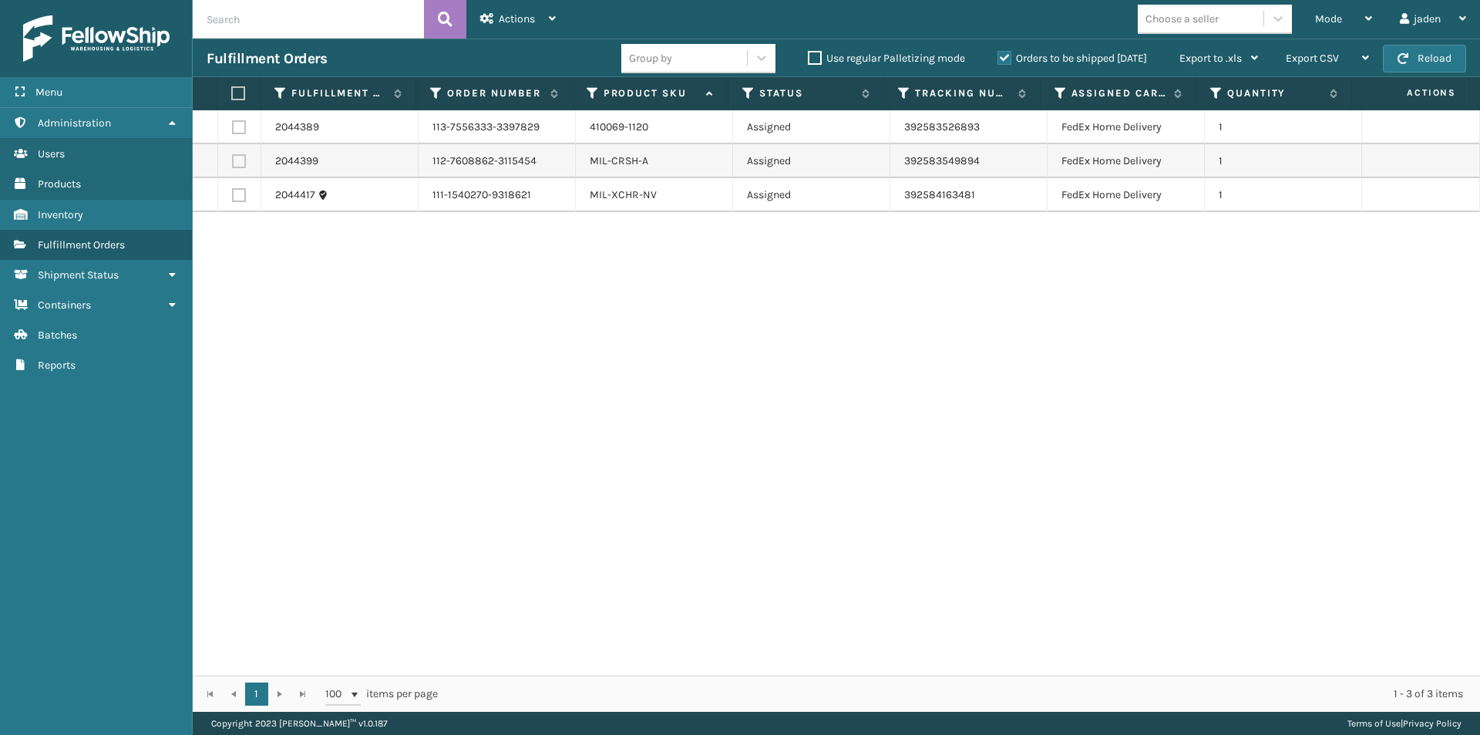
click at [1417, 73] on div "Fulfillment Orders Group by Use regular Palletizing mode Orders to be shipped […" at bounding box center [837, 58] width 1288 height 39
click at [1421, 62] on button "Reload" at bounding box center [1424, 59] width 83 height 28
drag, startPoint x: 1066, startPoint y: 416, endPoint x: 1057, endPoint y: 416, distance: 8.5
drag, startPoint x: 1057, startPoint y: 416, endPoint x: 480, endPoint y: 443, distance: 577.4
click at [511, 478] on div "2044389 113-7556333-3397829 410069-1120 Assigned 392583526893 FedEx Home Delive…" at bounding box center [837, 392] width 1288 height 565
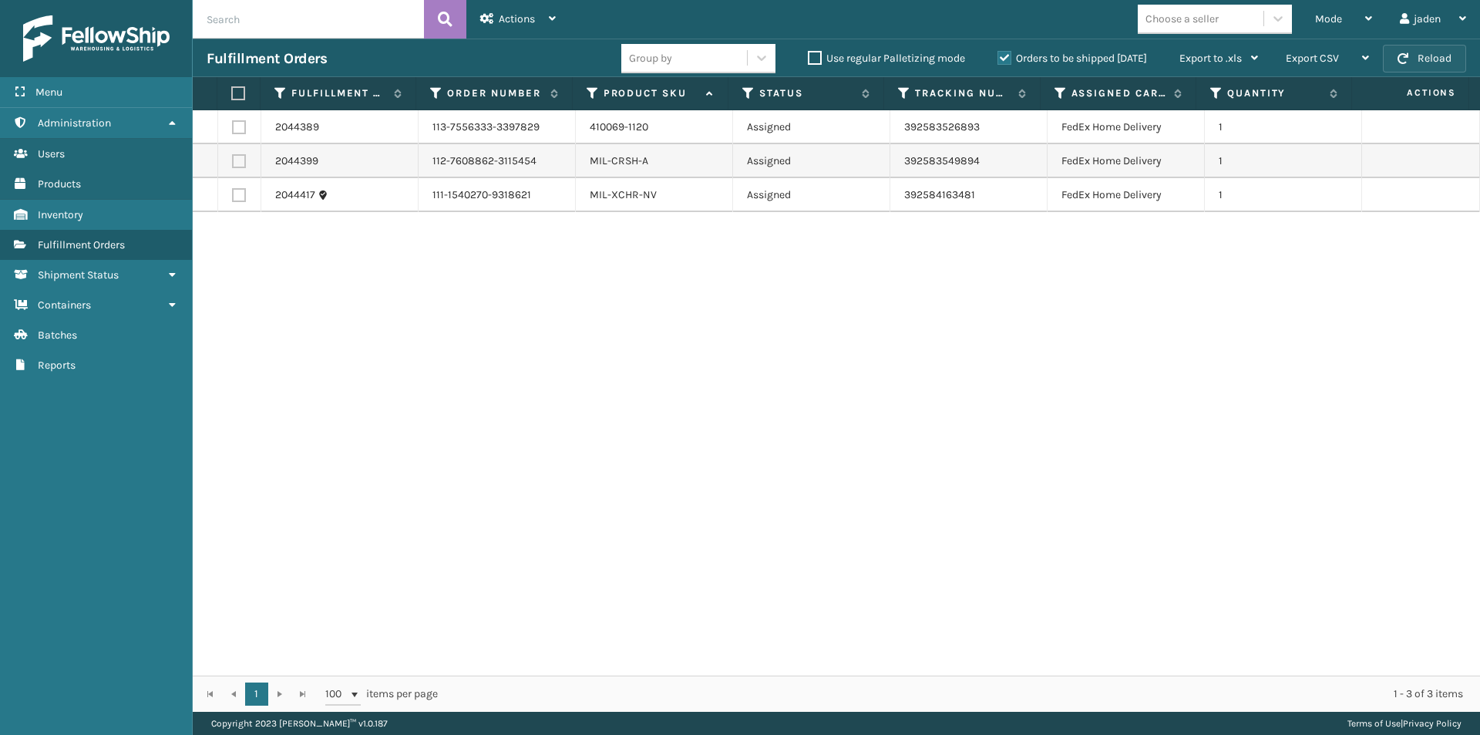
click at [1419, 52] on button "Reload" at bounding box center [1424, 59] width 83 height 28
click at [1371, 19] on icon at bounding box center [1369, 18] width 7 height 11
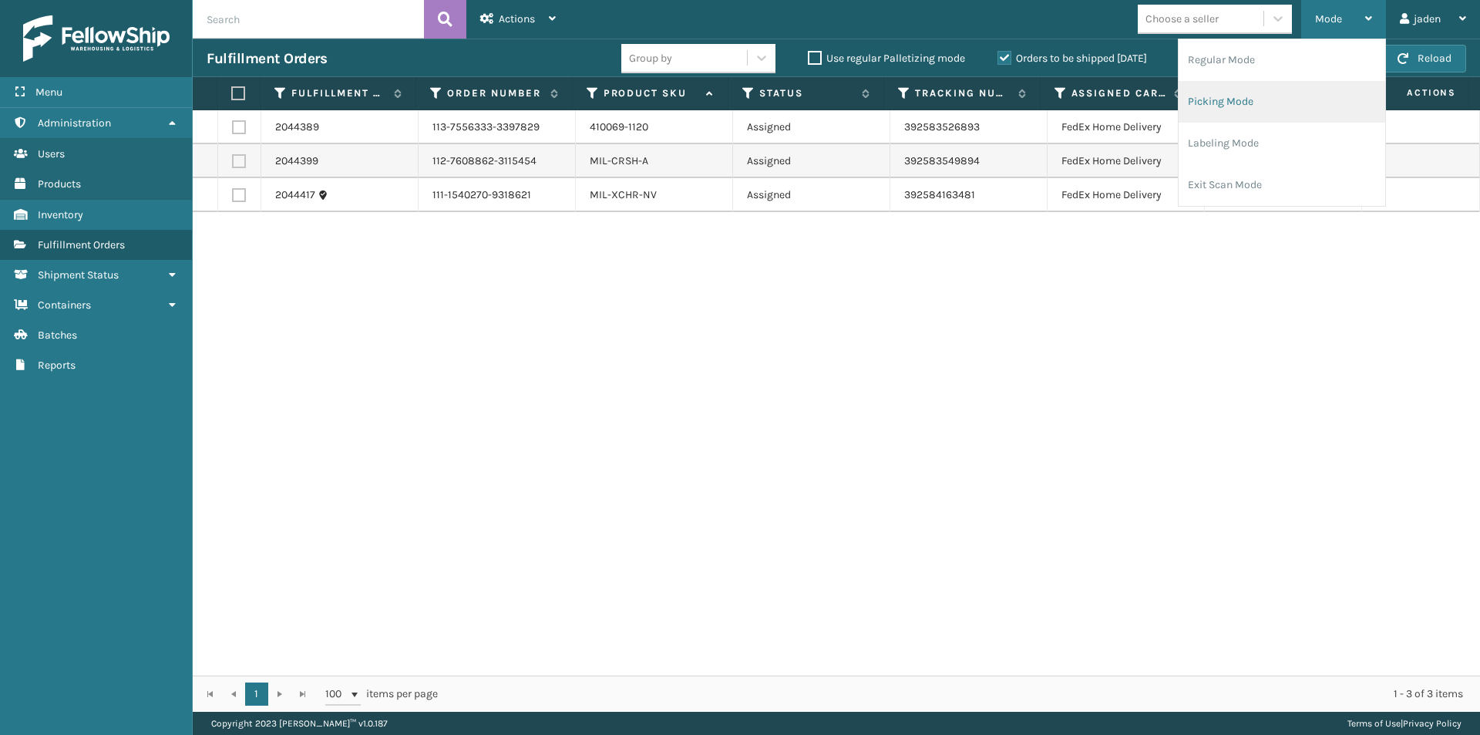
click at [1263, 97] on li "Picking Mode" at bounding box center [1282, 102] width 207 height 42
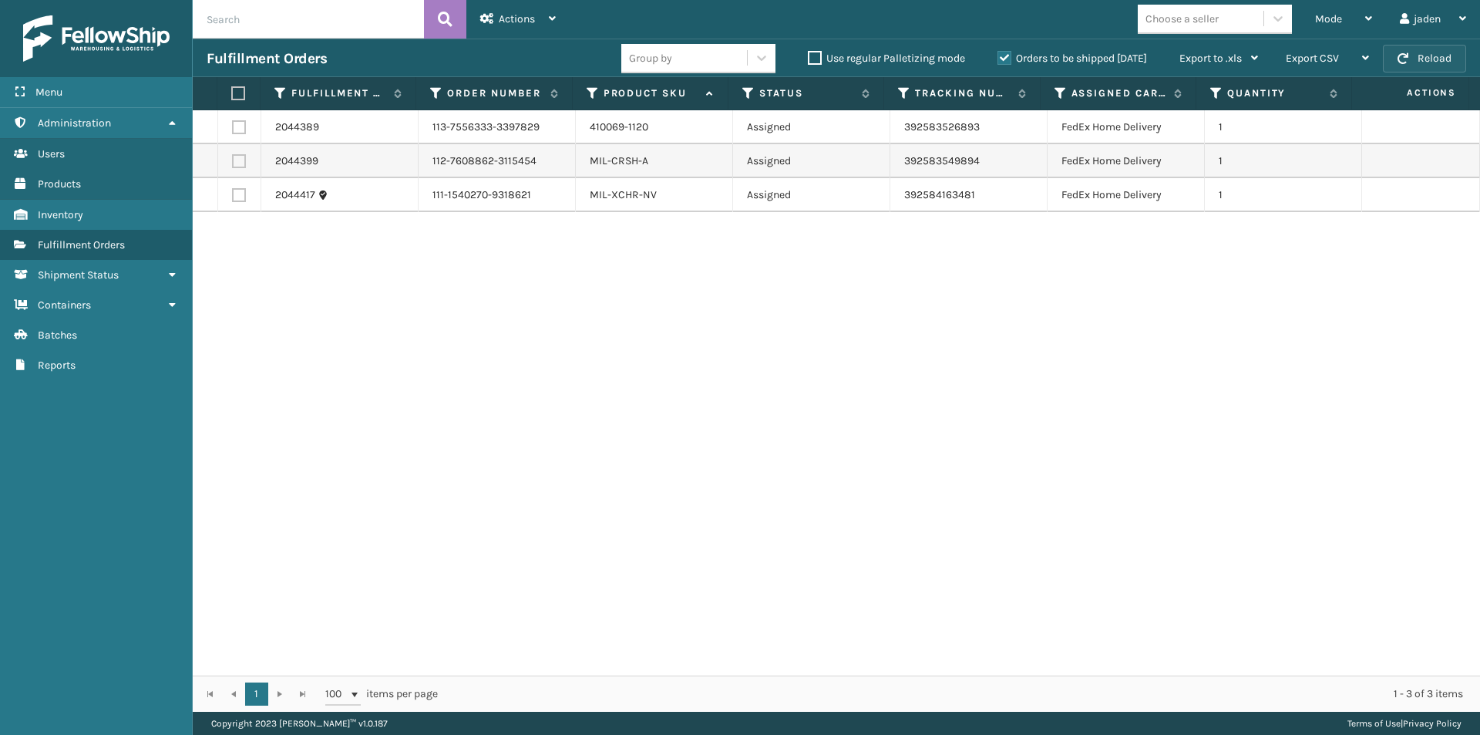
click at [1424, 51] on button "Reload" at bounding box center [1424, 59] width 83 height 28
drag, startPoint x: 1083, startPoint y: 372, endPoint x: 951, endPoint y: 157, distance: 252.3
click at [765, 295] on div "2044389 113-7556333-3397829 410069-1120 Assigned 392583526893 FedEx Home Delive…" at bounding box center [837, 392] width 1288 height 565
click at [1342, 24] on div "Mode" at bounding box center [1343, 19] width 57 height 39
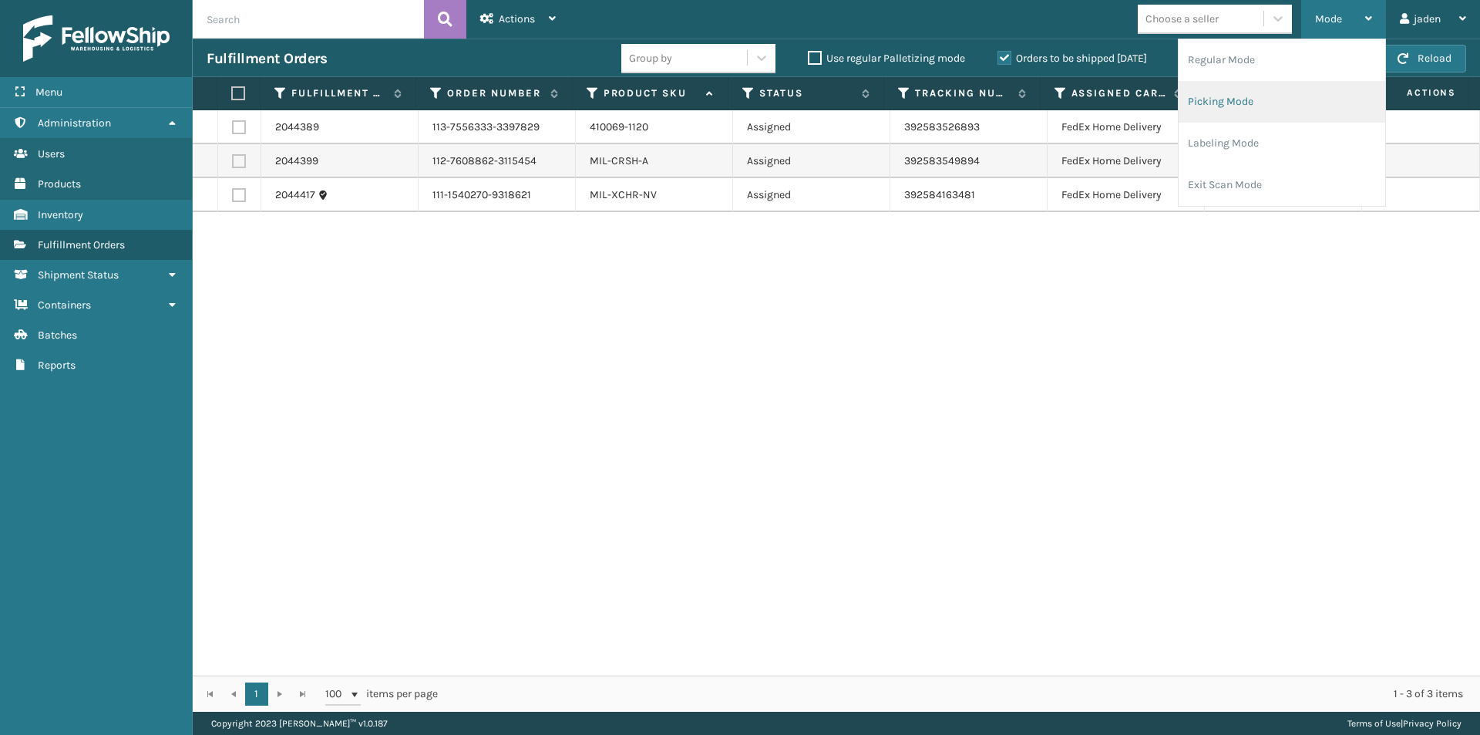
click at [1274, 93] on li "Picking Mode" at bounding box center [1282, 102] width 207 height 42
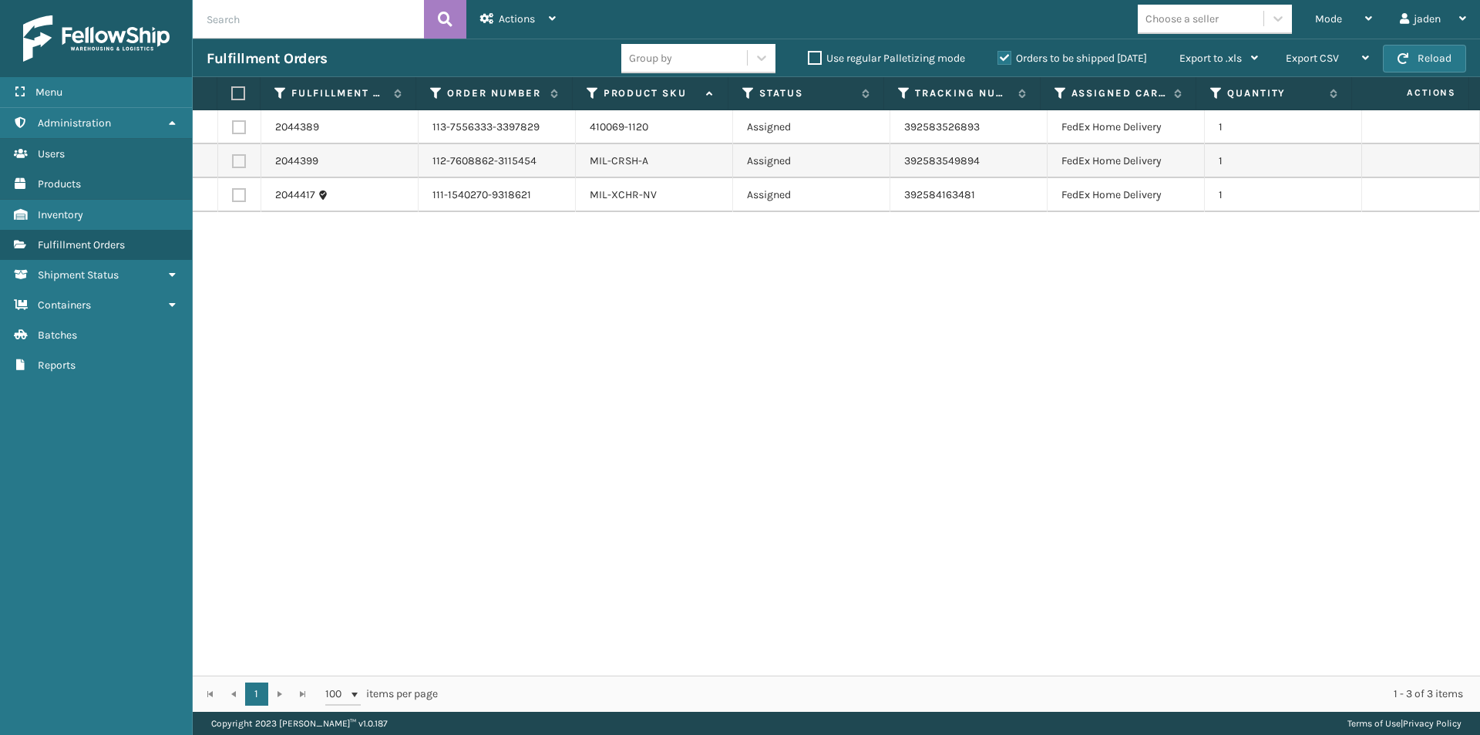
drag, startPoint x: 1248, startPoint y: 279, endPoint x: 1238, endPoint y: 278, distance: 9.4
drag, startPoint x: 1238, startPoint y: 278, endPoint x: 1078, endPoint y: 78, distance: 256.1
click at [632, 338] on div "2044389 113-7556333-3397829 410069-1120 Assigned 392583526893 FedEx Home Delive…" at bounding box center [837, 392] width 1288 height 565
click at [1423, 63] on button "Reload" at bounding box center [1424, 59] width 83 height 28
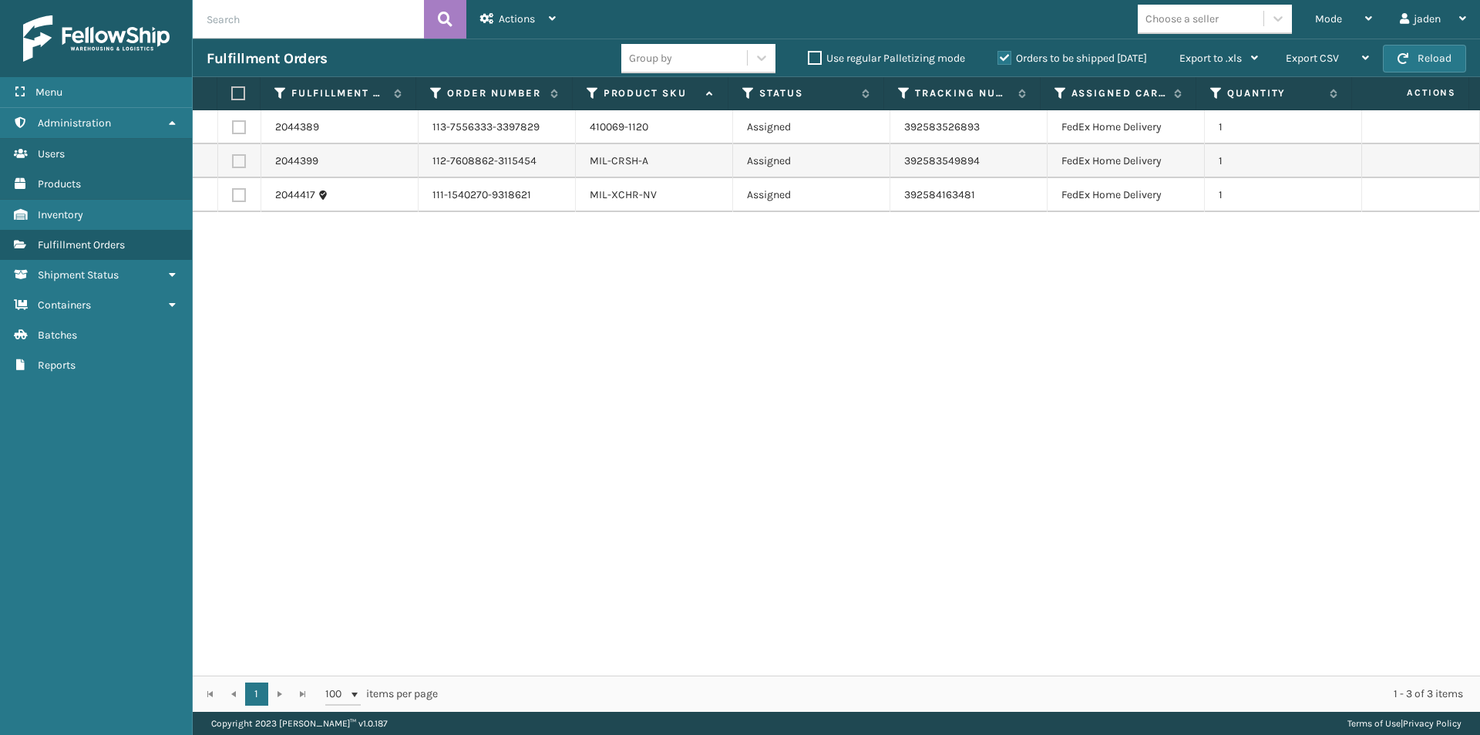
click at [1423, 63] on button "Reload" at bounding box center [1424, 59] width 83 height 28
click at [1416, 52] on button "Reload" at bounding box center [1424, 59] width 83 height 28
click at [1352, 21] on div "Mode" at bounding box center [1343, 19] width 57 height 39
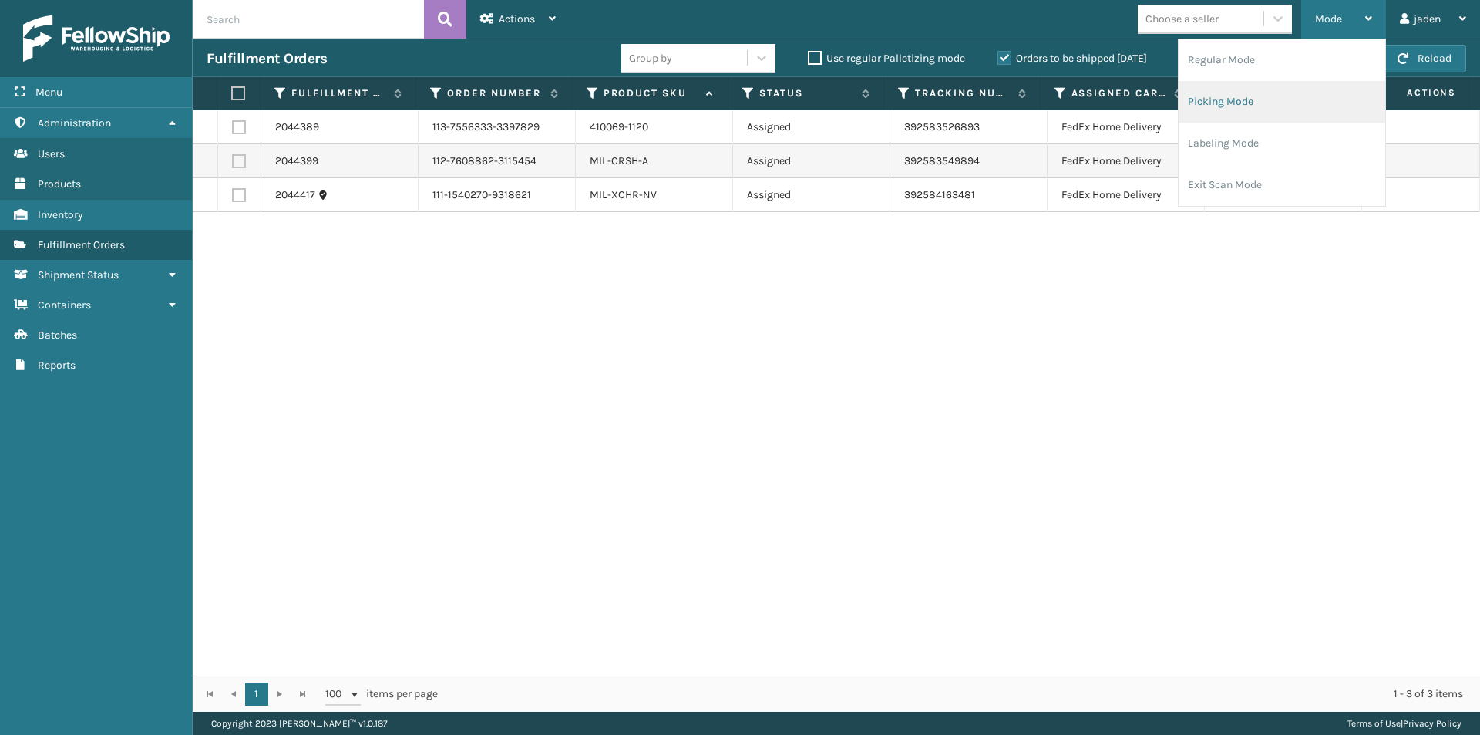
click at [1241, 99] on li "Picking Mode" at bounding box center [1282, 102] width 207 height 42
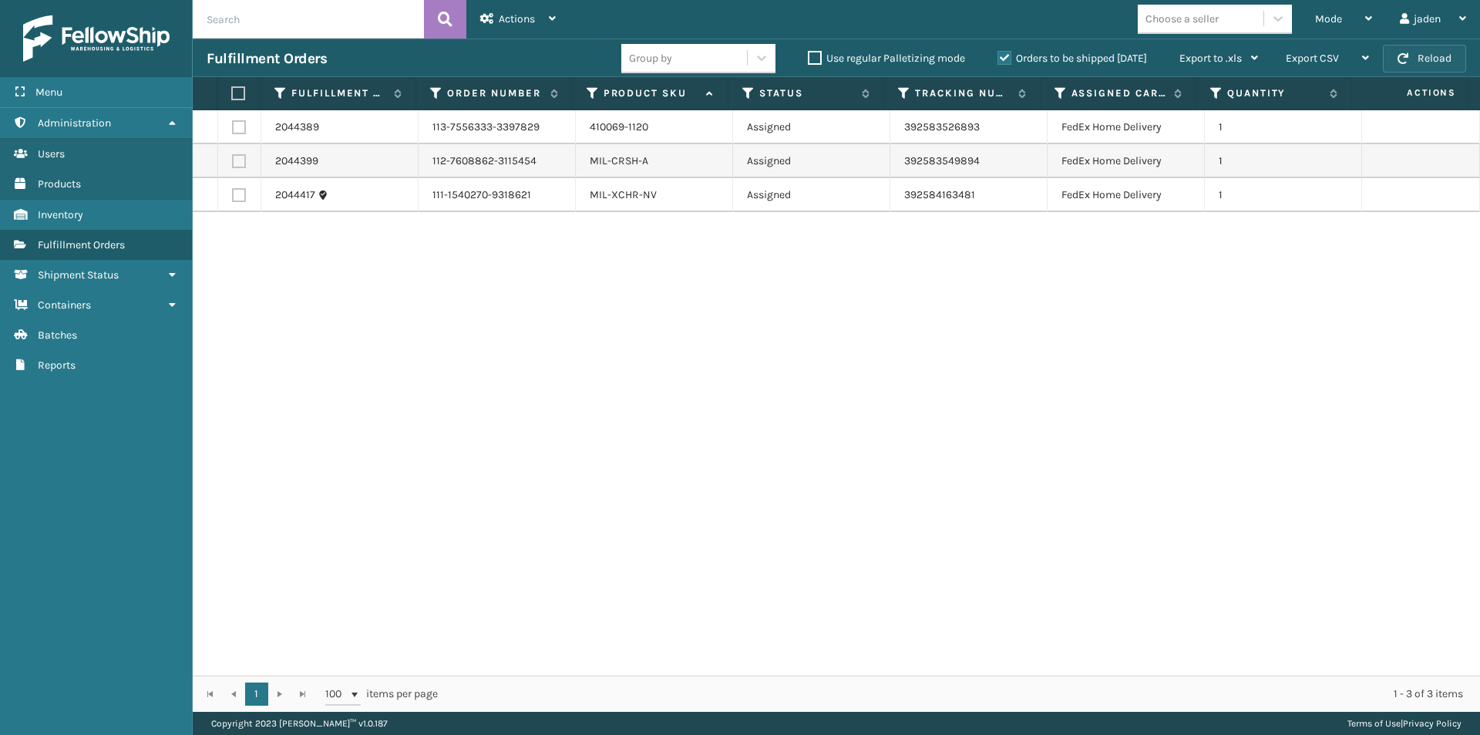
click at [1422, 59] on button "Reload" at bounding box center [1424, 59] width 83 height 28
drag, startPoint x: 982, startPoint y: 338, endPoint x: 961, endPoint y: 338, distance: 20.8
drag, startPoint x: 961, startPoint y: 338, endPoint x: 821, endPoint y: 123, distance: 256.8
click at [681, 226] on div "2044389 113-7556333-3397829 410069-1120 Assigned 392583526893 FedEx Home Delive…" at bounding box center [837, 392] width 1288 height 565
click at [1344, 16] on div "Mode" at bounding box center [1343, 19] width 57 height 39
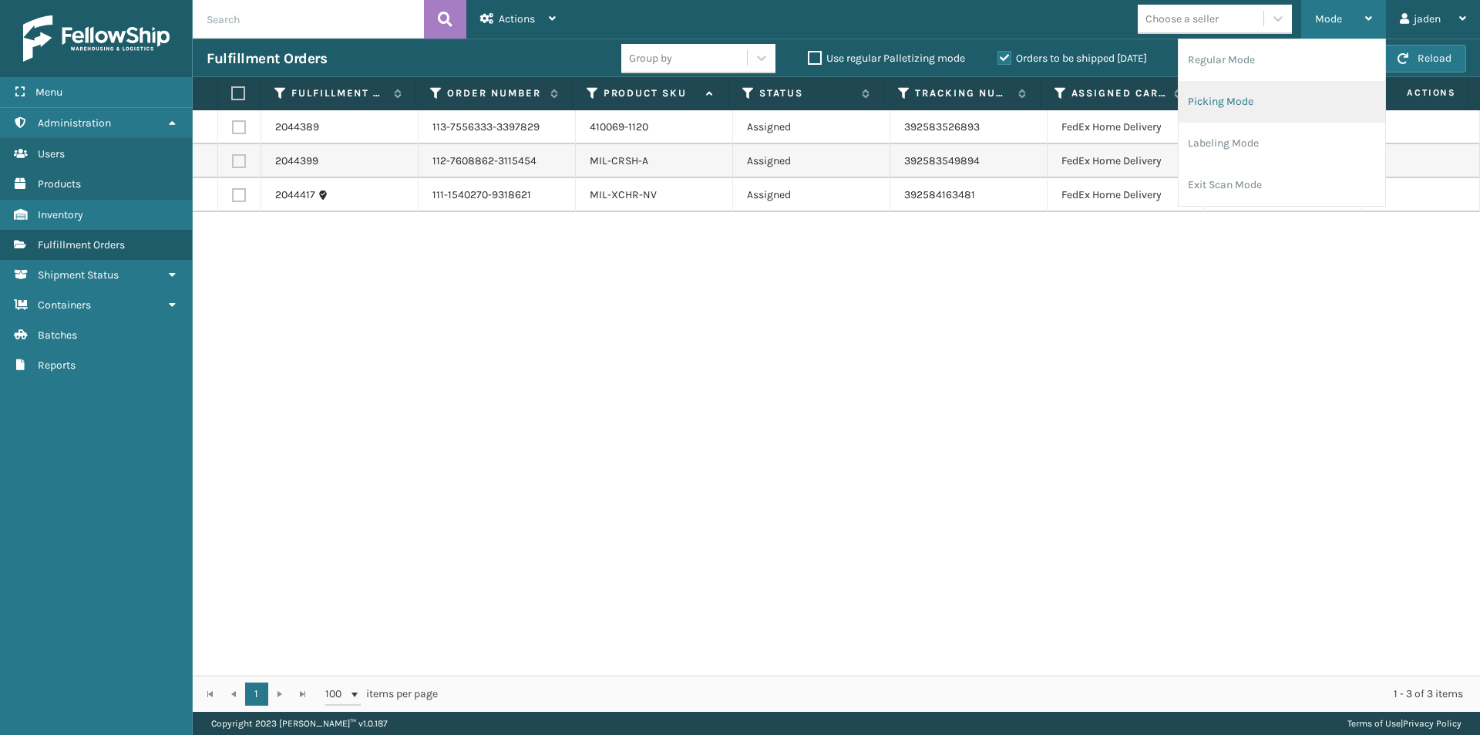
click at [1280, 103] on li "Picking Mode" at bounding box center [1282, 102] width 207 height 42
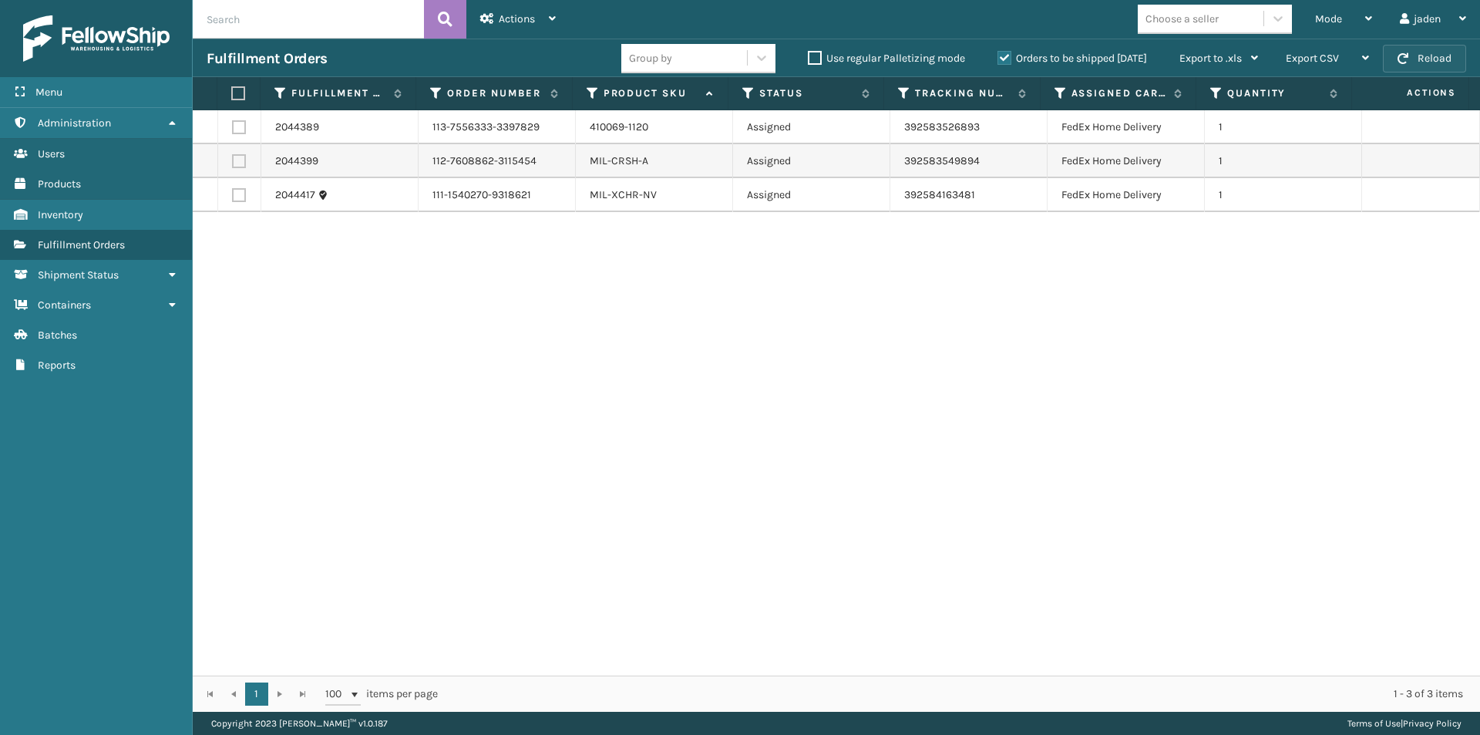
click at [1431, 55] on button "Reload" at bounding box center [1424, 59] width 83 height 28
drag, startPoint x: 985, startPoint y: 318, endPoint x: 952, endPoint y: 324, distance: 33.6
drag, startPoint x: 952, startPoint y: 324, endPoint x: 611, endPoint y: 210, distance: 360.1
click at [578, 227] on div "2044389 113-7556333-3397829 410069-1120 Assigned 392583526893 FedEx Home Delive…" at bounding box center [837, 392] width 1288 height 565
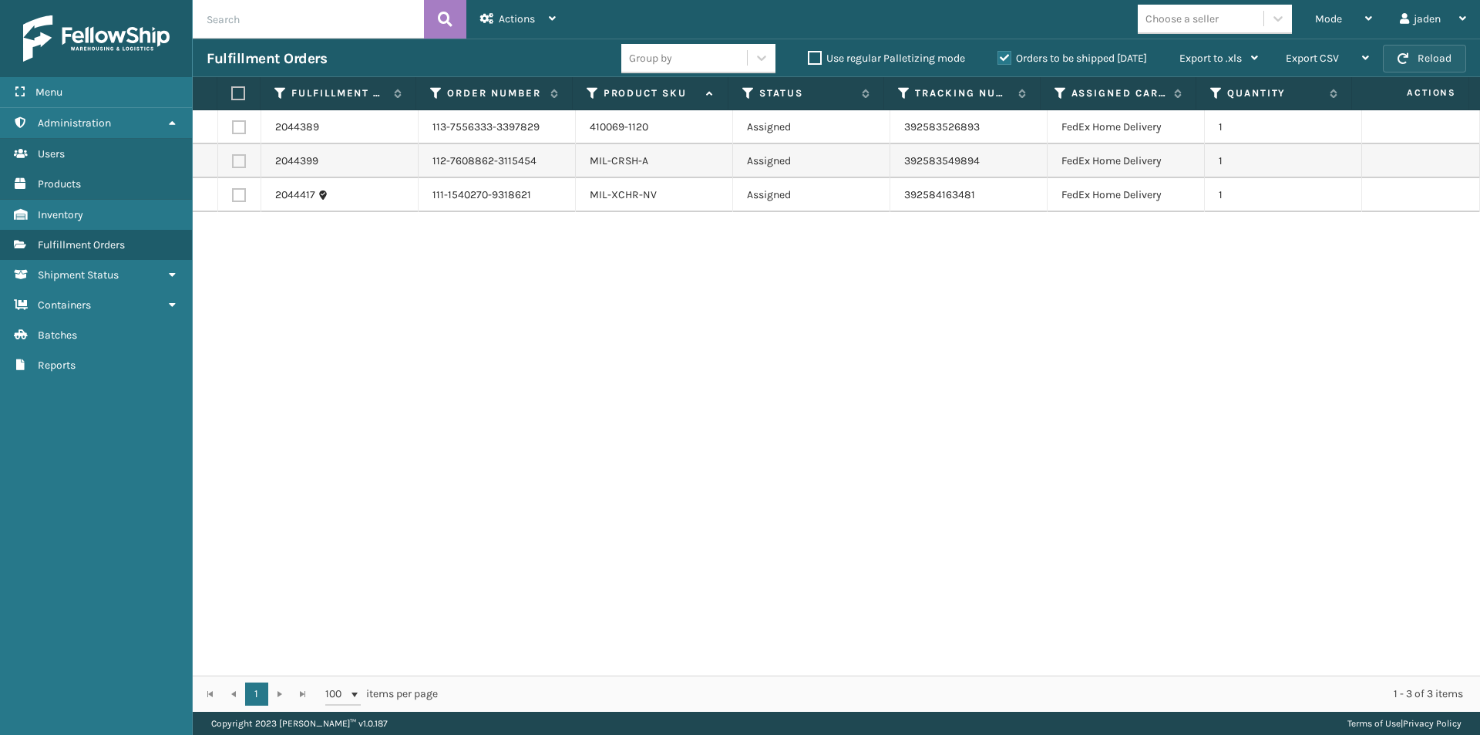
click at [1423, 57] on button "Reload" at bounding box center [1424, 59] width 83 height 28
drag, startPoint x: 1083, startPoint y: 380, endPoint x: 1069, endPoint y: 375, distance: 14.6
drag, startPoint x: 1069, startPoint y: 375, endPoint x: 958, endPoint y: 125, distance: 274.4
click at [753, 314] on div "2044389 113-7556333-3397829 410069-1120 Assigned 392583526893 FedEx Home Delive…" at bounding box center [837, 392] width 1288 height 565
click at [1353, 25] on div "Mode" at bounding box center [1343, 19] width 57 height 39
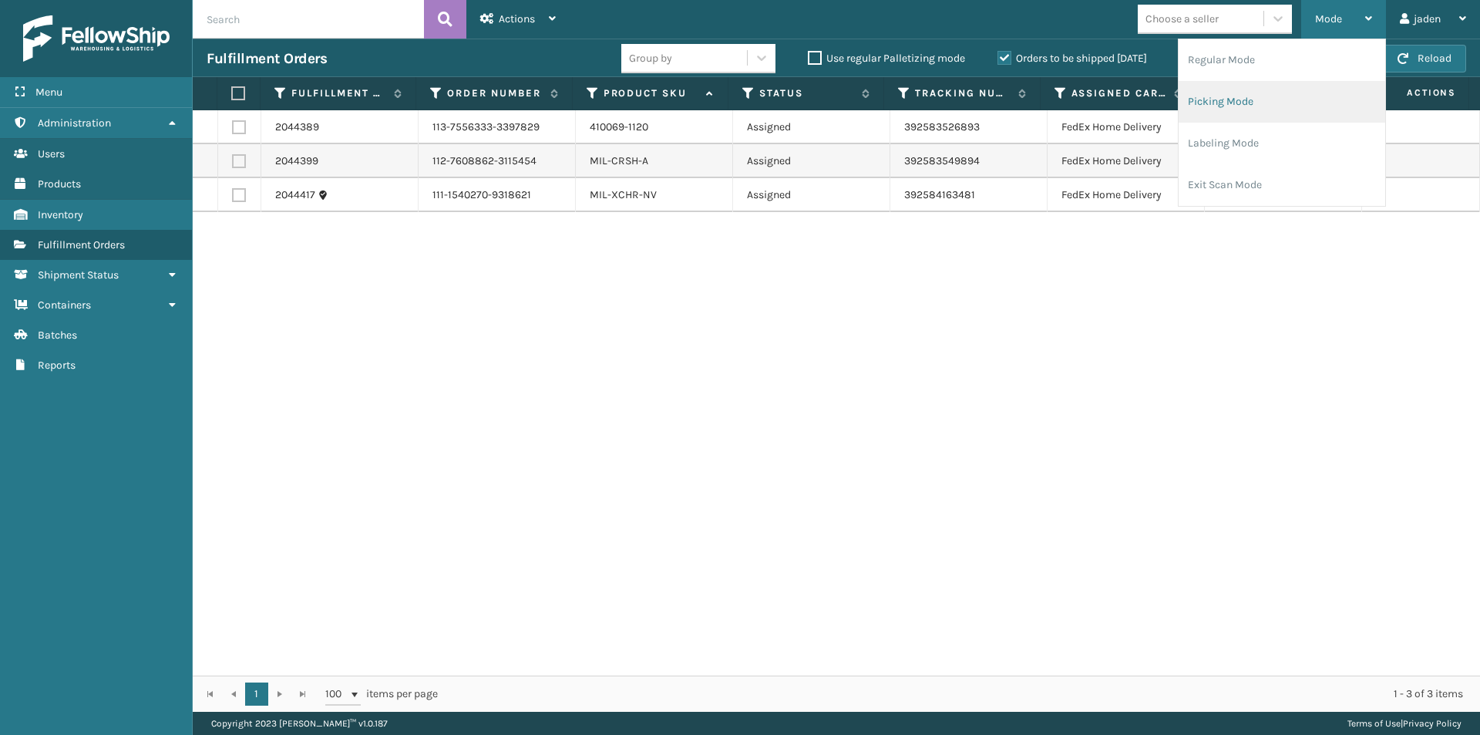
click at [1280, 117] on li "Picking Mode" at bounding box center [1282, 102] width 207 height 42
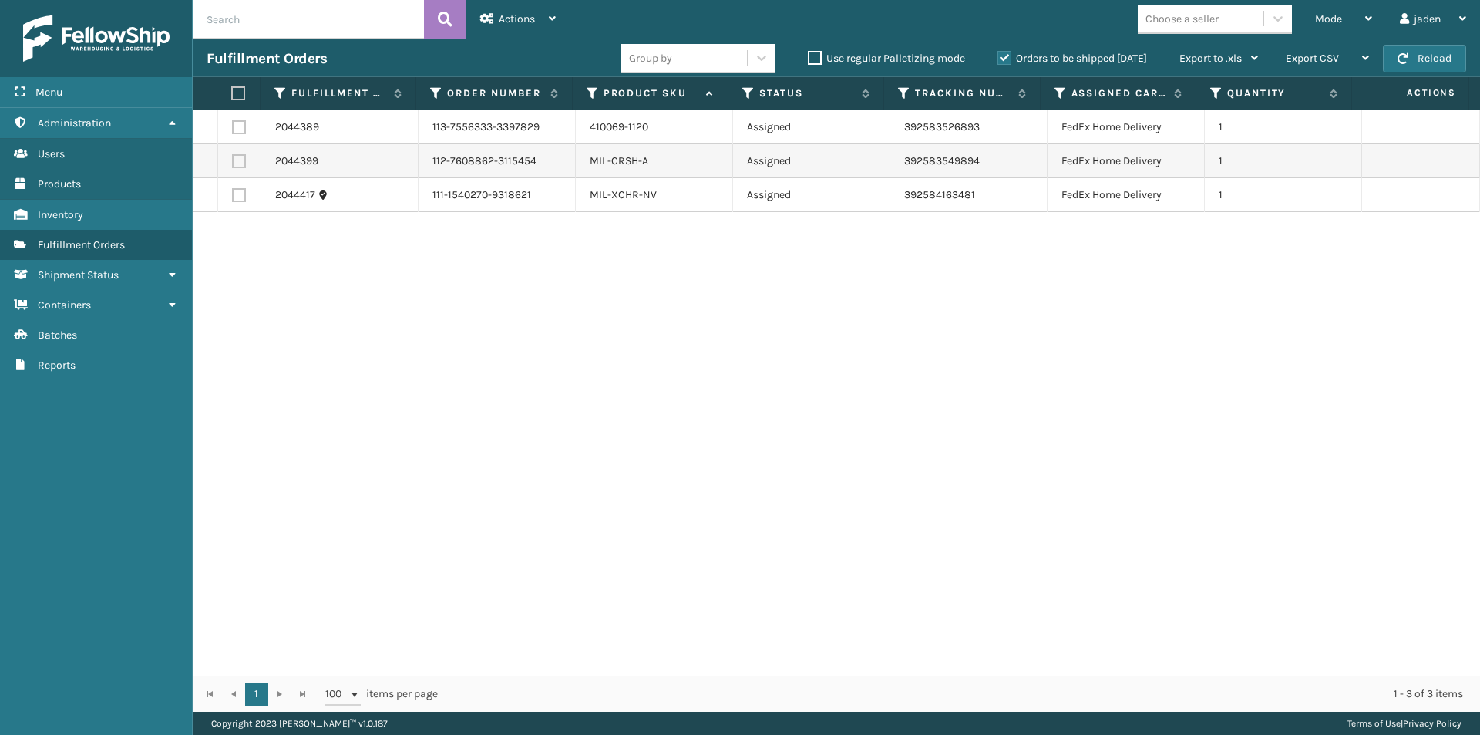
click at [1408, 44] on div "Fulfillment Orders Group by Use regular Palletizing mode Orders to be shipped […" at bounding box center [837, 58] width 1288 height 39
click at [1403, 50] on button "Reload" at bounding box center [1424, 59] width 83 height 28
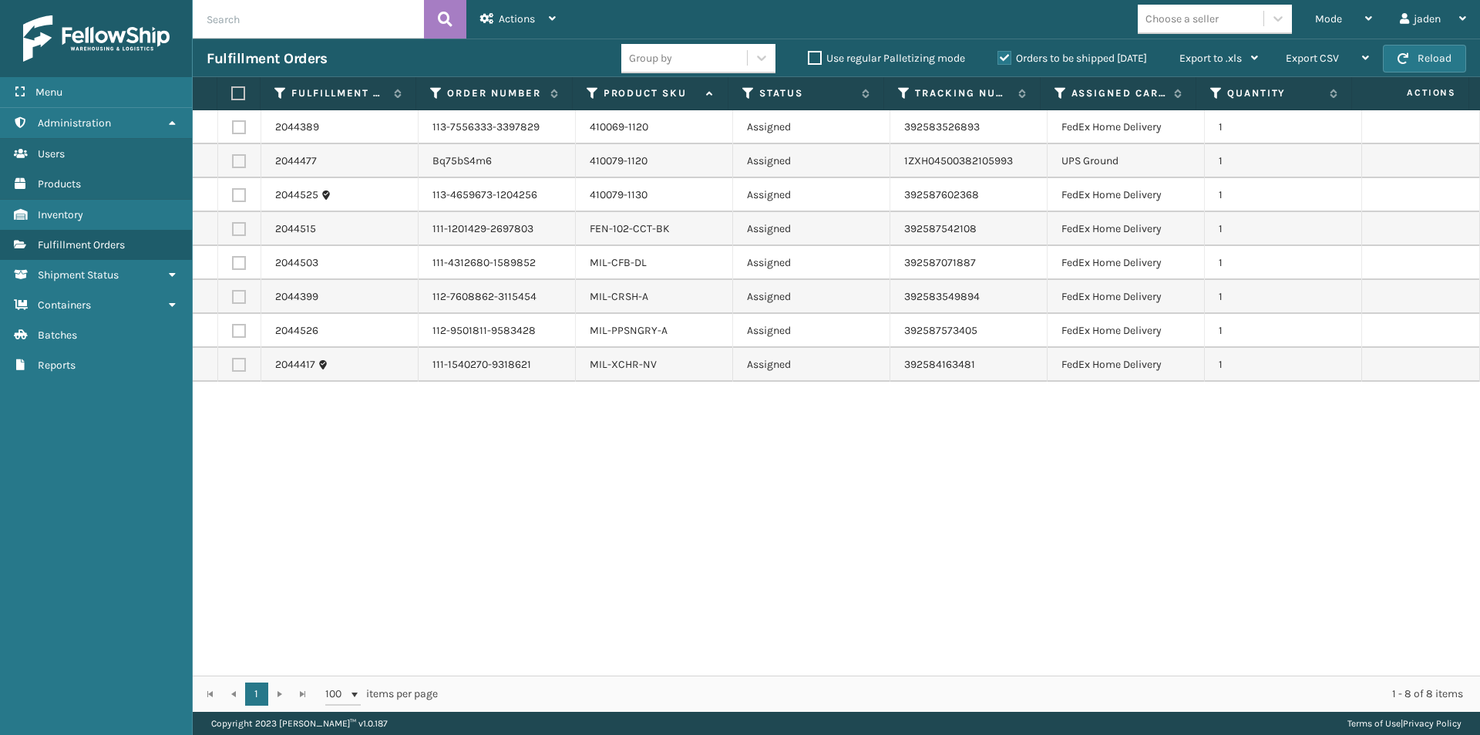
drag, startPoint x: 1170, startPoint y: 433, endPoint x: 1153, endPoint y: 435, distance: 16.4
drag, startPoint x: 1153, startPoint y: 435, endPoint x: 821, endPoint y: 188, distance: 413.9
click at [534, 505] on div "2044389 113-7556333-3397829 410069-1120 Assigned 392583526893 FedEx Home Delive…" at bounding box center [837, 392] width 1288 height 565
drag, startPoint x: 1069, startPoint y: 445, endPoint x: 689, endPoint y: 478, distance: 381.6
click at [672, 492] on div "2044389 113-7556333-3397829 410069-1120 Assigned 392583526893 FedEx Home Delive…" at bounding box center [837, 392] width 1288 height 565
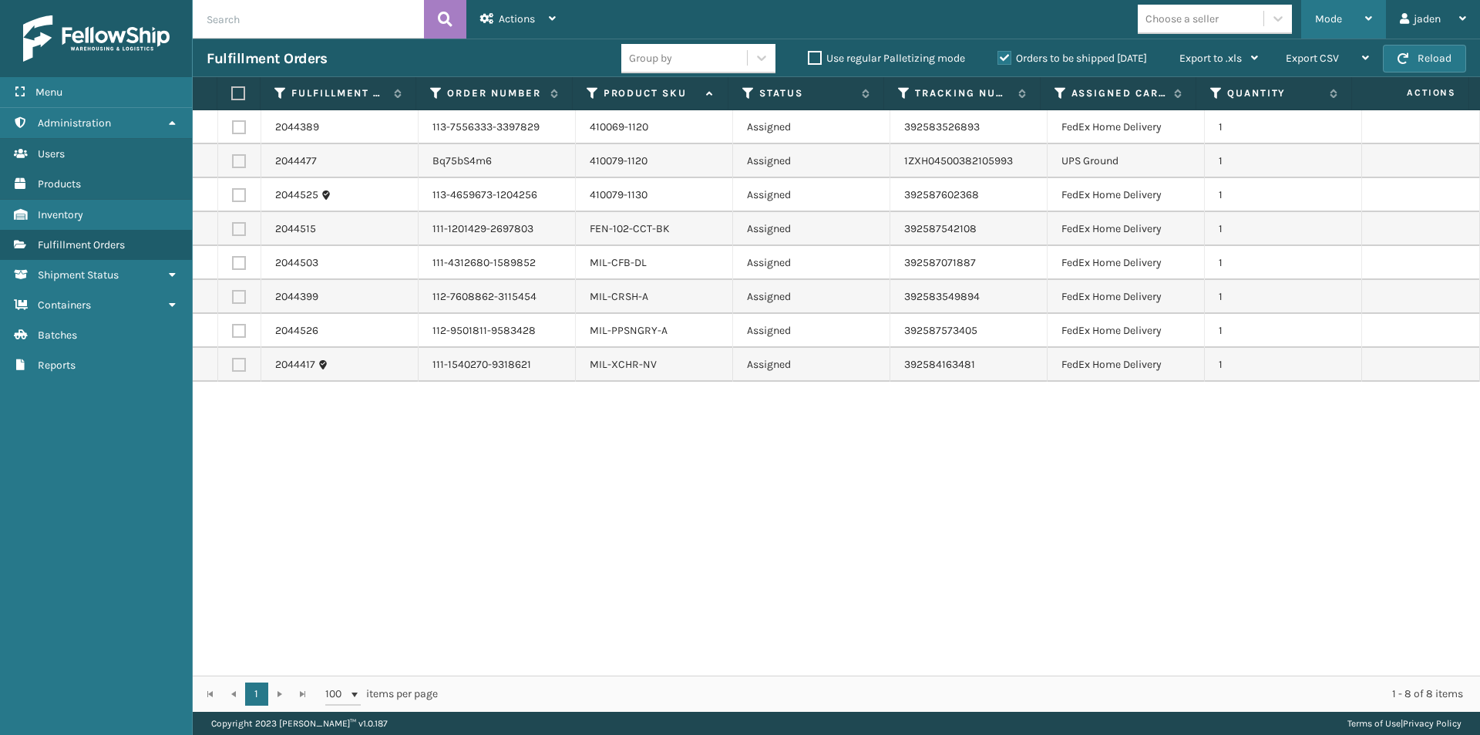
click at [1328, 13] on span "Mode" at bounding box center [1328, 18] width 27 height 13
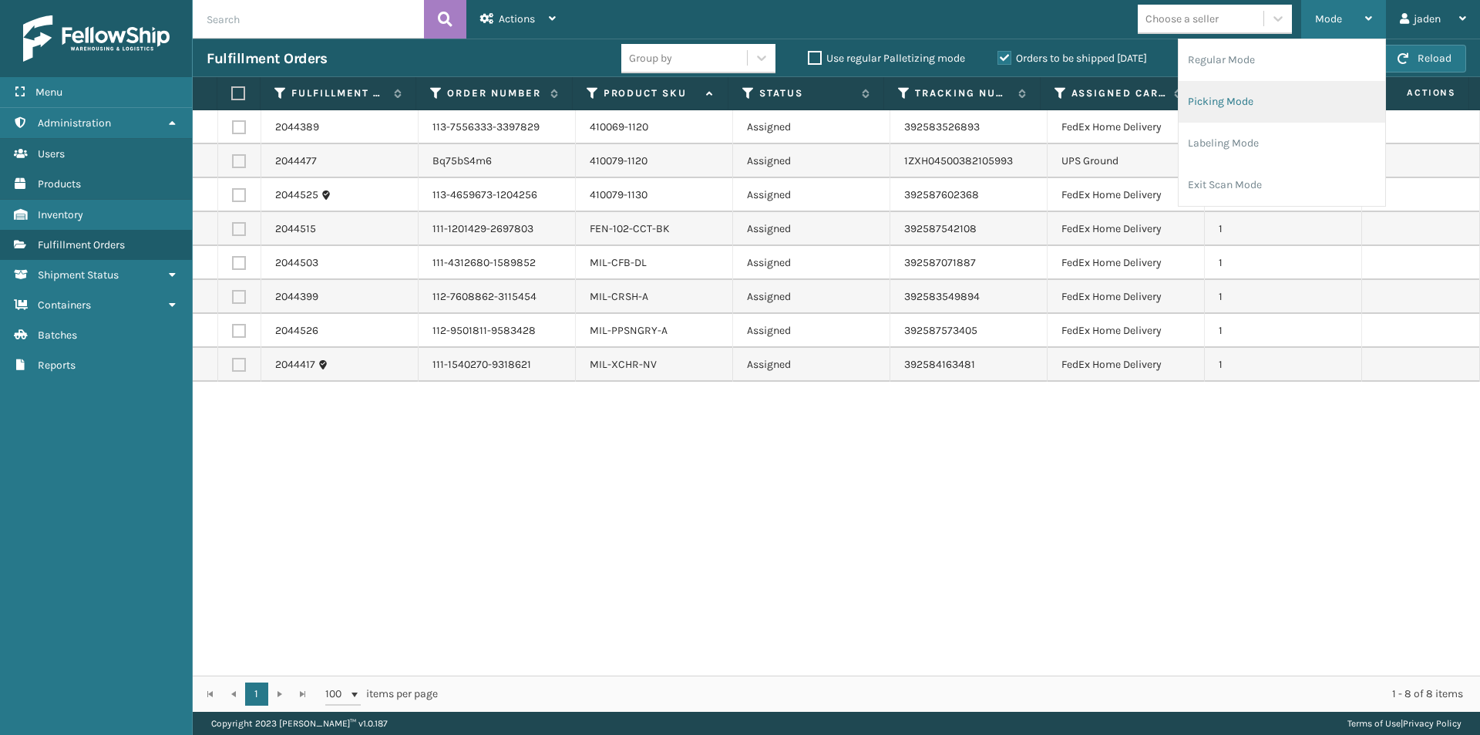
click at [1264, 103] on li "Picking Mode" at bounding box center [1282, 102] width 207 height 42
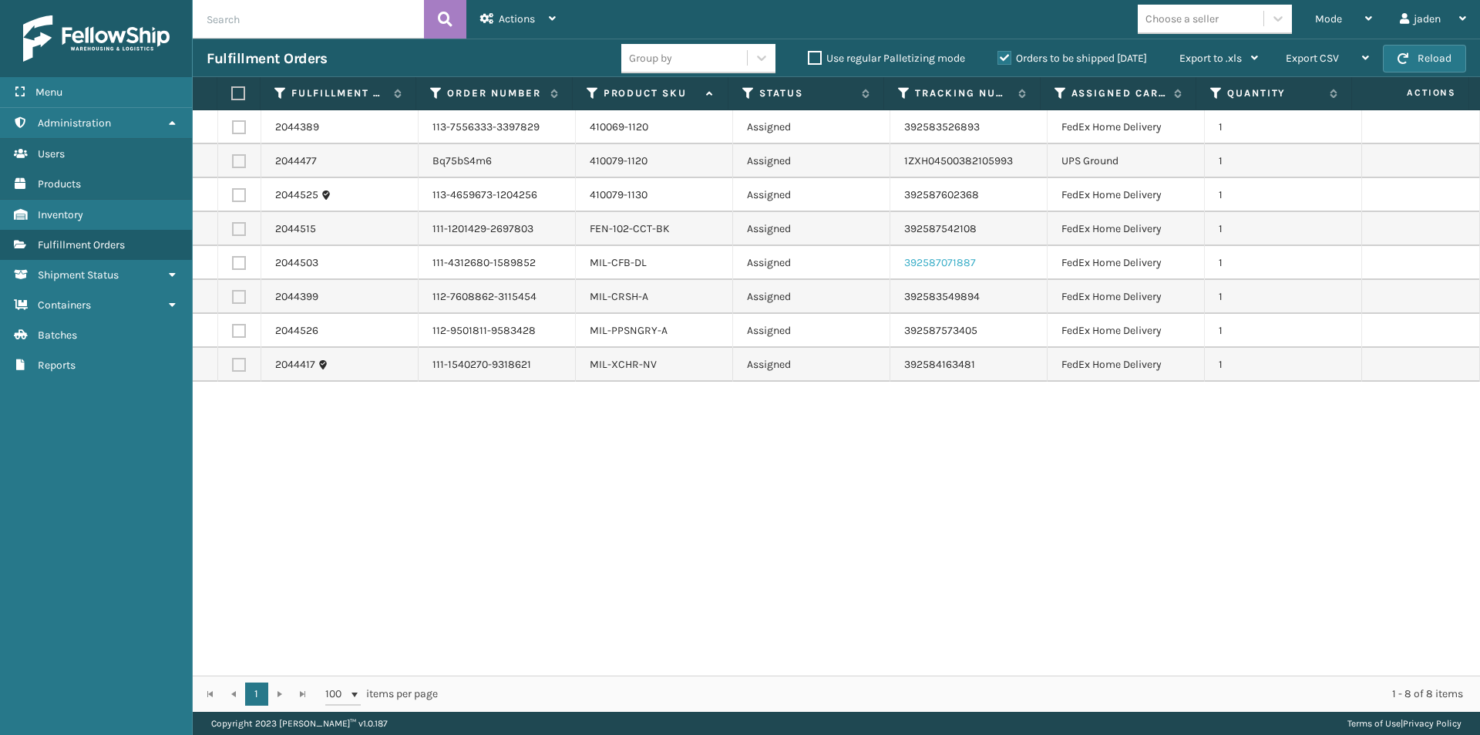
drag, startPoint x: 1178, startPoint y: 544, endPoint x: 952, endPoint y: 260, distance: 362.7
click at [700, 570] on div "2044389 113-7556333-3397829 410069-1120 Assigned 392583526893 FedEx Home Delive…" at bounding box center [837, 392] width 1288 height 565
click at [1424, 52] on button "Reload" at bounding box center [1424, 59] width 83 height 28
